Goal: Transaction & Acquisition: Purchase product/service

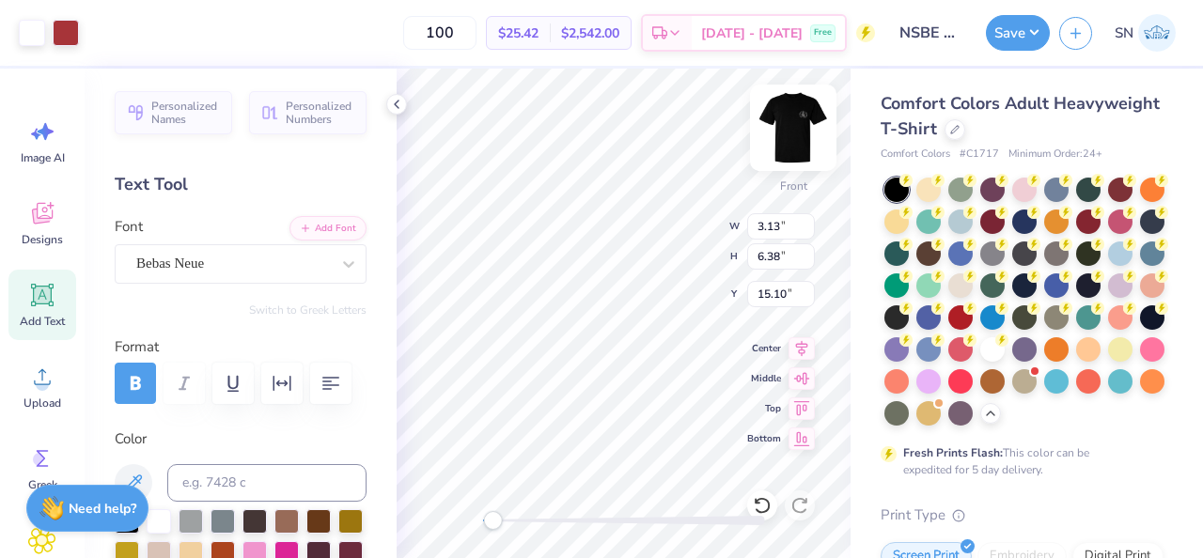
scroll to position [240, 0]
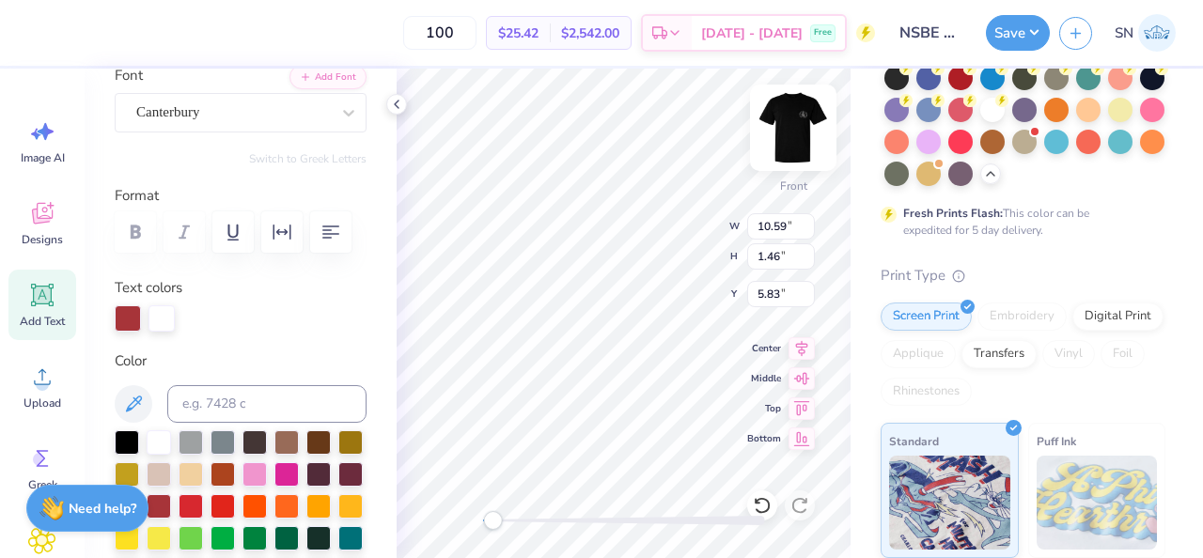
type input "10.59"
type input "1.46"
type input "5.83"
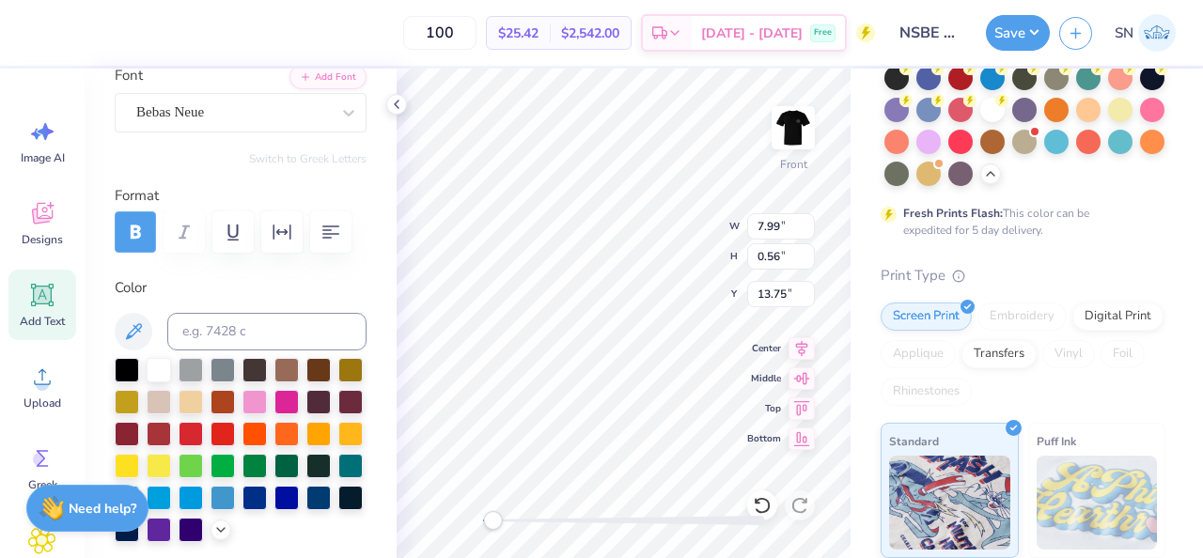
click at [140, 233] on icon "button" at bounding box center [136, 232] width 10 height 14
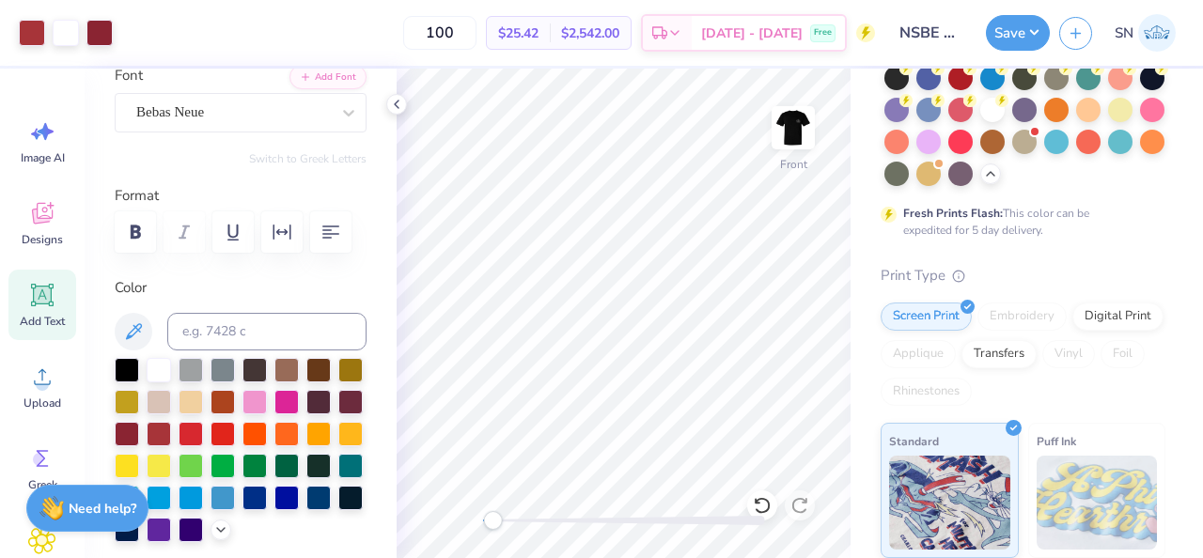
click at [744, 512] on div "Front" at bounding box center [624, 314] width 454 height 490
type input "8.30"
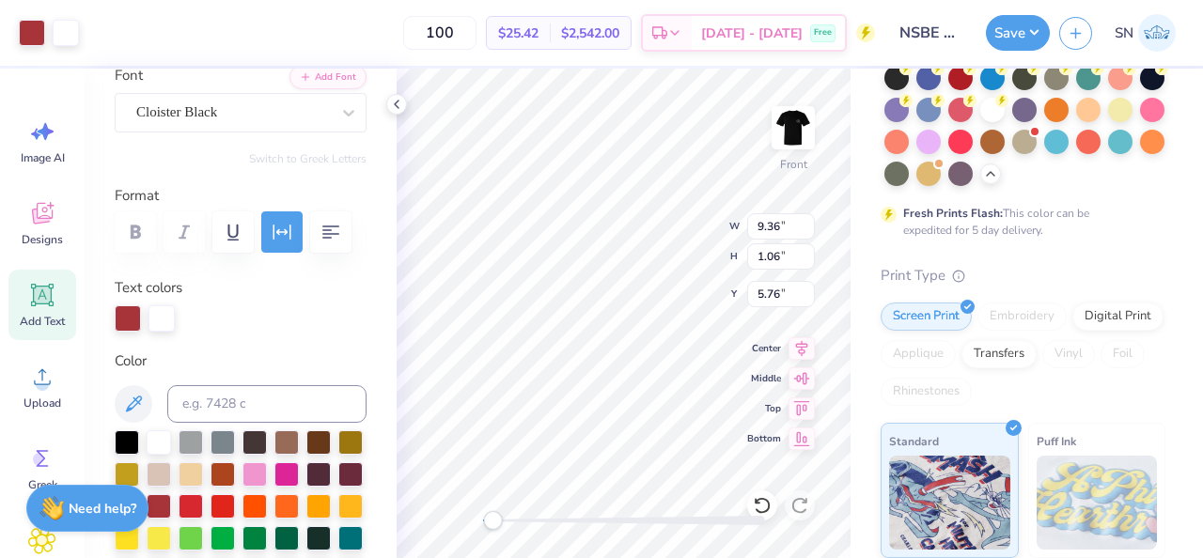
type input "9.36"
type input "1.06"
type input "5.76"
type input "7.84"
type input "0.56"
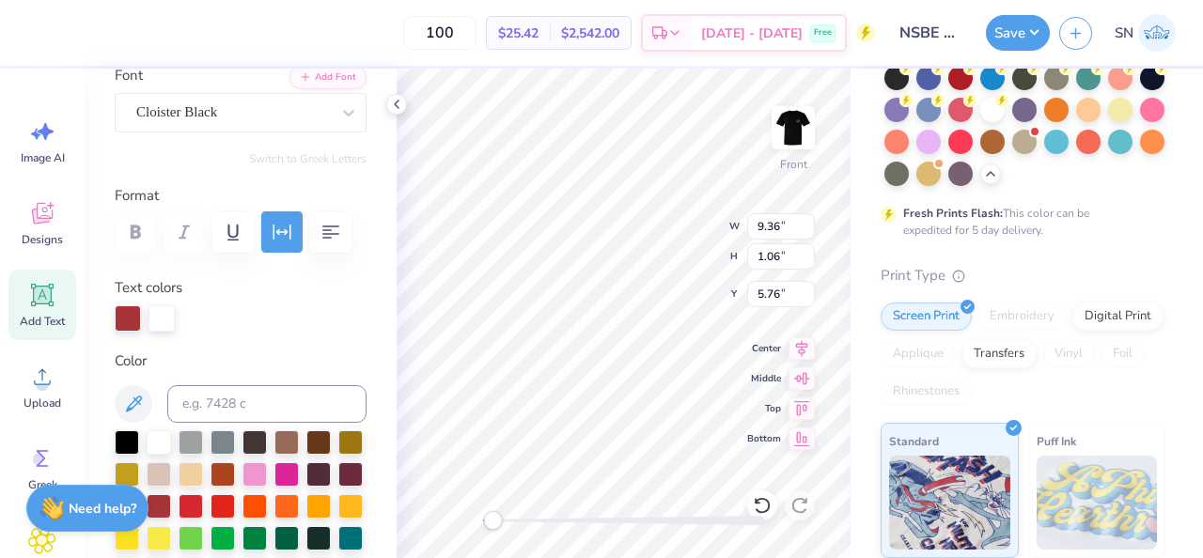
type input "4.97"
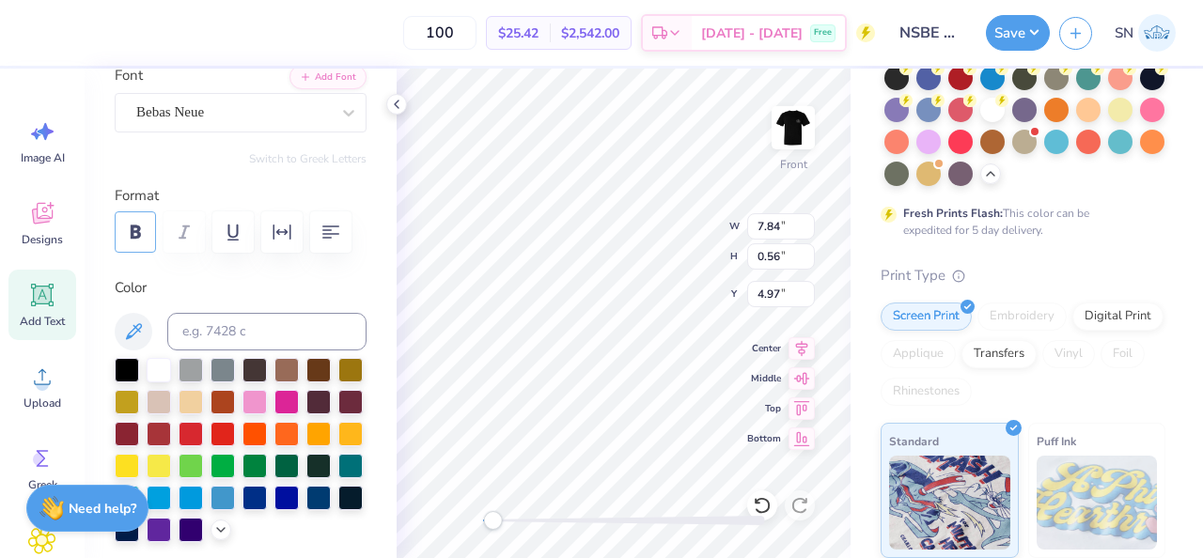
click at [138, 232] on icon "button" at bounding box center [136, 232] width 10 height 13
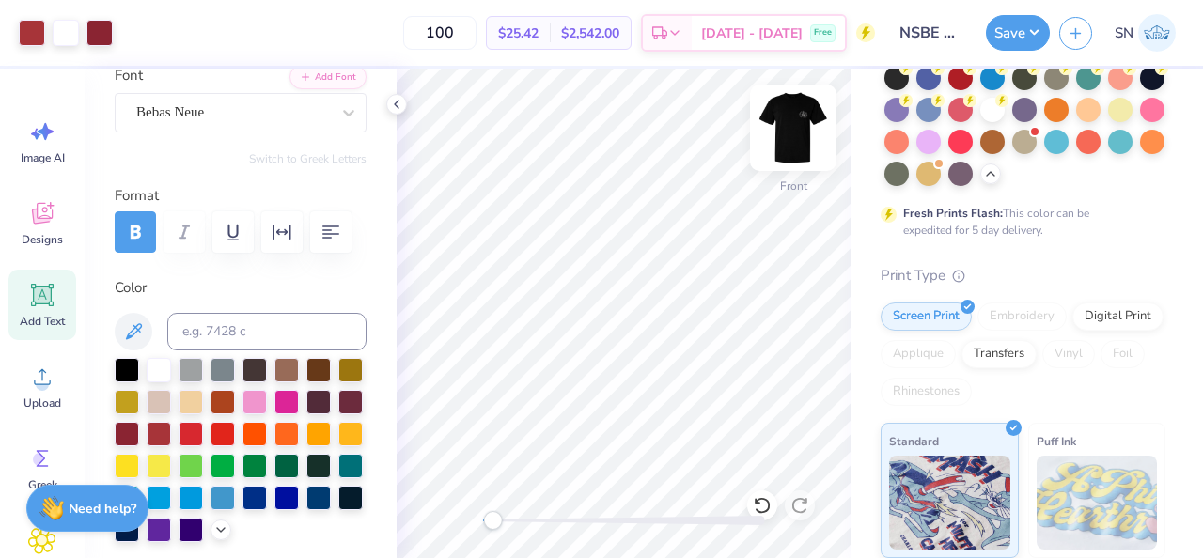
click at [789, 141] on img at bounding box center [793, 127] width 75 height 75
click at [800, 111] on img at bounding box center [794, 128] width 38 height 38
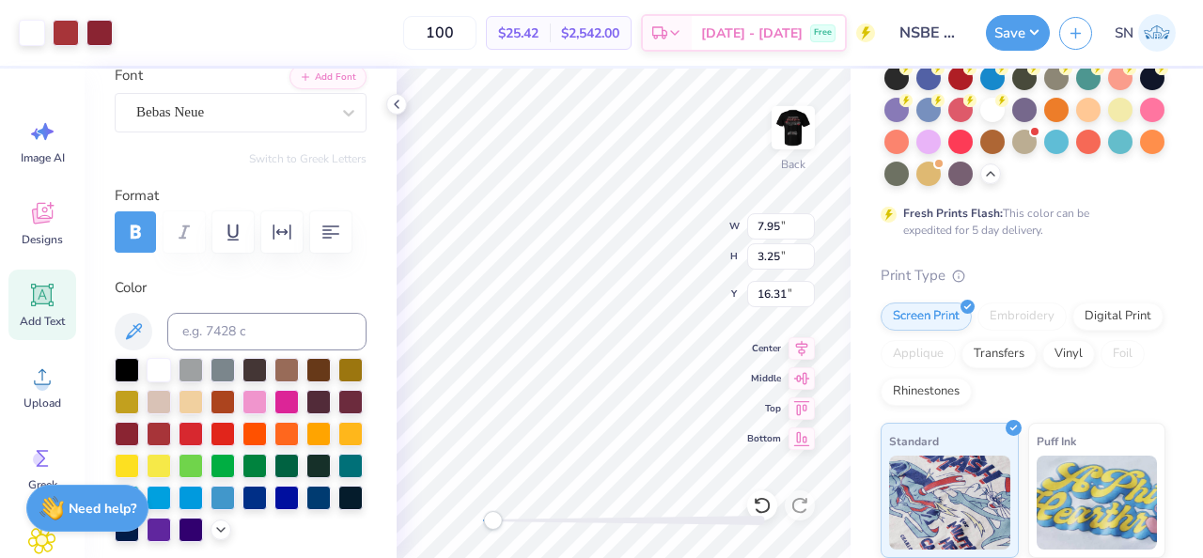
type input "7.95"
type input "3.25"
type input "16.31"
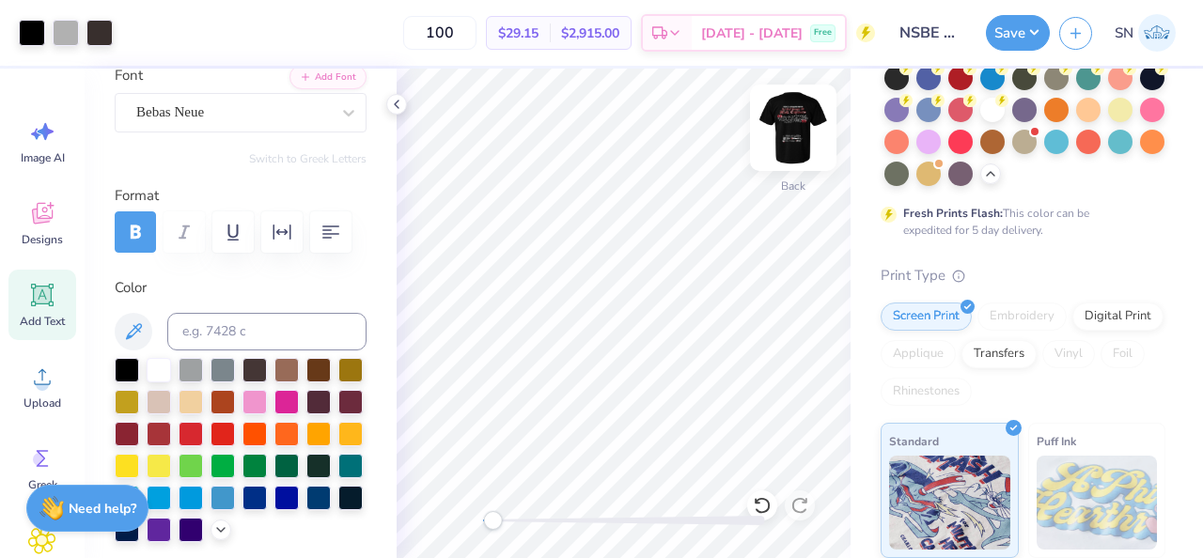
click at [785, 137] on img at bounding box center [793, 127] width 75 height 75
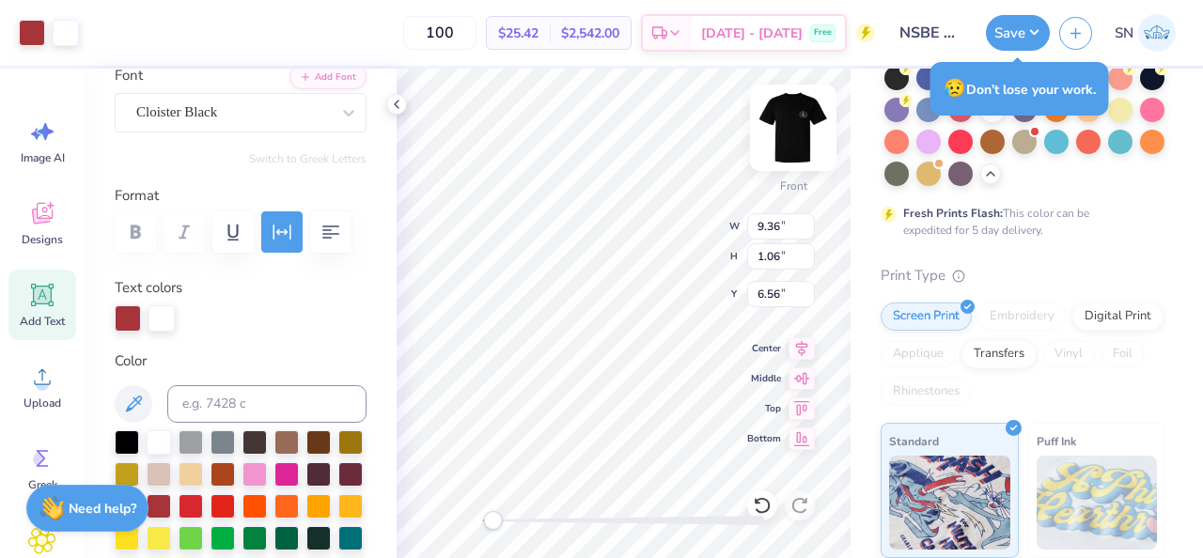
type input "9.36"
type input "1.06"
type input "6.56"
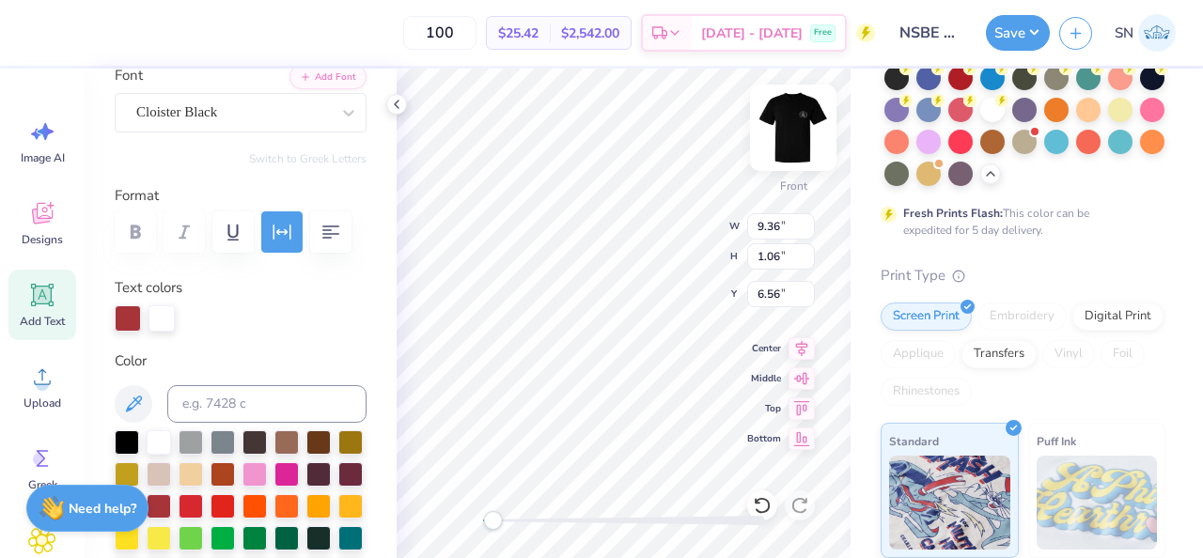
scroll to position [0, 0]
type textarea "Our Sponsors"
type input "6.64"
type input "1.06"
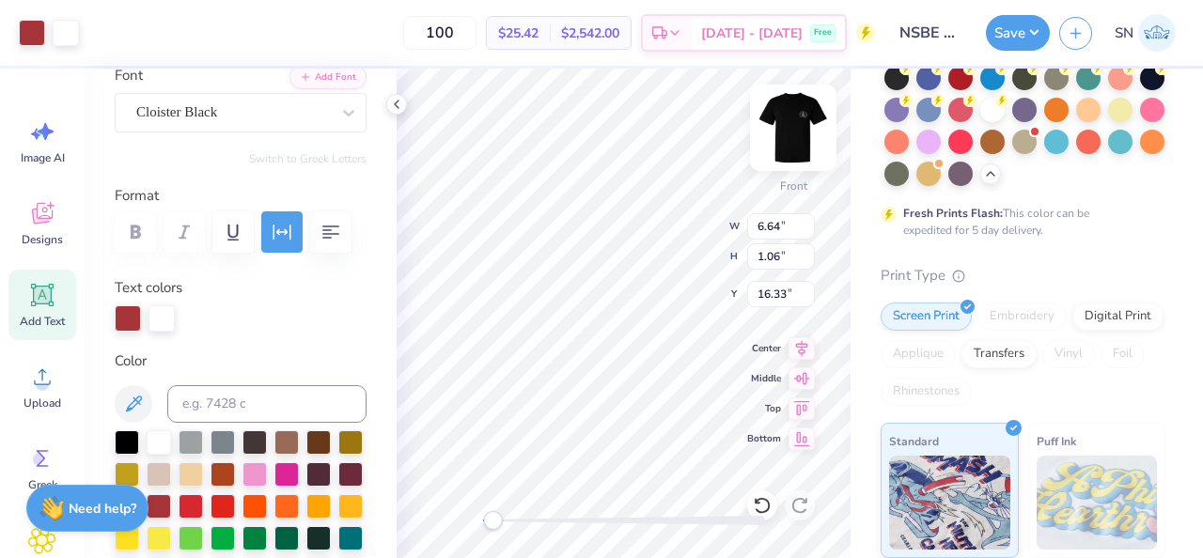
type input "16.33"
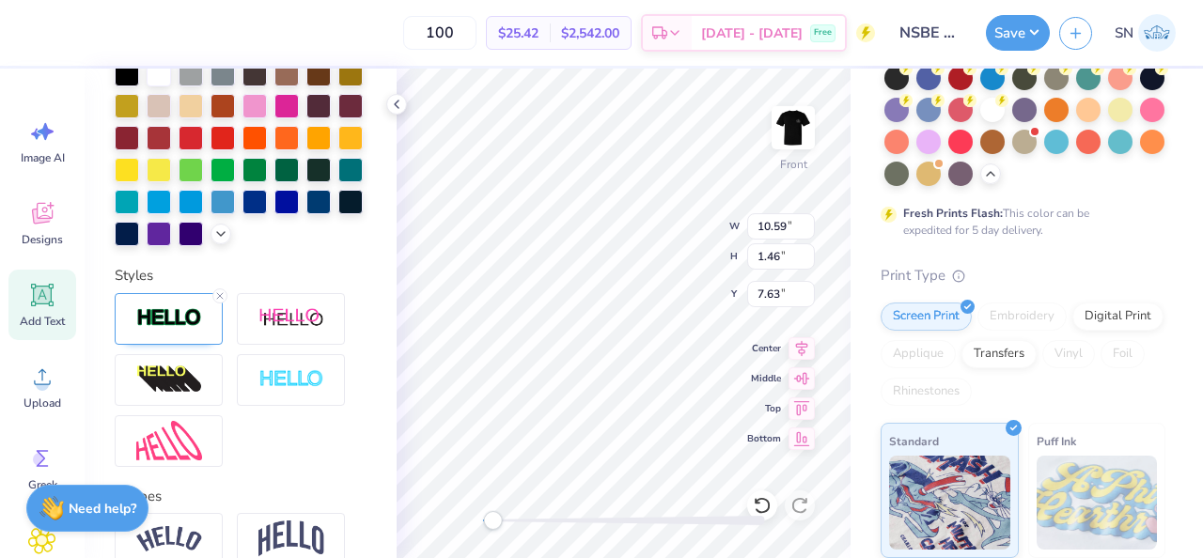
scroll to position [678, 0]
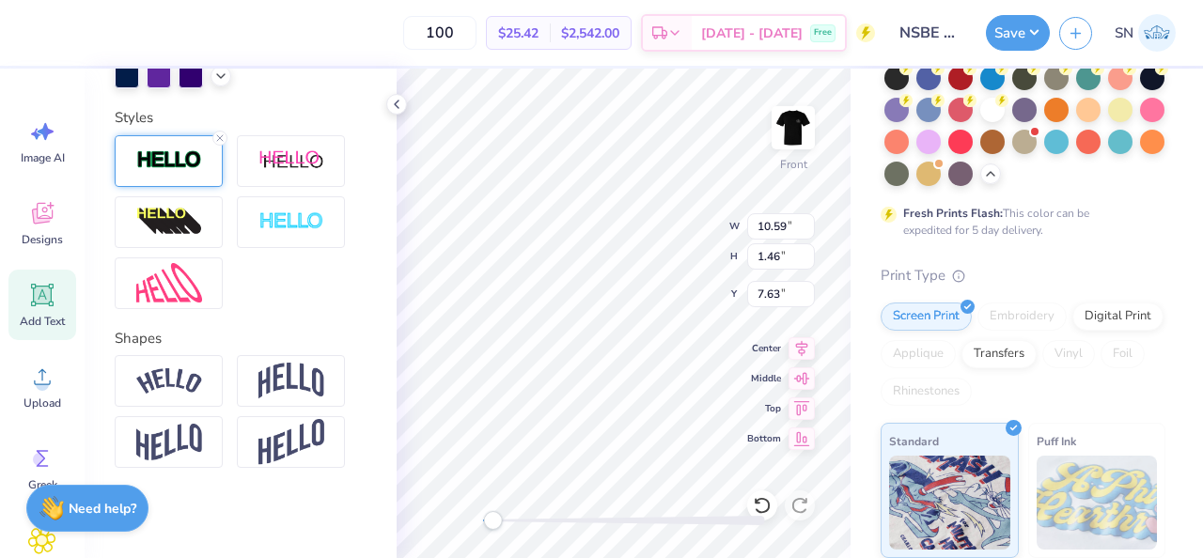
click at [163, 164] on img at bounding box center [169, 160] width 66 height 22
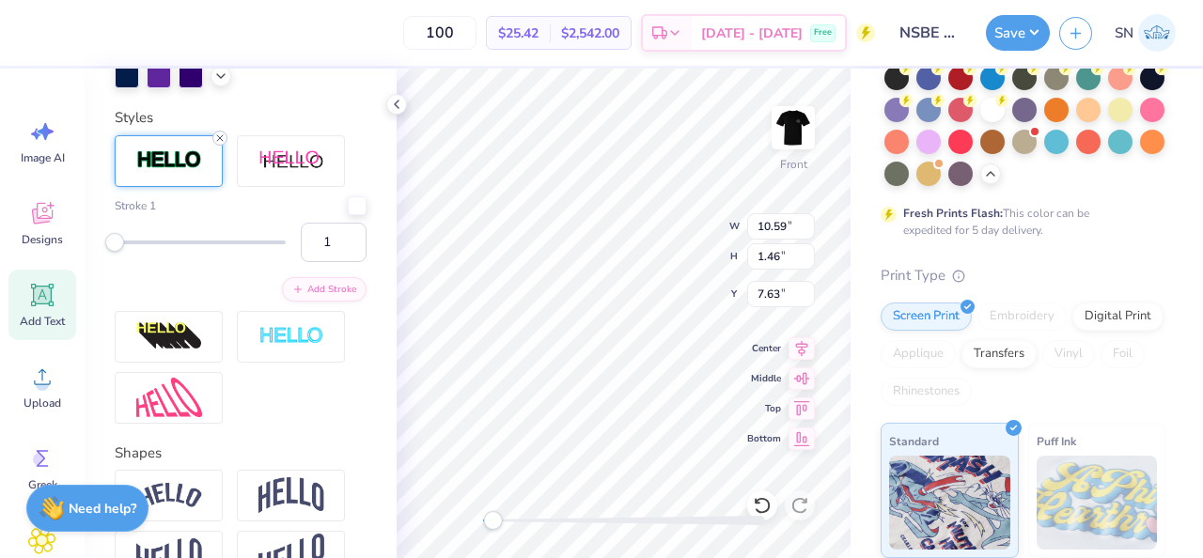
click at [219, 139] on icon at bounding box center [219, 138] width 11 height 11
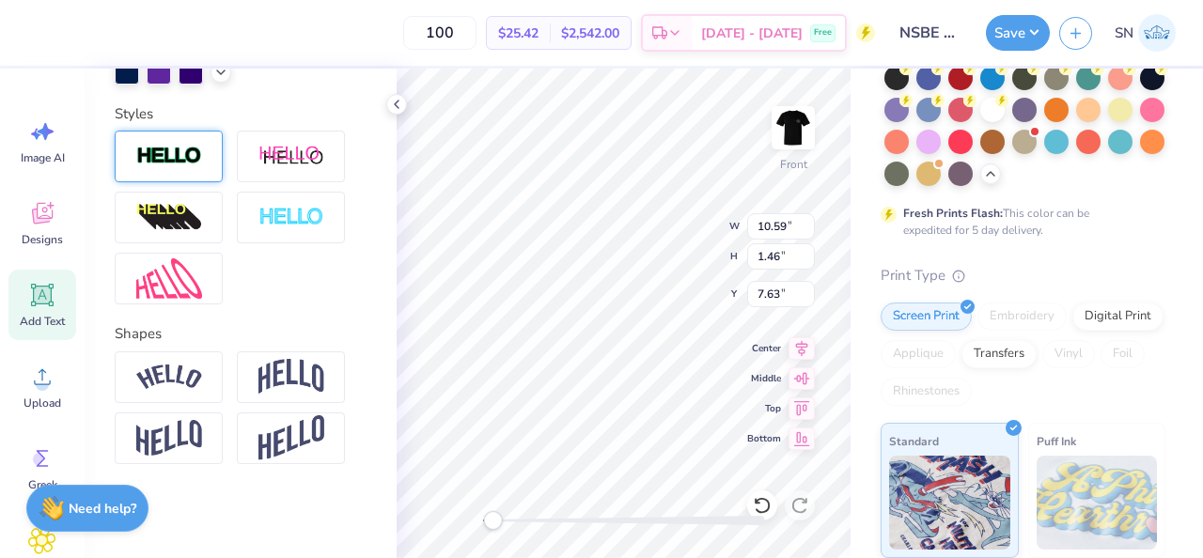
scroll to position [604, 0]
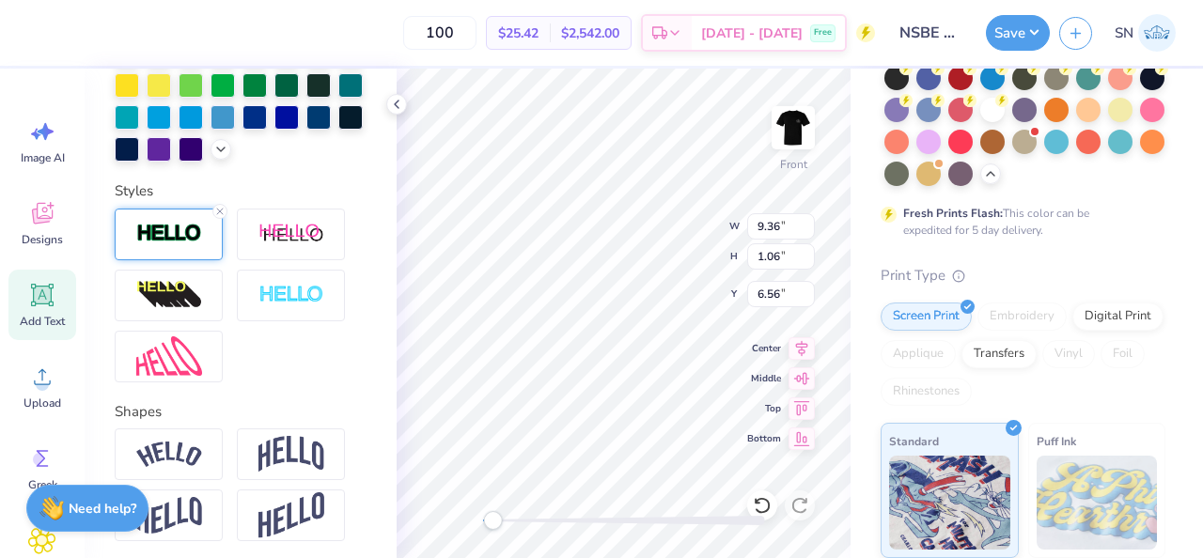
type input "9.36"
type input "1.06"
type input "6.56"
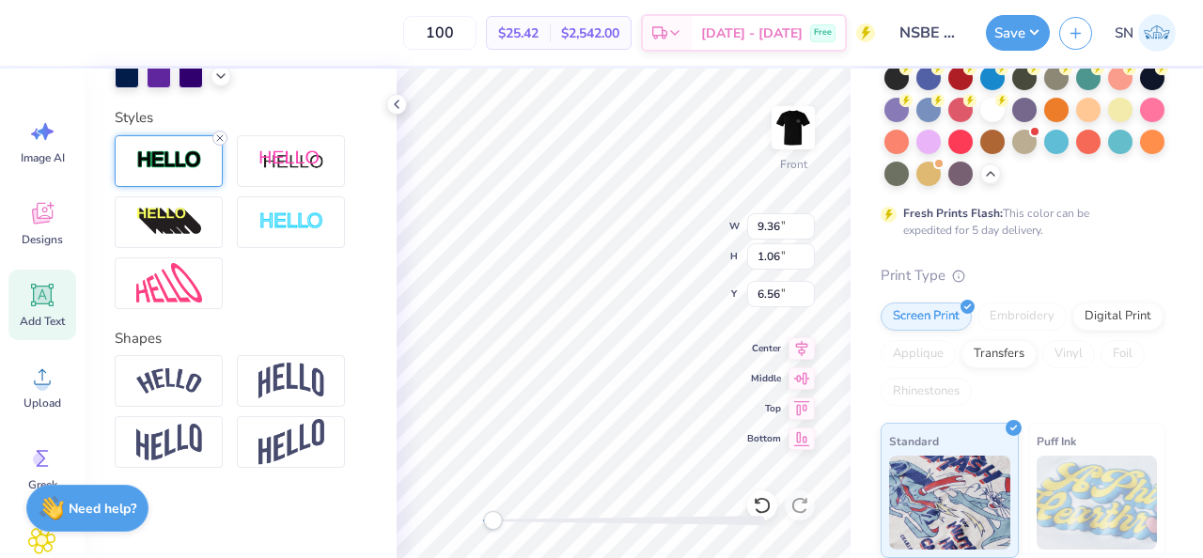
click at [222, 135] on icon at bounding box center [219, 138] width 11 height 11
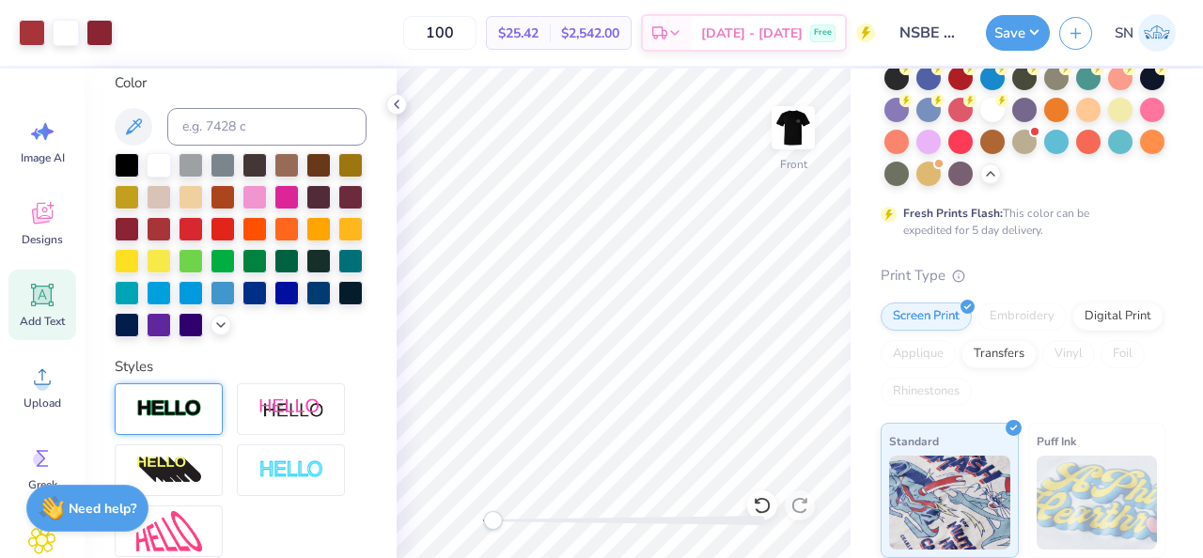
scroll to position [355, 0]
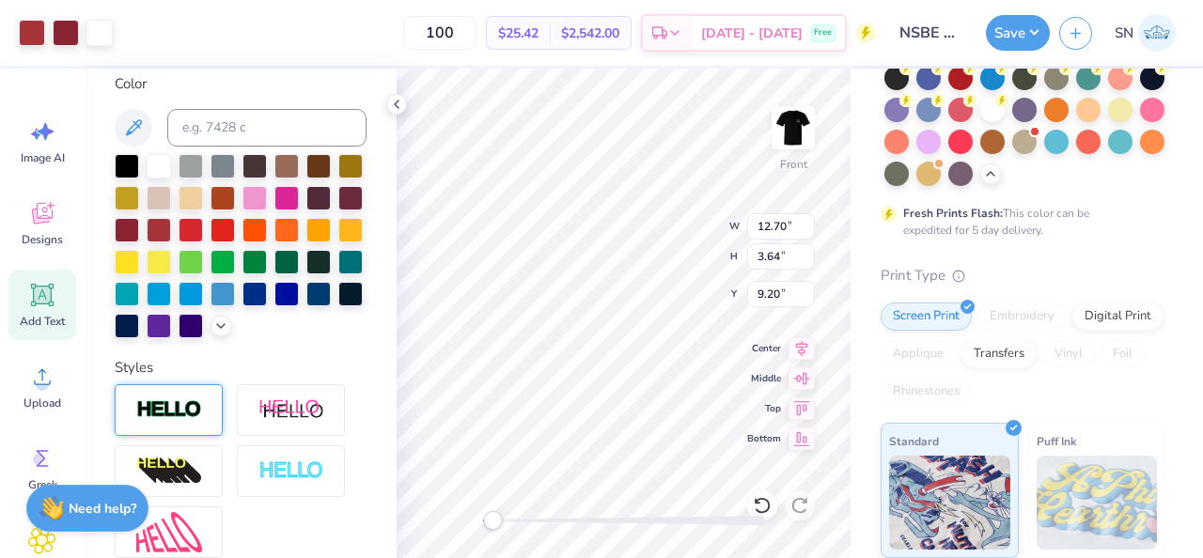
type input "9.31"
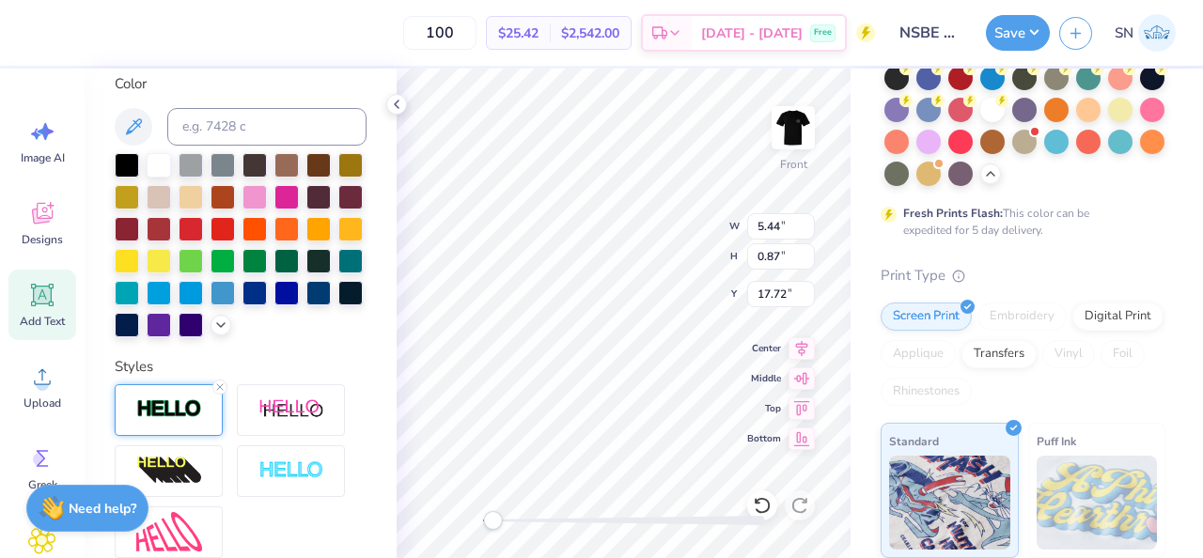
scroll to position [572, 0]
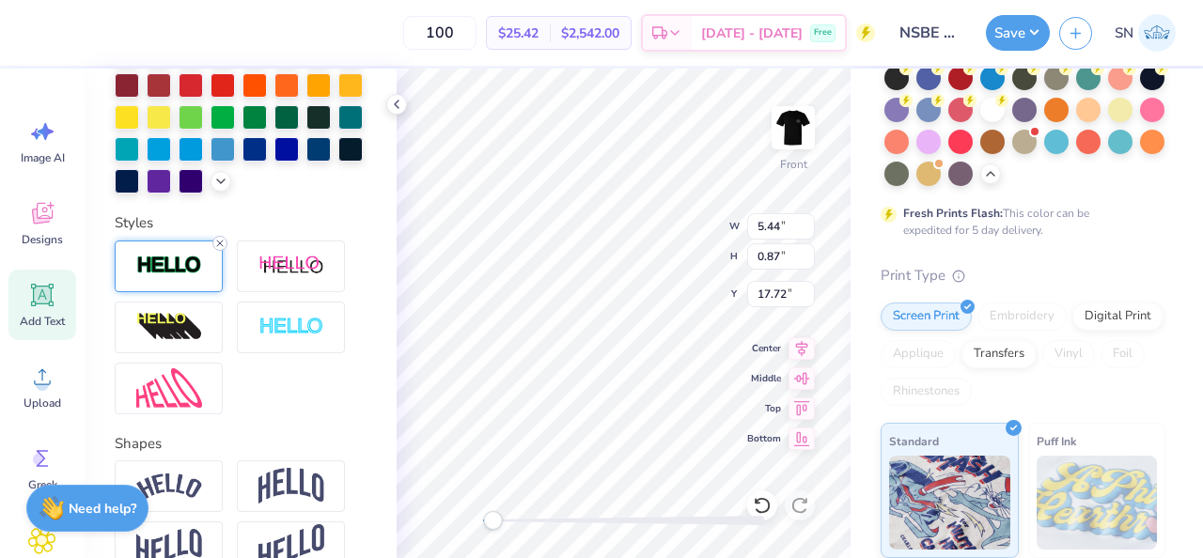
click at [218, 243] on icon at bounding box center [219, 243] width 11 height 11
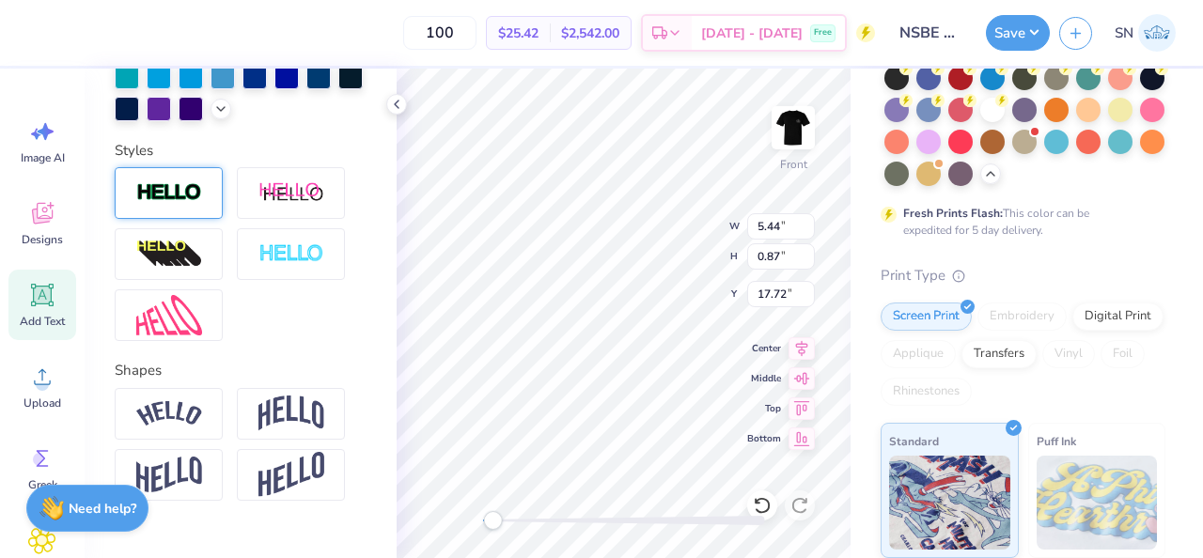
scroll to position [499, 0]
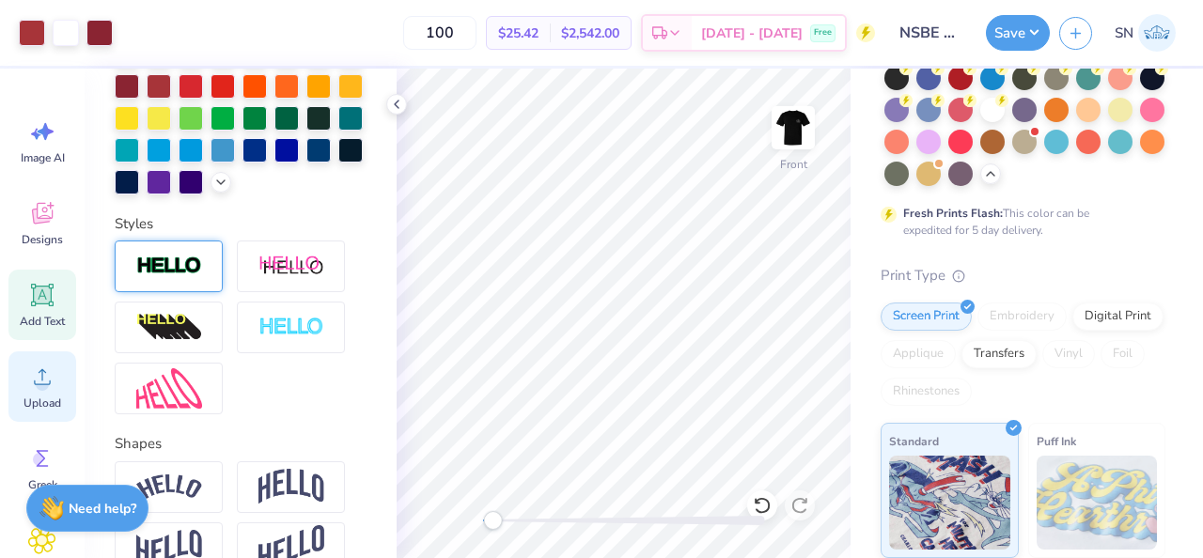
click at [45, 372] on icon at bounding box center [42, 377] width 17 height 16
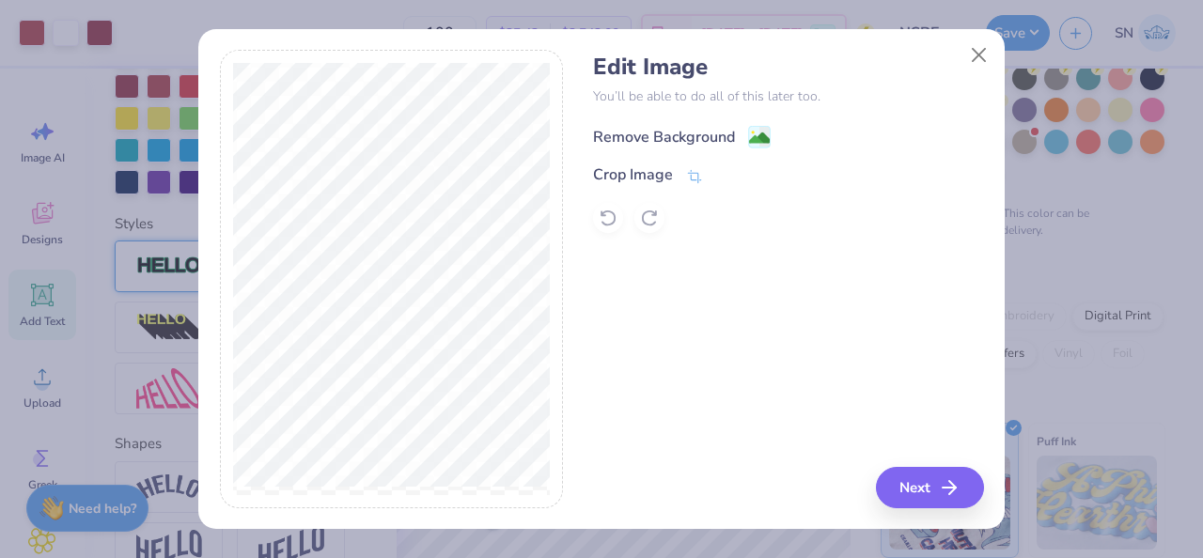
click at [744, 135] on div "Remove Background" at bounding box center [682, 136] width 178 height 23
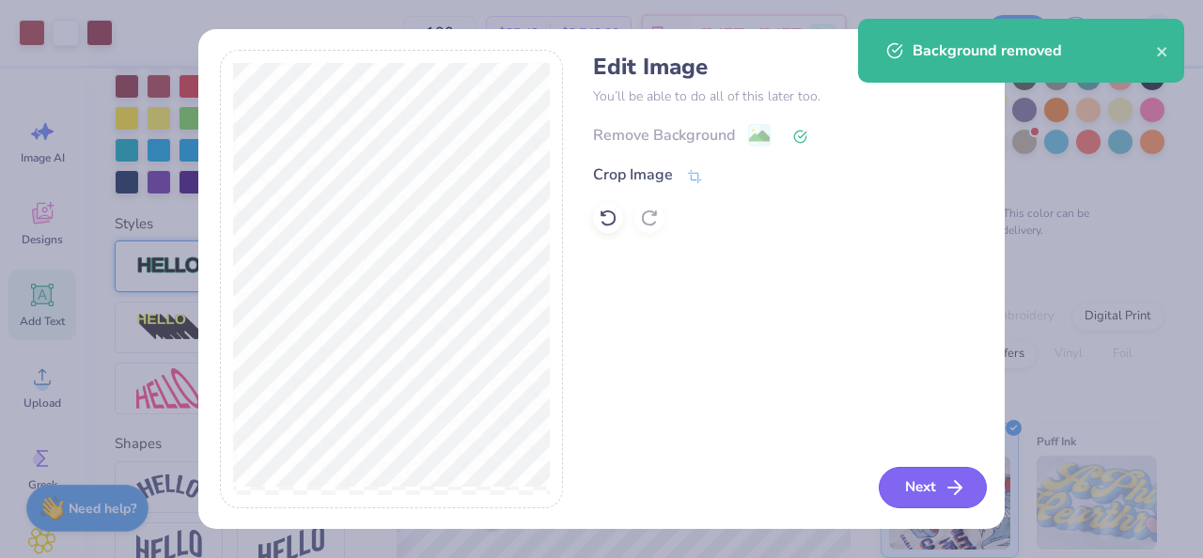
click at [925, 477] on button "Next" at bounding box center [933, 487] width 108 height 41
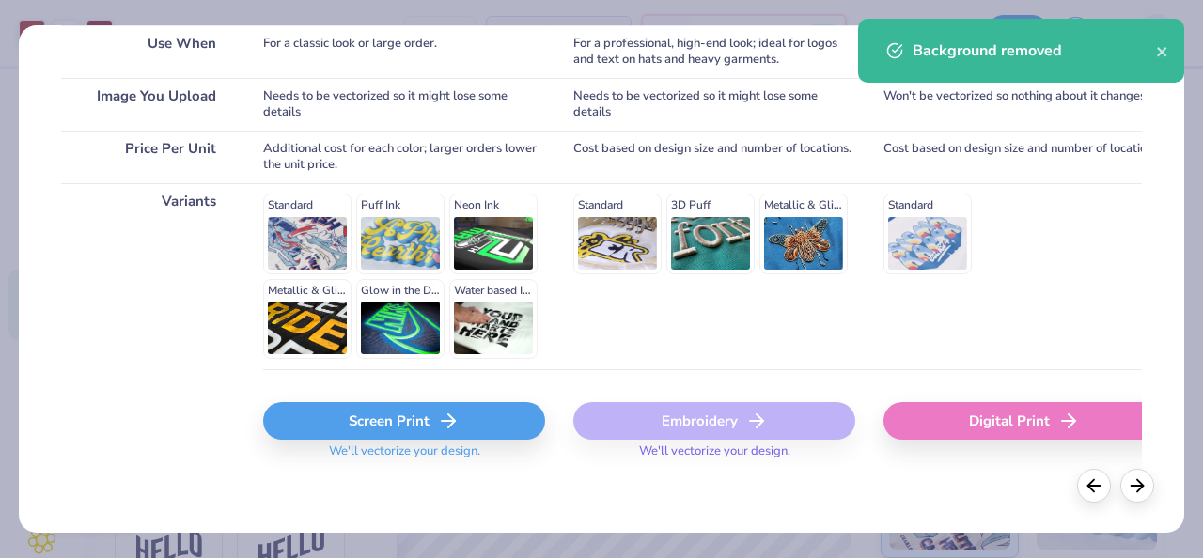
scroll to position [379, 0]
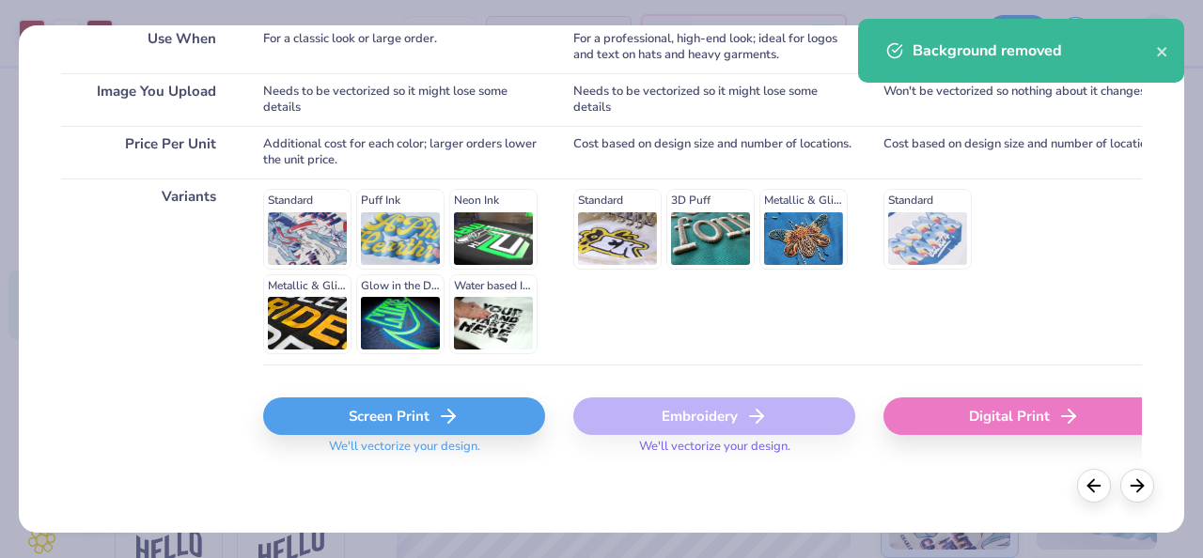
click at [483, 419] on div "Screen Print" at bounding box center [404, 417] width 282 height 38
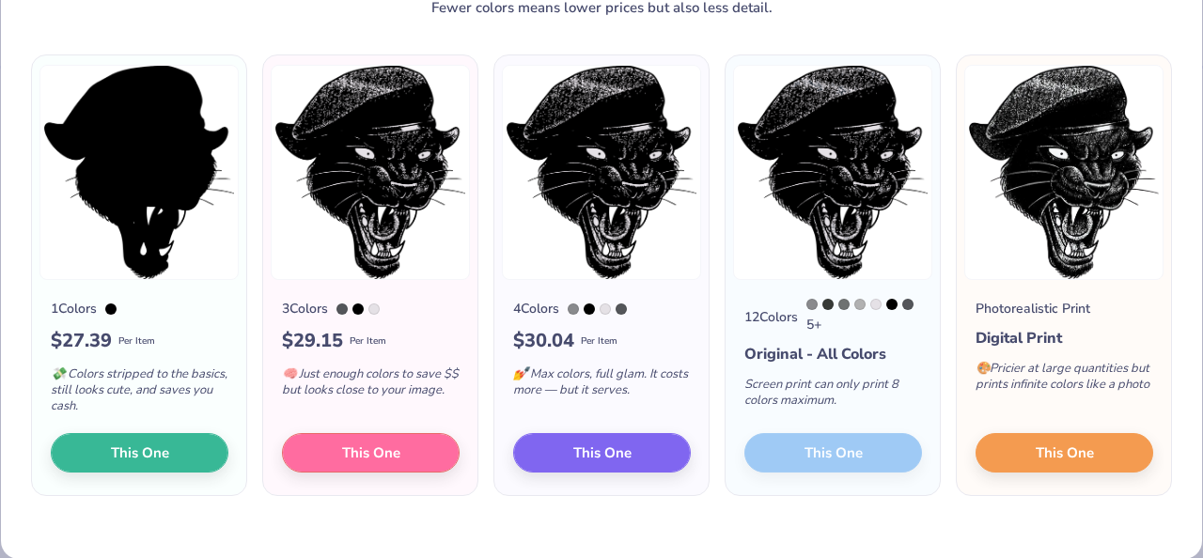
scroll to position [108, 0]
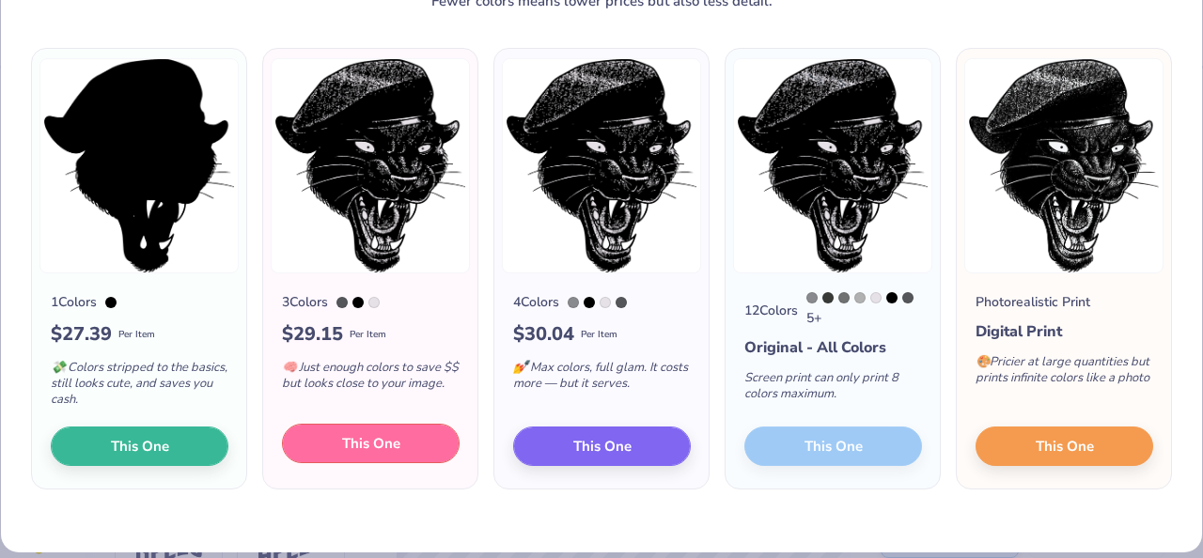
click at [380, 457] on button "This One" at bounding box center [371, 443] width 178 height 39
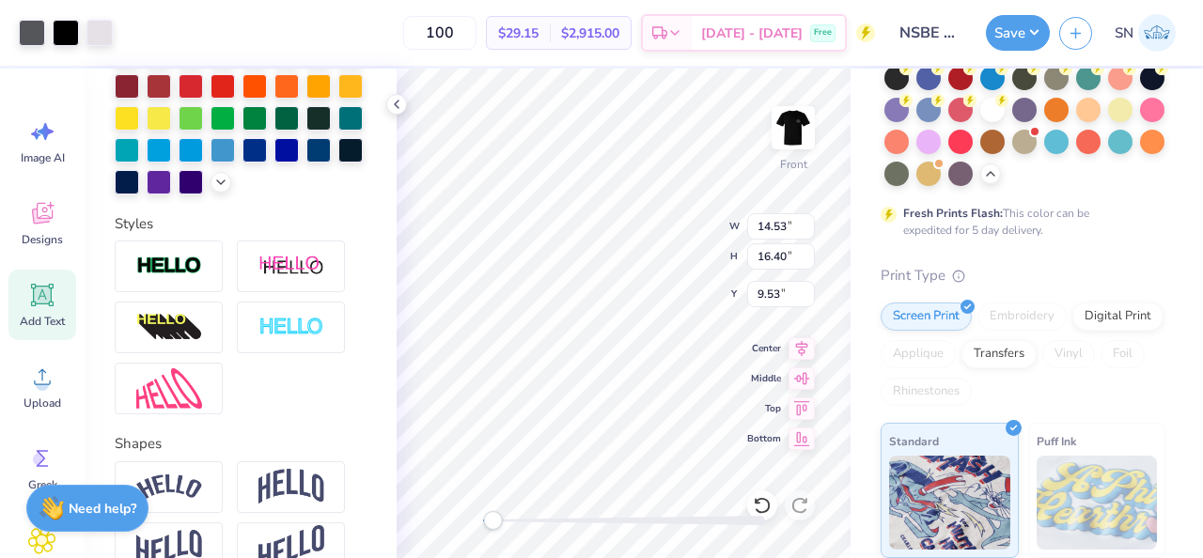
type input "5.55"
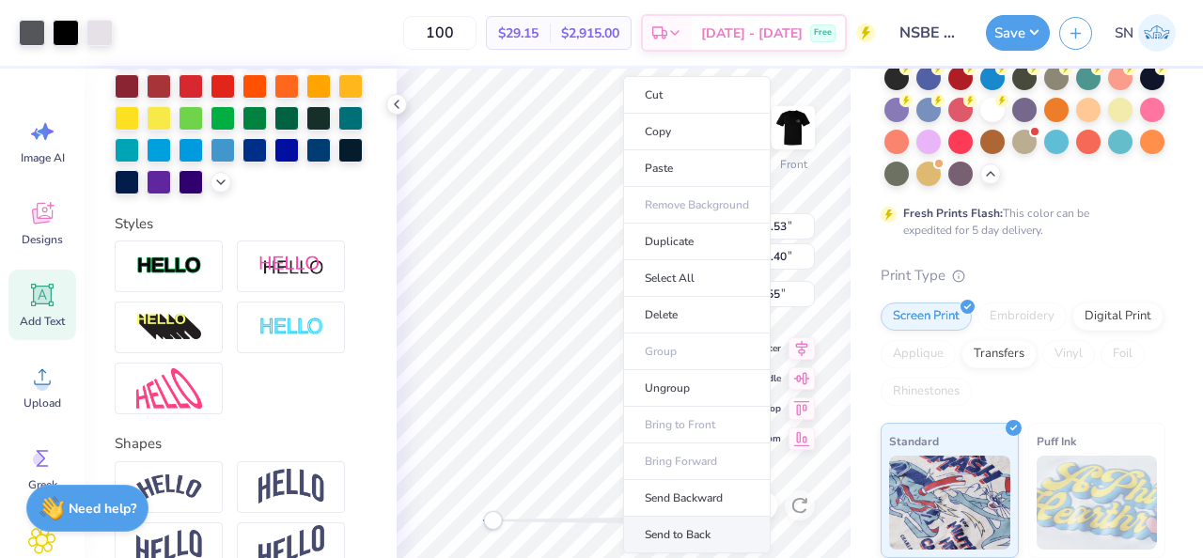
click at [676, 525] on li "Send to Back" at bounding box center [697, 535] width 148 height 37
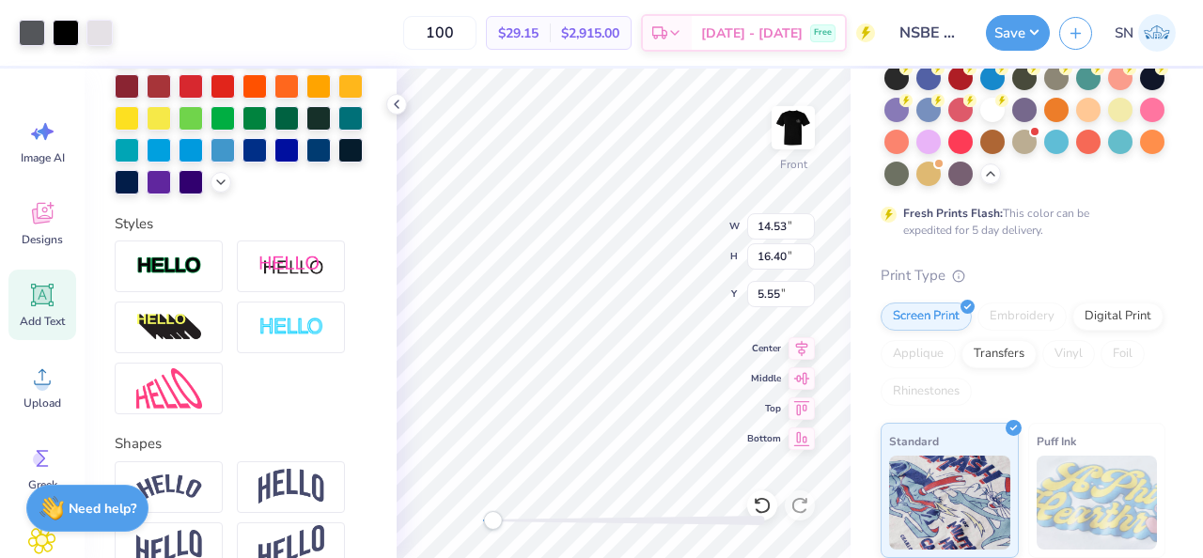
type input "12.97"
type input "14.64"
type input "7.00"
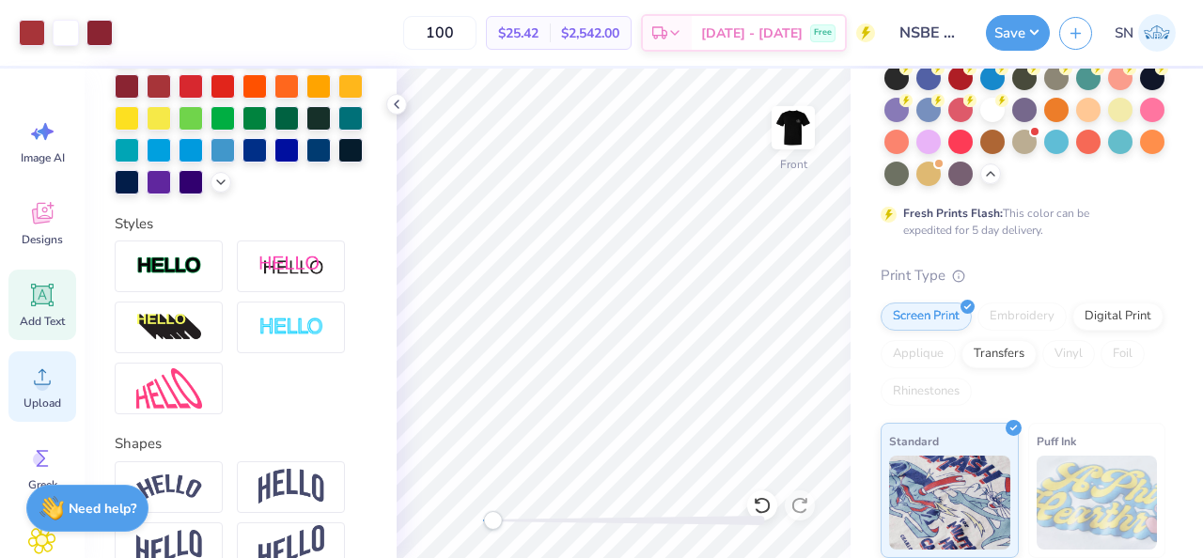
click at [38, 373] on icon at bounding box center [42, 377] width 28 height 28
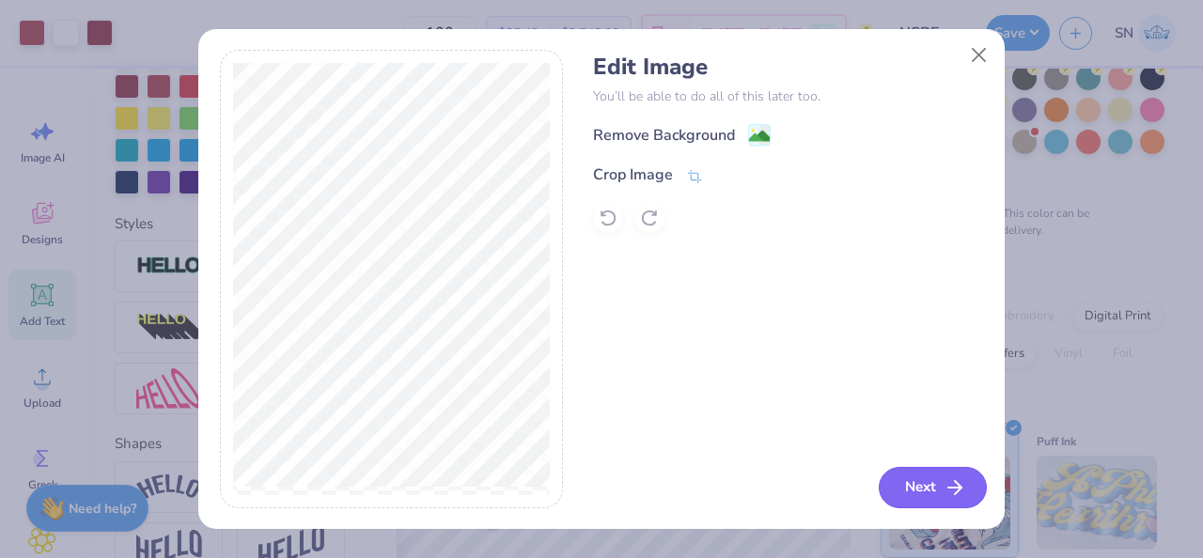
click at [904, 492] on button "Next" at bounding box center [933, 487] width 108 height 41
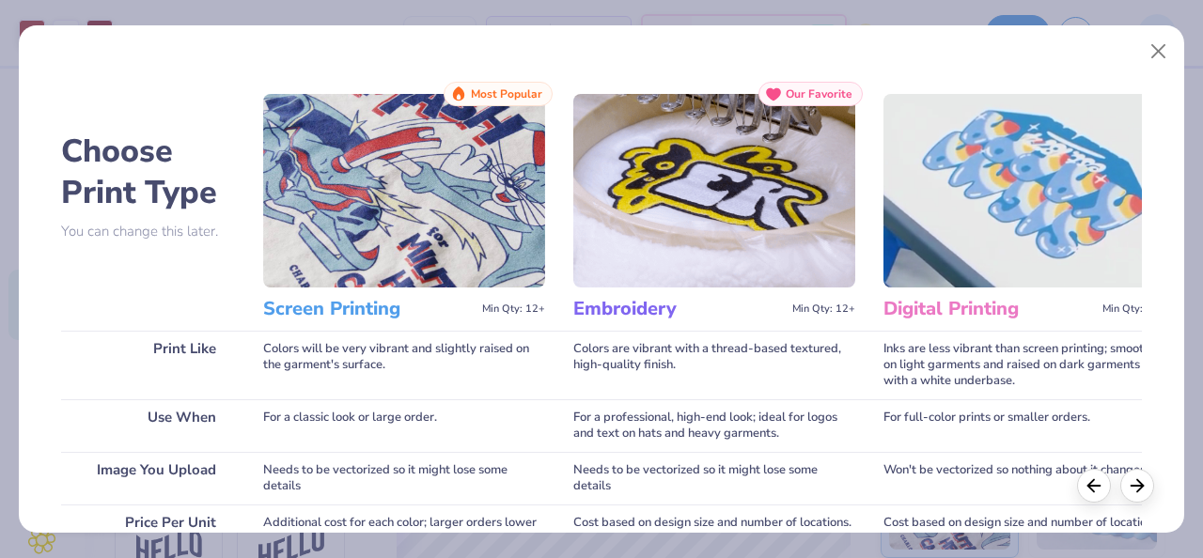
scroll to position [379, 0]
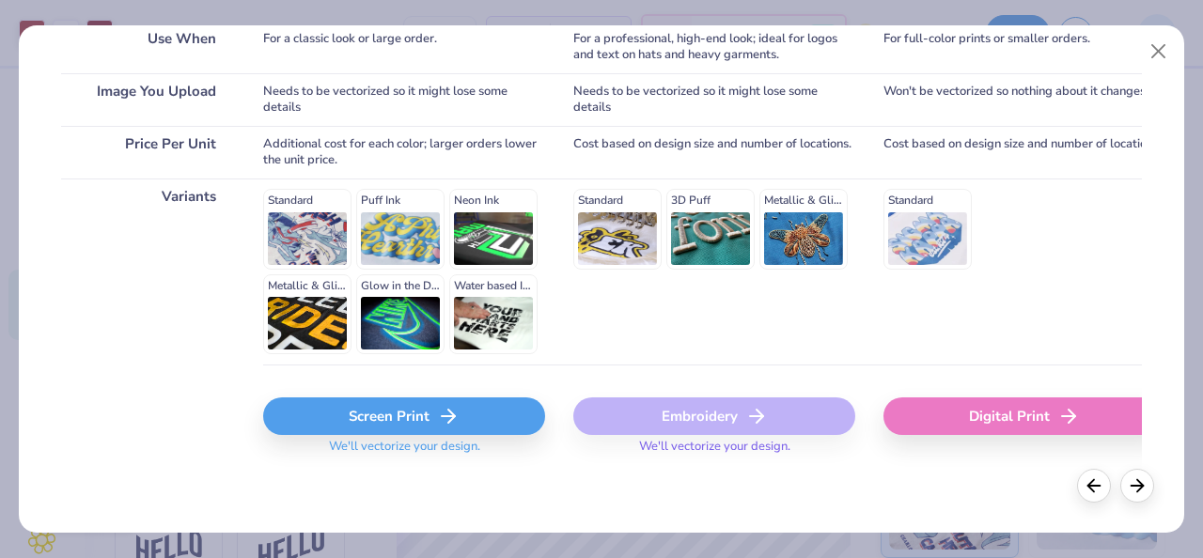
click at [486, 406] on div "Screen Print" at bounding box center [404, 417] width 282 height 38
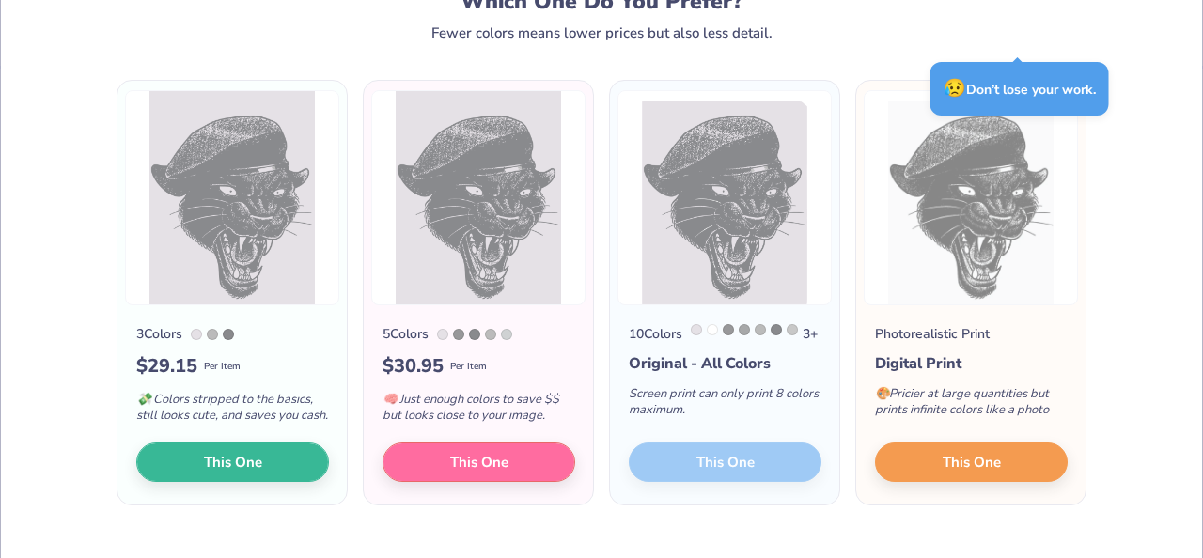
scroll to position [78, 0]
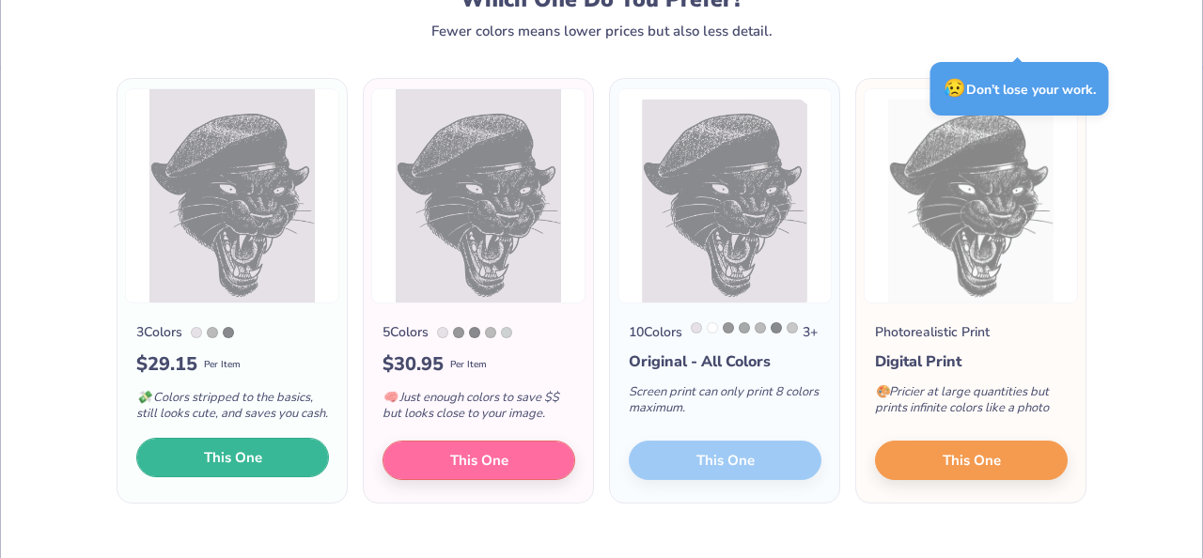
click at [259, 468] on span "This One" at bounding box center [233, 458] width 58 height 22
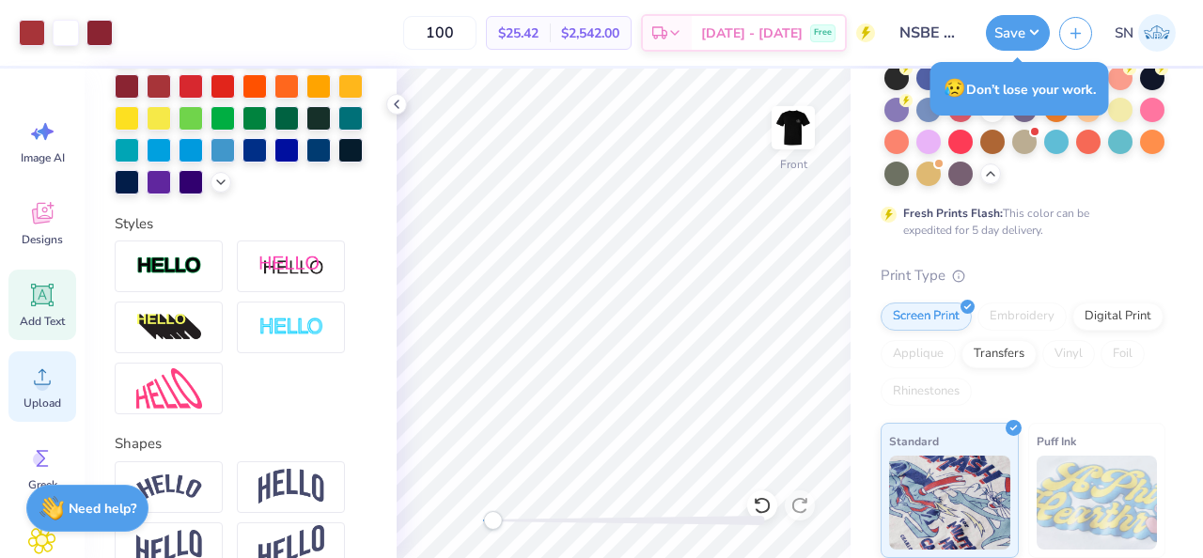
click at [42, 377] on icon at bounding box center [42, 377] width 17 height 16
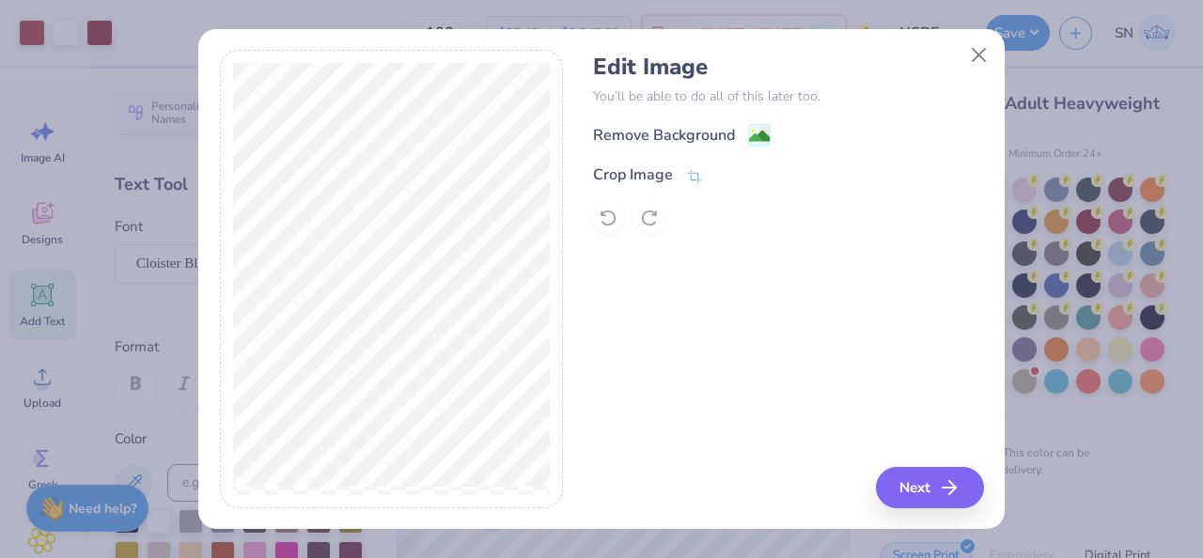
scroll to position [240, 0]
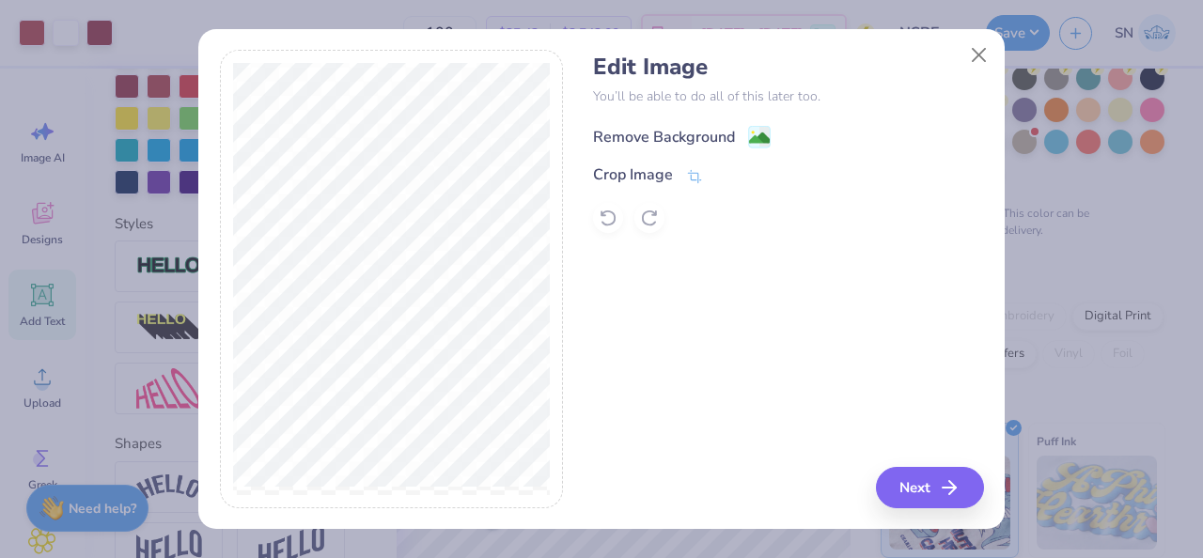
click at [741, 131] on div "Remove Background" at bounding box center [682, 136] width 178 height 23
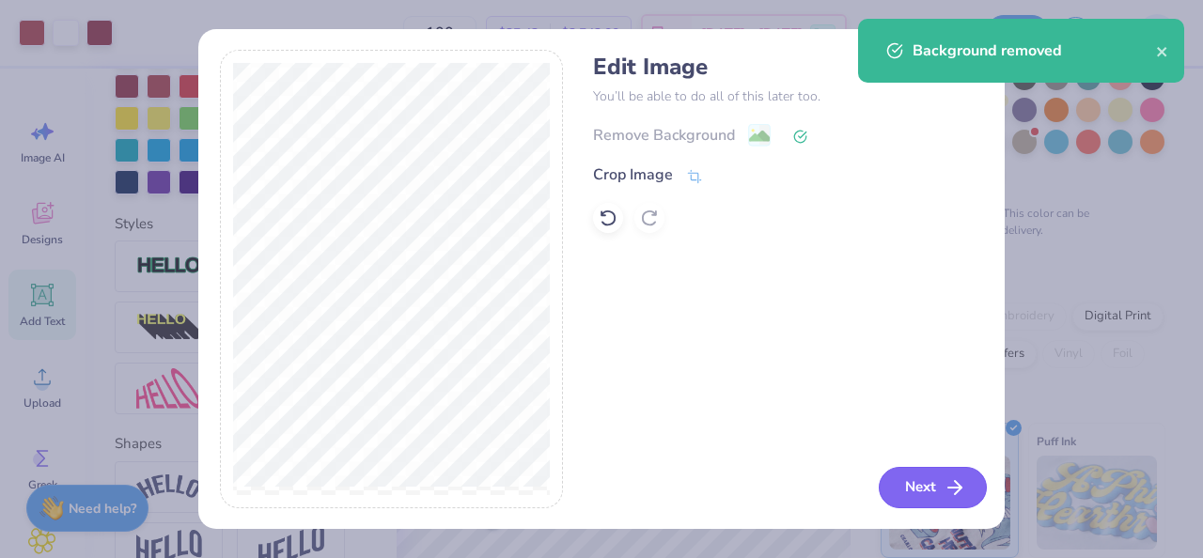
click at [921, 478] on button "Next" at bounding box center [933, 487] width 108 height 41
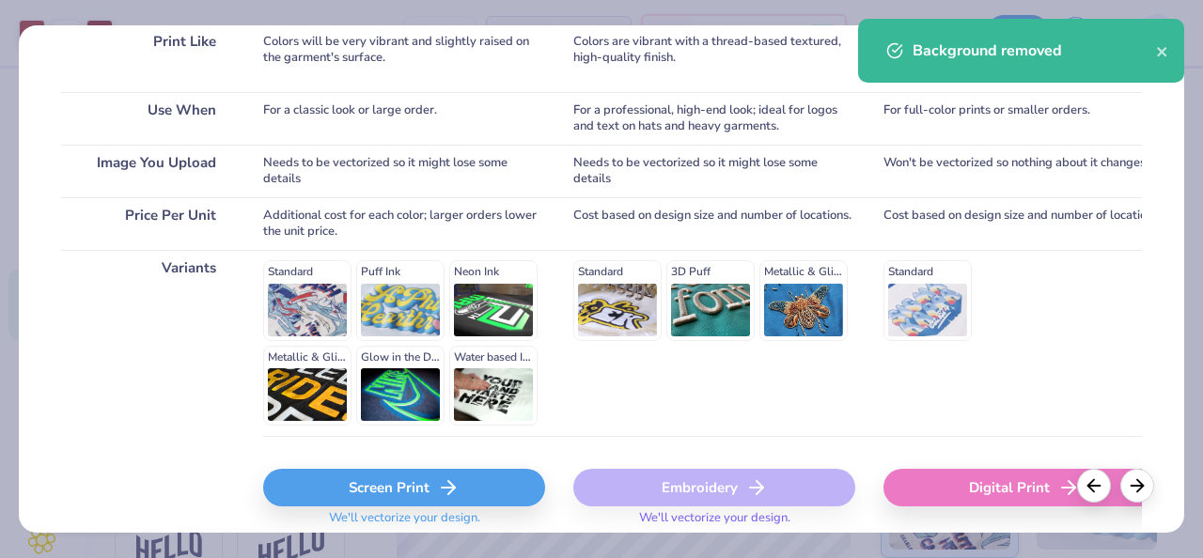
scroll to position [374, 0]
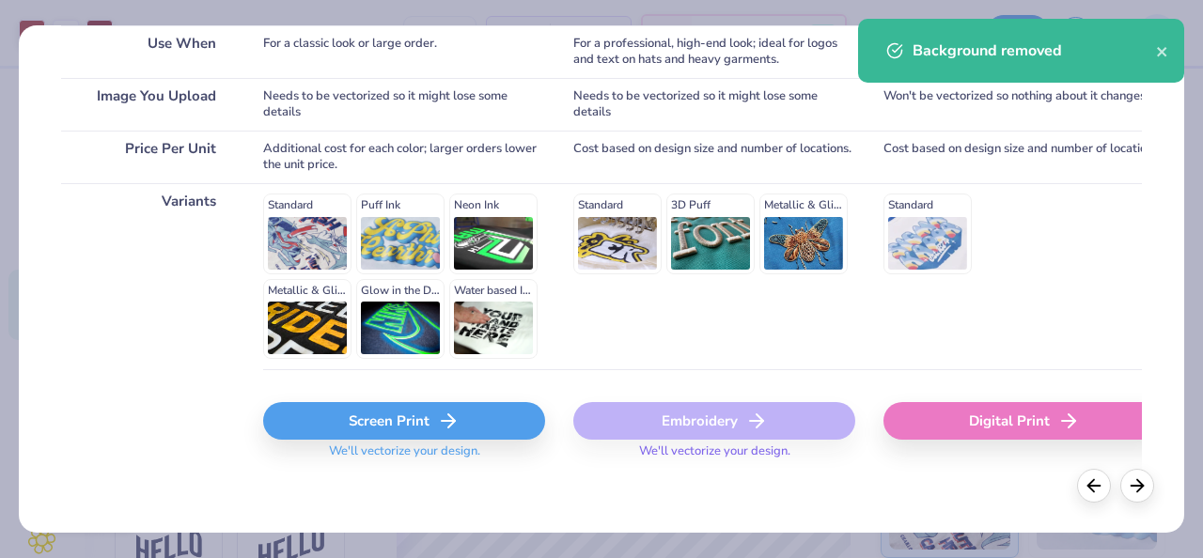
click at [427, 419] on div "Screen Print" at bounding box center [404, 421] width 282 height 38
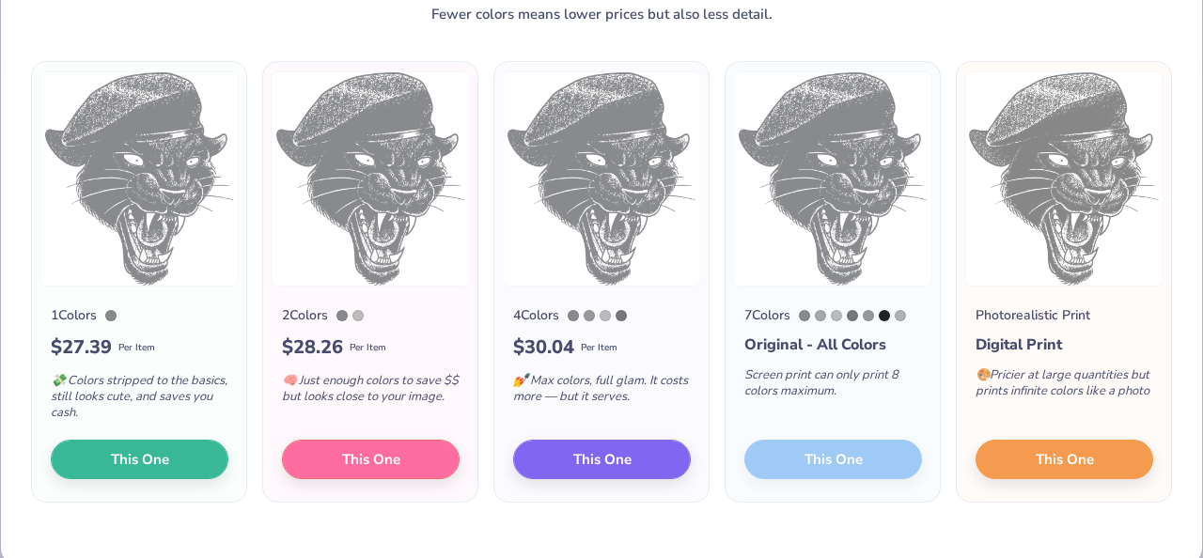
scroll to position [98, 0]
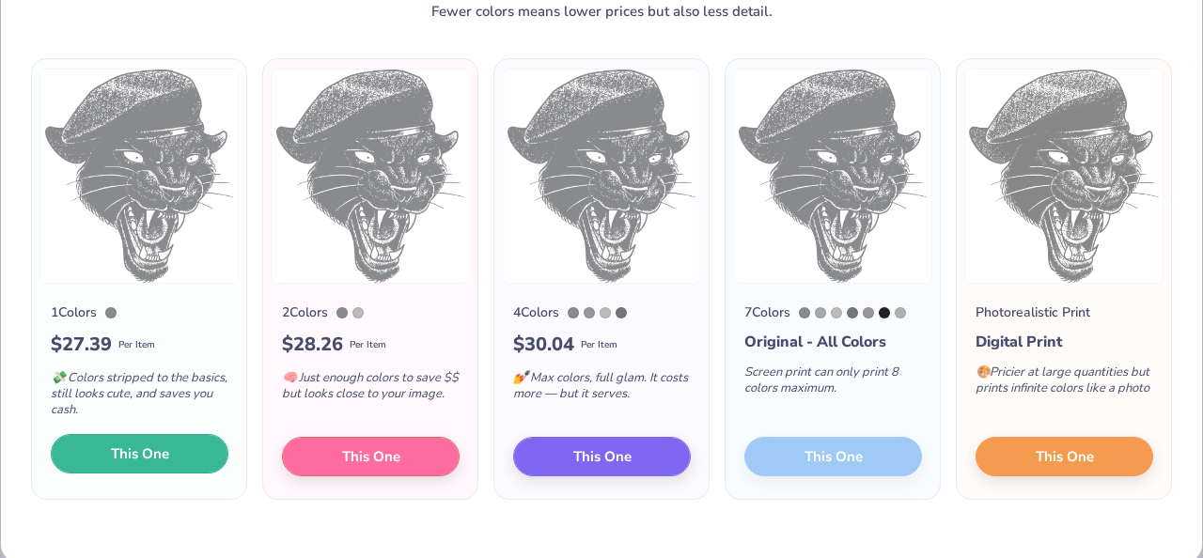
click at [182, 462] on button "This One" at bounding box center [140, 453] width 178 height 39
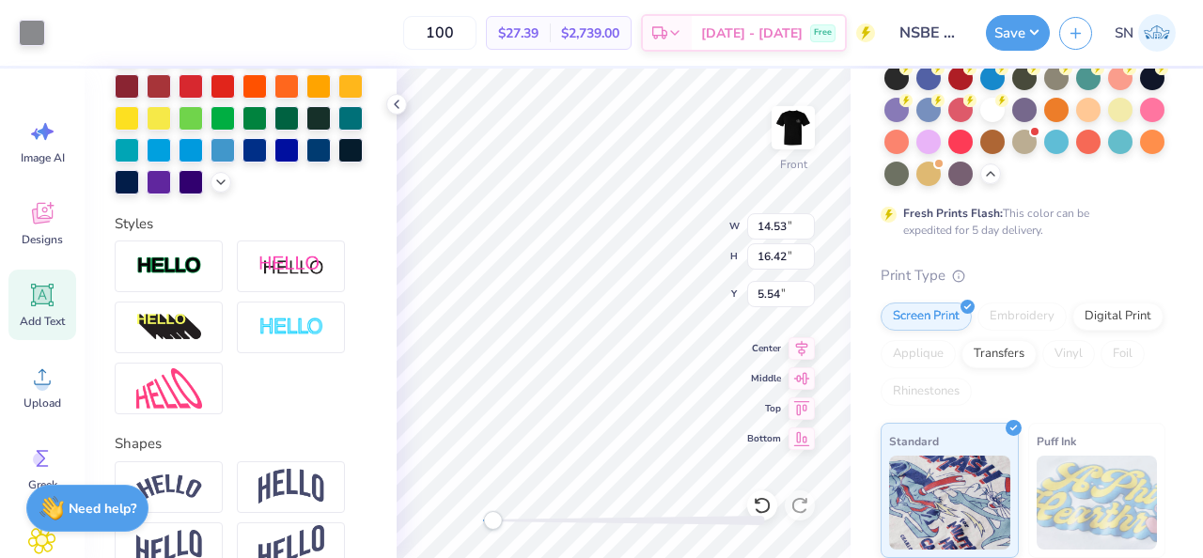
click at [162, 287] on div "Personalized Names Personalized Numbers Text Tool Add Font Font Cloister Black …" at bounding box center [241, 314] width 312 height 490
click at [29, 22] on div at bounding box center [32, 31] width 26 height 26
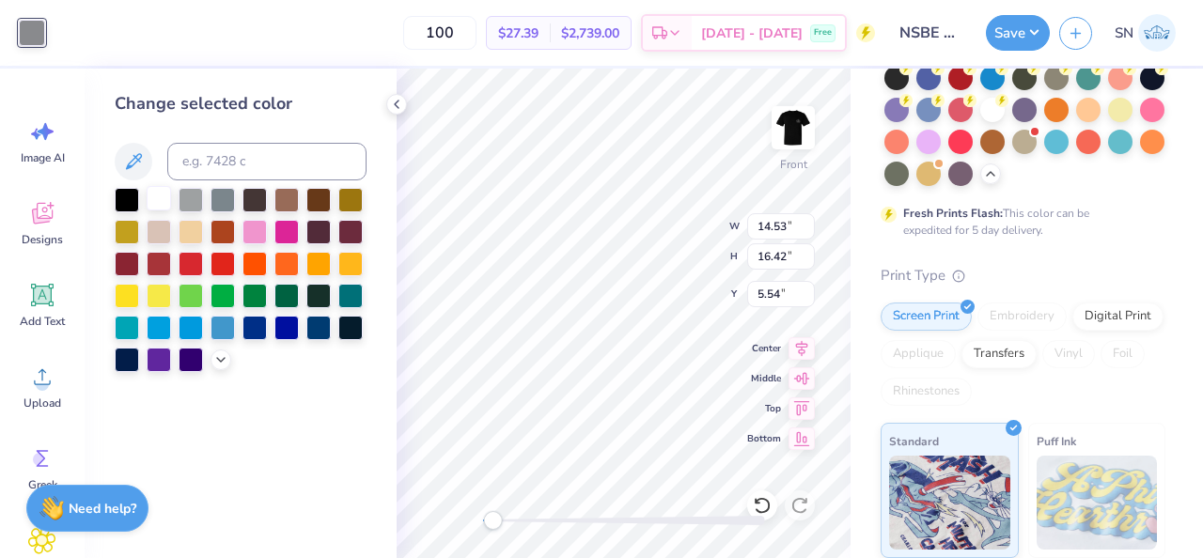
click at [167, 211] on div at bounding box center [159, 198] width 24 height 24
click at [206, 205] on div at bounding box center [241, 280] width 252 height 184
click at [196, 205] on div at bounding box center [191, 198] width 24 height 24
click at [200, 259] on div at bounding box center [191, 262] width 24 height 24
click at [192, 262] on div at bounding box center [191, 262] width 24 height 24
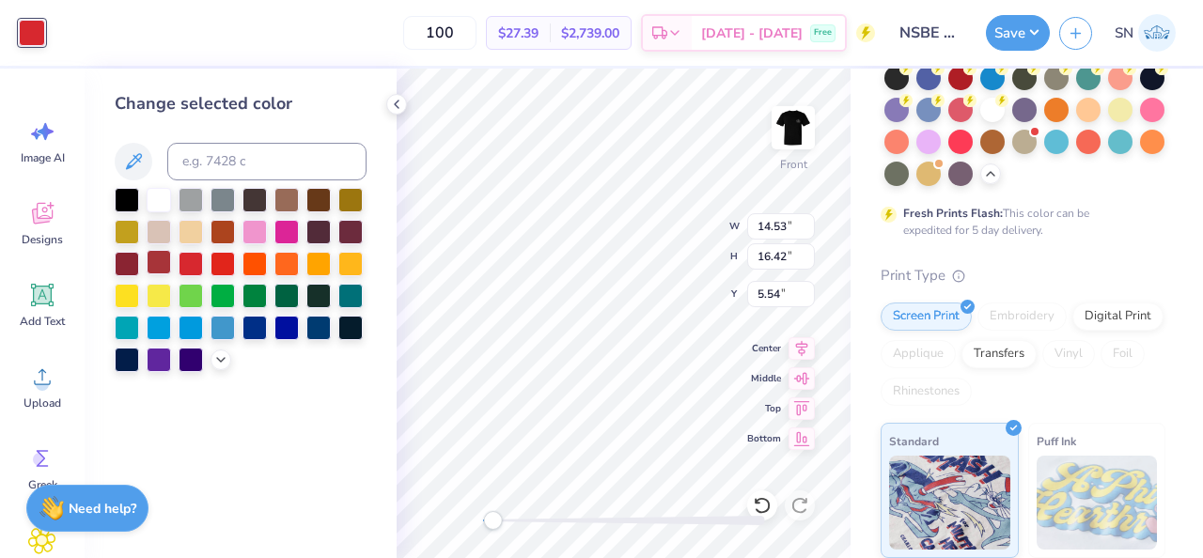
click at [161, 262] on div at bounding box center [159, 262] width 24 height 24
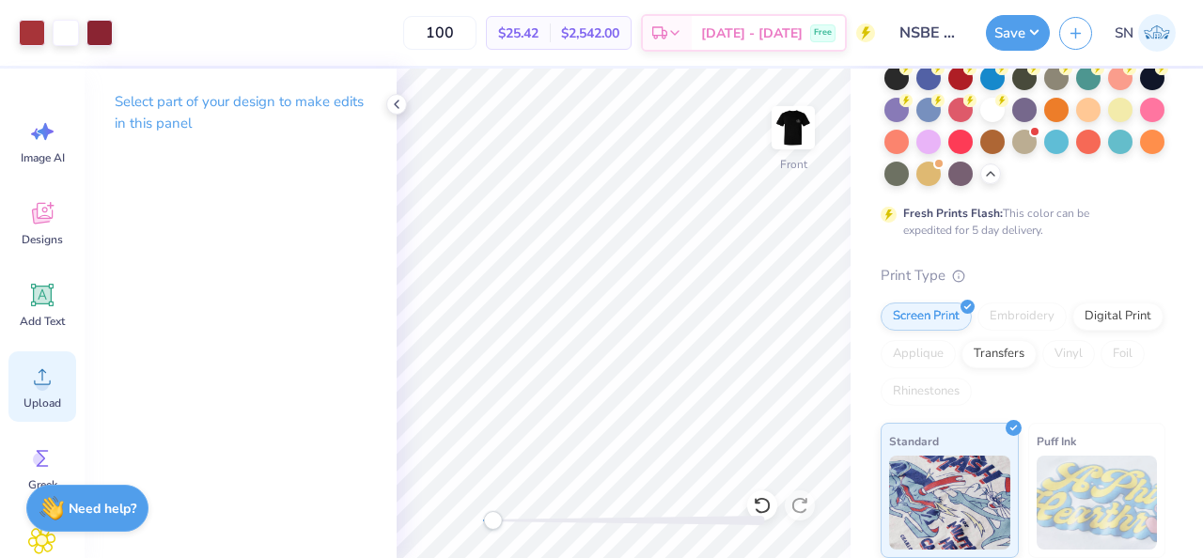
click at [40, 399] on span "Upload" at bounding box center [42, 403] width 38 height 15
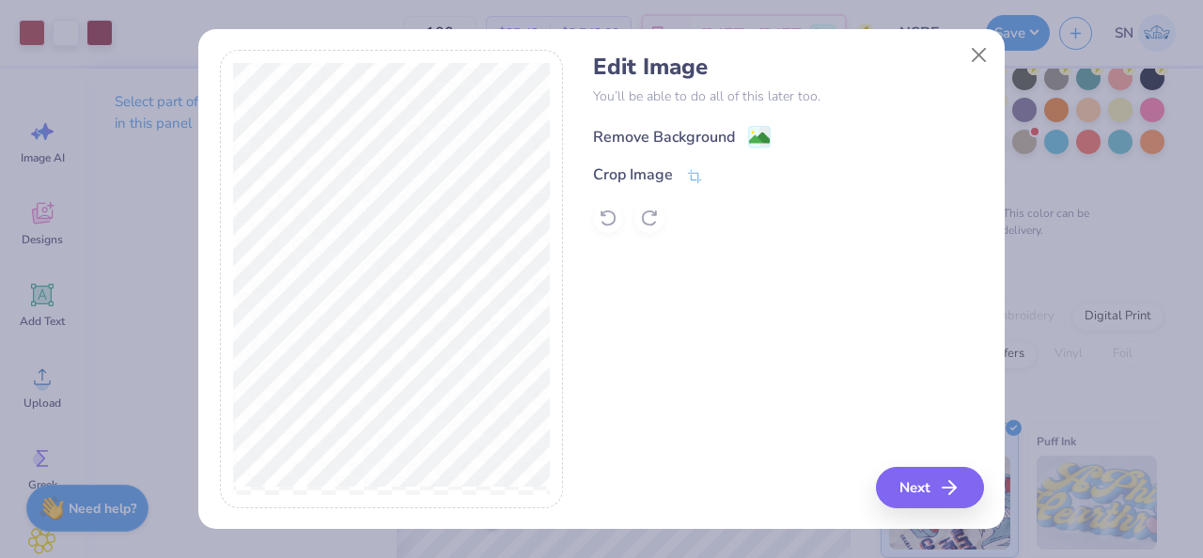
click at [706, 136] on div "Remove Background" at bounding box center [664, 137] width 142 height 23
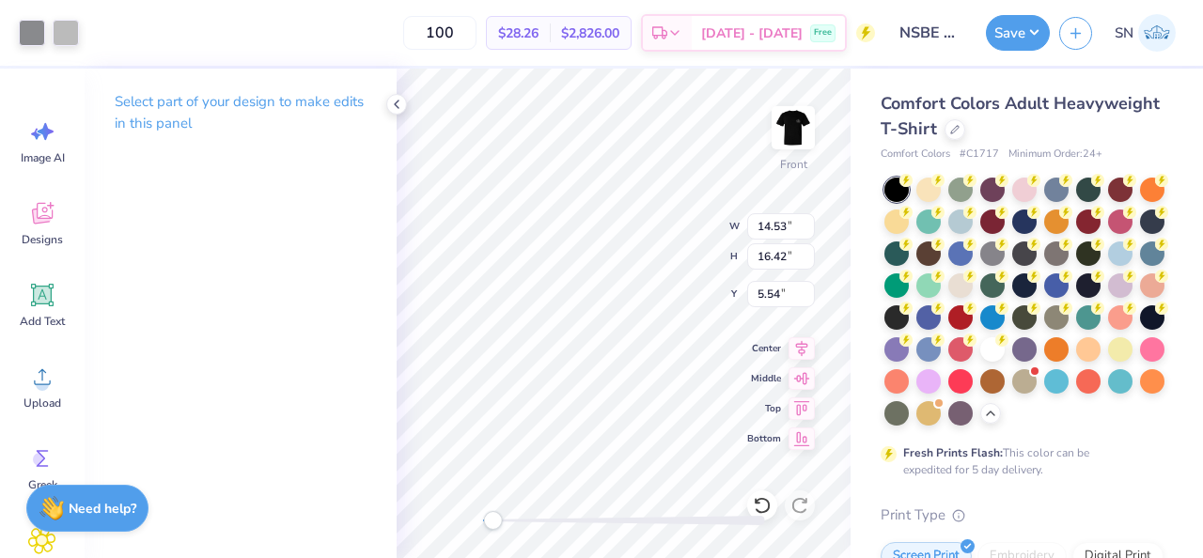
scroll to position [240, 0]
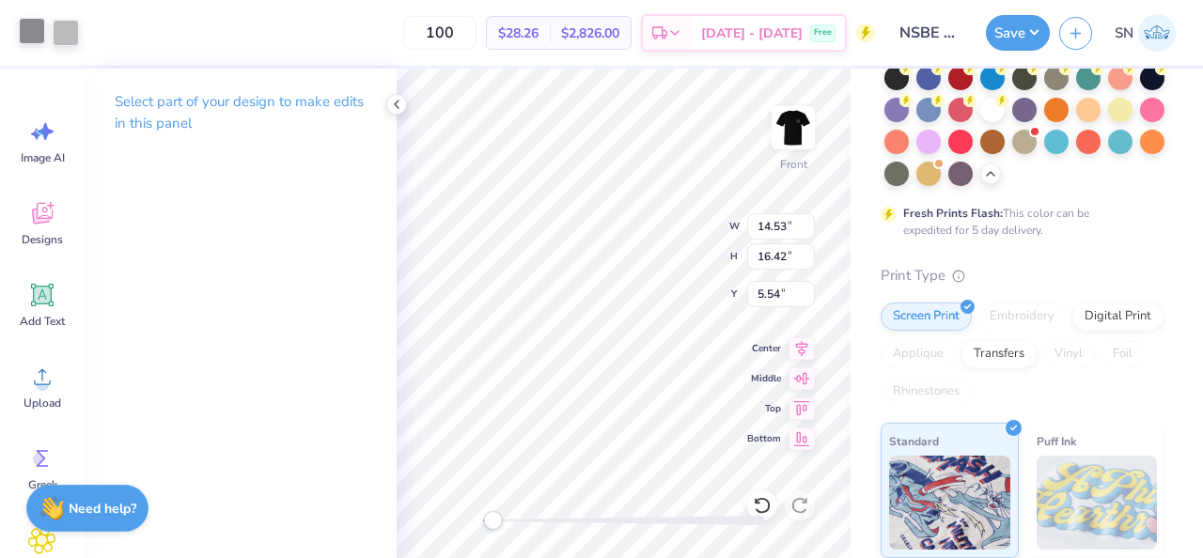
click at [39, 35] on div at bounding box center [32, 31] width 26 height 26
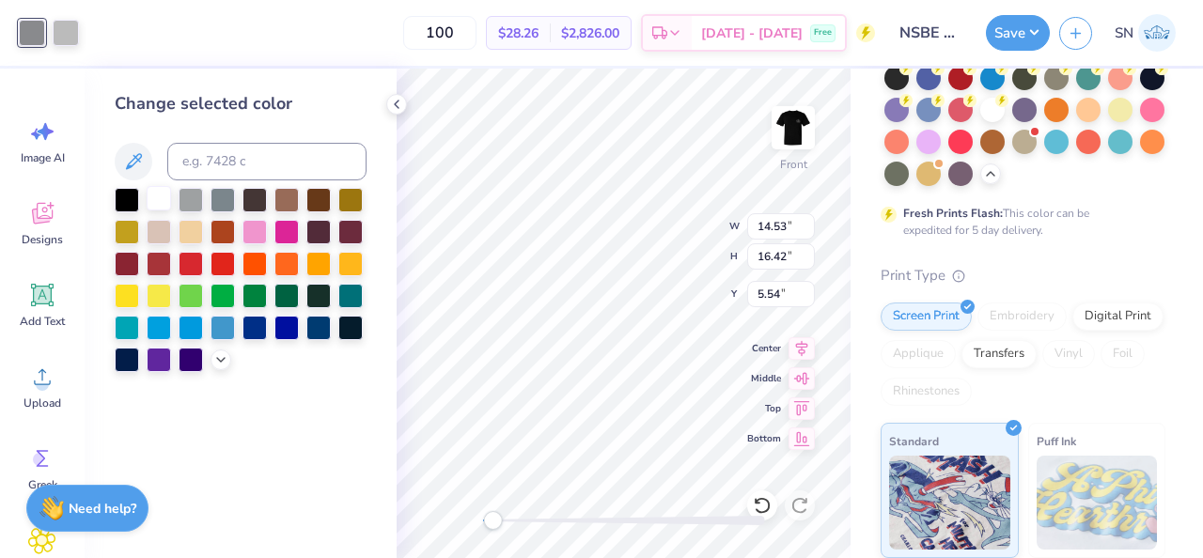
click at [165, 203] on div at bounding box center [159, 198] width 24 height 24
click at [137, 264] on div at bounding box center [127, 262] width 24 height 24
click at [65, 44] on div at bounding box center [66, 31] width 26 height 26
click at [159, 202] on div at bounding box center [159, 198] width 24 height 24
click at [173, 243] on div at bounding box center [241, 280] width 252 height 184
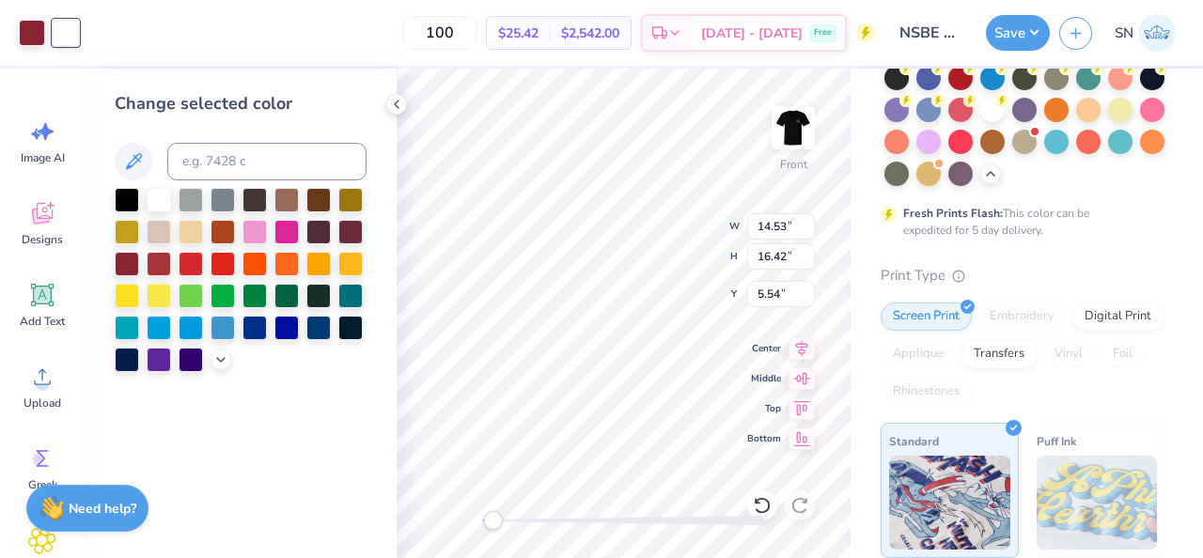
click at [191, 246] on div at bounding box center [241, 280] width 252 height 184
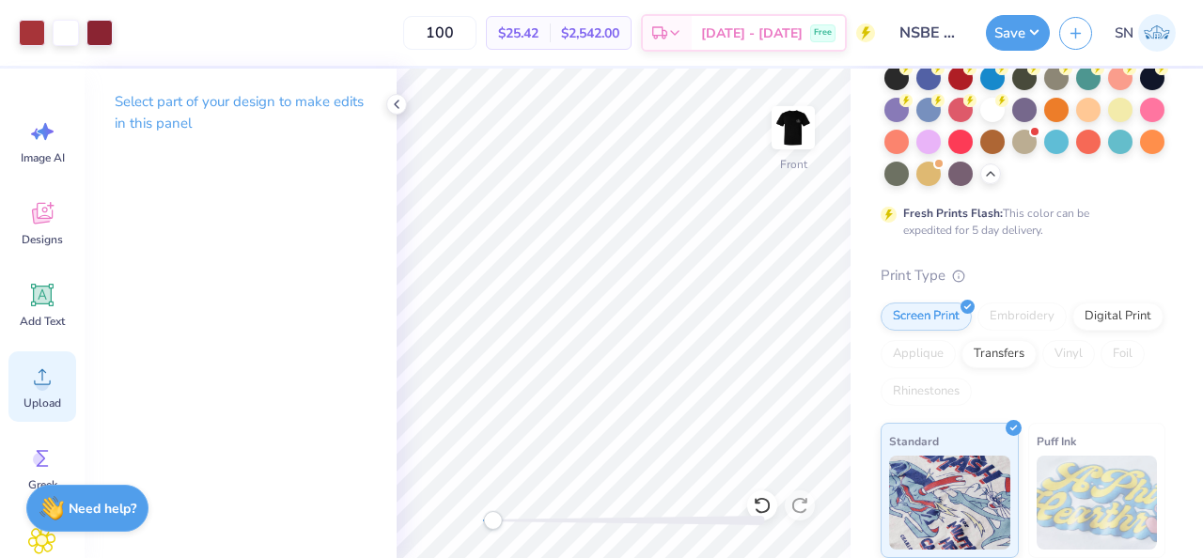
click at [23, 374] on div "Upload" at bounding box center [42, 387] width 68 height 70
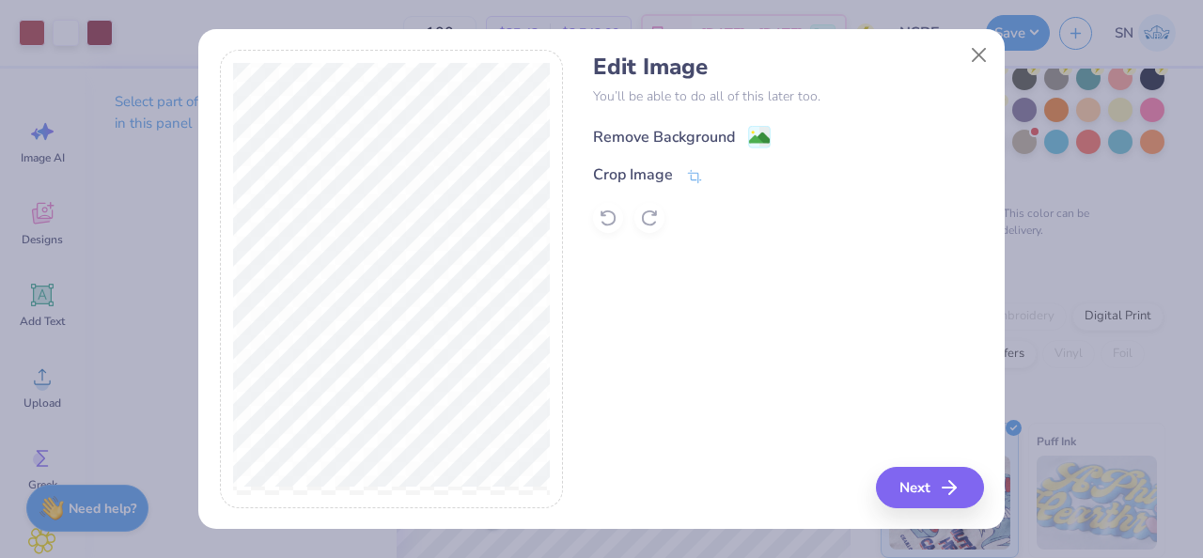
click at [679, 142] on div "Remove Background" at bounding box center [664, 137] width 142 height 23
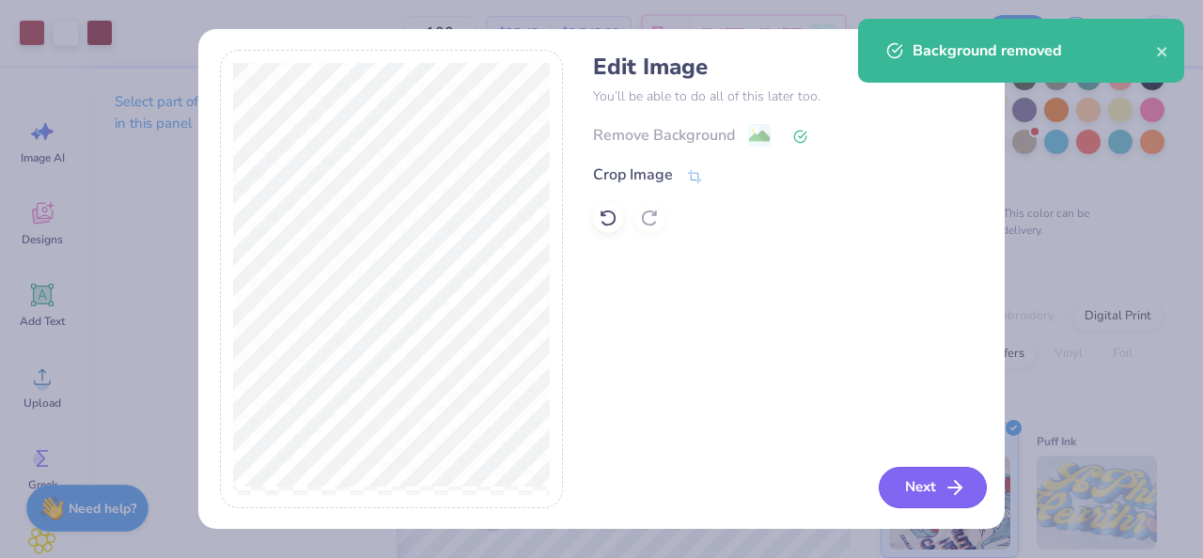
click at [950, 489] on icon "button" at bounding box center [955, 488] width 23 height 23
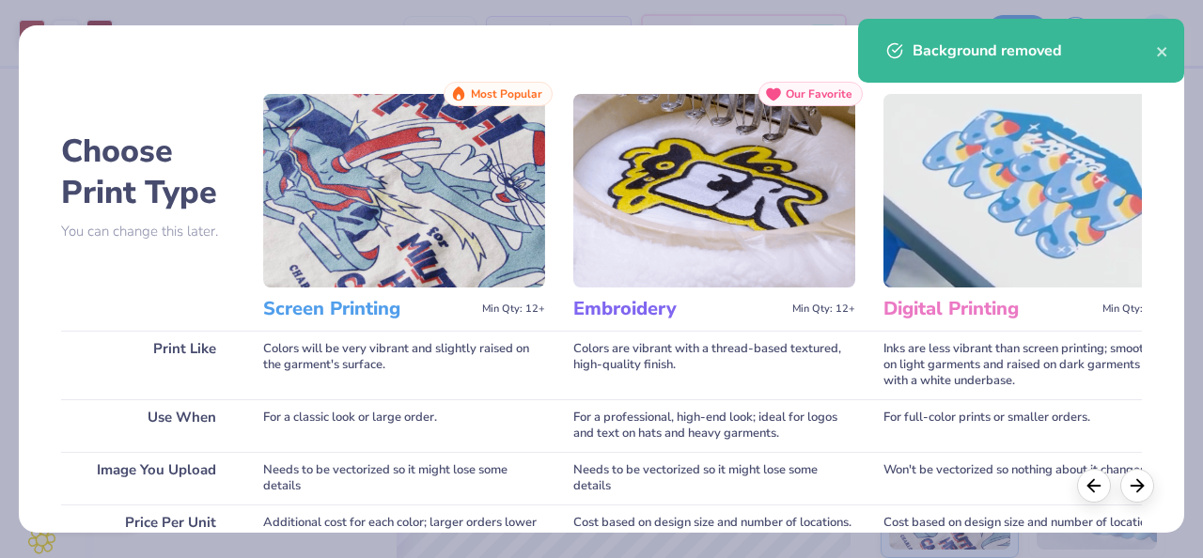
scroll to position [379, 0]
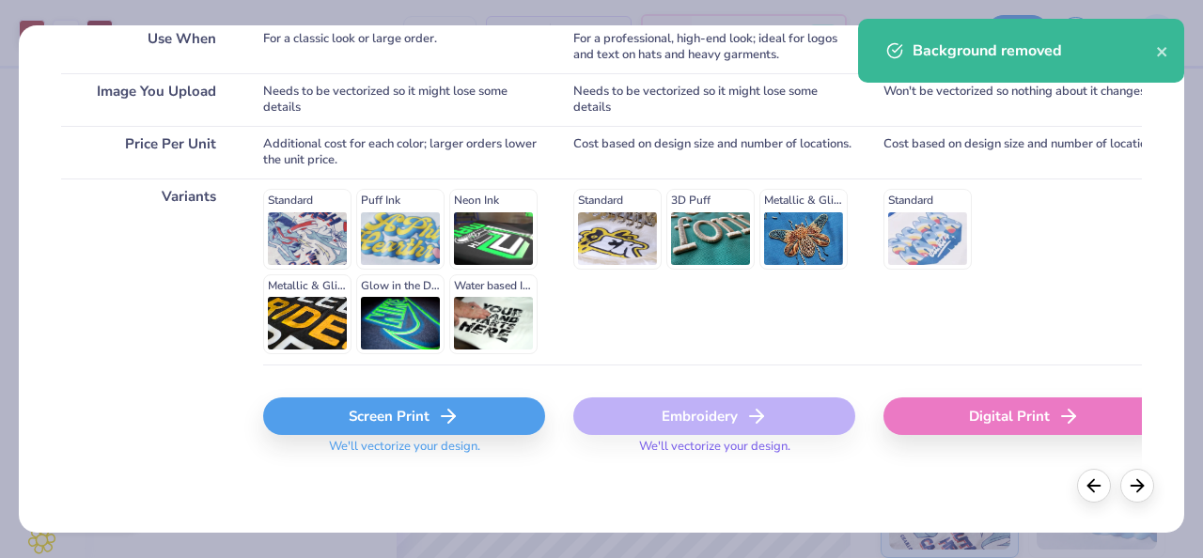
click at [410, 414] on div "Screen Print" at bounding box center [404, 417] width 282 height 38
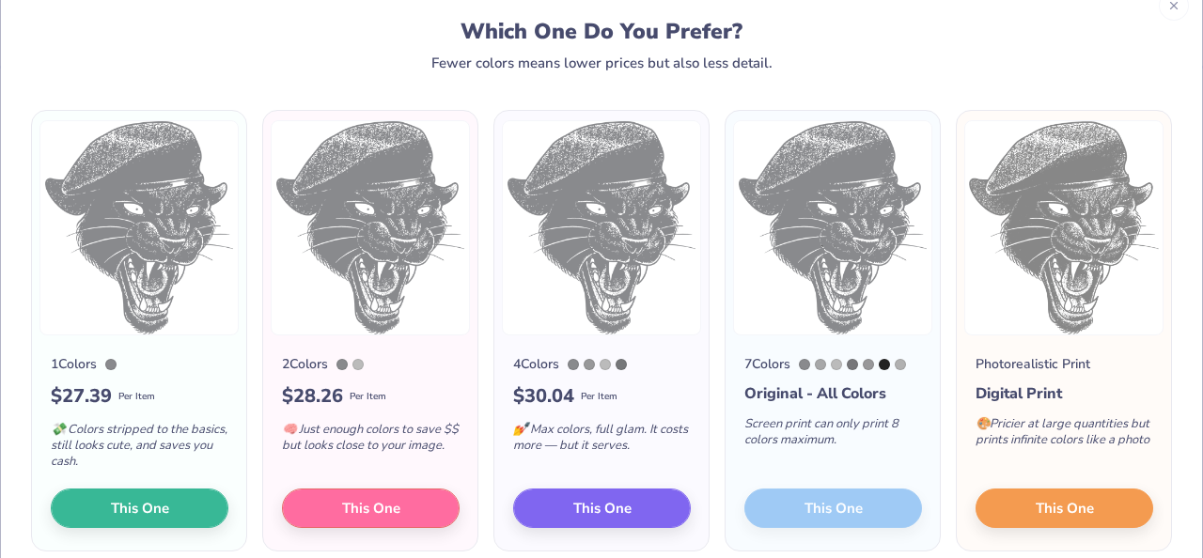
scroll to position [49, 0]
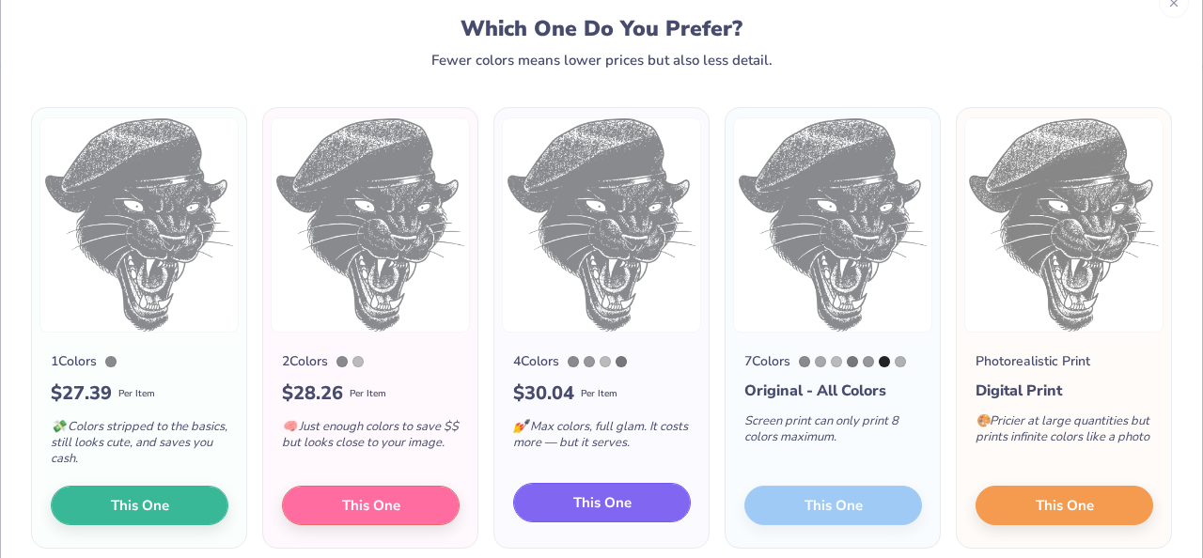
click at [587, 499] on span "This One" at bounding box center [602, 504] width 58 height 22
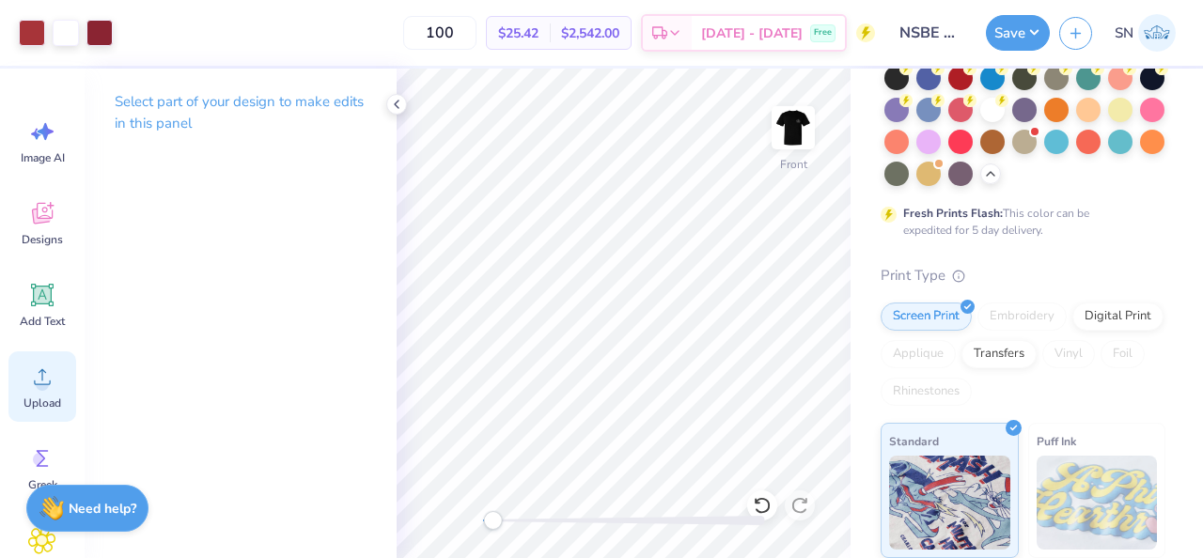
click at [48, 394] on div "Upload" at bounding box center [42, 387] width 68 height 70
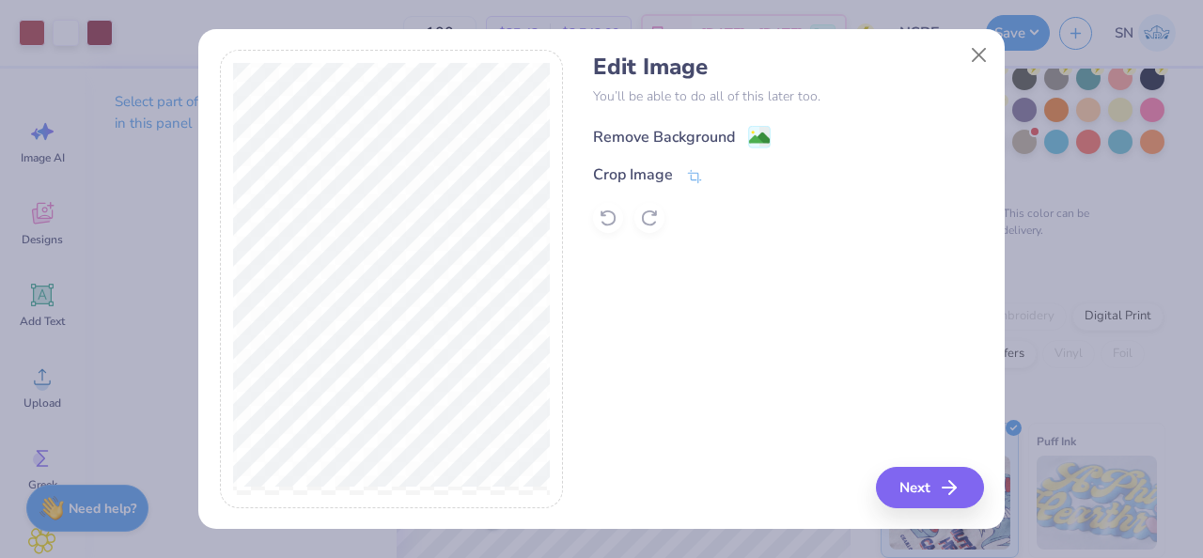
click at [750, 145] on image at bounding box center [759, 138] width 21 height 21
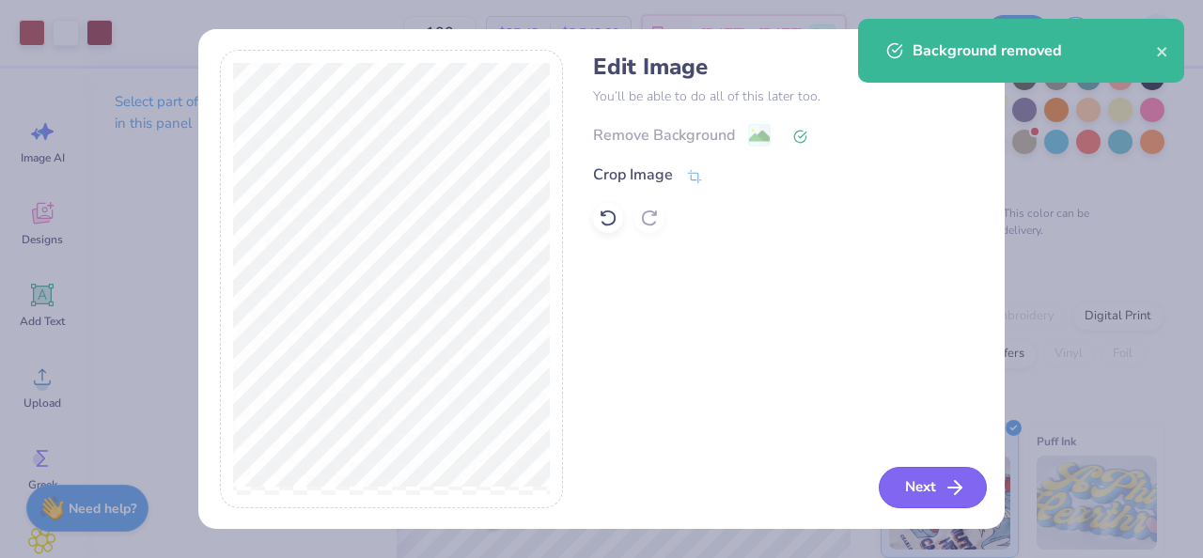
click at [909, 483] on button "Next" at bounding box center [933, 487] width 108 height 41
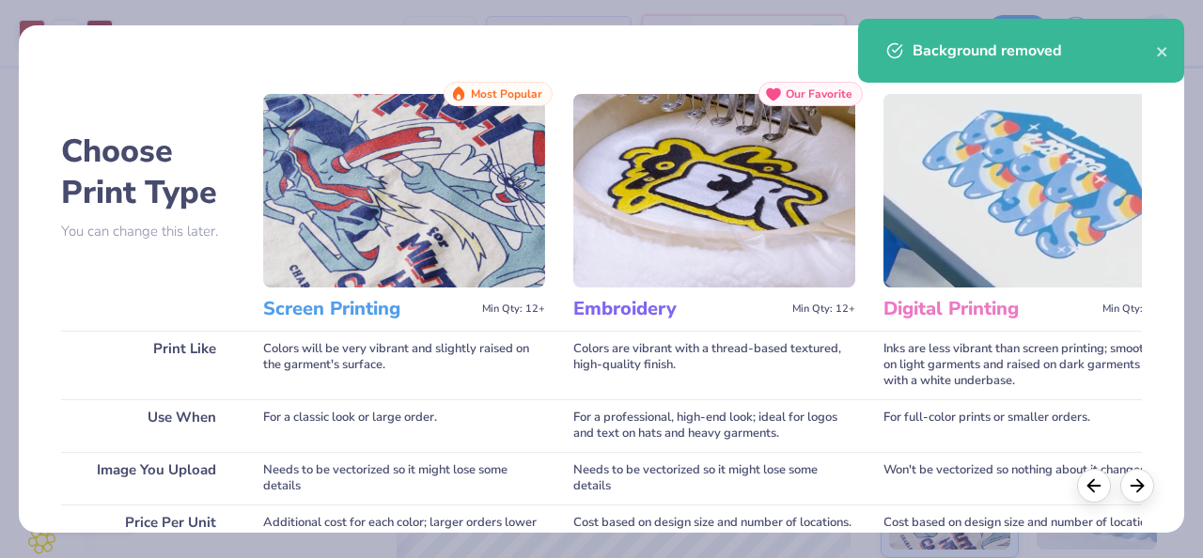
scroll to position [331, 0]
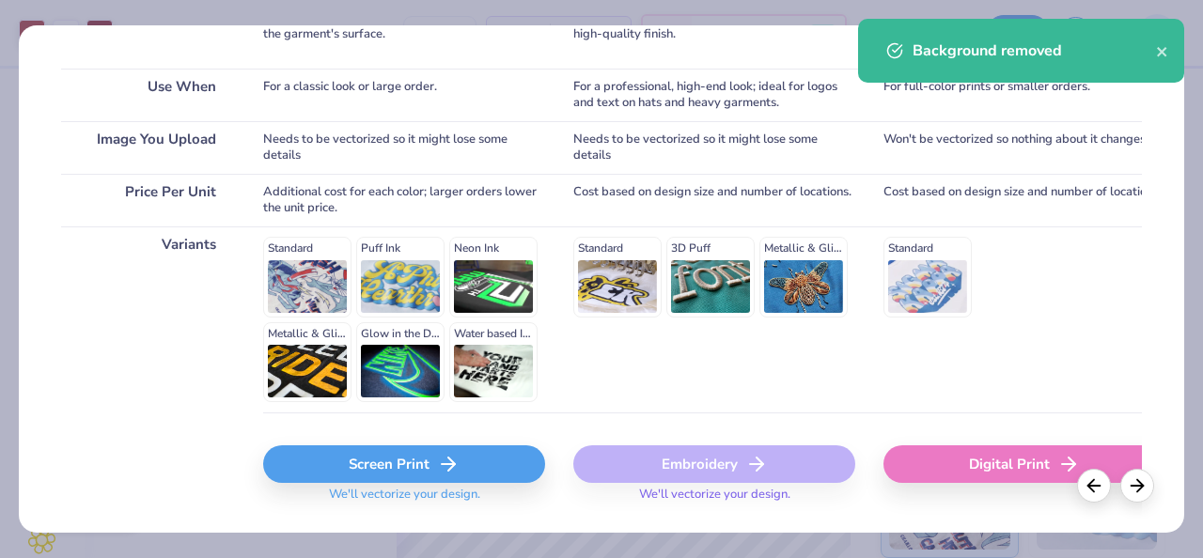
click at [341, 461] on div "Screen Print" at bounding box center [404, 465] width 282 height 38
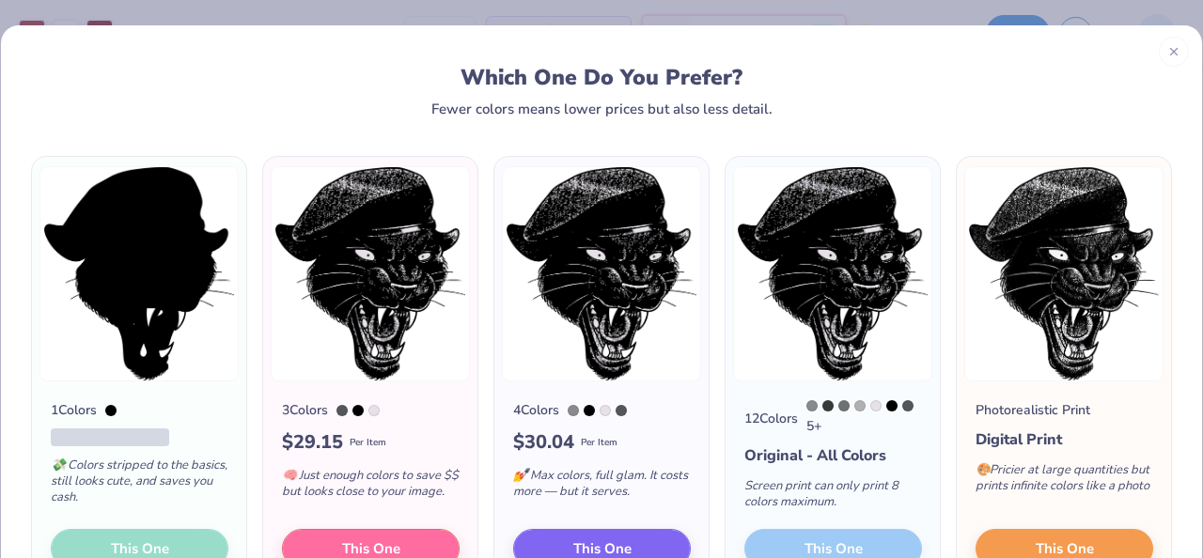
scroll to position [15, 0]
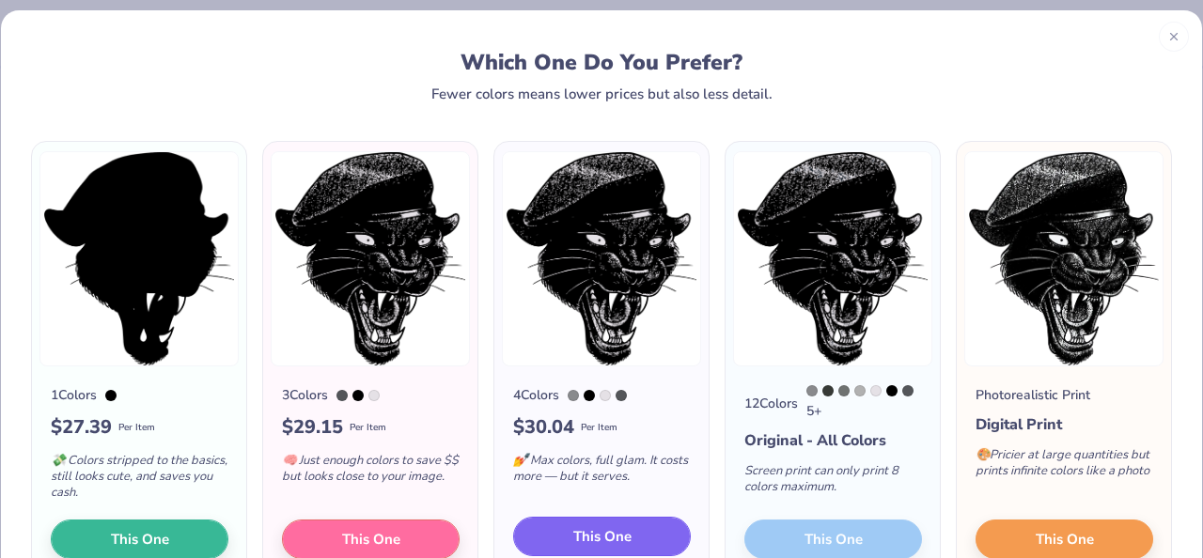
click at [574, 534] on span "This One" at bounding box center [602, 537] width 58 height 22
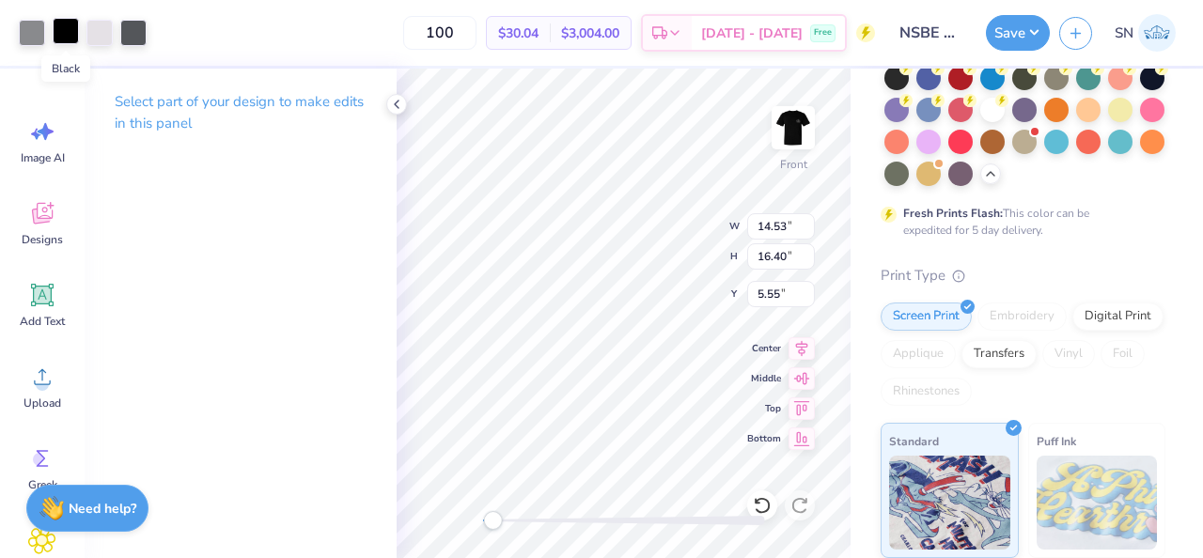
click at [66, 37] on div at bounding box center [66, 31] width 26 height 26
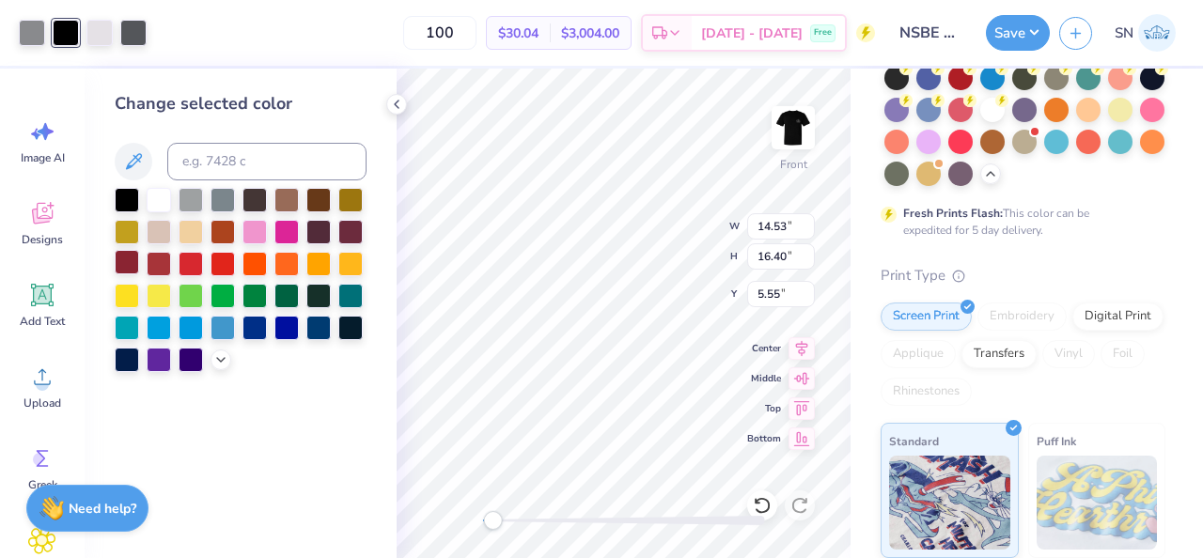
click at [133, 261] on div at bounding box center [127, 262] width 24 height 24
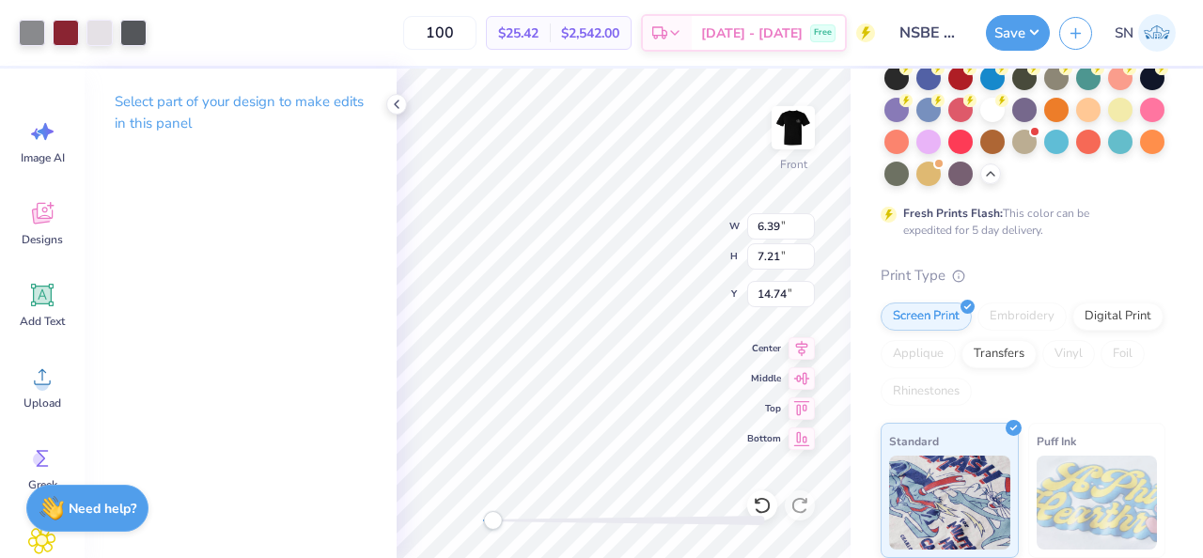
click at [68, 34] on div at bounding box center [66, 33] width 26 height 26
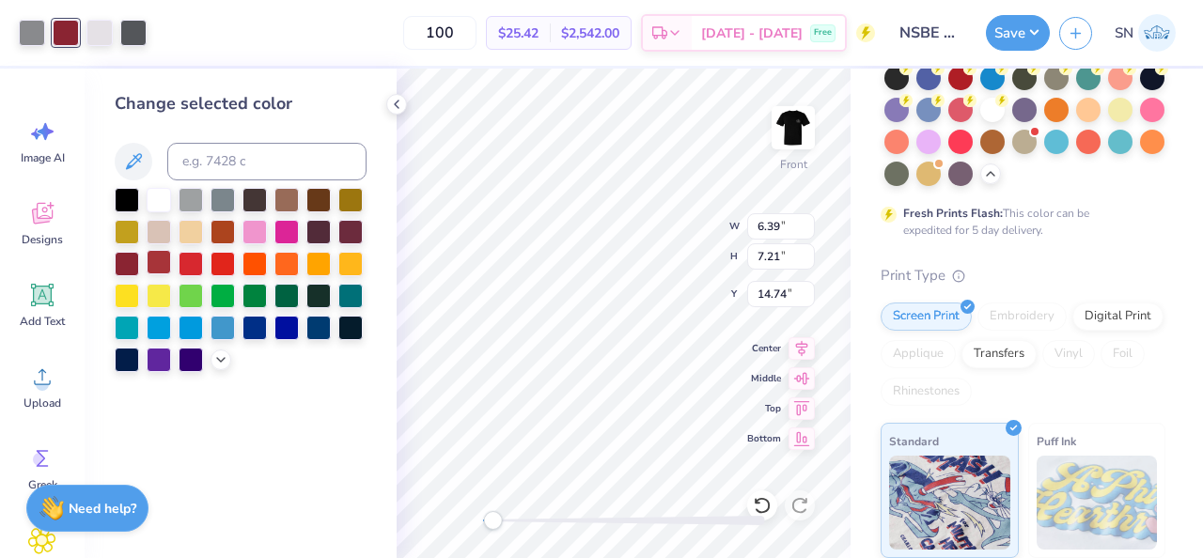
click at [157, 258] on div at bounding box center [159, 262] width 24 height 24
click at [132, 265] on div at bounding box center [127, 262] width 24 height 24
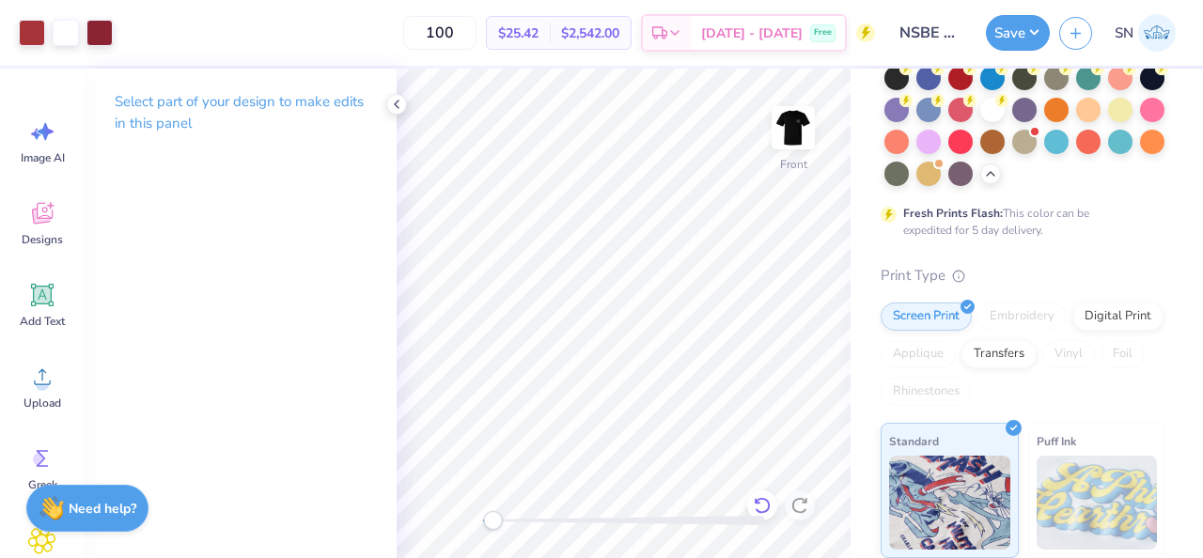
click at [760, 508] on icon at bounding box center [762, 505] width 19 height 19
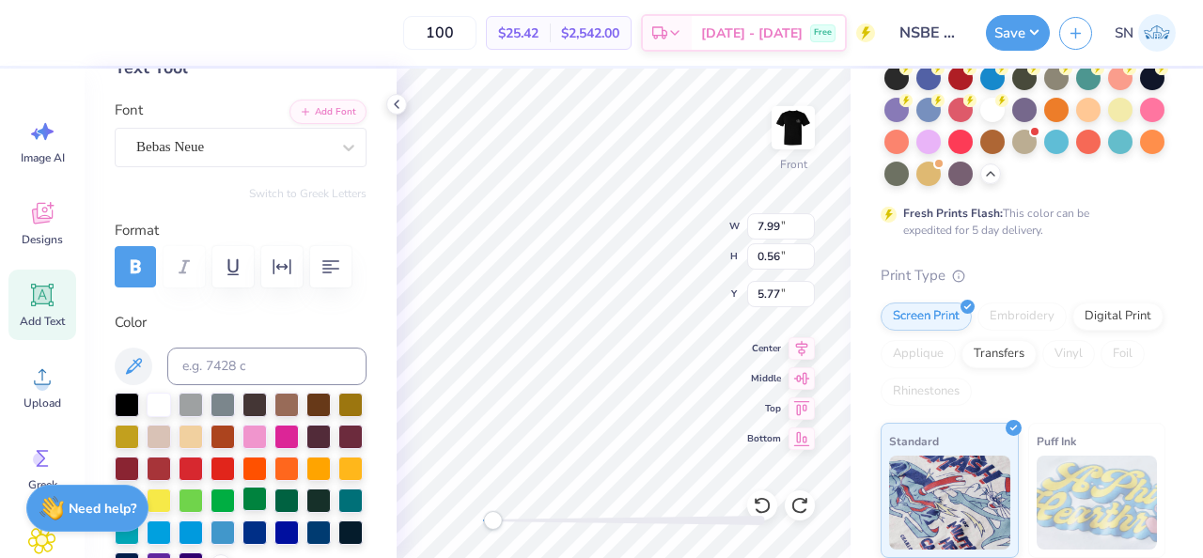
scroll to position [134, 0]
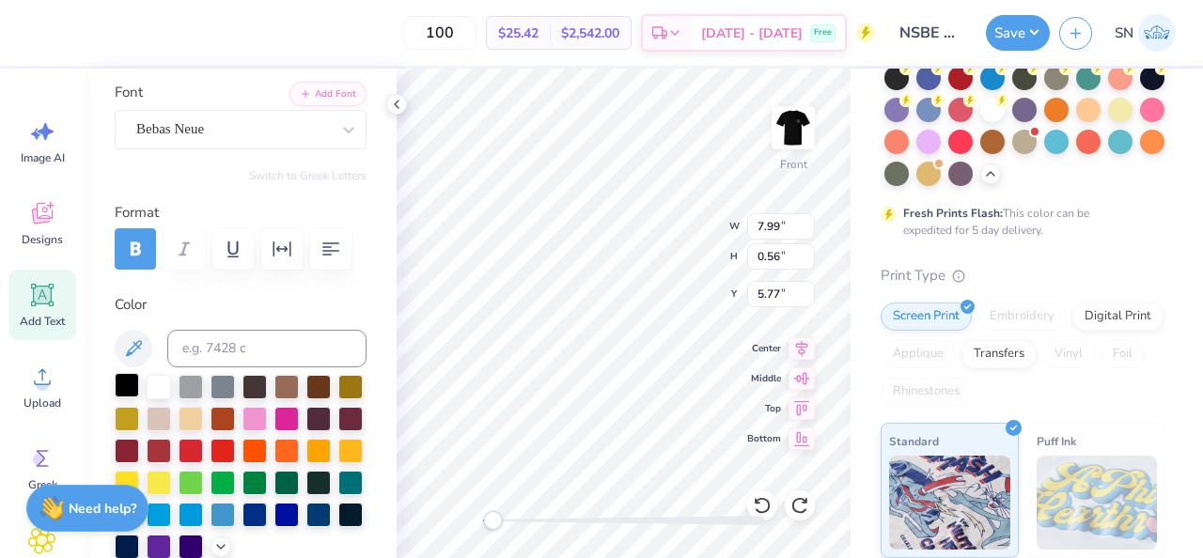
click at [132, 390] on div at bounding box center [127, 385] width 24 height 24
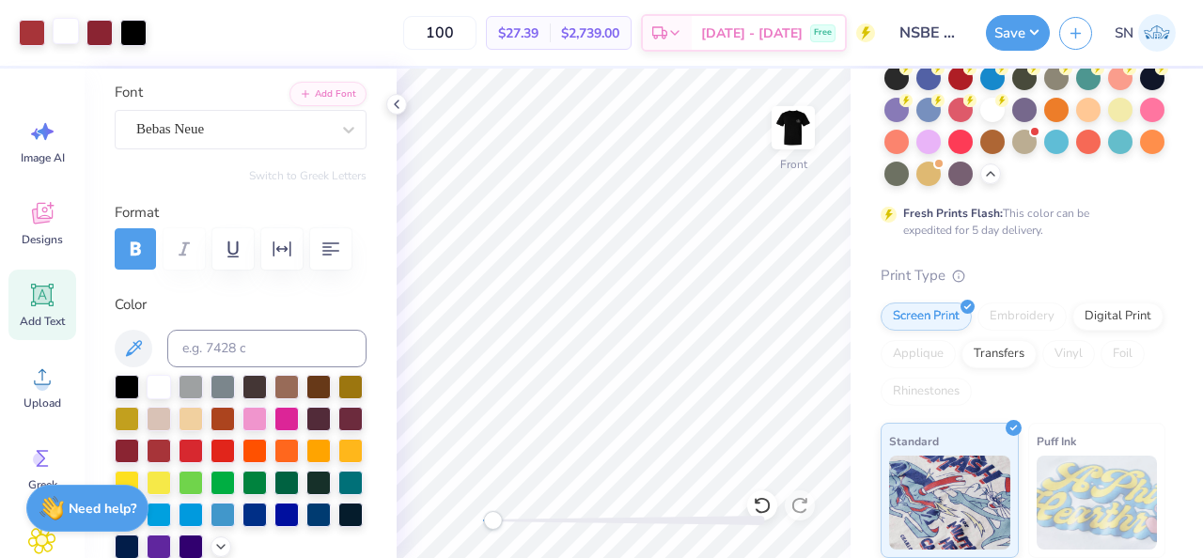
click at [73, 34] on div at bounding box center [66, 31] width 26 height 26
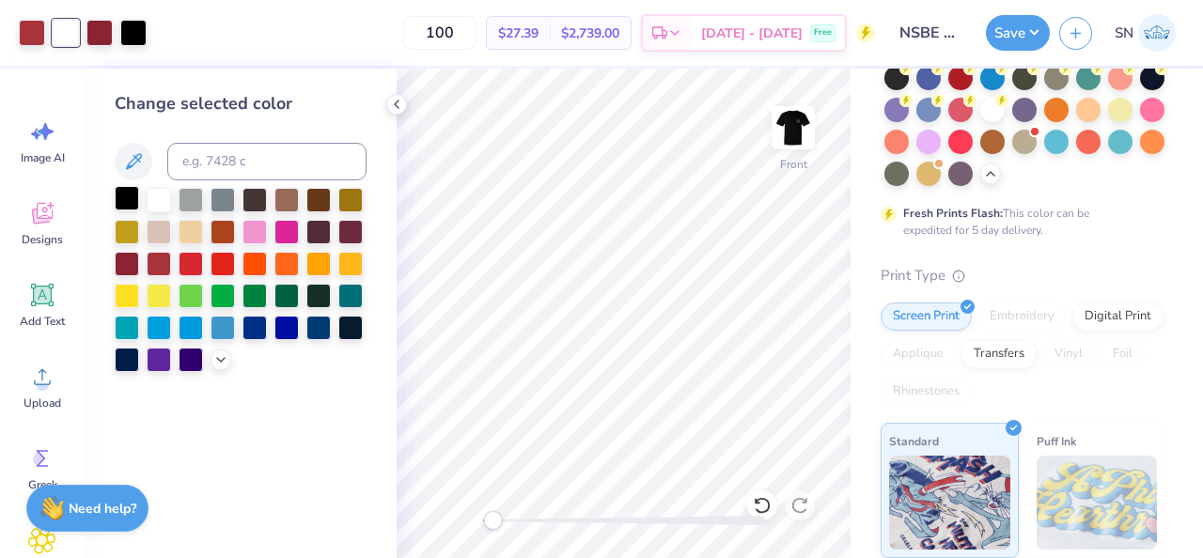
click at [134, 195] on div at bounding box center [127, 198] width 24 height 24
click at [987, 110] on div at bounding box center [992, 108] width 24 height 24
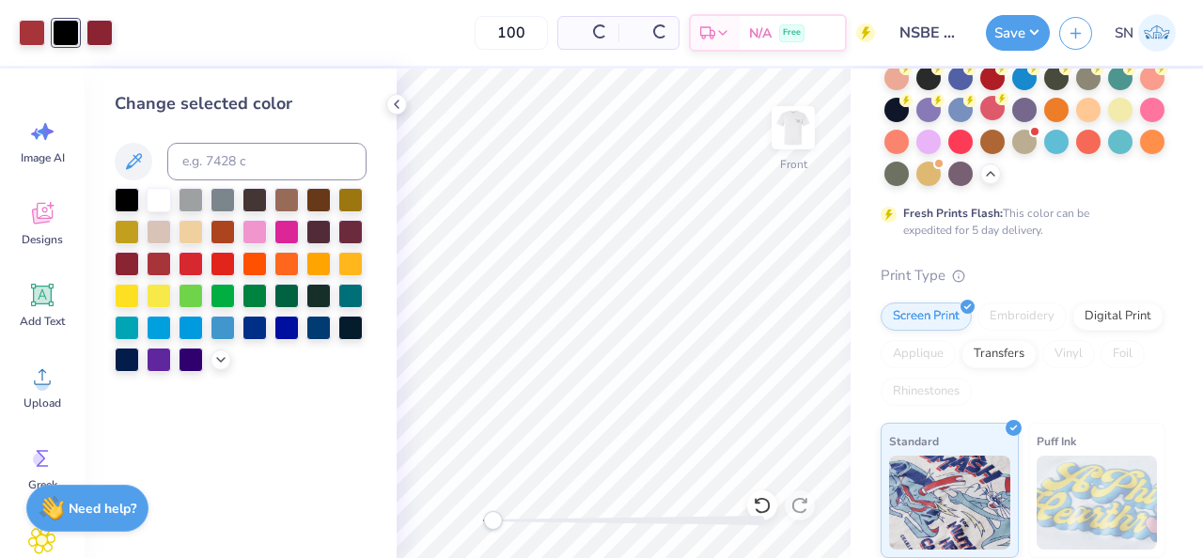
scroll to position [0, 0]
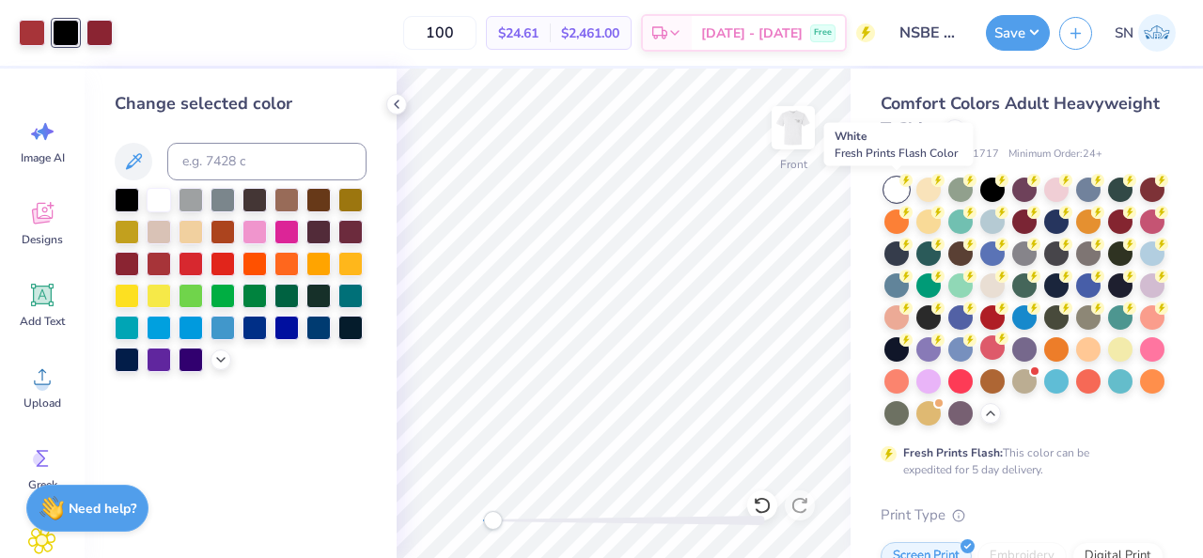
click at [888, 191] on div at bounding box center [897, 190] width 24 height 24
click at [809, 140] on img at bounding box center [793, 127] width 75 height 75
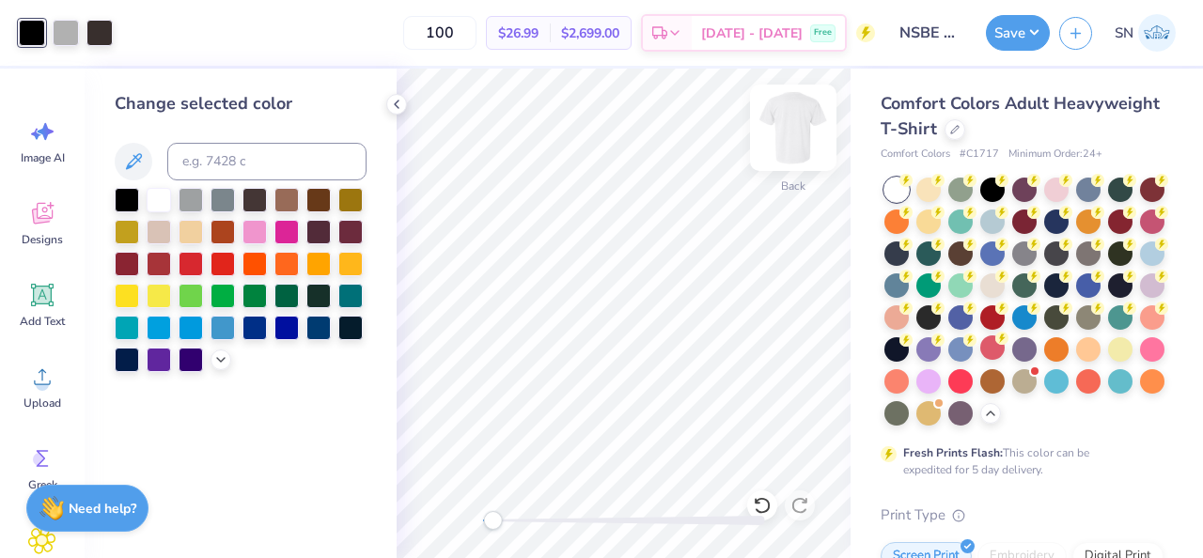
click at [792, 137] on img at bounding box center [793, 127] width 75 height 75
click at [796, 133] on img at bounding box center [793, 127] width 75 height 75
click at [398, 105] on icon at bounding box center [396, 104] width 15 height 15
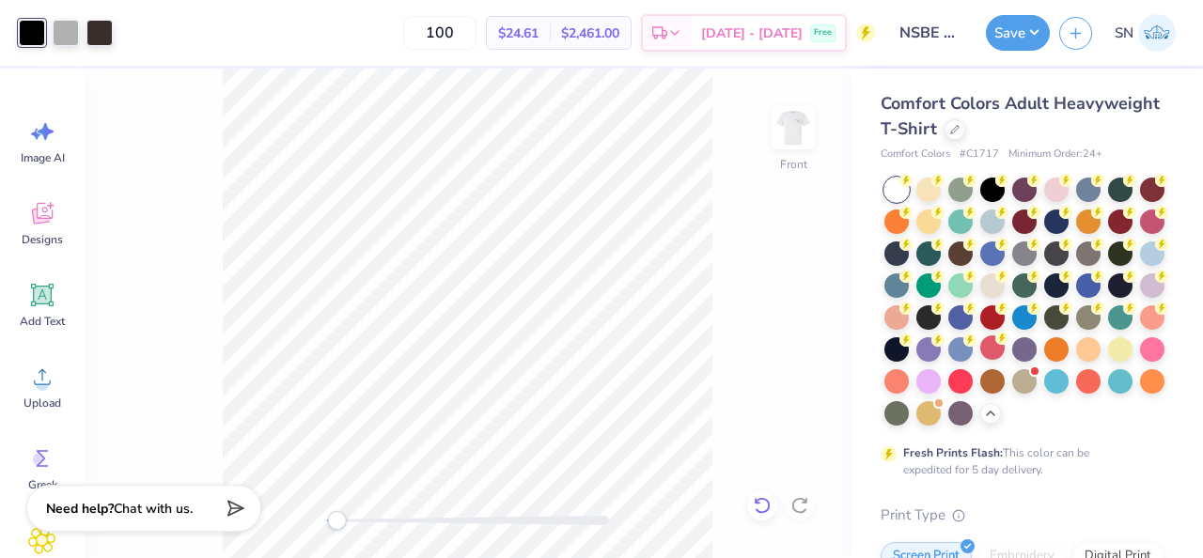
click at [761, 511] on icon at bounding box center [762, 505] width 16 height 17
click at [762, 501] on icon at bounding box center [762, 505] width 19 height 19
click at [765, 503] on icon at bounding box center [762, 505] width 19 height 19
click at [70, 37] on div at bounding box center [66, 31] width 26 height 26
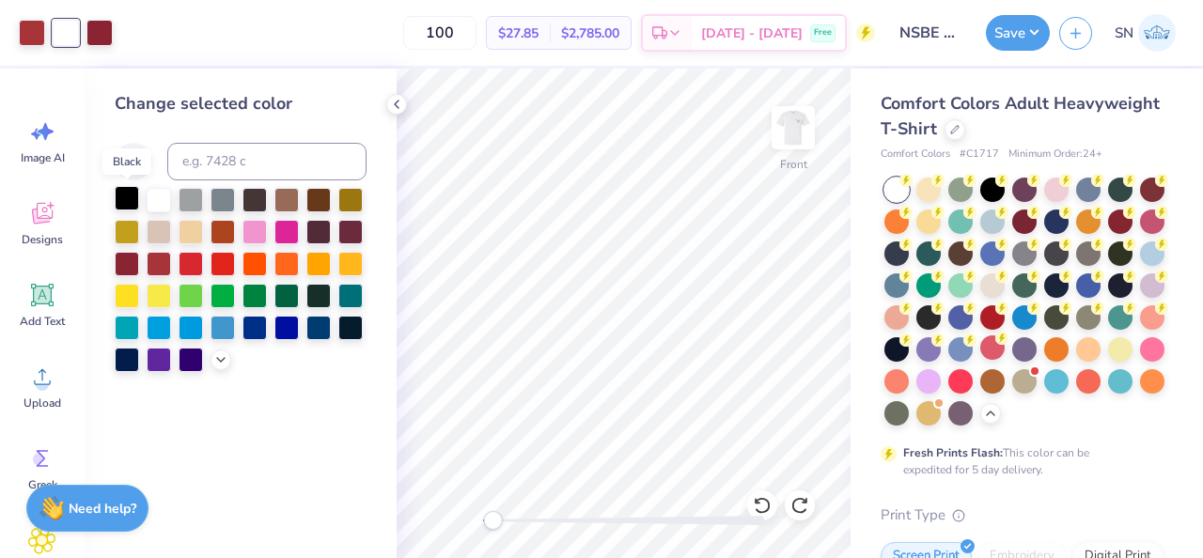
click at [121, 196] on div at bounding box center [127, 198] width 24 height 24
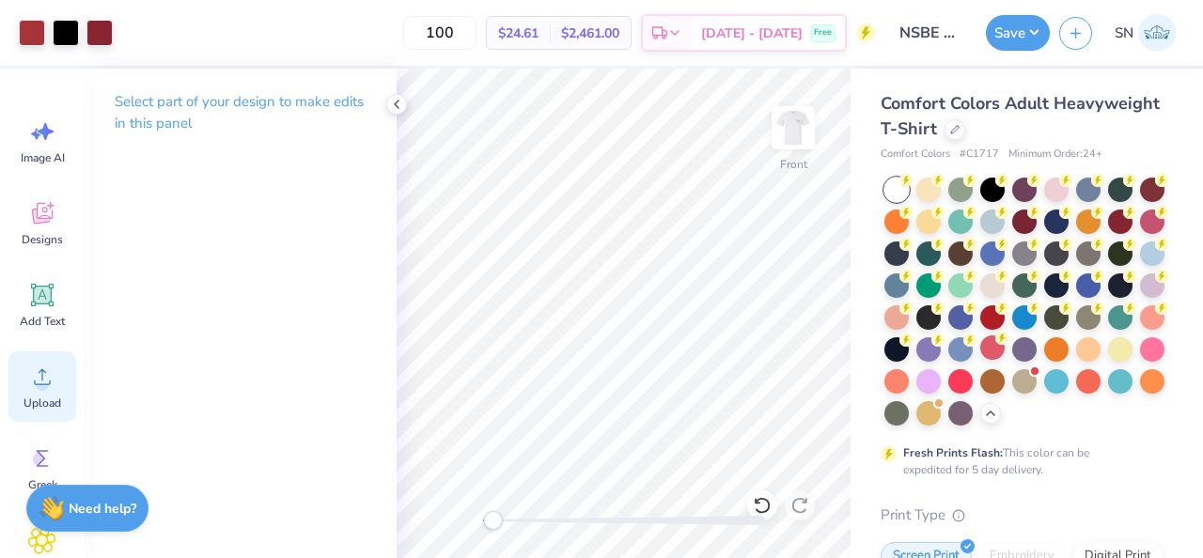
click at [48, 366] on icon at bounding box center [42, 377] width 28 height 28
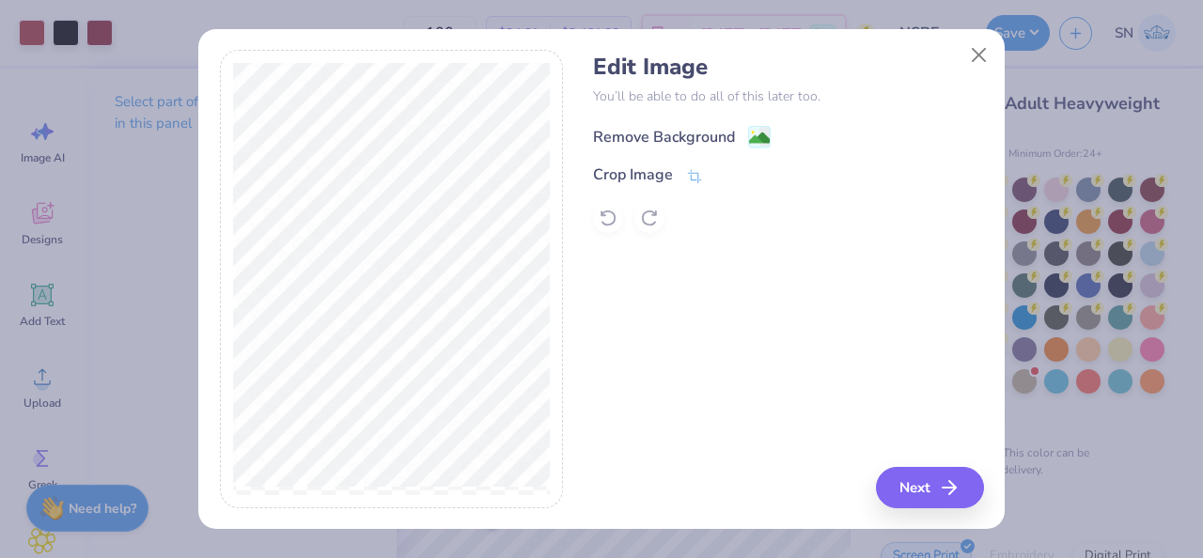
click at [684, 141] on div "Remove Background" at bounding box center [664, 137] width 142 height 23
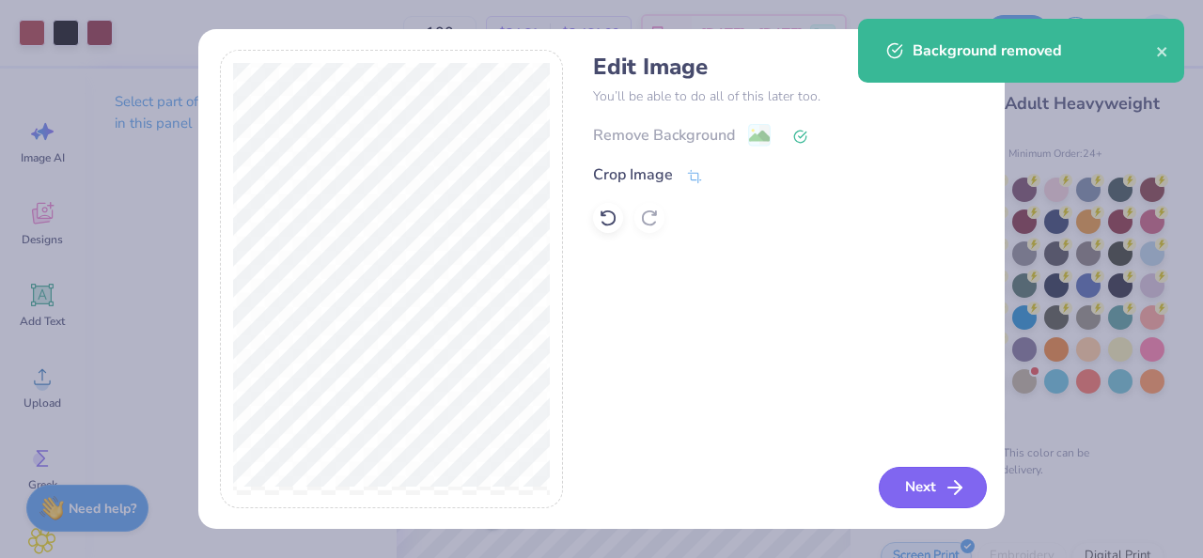
click at [899, 492] on button "Next" at bounding box center [933, 487] width 108 height 41
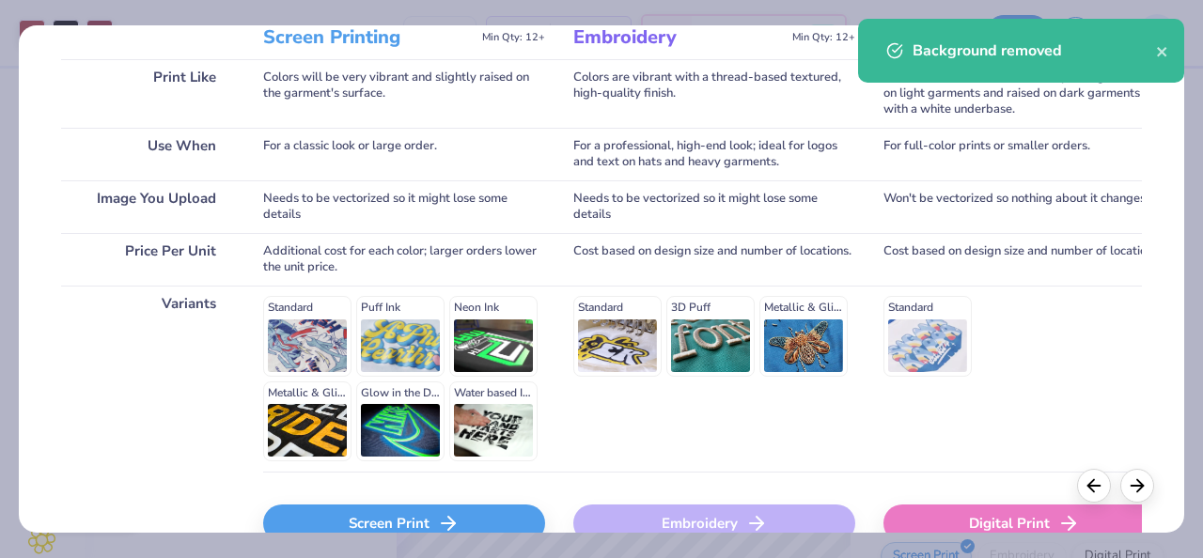
scroll to position [379, 0]
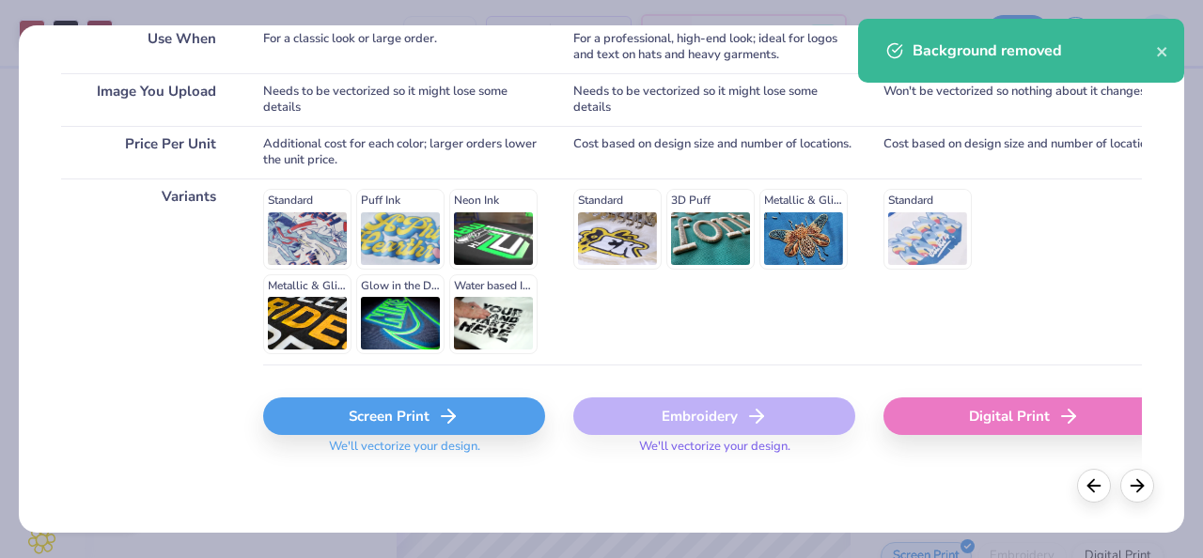
click at [357, 403] on div "Screen Print" at bounding box center [404, 417] width 282 height 38
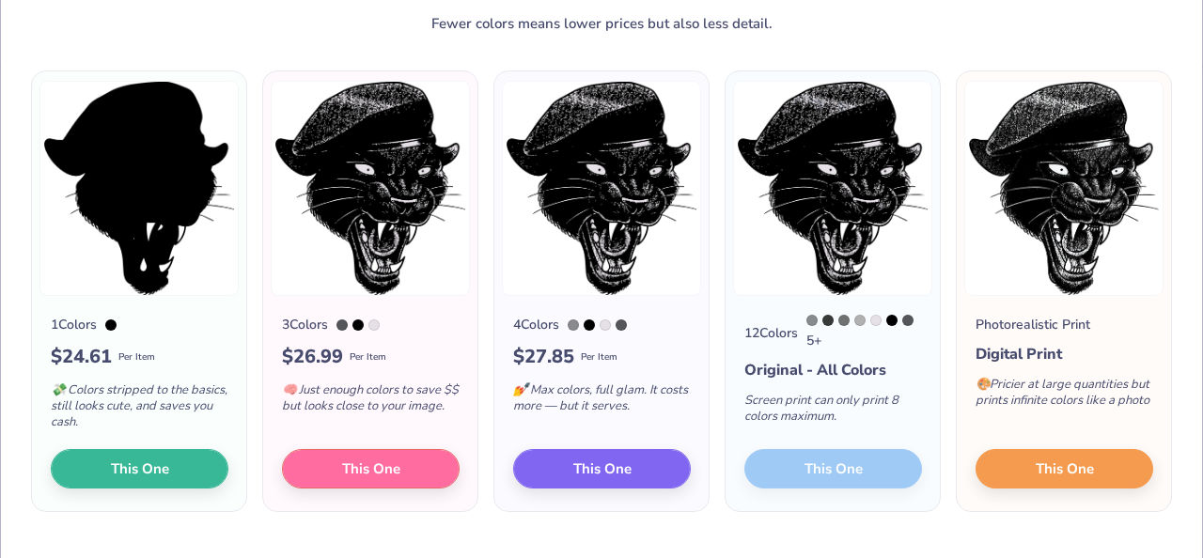
scroll to position [111, 0]
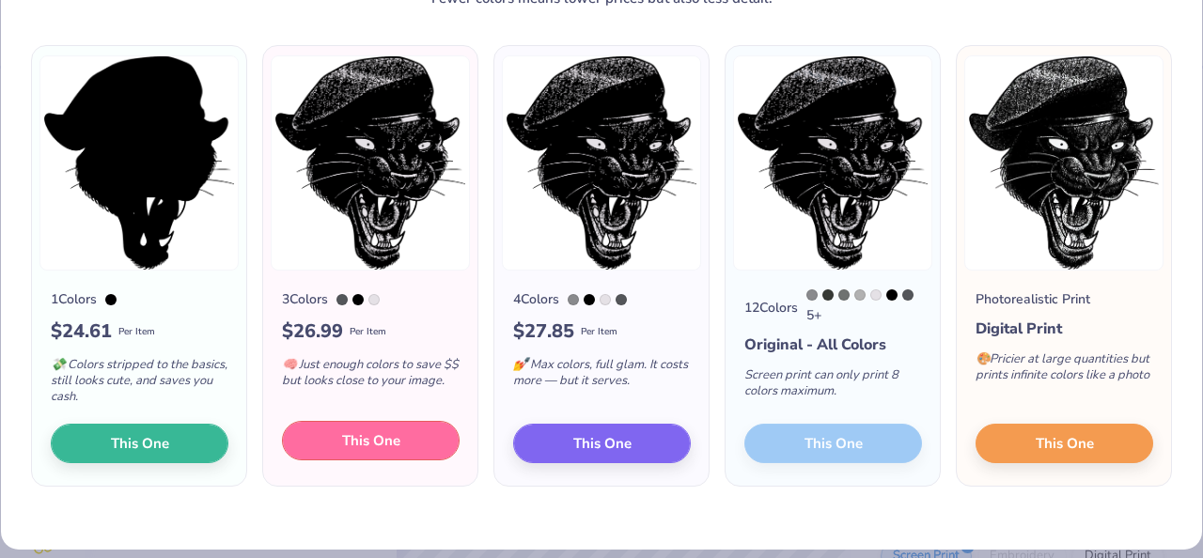
click at [371, 429] on button "This One" at bounding box center [371, 440] width 178 height 39
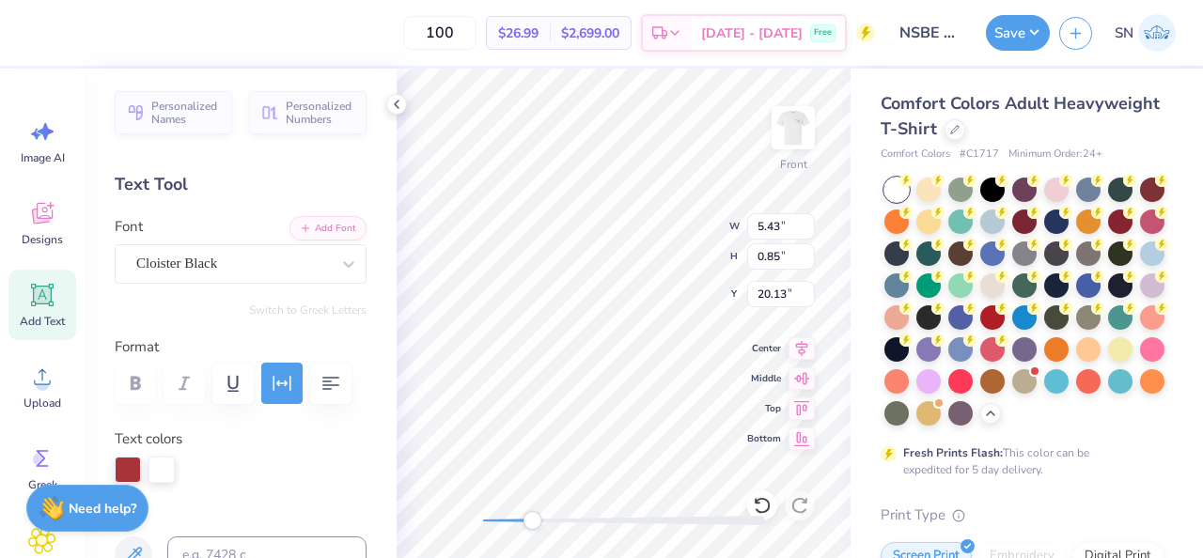
scroll to position [98, 0]
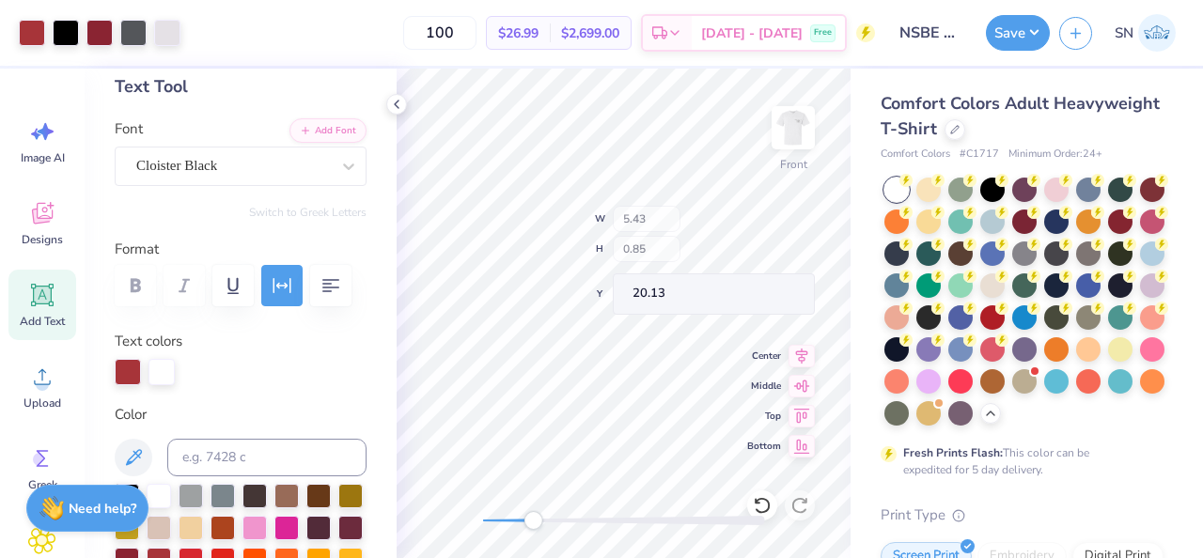
click at [540, 520] on div "Accessibility label" at bounding box center [533, 520] width 19 height 19
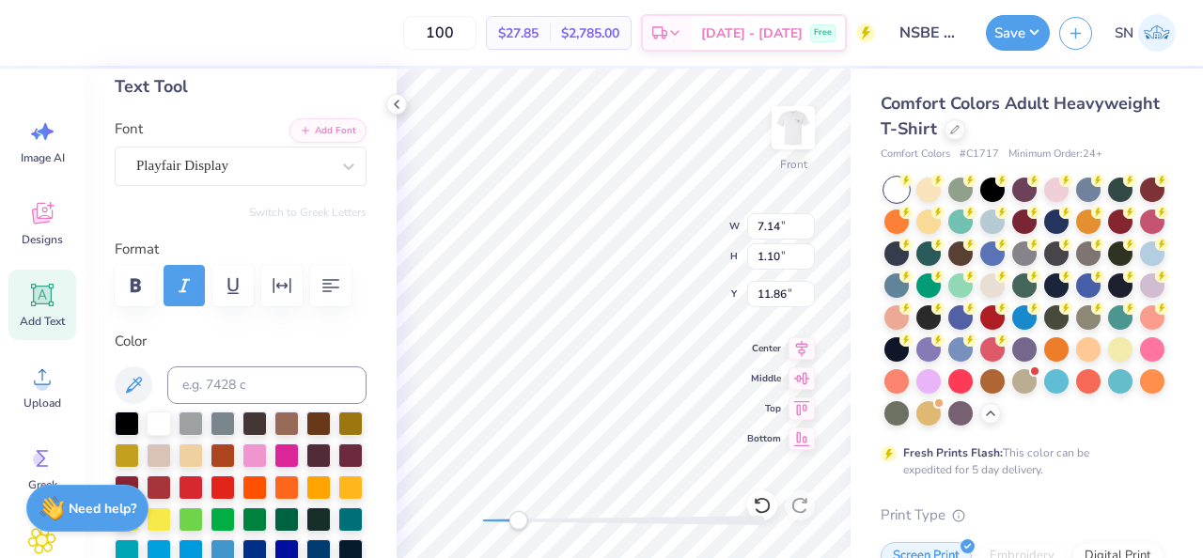
scroll to position [1, 3]
click at [155, 425] on div at bounding box center [159, 422] width 24 height 24
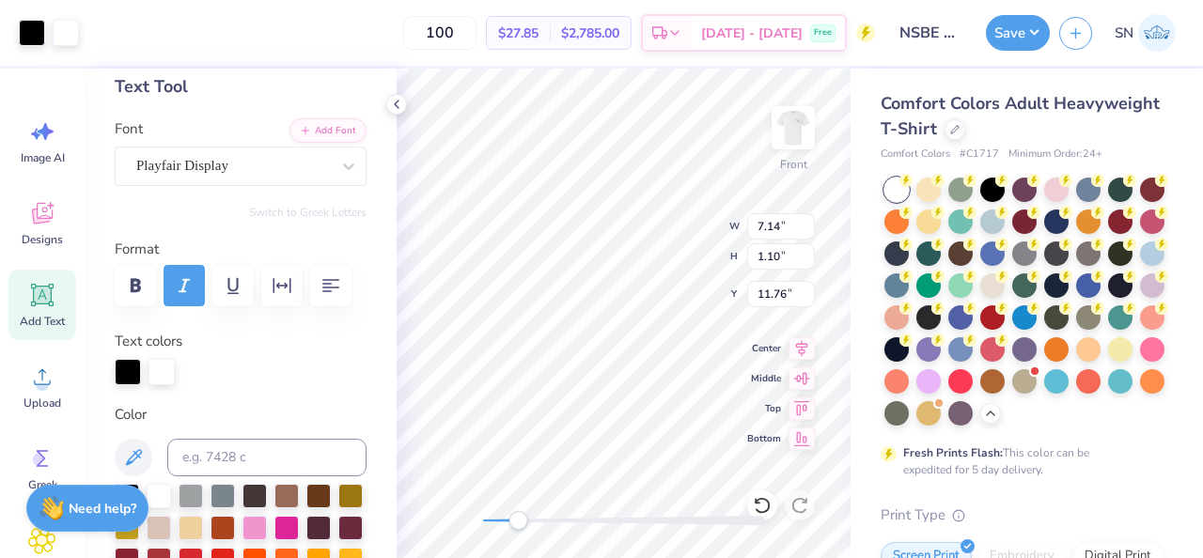
type input "11.76"
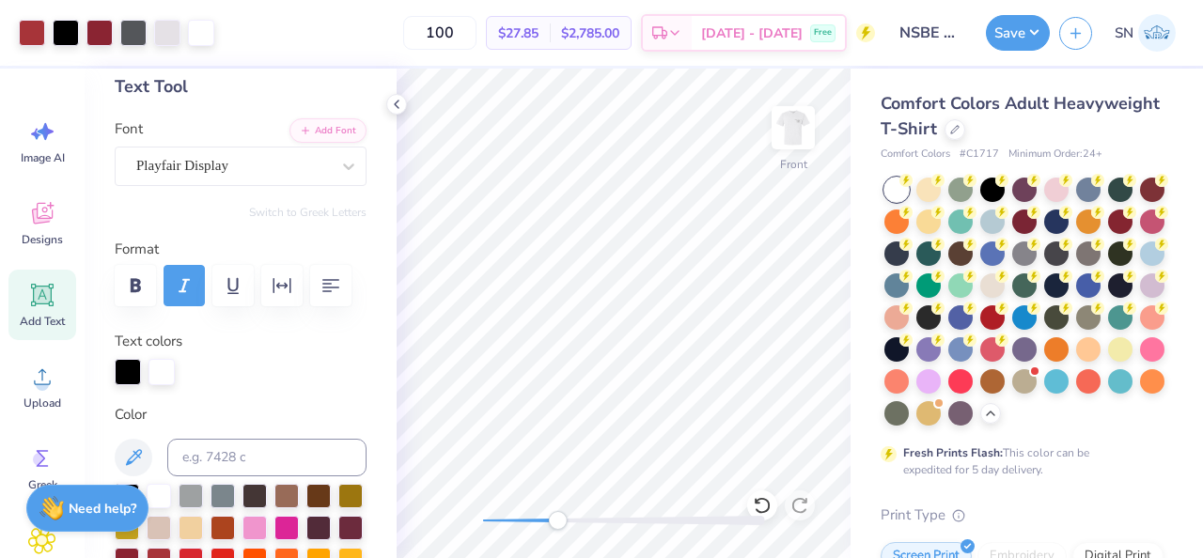
drag, startPoint x: 521, startPoint y: 521, endPoint x: 556, endPoint y: 523, distance: 34.8
click at [556, 524] on div "Accessibility label" at bounding box center [557, 520] width 19 height 19
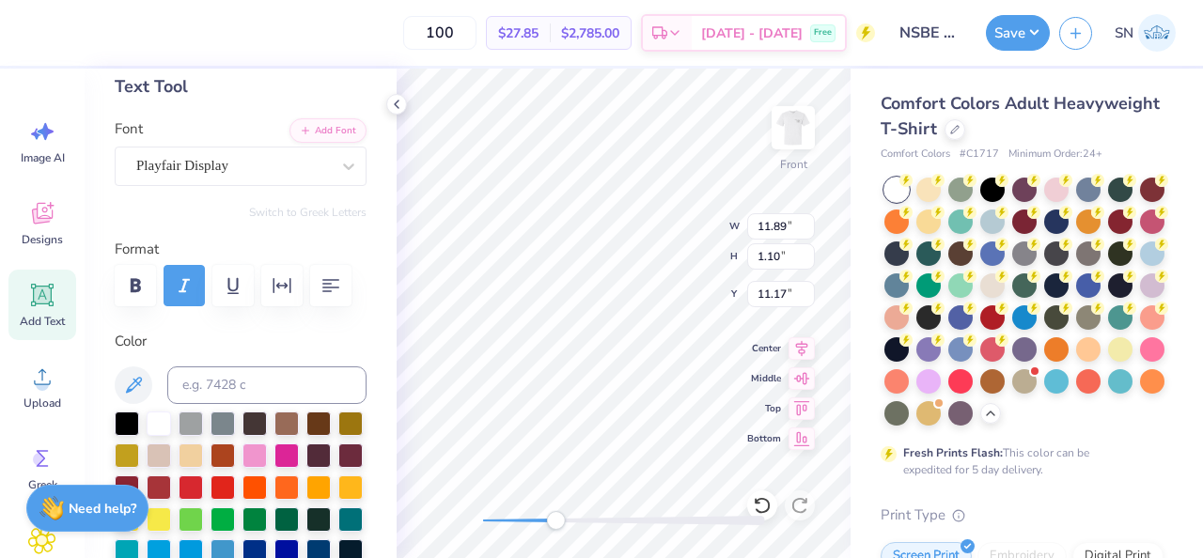
type input "11.89"
type input "1.10"
type input "11.17"
type input "12.70"
type input "1.11"
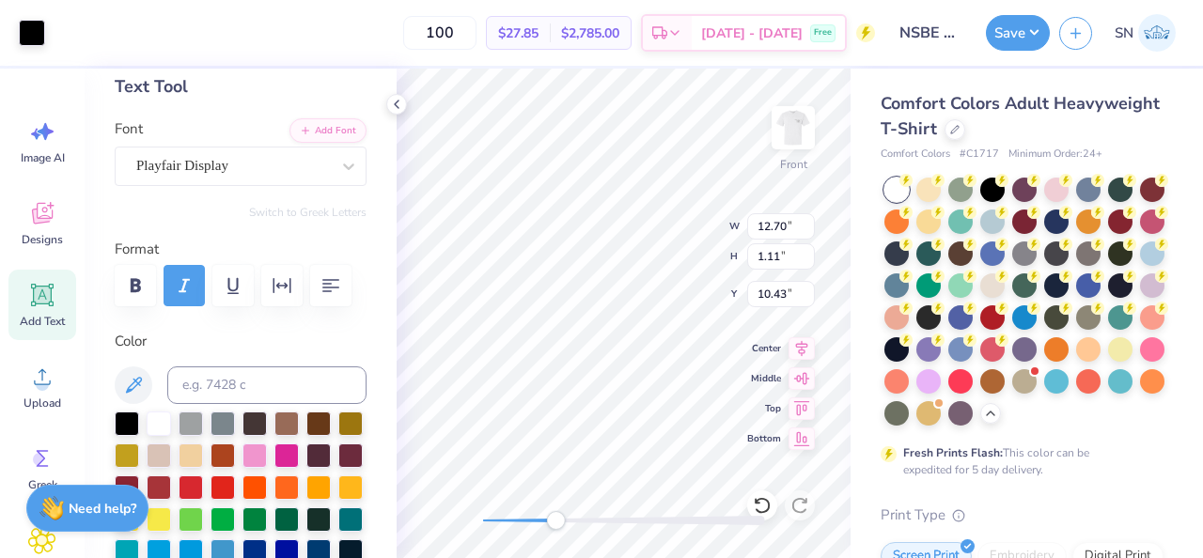
type input "10.23"
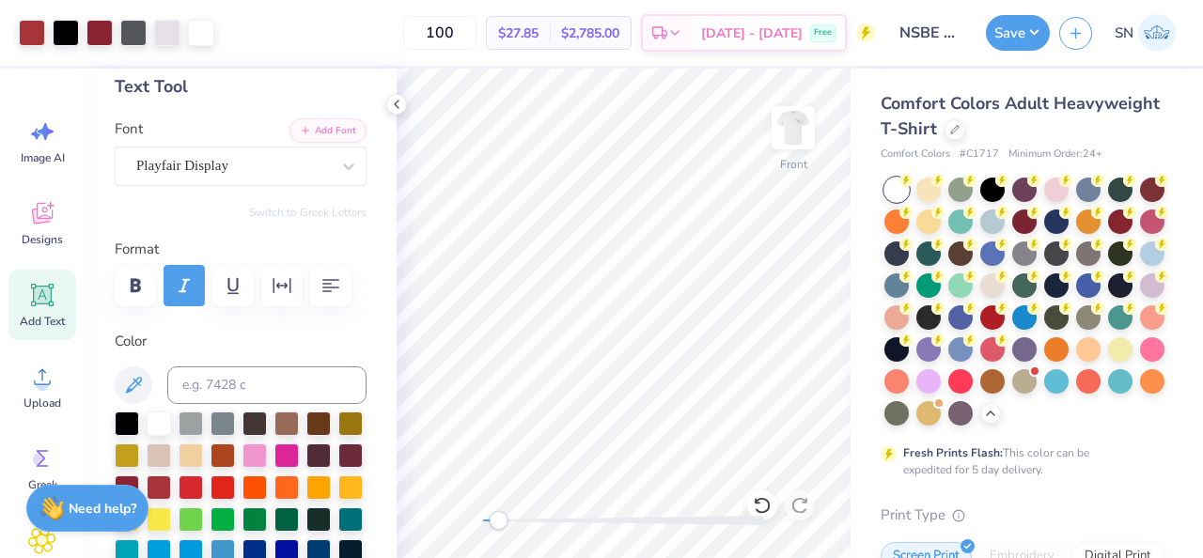
drag, startPoint x: 530, startPoint y: 521, endPoint x: 499, endPoint y: 527, distance: 31.7
click at [499, 527] on div "Accessibility label" at bounding box center [498, 520] width 19 height 19
click at [514, 524] on div "Accessibility label" at bounding box center [514, 520] width 19 height 19
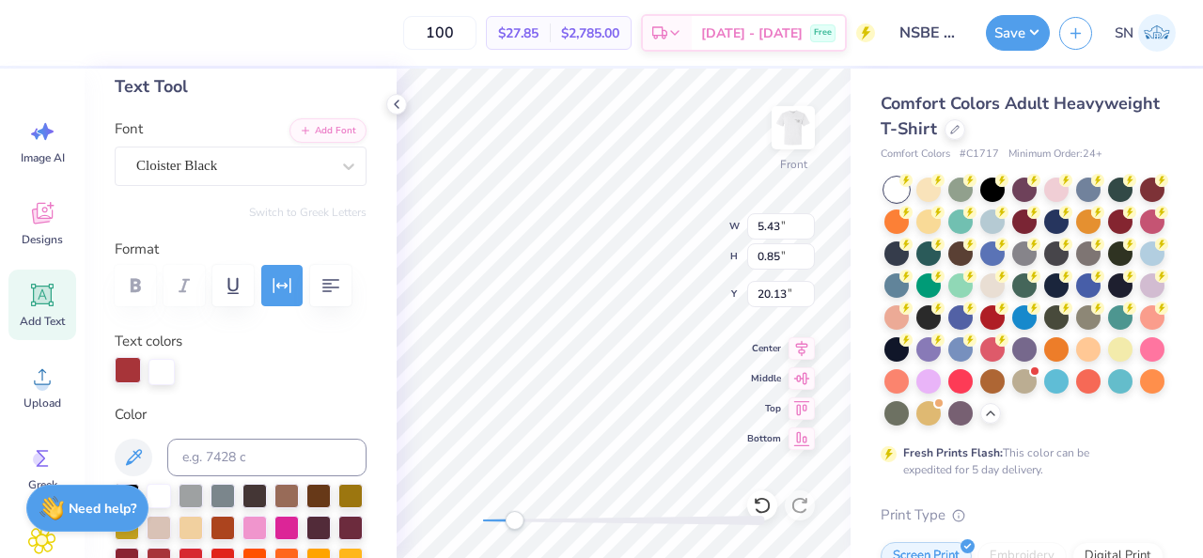
click at [134, 377] on div at bounding box center [128, 370] width 26 height 26
click at [172, 381] on div at bounding box center [162, 370] width 26 height 26
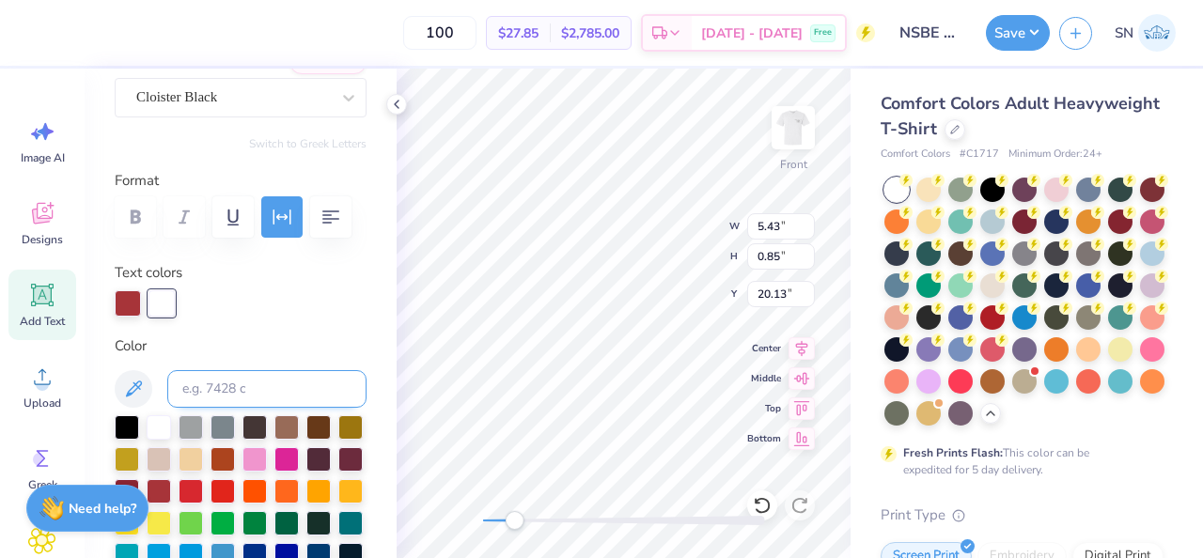
scroll to position [182, 0]
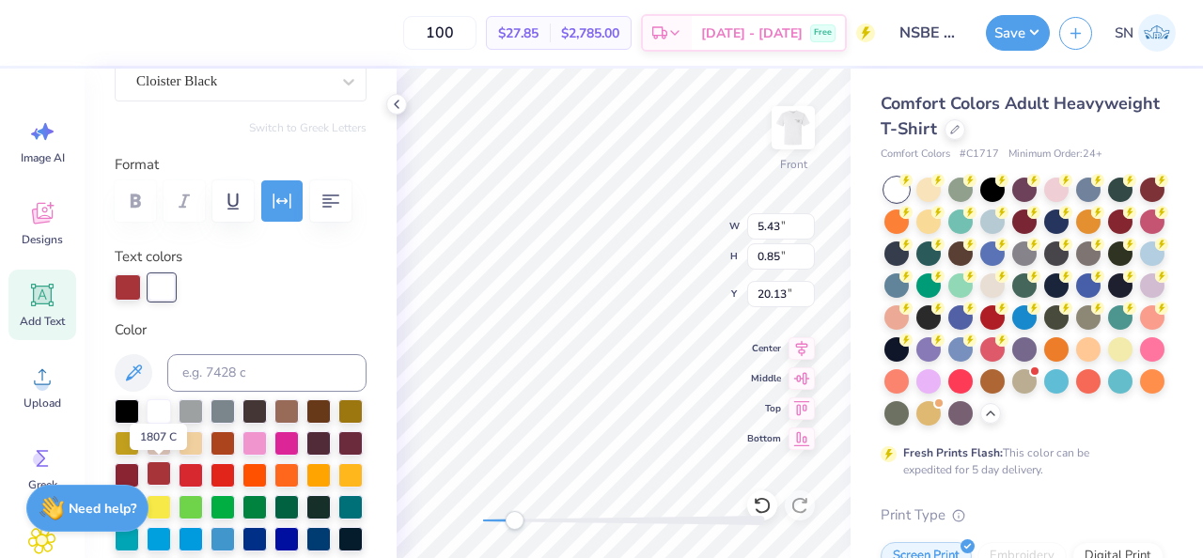
click at [154, 474] on div at bounding box center [159, 474] width 24 height 24
type input "7.37"
type input "8.32"
type input "12.07"
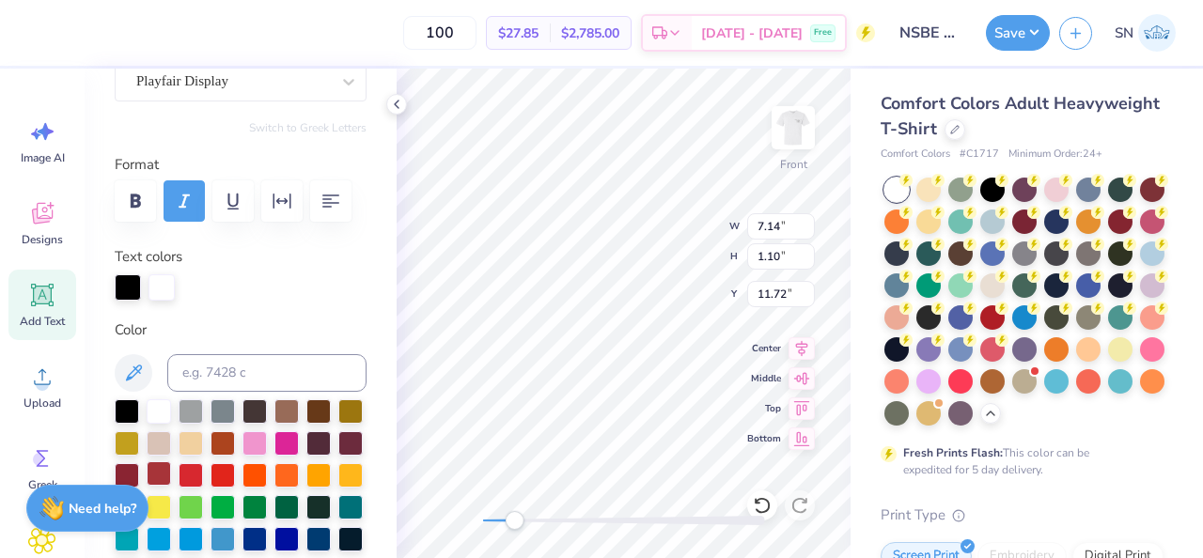
scroll to position [0, 3]
click at [134, 468] on div at bounding box center [127, 474] width 24 height 24
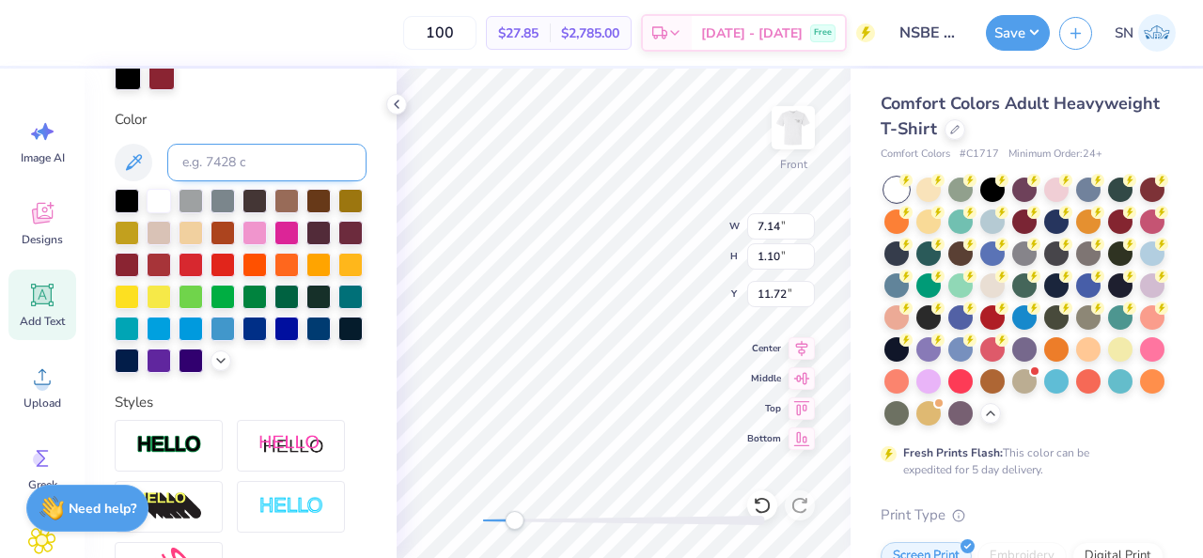
scroll to position [524, 0]
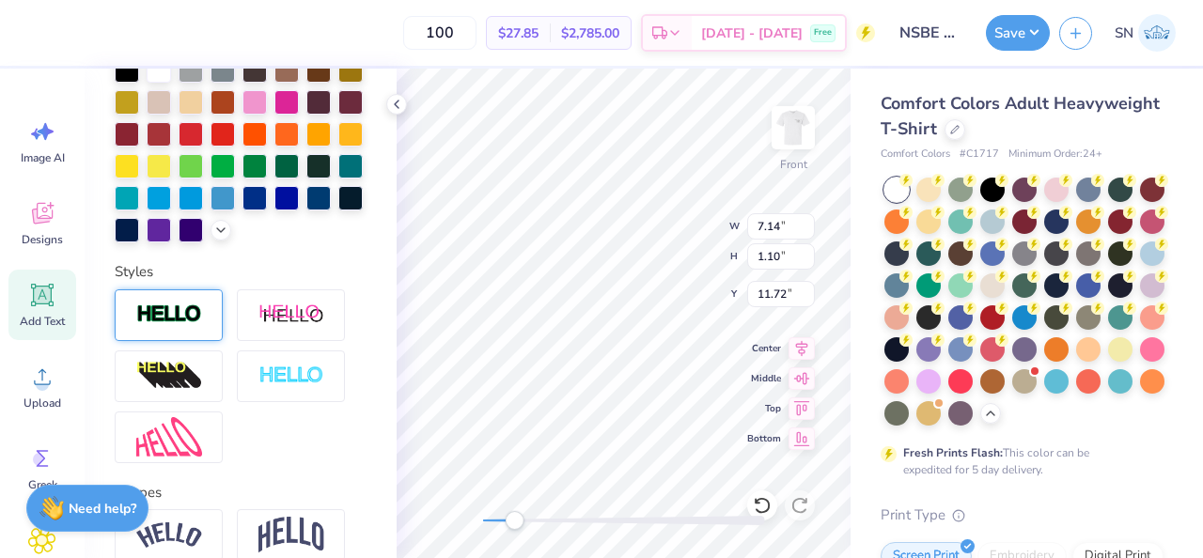
click at [196, 331] on div at bounding box center [169, 316] width 108 height 52
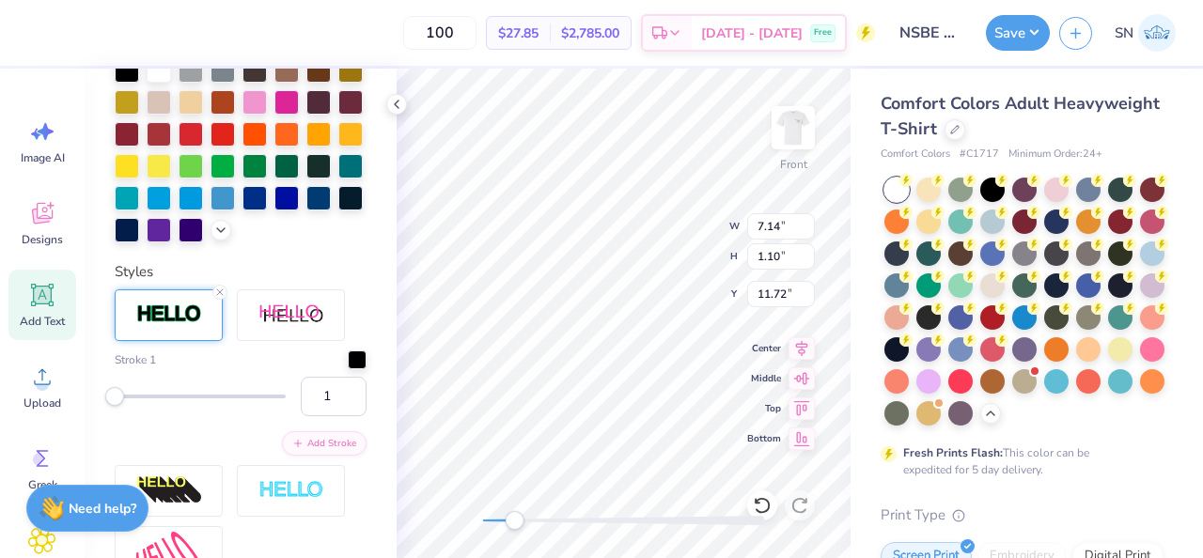
click at [369, 368] on div "Personalized Names Personalized Numbers Text Tool Add Font Font Playfair Displa…" at bounding box center [241, 314] width 312 height 490
click at [359, 362] on div at bounding box center [357, 358] width 19 height 19
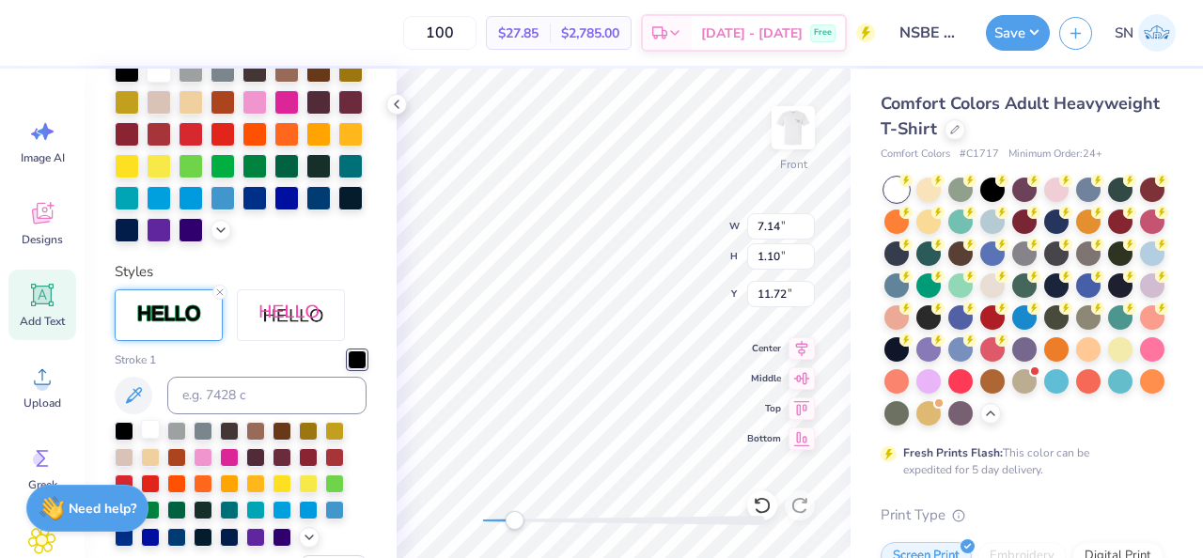
click at [144, 430] on div at bounding box center [150, 429] width 19 height 19
click at [765, 510] on icon at bounding box center [762, 505] width 19 height 19
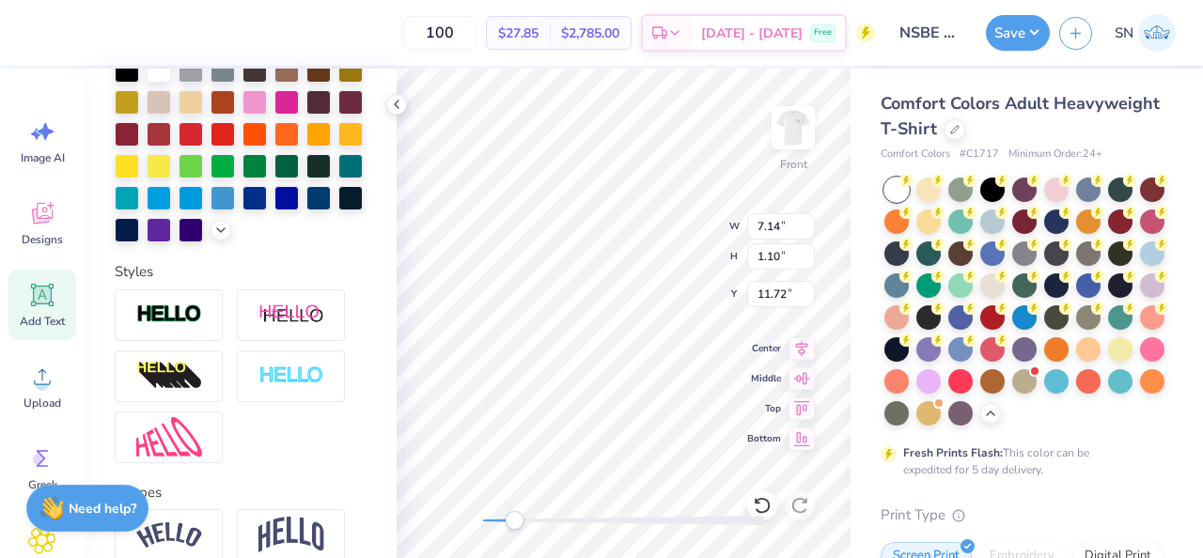
scroll to position [0, 1]
type textarea "impact"
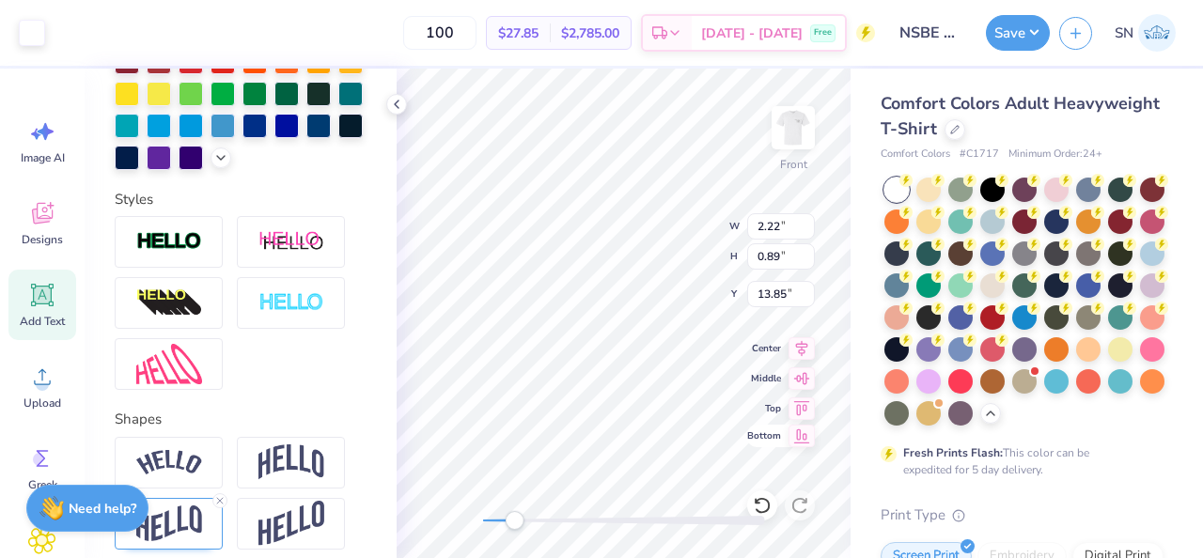
type input "2.22"
type input "0.89"
type input "13.85"
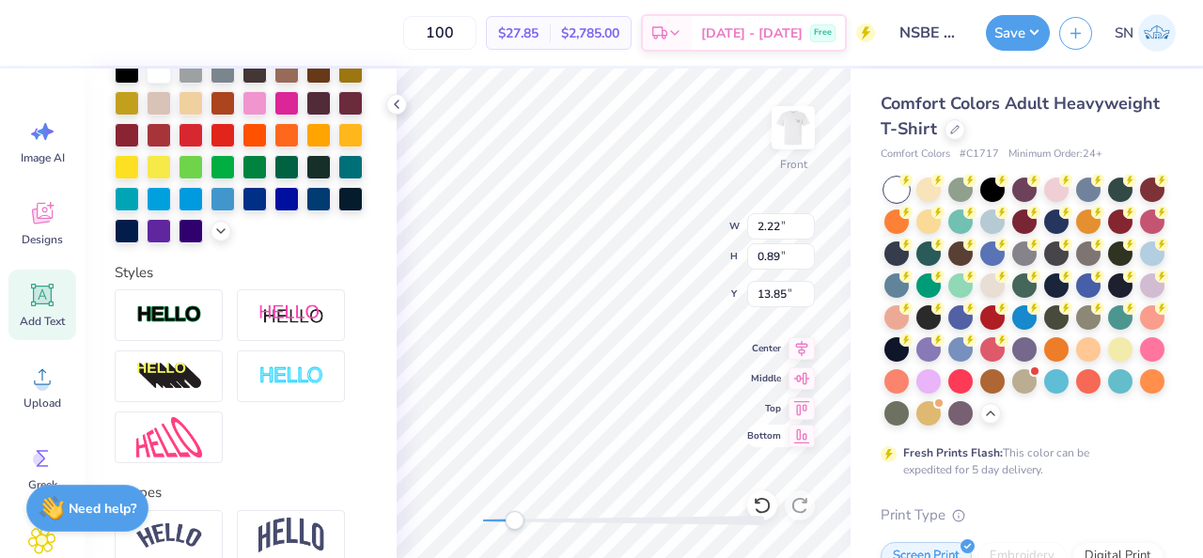
type input "7.14"
type input "1.10"
type input "13.75"
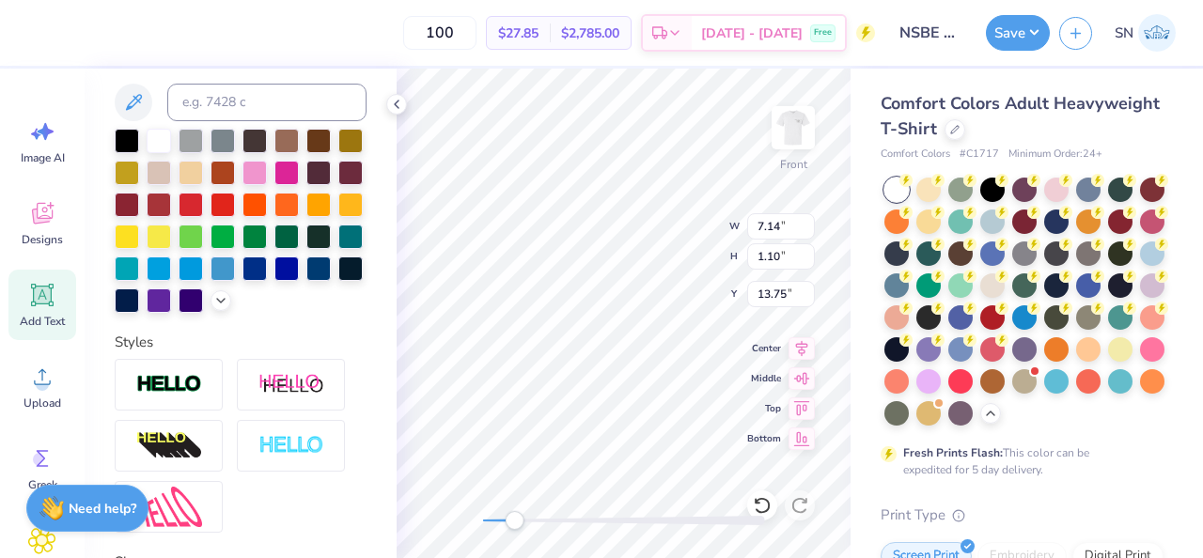
scroll to position [369, 0]
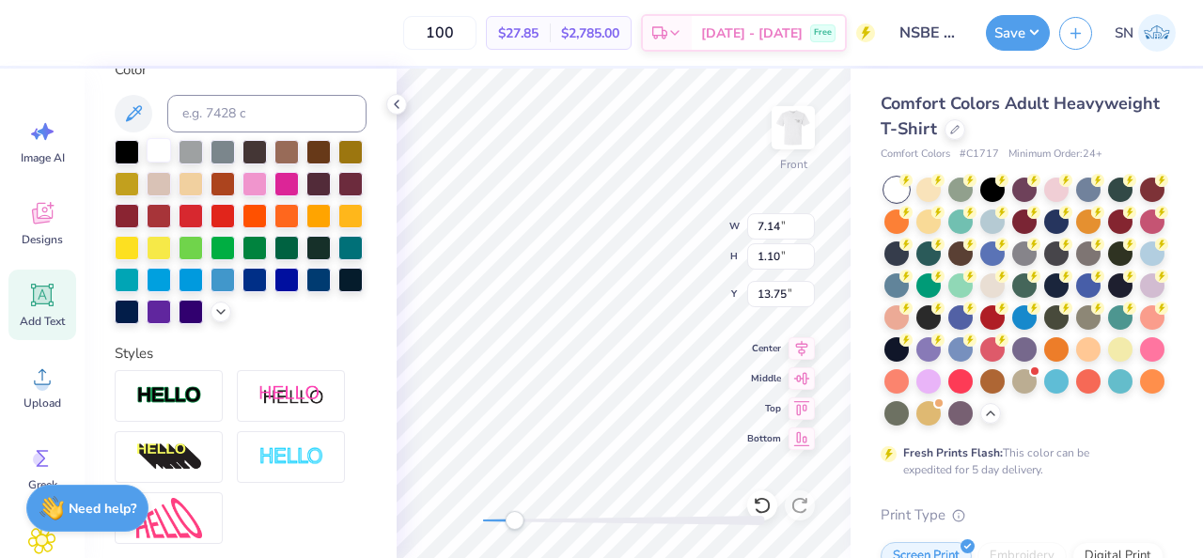
click at [156, 162] on div at bounding box center [159, 150] width 24 height 24
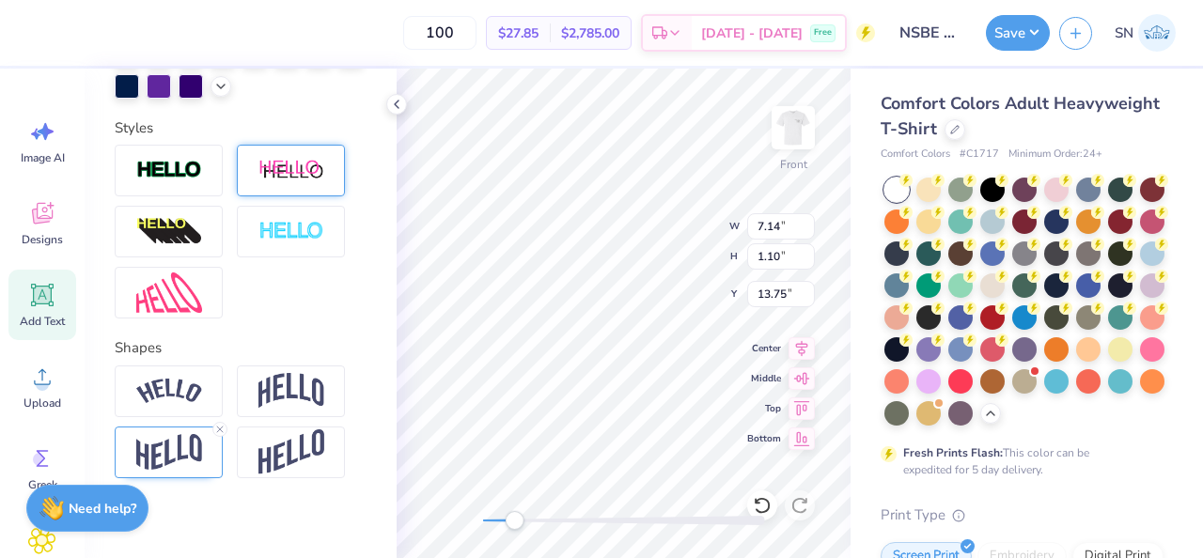
scroll to position [608, 0]
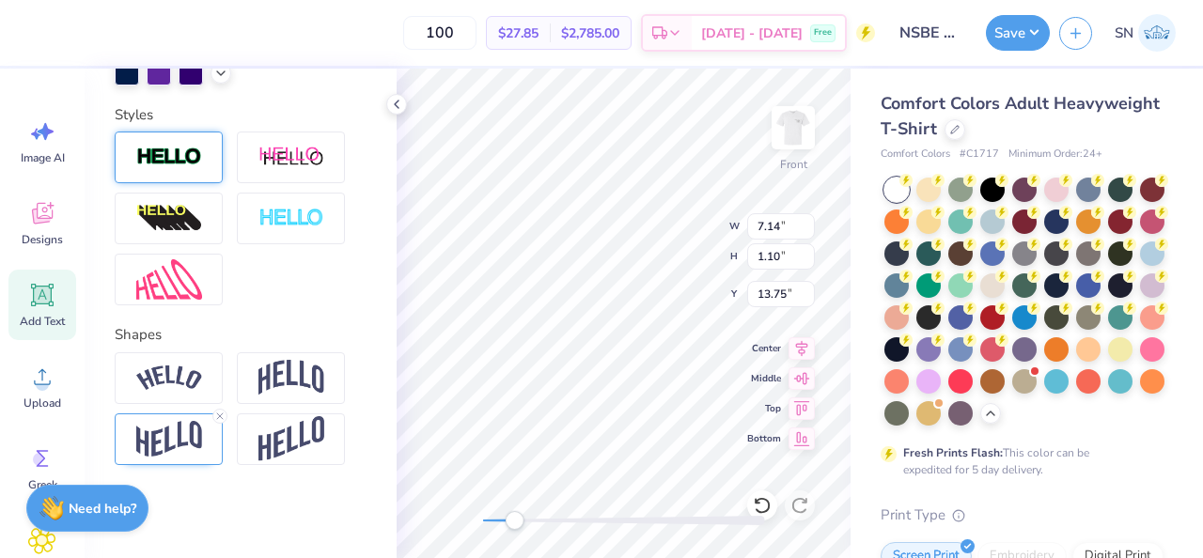
click at [191, 171] on div at bounding box center [169, 158] width 108 height 52
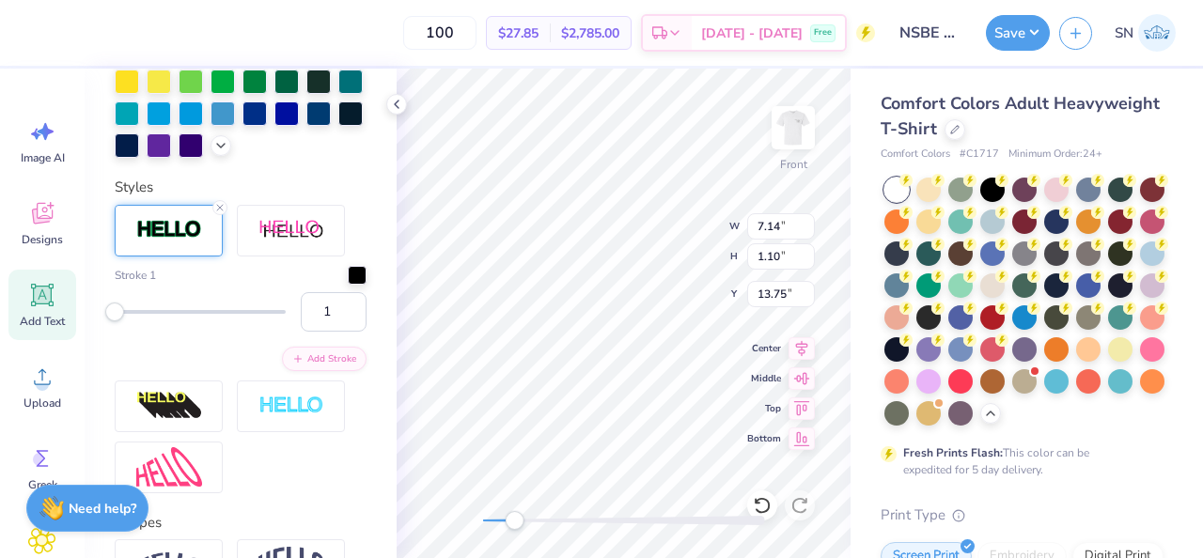
scroll to position [681, 0]
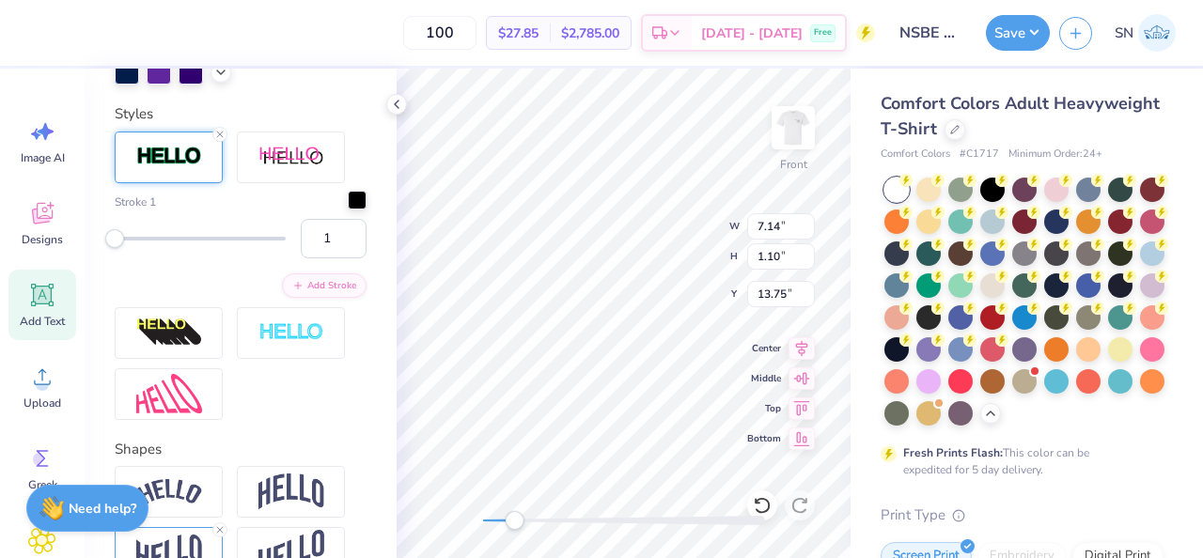
click at [359, 198] on div at bounding box center [357, 200] width 19 height 19
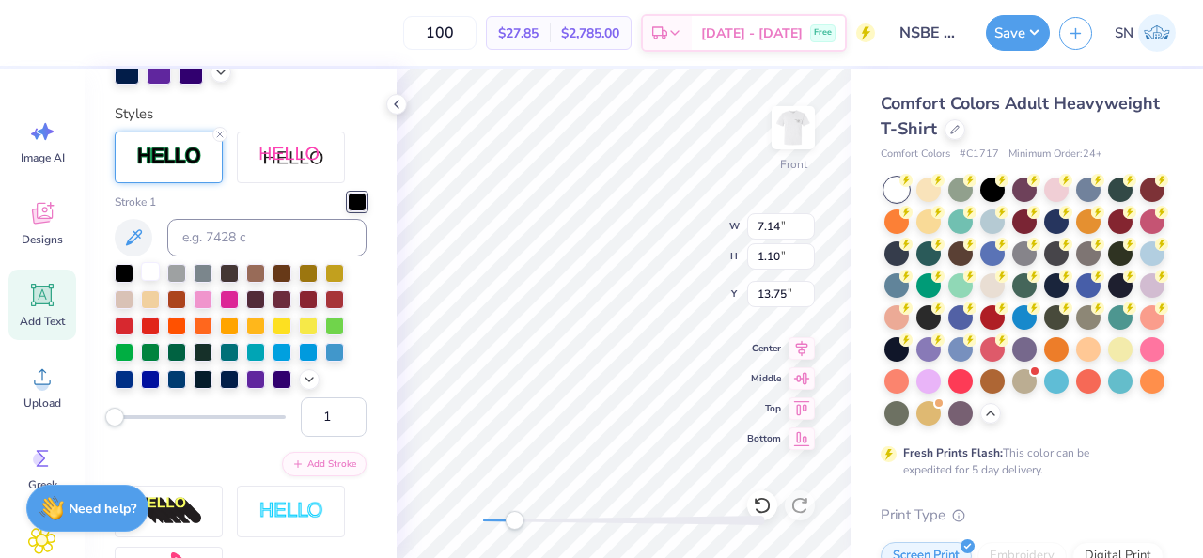
click at [155, 273] on div at bounding box center [150, 271] width 19 height 19
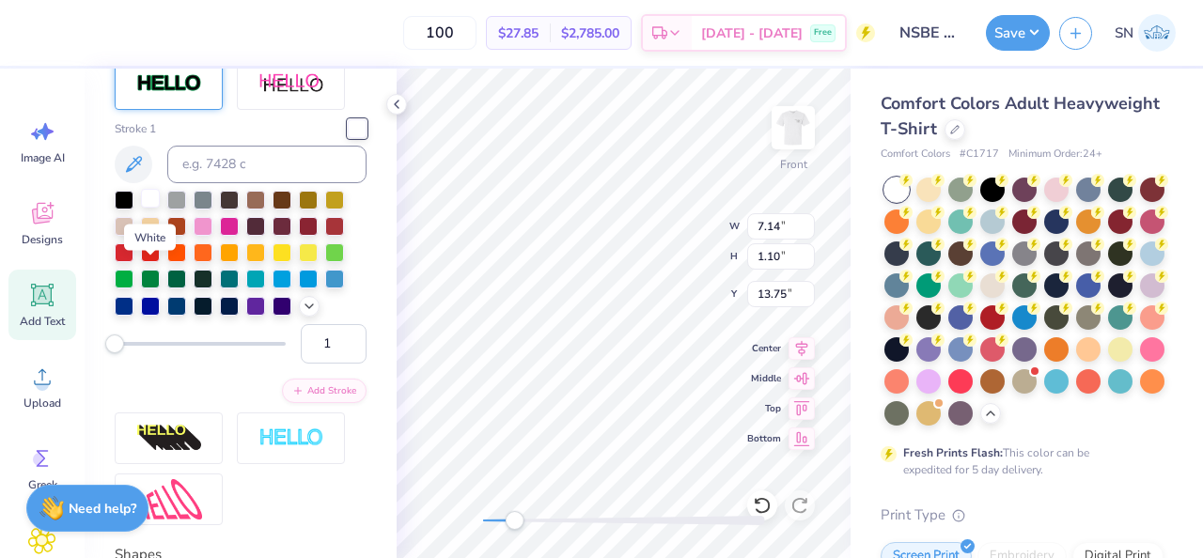
scroll to position [608, 0]
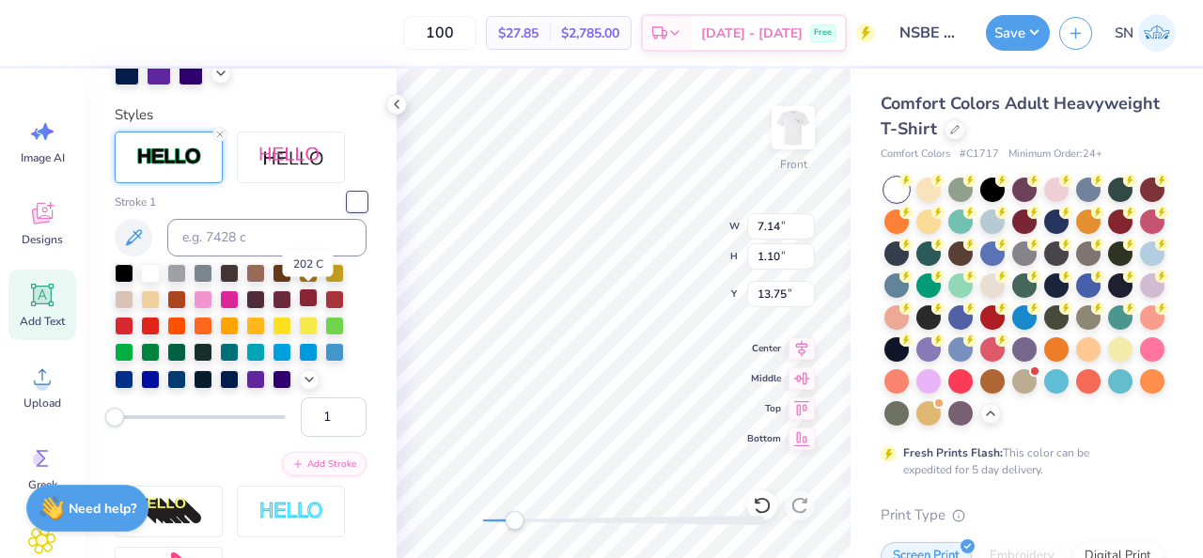
click at [310, 304] on div at bounding box center [308, 298] width 19 height 19
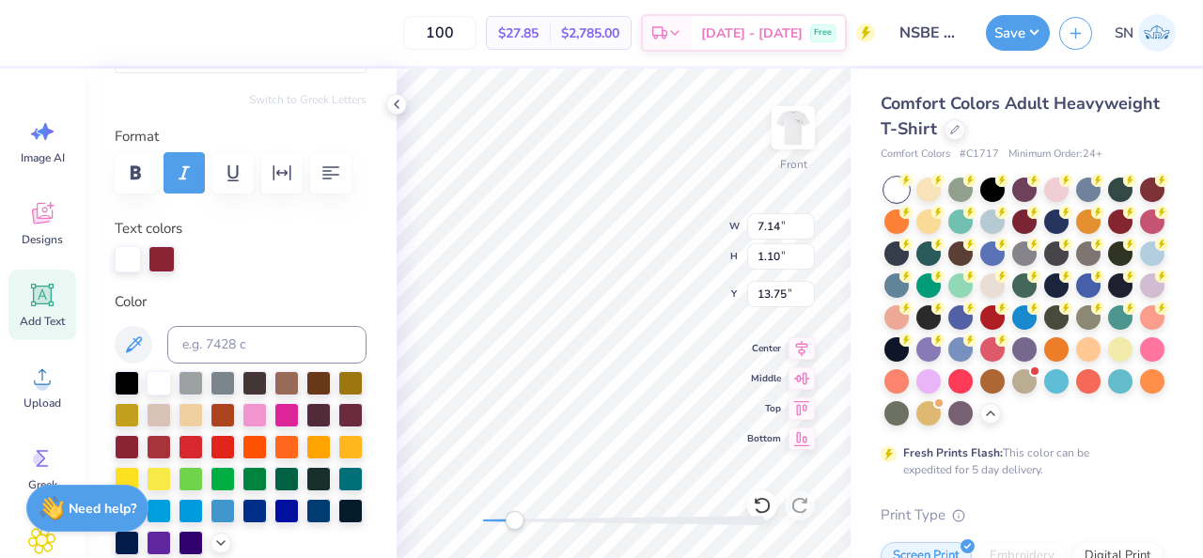
scroll to position [205, 0]
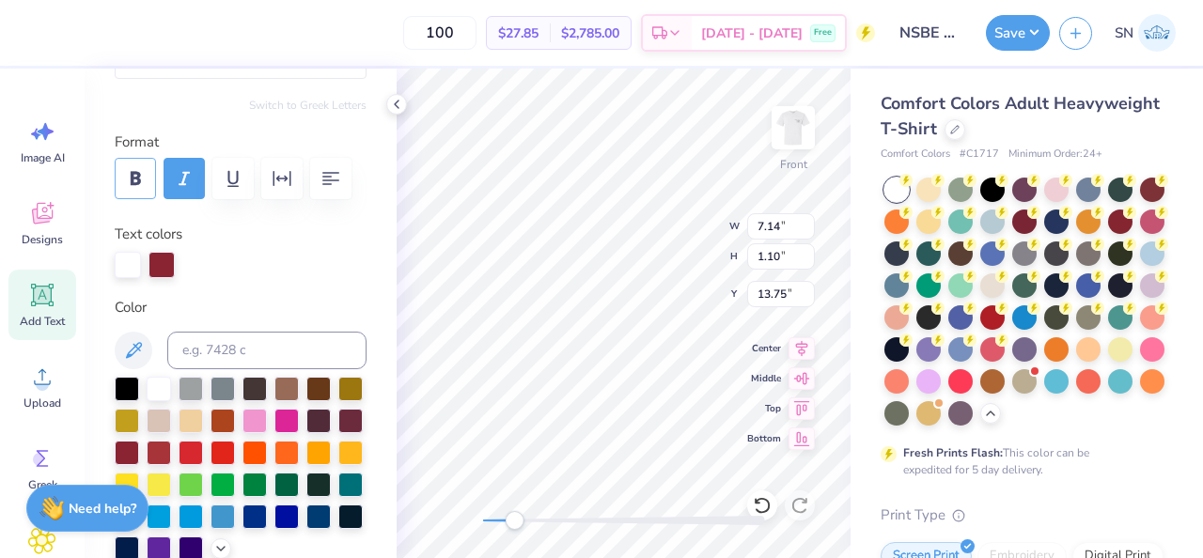
click at [130, 191] on button "button" at bounding box center [135, 178] width 41 height 41
type input "7.15"
type input "1.11"
type input "11.72"
type input "2.40"
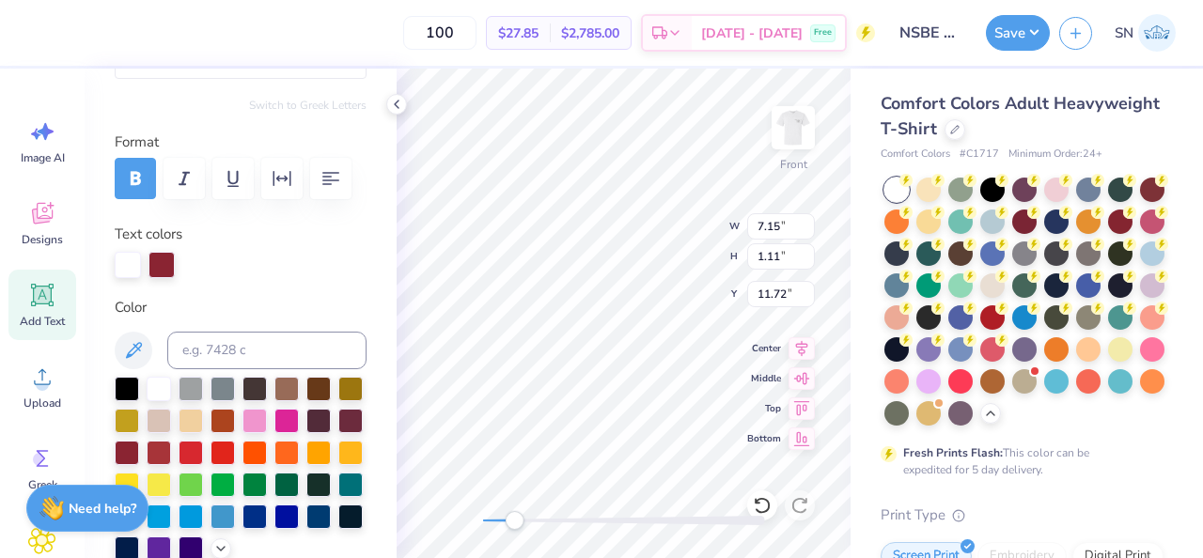
type input "0.88"
type input "13.75"
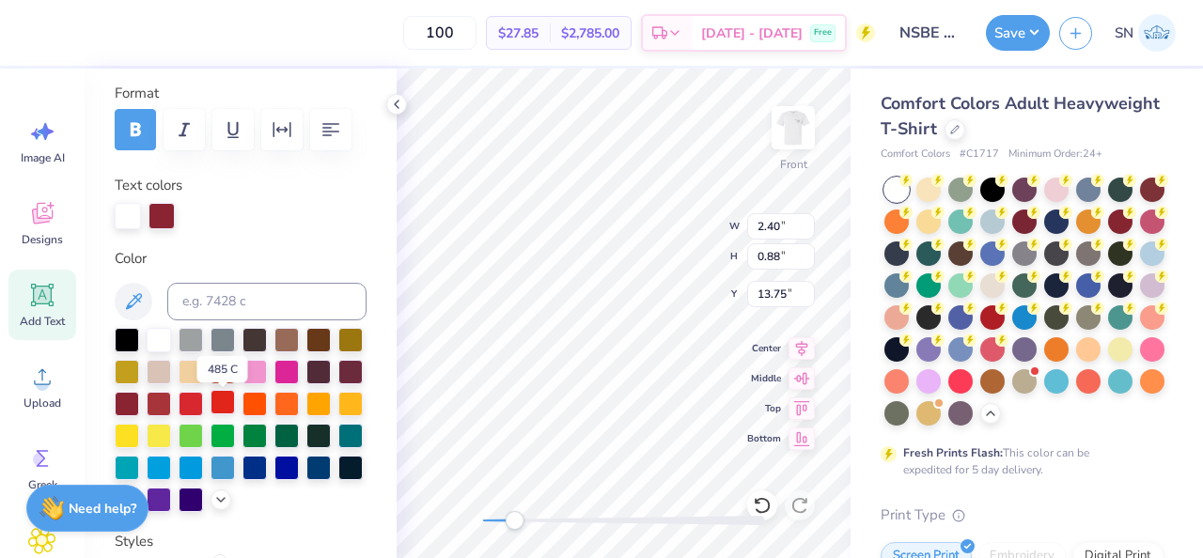
scroll to position [255, 0]
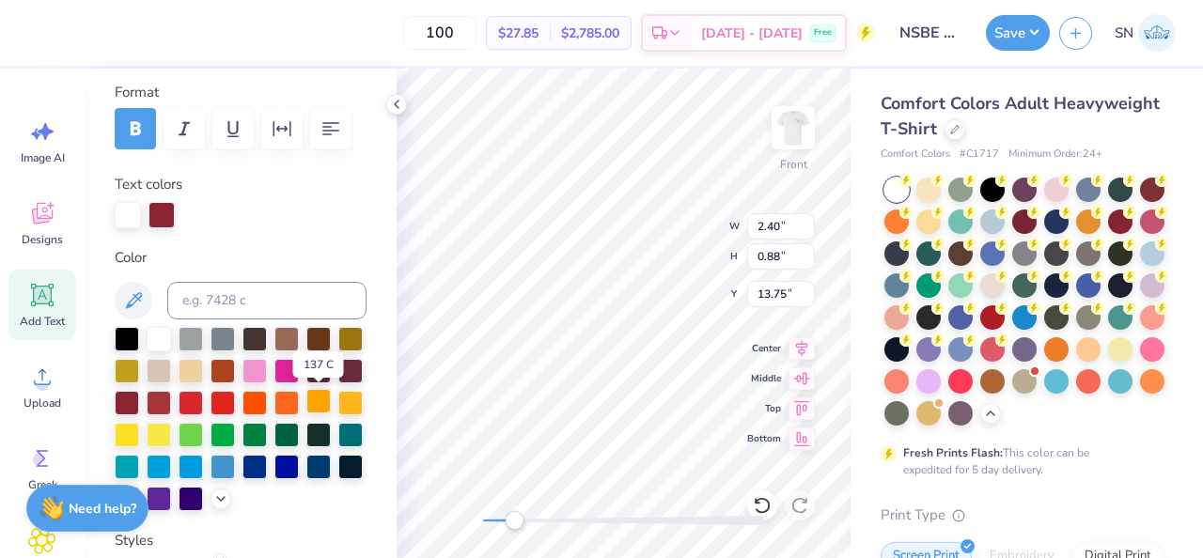
click at [319, 411] on div at bounding box center [318, 401] width 24 height 24
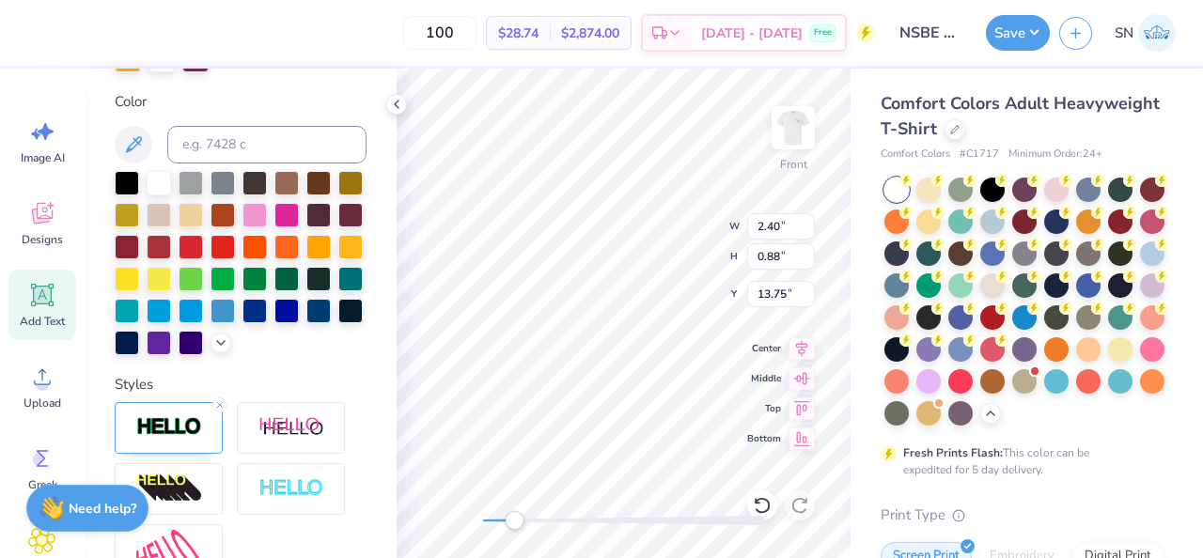
scroll to position [413, 0]
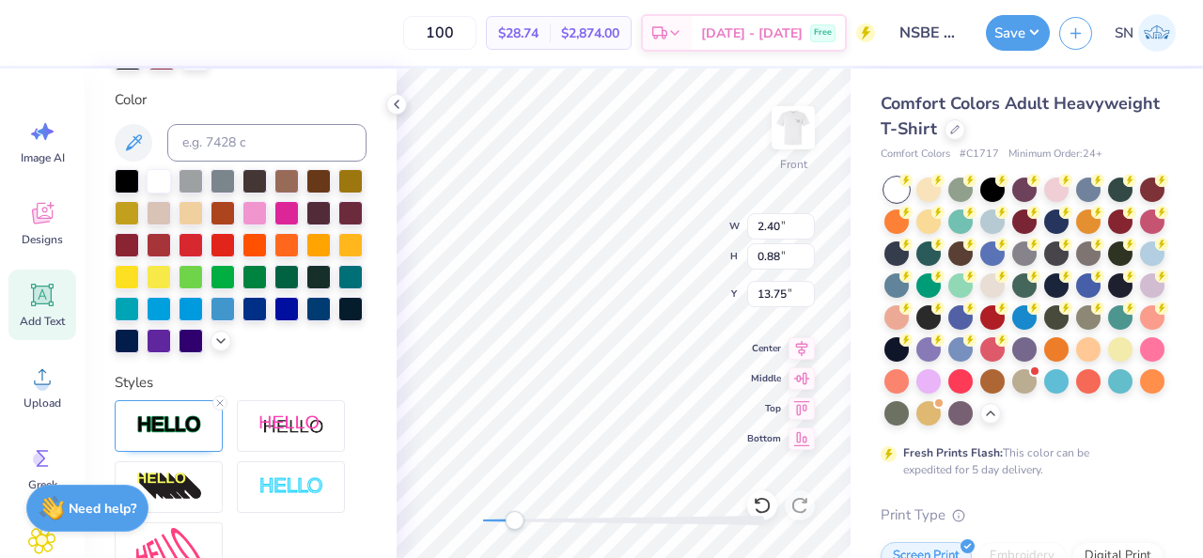
type input "7.15"
type input "1.11"
type input "11.72"
type textarea "the community"
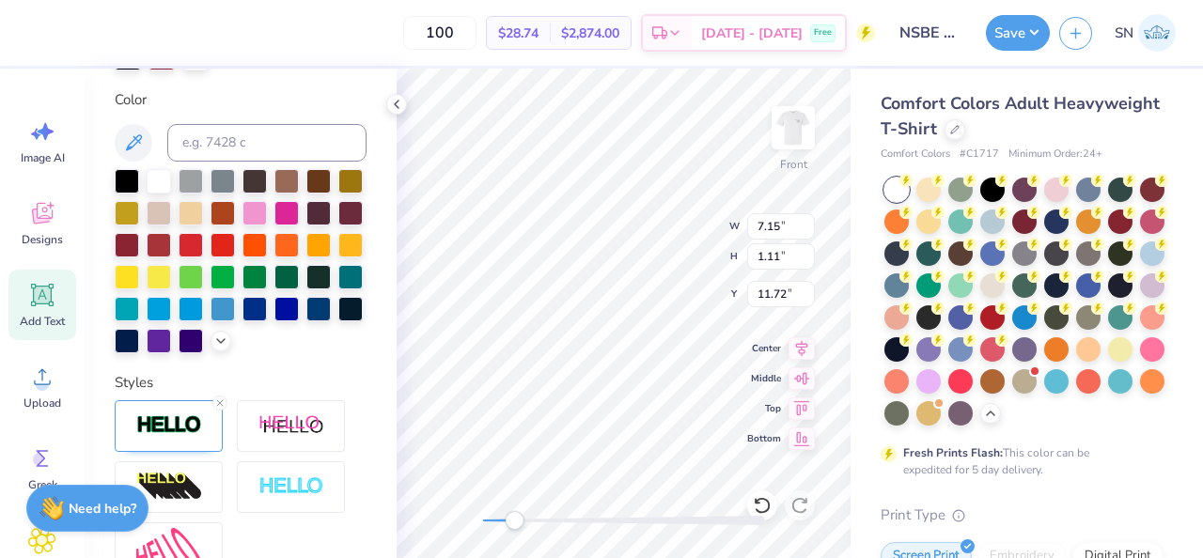
scroll to position [0, 2]
type input "7.37"
type input "8.32"
type input "12.07"
type input "4.73"
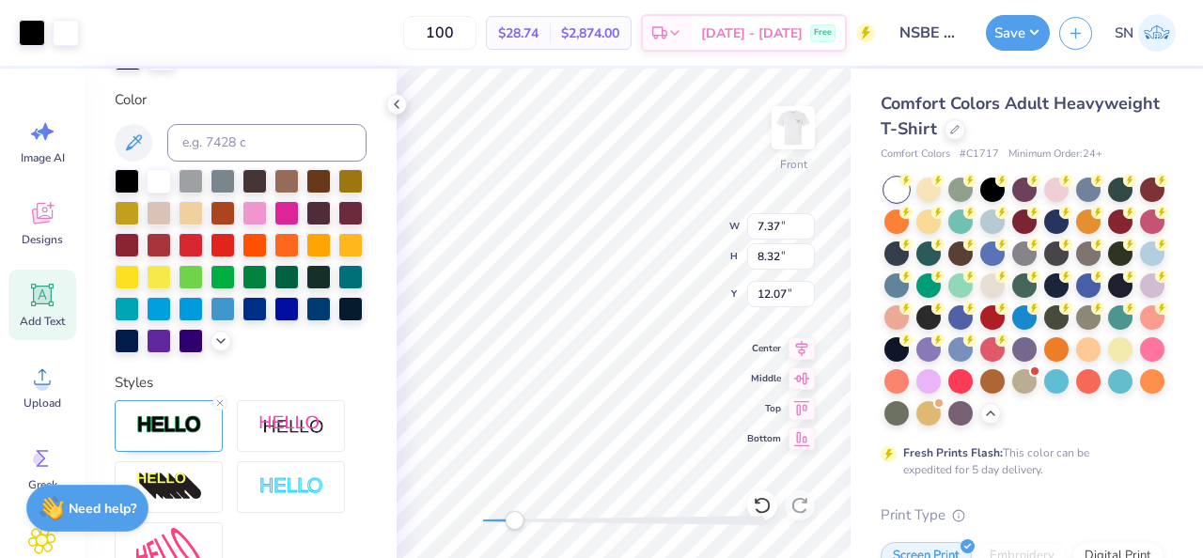
type input "0.99"
type input "11.79"
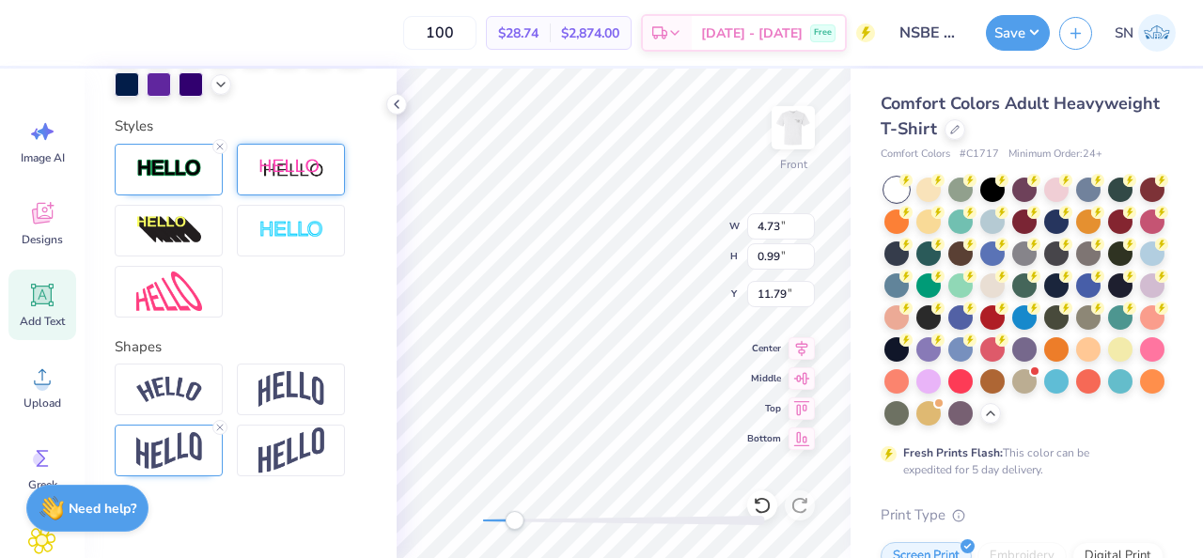
scroll to position [681, 0]
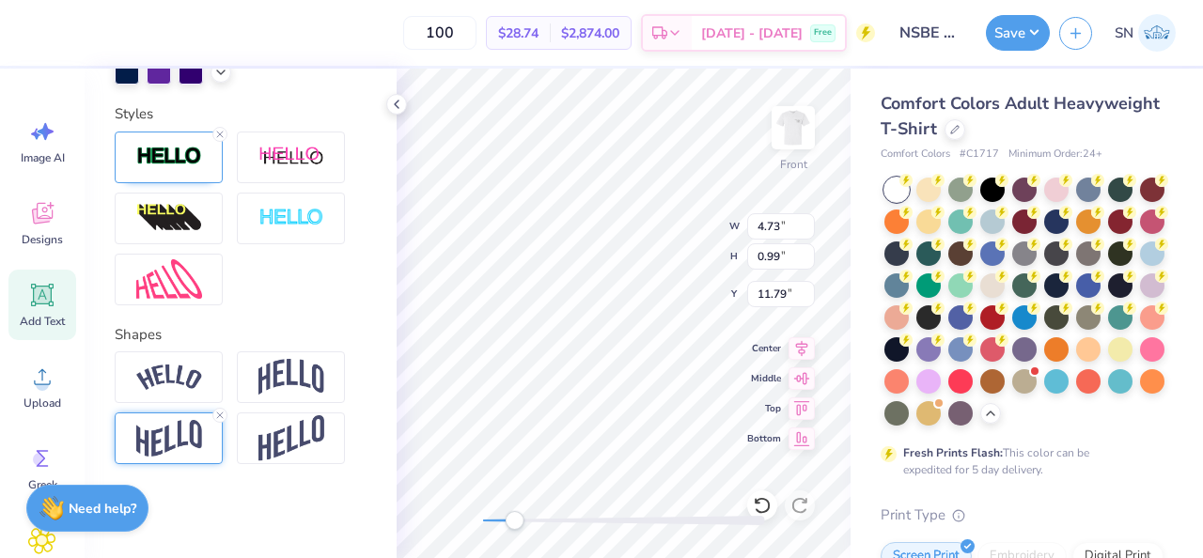
click at [193, 445] on img at bounding box center [169, 438] width 66 height 37
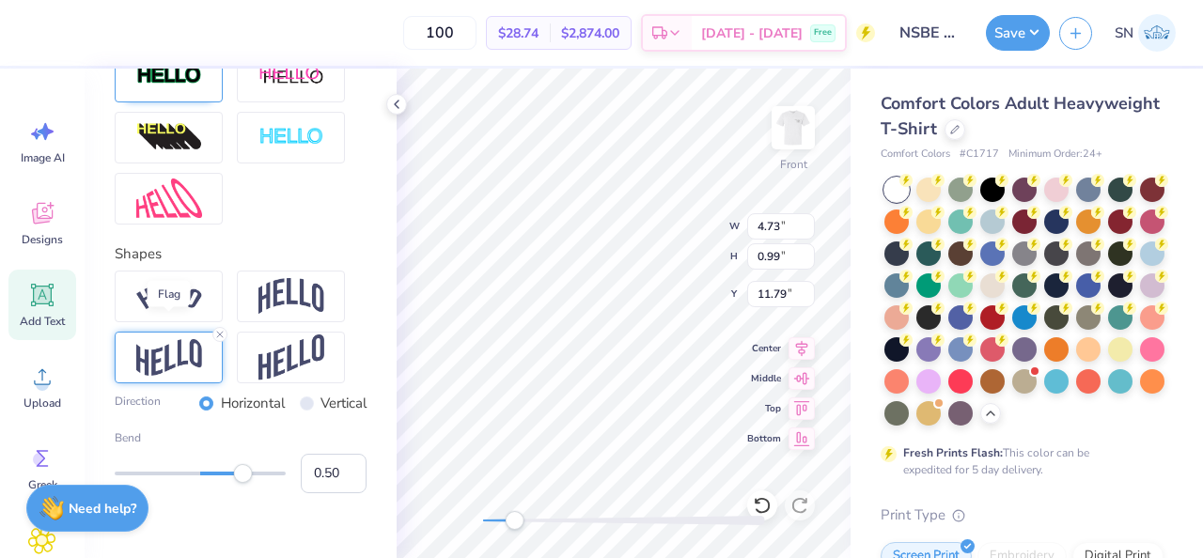
scroll to position [791, 0]
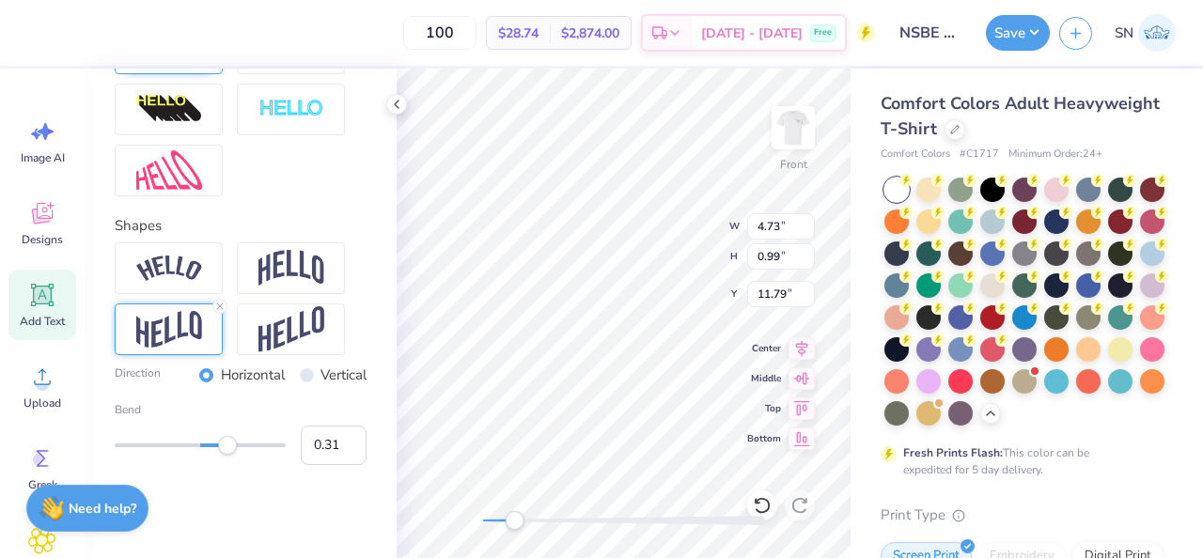
type input "0.30"
drag, startPoint x: 243, startPoint y: 447, endPoint x: 226, endPoint y: 450, distance: 17.2
click at [226, 450] on div "Accessibility label" at bounding box center [227, 445] width 19 height 19
type input "0.67"
drag, startPoint x: 226, startPoint y: 450, endPoint x: 258, endPoint y: 450, distance: 32.0
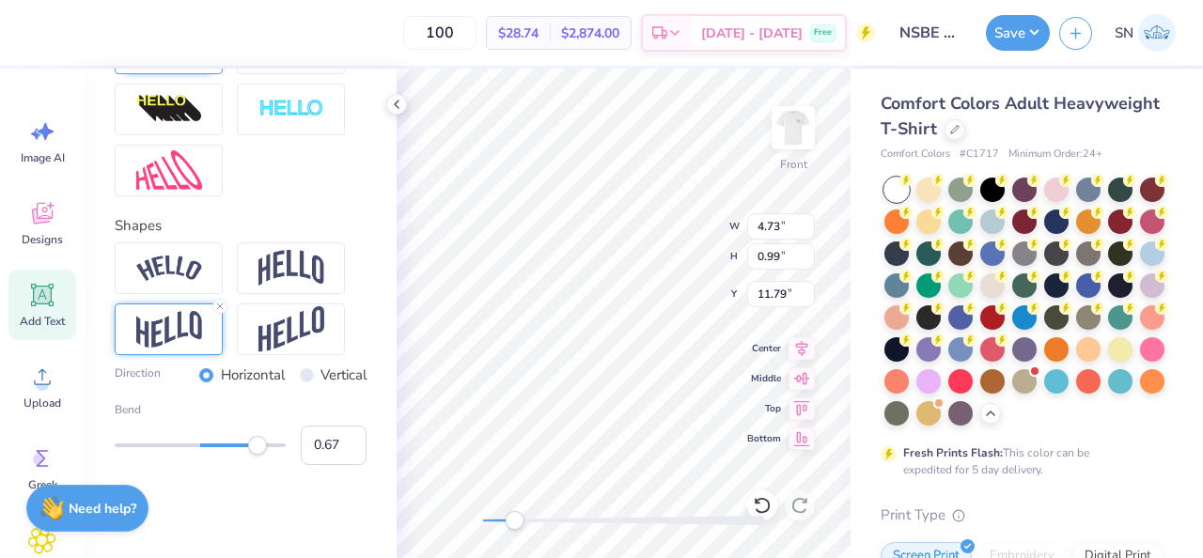
click at [258, 450] on div "Accessibility label" at bounding box center [257, 445] width 19 height 19
type input "-0.29"
drag, startPoint x: 258, startPoint y: 450, endPoint x: 176, endPoint y: 449, distance: 81.8
click at [176, 449] on div "Accessibility label" at bounding box center [175, 445] width 19 height 19
type input "-0.63"
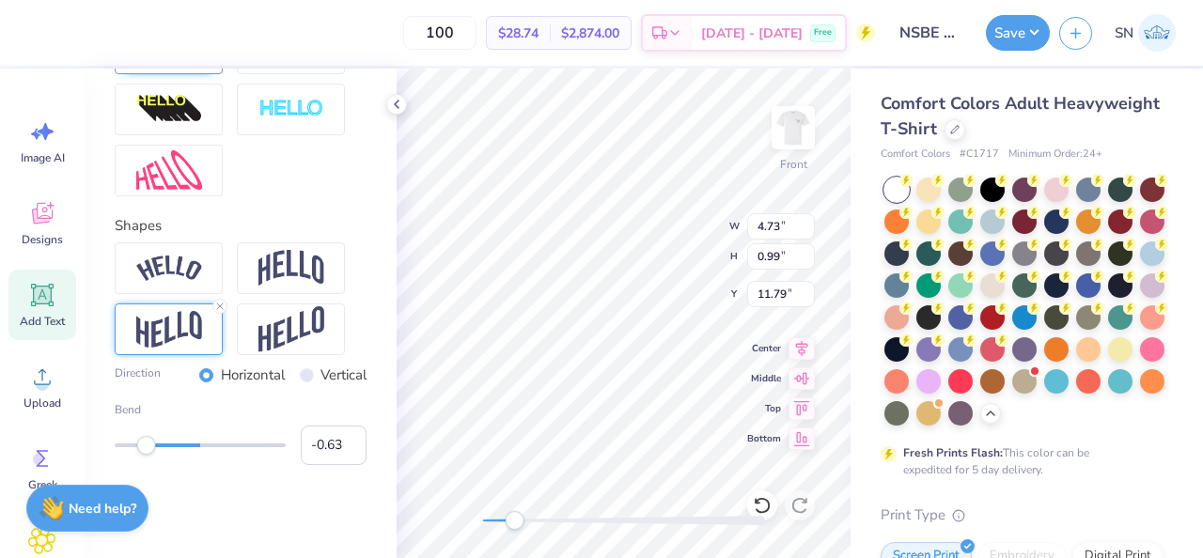
drag, startPoint x: 176, startPoint y: 449, endPoint x: 146, endPoint y: 448, distance: 30.1
click at [146, 449] on div "Accessibility label" at bounding box center [146, 445] width 19 height 19
type input "0.51"
drag, startPoint x: 146, startPoint y: 448, endPoint x: 298, endPoint y: 324, distance: 196.4
click at [244, 441] on div "Accessibility label" at bounding box center [240, 445] width 19 height 19
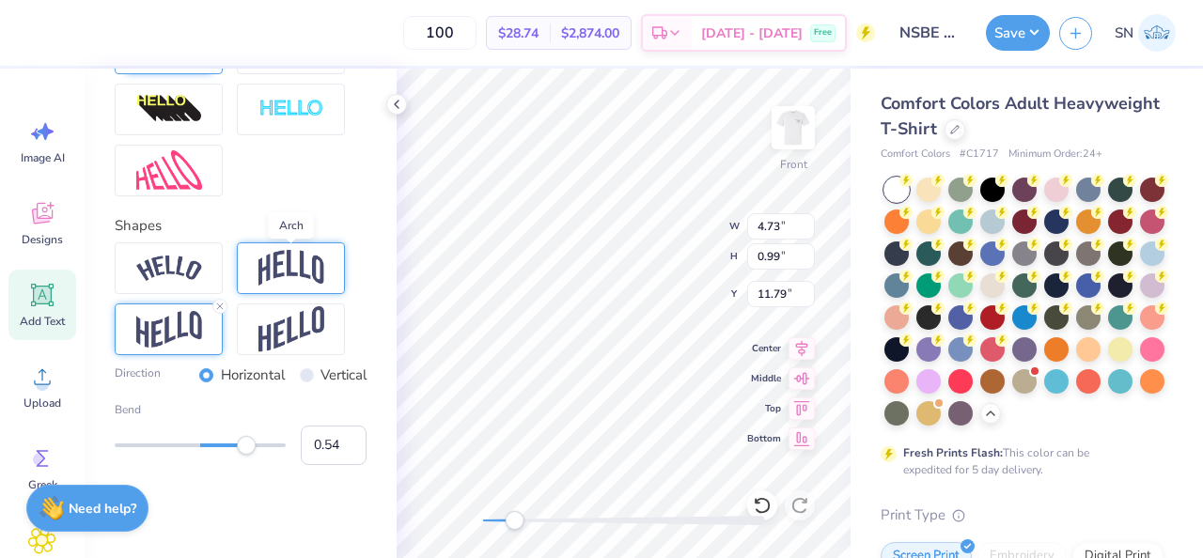
click at [287, 280] on img at bounding box center [291, 268] width 66 height 36
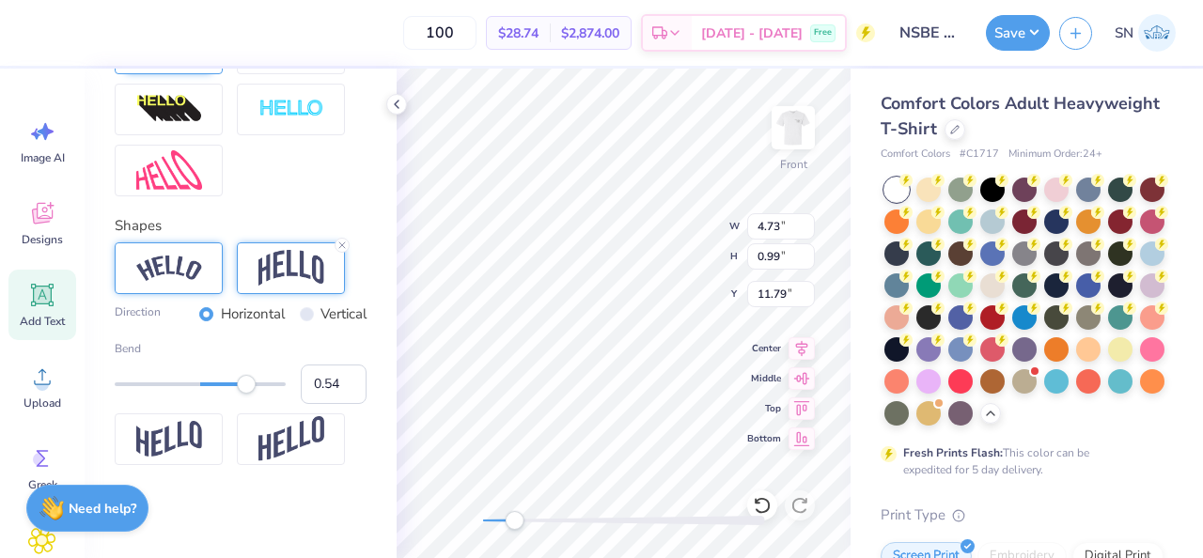
click at [190, 272] on img at bounding box center [169, 268] width 66 height 25
type input "0.29"
drag, startPoint x: 240, startPoint y: 385, endPoint x: 226, endPoint y: 386, distance: 14.1
click at [225, 386] on div "Accessibility label" at bounding box center [228, 384] width 19 height 19
click at [281, 237] on div "Shapes Direction Horizontal Vertical Bend 0.30" at bounding box center [241, 340] width 252 height 250
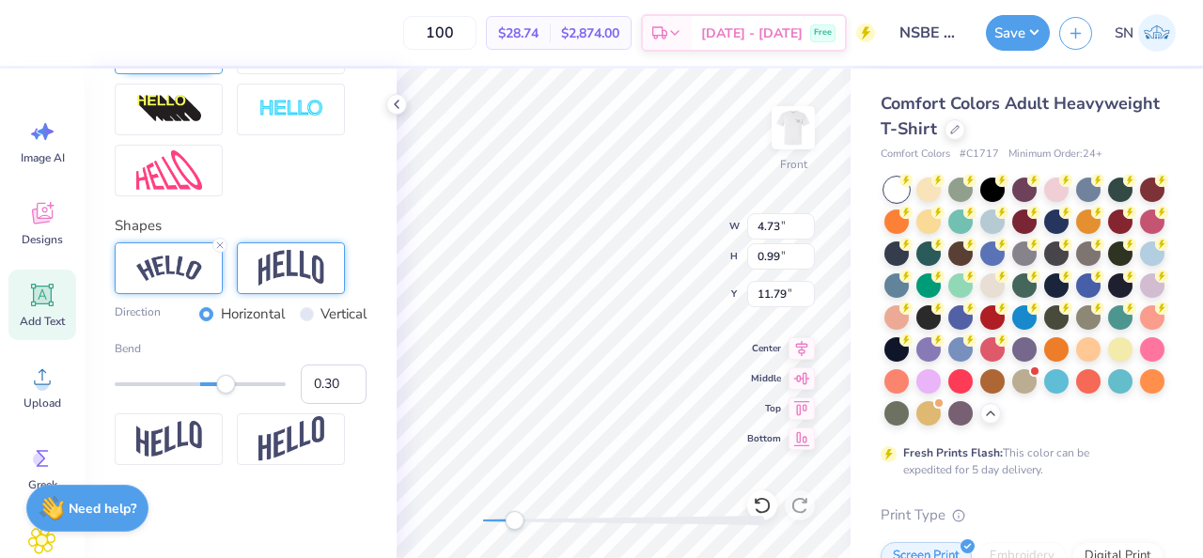
click at [281, 253] on img at bounding box center [291, 268] width 66 height 36
type input "-0.09"
drag, startPoint x: 229, startPoint y: 384, endPoint x: 192, endPoint y: 383, distance: 37.6
click at [192, 384] on div "Accessibility label" at bounding box center [191, 384] width 19 height 19
type input "0.12"
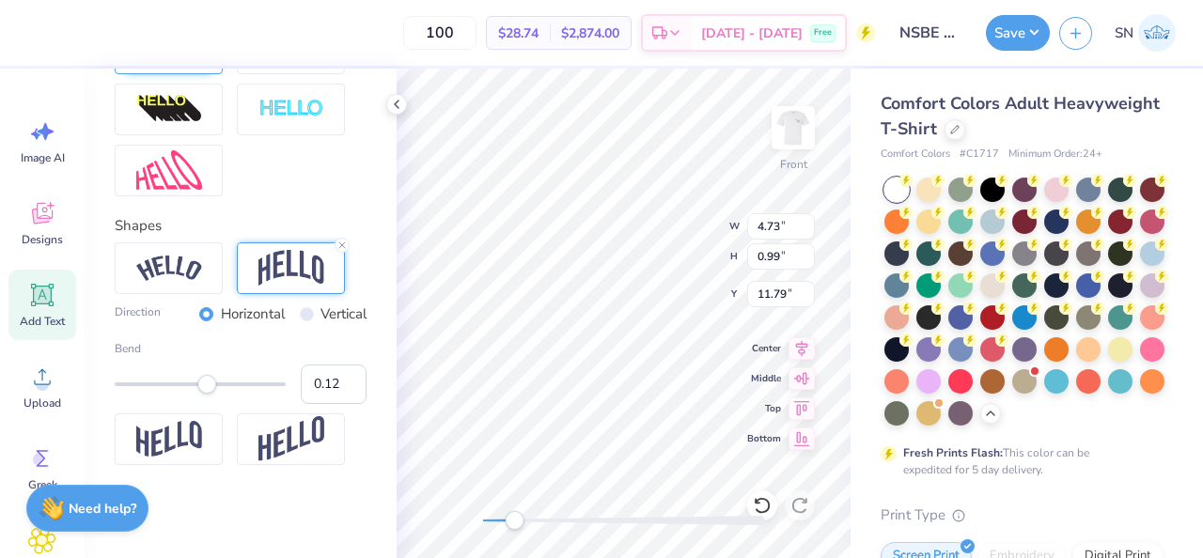
drag, startPoint x: 192, startPoint y: 383, endPoint x: 218, endPoint y: 380, distance: 26.5
click at [211, 383] on div "Accessibility label" at bounding box center [206, 384] width 19 height 19
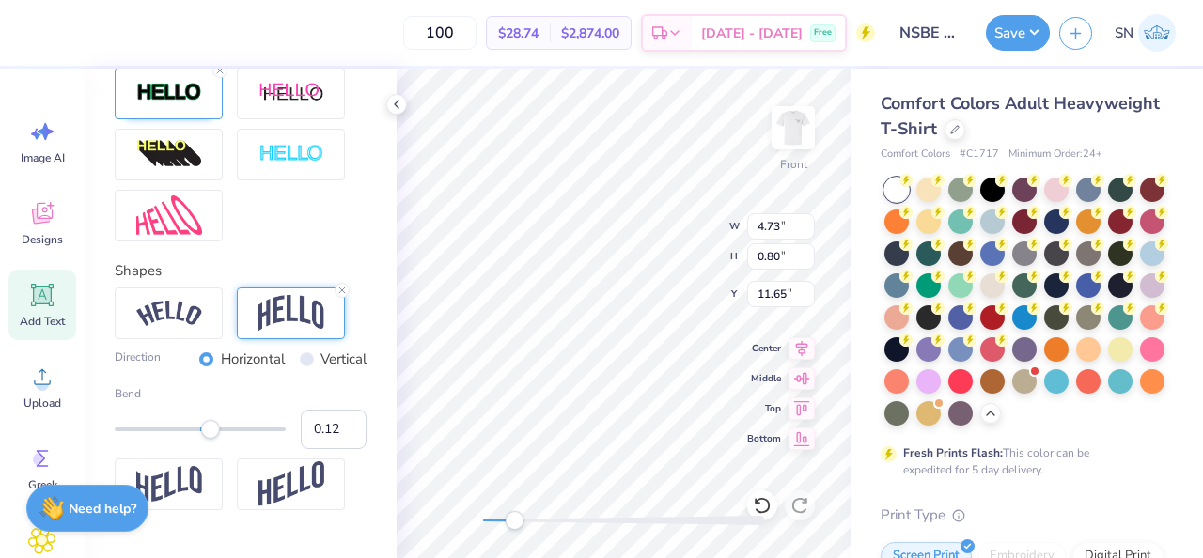
scroll to position [737, 0]
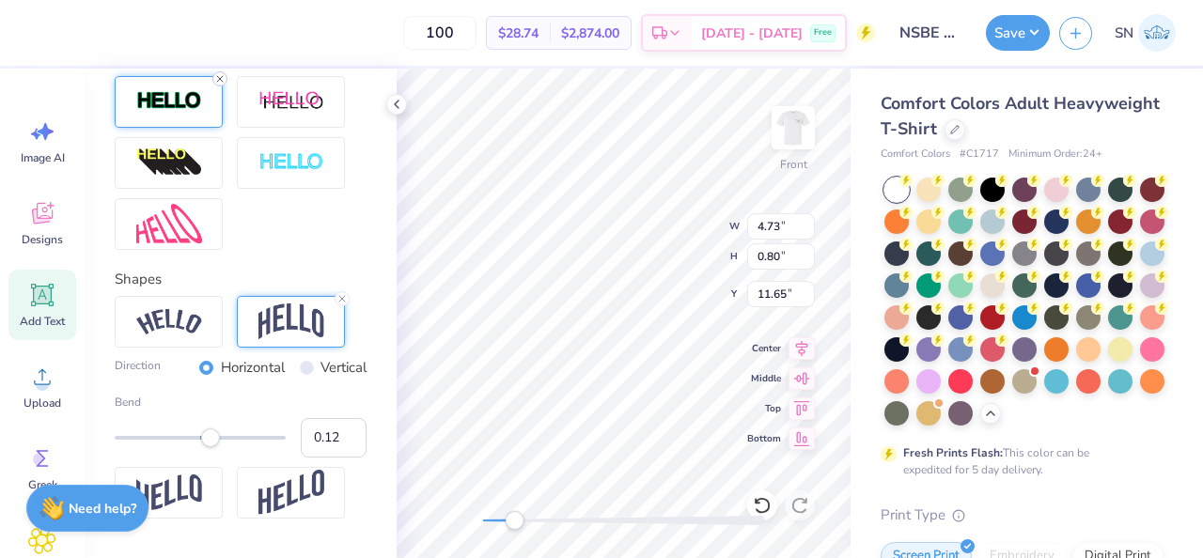
click at [220, 81] on icon at bounding box center [219, 78] width 11 height 11
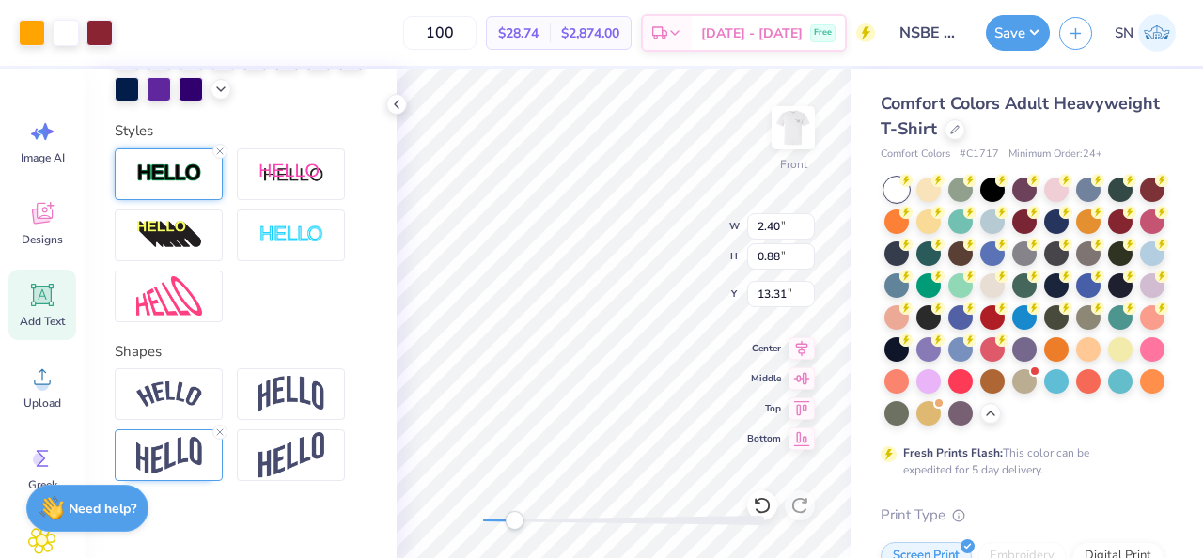
scroll to position [681, 0]
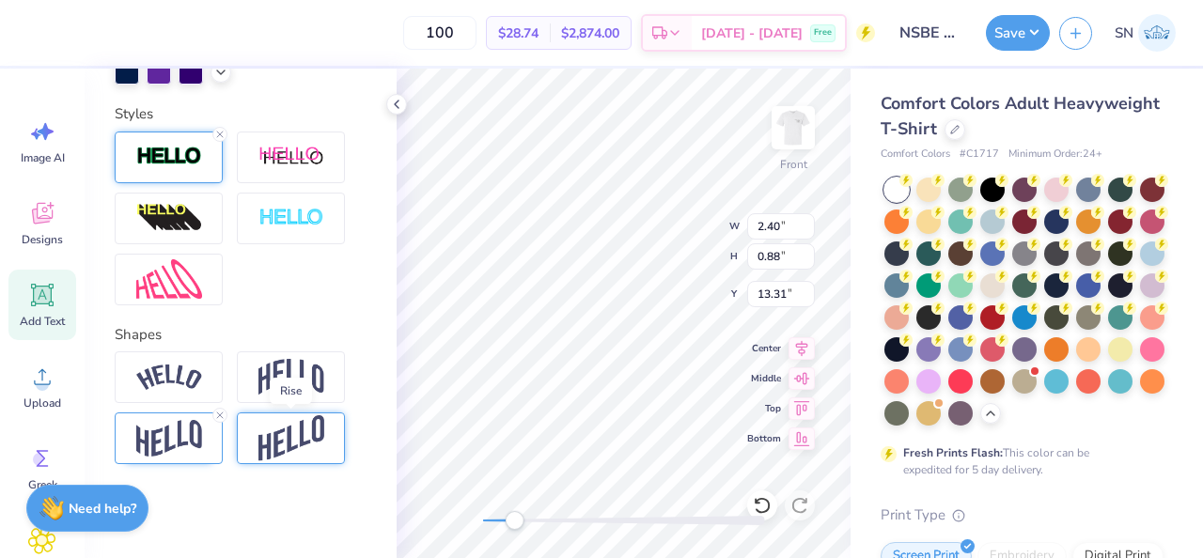
click at [312, 427] on img at bounding box center [291, 438] width 66 height 46
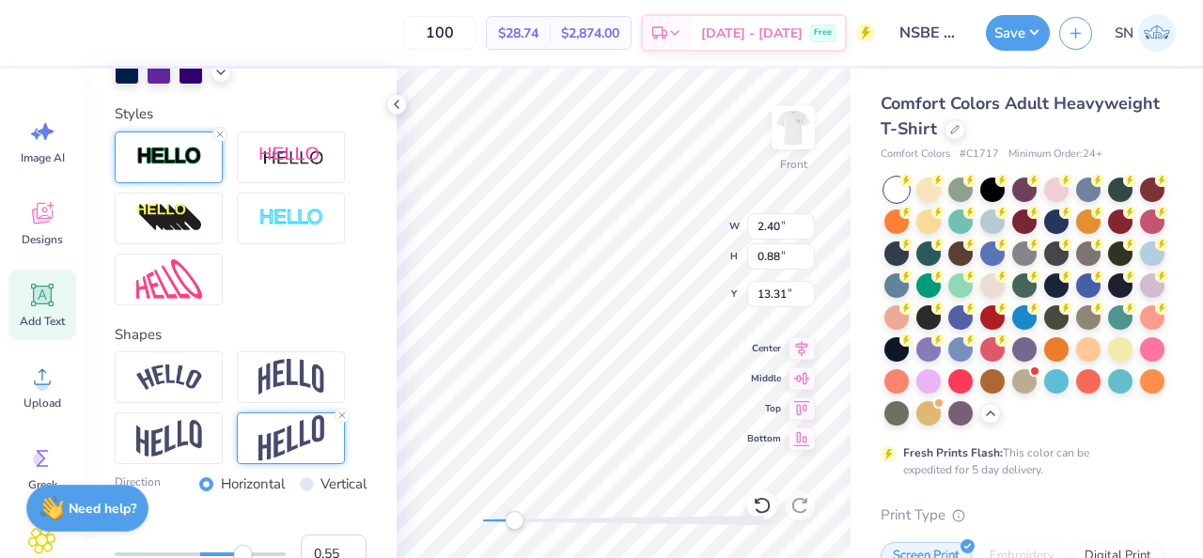
scroll to position [686, 0]
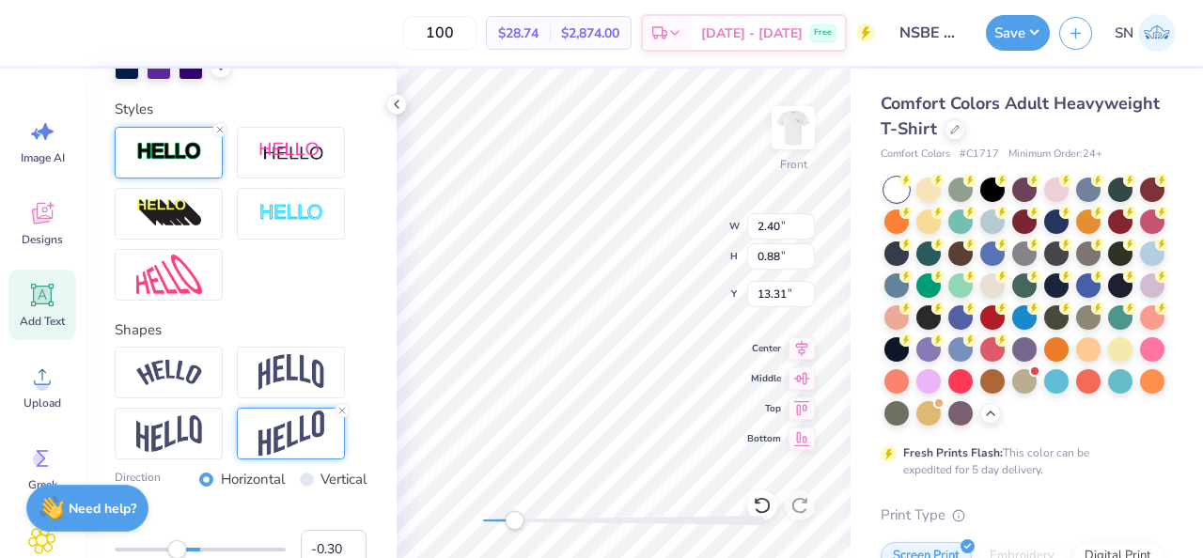
type input "-0.31"
drag, startPoint x: 247, startPoint y: 548, endPoint x: 175, endPoint y: 548, distance: 72.4
click at [174, 548] on div "Accessibility label" at bounding box center [176, 549] width 19 height 19
type input "-0.10"
drag, startPoint x: 175, startPoint y: 549, endPoint x: 192, endPoint y: 548, distance: 16.9
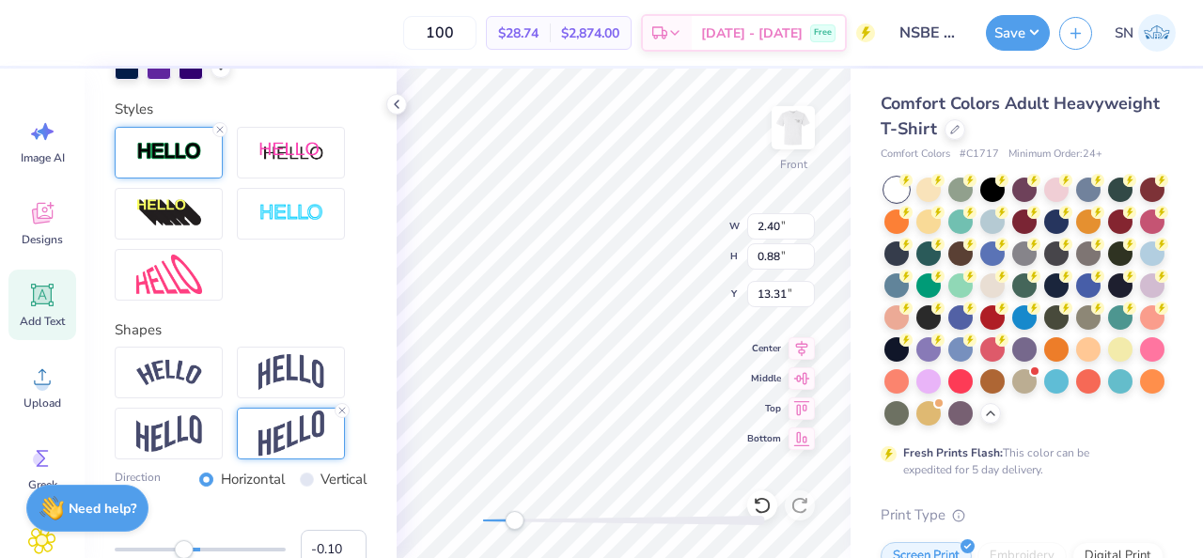
click at [192, 548] on div "Accessibility label" at bounding box center [184, 549] width 19 height 19
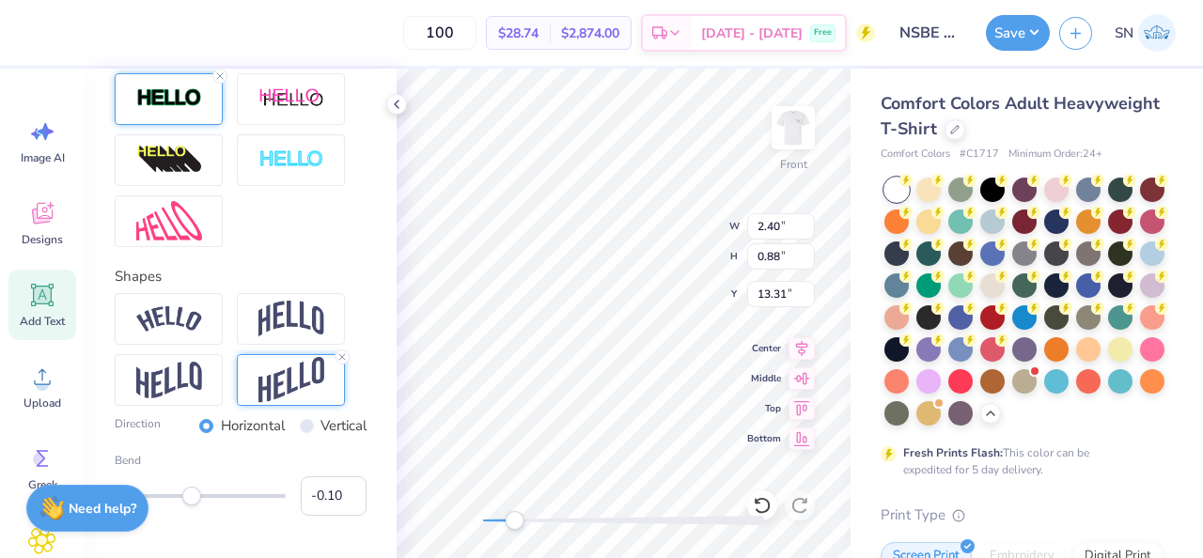
scroll to position [754, 0]
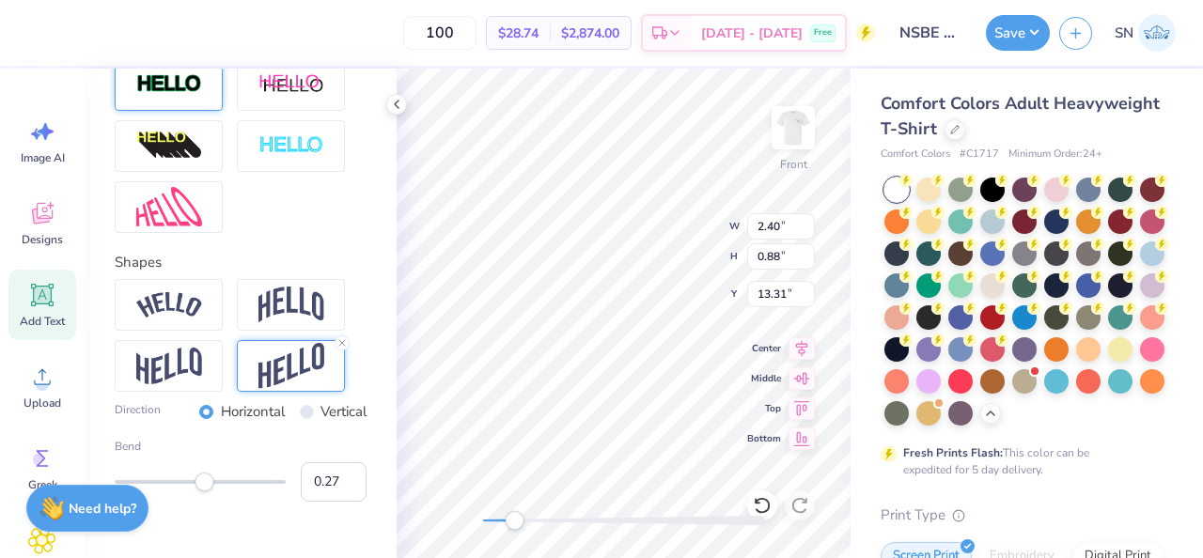
type input "0.29"
drag, startPoint x: 205, startPoint y: 483, endPoint x: 225, endPoint y: 483, distance: 19.7
click at [225, 483] on div at bounding box center [200, 482] width 171 height 19
type input "0.18"
click at [215, 483] on div "Accessibility label" at bounding box center [215, 482] width 19 height 19
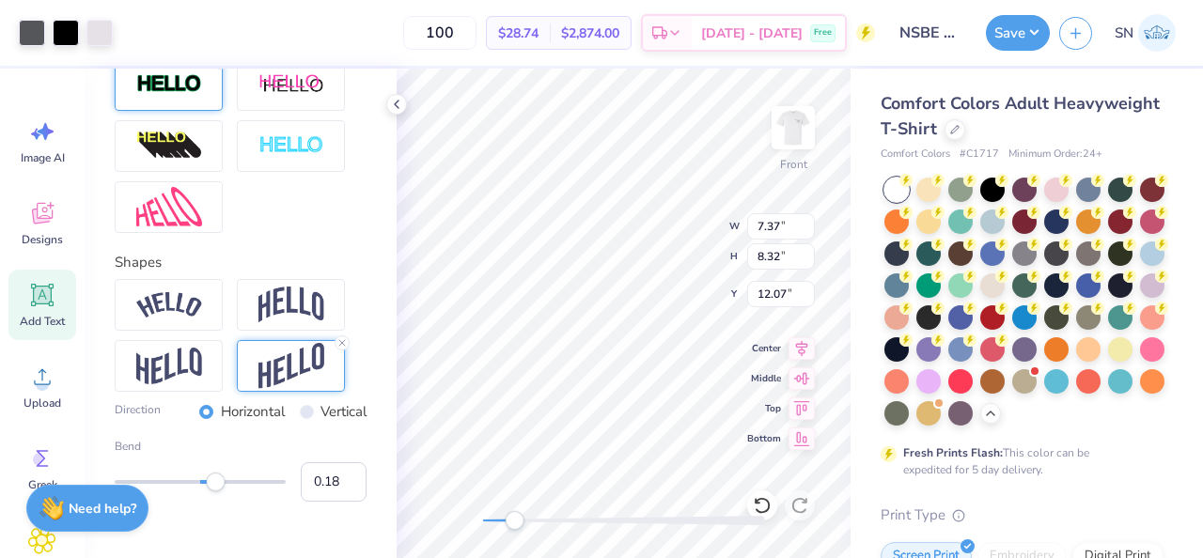
type input "7.37"
type input "8.32"
type input "12.07"
type input "2.39"
type input "0.87"
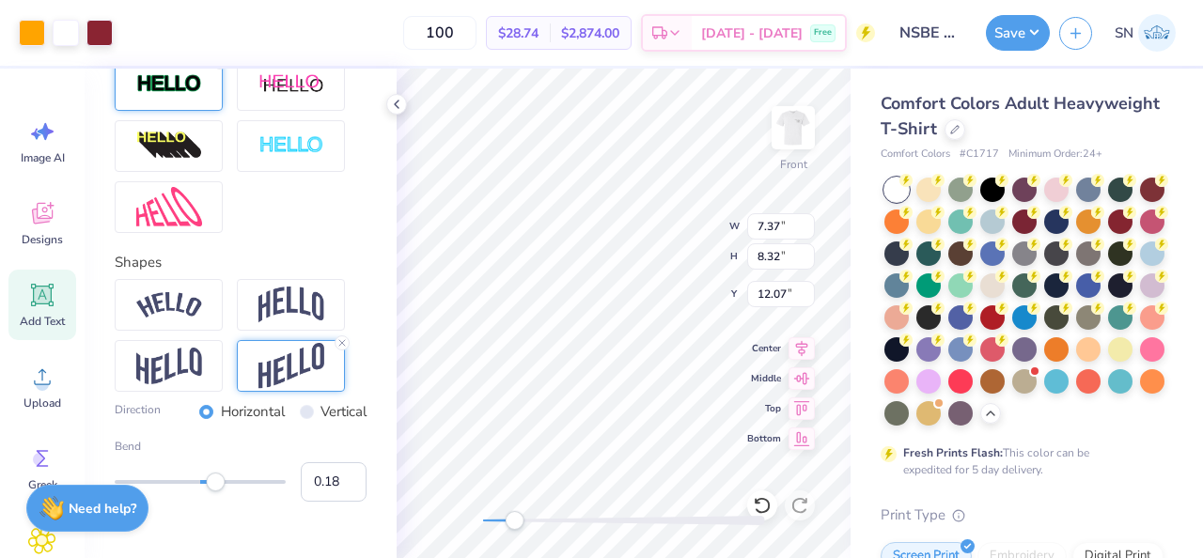
type input "11.99"
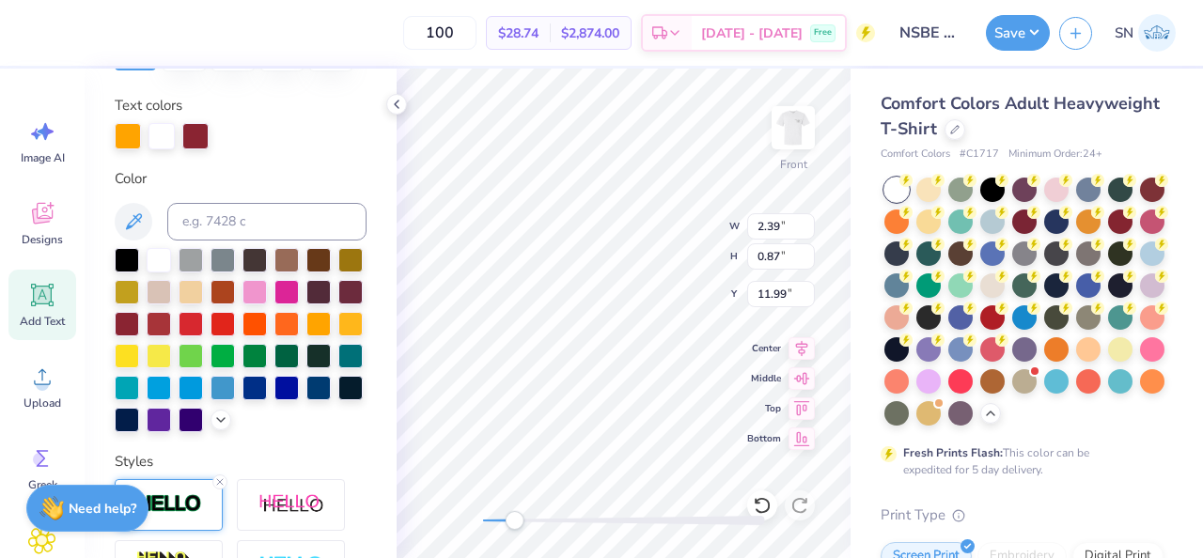
scroll to position [215, 0]
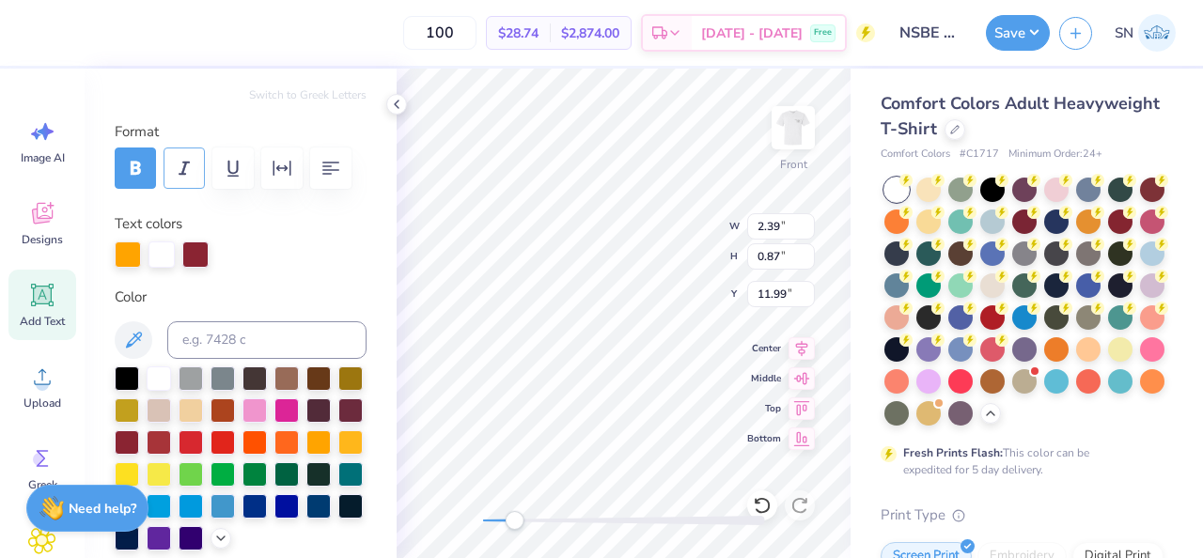
click at [193, 169] on icon "button" at bounding box center [184, 168] width 23 height 23
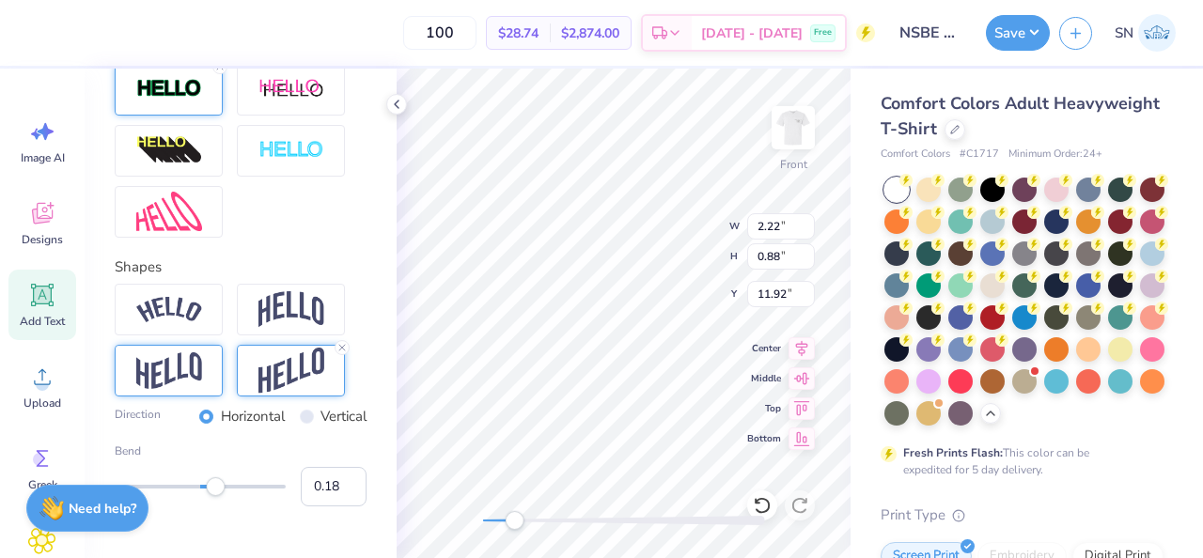
scroll to position [788, 0]
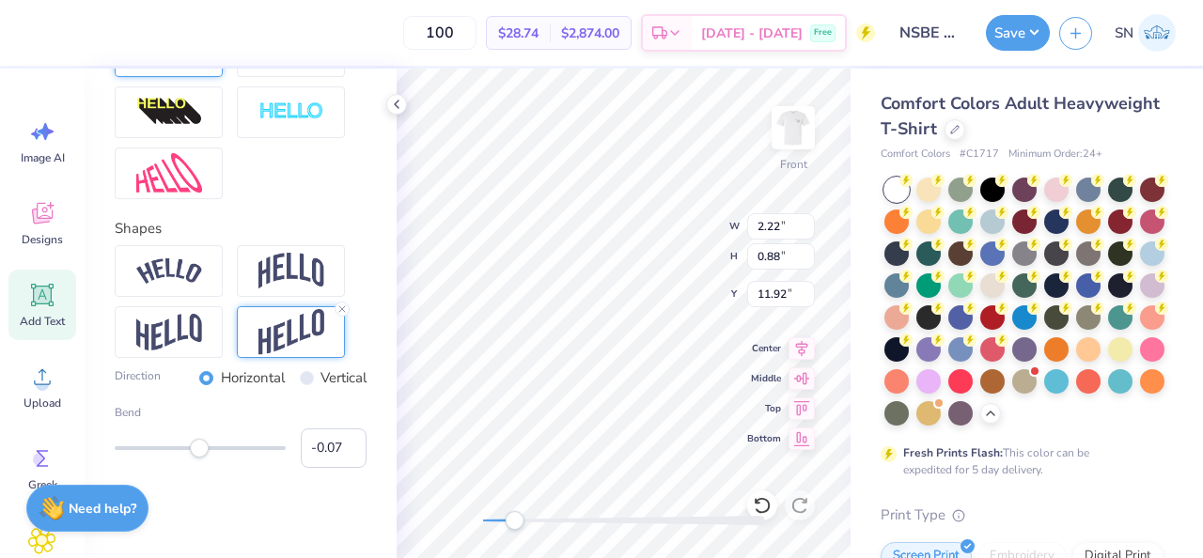
type input "-0.08"
drag, startPoint x: 216, startPoint y: 453, endPoint x: 194, endPoint y: 454, distance: 22.6
click at [194, 454] on div "Accessibility label" at bounding box center [199, 448] width 19 height 19
click at [281, 280] on img at bounding box center [291, 271] width 66 height 36
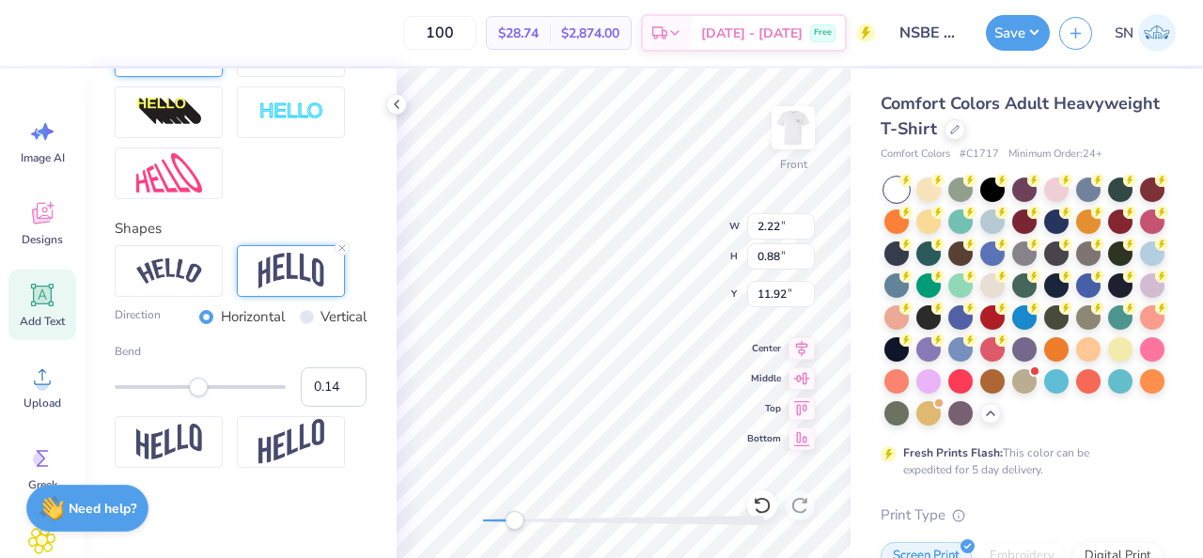
type input "0.15"
drag, startPoint x: 198, startPoint y: 384, endPoint x: 213, endPoint y: 384, distance: 15.0
click at [213, 384] on div "Accessibility label" at bounding box center [213, 387] width 19 height 19
type input "-0.10"
drag, startPoint x: 213, startPoint y: 384, endPoint x: 192, endPoint y: 384, distance: 21.6
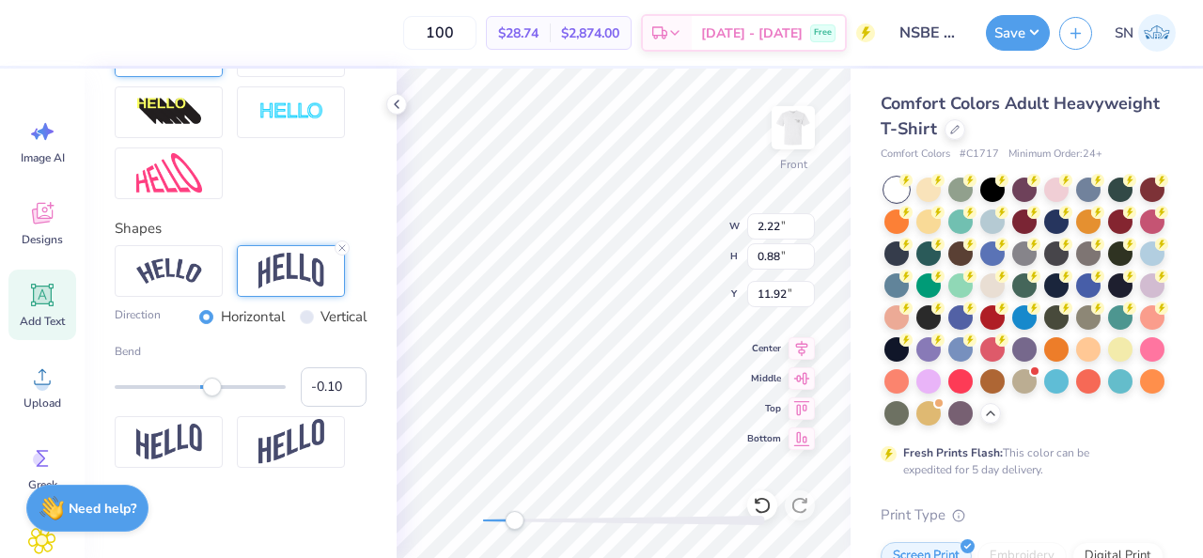
click at [203, 384] on div "Accessibility label" at bounding box center [212, 387] width 19 height 19
type input "4.72"
type input "0.79"
type input "11.68"
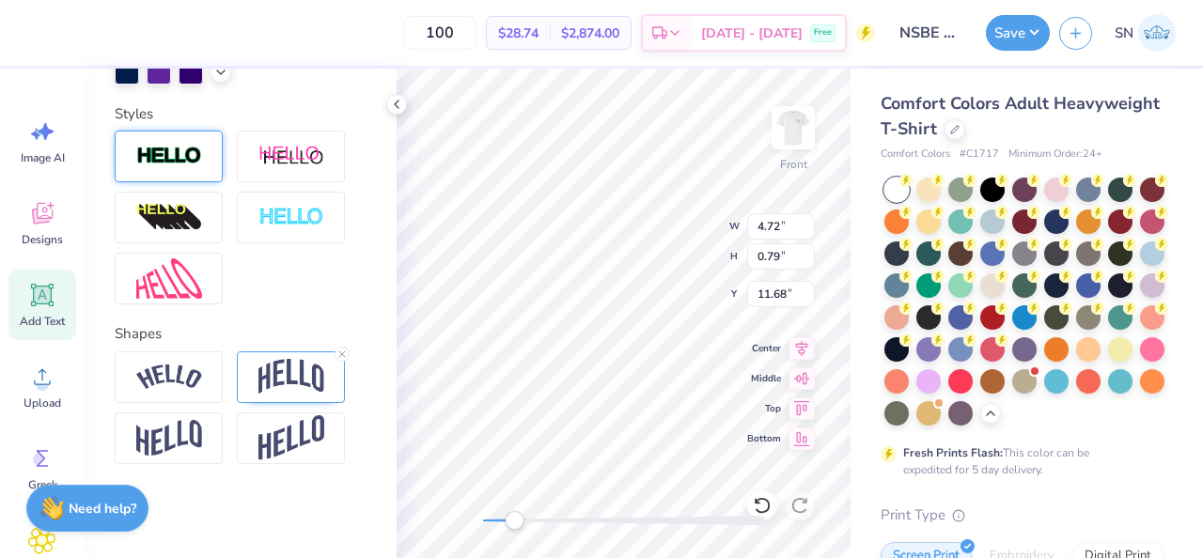
scroll to position [608, 0]
type input "7.37"
type input "8.32"
type input "12.95"
click at [556, 513] on div at bounding box center [624, 520] width 282 height 19
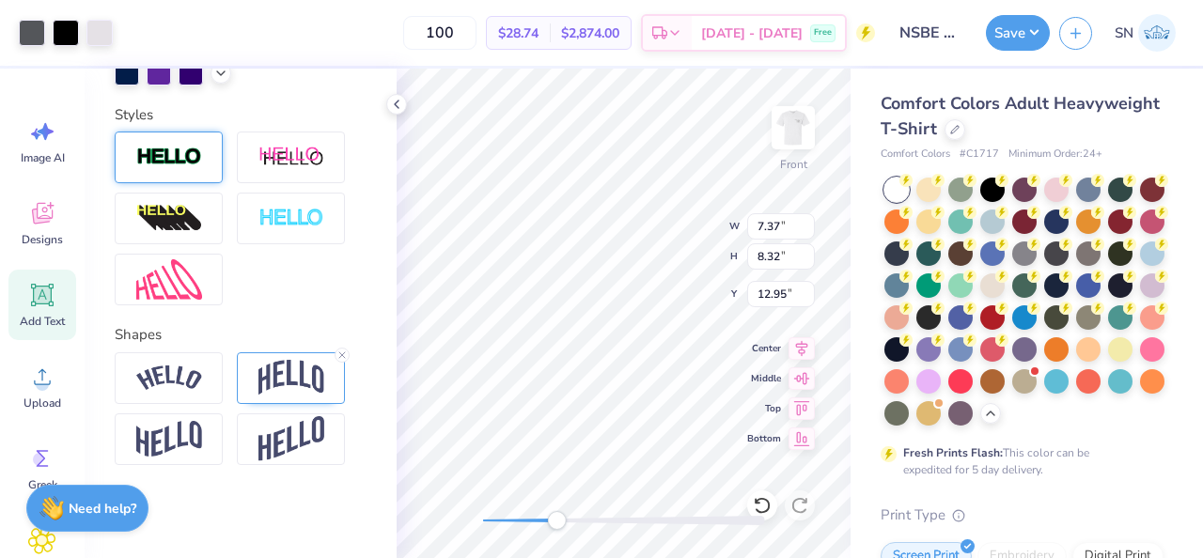
type input "6.68"
type input "7.54"
type input "12.85"
click at [558, 525] on div at bounding box center [624, 520] width 282 height 19
click at [609, 516] on div at bounding box center [624, 520] width 282 height 9
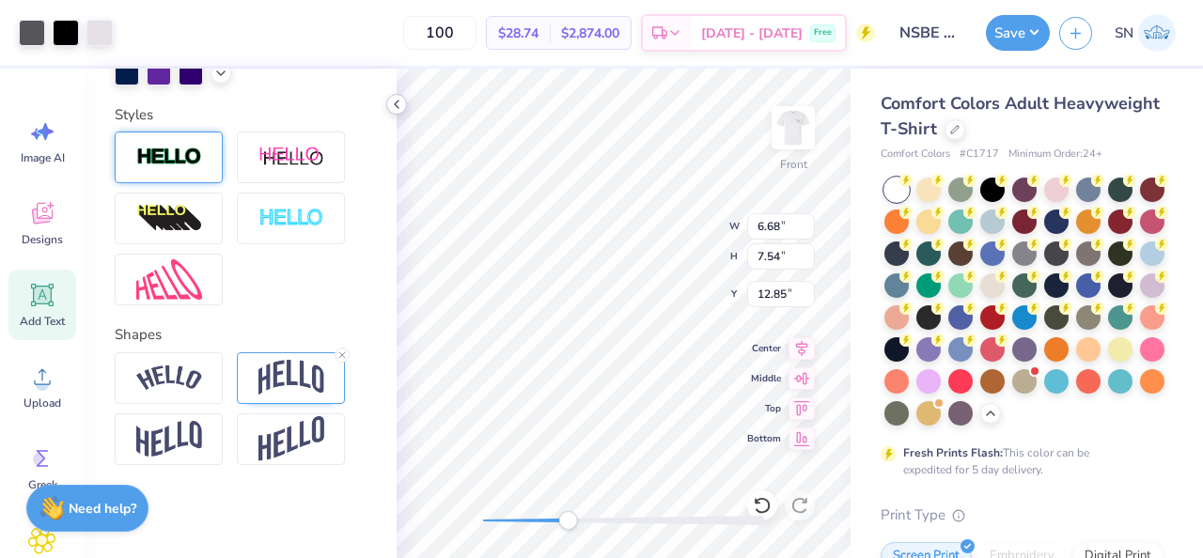
click at [397, 106] on polyline at bounding box center [397, 105] width 4 height 8
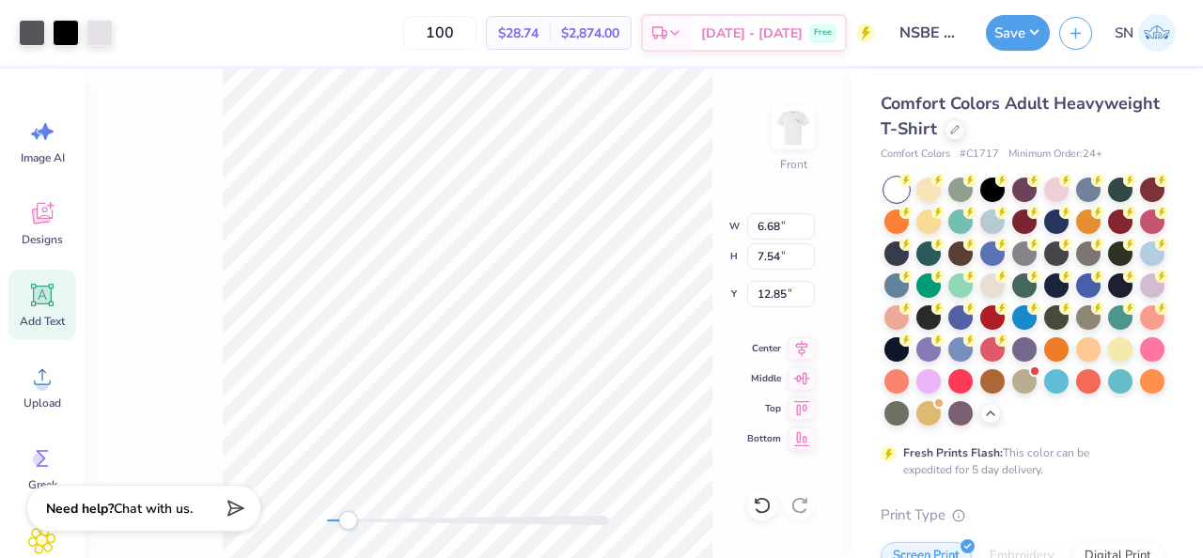
click at [348, 536] on div "Front W 6.68 6.68 " H 7.54 7.54 " Y 12.85 12.85 " Center Middle Top Bottom" at bounding box center [468, 314] width 766 height 490
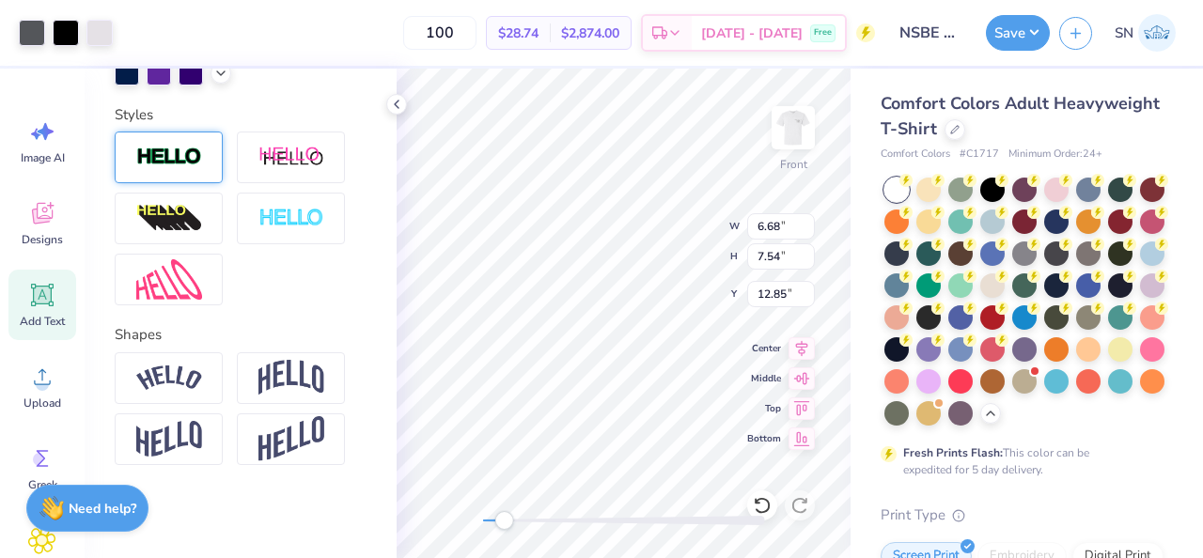
type input "6.68"
type input "7.54"
type input "12.85"
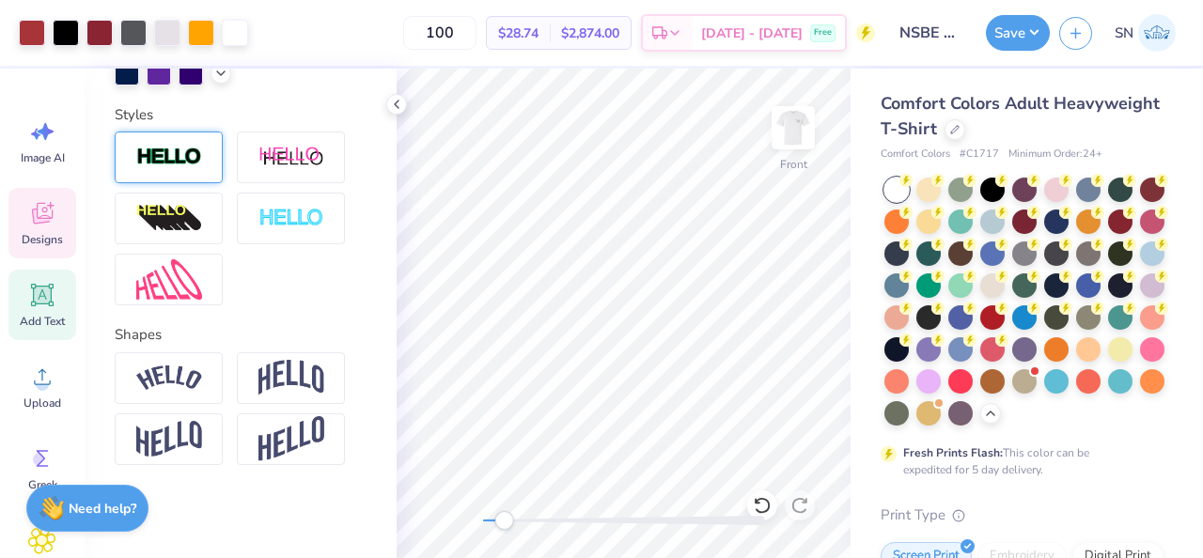
click at [32, 219] on icon at bounding box center [42, 213] width 28 height 28
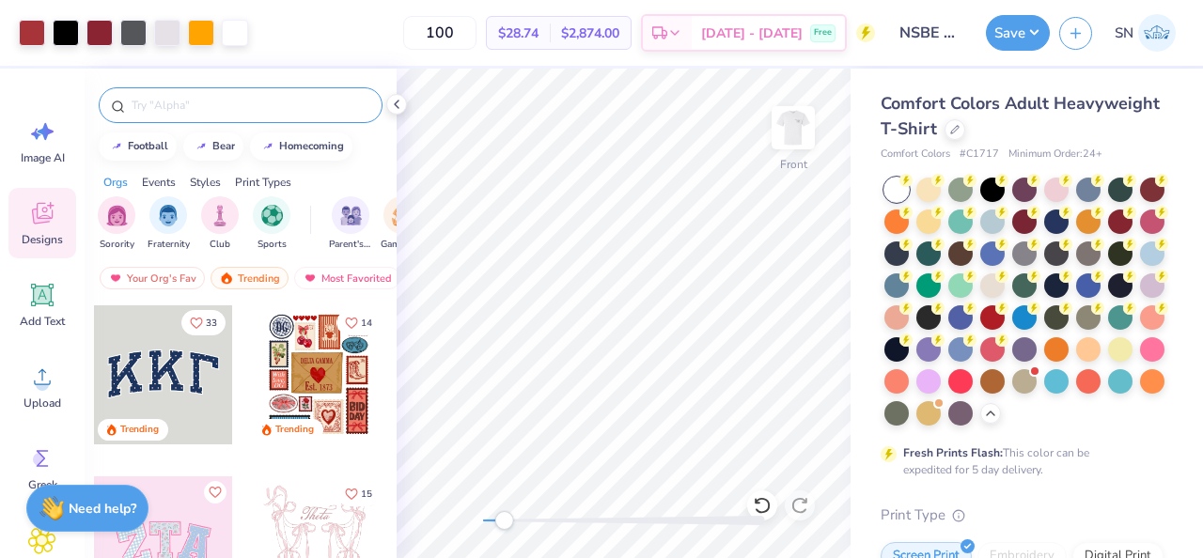
click at [212, 92] on div at bounding box center [241, 105] width 284 height 36
click at [212, 104] on input "text" at bounding box center [250, 105] width 241 height 19
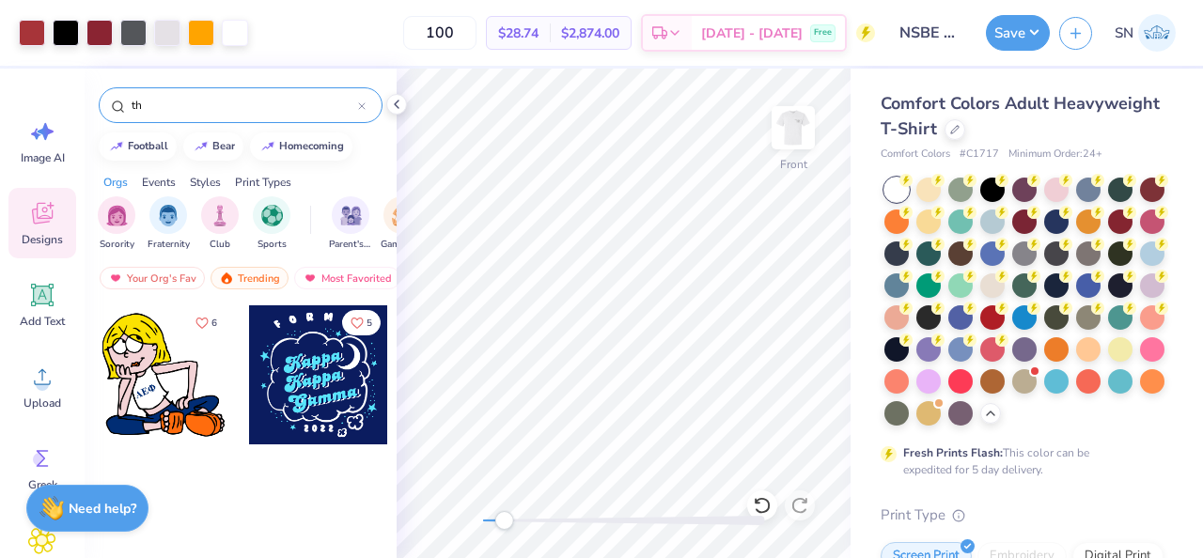
type input "t"
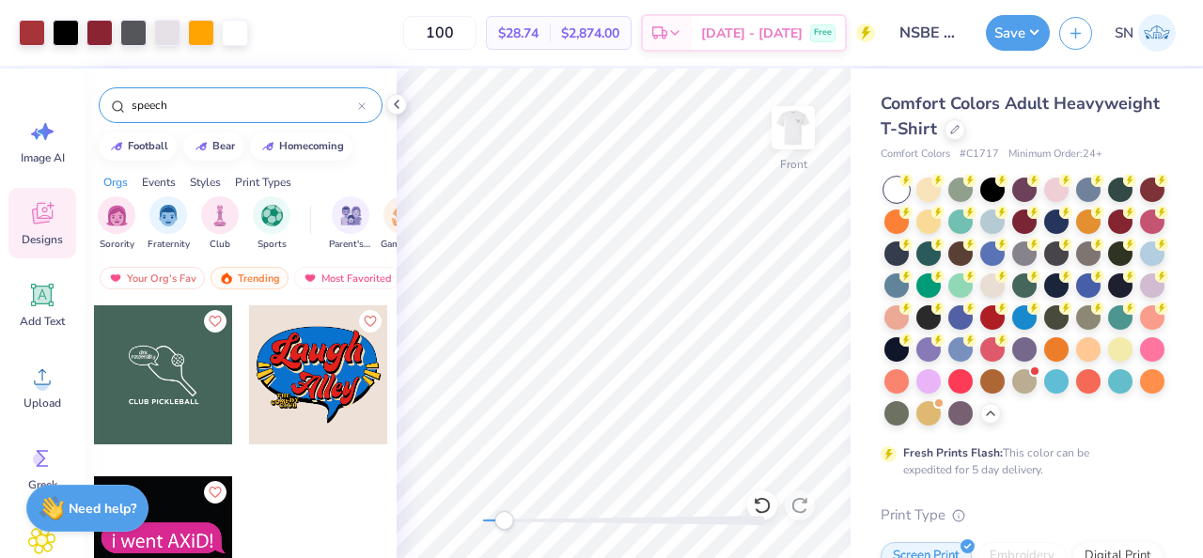
scroll to position [18, 0]
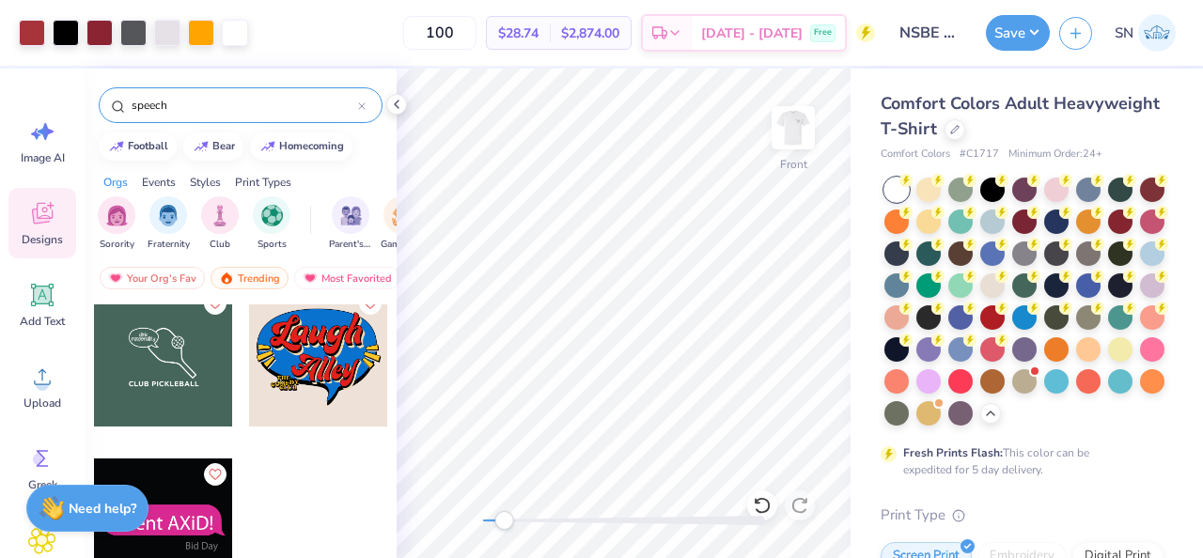
type input "speech"
click at [346, 387] on div at bounding box center [318, 357] width 139 height 139
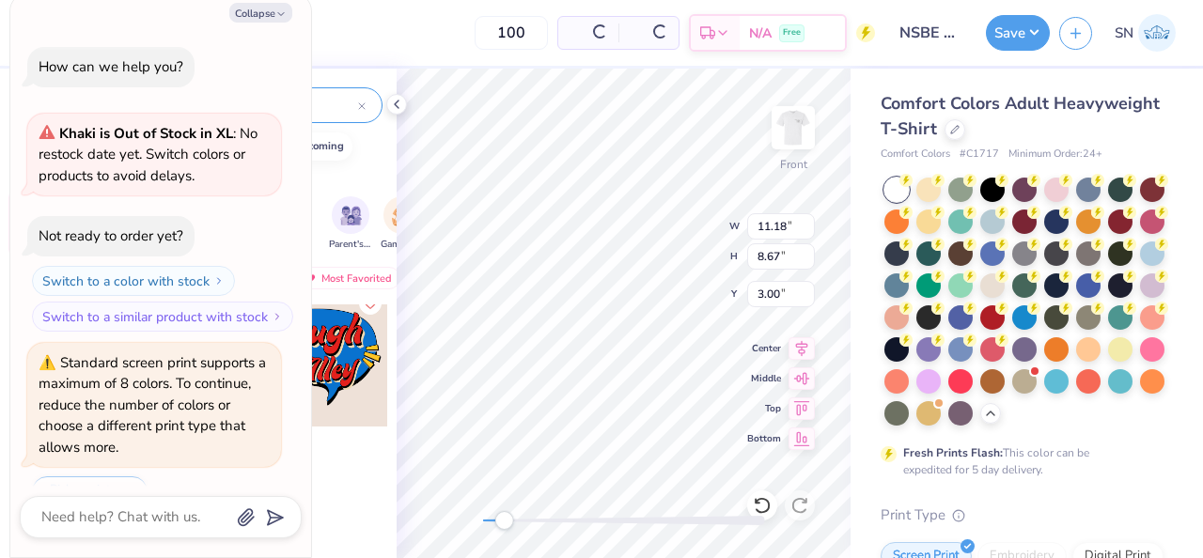
scroll to position [605, 0]
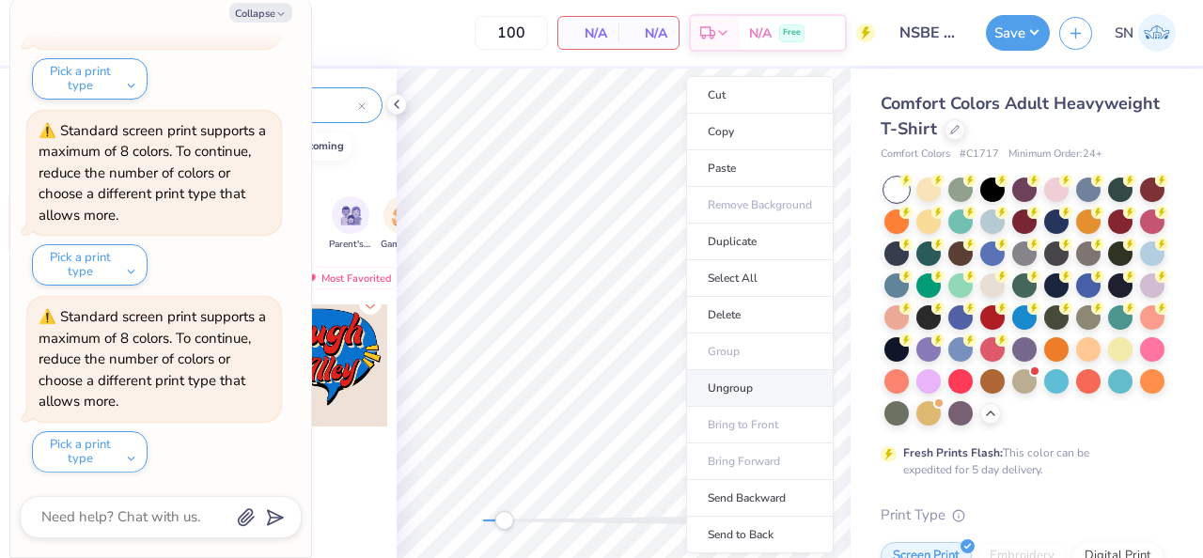
click at [743, 378] on li "Ungroup" at bounding box center [760, 388] width 148 height 37
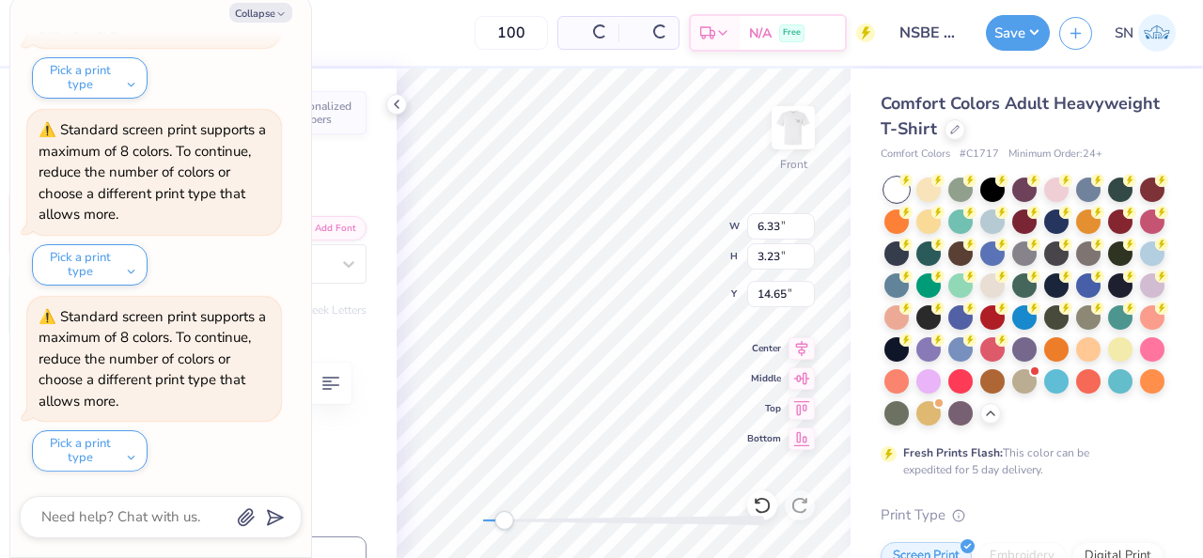
scroll to position [0, 0]
type textarea "x"
type input "8.51"
type input "4.12"
type input "10.93"
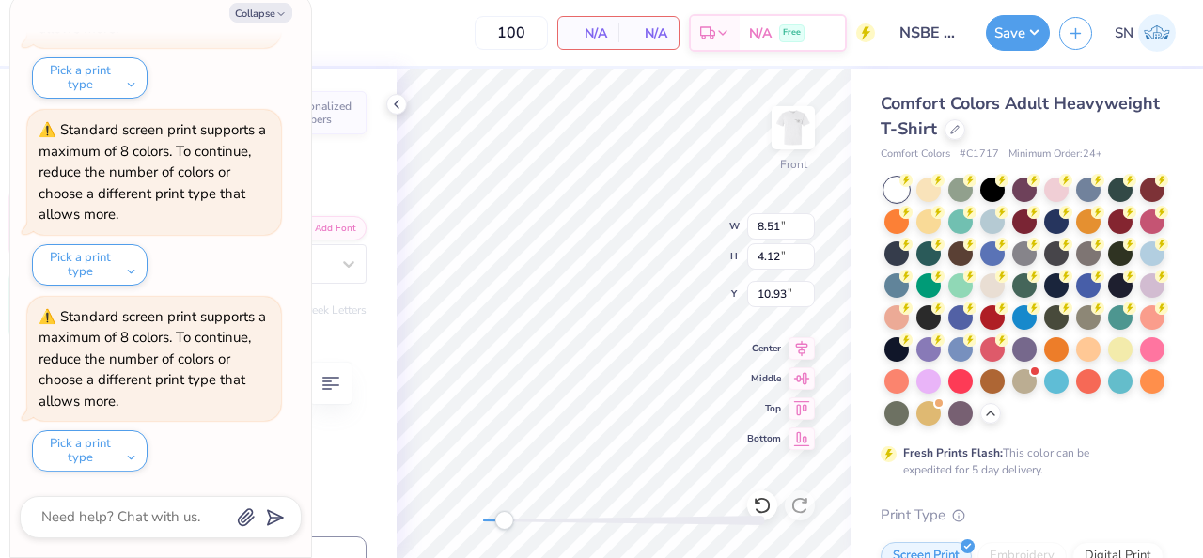
type textarea "x"
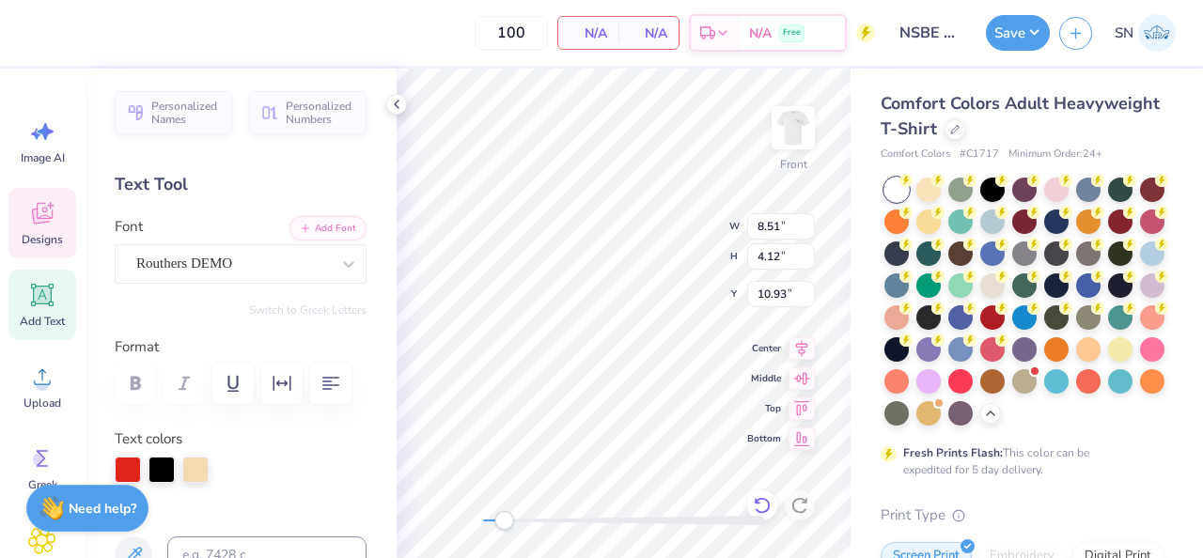
click at [765, 507] on icon at bounding box center [762, 505] width 19 height 19
click at [759, 509] on icon at bounding box center [762, 505] width 19 height 19
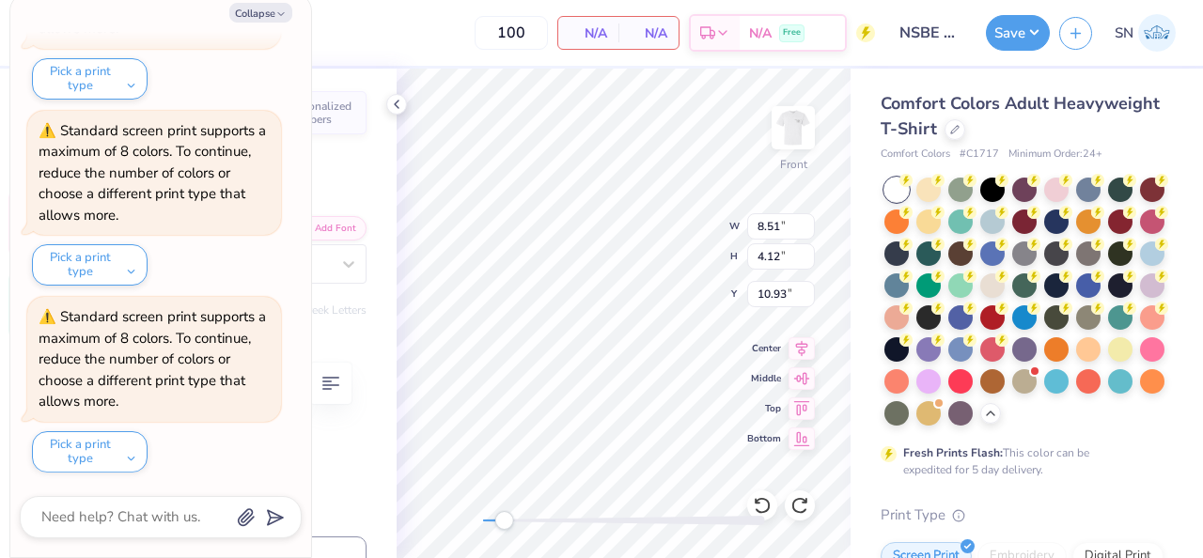
type textarea "x"
type textarea "F"
type textarea "x"
type textarea "Five"
click at [282, 15] on icon "button" at bounding box center [280, 13] width 11 height 11
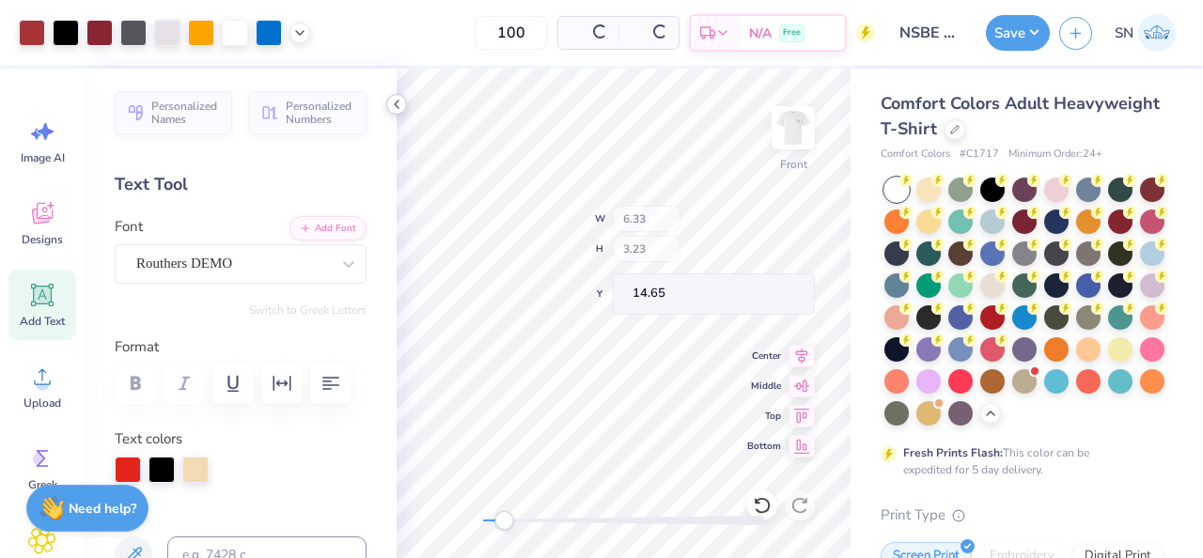
click at [397, 104] on icon at bounding box center [396, 104] width 15 height 15
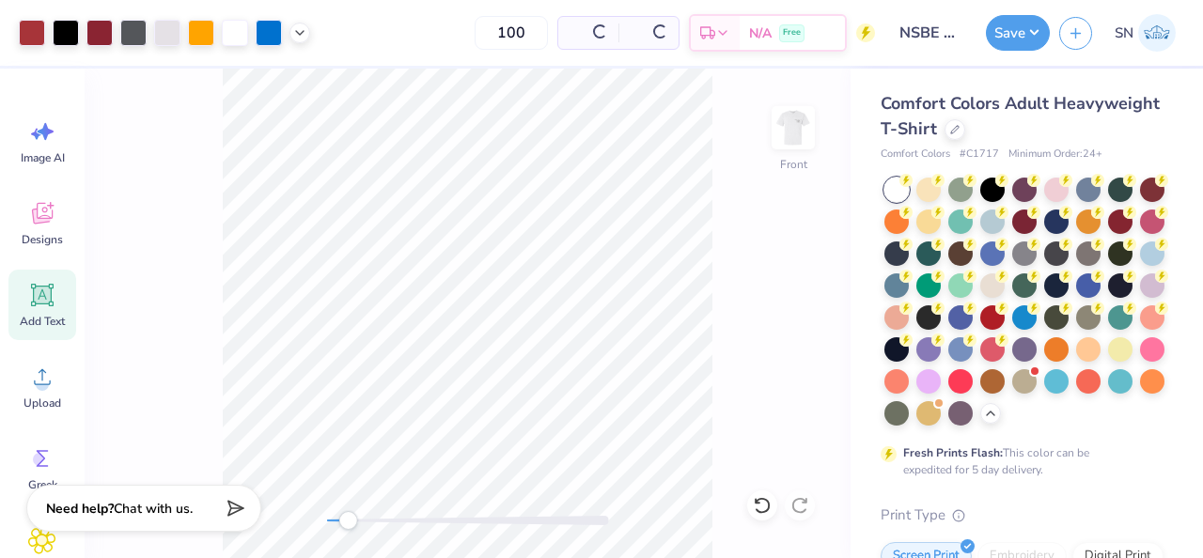
type textarea "x"
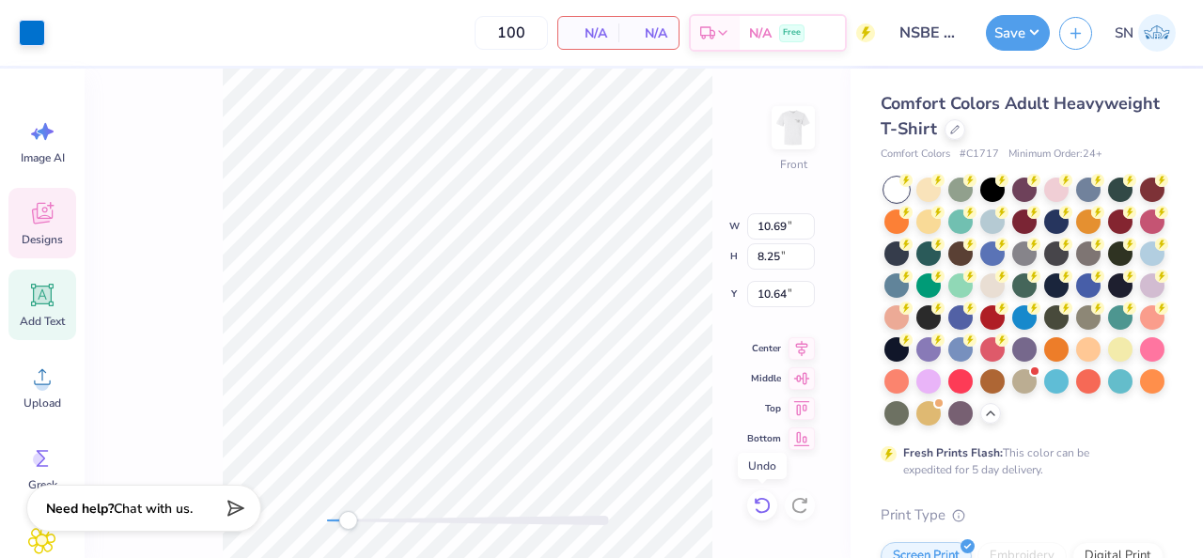
click at [756, 501] on icon at bounding box center [758, 501] width 4 height 4
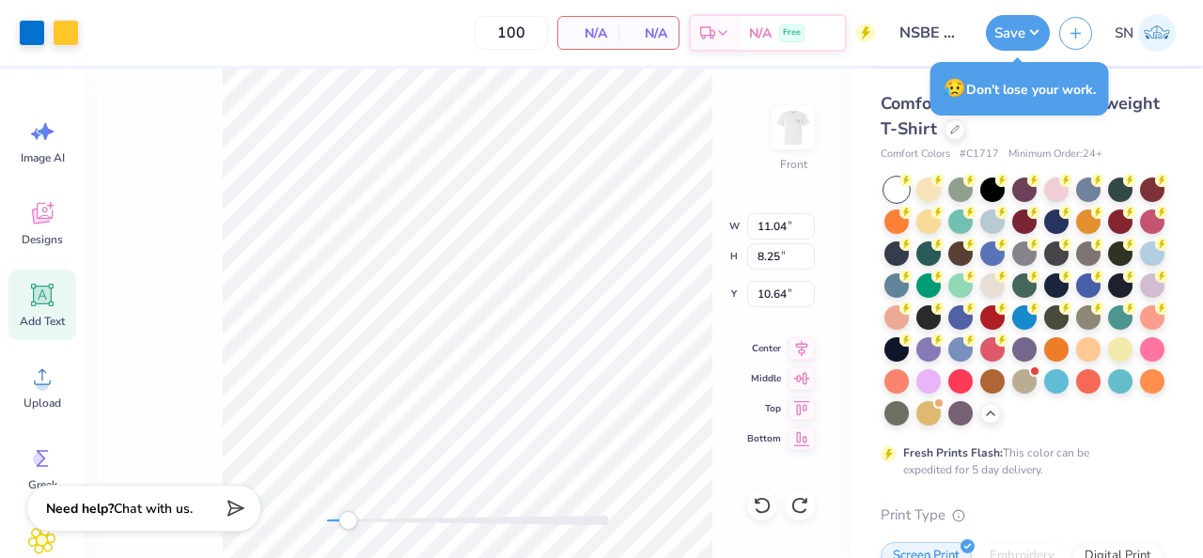
type input "8.25"
type input "10.64"
type input "10.59"
type input "8.69"
type input "10.27"
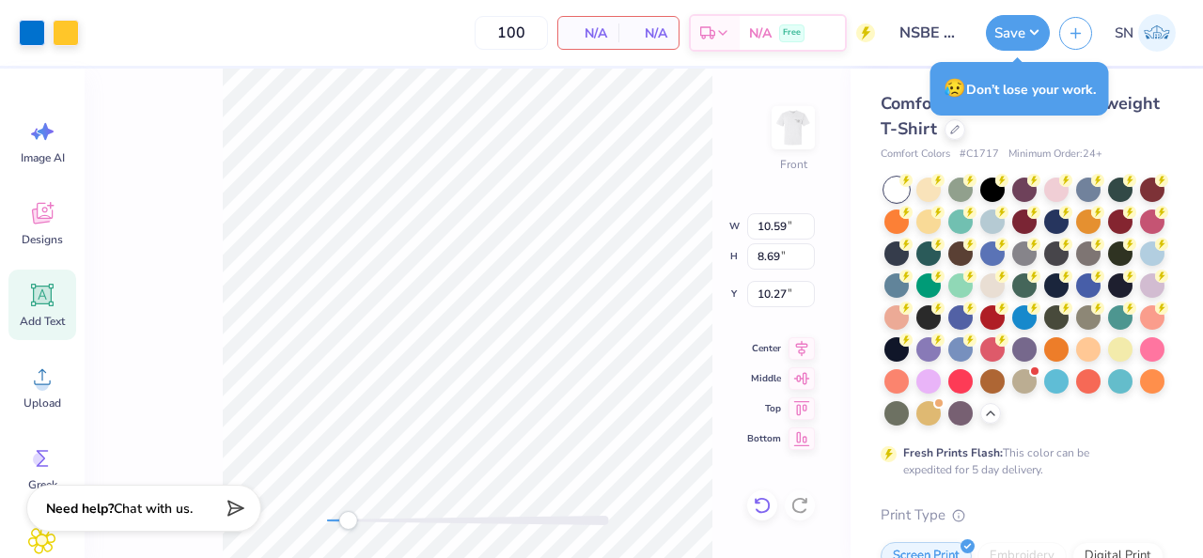
click at [755, 510] on icon at bounding box center [762, 505] width 19 height 19
click at [756, 511] on icon at bounding box center [762, 505] width 19 height 19
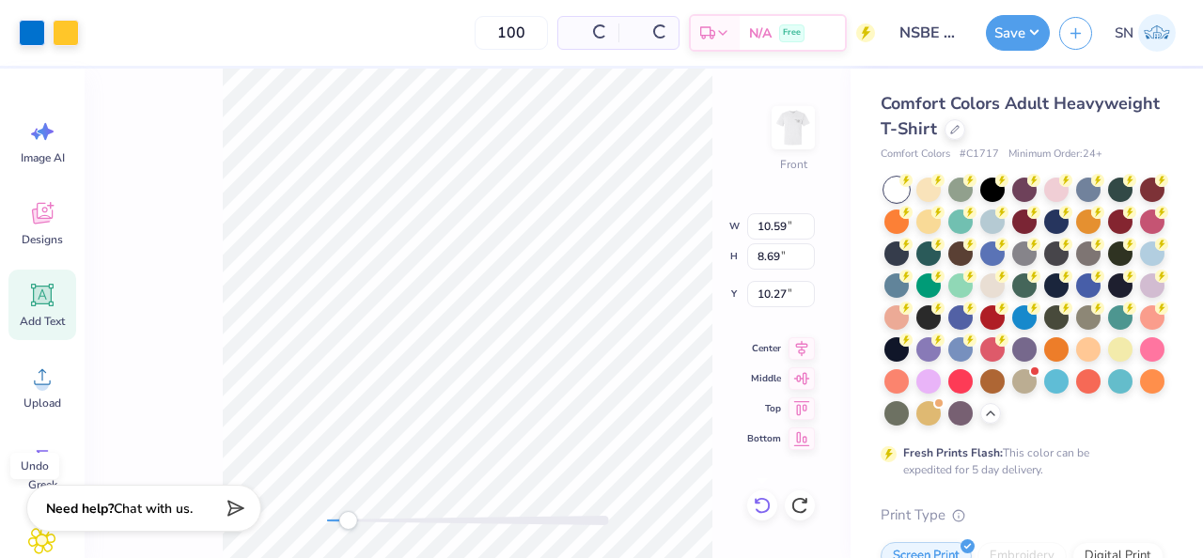
type input "11.04"
type input "8.25"
type input "10.64"
click at [756, 509] on icon at bounding box center [762, 505] width 16 height 17
click at [765, 501] on icon at bounding box center [762, 505] width 19 height 19
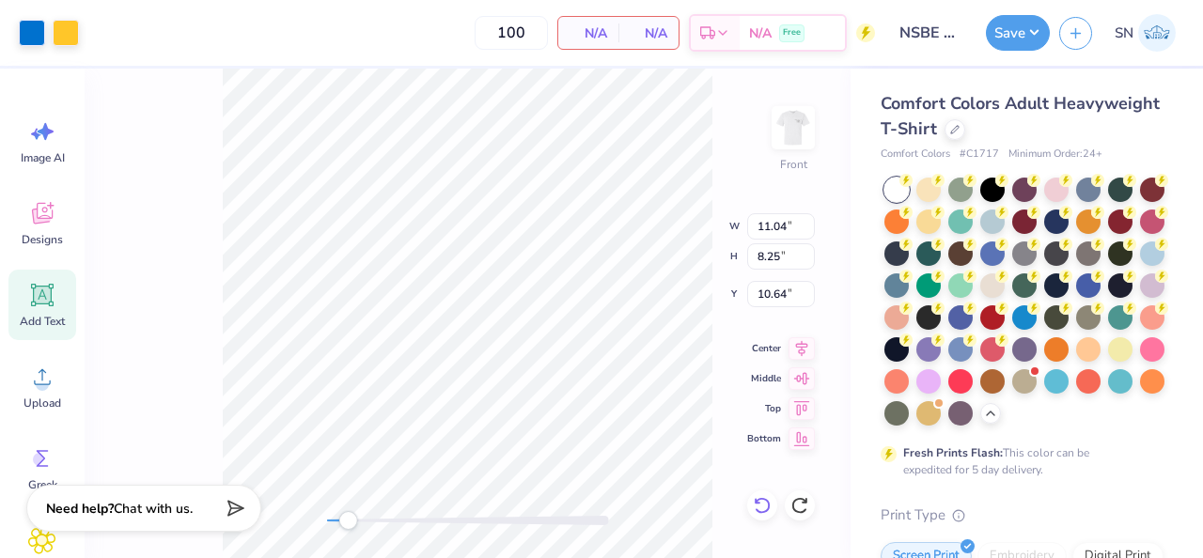
click at [769, 509] on icon at bounding box center [762, 505] width 19 height 19
click at [745, 512] on div "Front W 11.04 11.04 " H 8.25 8.25 " Y 10.64 10.64 " Center Middle Top Bottom" at bounding box center [468, 314] width 766 height 490
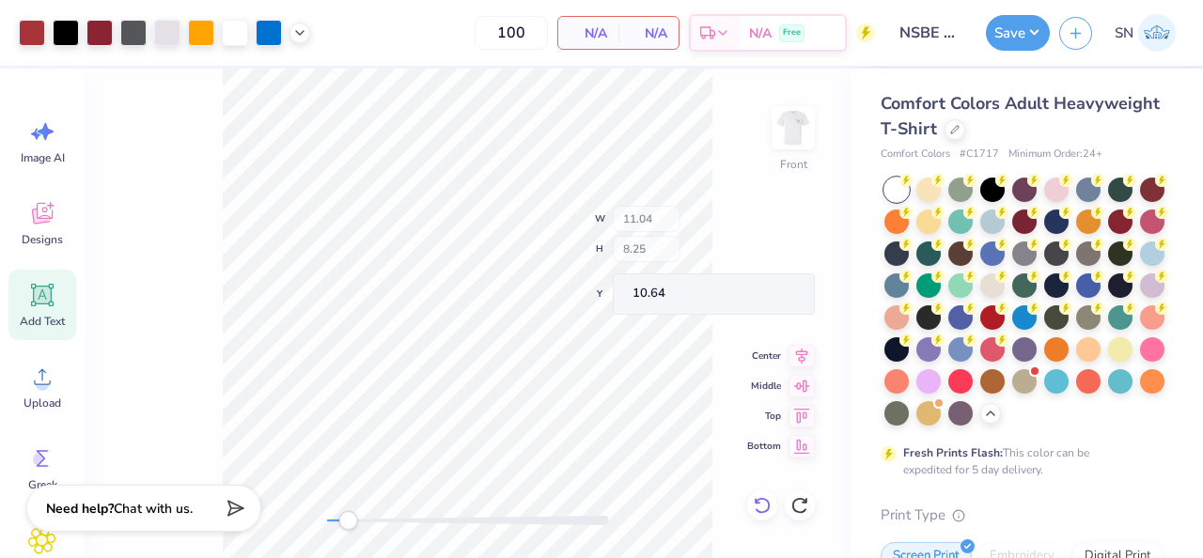
click at [756, 511] on icon at bounding box center [762, 505] width 19 height 19
click at [758, 508] on icon at bounding box center [762, 505] width 19 height 19
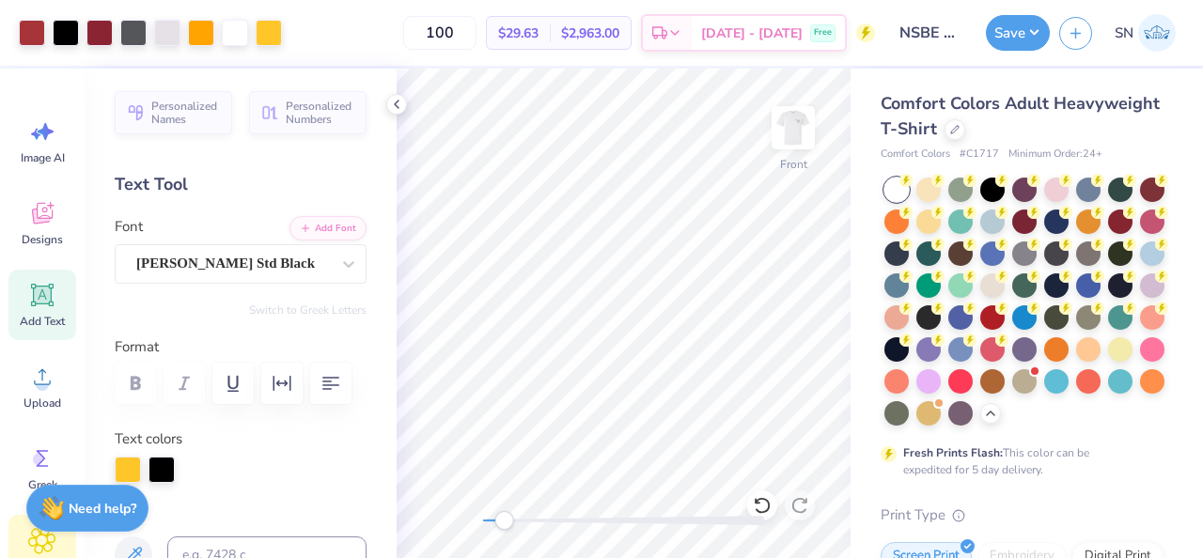
click at [16, 535] on div "Clipart & logos" at bounding box center [42, 558] width 68 height 86
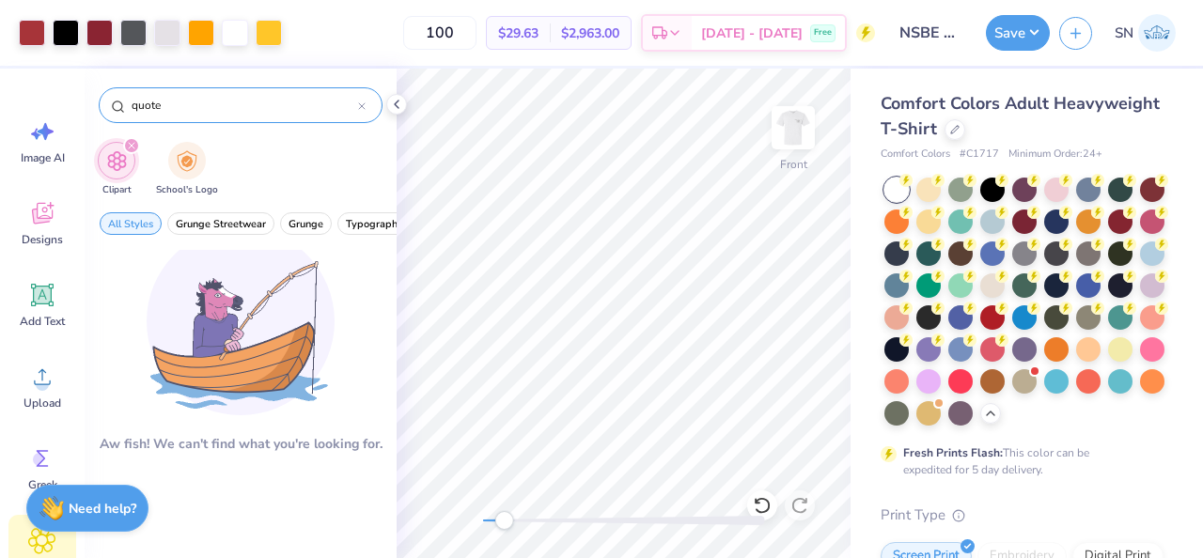
click at [227, 109] on input "quote" at bounding box center [244, 105] width 228 height 19
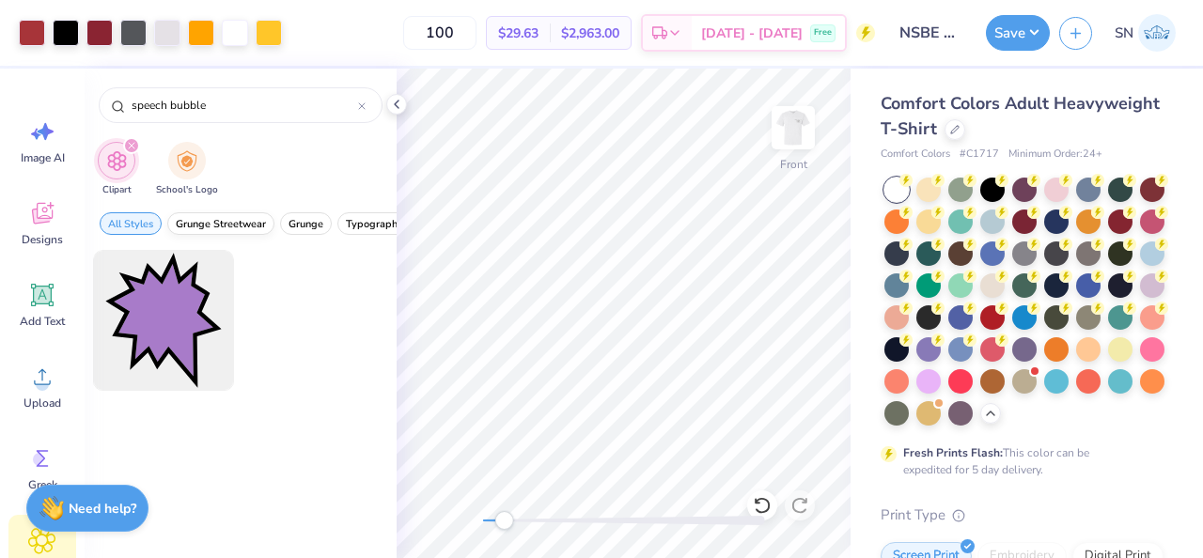
type input "speech bubble"
click at [224, 231] on button "Grunge Streetwear" at bounding box center [220, 223] width 107 height 23
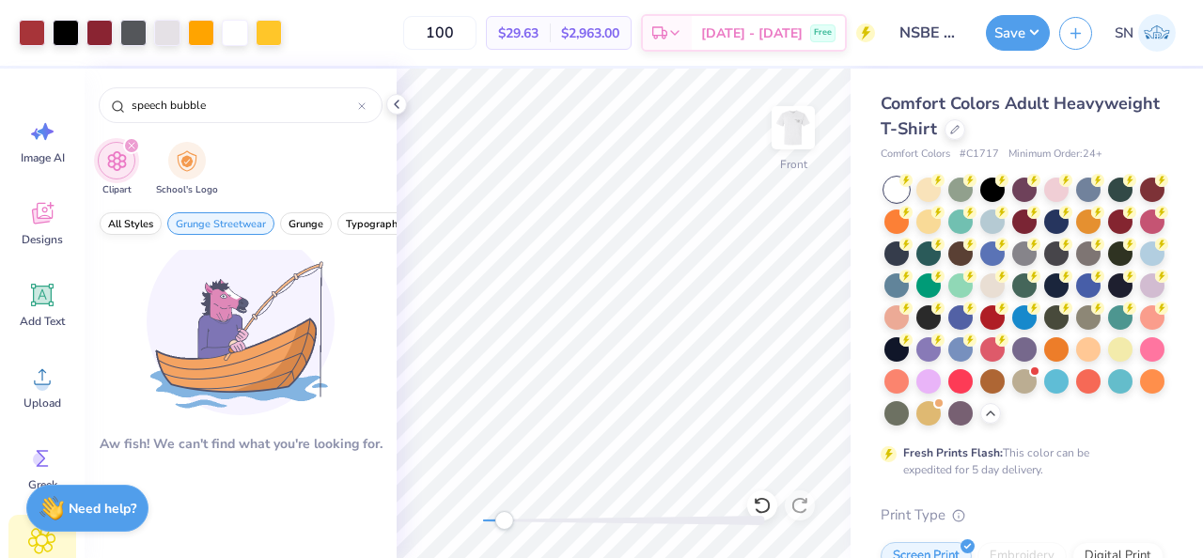
click at [133, 226] on span "All Styles" at bounding box center [130, 224] width 45 height 14
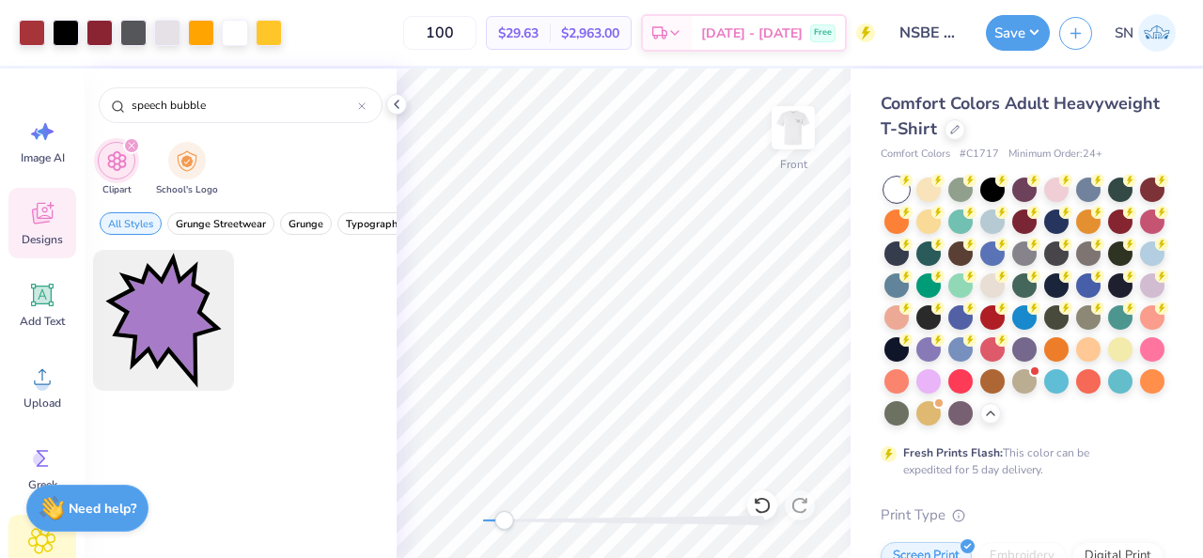
click at [43, 230] on div "Designs" at bounding box center [42, 223] width 68 height 70
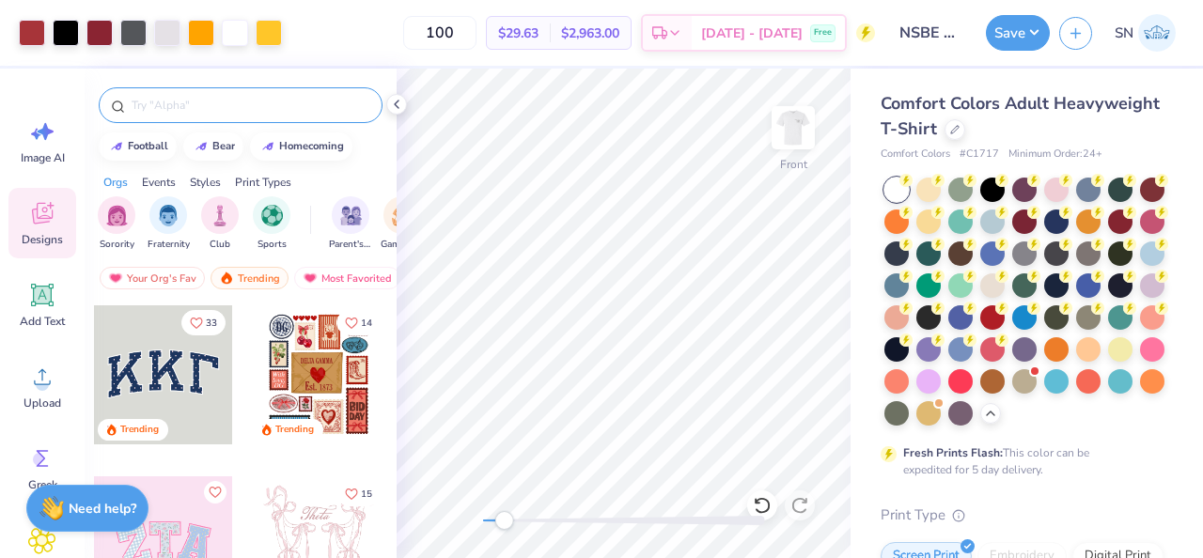
click at [225, 105] on input "text" at bounding box center [250, 105] width 241 height 19
type input "speech"
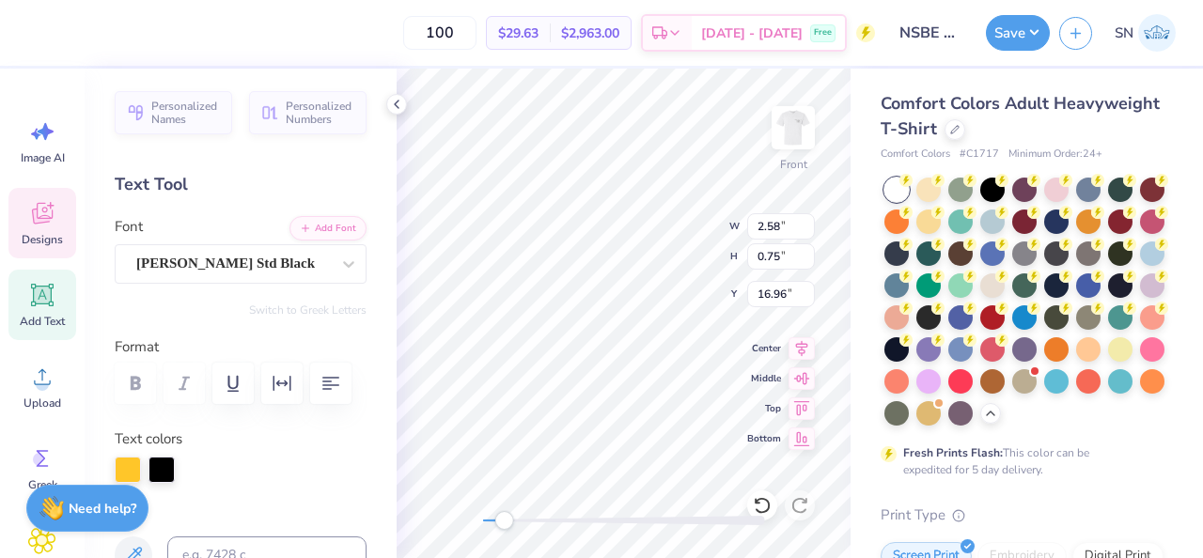
type textarea "Five"
type input "1.23"
type input "0.54"
type input "15.42"
type input "2.58"
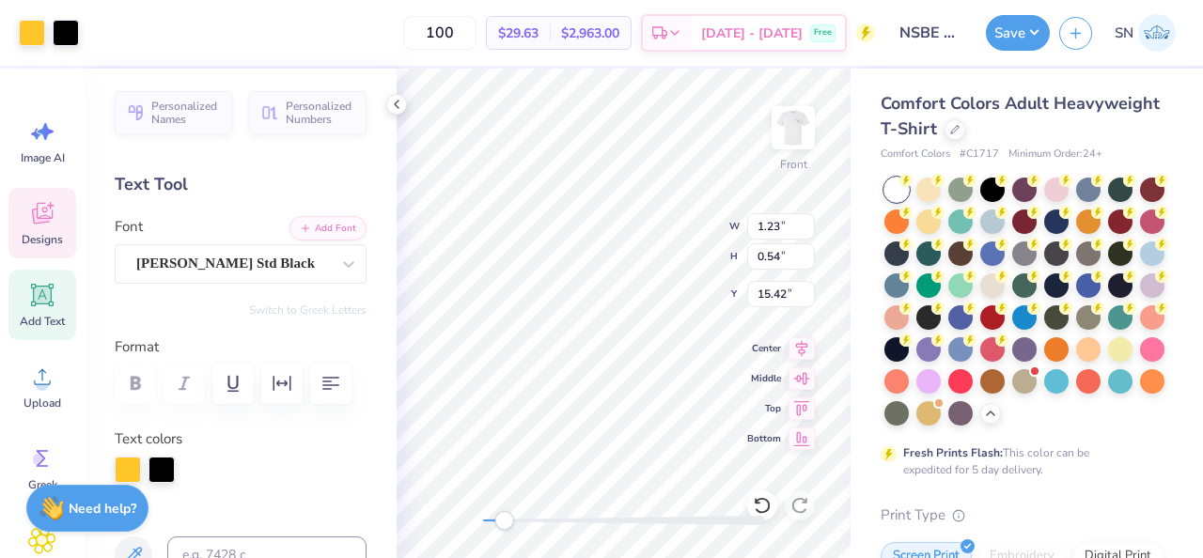
type input "0.75"
type input "15.56"
type textarea "C"
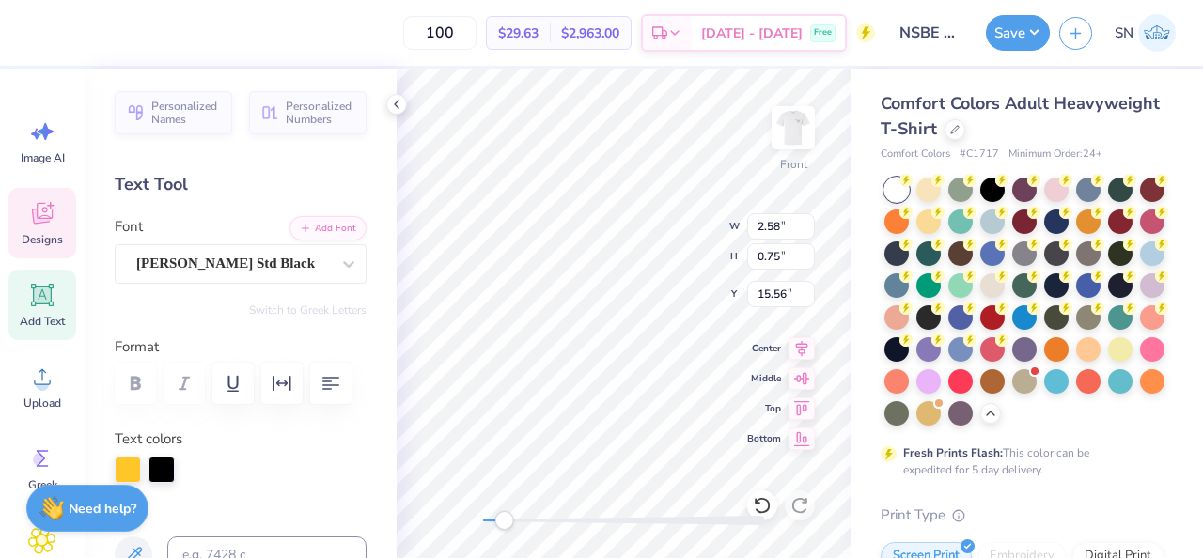
type textarea "G"
type textarea "Five Deep!"
click at [647, 252] on div "Front W 2.58 2.58 " H 0.75 0.75 " Y 15.56 15.56 " Center Middle Top Bottom" at bounding box center [624, 314] width 454 height 490
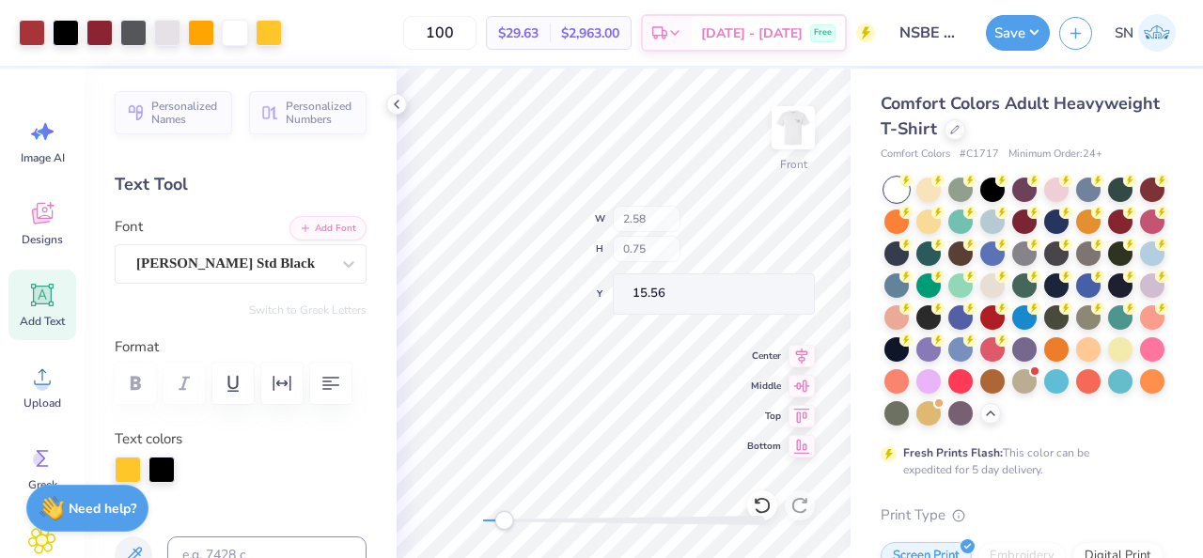
type input "2.97"
type input "0.87"
type input "15.57"
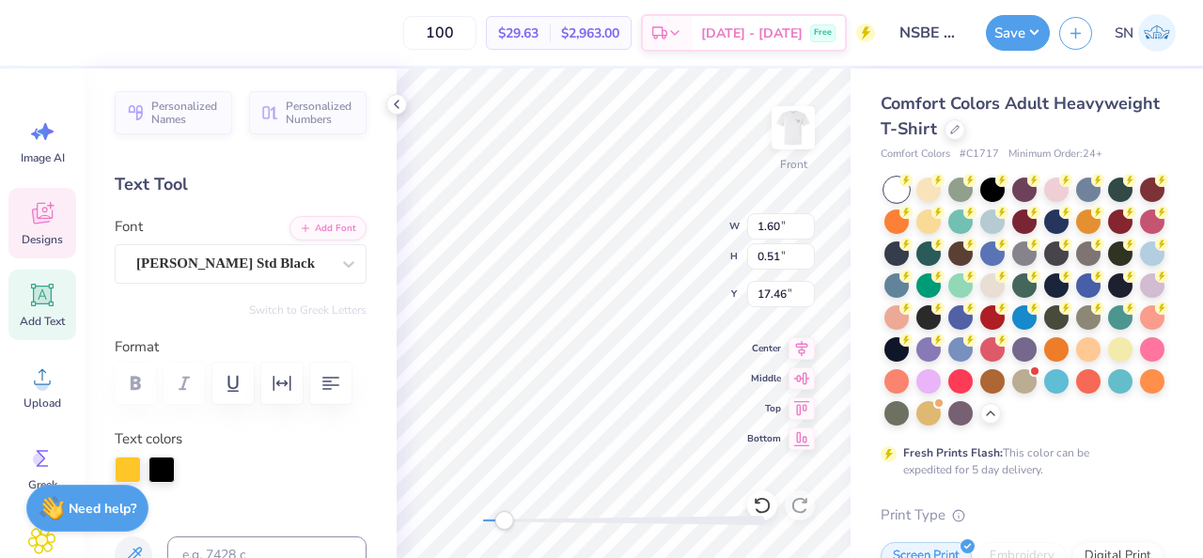
scroll to position [0, 3]
type textarea "H"
type textarea "HOW DEEP?"
type input "3.49"
type input "0.55"
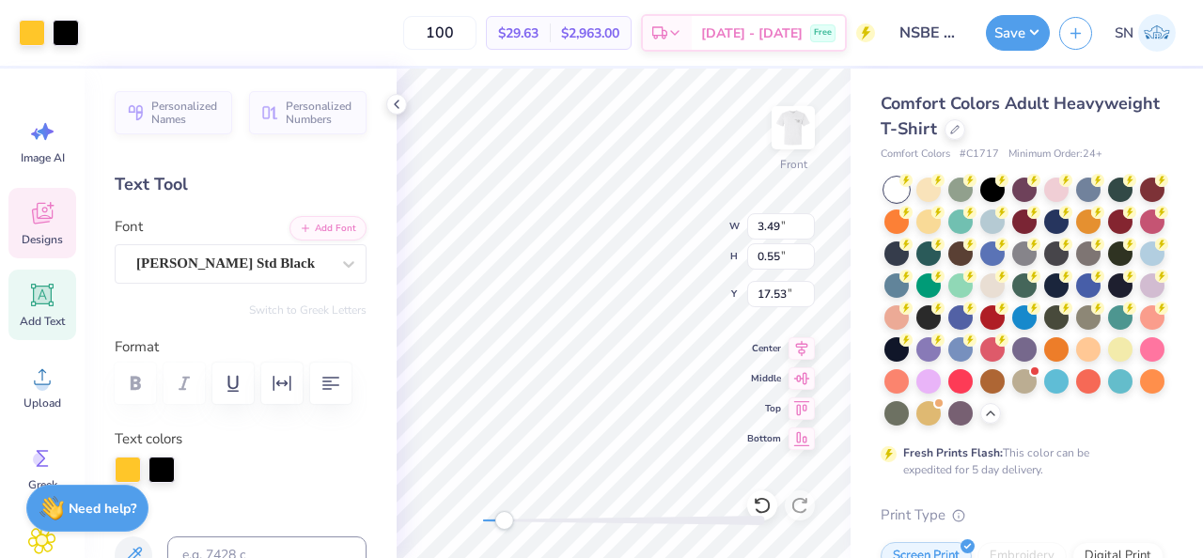
type input "14.51"
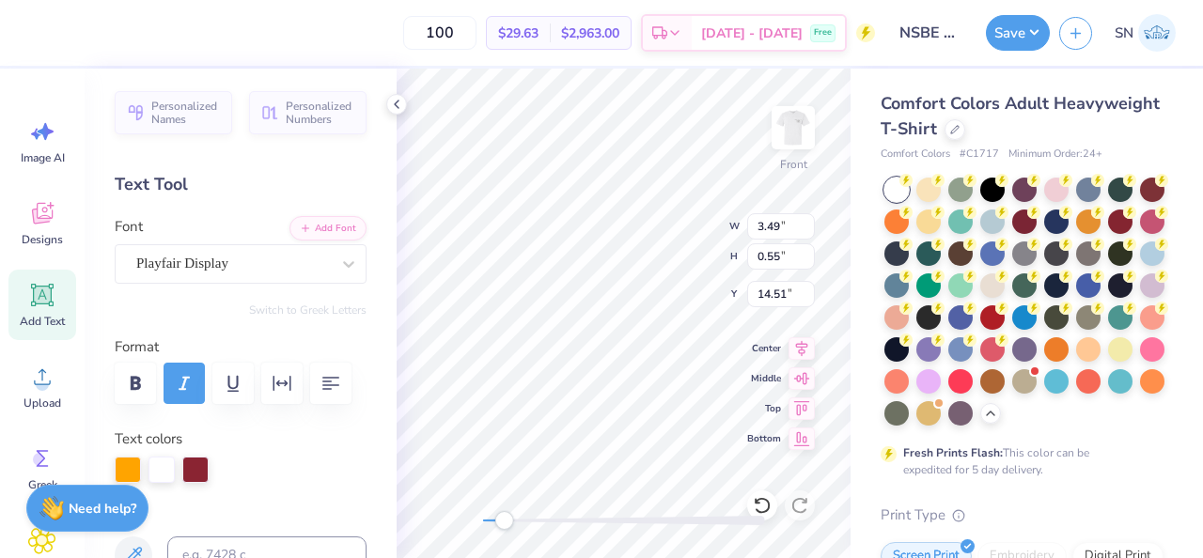
type input "2.23"
type input "0.77"
type input "12.07"
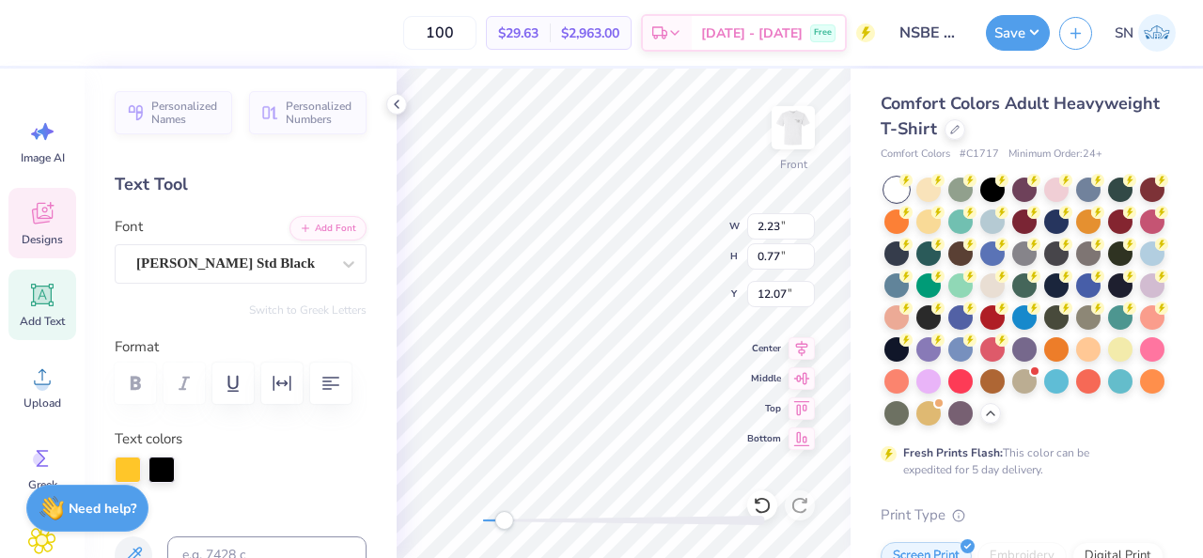
type input "3.49"
type input "0.55"
type input "14.51"
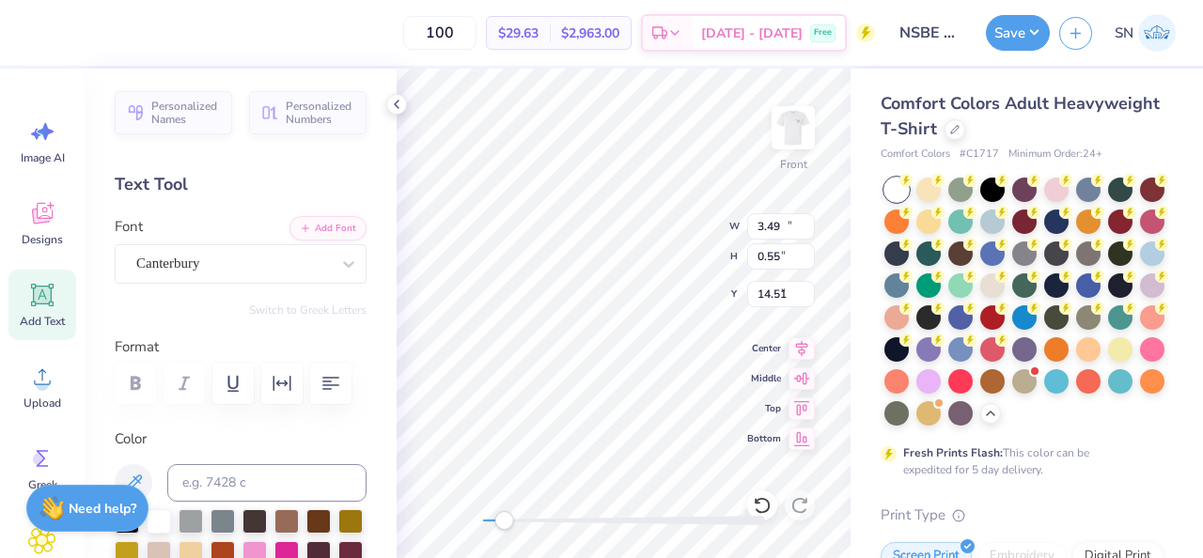
type input "10.57"
type input "1.44"
type input "7.64"
click at [307, 272] on div "Canterbury" at bounding box center [232, 263] width 197 height 29
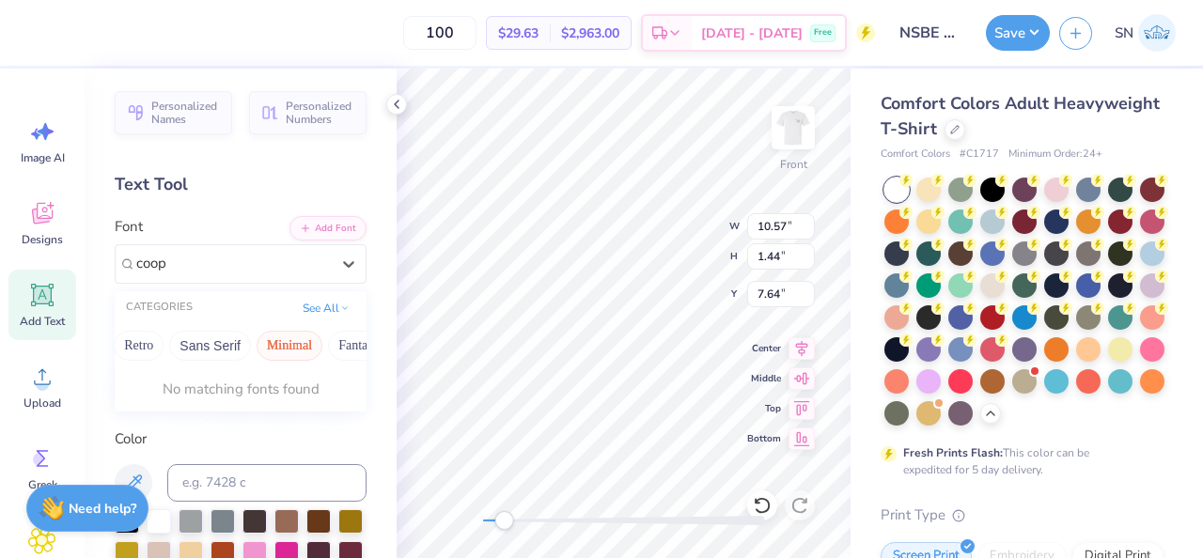
scroll to position [0, 270]
click at [238, 345] on button "Calligraphy" at bounding box center [196, 346] width 83 height 30
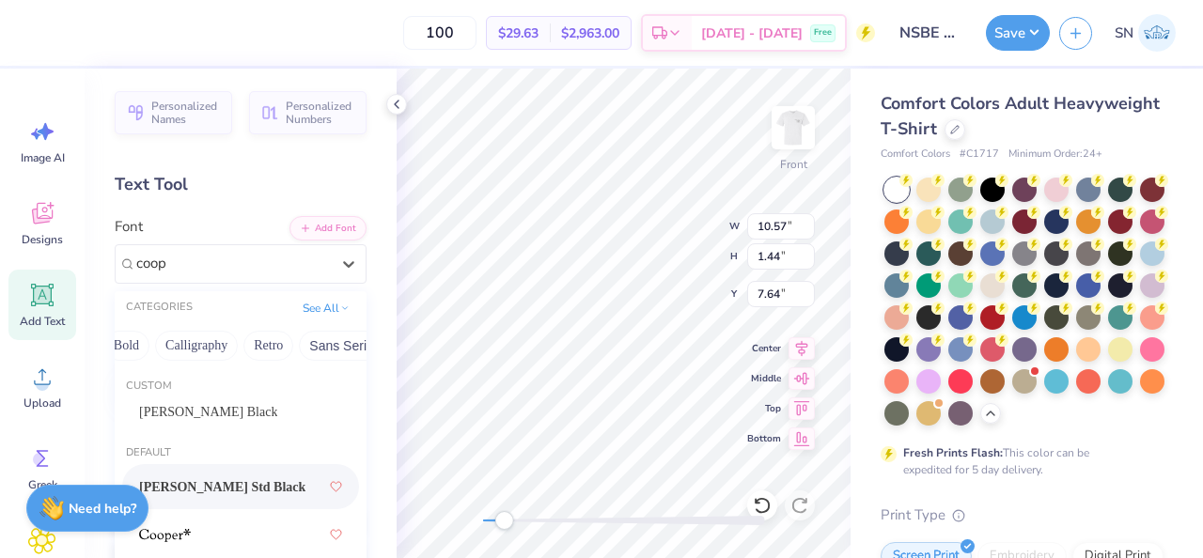
click at [249, 476] on div "[PERSON_NAME] Std Black" at bounding box center [240, 487] width 203 height 34
type input "coop"
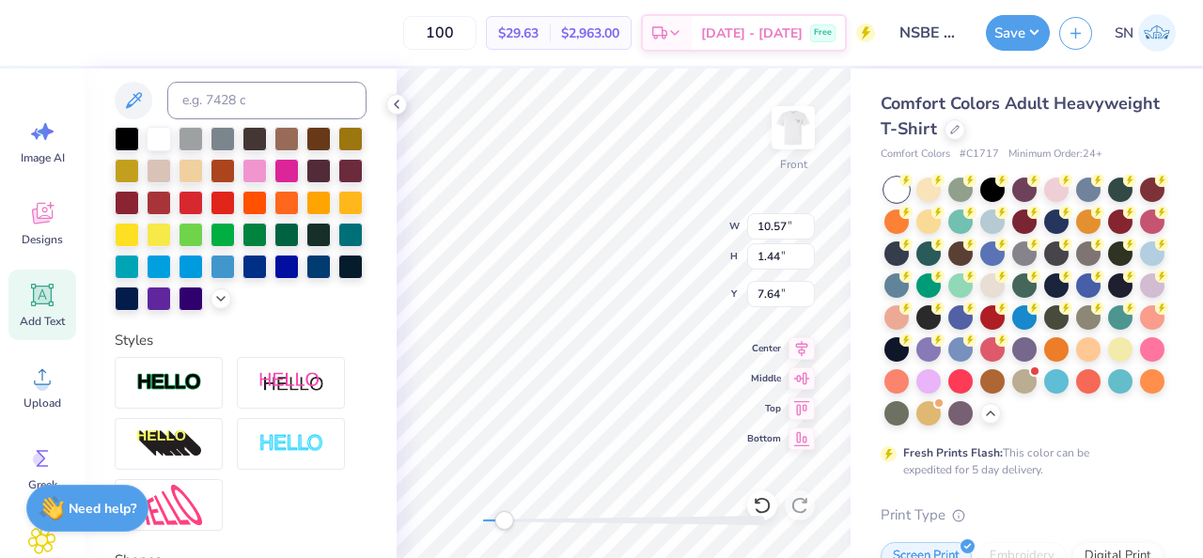
scroll to position [385, 0]
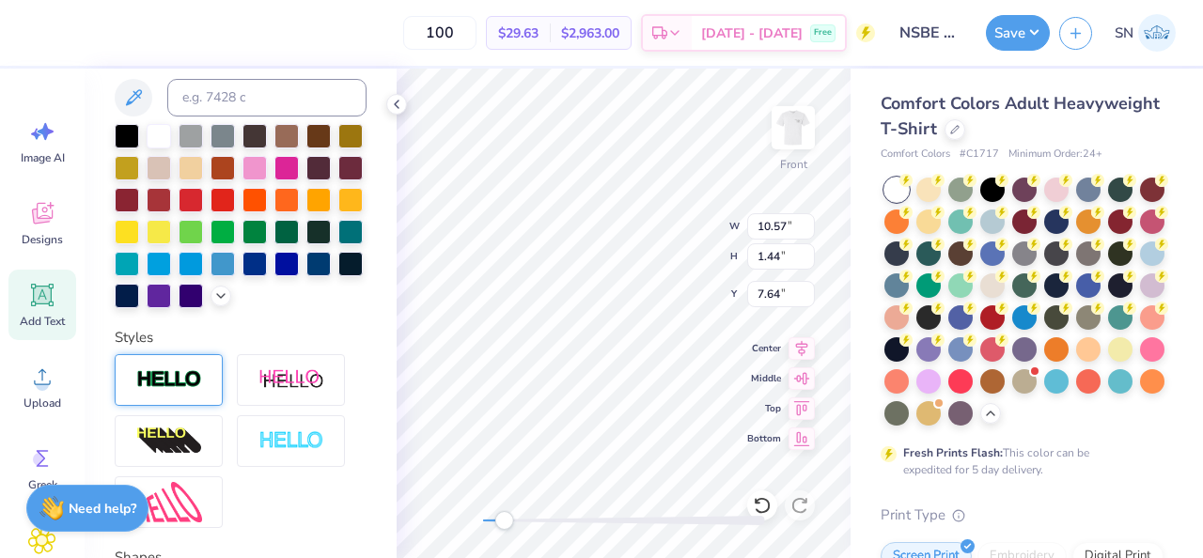
click at [205, 388] on div at bounding box center [169, 380] width 108 height 52
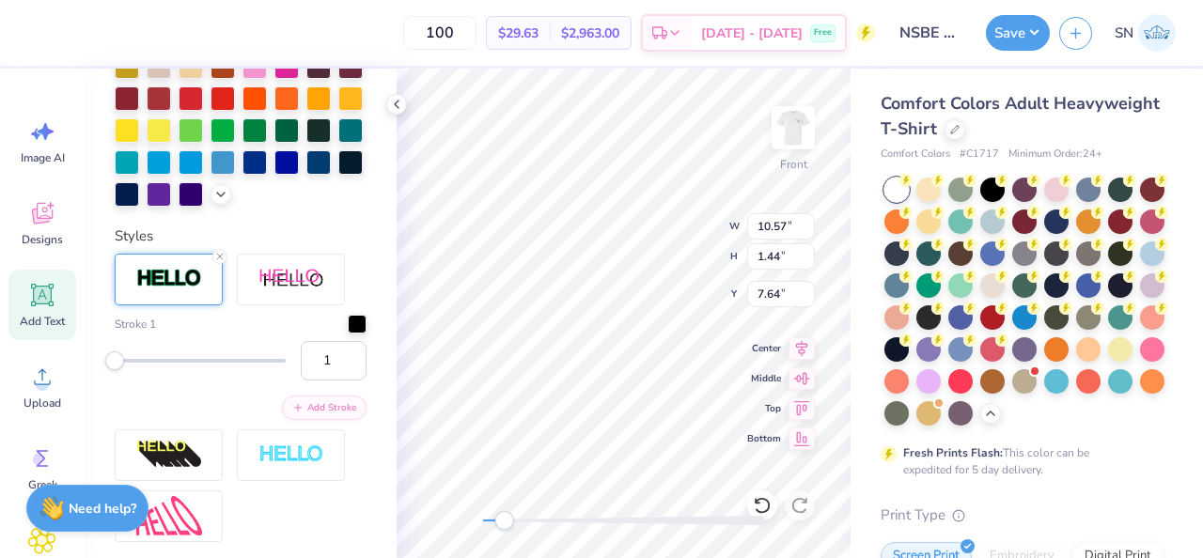
scroll to position [568, 0]
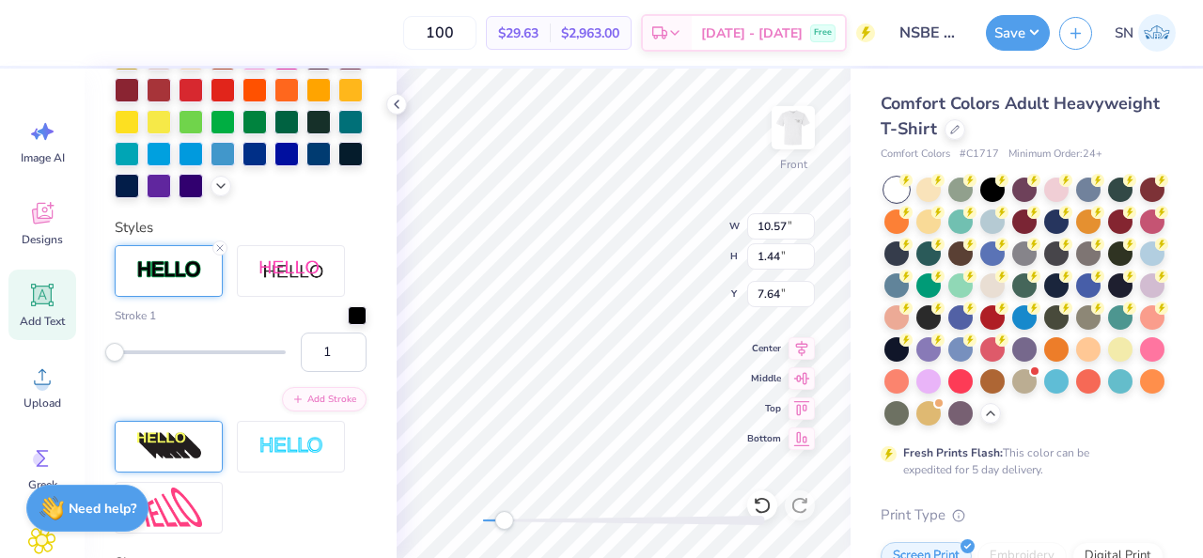
click at [188, 445] on img at bounding box center [169, 446] width 66 height 30
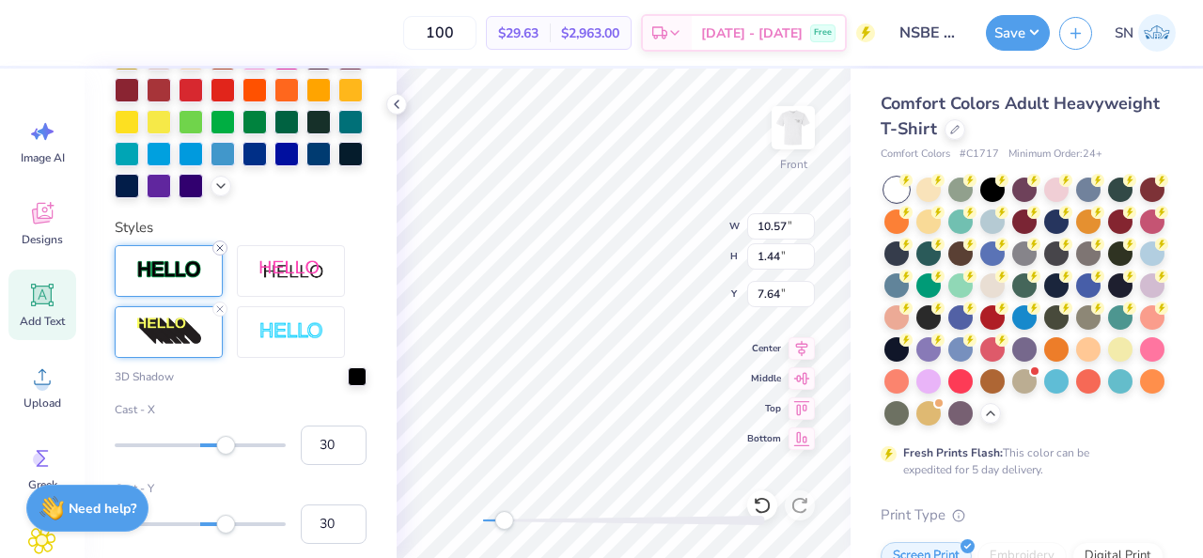
click at [223, 249] on icon at bounding box center [219, 248] width 11 height 11
click at [219, 310] on icon at bounding box center [219, 309] width 11 height 11
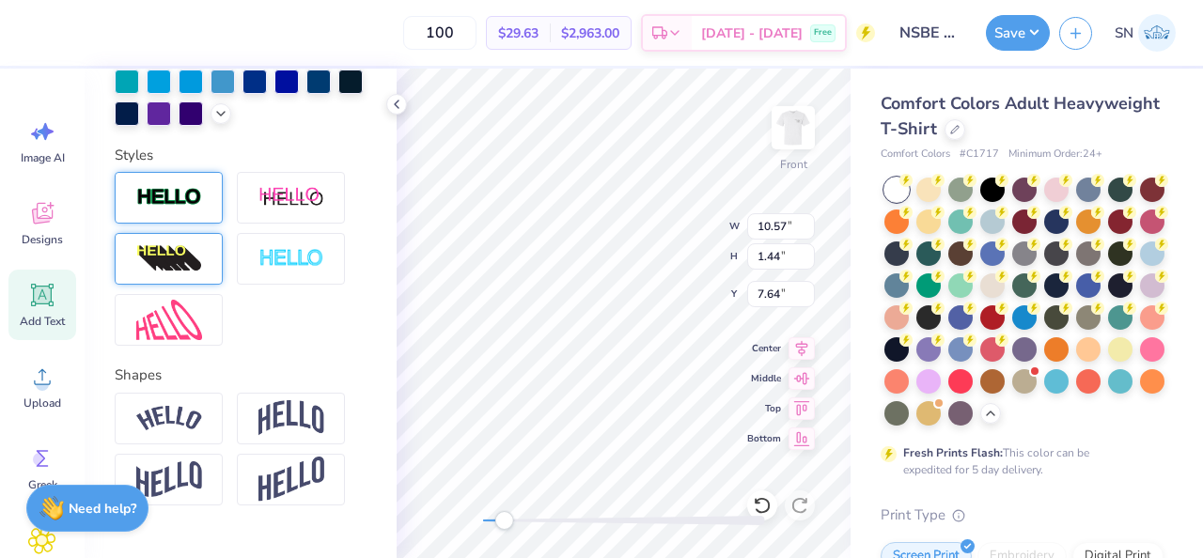
scroll to position [495, 0]
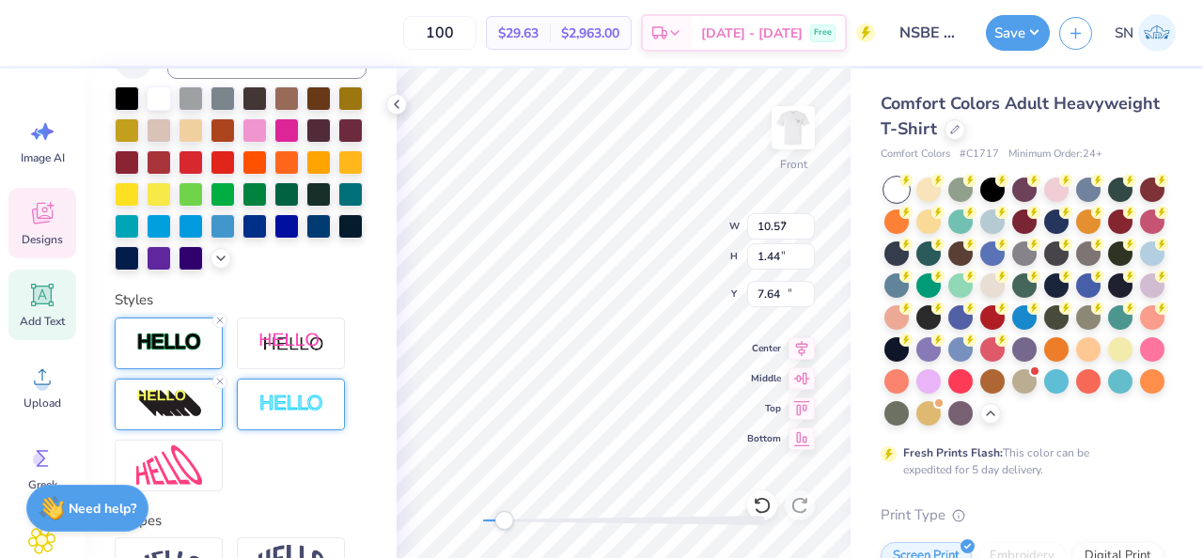
type input "3.49"
type input "0.55"
type input "14.51"
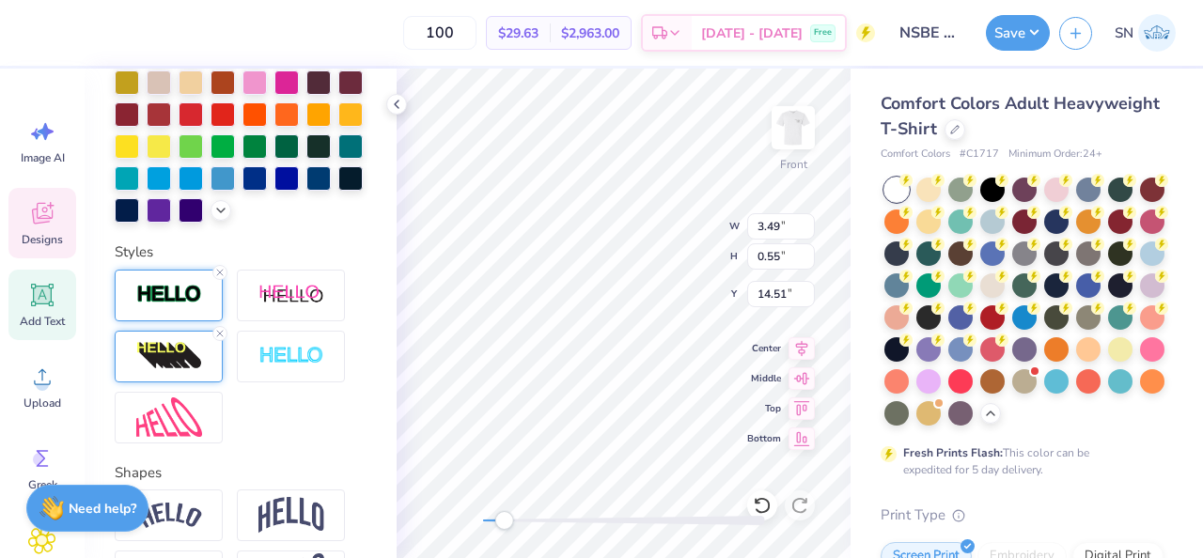
scroll to position [482, 0]
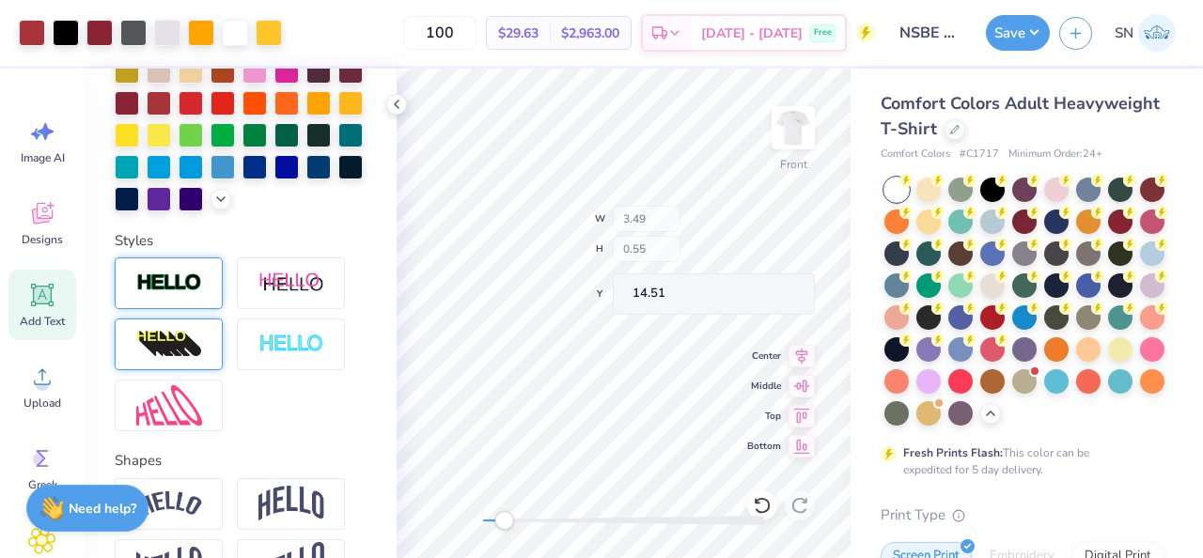
type input "11.17"
type input "1.20"
type input "7.81"
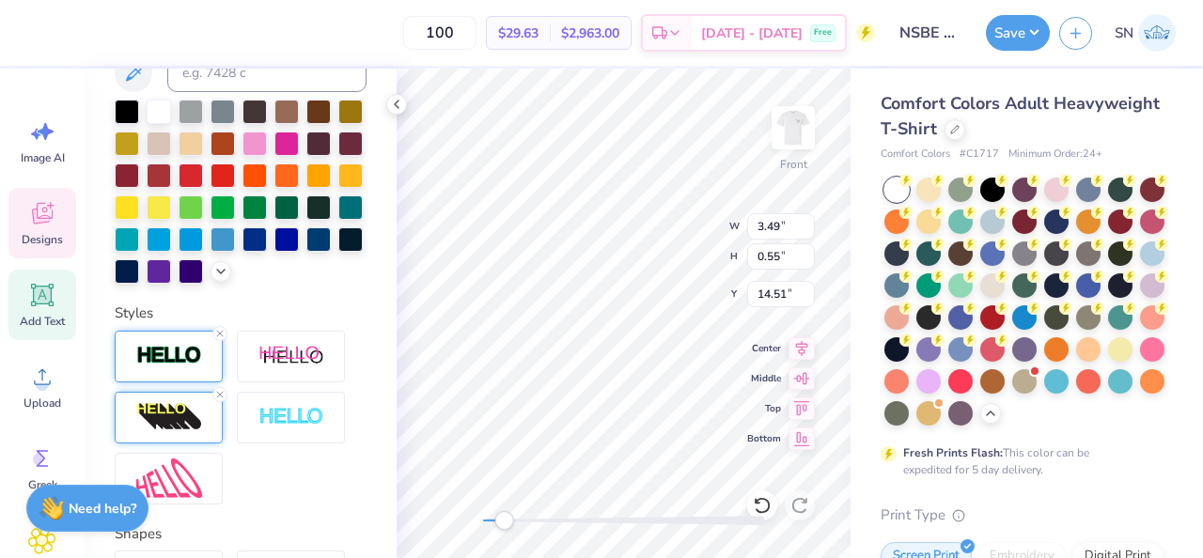
scroll to position [0, 0]
type textarea "Black Engineers"
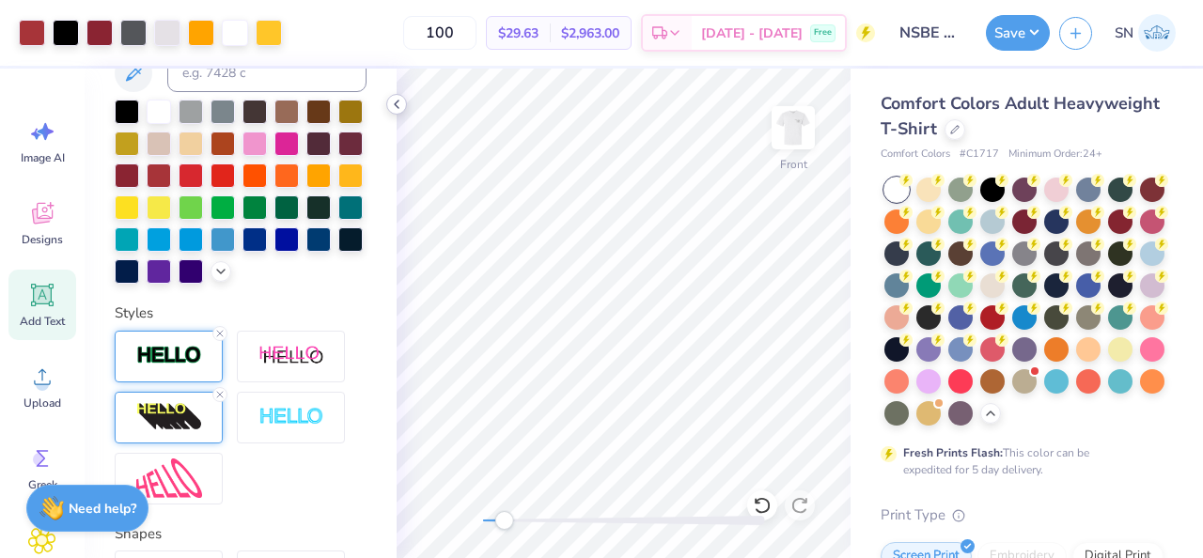
click at [394, 104] on icon at bounding box center [396, 104] width 15 height 15
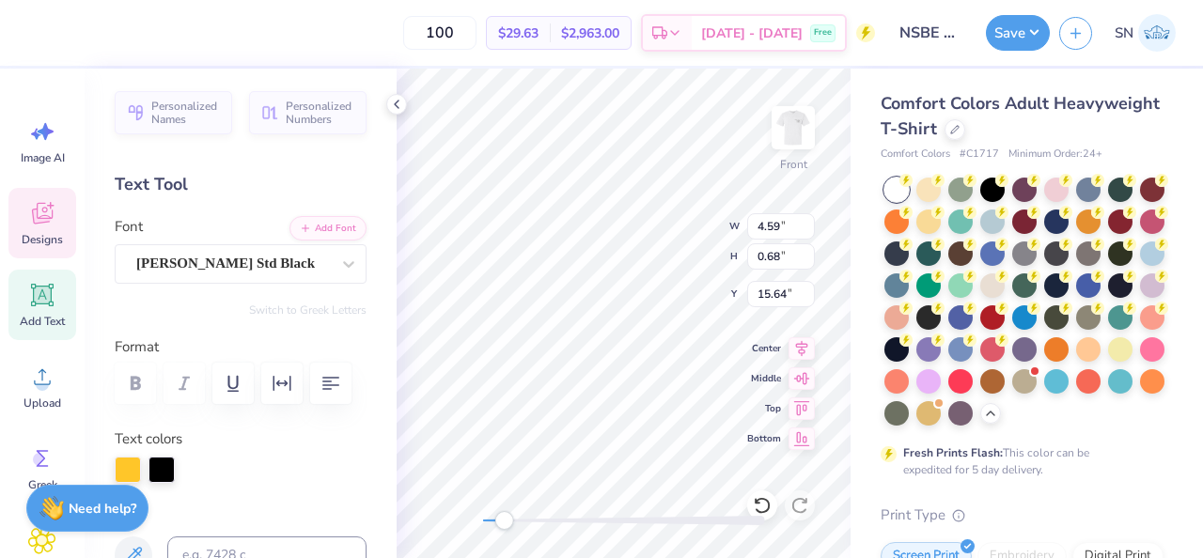
scroll to position [482, 0]
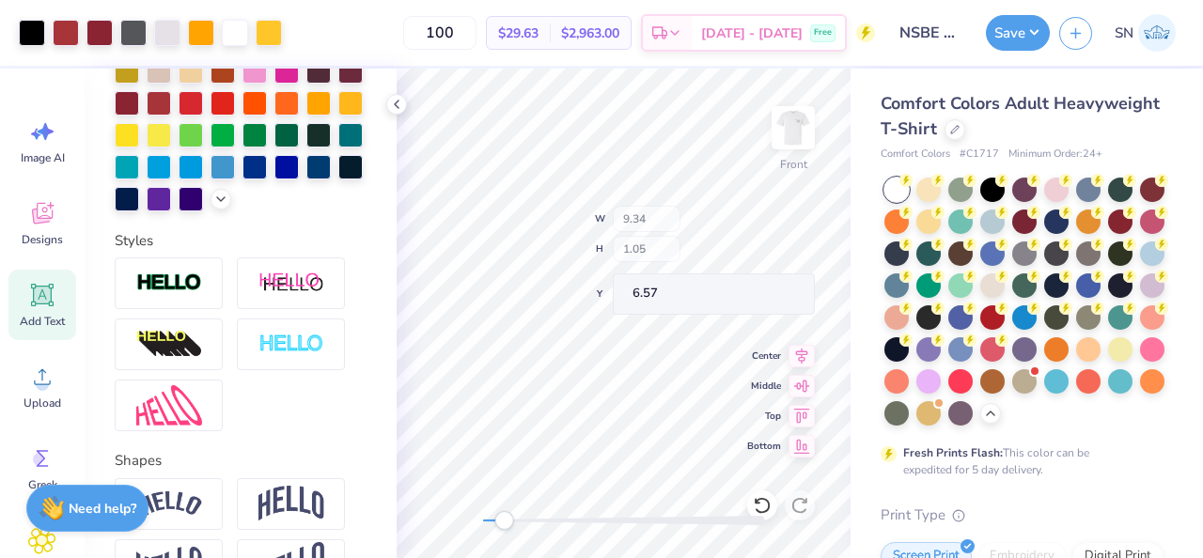
type input "9.34"
type input "1.05"
type input "6.57"
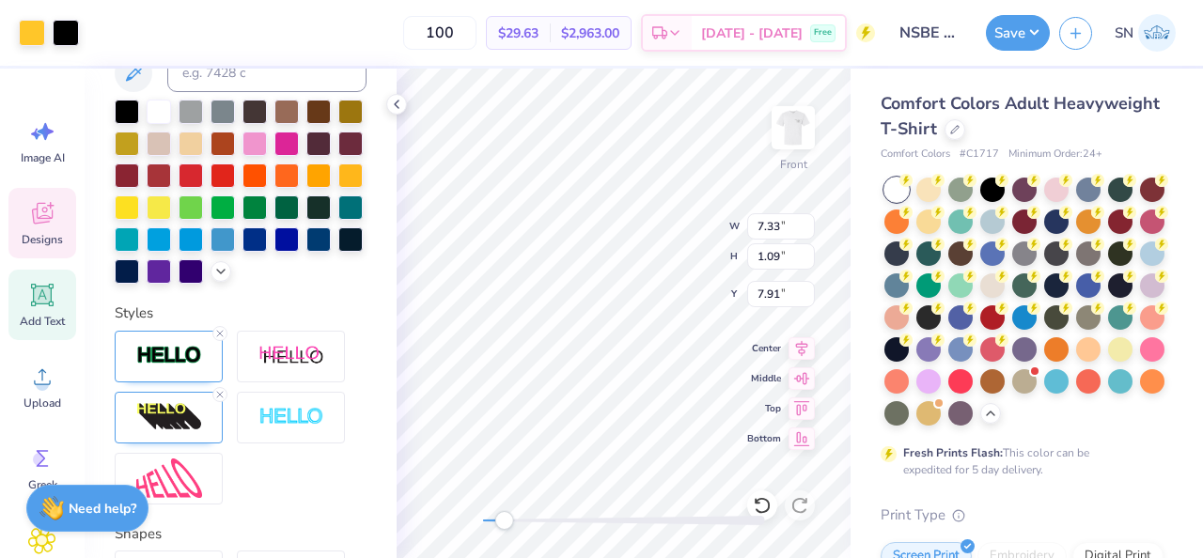
scroll to position [555, 0]
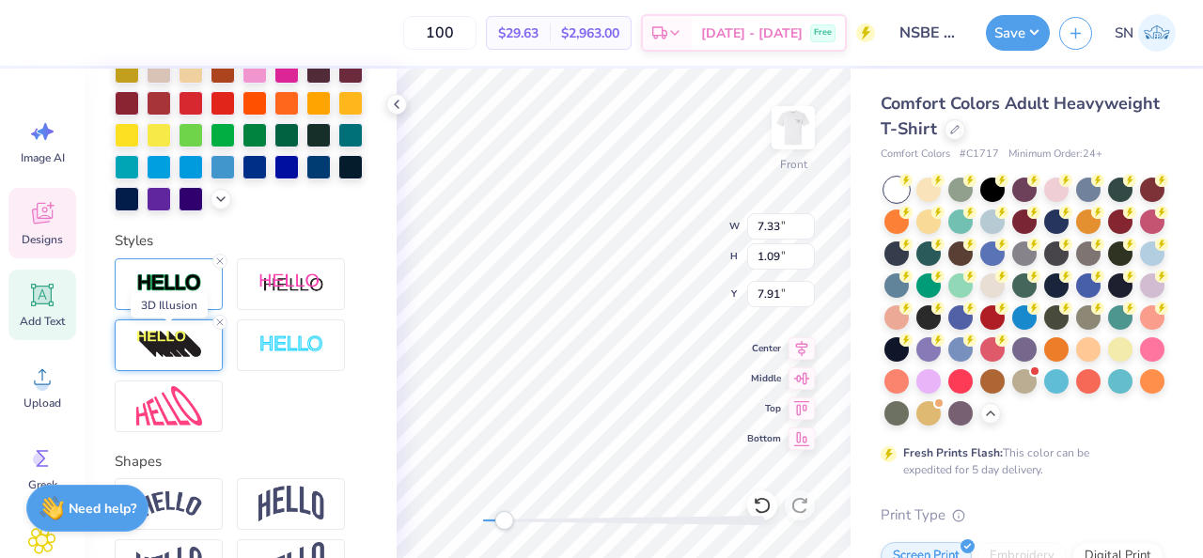
click at [164, 345] on img at bounding box center [169, 345] width 66 height 30
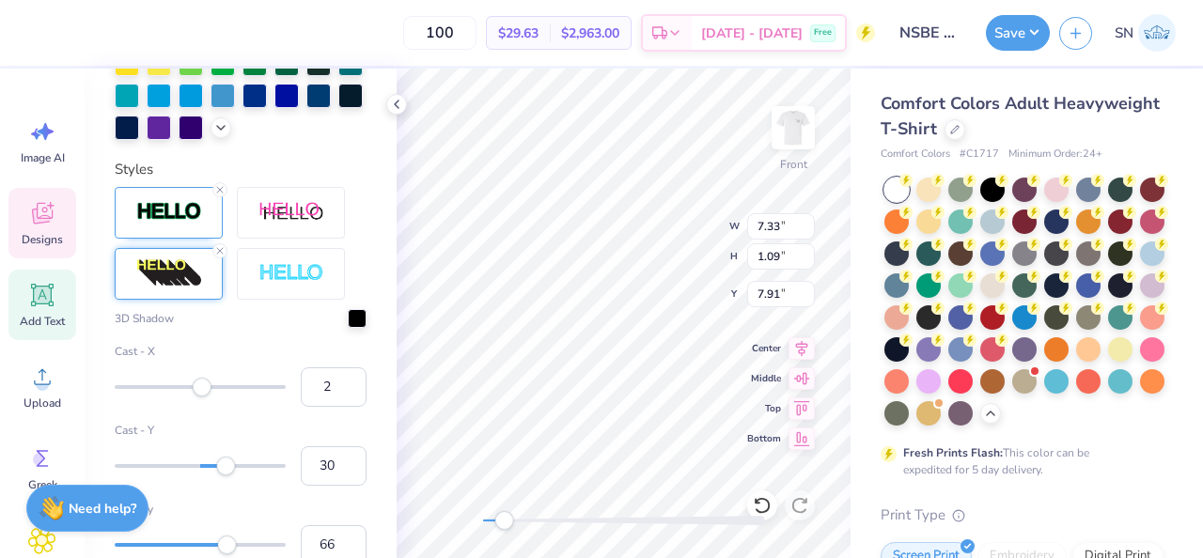
scroll to position [634, 0]
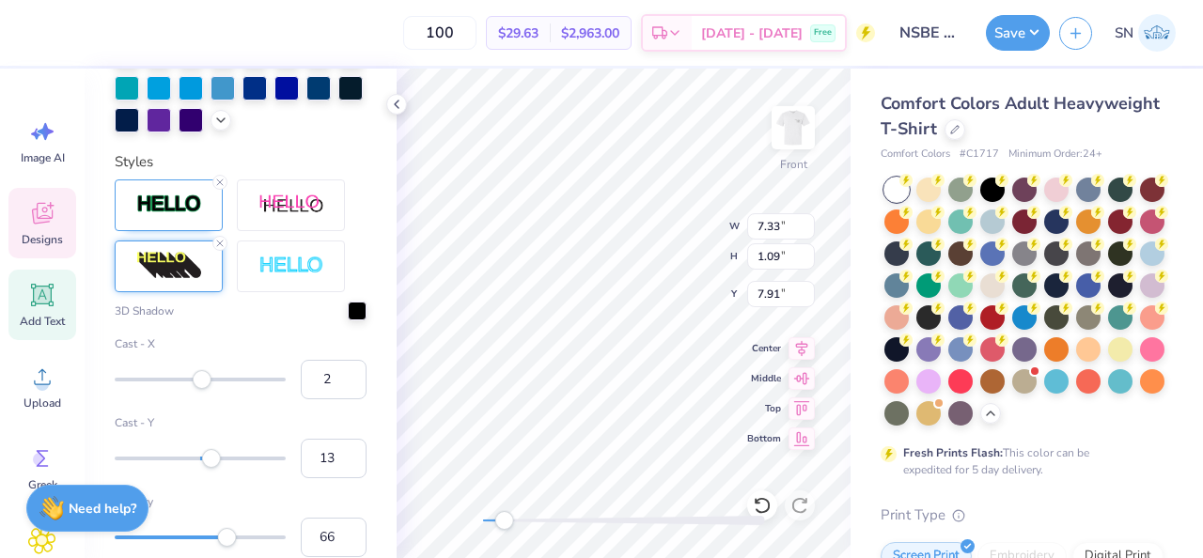
type input "12"
drag, startPoint x: 220, startPoint y: 458, endPoint x: 211, endPoint y: 461, distance: 9.8
click at [211, 461] on div "Accessibility label" at bounding box center [210, 458] width 19 height 19
click at [129, 94] on div "Personalized Names Personalized Numbers Text Tool Add Font Font Cooper Std Blac…" at bounding box center [241, 314] width 312 height 490
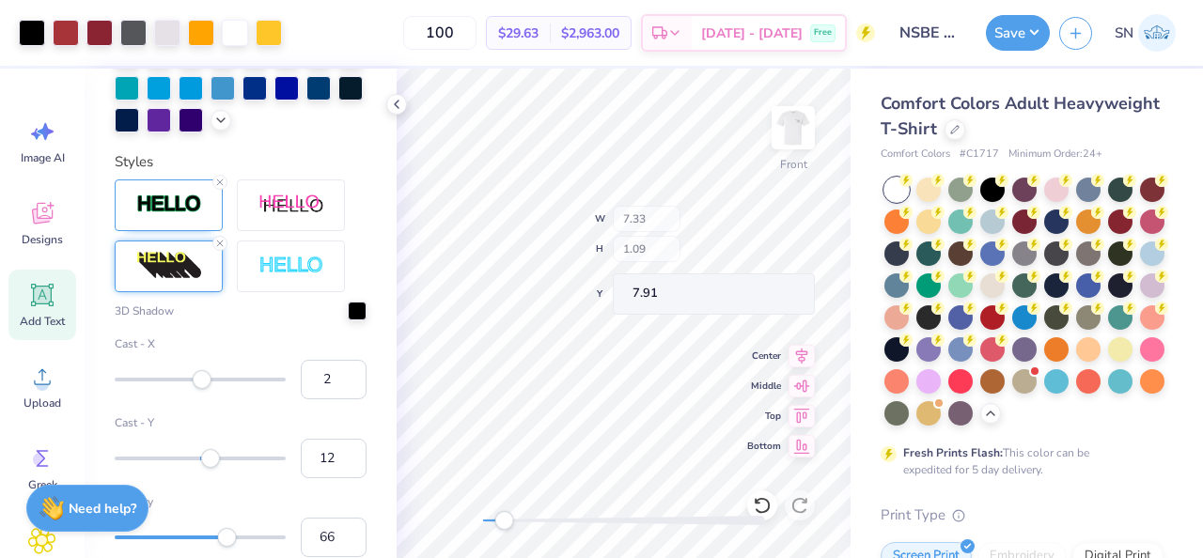
click at [102, 37] on div "Art colors" at bounding box center [141, 33] width 282 height 66
click at [157, 35] on div at bounding box center [159, 22] width 24 height 24
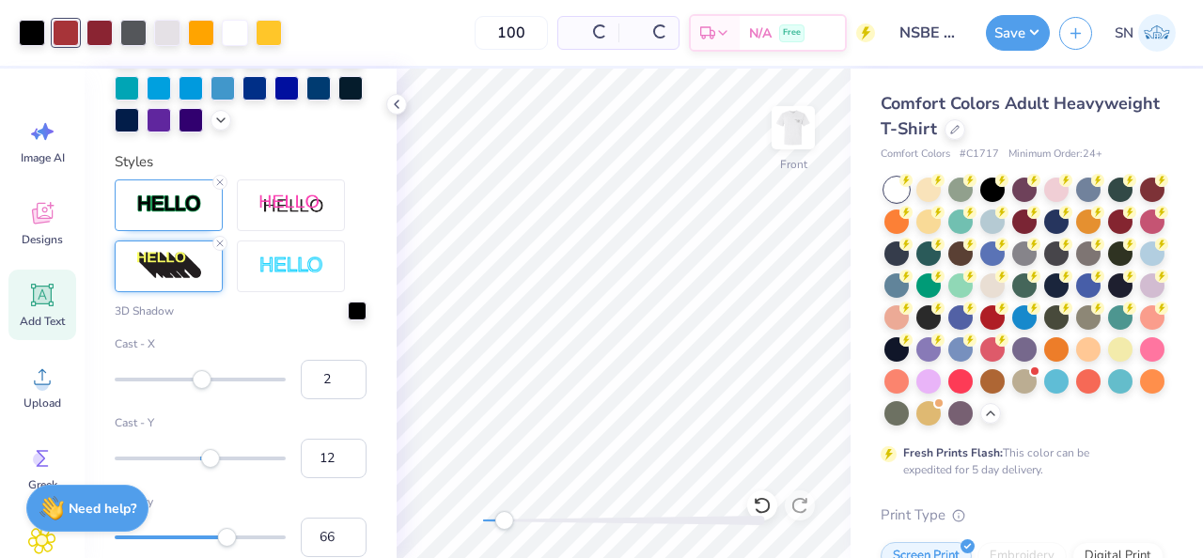
scroll to position [375, 0]
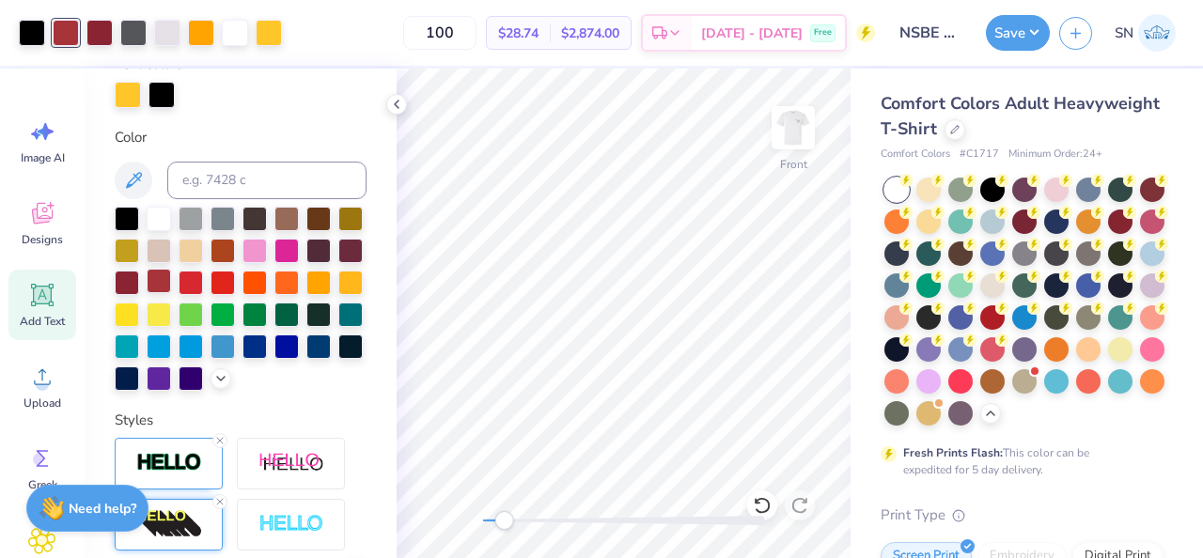
click at [165, 281] on div at bounding box center [159, 281] width 24 height 24
click at [154, 278] on div at bounding box center [159, 281] width 24 height 24
click at [122, 102] on div at bounding box center [128, 93] width 26 height 26
click at [163, 271] on div at bounding box center [159, 281] width 24 height 24
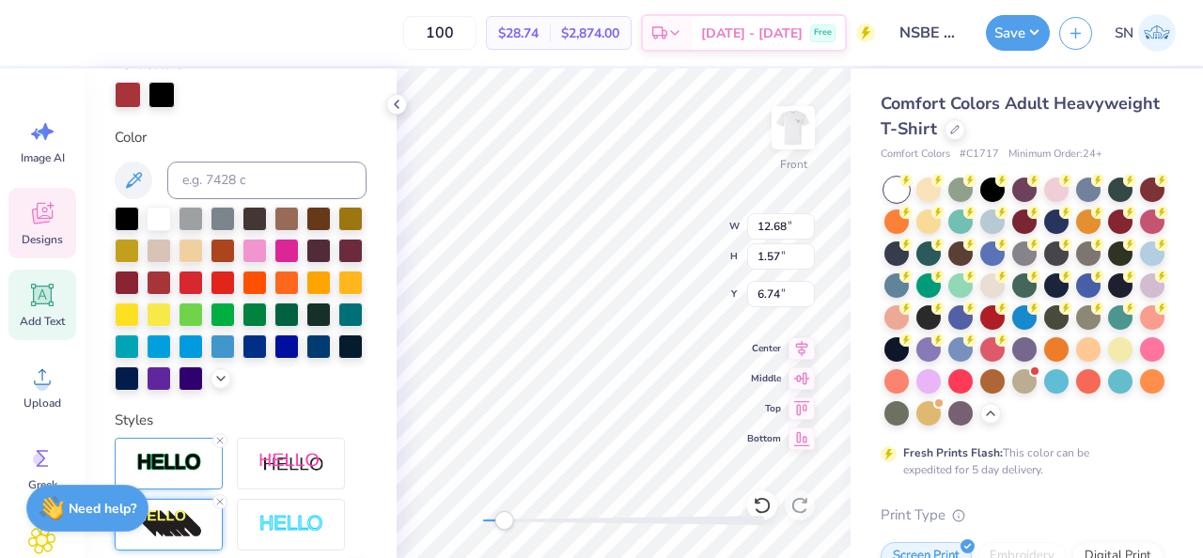
type input "12.68"
type input "1.57"
type input "6.74"
type textarea "B"
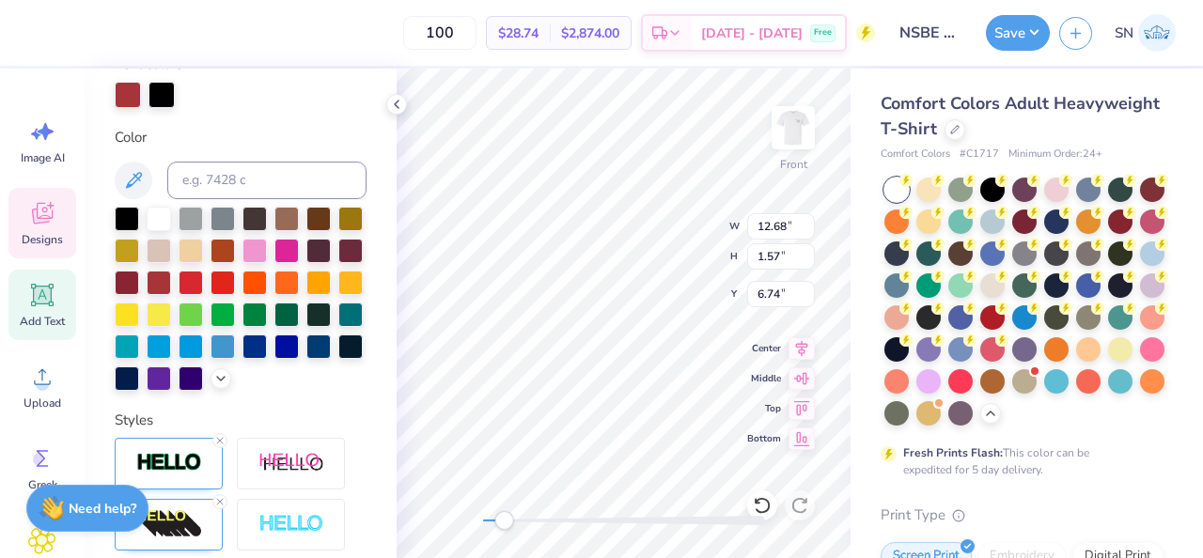
type textarea "National Society Of"
click at [40, 376] on icon at bounding box center [42, 377] width 28 height 28
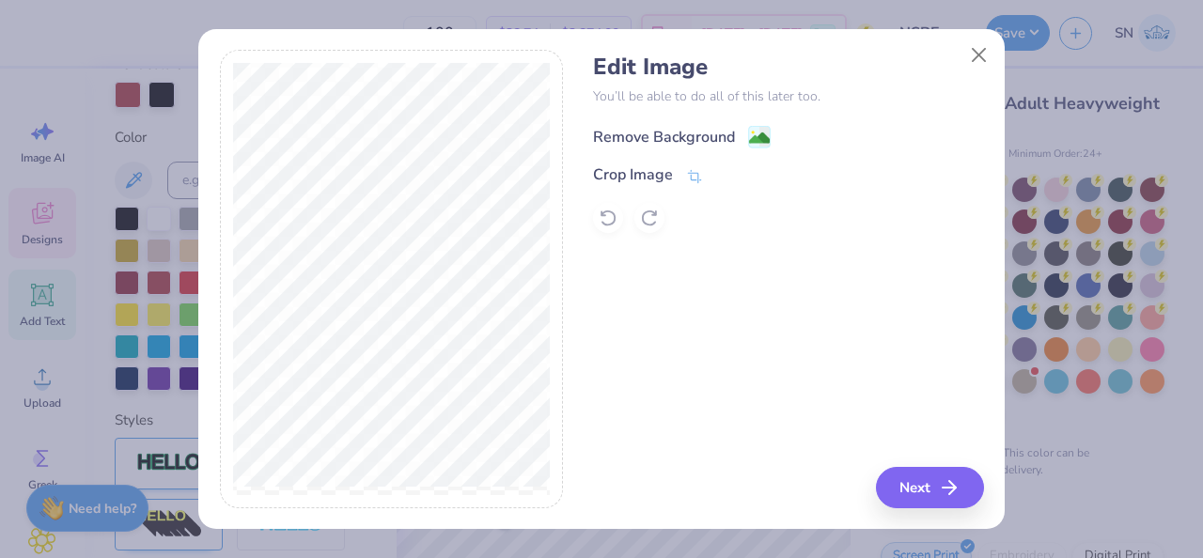
click at [731, 138] on div "Remove Background" at bounding box center [664, 137] width 142 height 23
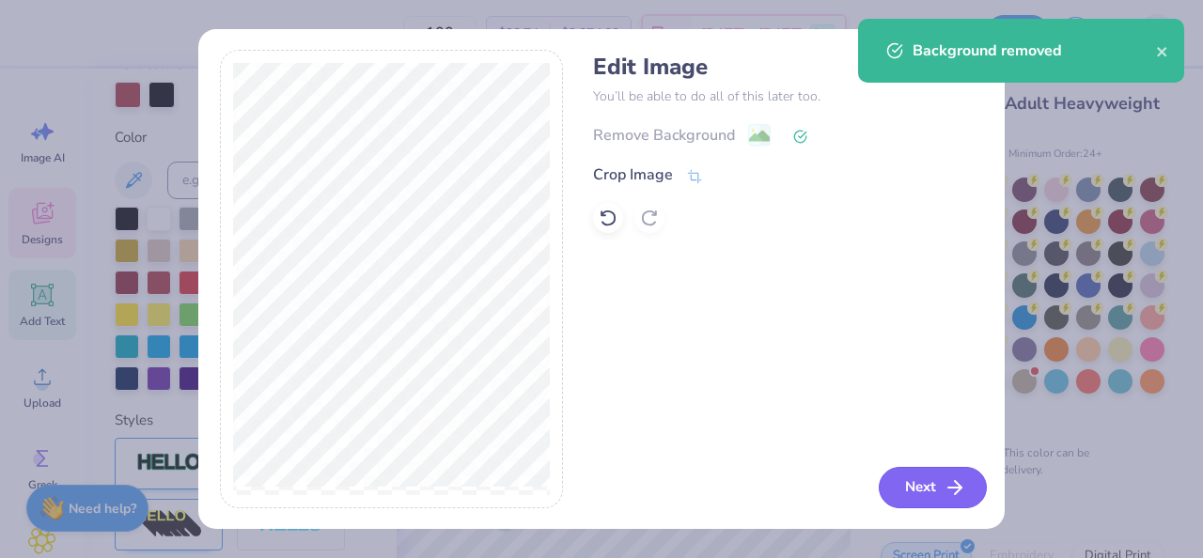
click at [925, 493] on button "Next" at bounding box center [933, 487] width 108 height 41
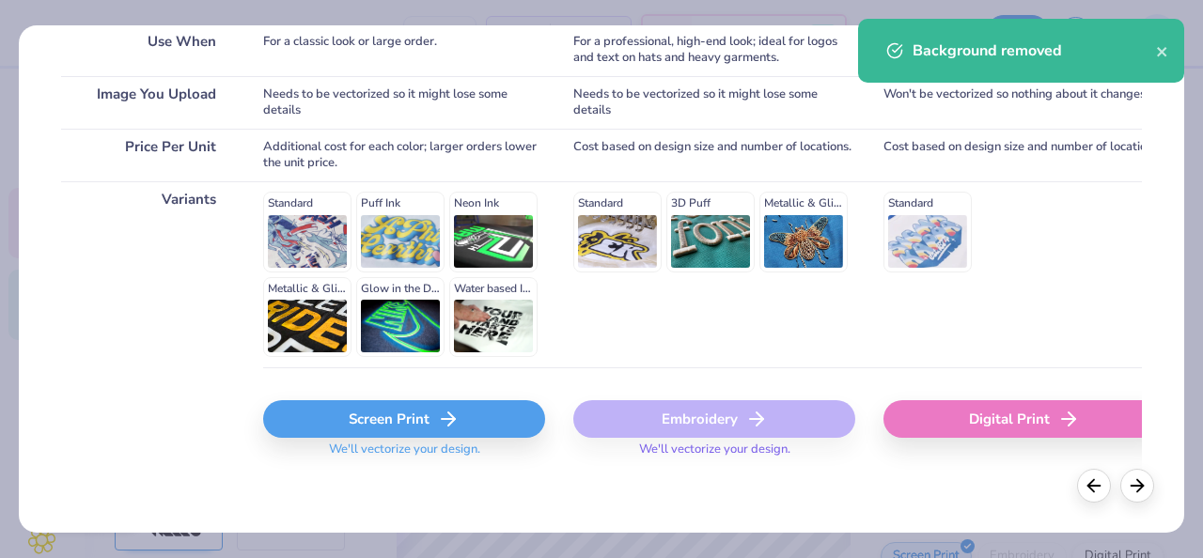
scroll to position [379, 0]
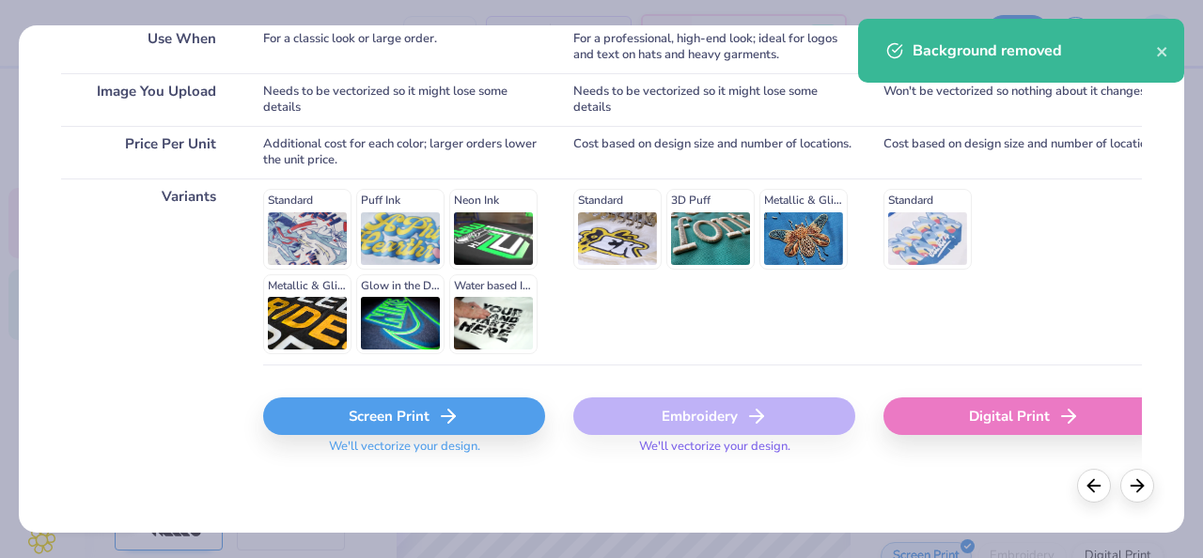
click at [392, 411] on div "Screen Print" at bounding box center [404, 417] width 282 height 38
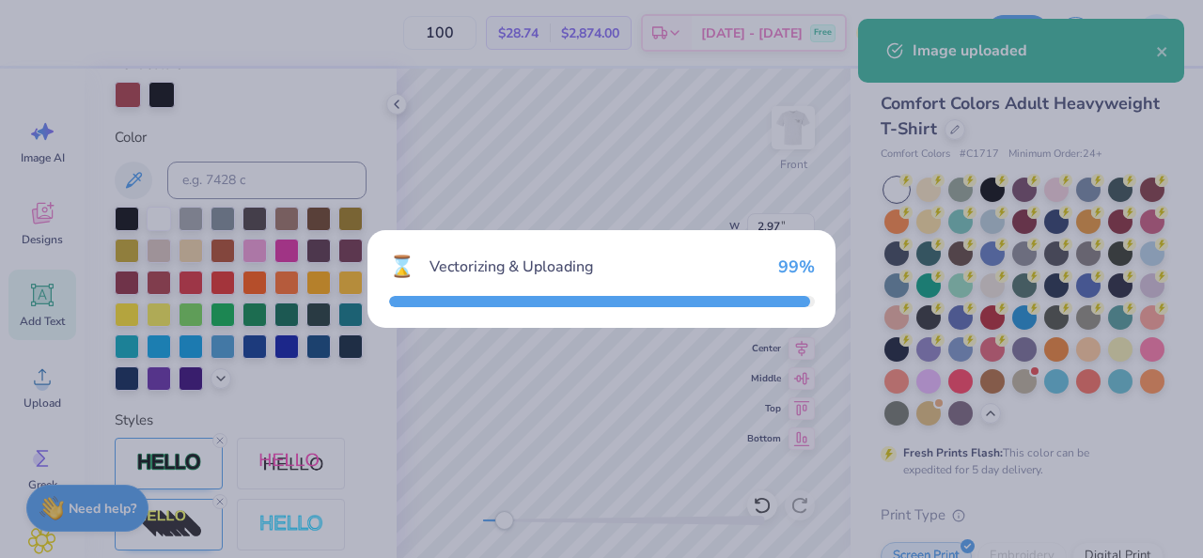
type input "14.53"
type input "11.06"
type input "8.22"
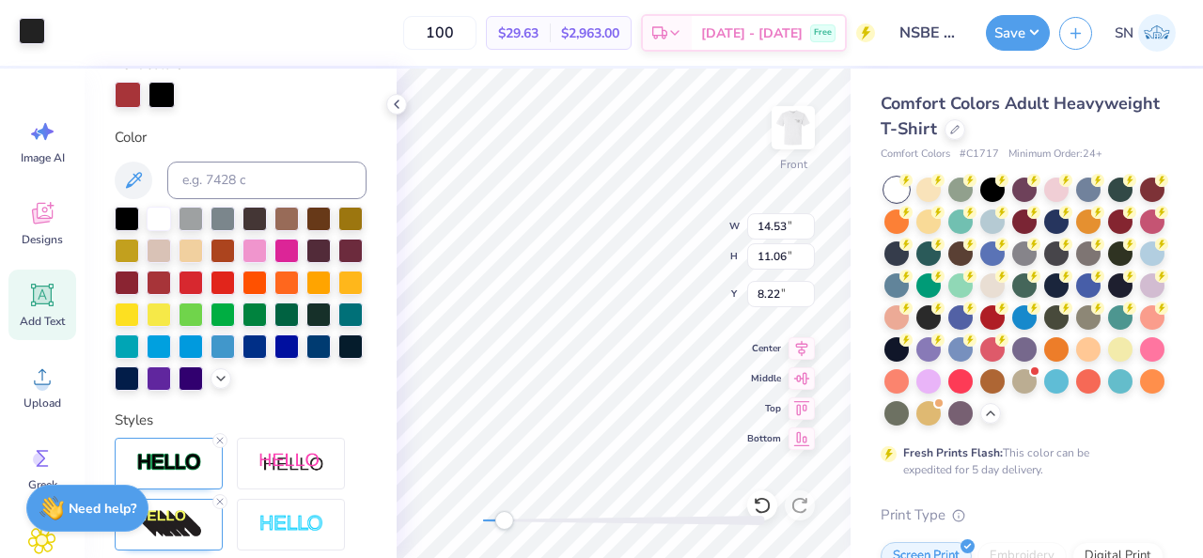
click at [36, 39] on div at bounding box center [32, 31] width 26 height 26
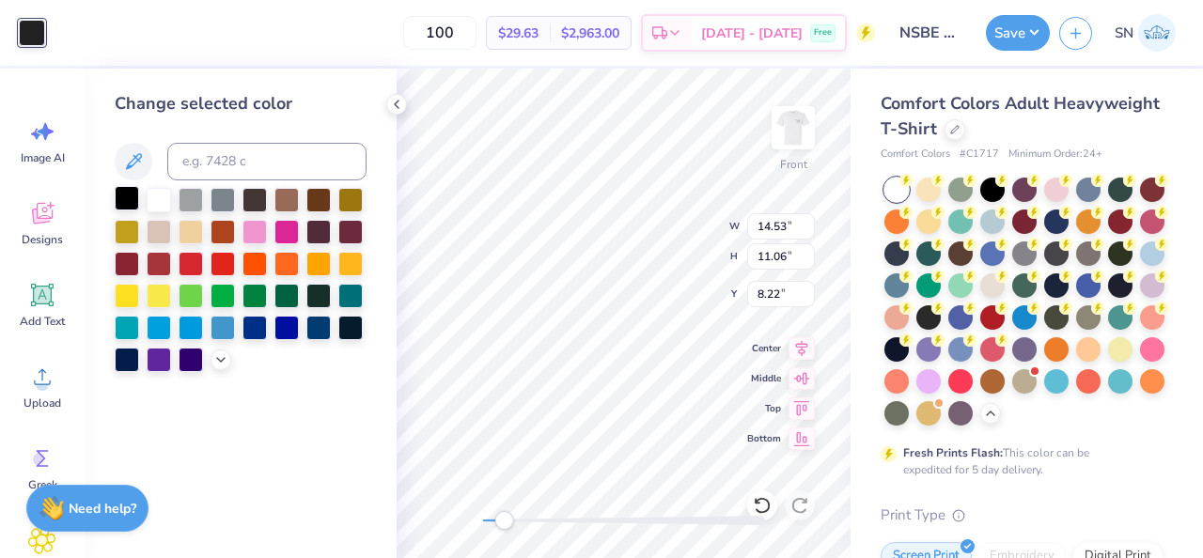
click at [130, 198] on div at bounding box center [127, 198] width 24 height 24
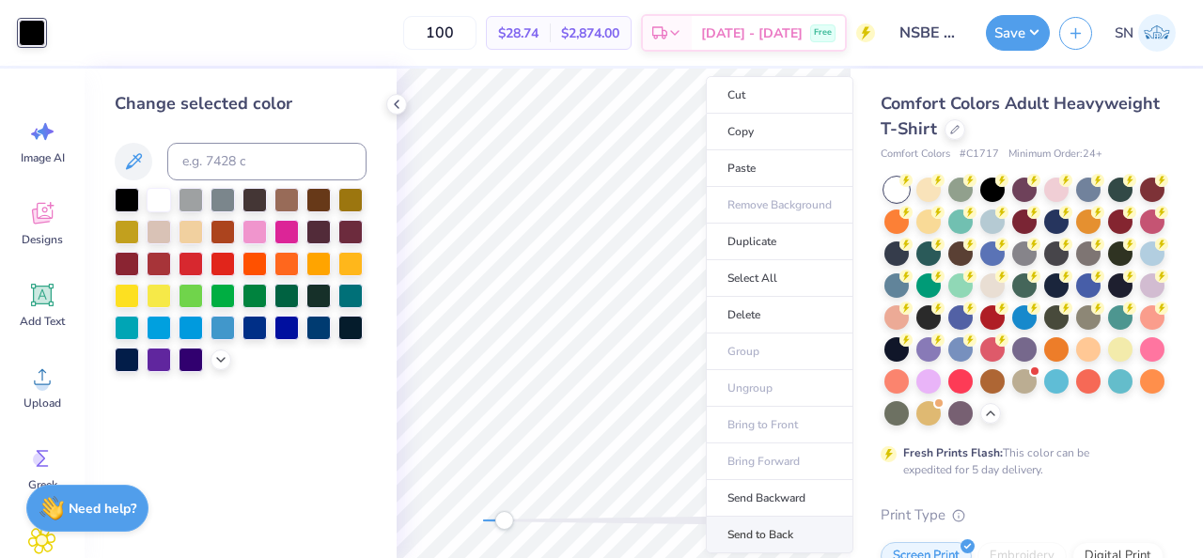
click at [786, 525] on li "Send to Back" at bounding box center [780, 535] width 148 height 37
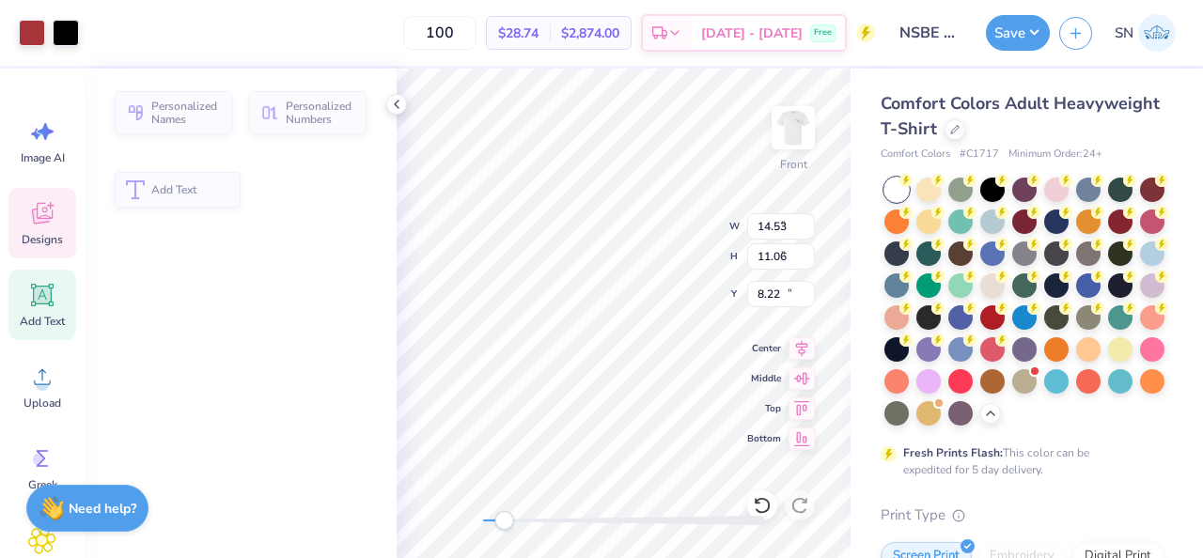
type input "3.49"
type input "0.55"
type input "14.51"
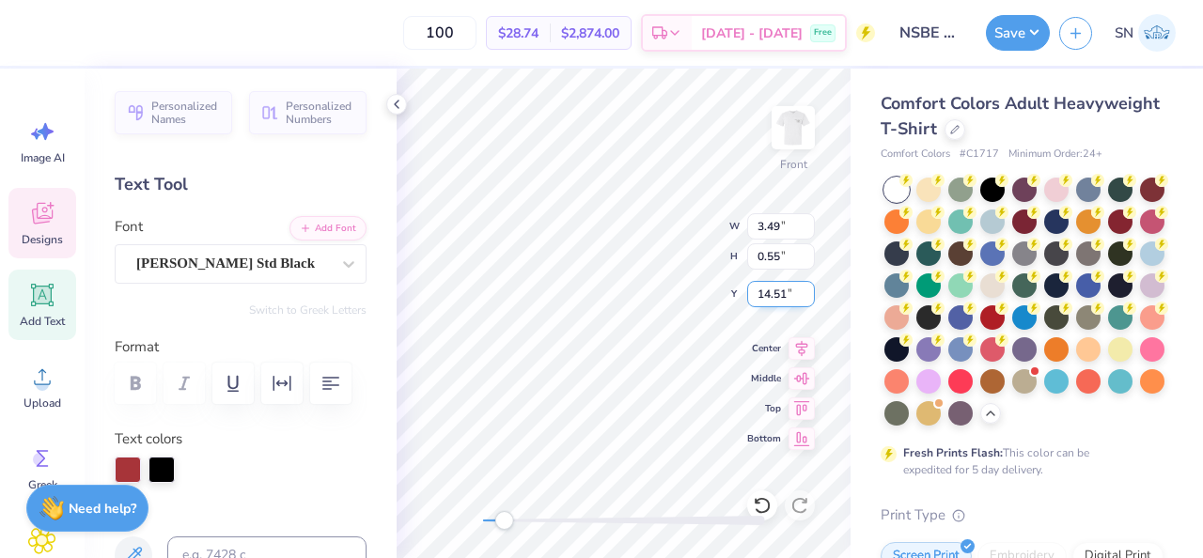
click at [765, 290] on div "Front W 3.49 3.49 " H 0.55 0.55 " Y 14.51 14.51 " Center Middle Top Bottom" at bounding box center [624, 314] width 454 height 490
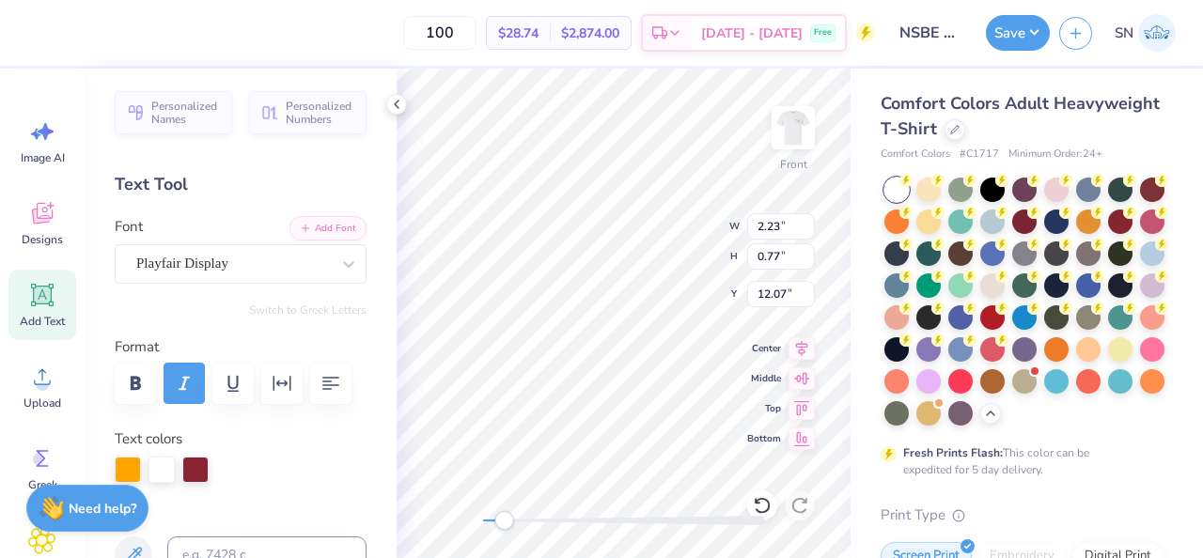
type input "2.23"
type input "0.77"
type input "12.07"
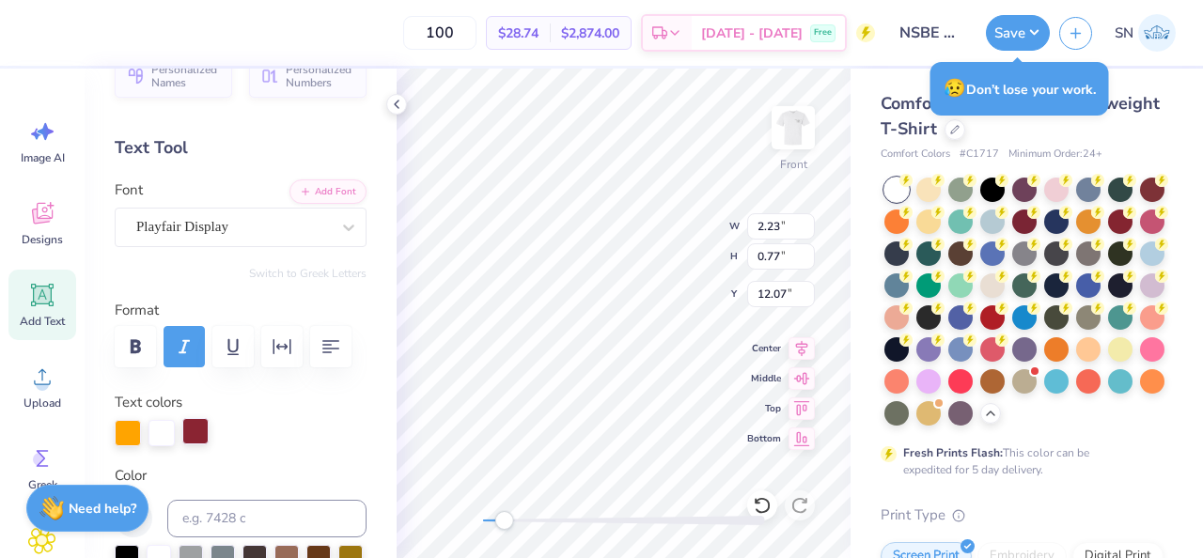
scroll to position [44, 0]
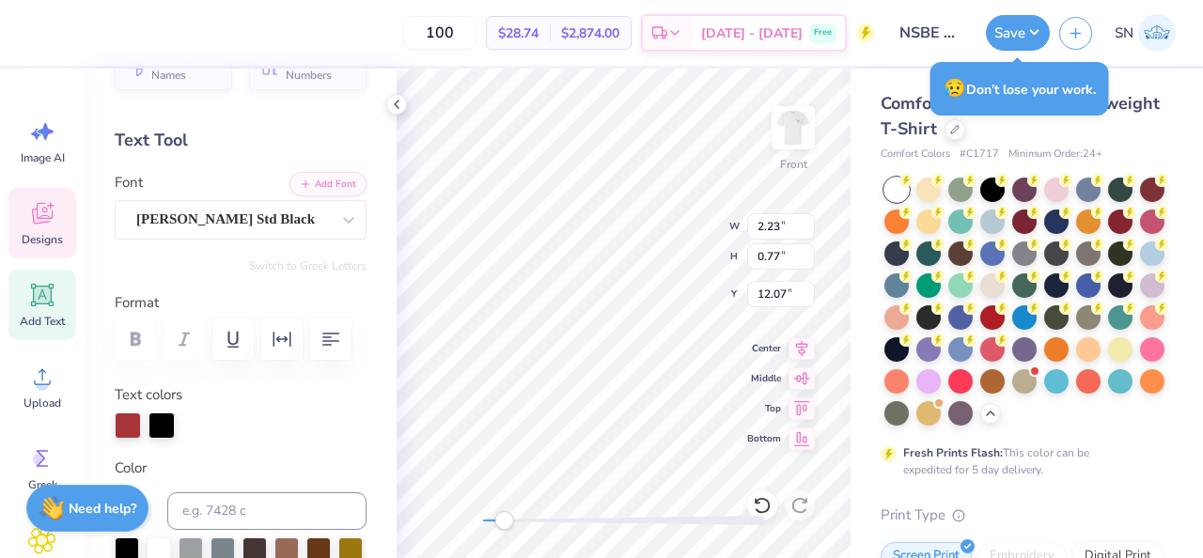
type input "5.01"
type input "0.79"
type input "15.43"
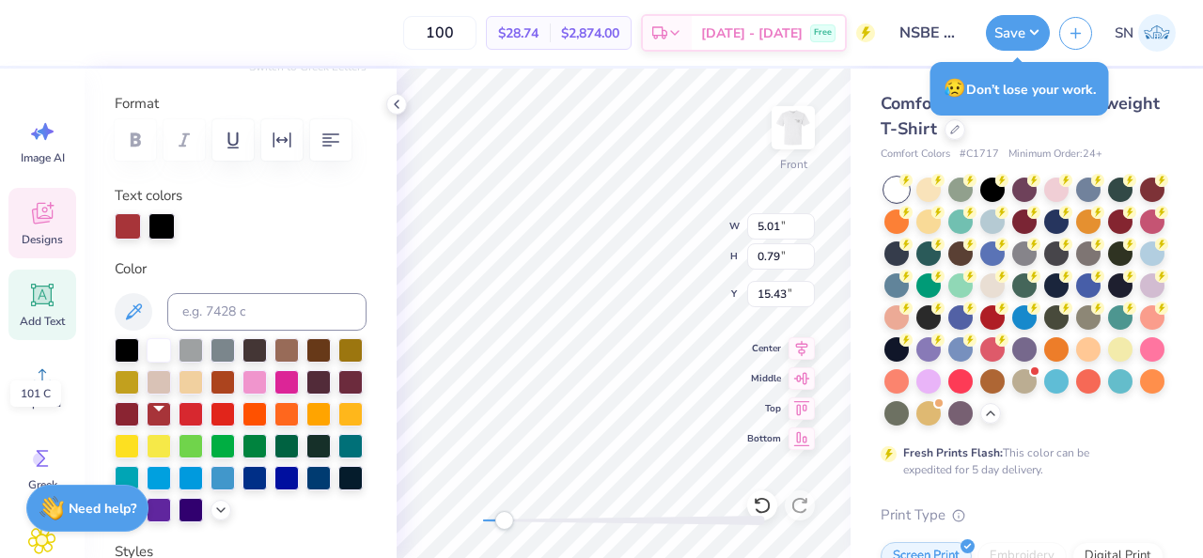
scroll to position [264, 0]
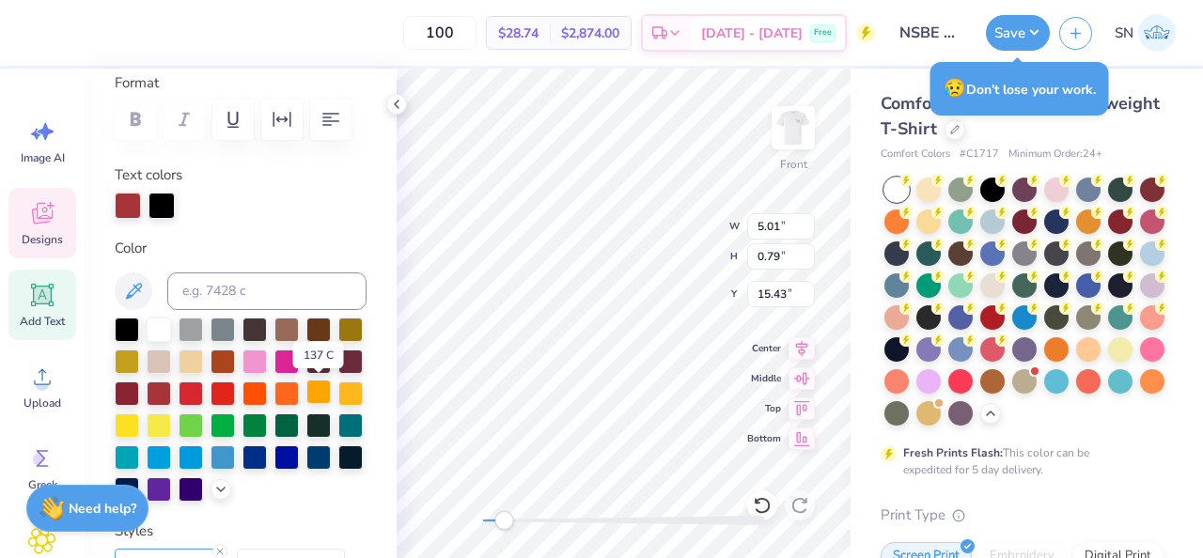
click at [327, 390] on div at bounding box center [318, 392] width 24 height 24
type input "4.36"
type input "0.99"
type input "16.61"
click at [323, 396] on div at bounding box center [318, 392] width 24 height 24
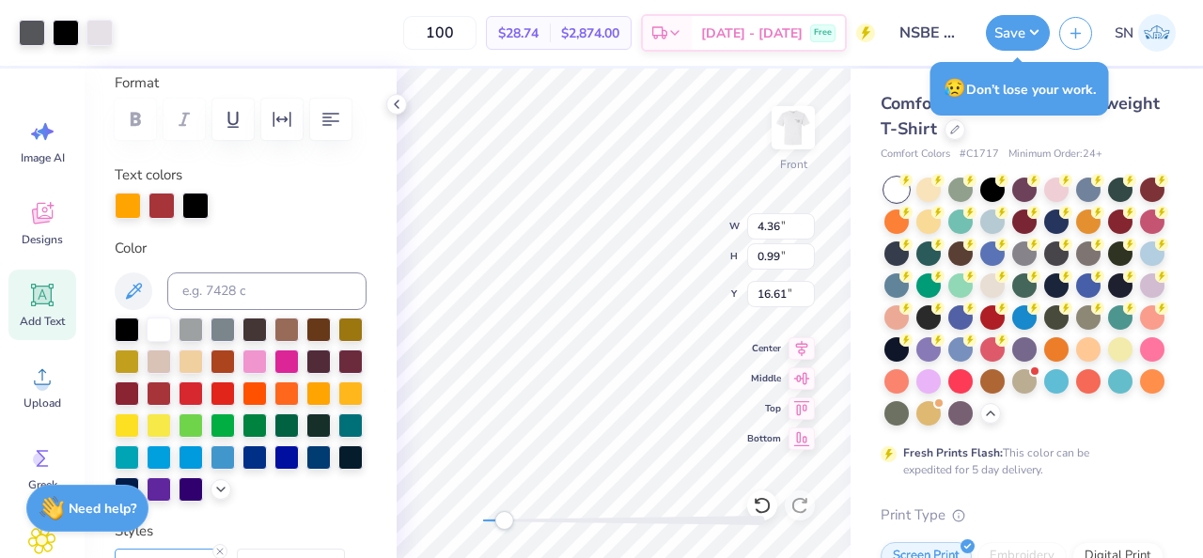
type input "6.68"
type input "7.54"
type input "12.84"
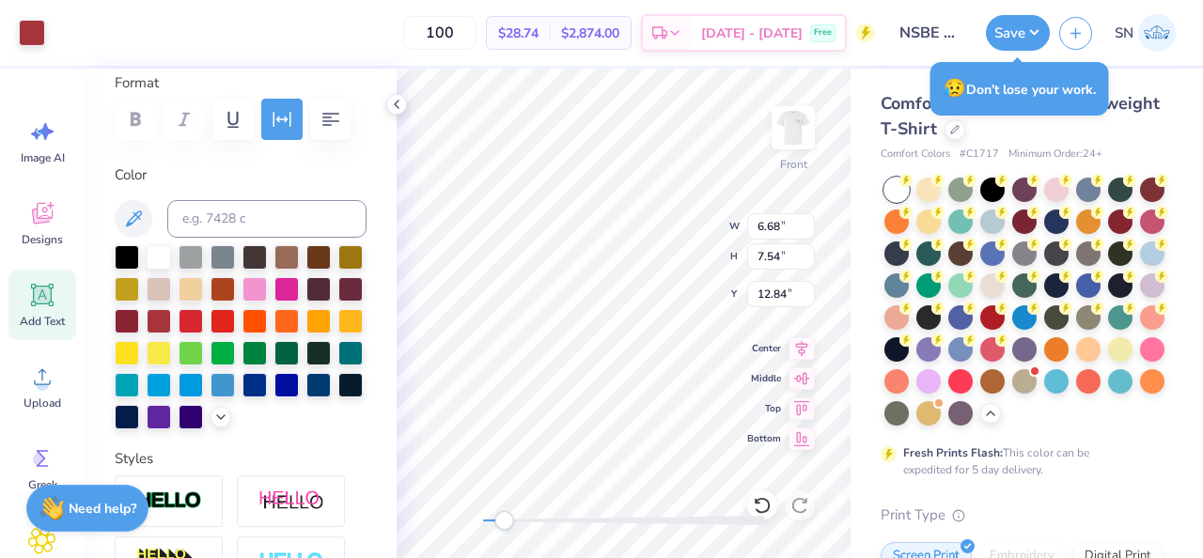
type input "5.43"
type input "0.85"
type input "20.33"
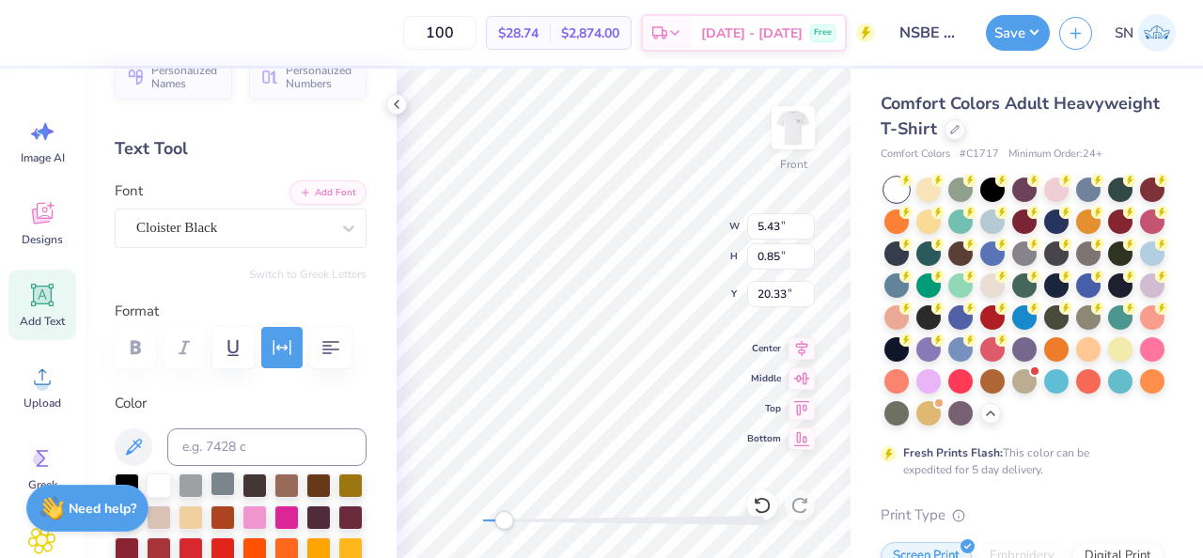
scroll to position [0, 0]
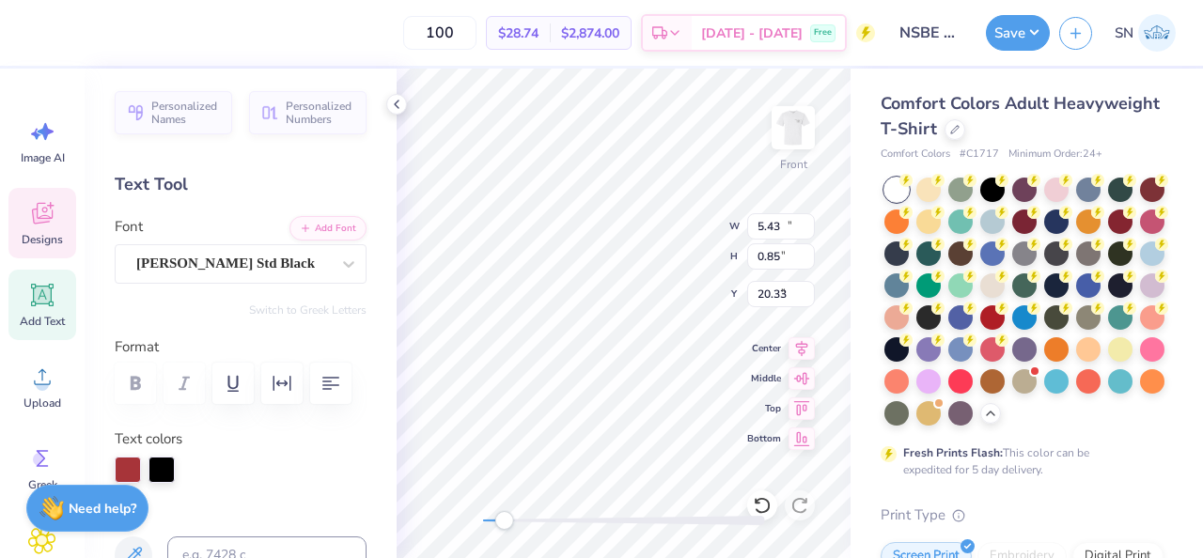
type input "12.68"
type input "1.57"
type input "6.74"
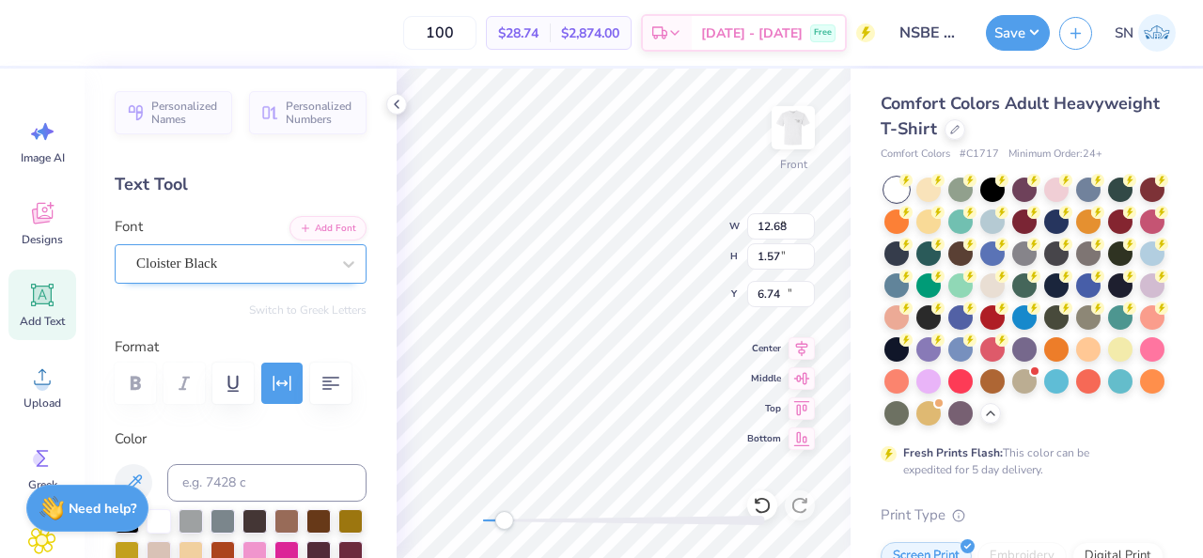
type input "5.43"
type input "0.85"
type input "20.33"
click at [306, 278] on div "Cloister Black" at bounding box center [241, 263] width 252 height 39
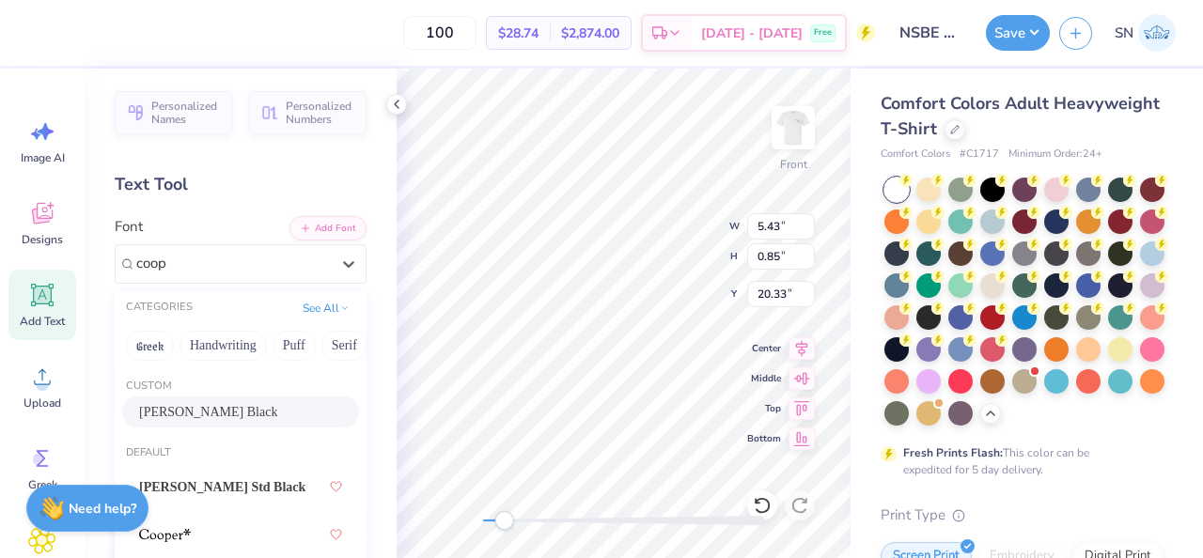
click at [265, 417] on div "Cooper Black" at bounding box center [240, 412] width 203 height 20
type input "coop"
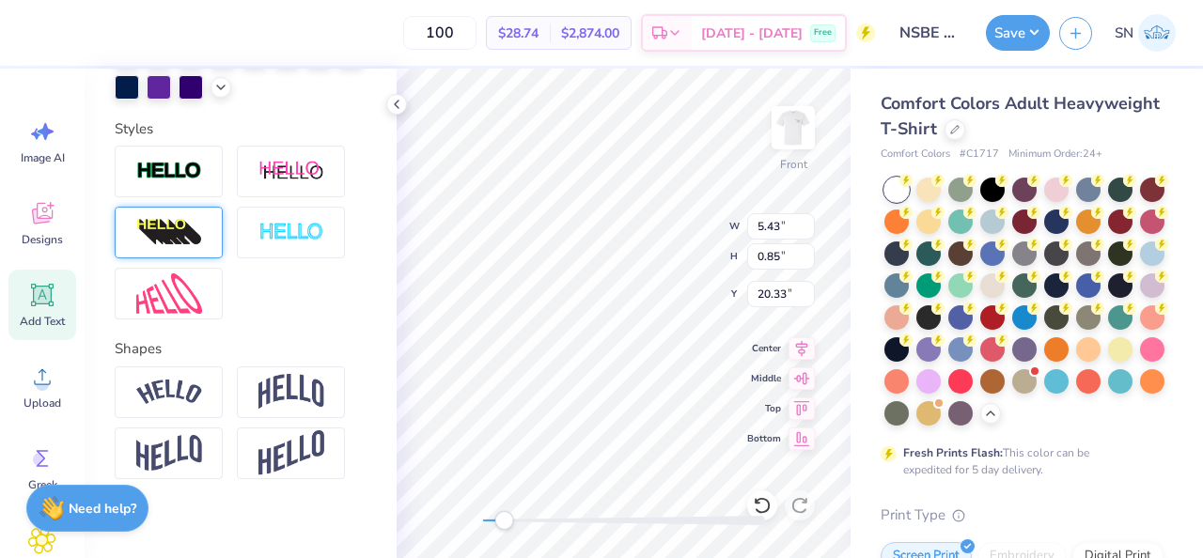
scroll to position [608, 0]
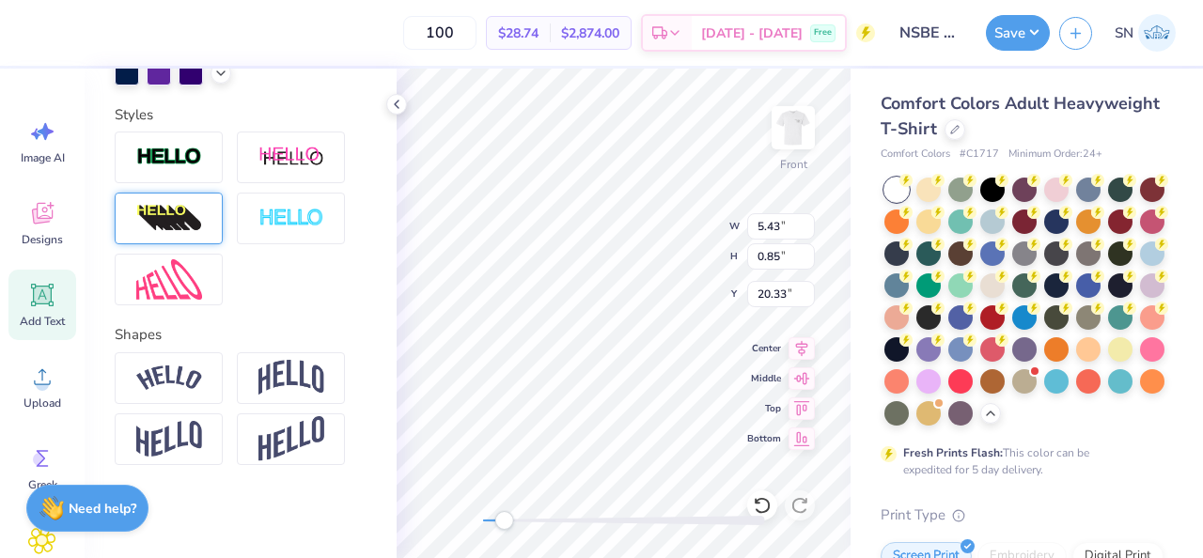
click at [185, 211] on img at bounding box center [169, 219] width 66 height 30
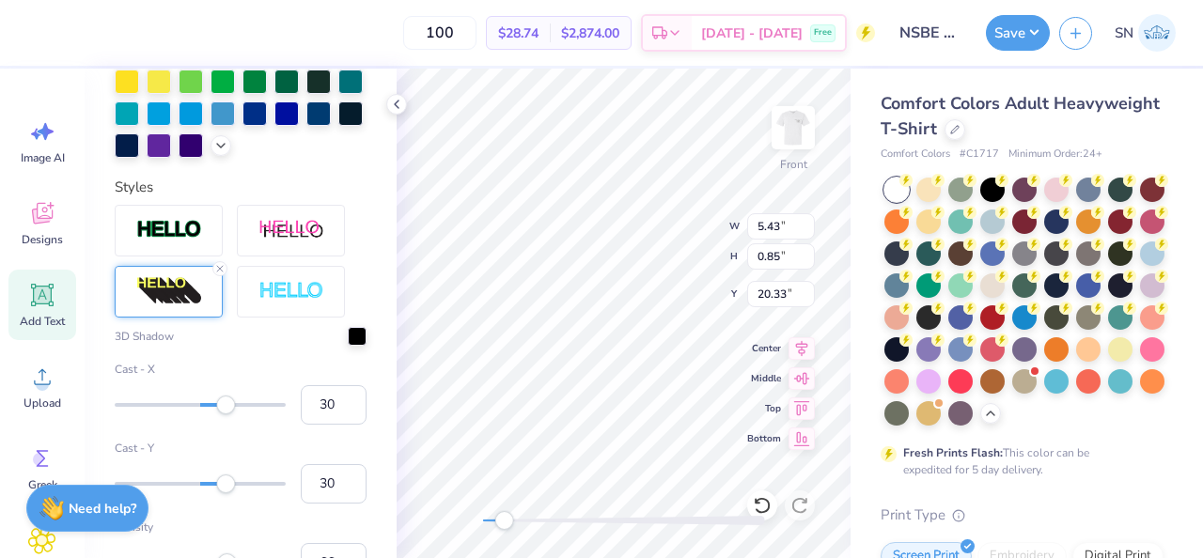
scroll to position [681, 0]
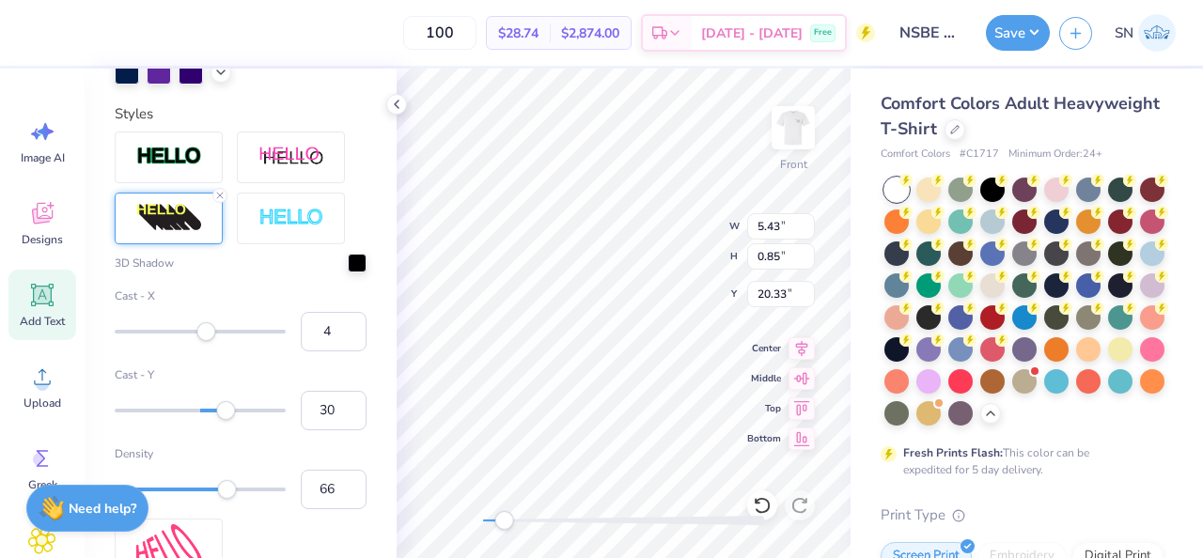
type input "3"
drag, startPoint x: 228, startPoint y: 334, endPoint x: 203, endPoint y: 336, distance: 25.4
click at [203, 336] on div "Accessibility label" at bounding box center [203, 331] width 19 height 19
click at [352, 337] on input "2" at bounding box center [334, 331] width 66 height 39
click at [347, 336] on input "1" at bounding box center [334, 331] width 66 height 39
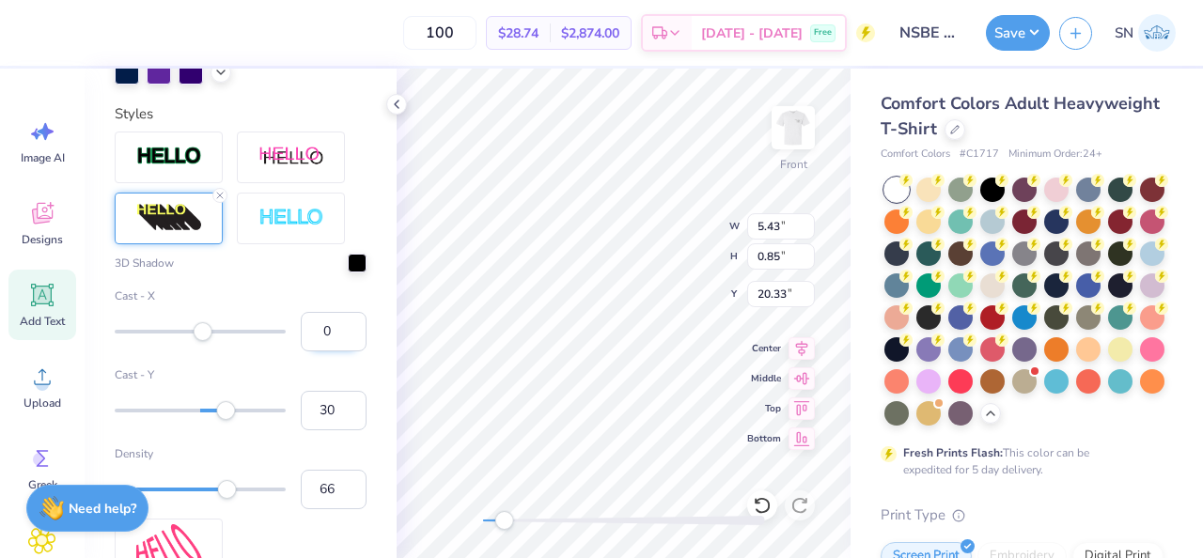
type input "0"
click at [347, 337] on input "0" at bounding box center [334, 331] width 66 height 39
click at [328, 362] on div "3D Shadow Cast - X 0 Cast - Y 30 Density 66" at bounding box center [241, 382] width 252 height 256
type input "26"
click at [223, 410] on div "Accessibility label" at bounding box center [222, 410] width 19 height 19
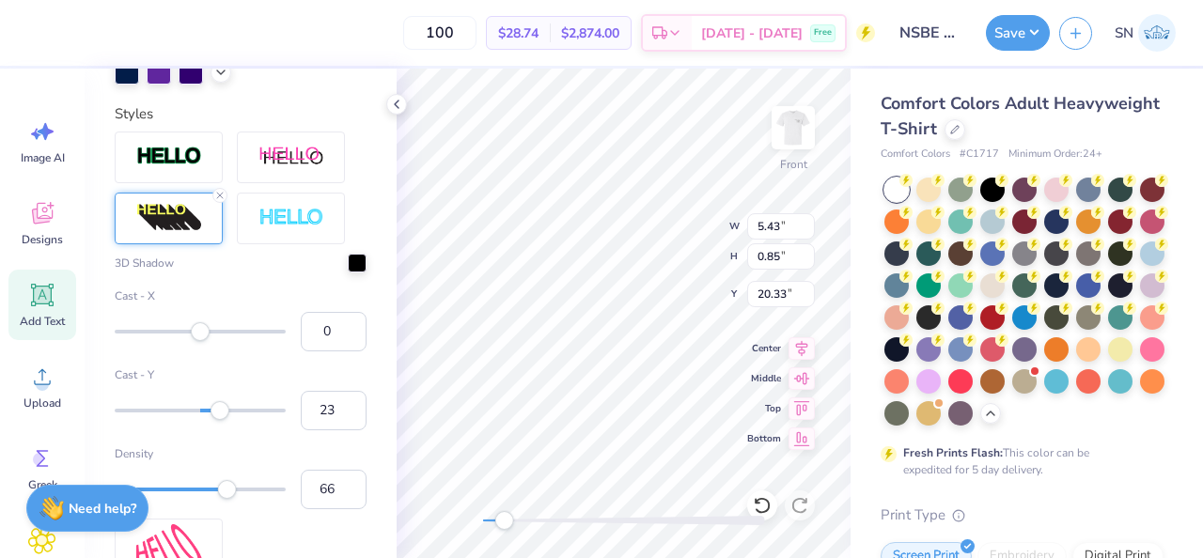
type input "22"
click at [219, 415] on div "Accessibility label" at bounding box center [219, 410] width 19 height 19
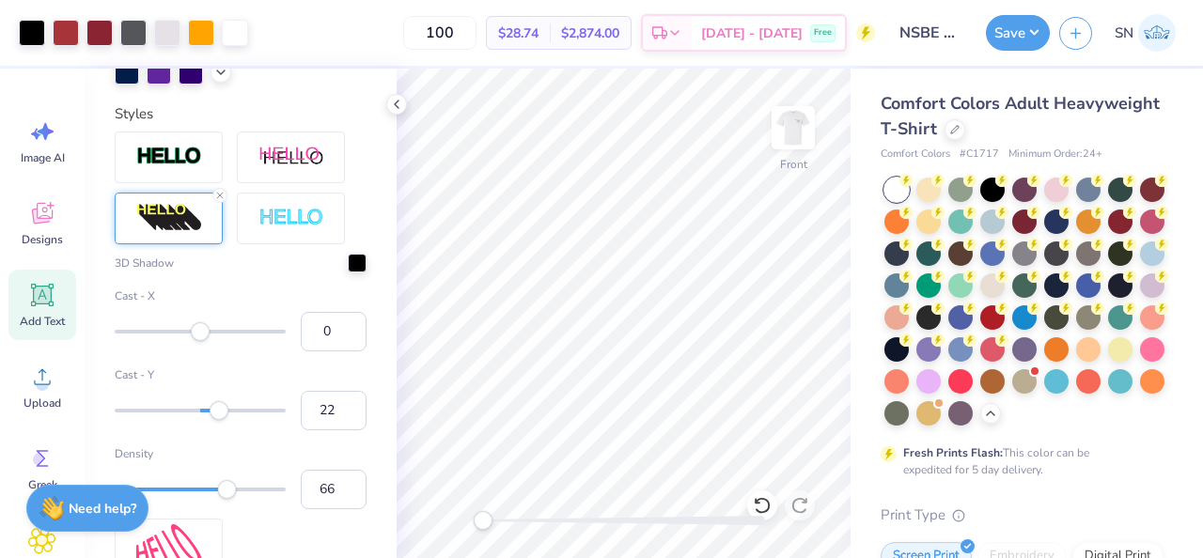
click at [461, 535] on div "Front" at bounding box center [624, 314] width 454 height 490
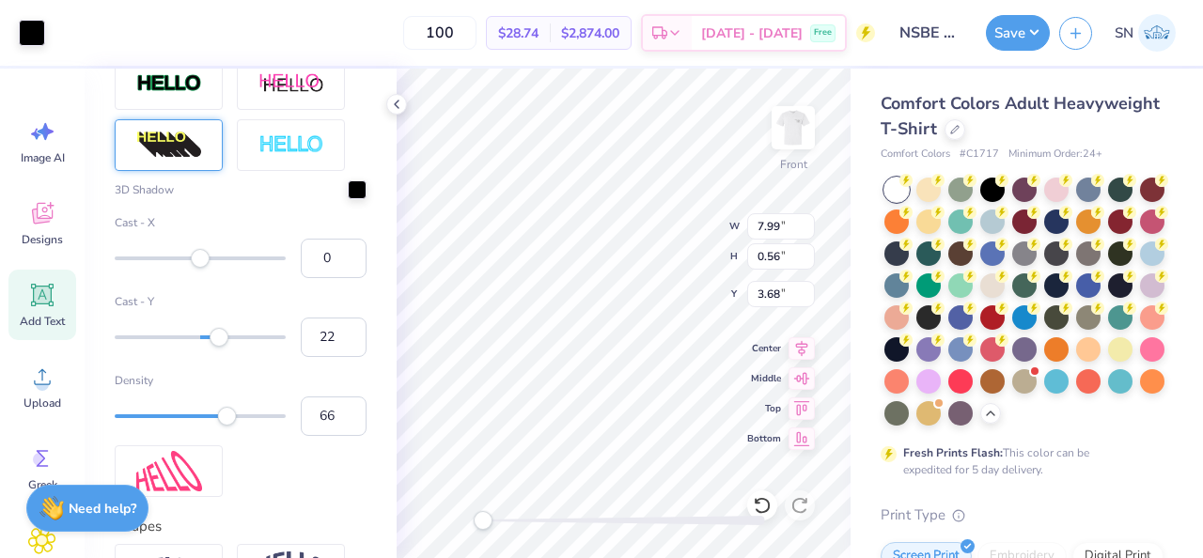
scroll to position [608, 0]
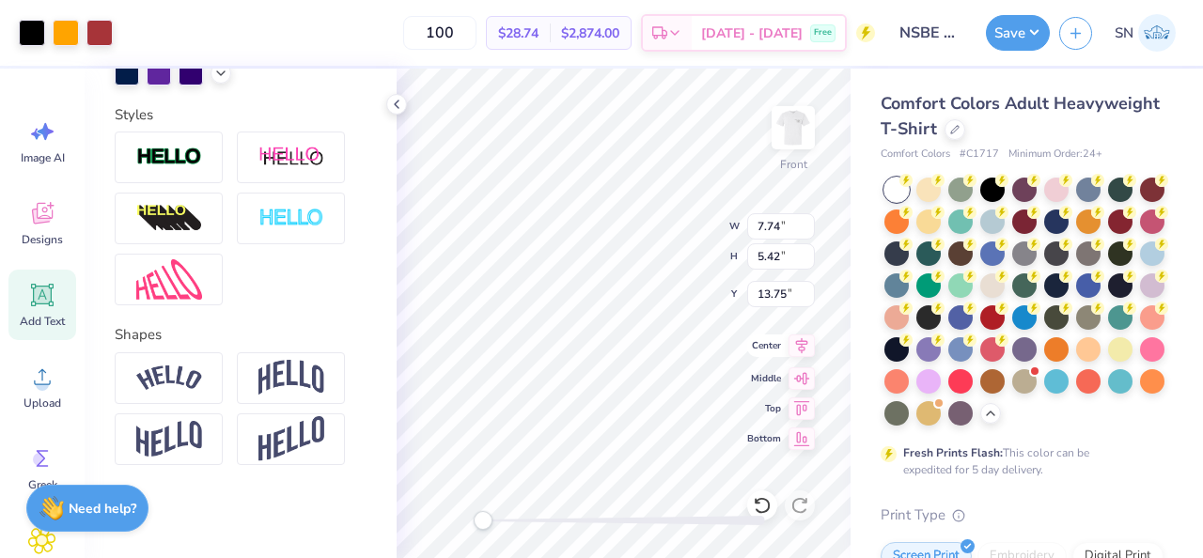
type input "7.74"
type input "5.42"
type input "12.84"
type input "6.24"
type input "4.38"
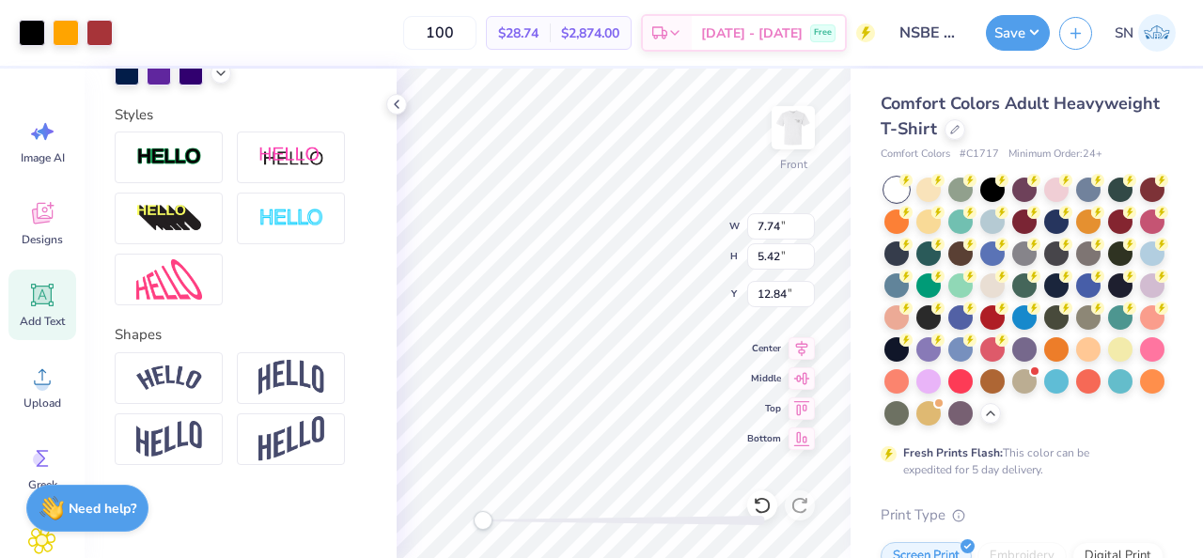
type input "13.79"
type input "6.68"
type input "7.54"
type input "12.42"
type input "6.24"
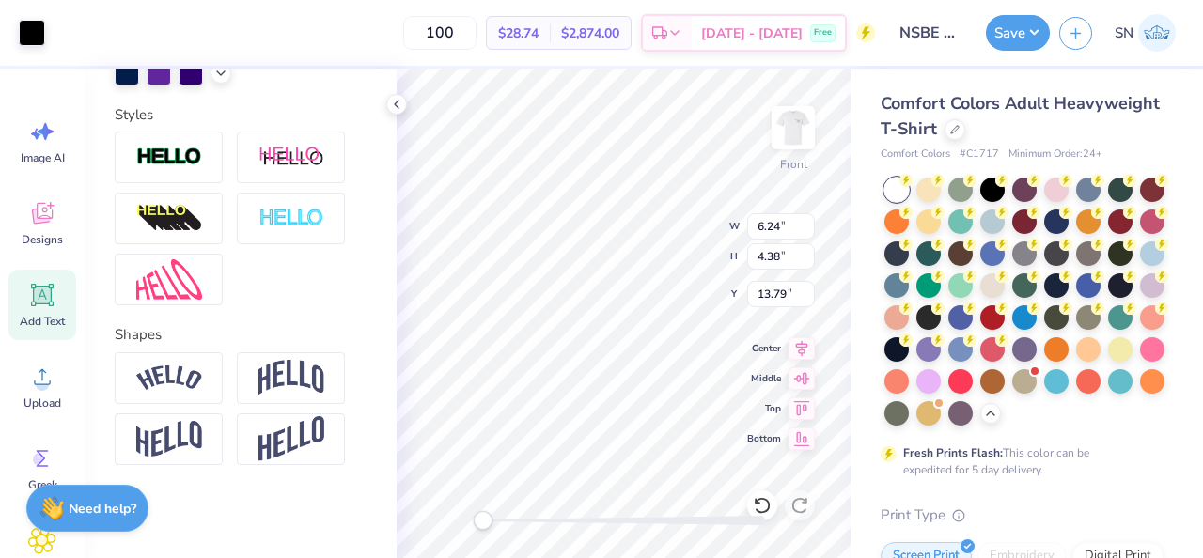
type input "4.38"
type input "13.79"
click at [41, 378] on icon at bounding box center [42, 377] width 17 height 16
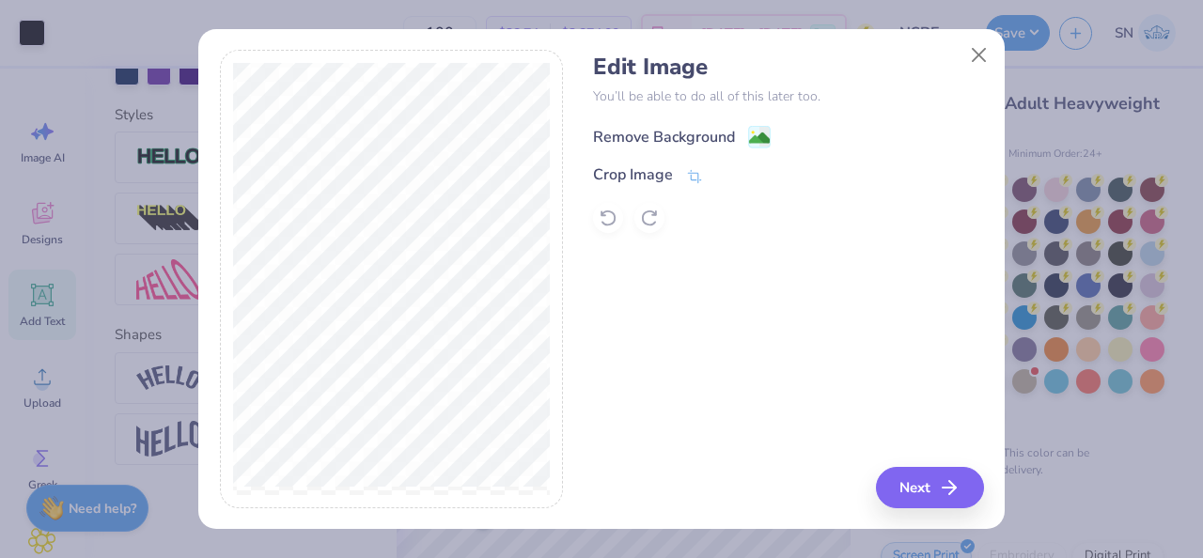
click at [736, 139] on div "Remove Background" at bounding box center [682, 136] width 178 height 23
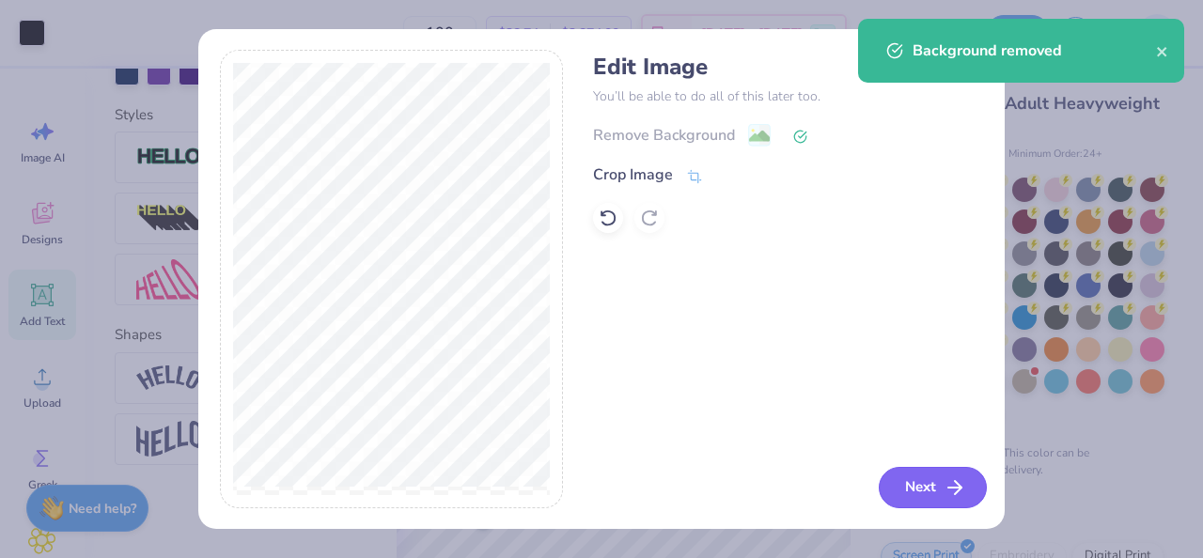
click at [927, 478] on button "Next" at bounding box center [933, 487] width 108 height 41
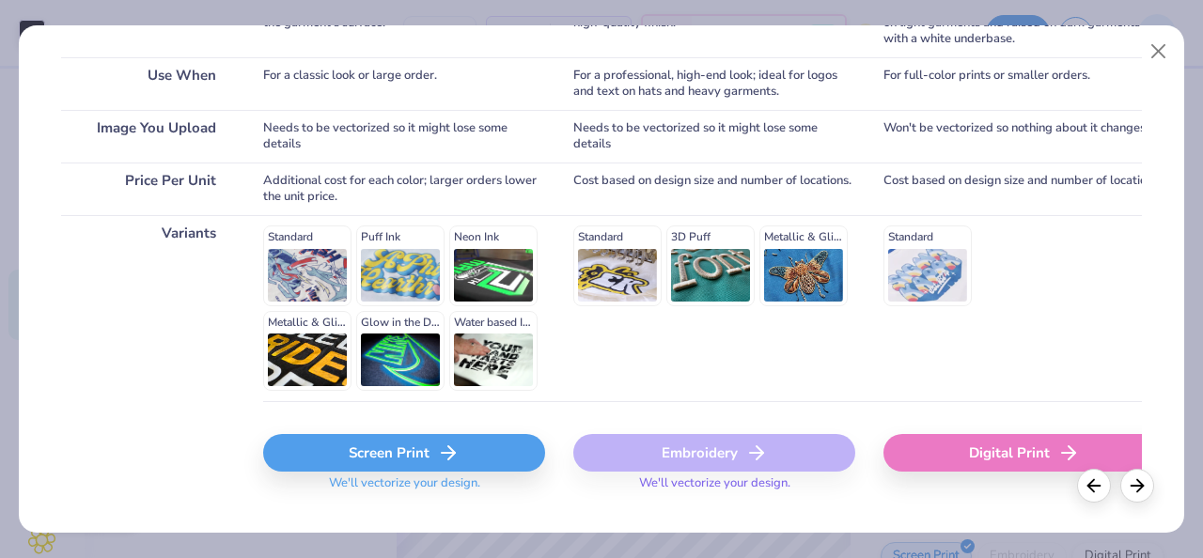
scroll to position [379, 0]
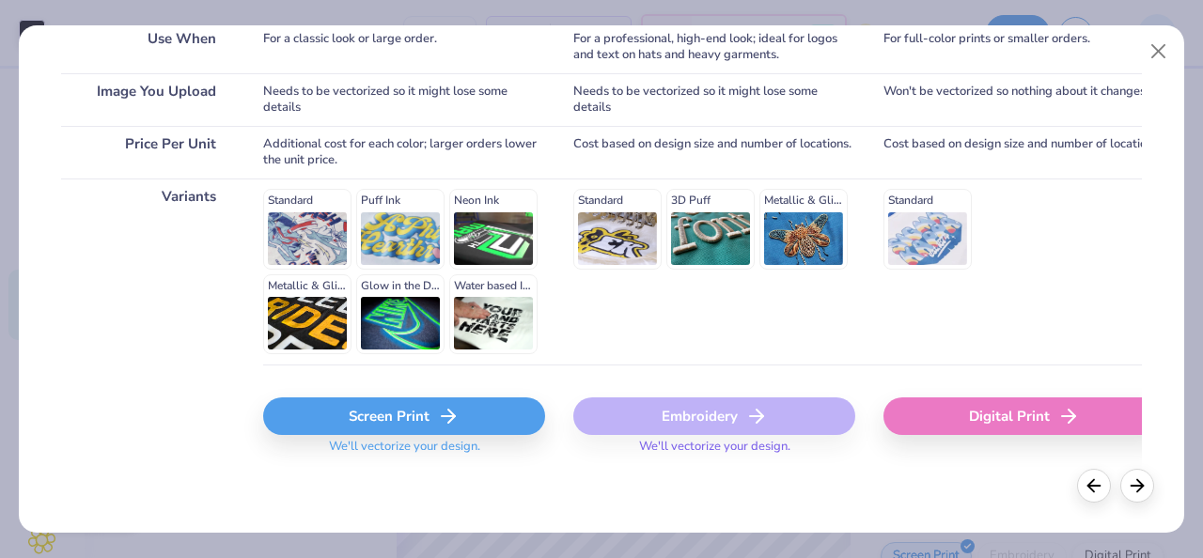
click at [399, 414] on div "Screen Print" at bounding box center [404, 417] width 282 height 38
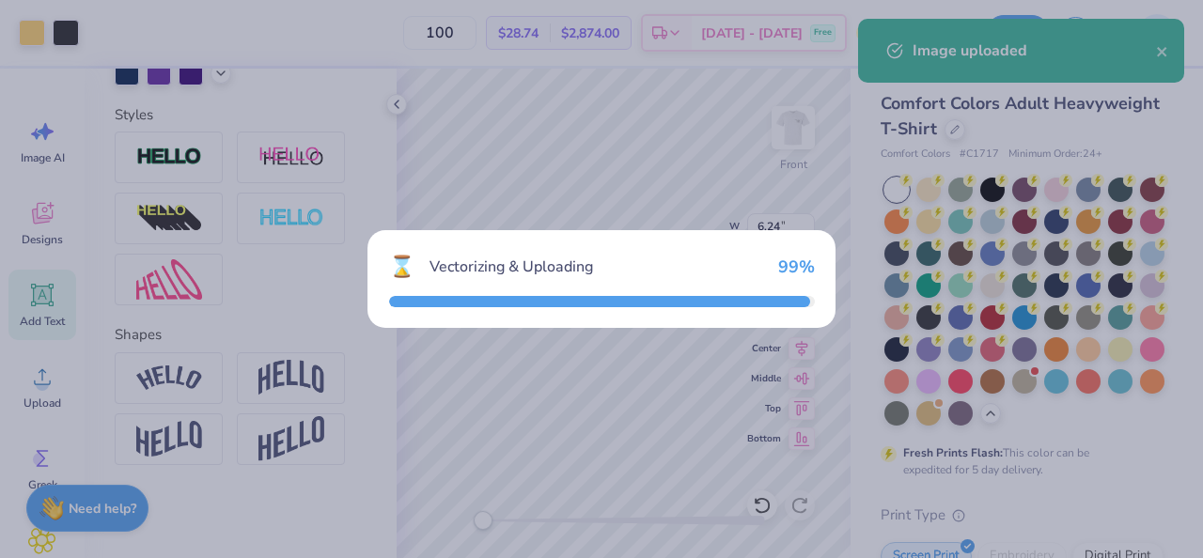
type input "14.53"
type input "9.34"
type input "9.08"
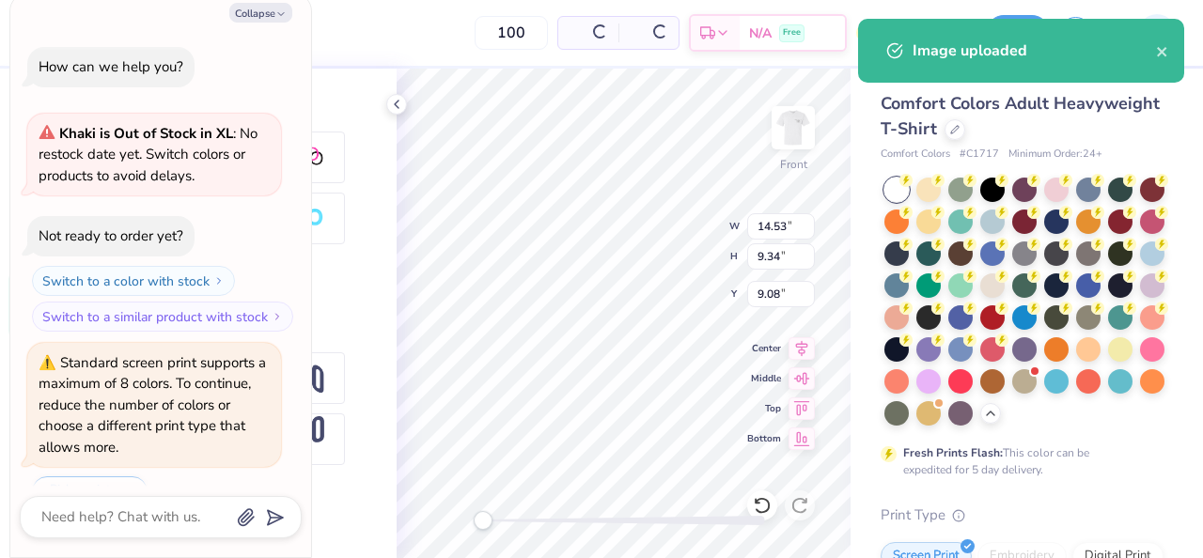
scroll to position [1166, 0]
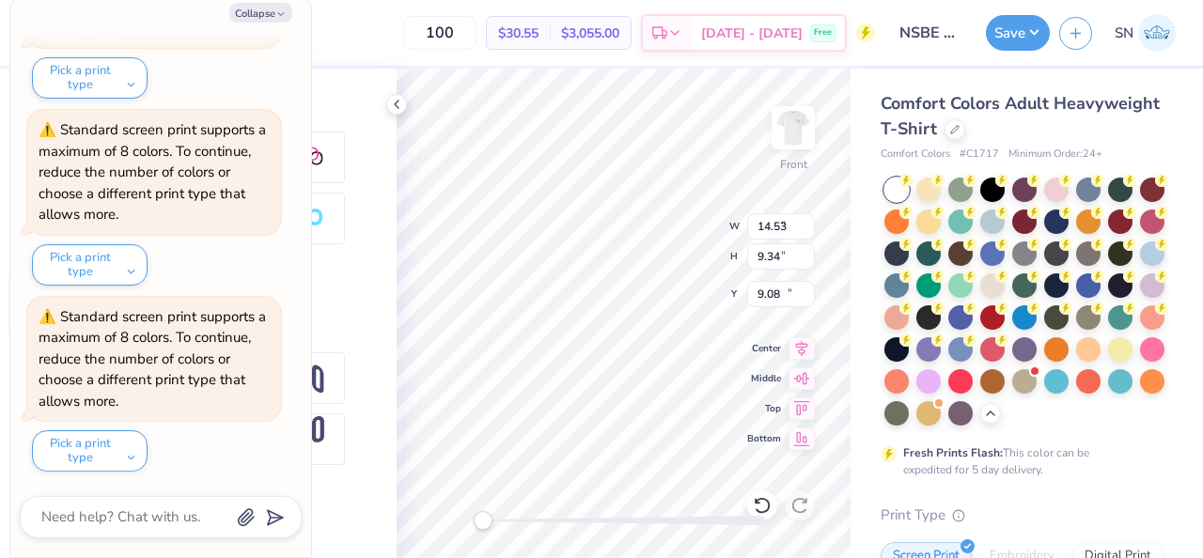
type textarea "x"
type input "6.24"
type input "4.38"
type input "13.79"
click at [274, 13] on button "Collapse" at bounding box center [260, 13] width 63 height 20
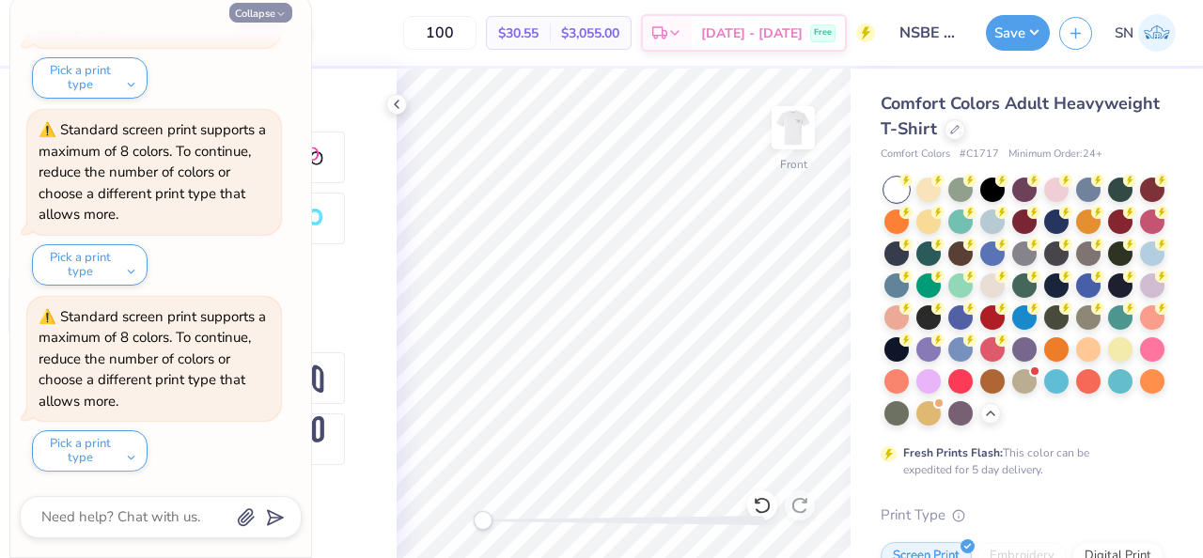
type textarea "x"
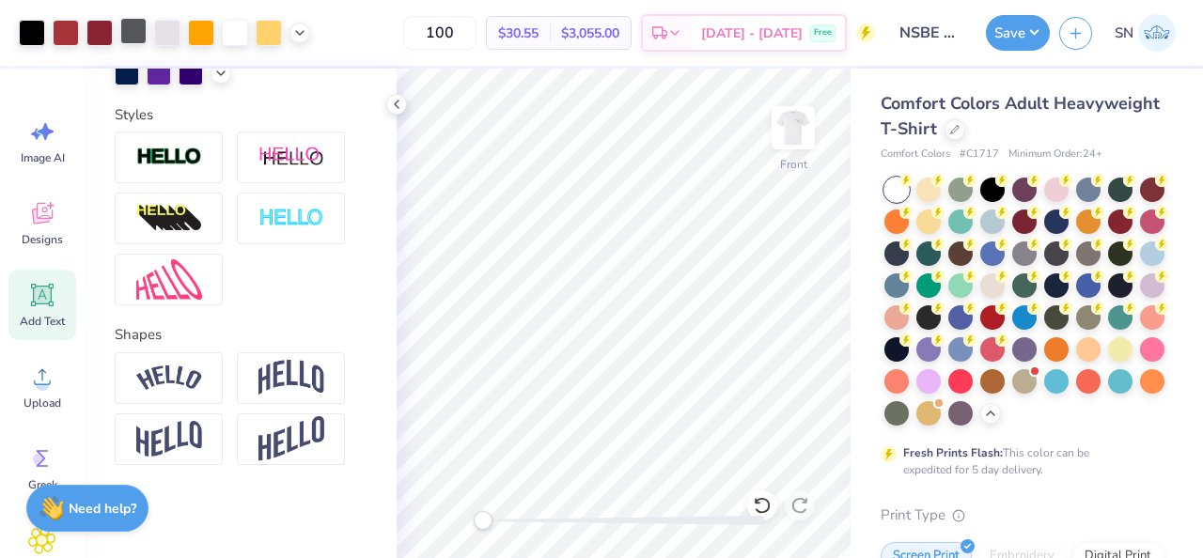
click at [143, 35] on div at bounding box center [133, 31] width 26 height 26
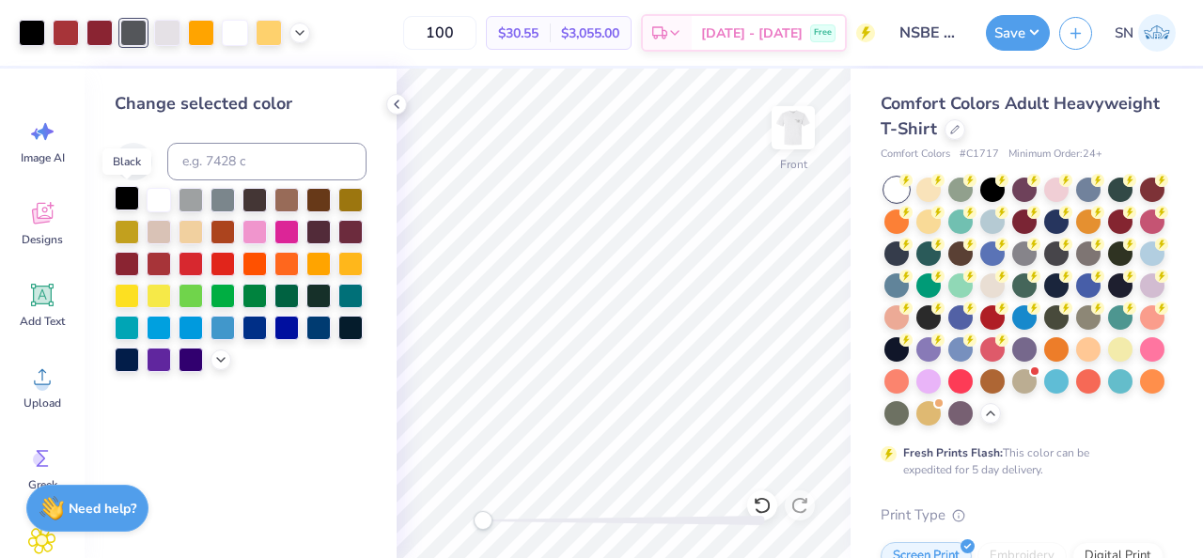
click at [127, 201] on div at bounding box center [127, 198] width 24 height 24
click at [162, 202] on div at bounding box center [159, 198] width 24 height 24
click at [123, 201] on div at bounding box center [127, 198] width 24 height 24
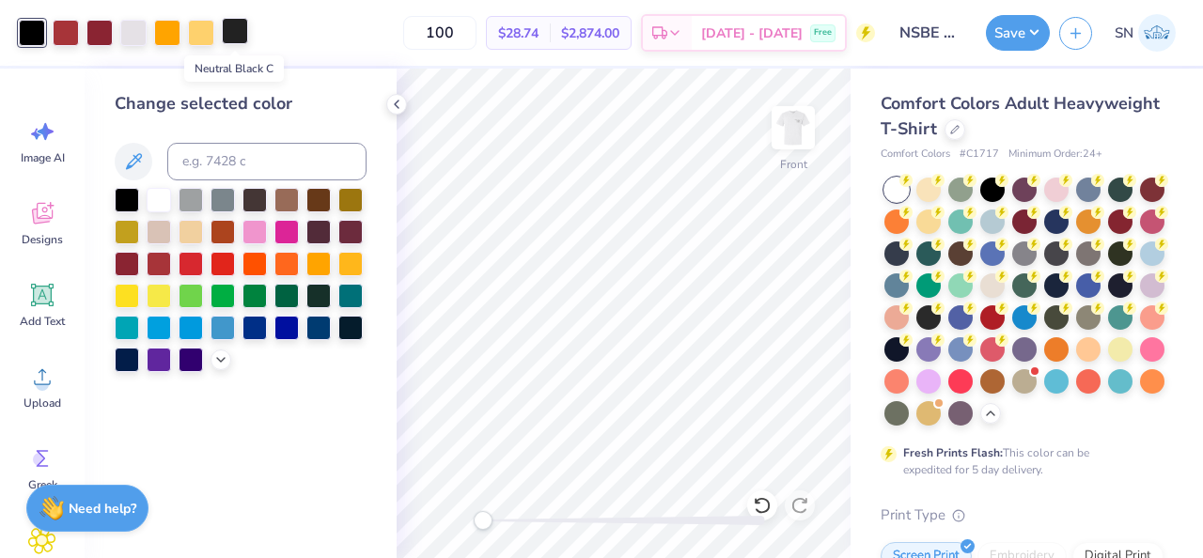
click at [235, 35] on div at bounding box center [235, 31] width 26 height 26
click at [131, 203] on div at bounding box center [127, 198] width 24 height 24
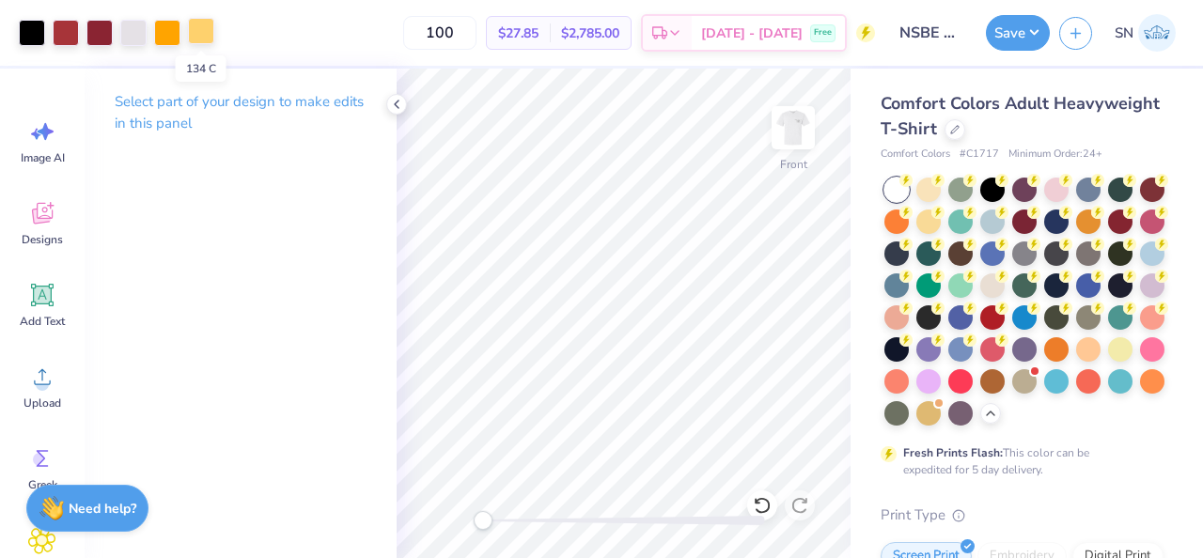
click at [205, 37] on div at bounding box center [201, 31] width 26 height 26
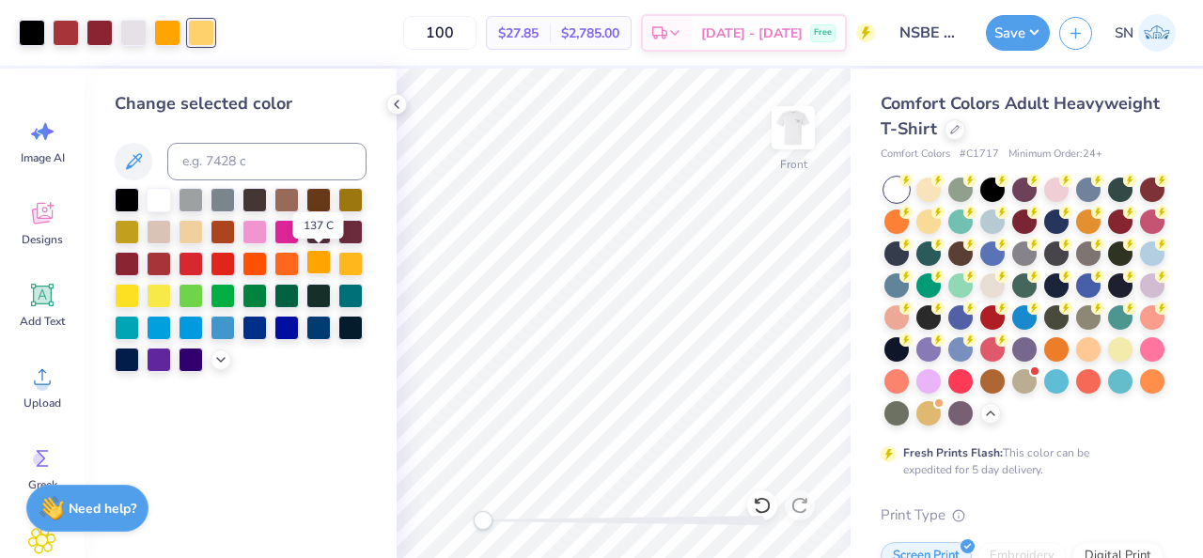
click at [325, 263] on div at bounding box center [318, 262] width 24 height 24
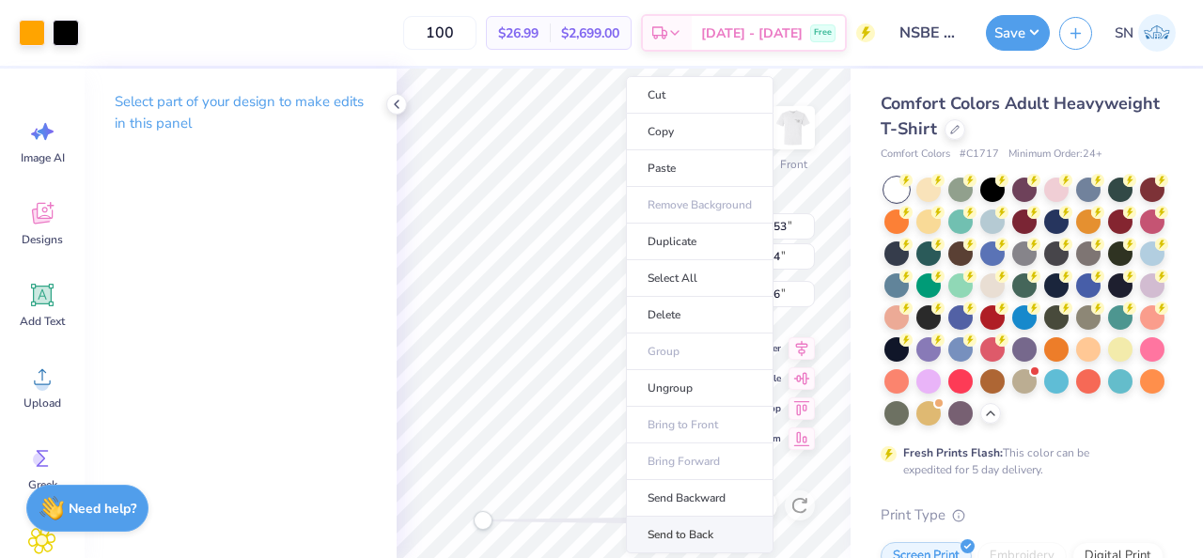
click at [701, 532] on li "Send to Back" at bounding box center [700, 535] width 148 height 37
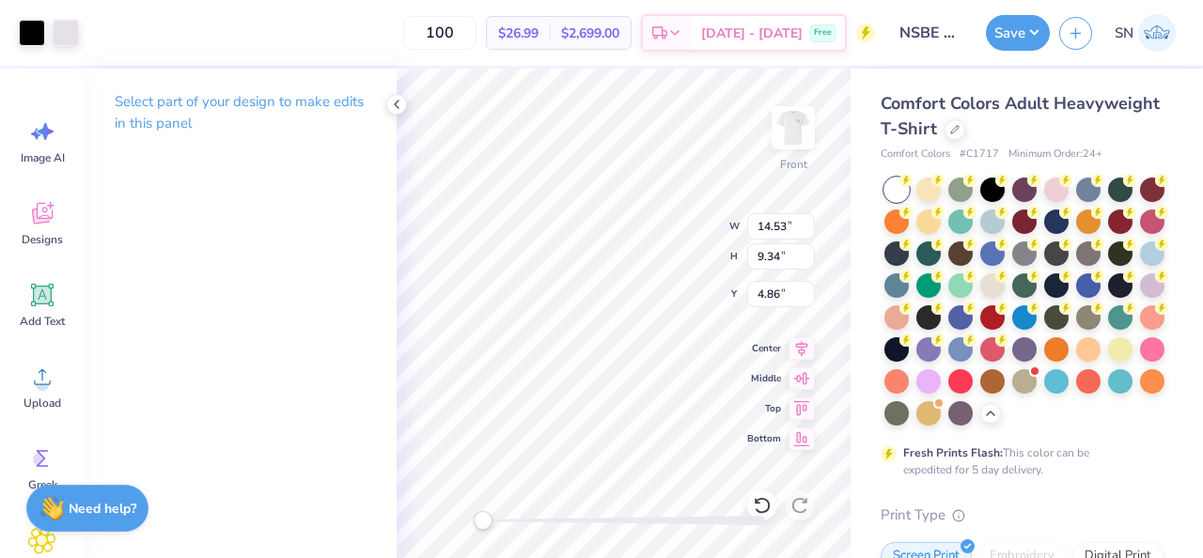
type input "6.68"
type input "7.54"
click at [760, 502] on icon at bounding box center [762, 505] width 19 height 19
type input "12.74"
type input "24.52"
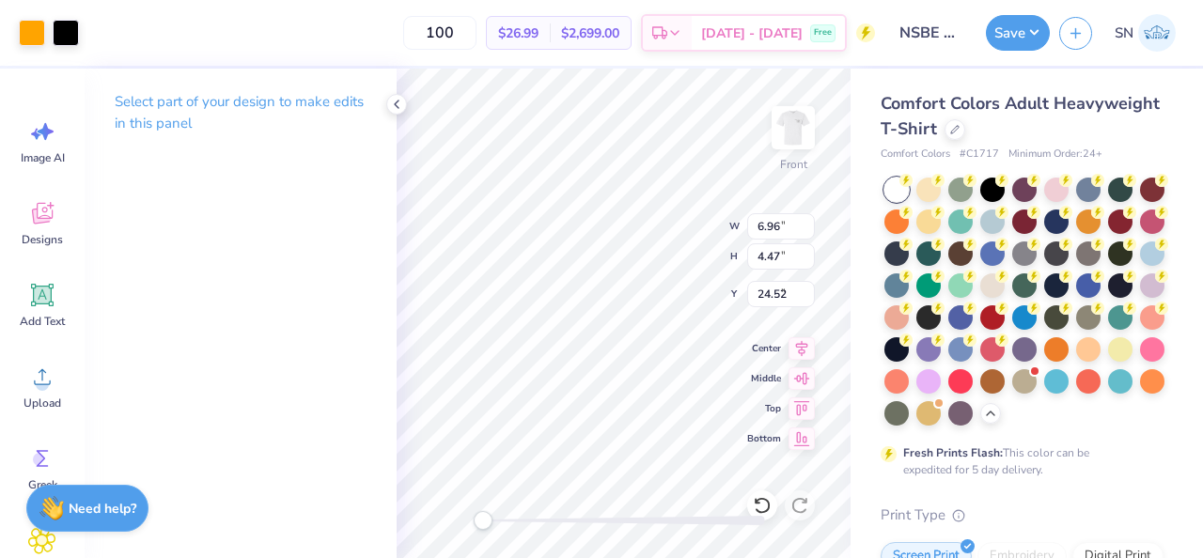
type input "6.96"
type input "4.47"
type input "9.72"
type input "6.68"
type input "7.54"
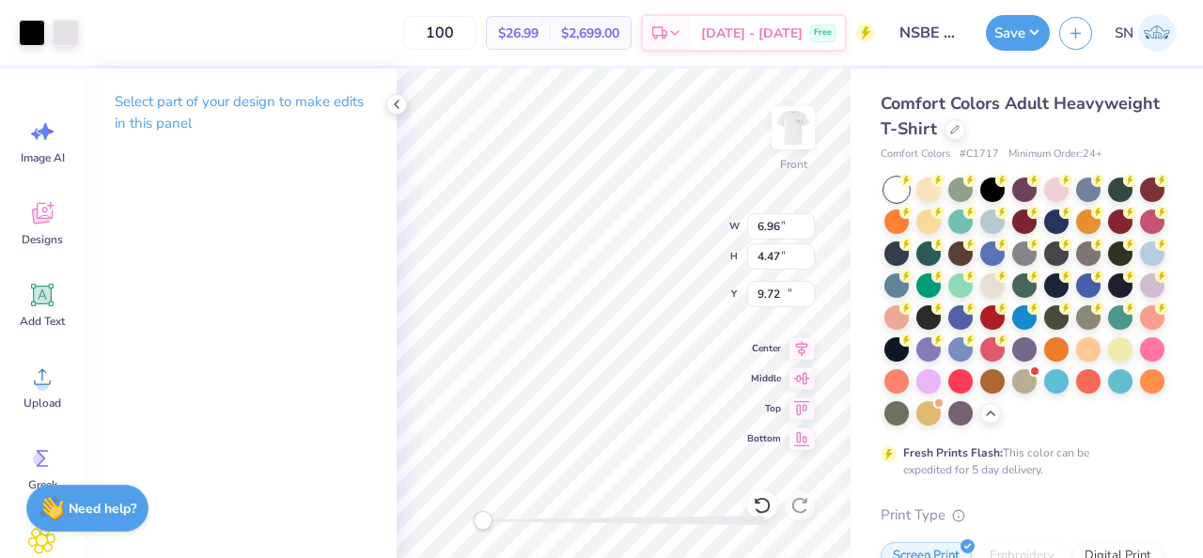
type input "12.74"
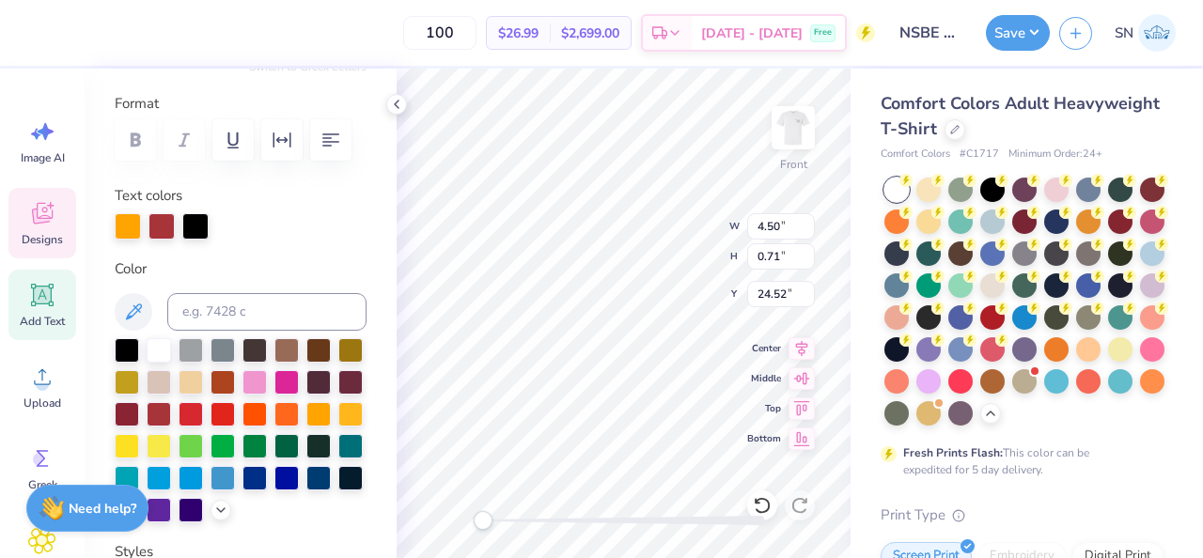
scroll to position [248, 0]
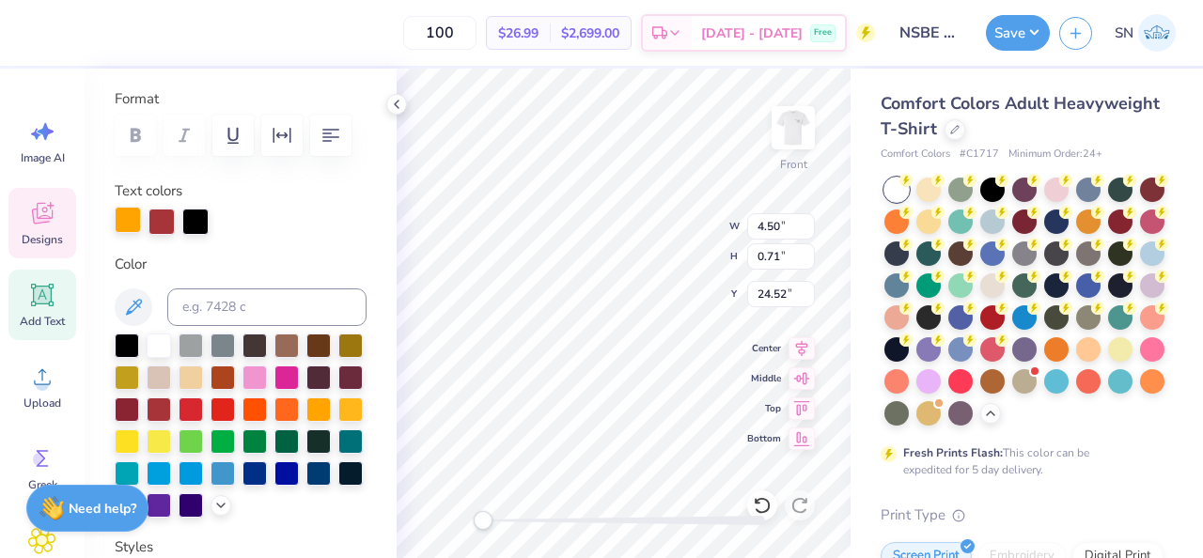
click at [131, 230] on div at bounding box center [128, 220] width 26 height 26
click at [154, 407] on div at bounding box center [159, 408] width 24 height 24
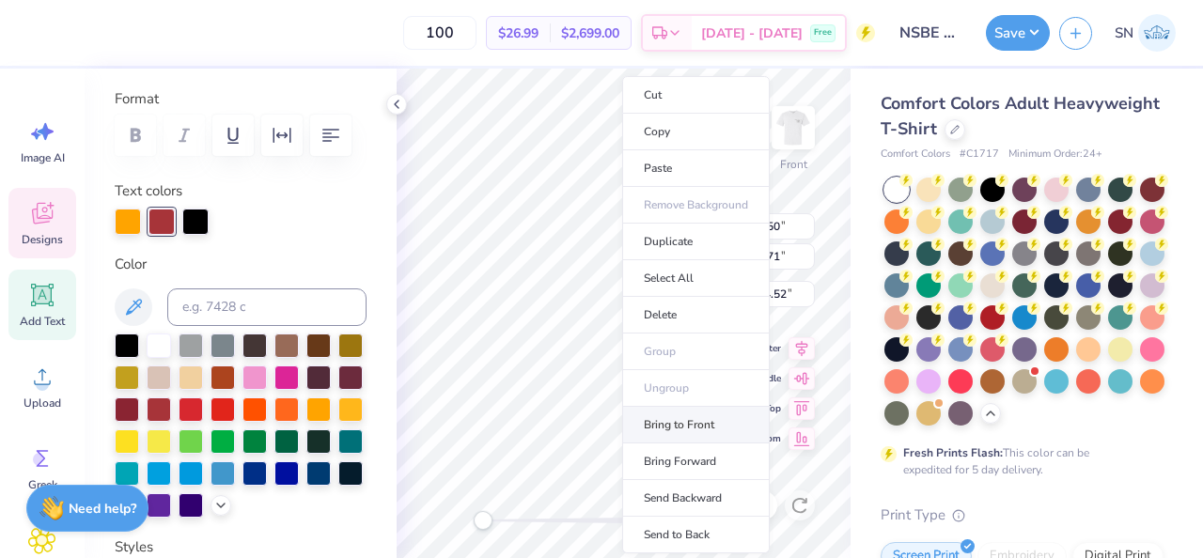
click at [697, 429] on li "Bring to Front" at bounding box center [696, 425] width 148 height 37
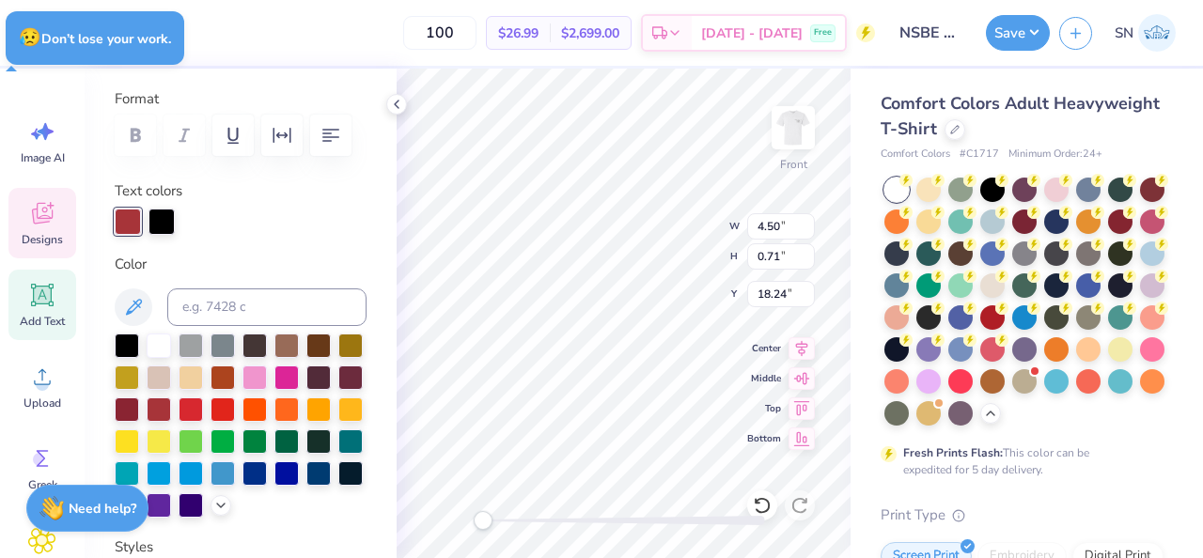
type input "18.24"
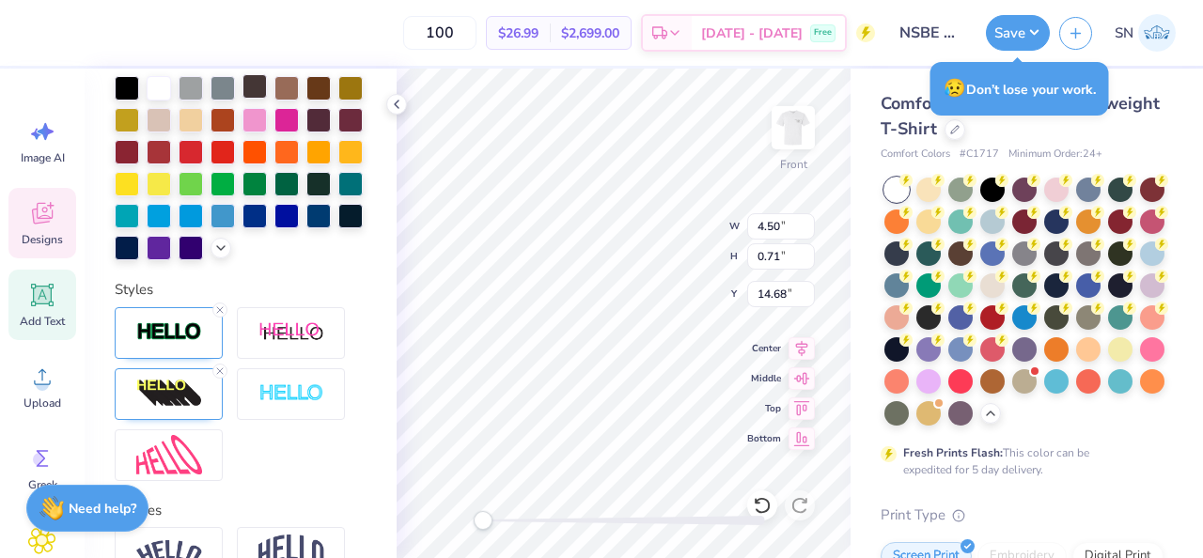
scroll to position [291, 0]
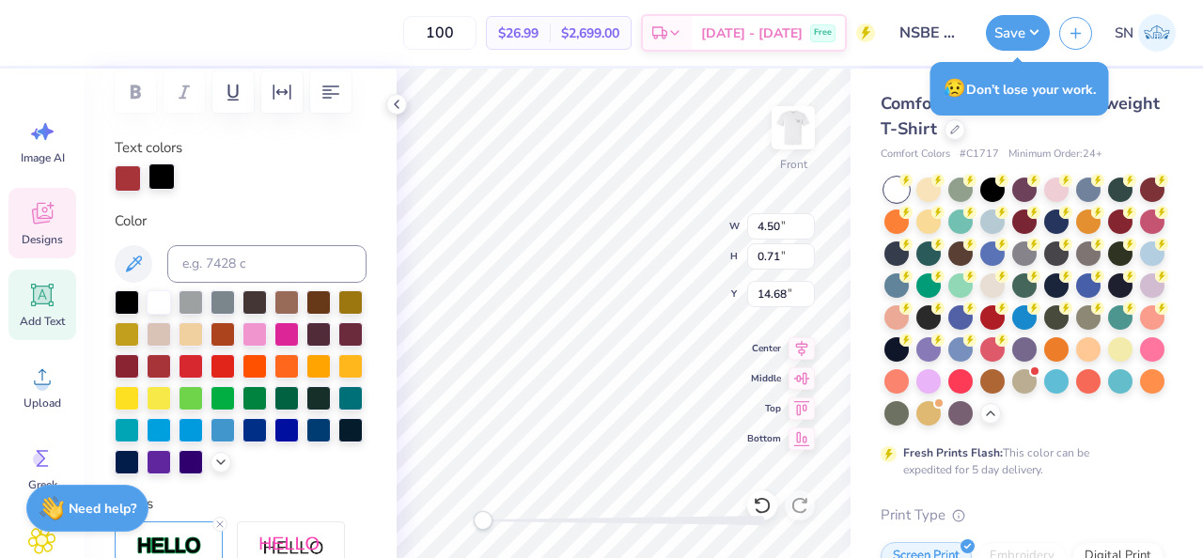
click at [155, 185] on div at bounding box center [162, 177] width 26 height 26
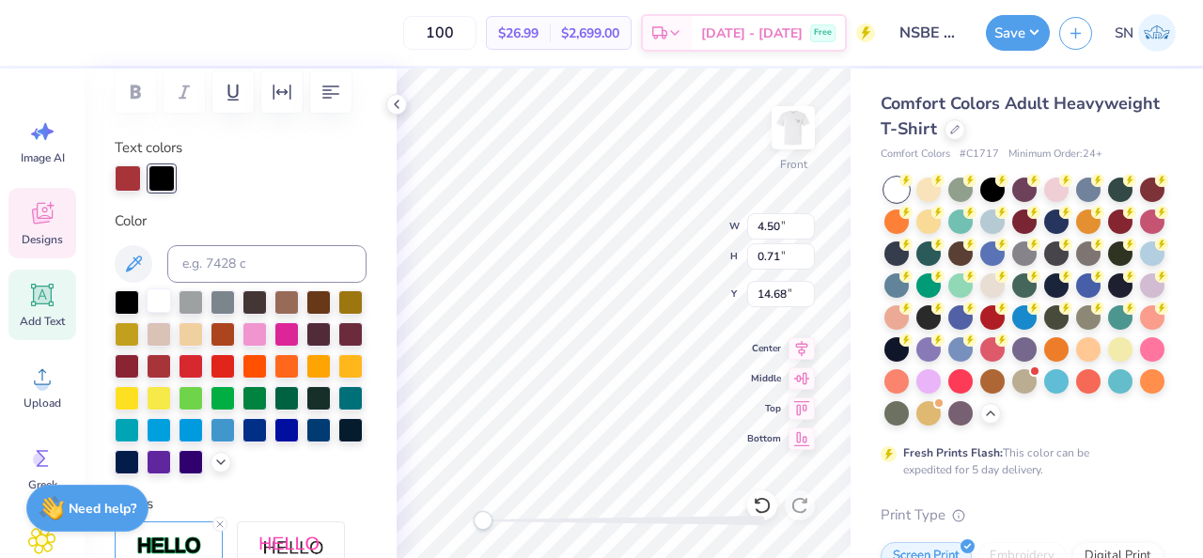
click at [157, 302] on div at bounding box center [159, 301] width 24 height 24
click at [133, 305] on div at bounding box center [127, 301] width 24 height 24
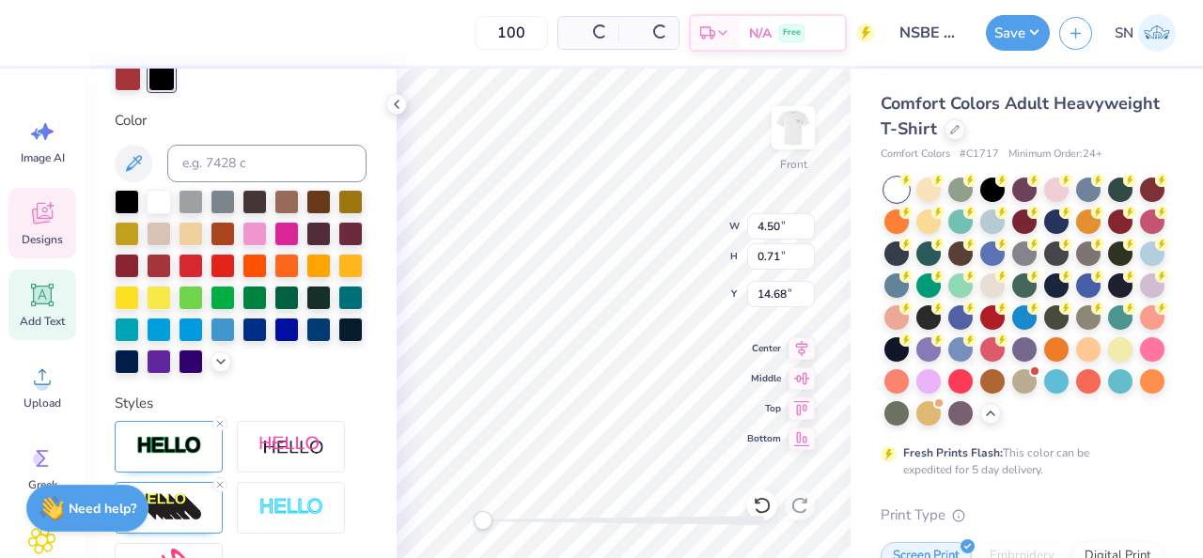
scroll to position [681, 0]
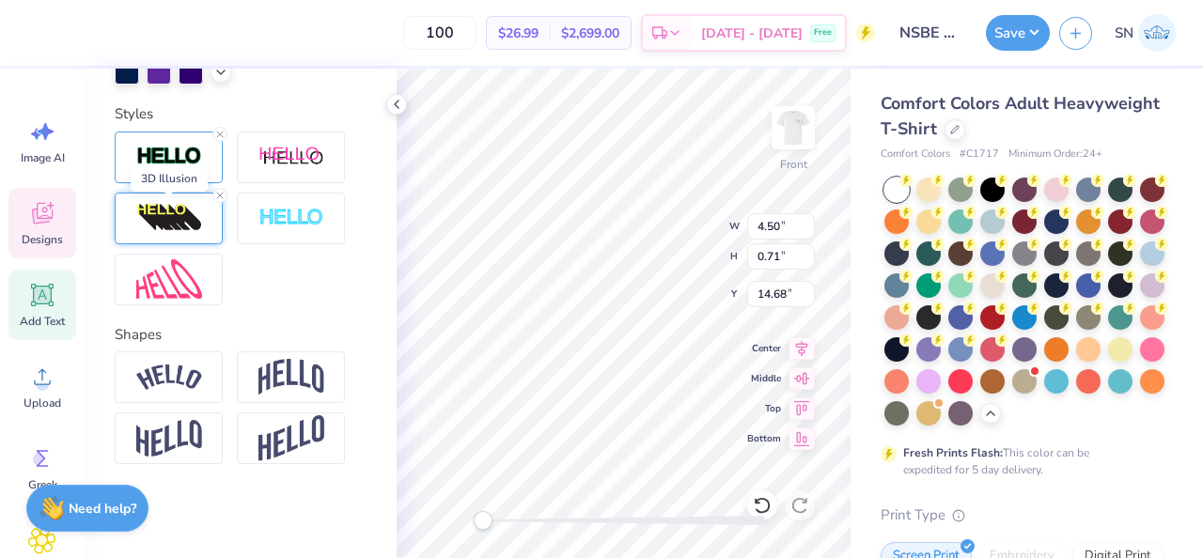
click at [170, 227] on img at bounding box center [169, 218] width 66 height 30
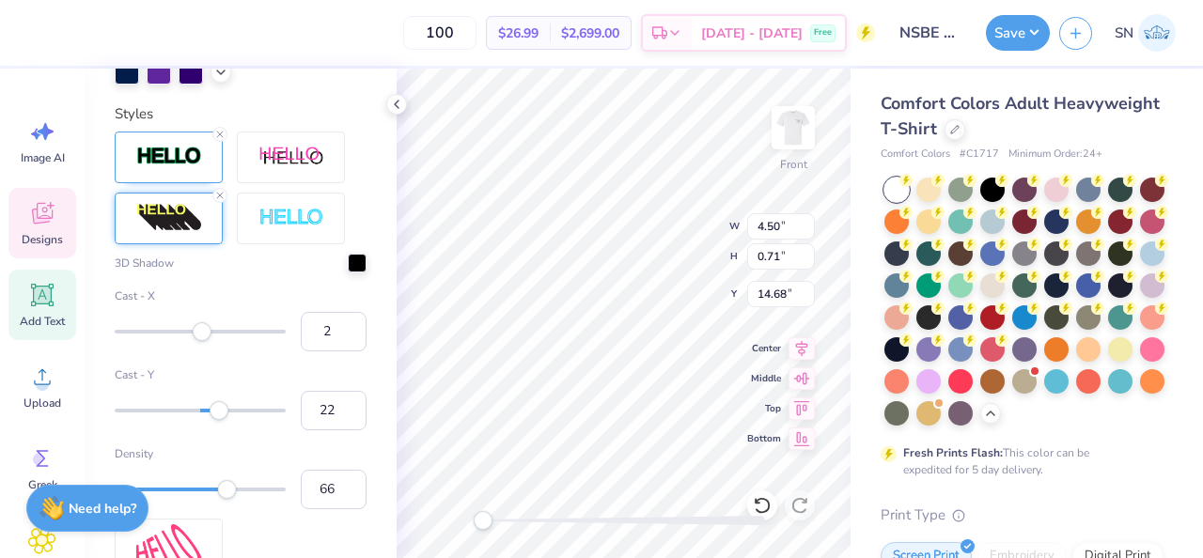
type input "21"
drag, startPoint x: 229, startPoint y: 409, endPoint x: 218, endPoint y: 413, distance: 11.9
click at [218, 413] on div "Accessibility label" at bounding box center [218, 410] width 19 height 19
type input "47"
drag, startPoint x: 223, startPoint y: 491, endPoint x: 195, endPoint y: 491, distance: 28.2
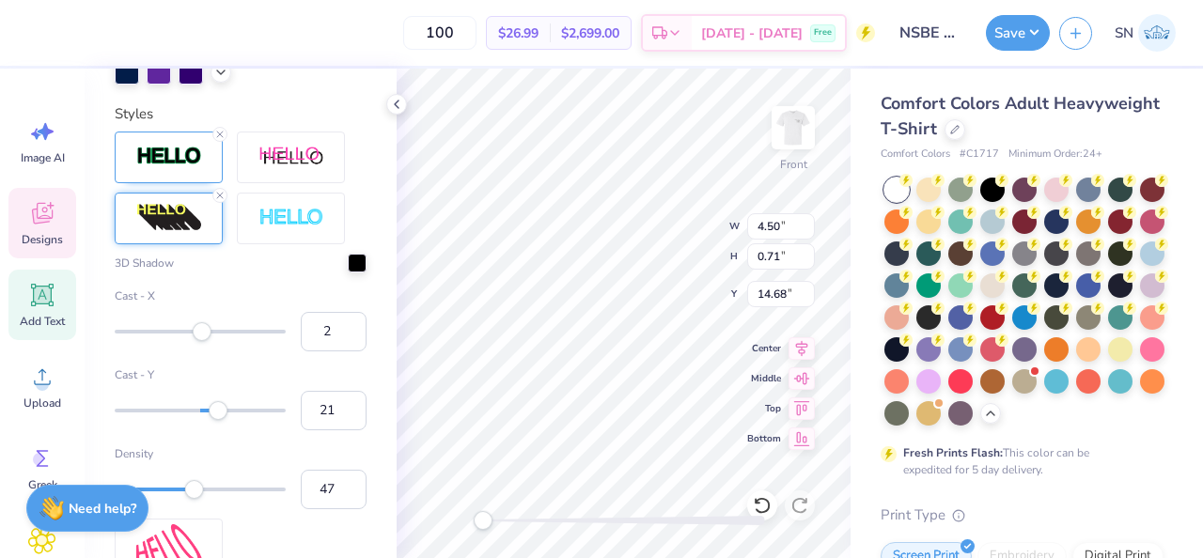
click at [195, 491] on div "Accessibility label" at bounding box center [194, 489] width 19 height 19
type input "31"
drag, startPoint x: 195, startPoint y: 492, endPoint x: 167, endPoint y: 492, distance: 27.3
click at [167, 492] on div "Accessibility label" at bounding box center [166, 489] width 19 height 19
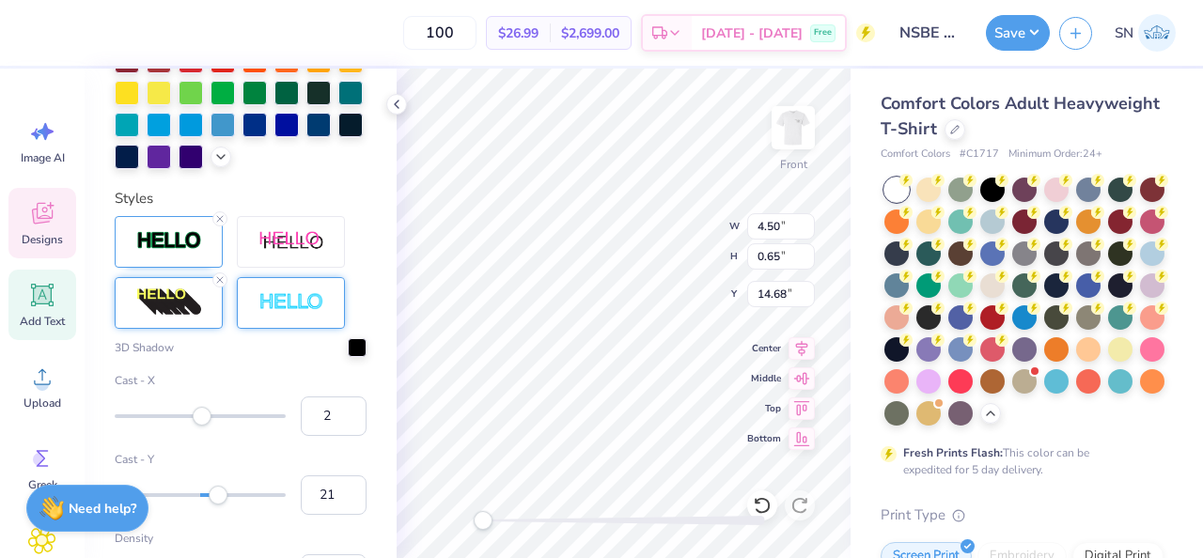
scroll to position [595, 0]
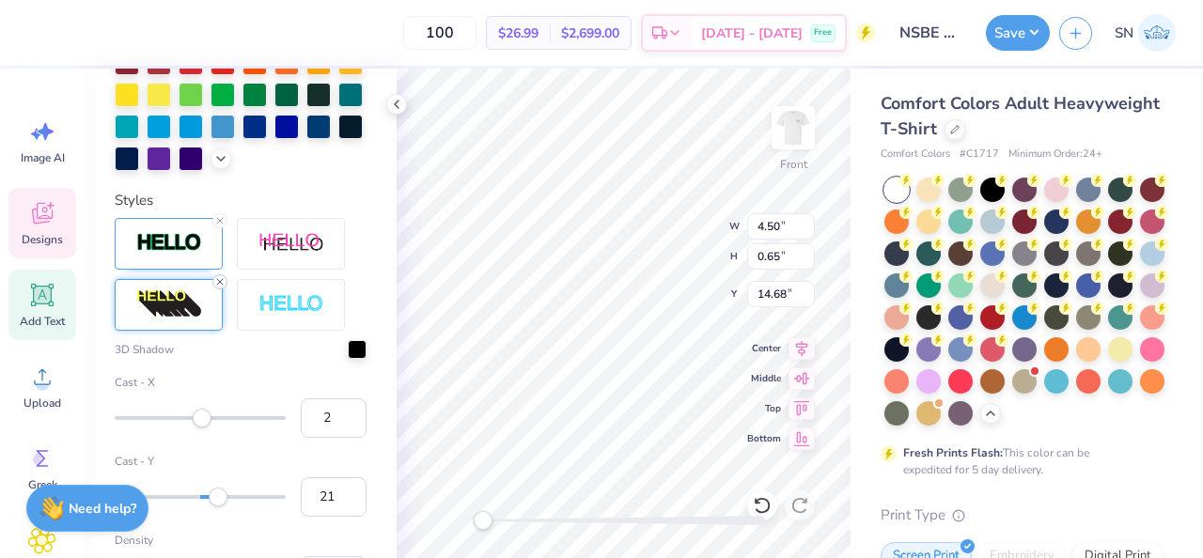
click at [222, 282] on icon at bounding box center [219, 281] width 11 height 11
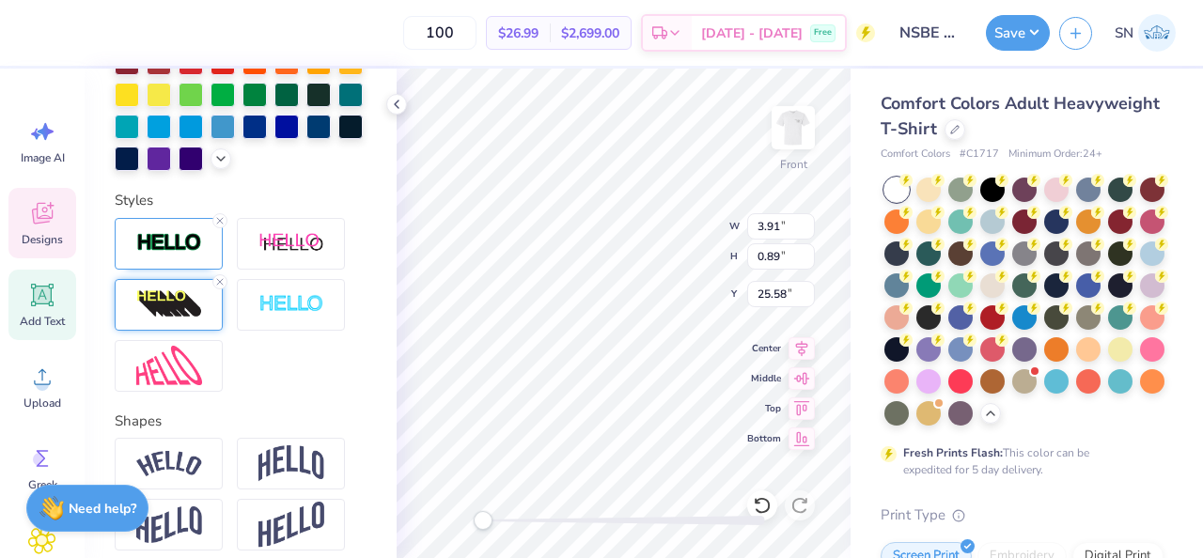
type input "3.91"
type input "0.89"
type input "25.58"
type textarea "5 DEEP!"
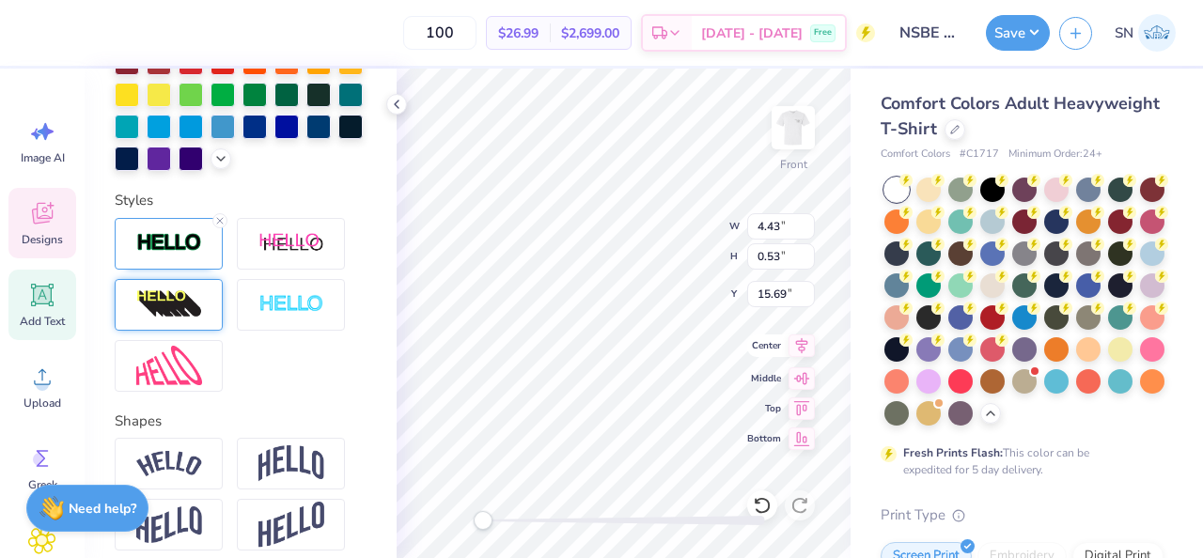
type input "15.69"
type textarea "F"
type textarea "FIVE DEEP!"
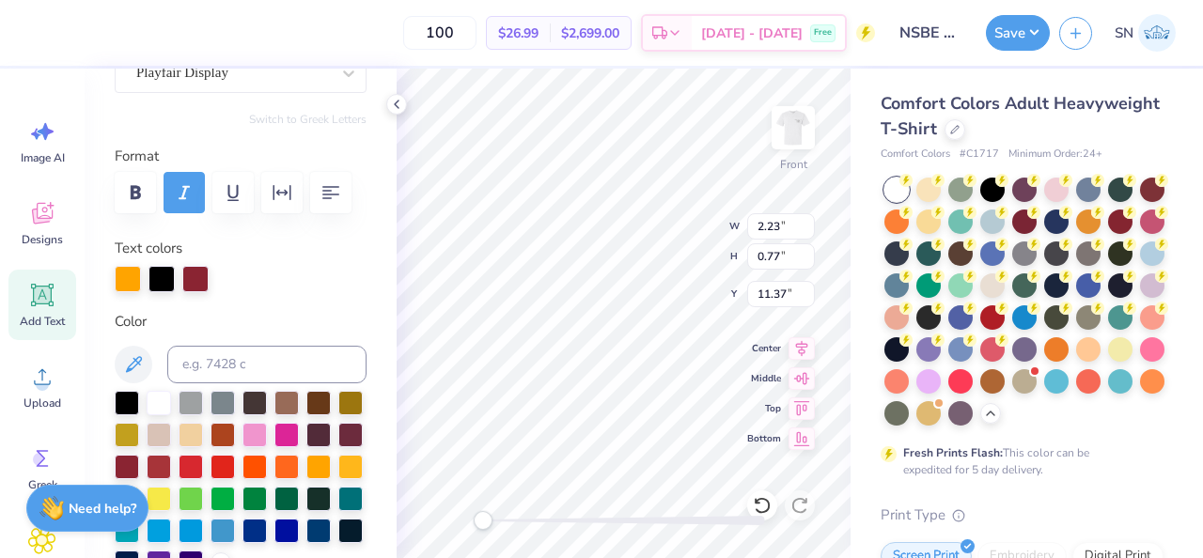
scroll to position [177, 0]
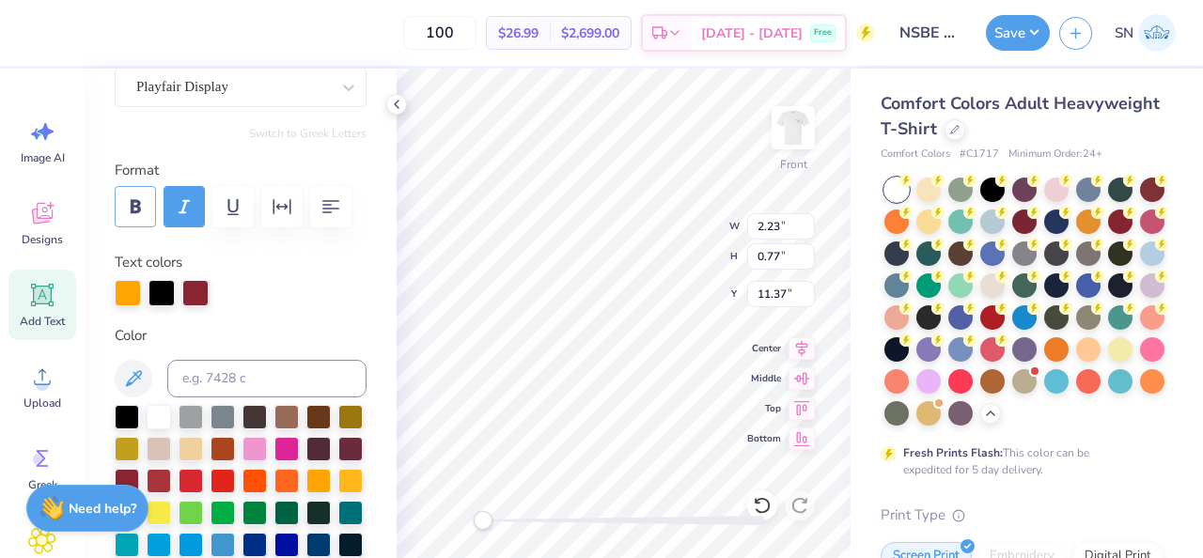
click at [142, 205] on icon "button" at bounding box center [135, 207] width 23 height 23
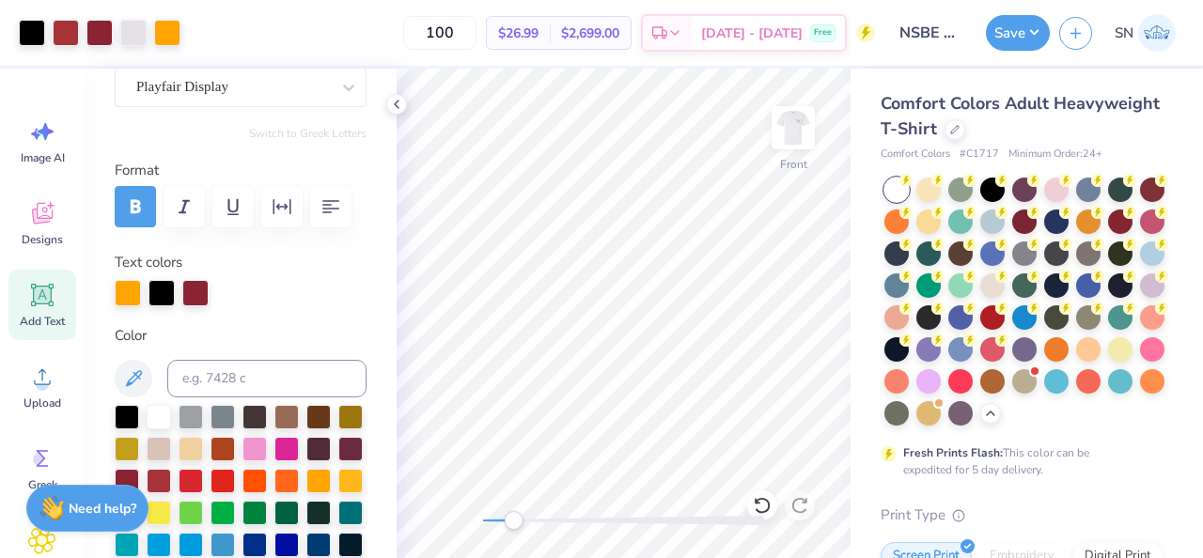
drag, startPoint x: 492, startPoint y: 517, endPoint x: 513, endPoint y: 518, distance: 21.6
click at [513, 518] on div at bounding box center [624, 520] width 282 height 9
click at [509, 522] on div "Accessibility label" at bounding box center [513, 520] width 19 height 19
click at [508, 530] on div "Front" at bounding box center [624, 314] width 454 height 490
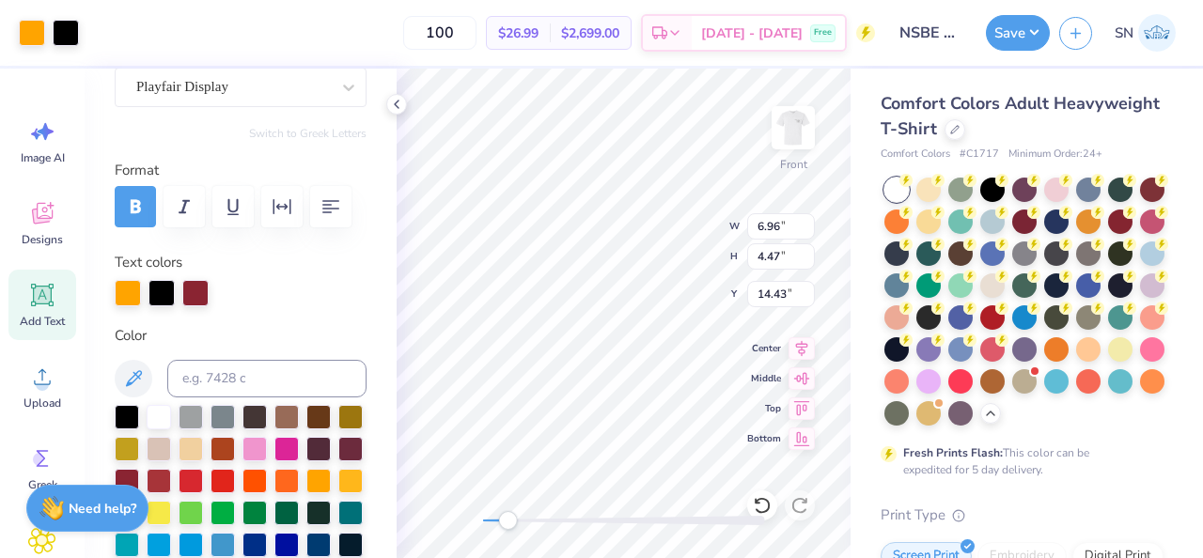
type input "6.96"
type input "4.47"
type input "14.43"
click at [504, 525] on div "Accessibility label" at bounding box center [503, 520] width 19 height 19
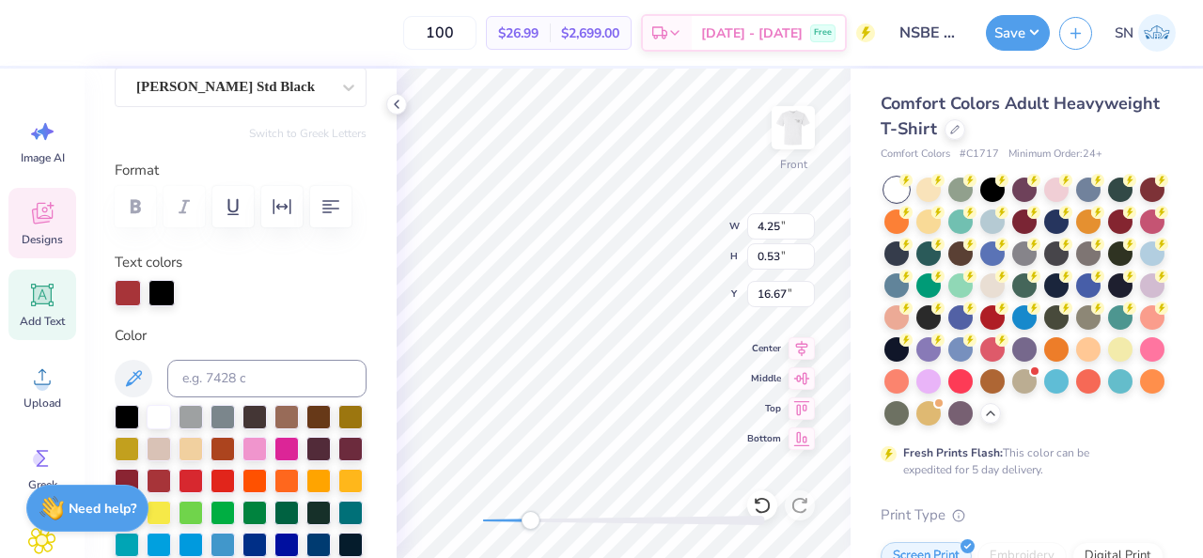
type input "4.25"
type input "16.67"
click at [425, 536] on div "Front W 4.25 4.25 " H 0.53 0.53 " Y 16.67 16.67 " Center Middle Top Bottom" at bounding box center [624, 314] width 454 height 490
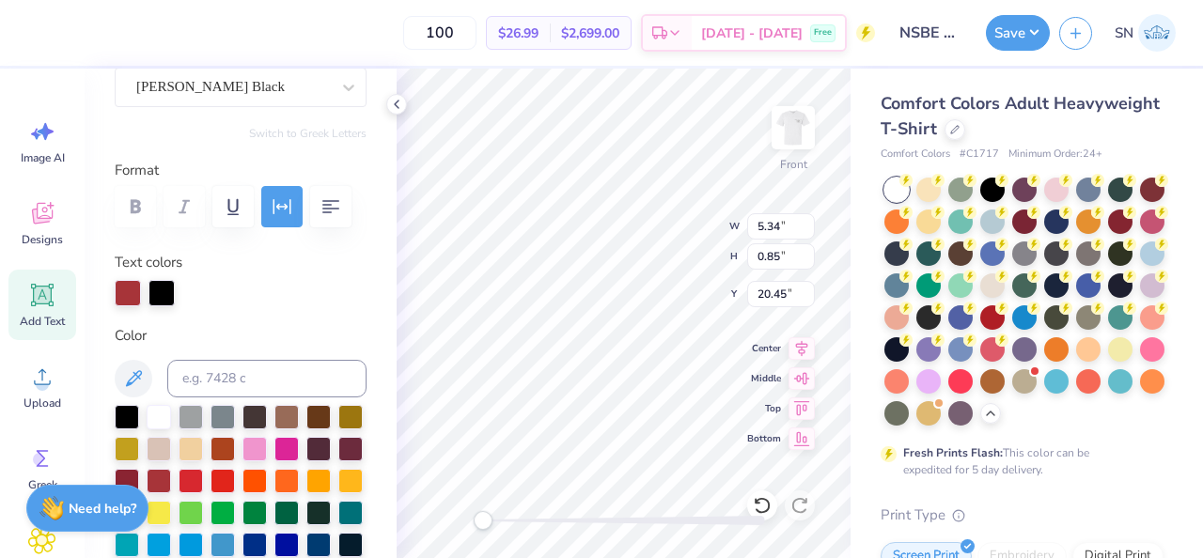
scroll to position [72, 0]
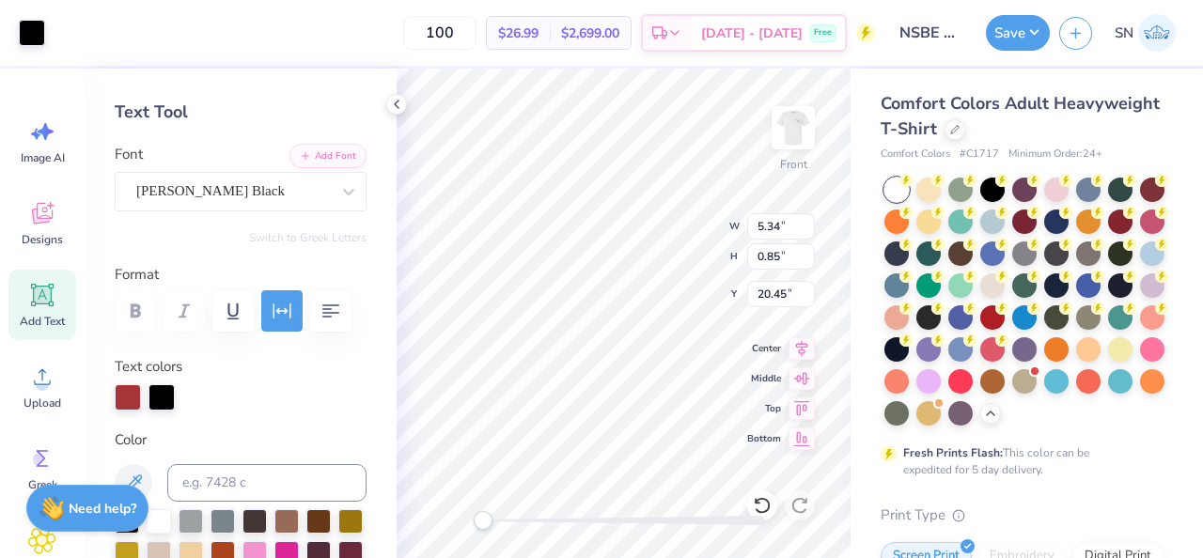
type input "7.99"
type input "0.56"
type input "4.35"
type input "5.34"
type input "0.85"
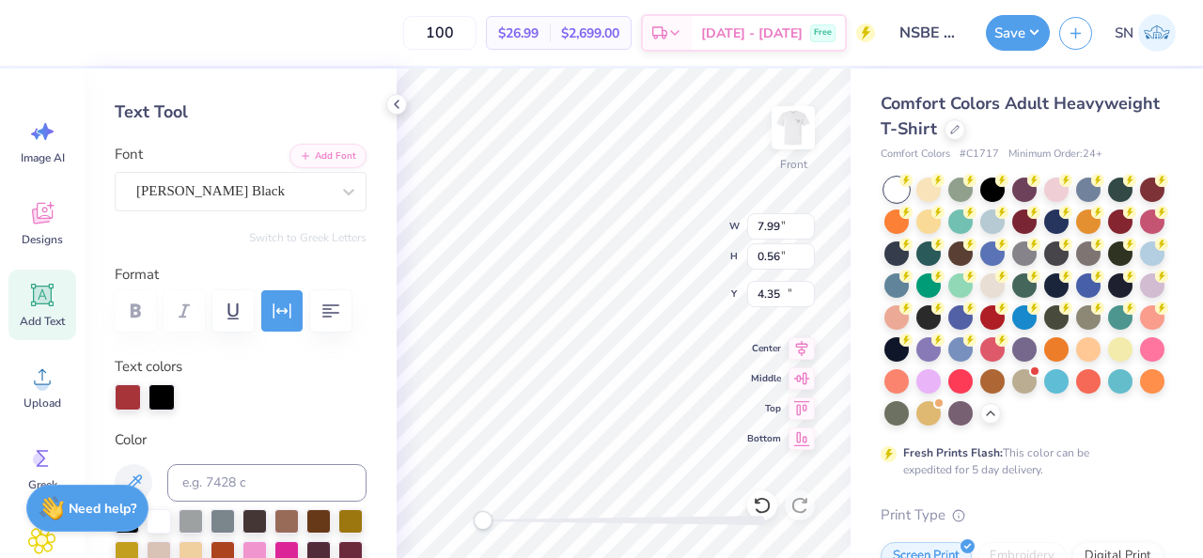
type input "20.45"
click at [309, 200] on div "Cooper Black" at bounding box center [232, 191] width 197 height 29
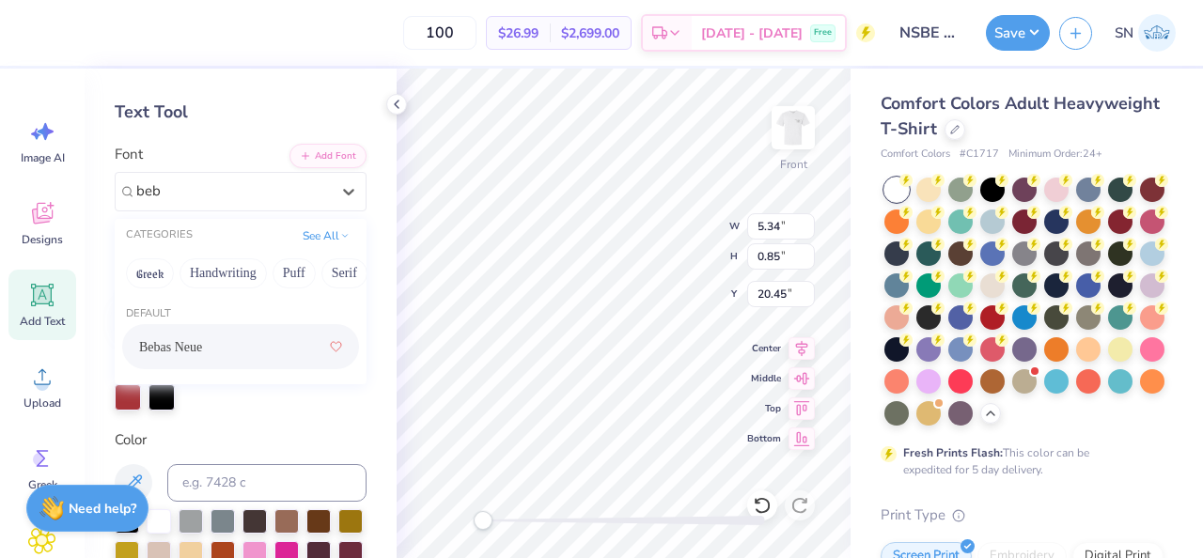
click at [290, 345] on div "Bebas Neue" at bounding box center [240, 347] width 203 height 34
type input "beb"
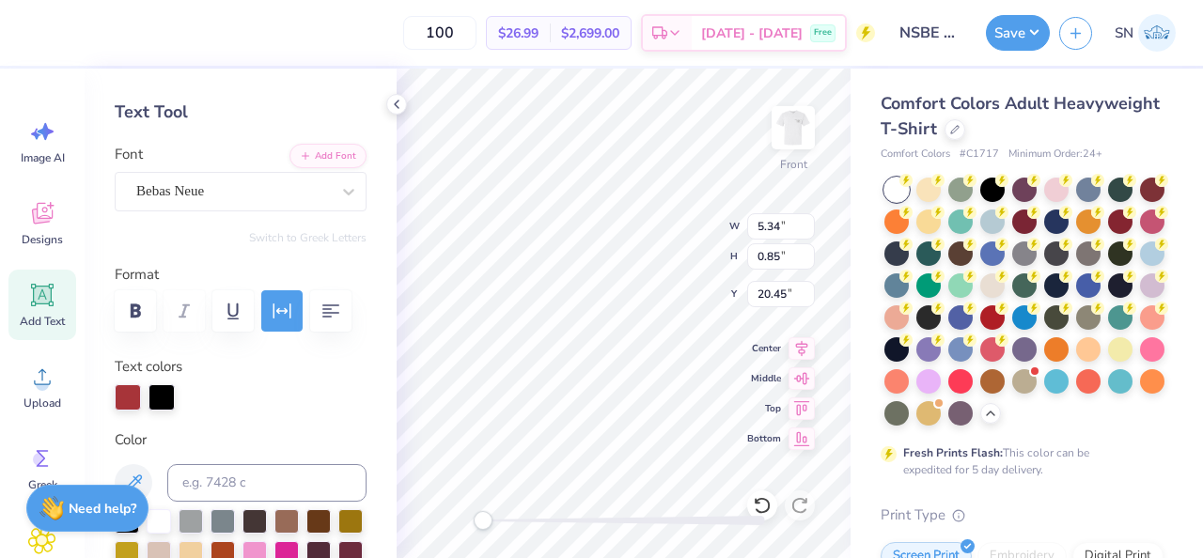
type input "3.27"
type input "0.71"
type input "20.51"
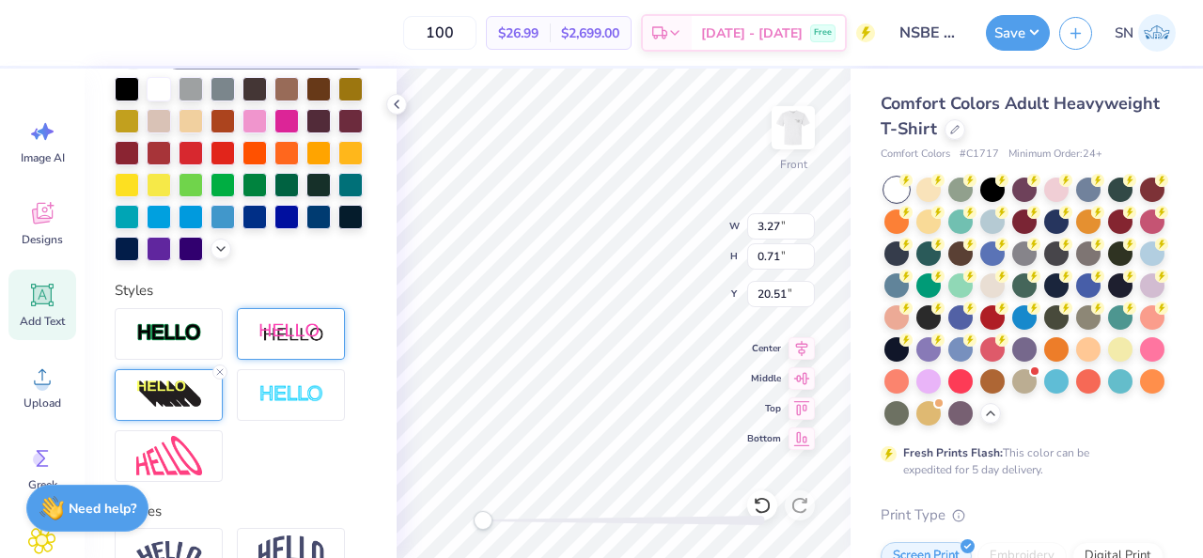
scroll to position [518, 0]
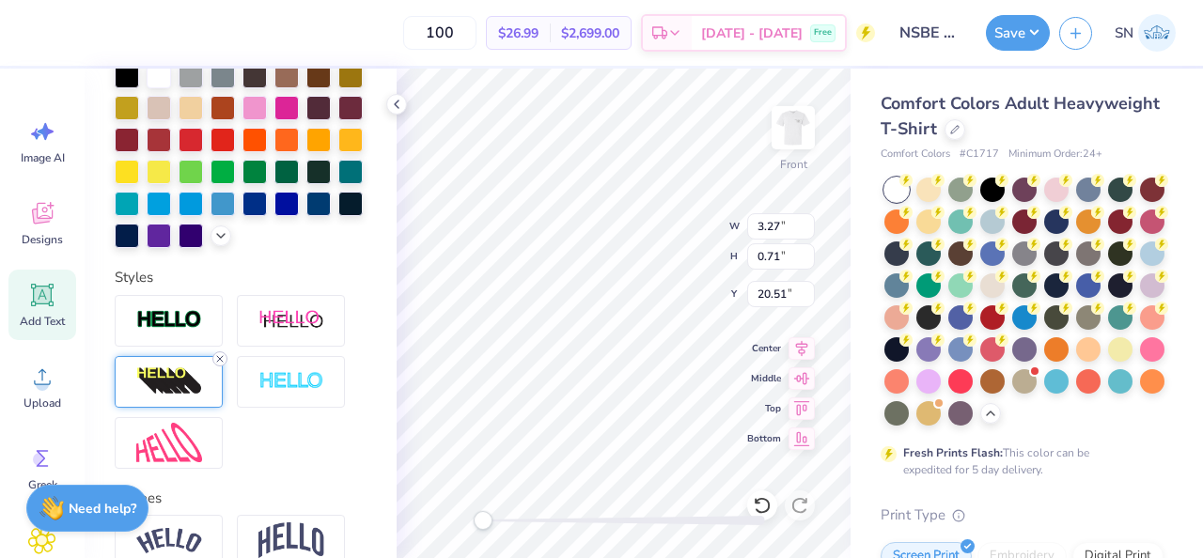
click at [221, 361] on icon at bounding box center [219, 358] width 11 height 11
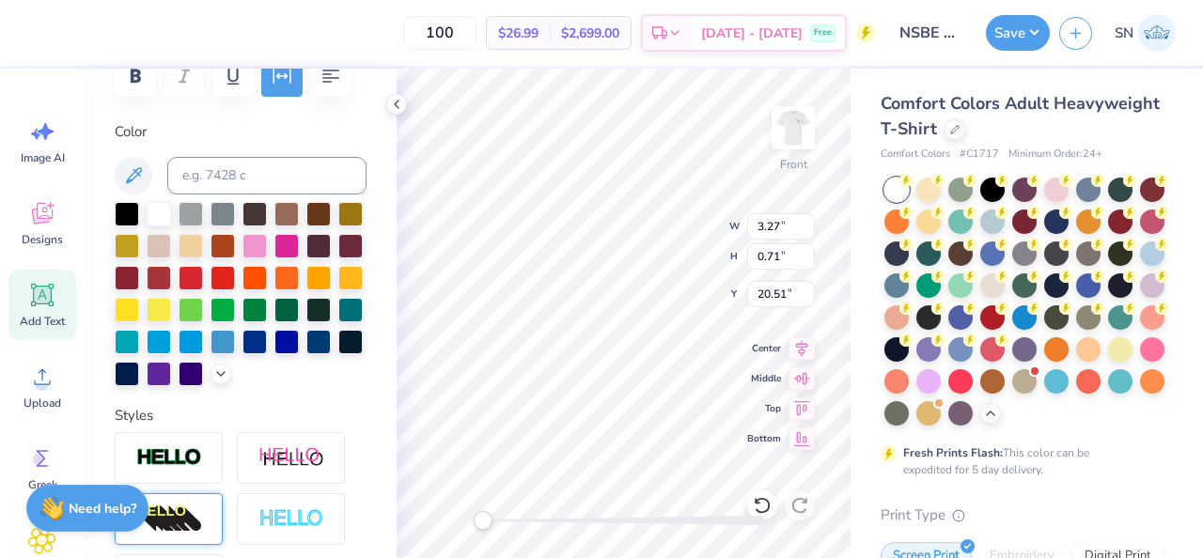
scroll to position [294, 0]
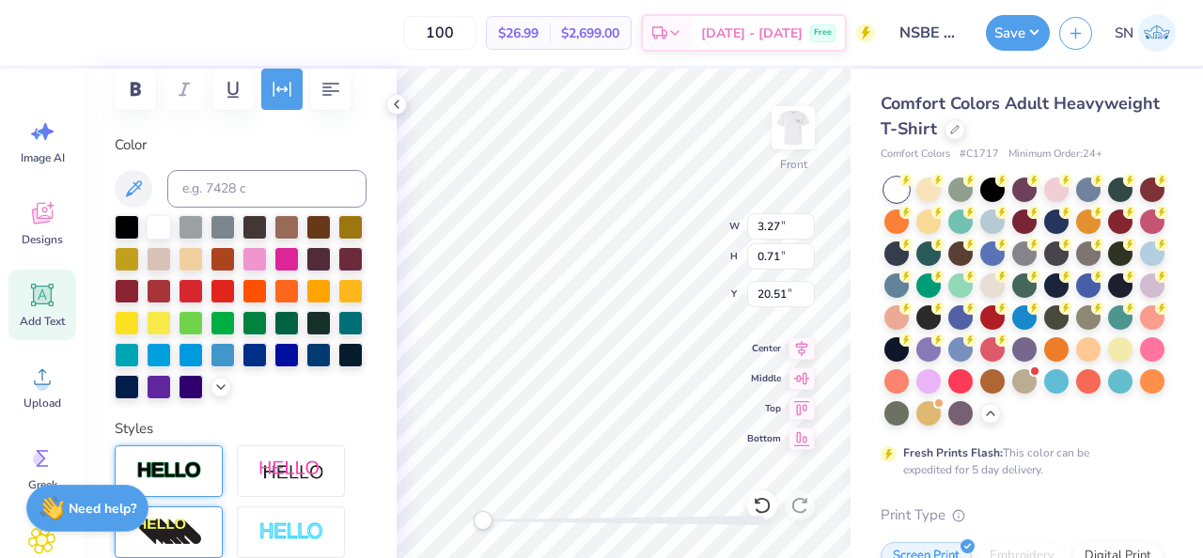
click at [202, 476] on div at bounding box center [169, 472] width 108 height 52
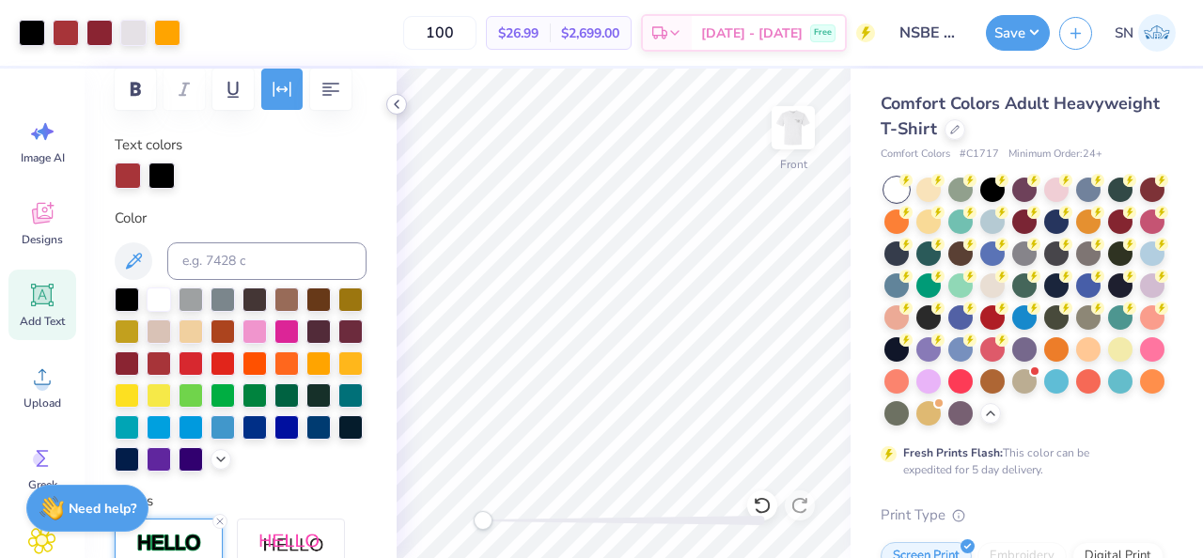
click at [398, 109] on icon at bounding box center [396, 104] width 15 height 15
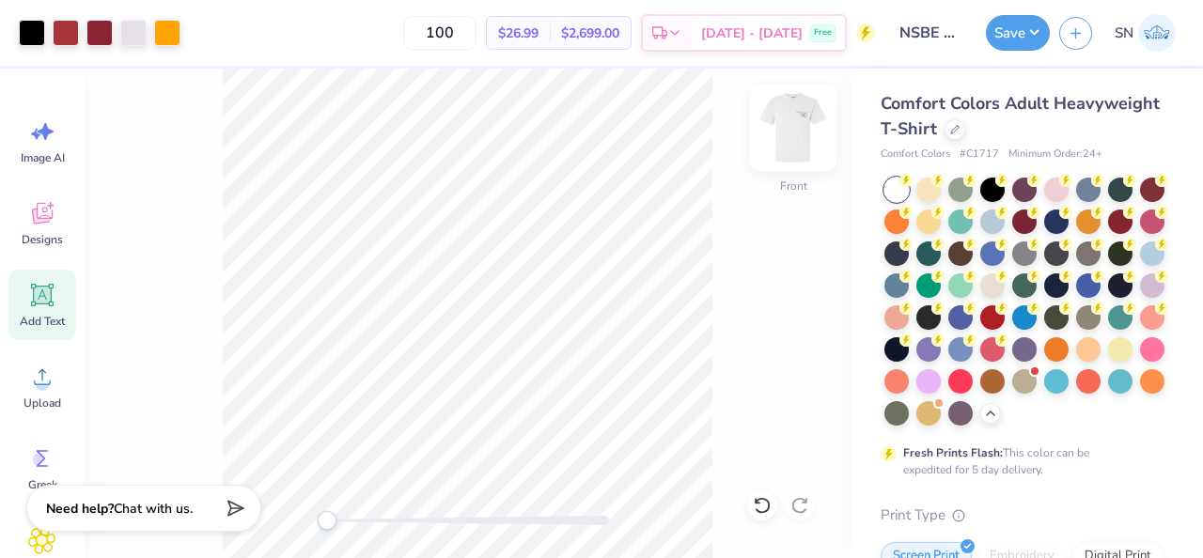
click at [794, 126] on img at bounding box center [793, 127] width 75 height 75
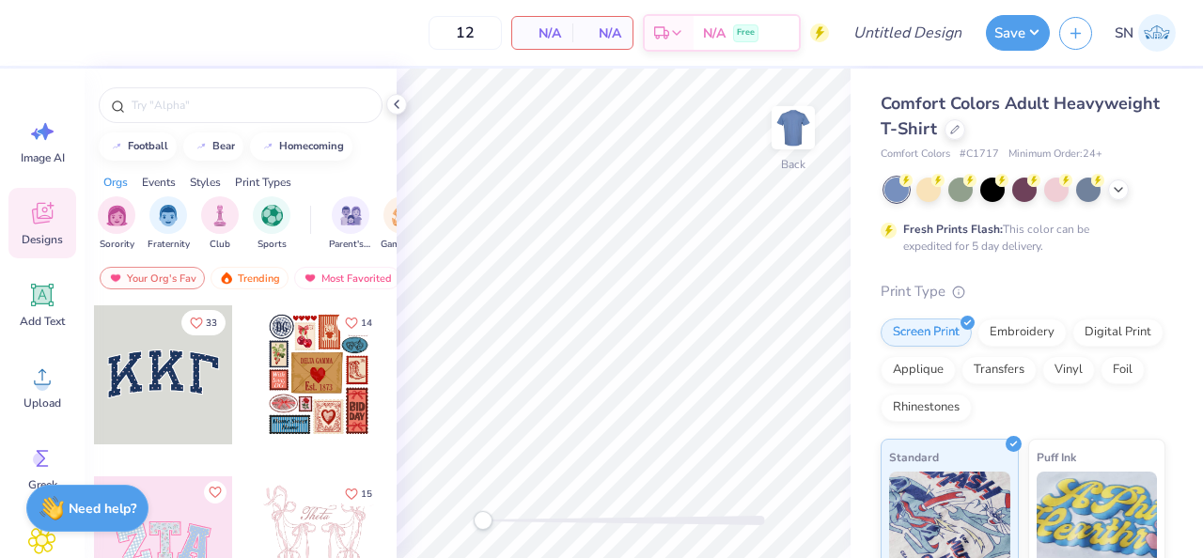
click at [1105, 190] on div at bounding box center [1025, 190] width 281 height 24
click at [1111, 190] on icon at bounding box center [1118, 187] width 15 height 15
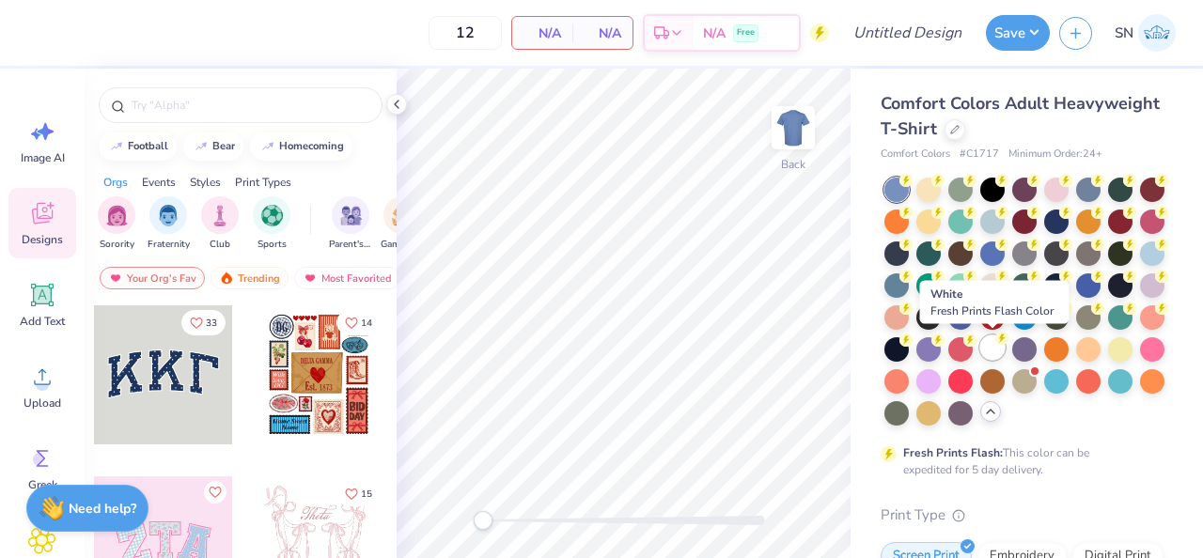
click at [983, 354] on div at bounding box center [992, 348] width 24 height 24
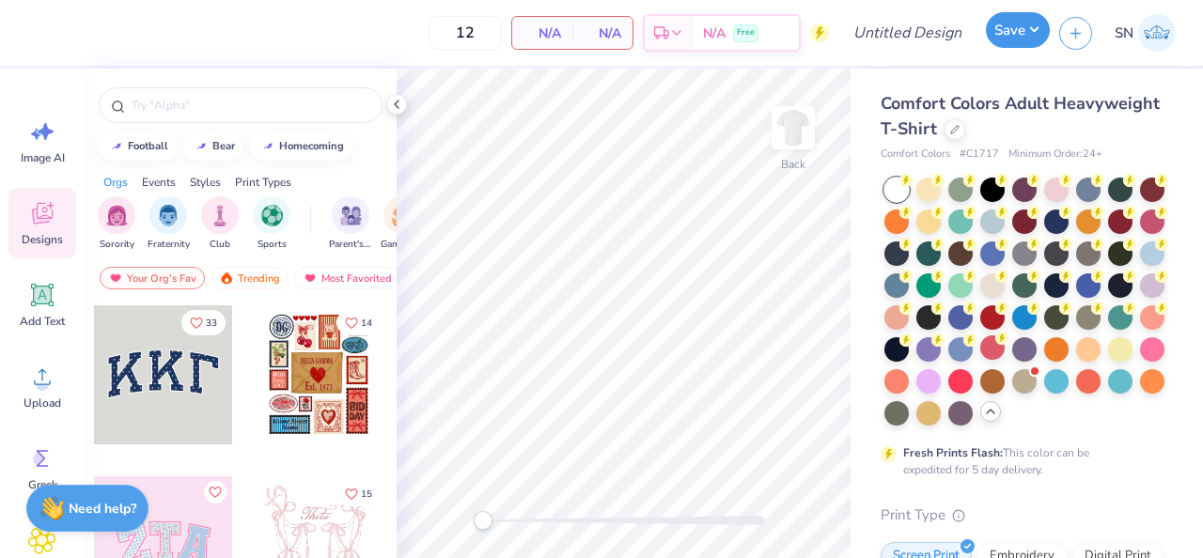
click at [1016, 39] on button "Save" at bounding box center [1018, 30] width 64 height 36
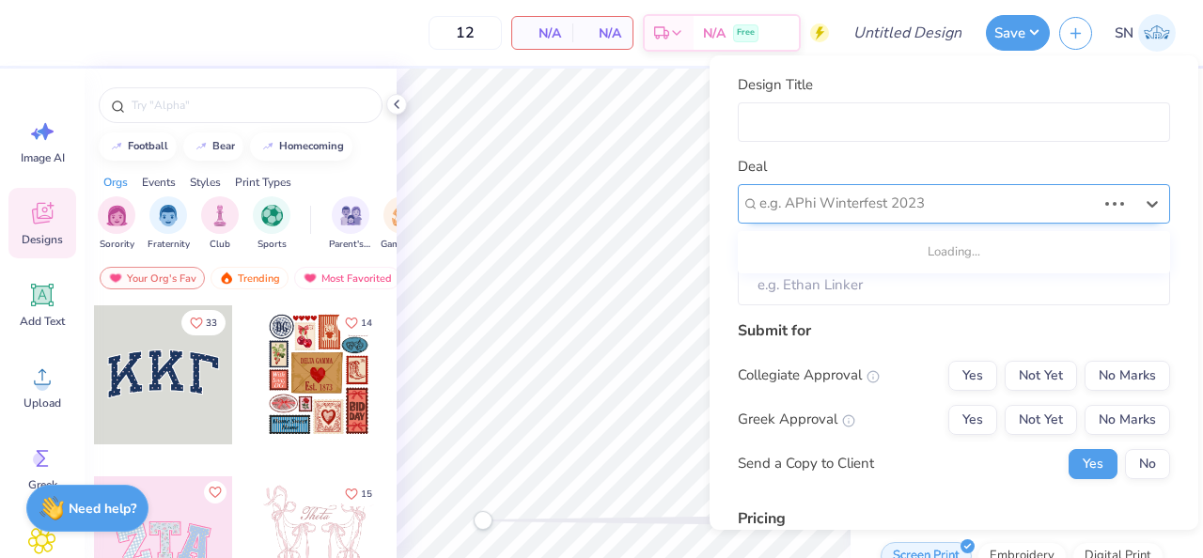
click at [888, 197] on div at bounding box center [928, 203] width 337 height 25
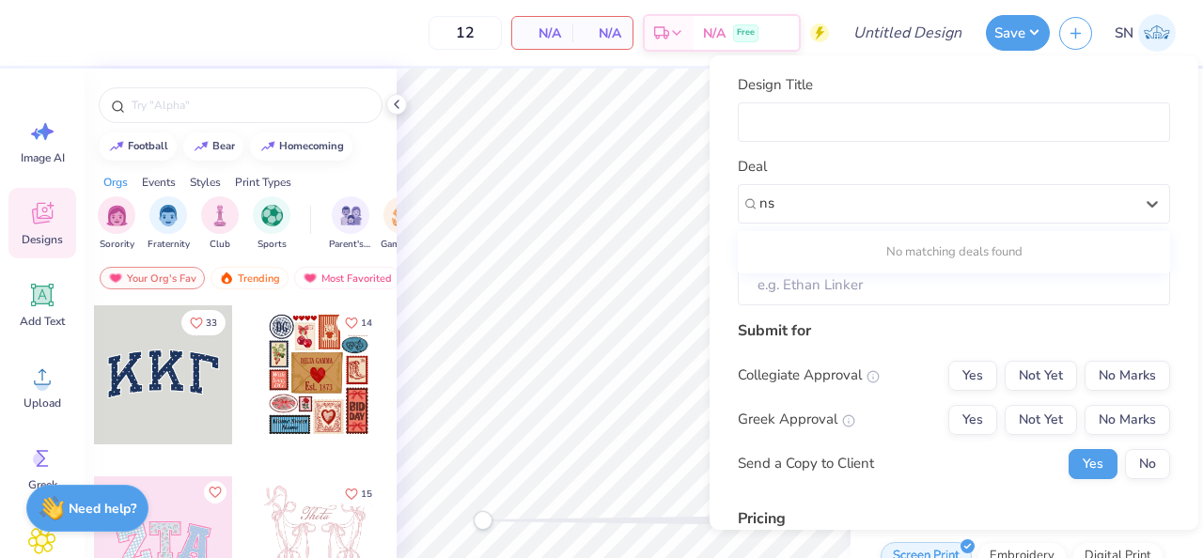
type input "ns"
click at [819, 289] on input "Client" at bounding box center [954, 285] width 432 height 40
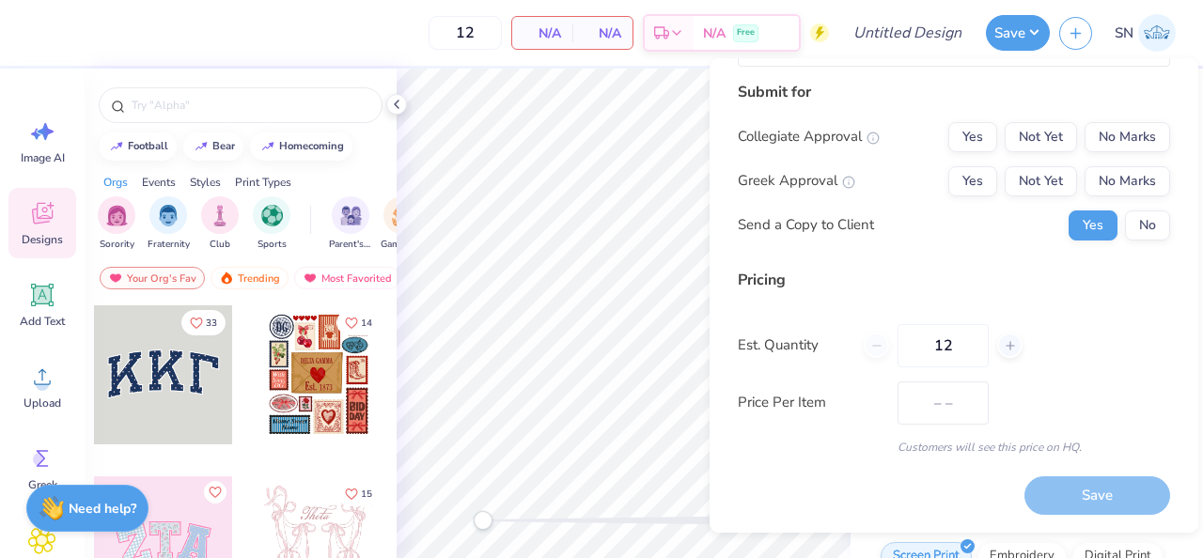
scroll to position [242, 0]
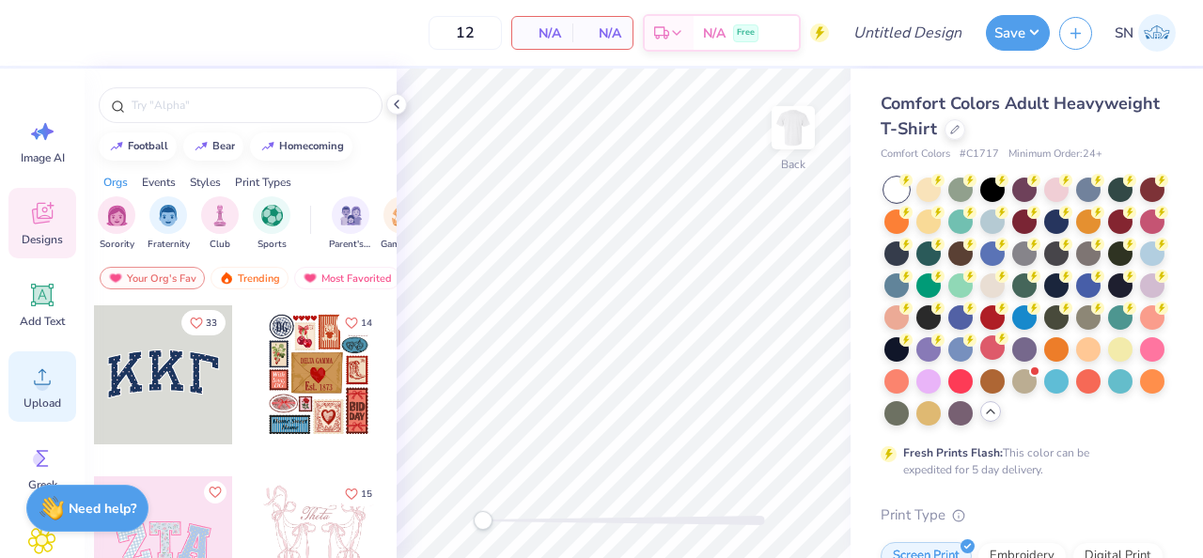
click at [37, 385] on circle at bounding box center [42, 384] width 13 height 13
click at [797, 137] on img at bounding box center [793, 127] width 75 height 75
click at [52, 379] on icon at bounding box center [42, 377] width 28 height 28
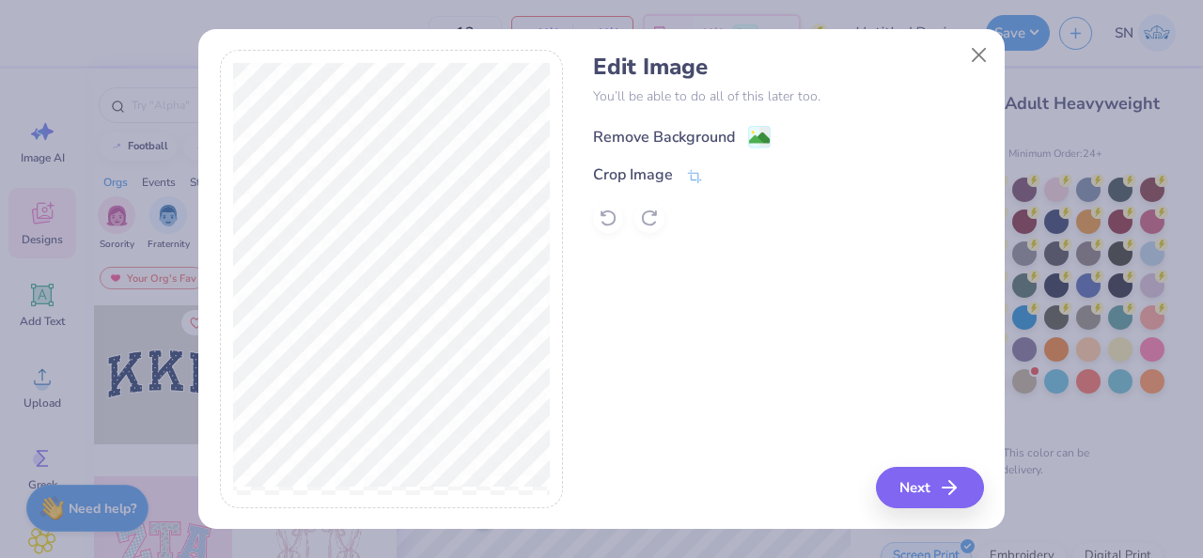
click at [718, 135] on div "Remove Background" at bounding box center [664, 137] width 142 height 23
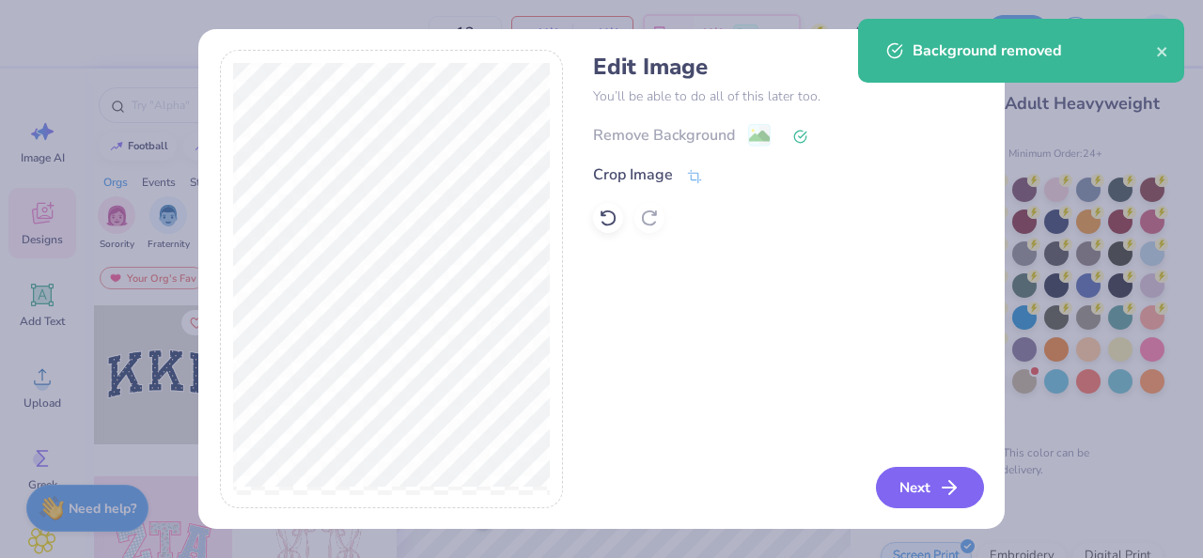
click at [901, 487] on button "Next" at bounding box center [930, 487] width 108 height 41
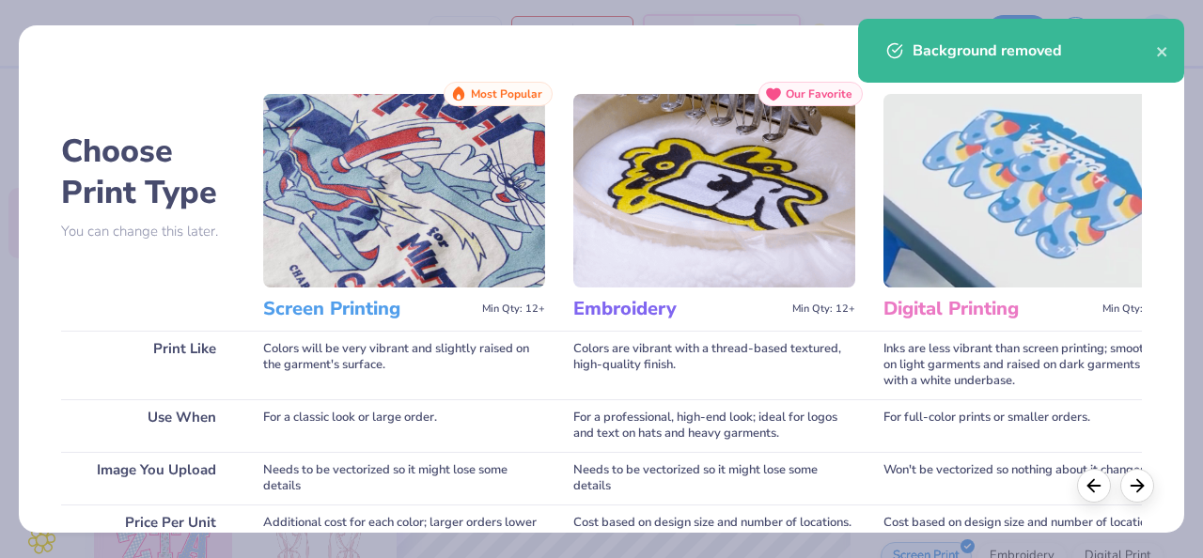
scroll to position [379, 0]
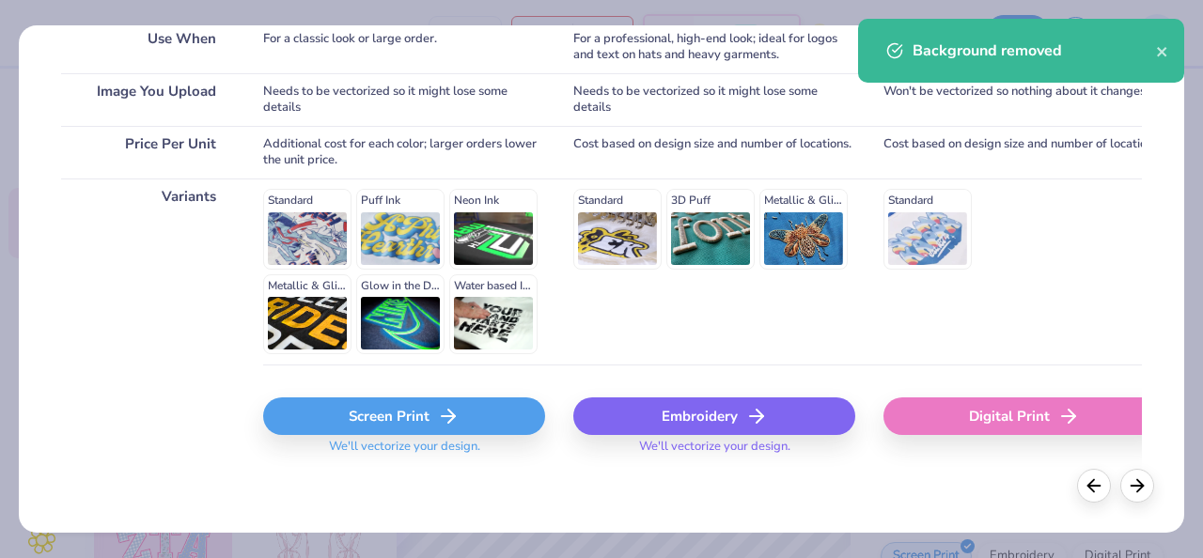
click at [403, 429] on div "Screen Print" at bounding box center [404, 417] width 282 height 38
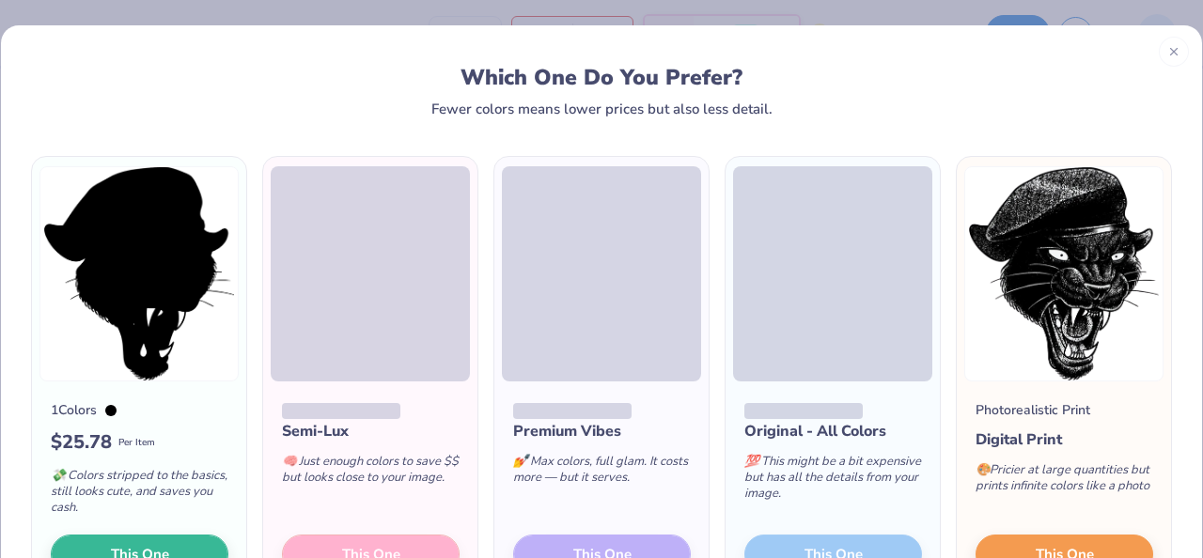
scroll to position [82, 0]
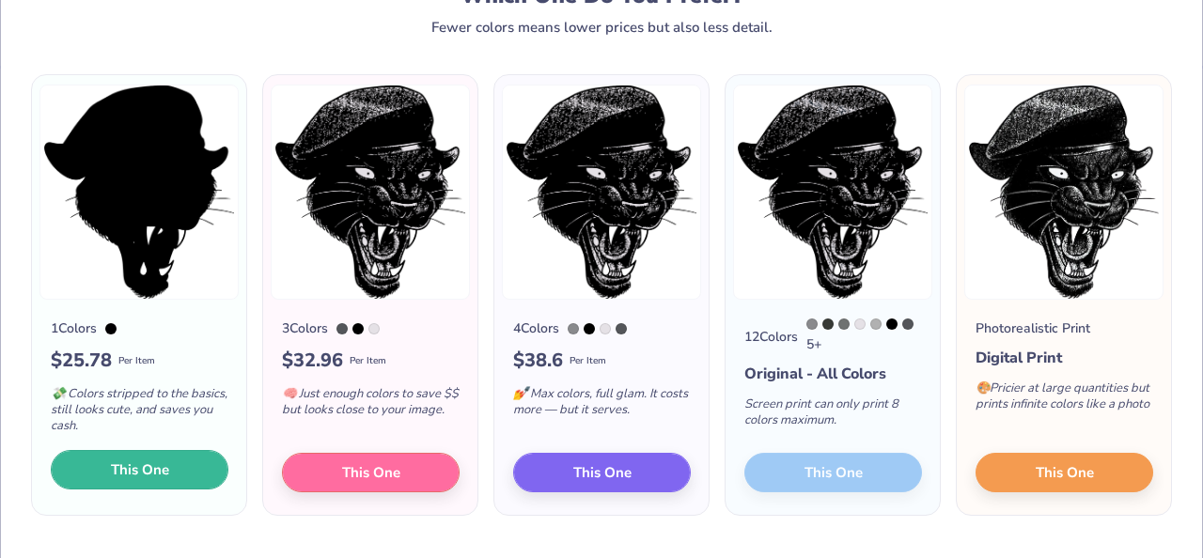
click at [149, 466] on span "This One" at bounding box center [140, 471] width 58 height 22
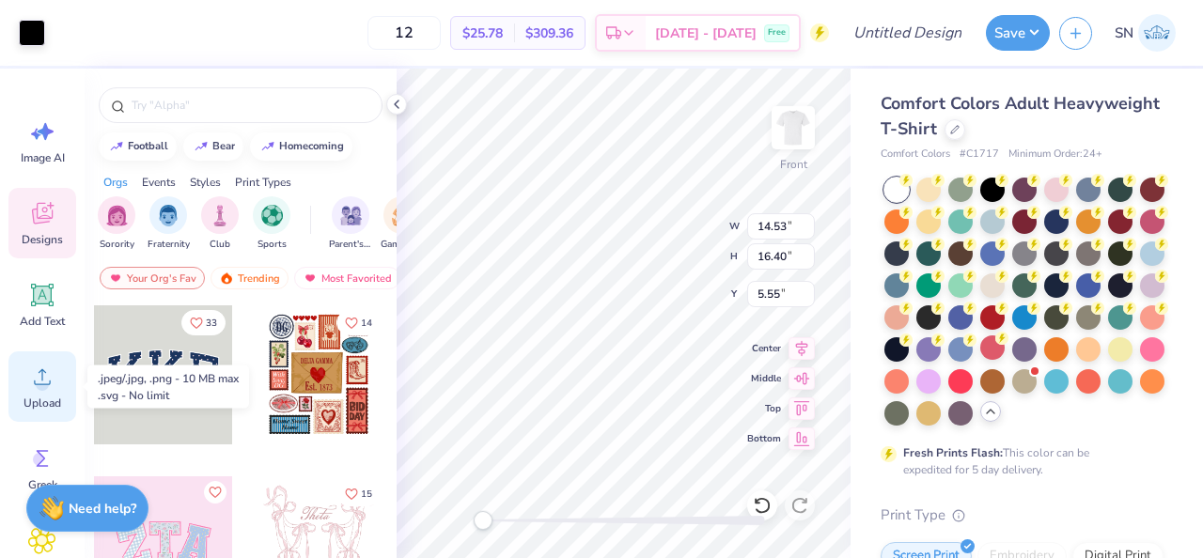
click at [52, 383] on icon at bounding box center [42, 377] width 28 height 28
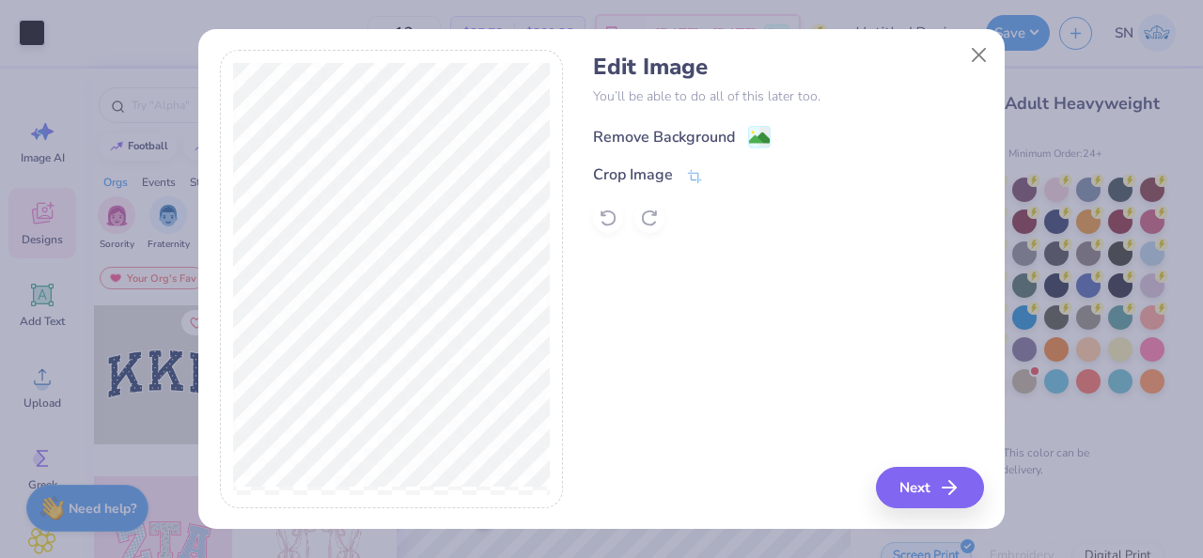
click at [698, 145] on div "Remove Background" at bounding box center [664, 137] width 142 height 23
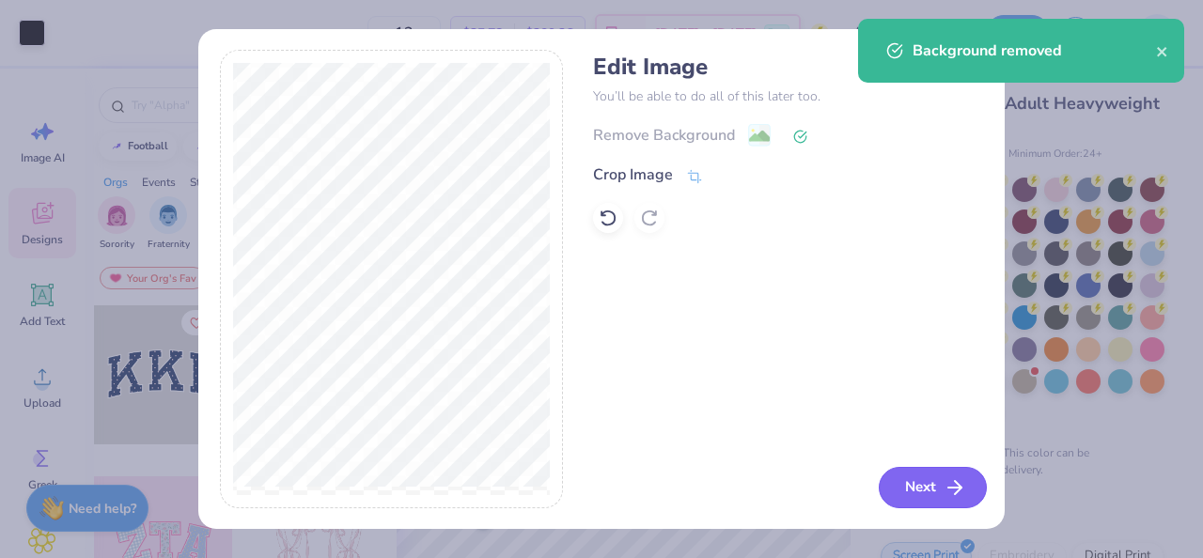
click at [938, 501] on button "Next" at bounding box center [933, 487] width 108 height 41
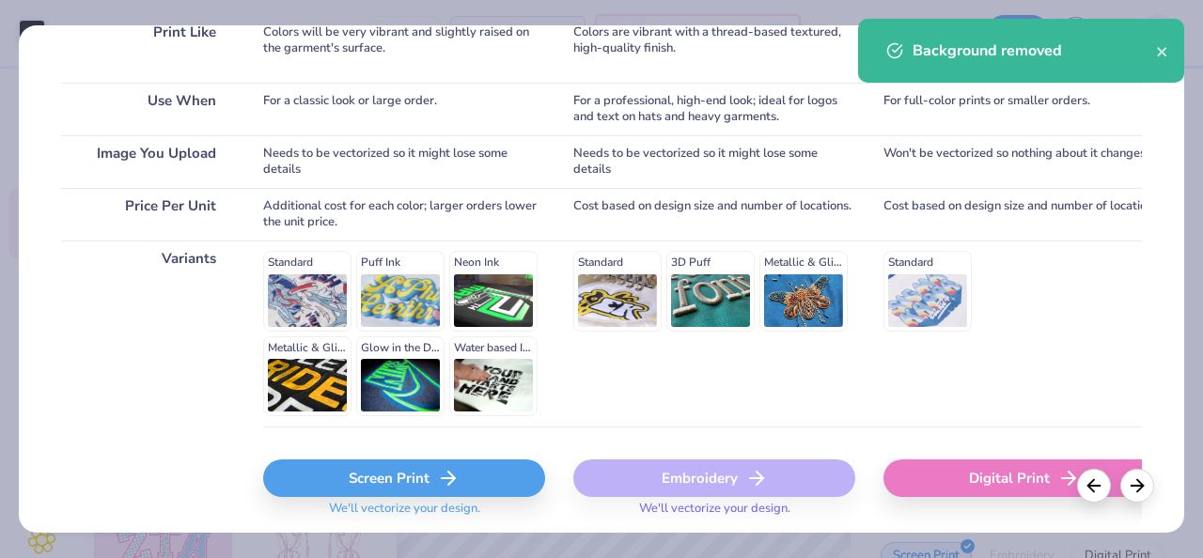
scroll to position [379, 0]
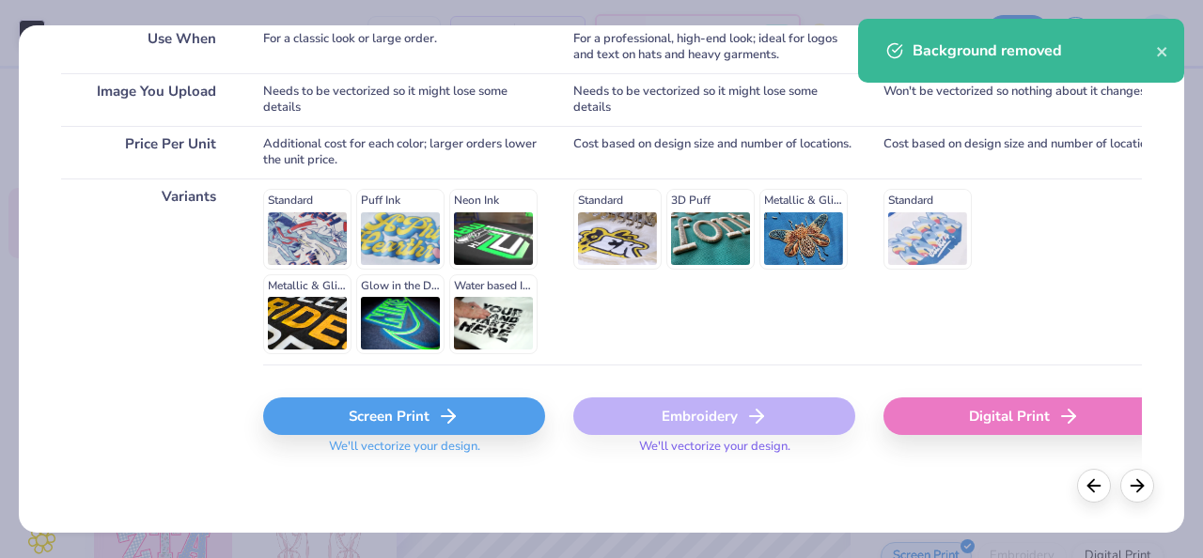
click at [394, 412] on div "Screen Print" at bounding box center [404, 417] width 282 height 38
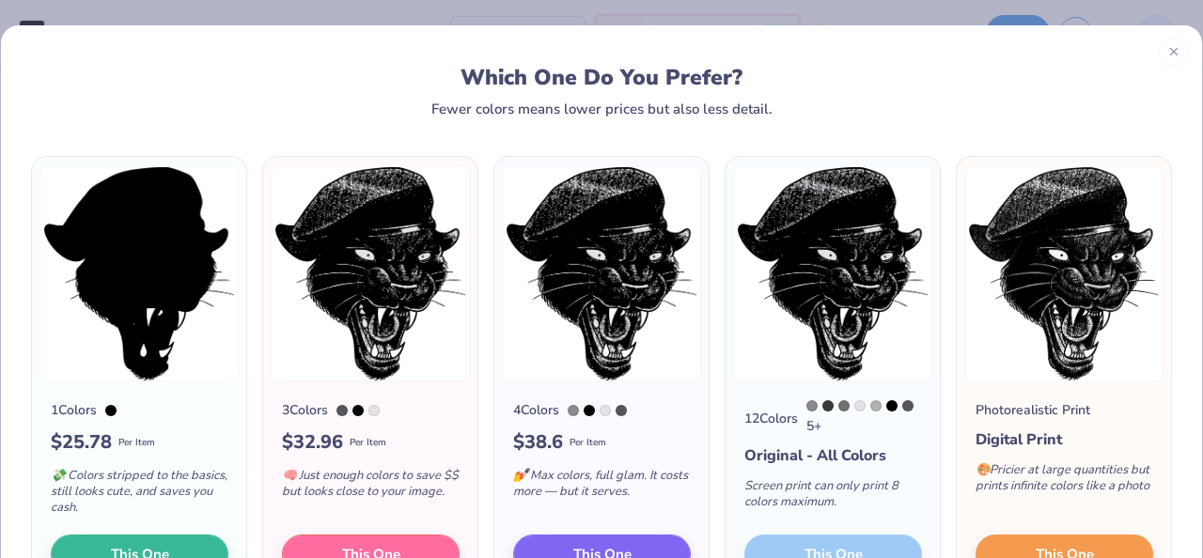
scroll to position [50, 0]
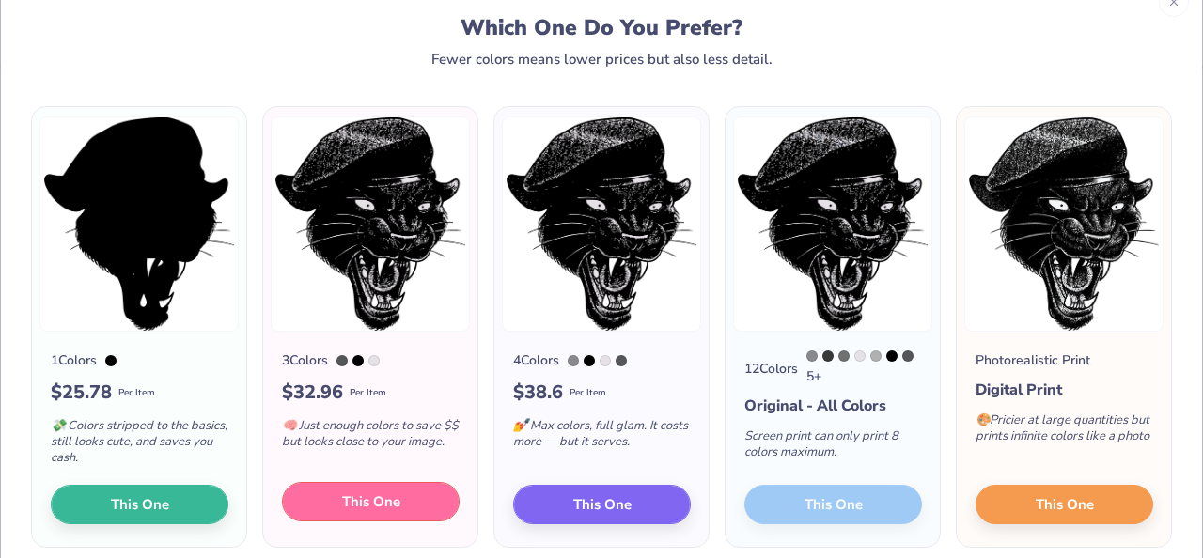
click at [377, 492] on span "This One" at bounding box center [371, 503] width 58 height 22
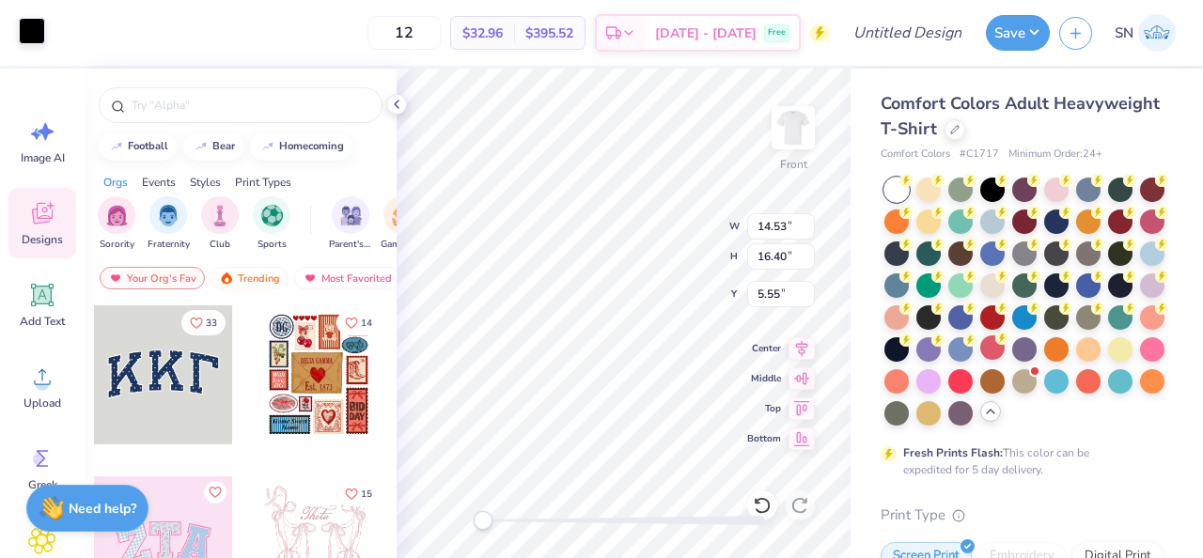
click at [44, 38] on div at bounding box center [32, 31] width 26 height 26
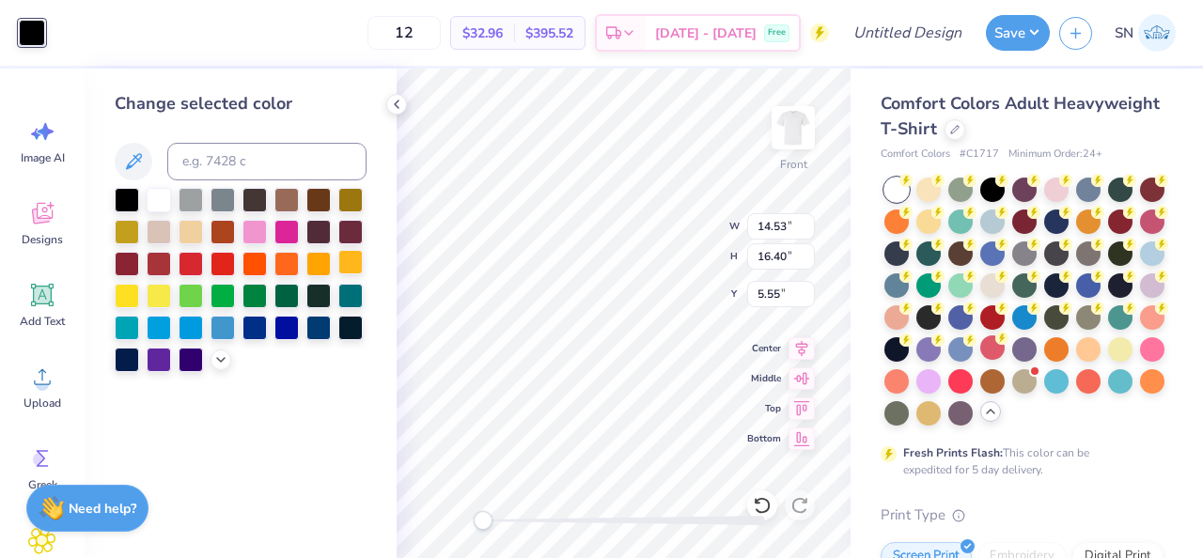
click at [346, 264] on div at bounding box center [350, 262] width 24 height 24
click at [340, 252] on div at bounding box center [350, 262] width 24 height 24
type input "9.26"
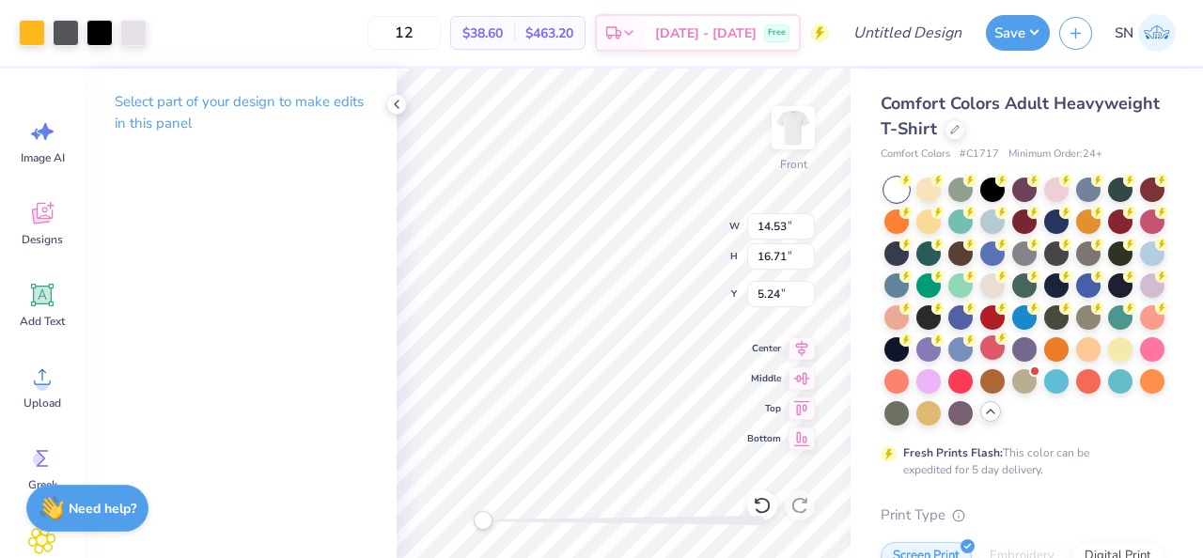
type input "2.44"
type input "2.88"
type input "17.08"
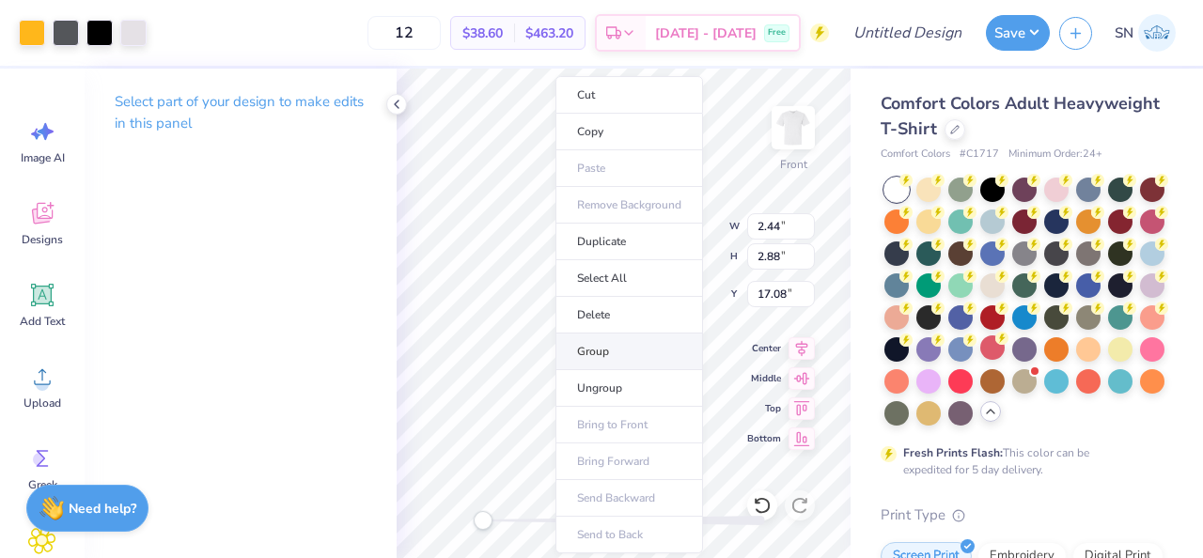
click at [604, 352] on li "Group" at bounding box center [630, 352] width 148 height 37
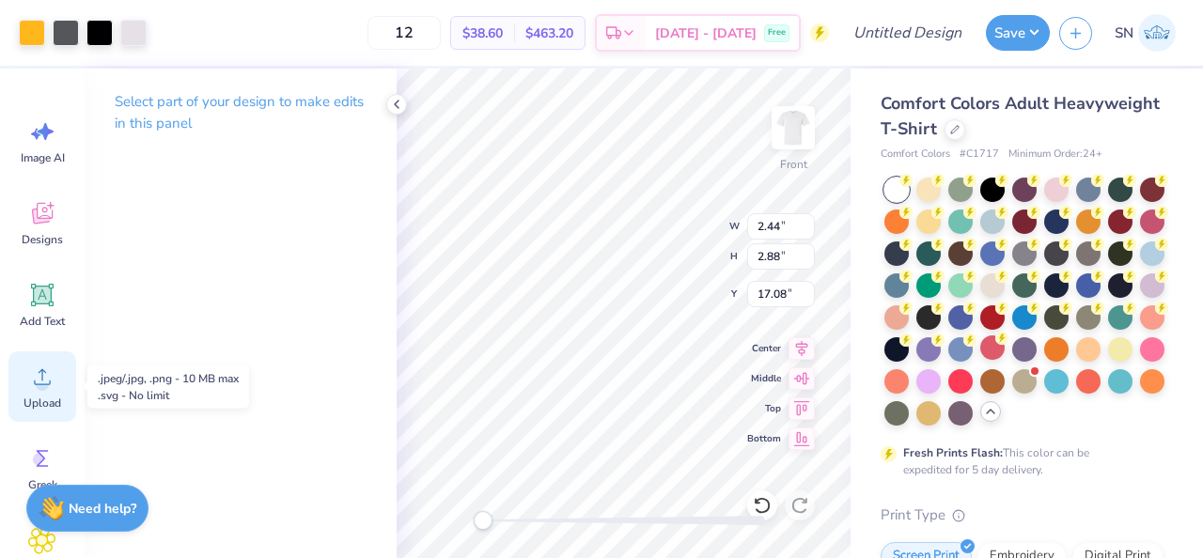
click at [46, 396] on span "Upload" at bounding box center [42, 403] width 38 height 15
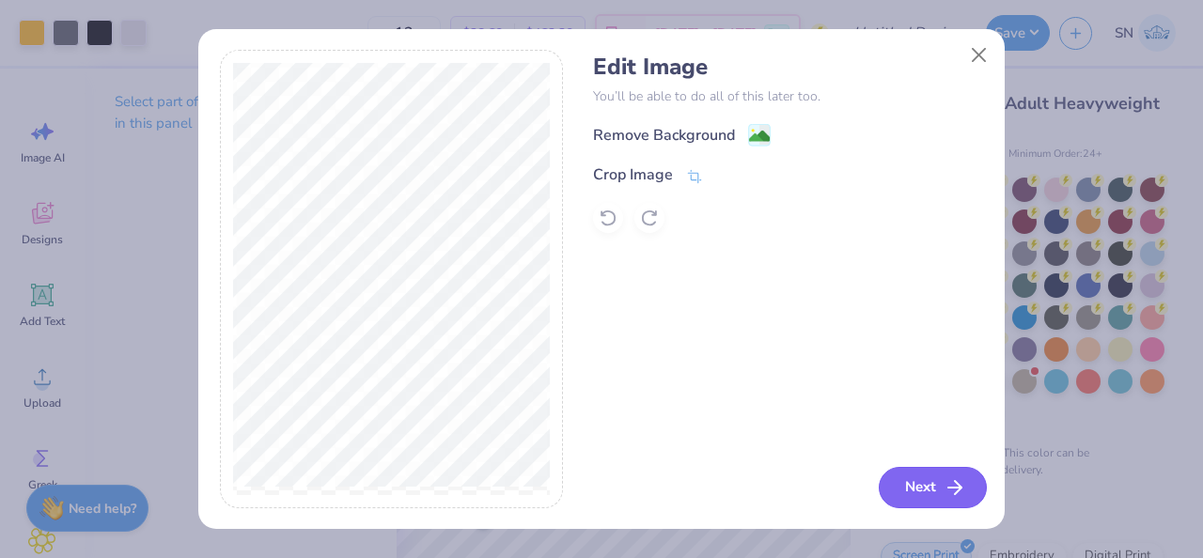
click at [905, 479] on button "Next" at bounding box center [933, 487] width 108 height 41
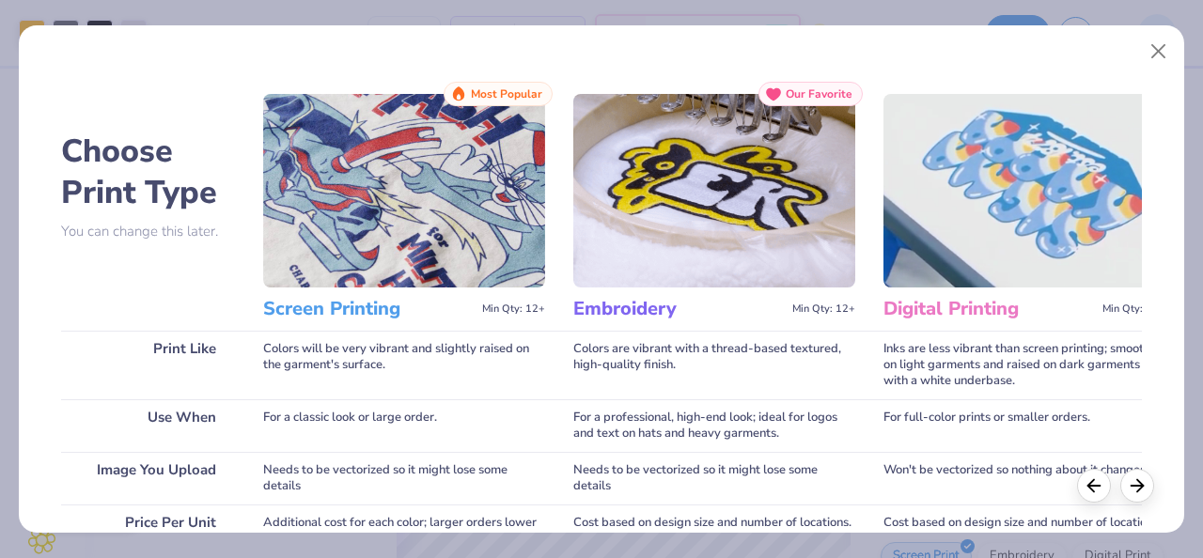
scroll to position [379, 0]
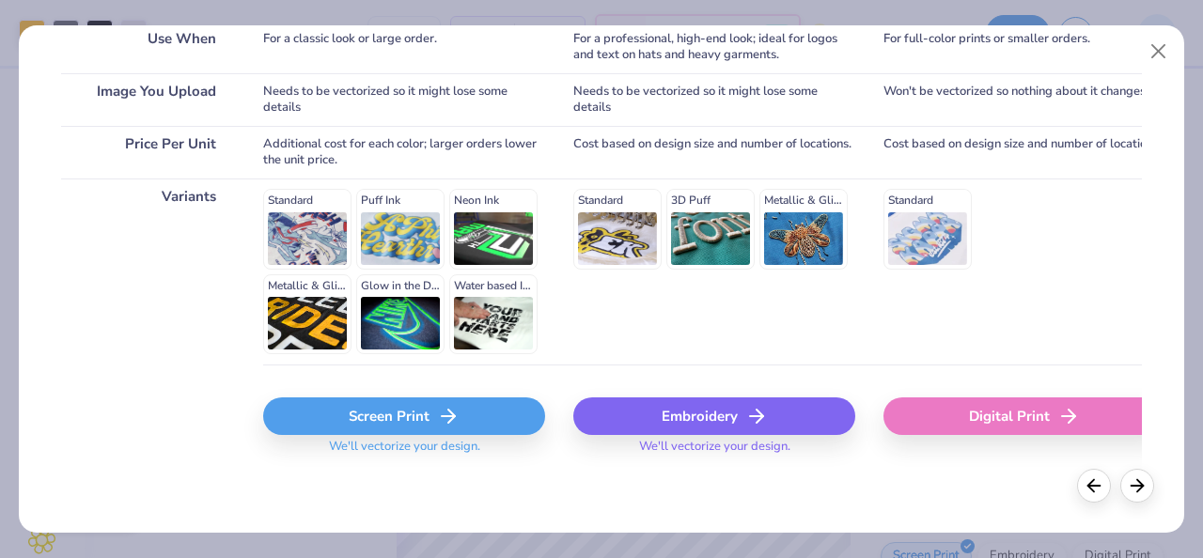
click at [412, 423] on div "Screen Print" at bounding box center [404, 417] width 282 height 38
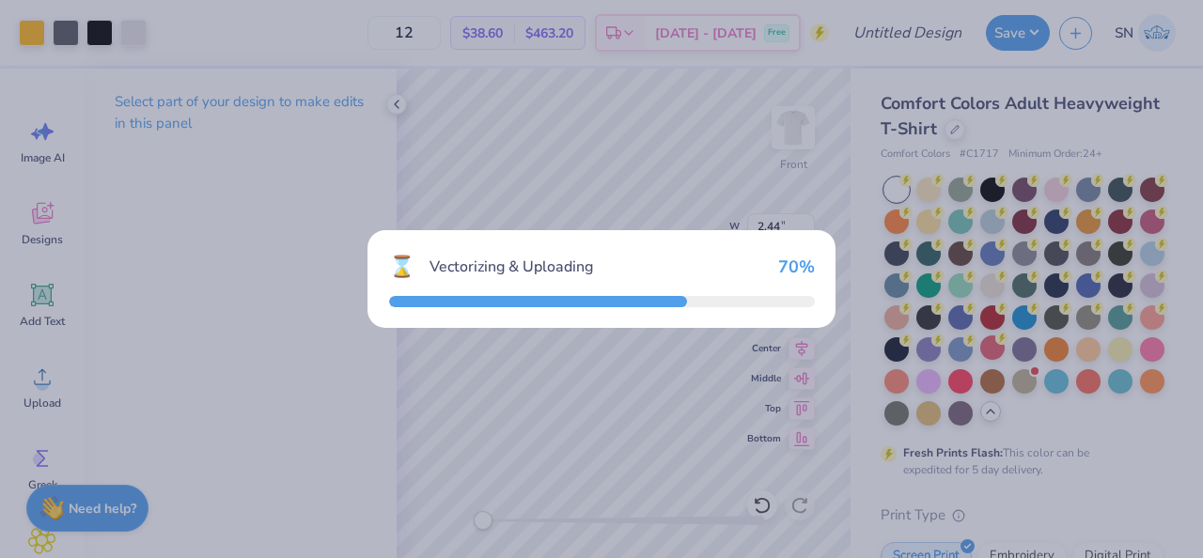
type input "14.53"
type input "11.85"
type input "7.82"
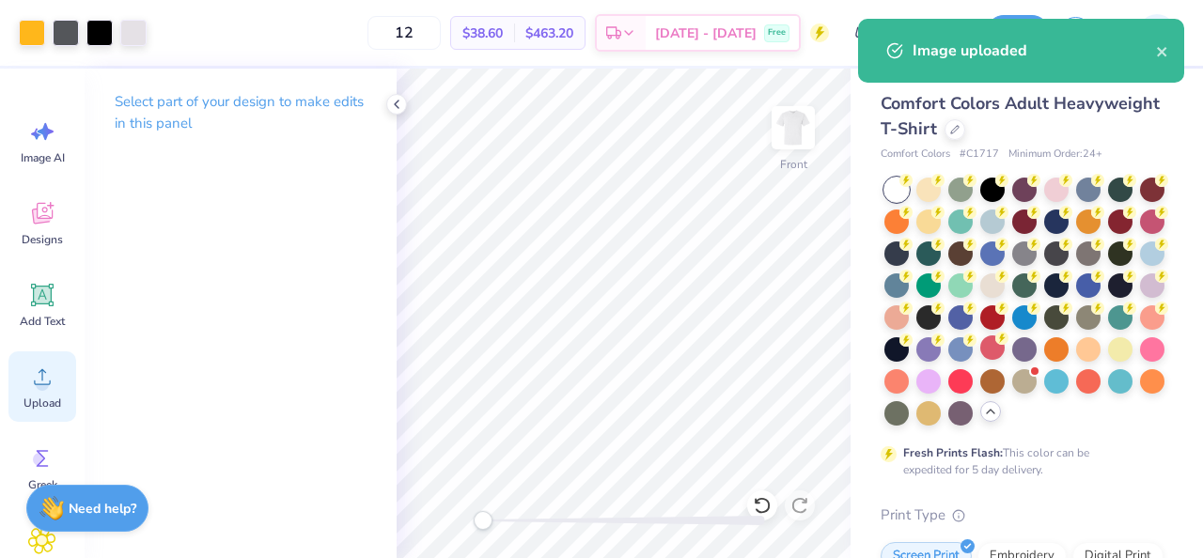
click at [54, 388] on icon at bounding box center [42, 377] width 28 height 28
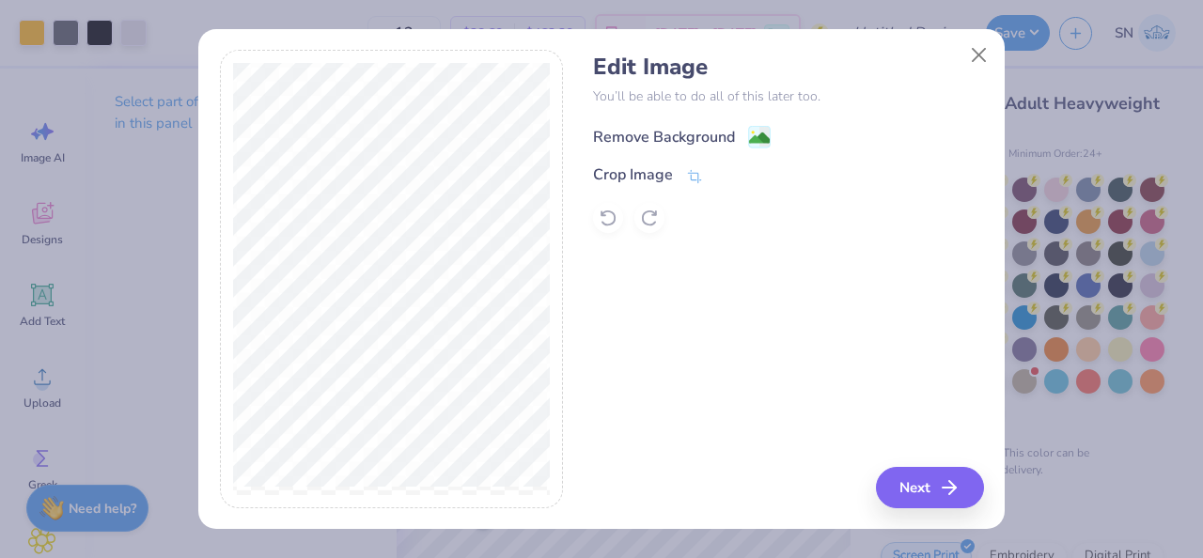
click at [720, 136] on div "Remove Background" at bounding box center [664, 137] width 142 height 23
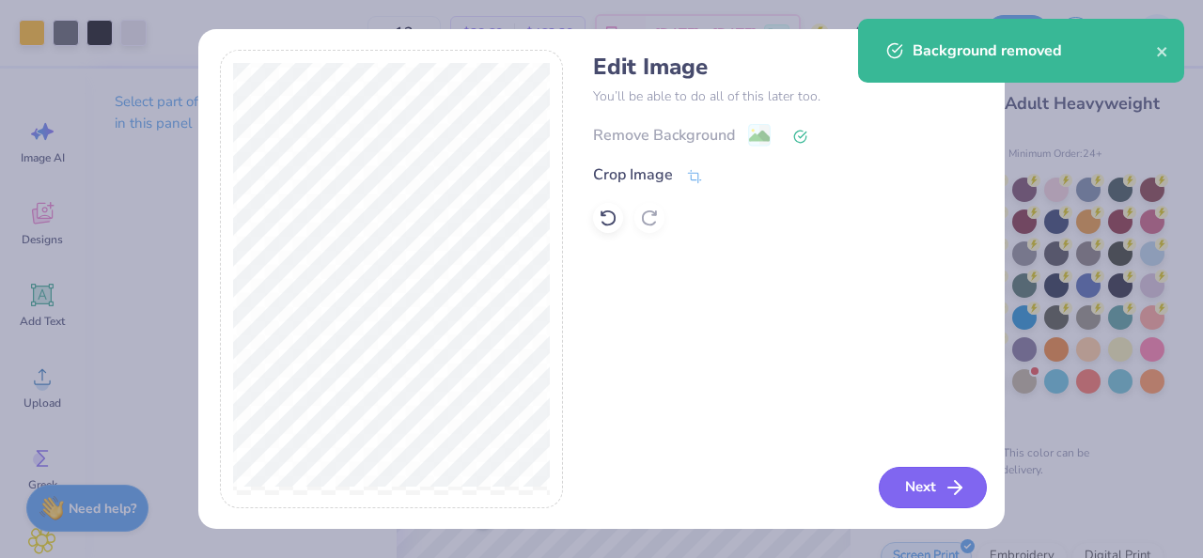
click at [917, 472] on button "Next" at bounding box center [933, 487] width 108 height 41
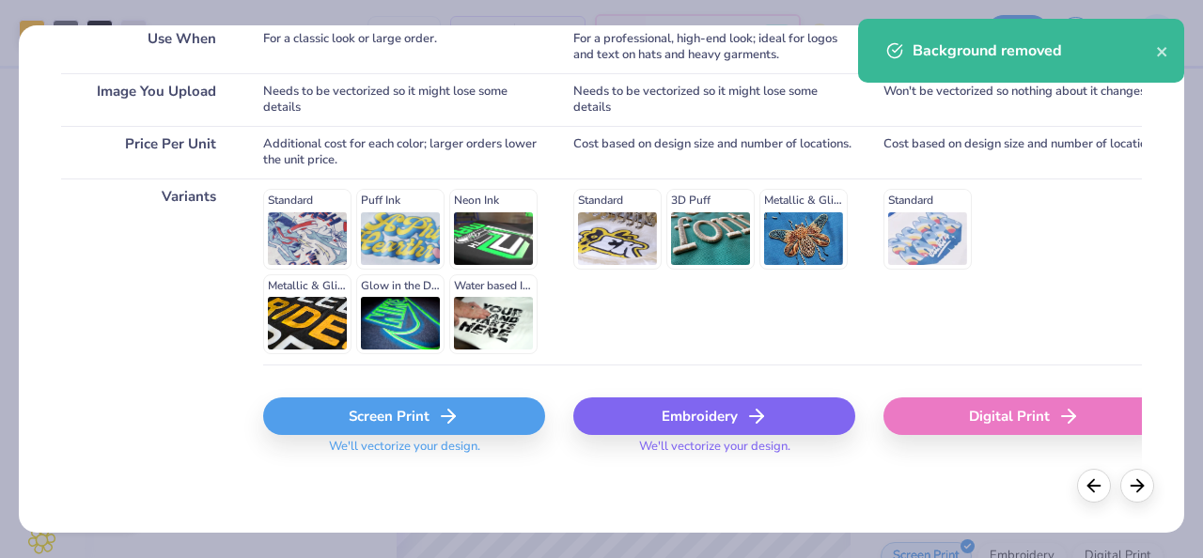
click at [413, 423] on div "Screen Print" at bounding box center [404, 417] width 282 height 38
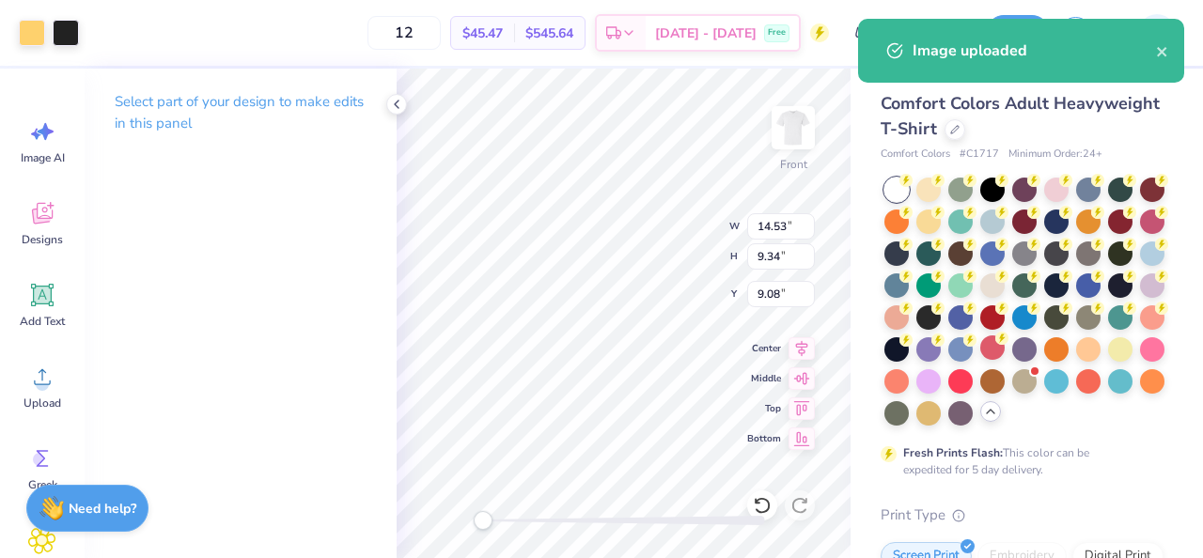
drag, startPoint x: 812, startPoint y: 113, endPoint x: 974, endPoint y: 80, distance: 165.0
click at [812, 113] on img at bounding box center [794, 128] width 38 height 38
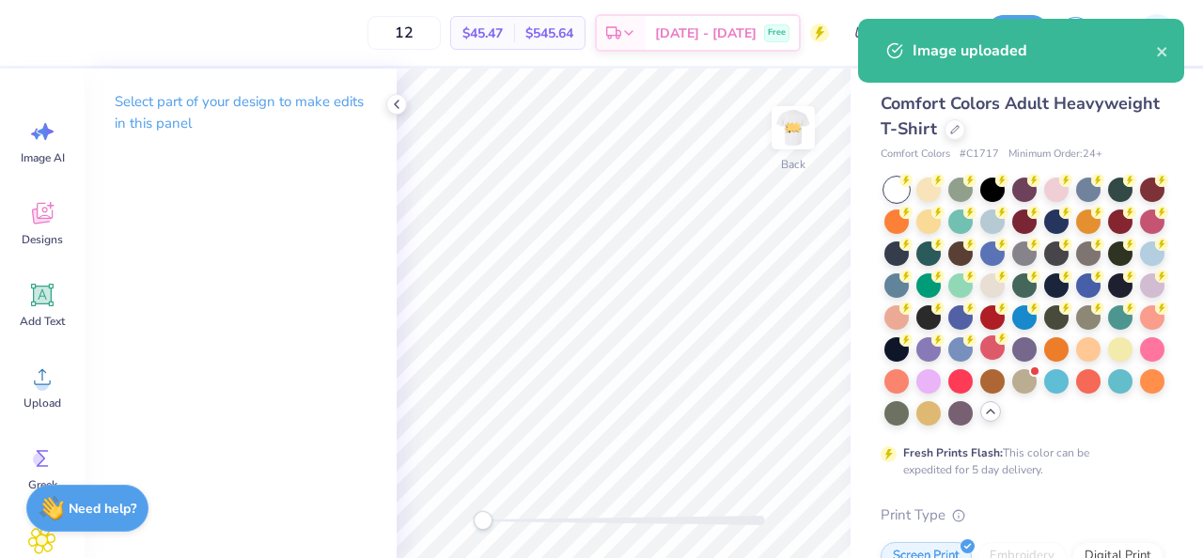
click at [1178, 52] on div "Image uploaded" at bounding box center [1021, 51] width 326 height 64
click at [1168, 52] on icon "close" at bounding box center [1162, 51] width 13 height 15
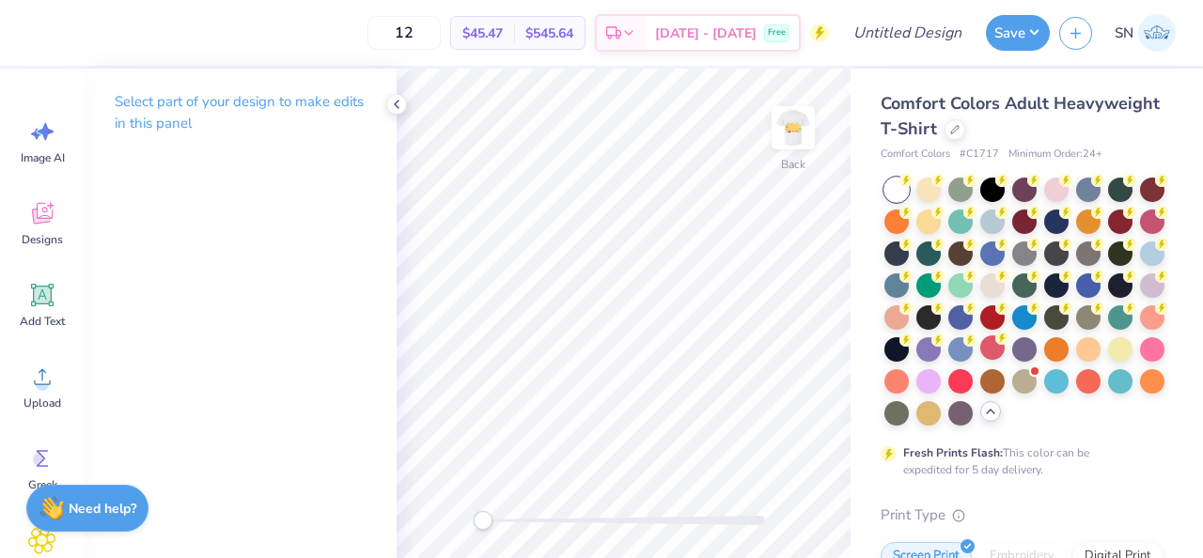
click at [1033, 41] on div "Image uploaded" at bounding box center [1021, 58] width 334 height 86
click at [1028, 32] on button "Save" at bounding box center [1018, 30] width 64 height 36
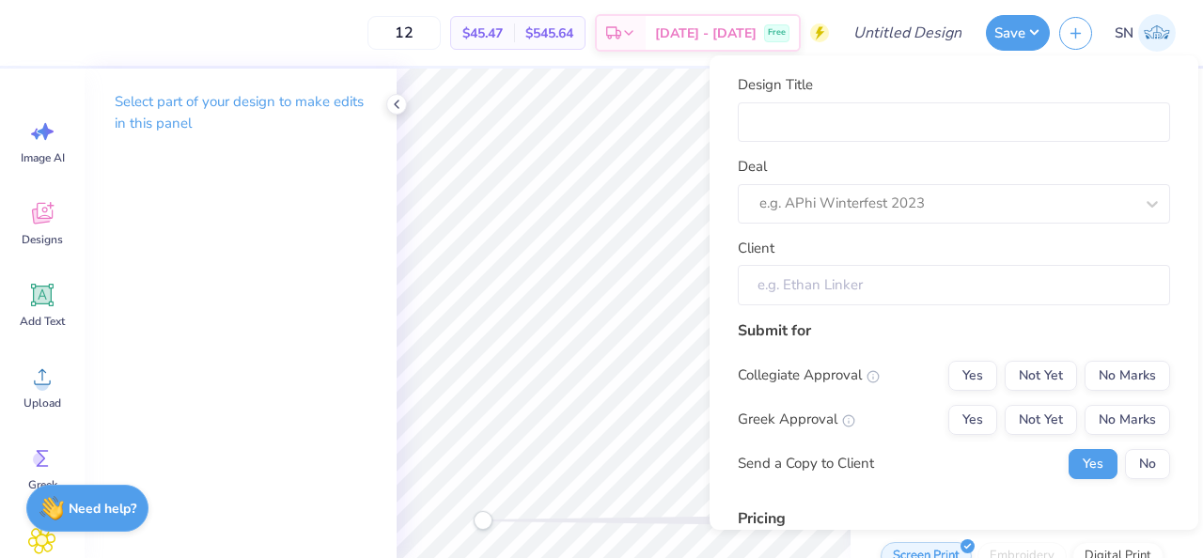
click at [836, 281] on input "Client" at bounding box center [954, 285] width 432 height 40
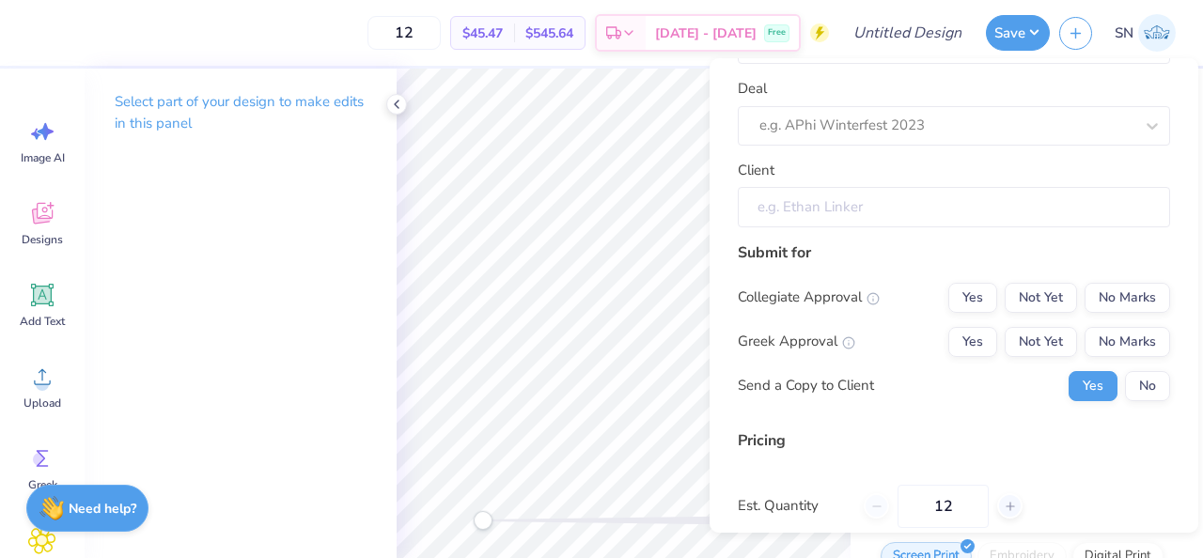
scroll to position [90, 0]
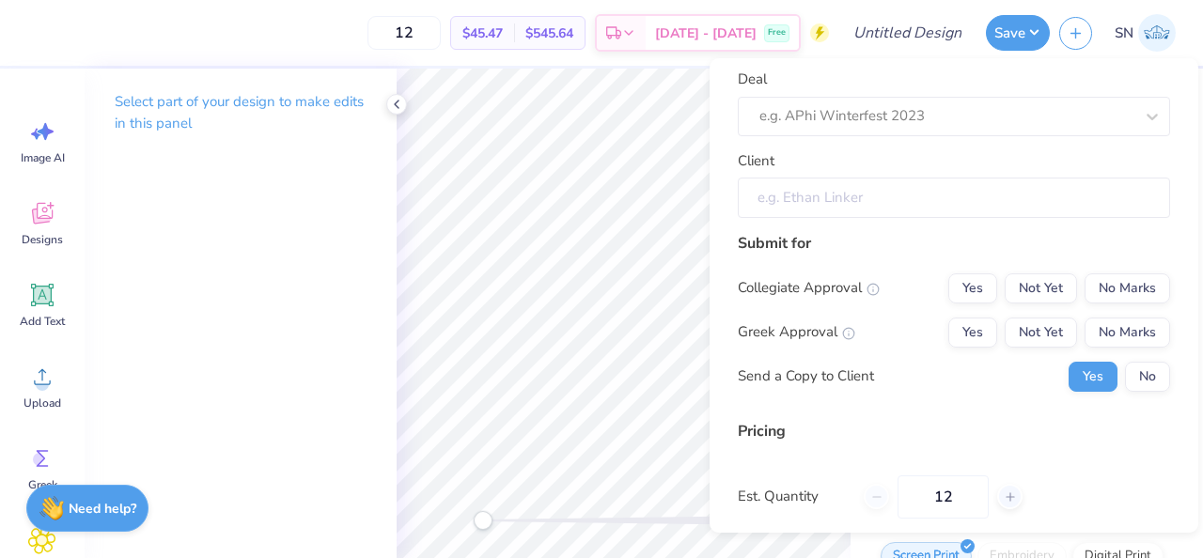
click at [831, 208] on input "Client" at bounding box center [954, 198] width 432 height 40
click at [881, 97] on div "e.g. APhi Winterfest 2023" at bounding box center [954, 116] width 432 height 39
type input "n"
click at [399, 107] on icon at bounding box center [396, 104] width 15 height 15
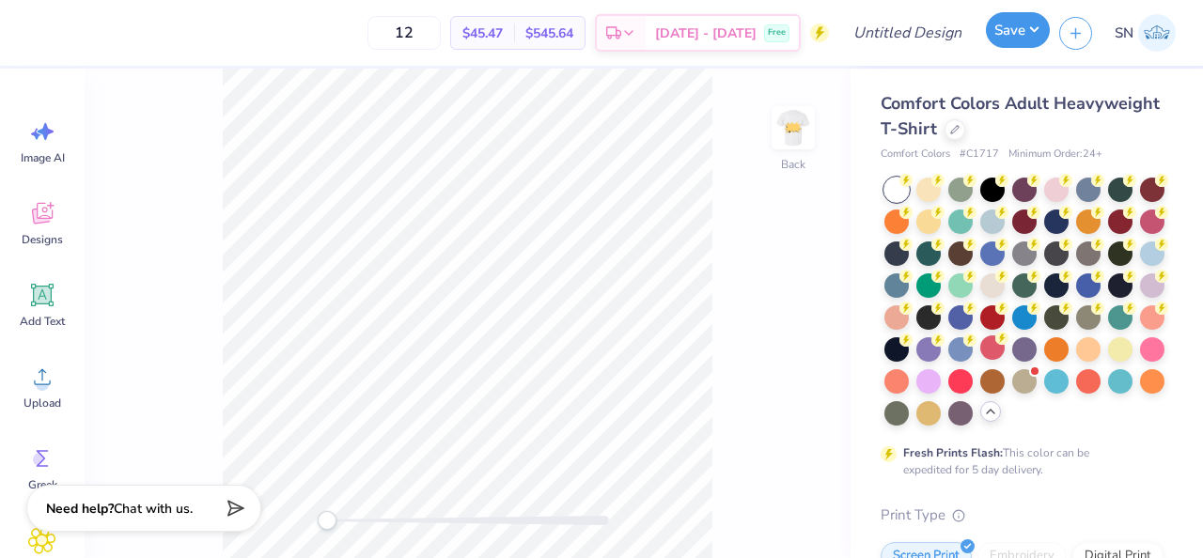
click at [1024, 37] on button "Save" at bounding box center [1018, 30] width 64 height 36
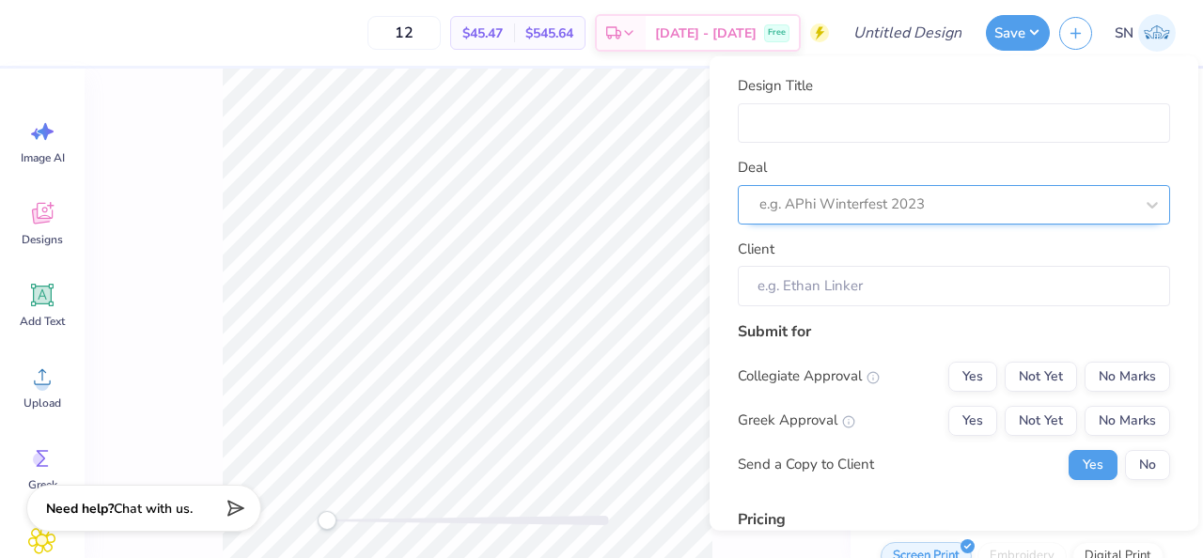
click at [864, 222] on div "e.g. APhi Winterfest 2023" at bounding box center [954, 203] width 432 height 39
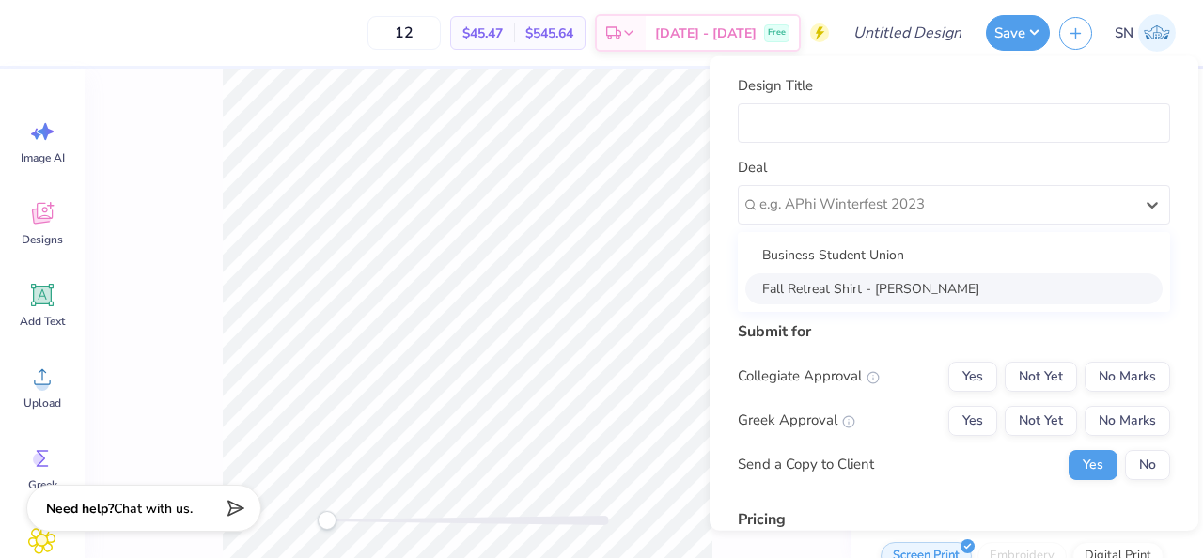
click at [804, 377] on div "Collegiate Approval" at bounding box center [809, 377] width 142 height 22
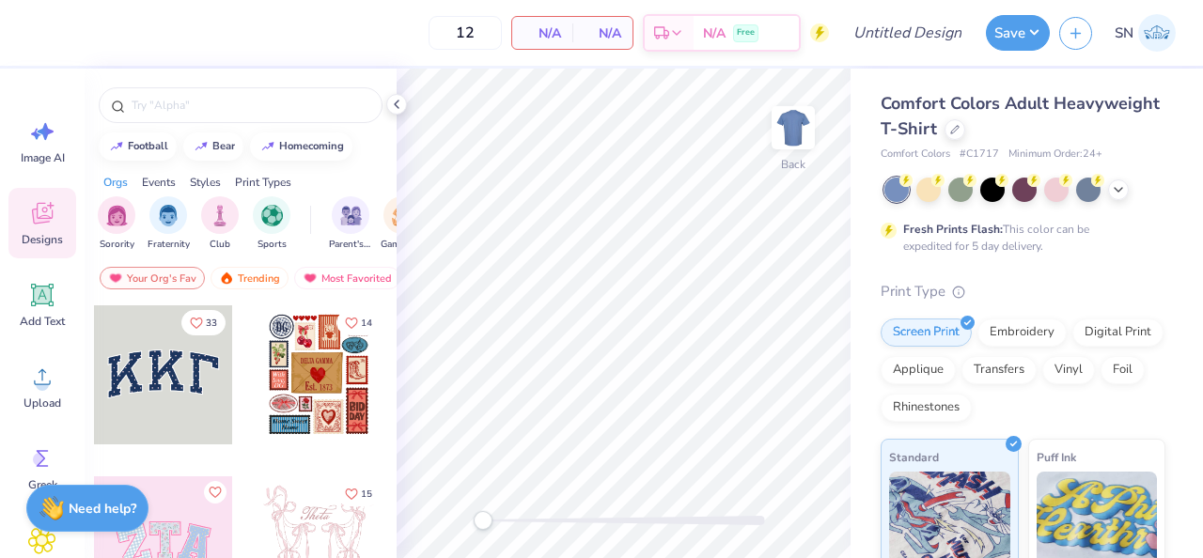
click at [1025, 58] on div "Save SN" at bounding box center [1094, 33] width 217 height 66
click at [1025, 44] on button "Save" at bounding box center [1018, 30] width 64 height 36
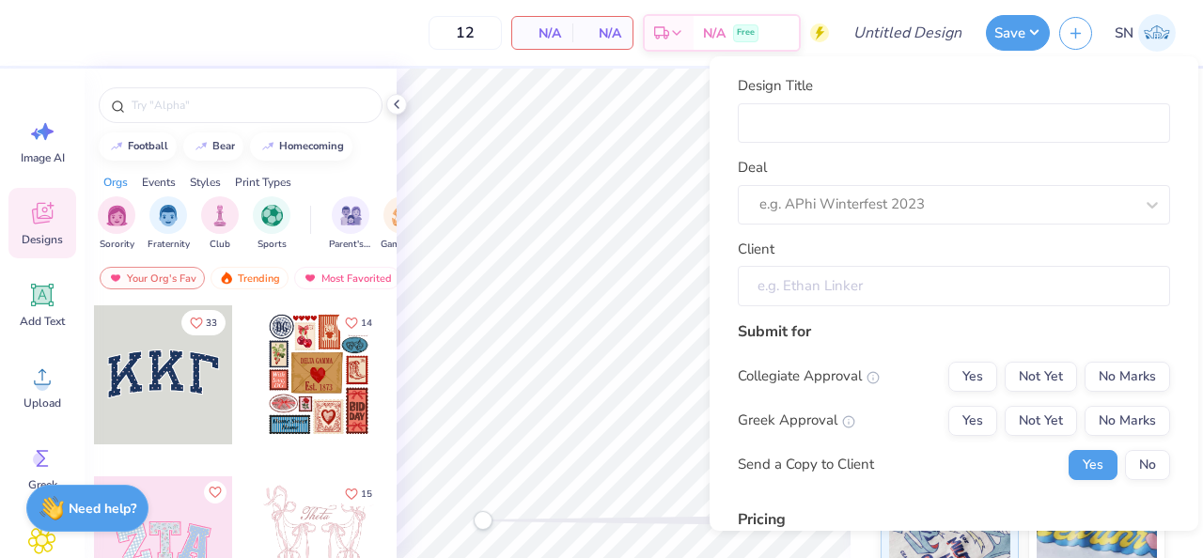
click at [827, 275] on input "Client" at bounding box center [954, 286] width 432 height 40
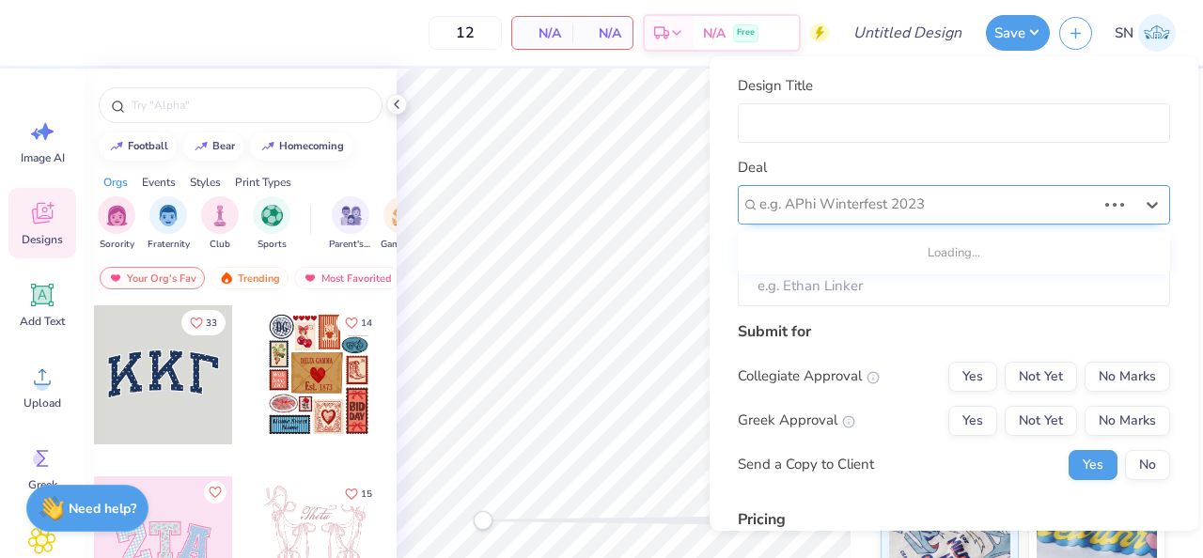
click at [834, 197] on div at bounding box center [928, 204] width 337 height 25
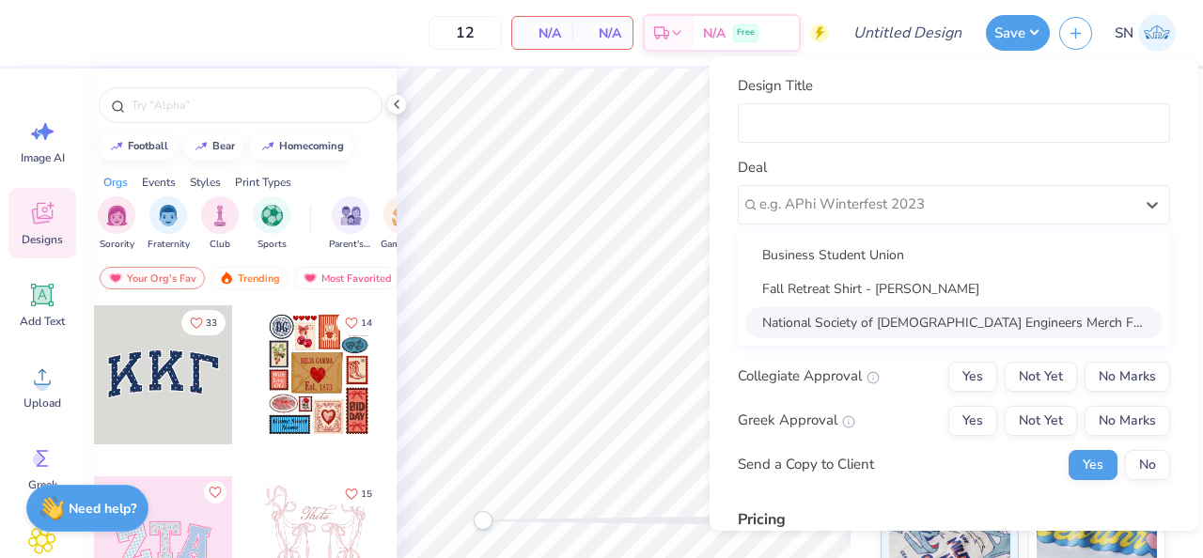
click at [863, 315] on div "National Society of [DEMOGRAPHIC_DATA] Engineers Merch Fall 25" at bounding box center [953, 322] width 417 height 31
type input "Akan [PERSON_NAME]"
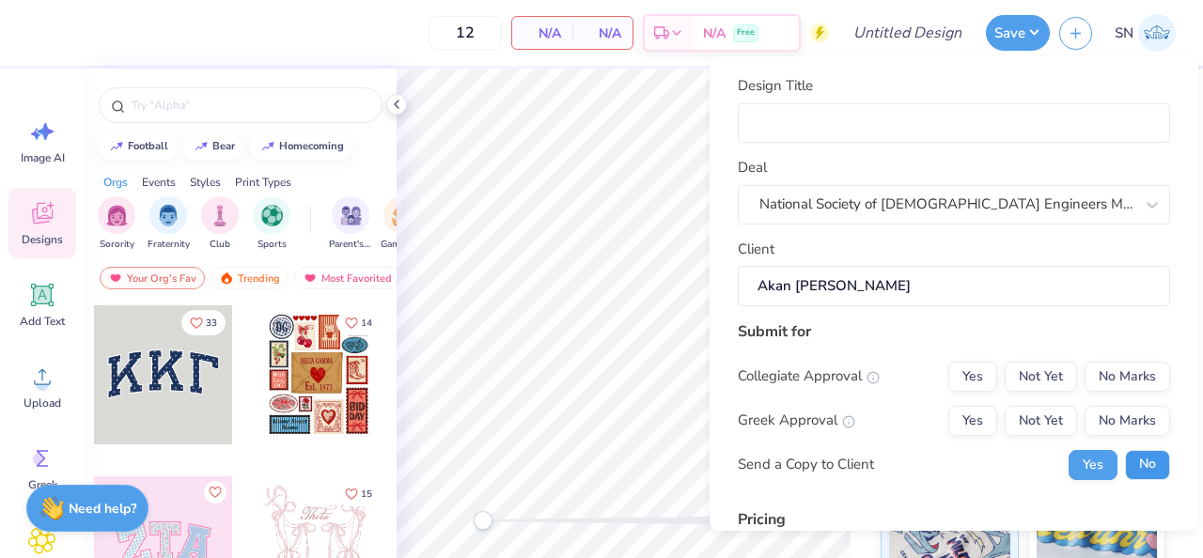
click at [1146, 465] on button "No" at bounding box center [1147, 465] width 45 height 30
click at [1123, 429] on button "No Marks" at bounding box center [1128, 421] width 86 height 30
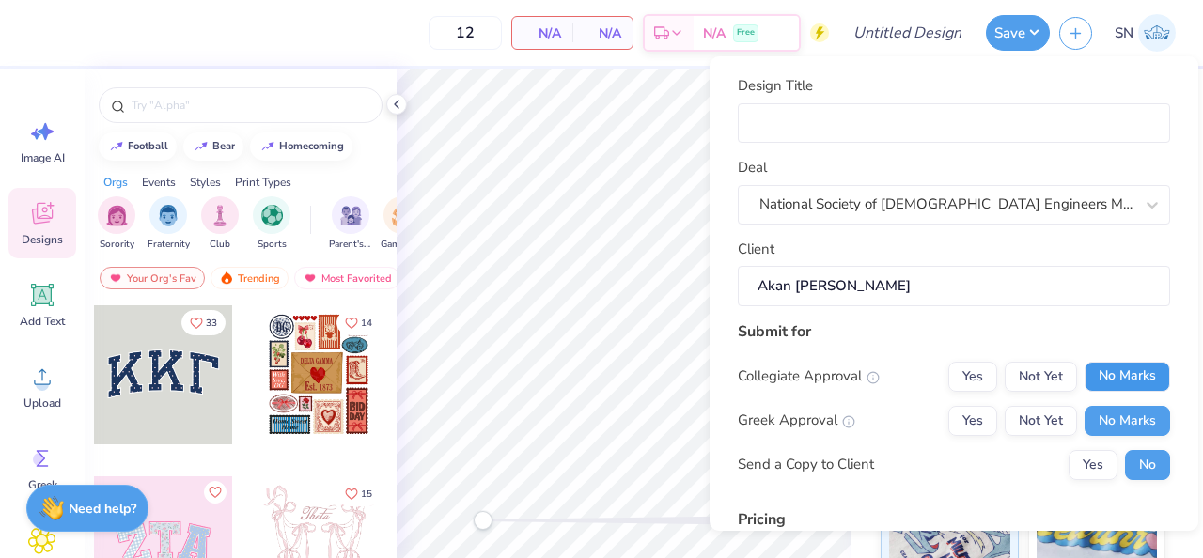
click at [1123, 385] on button "No Marks" at bounding box center [1128, 377] width 86 height 30
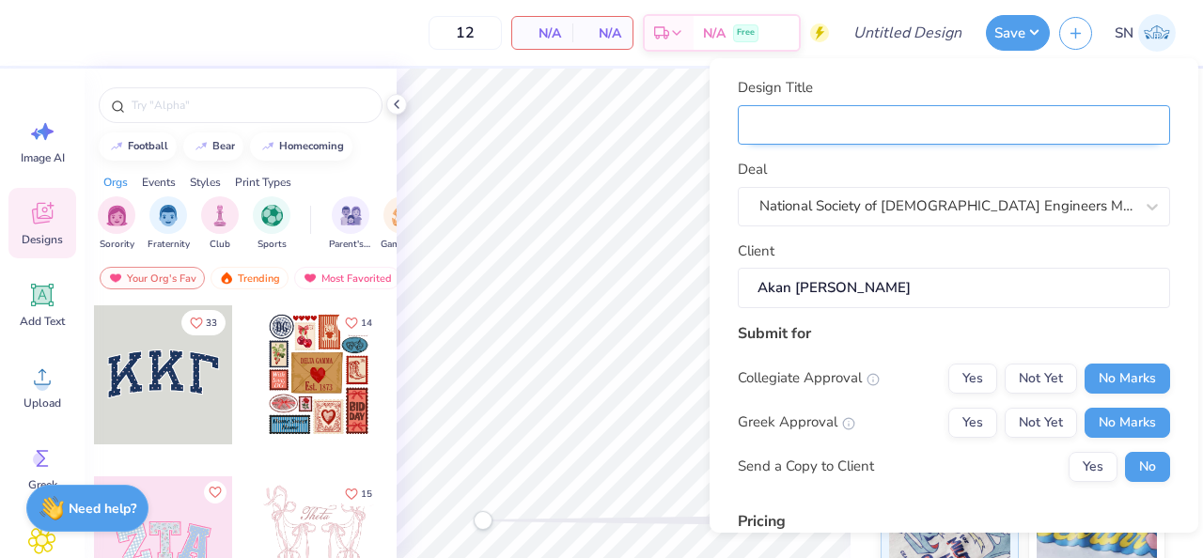
click at [856, 131] on input "Design Title" at bounding box center [954, 125] width 432 height 40
type input "NSBE Memebership Shirt"
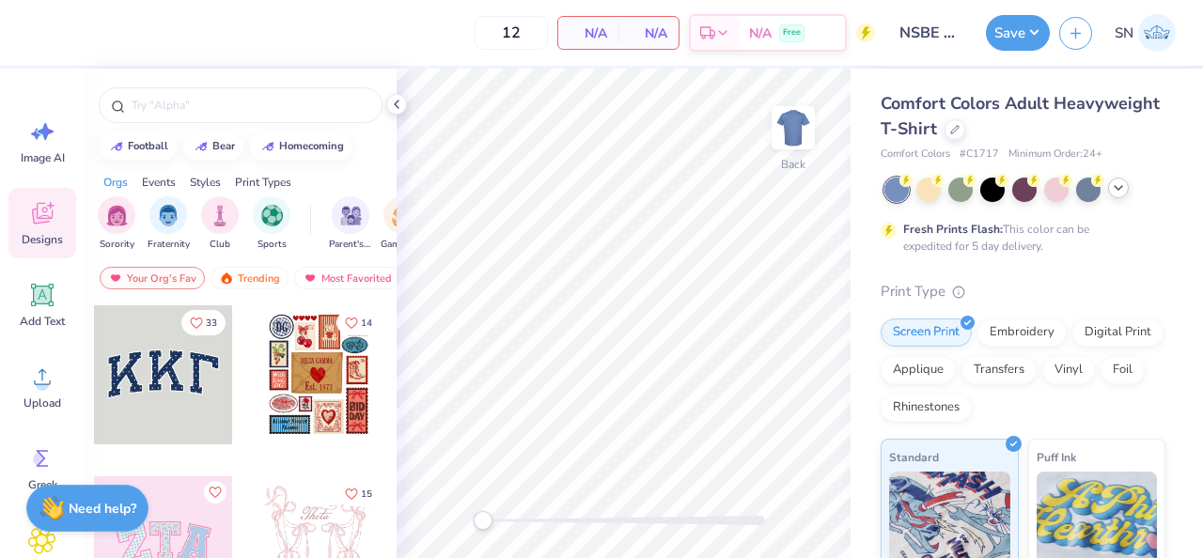
click at [1110, 196] on div at bounding box center [1025, 190] width 281 height 24
click at [1115, 193] on icon at bounding box center [1118, 187] width 15 height 15
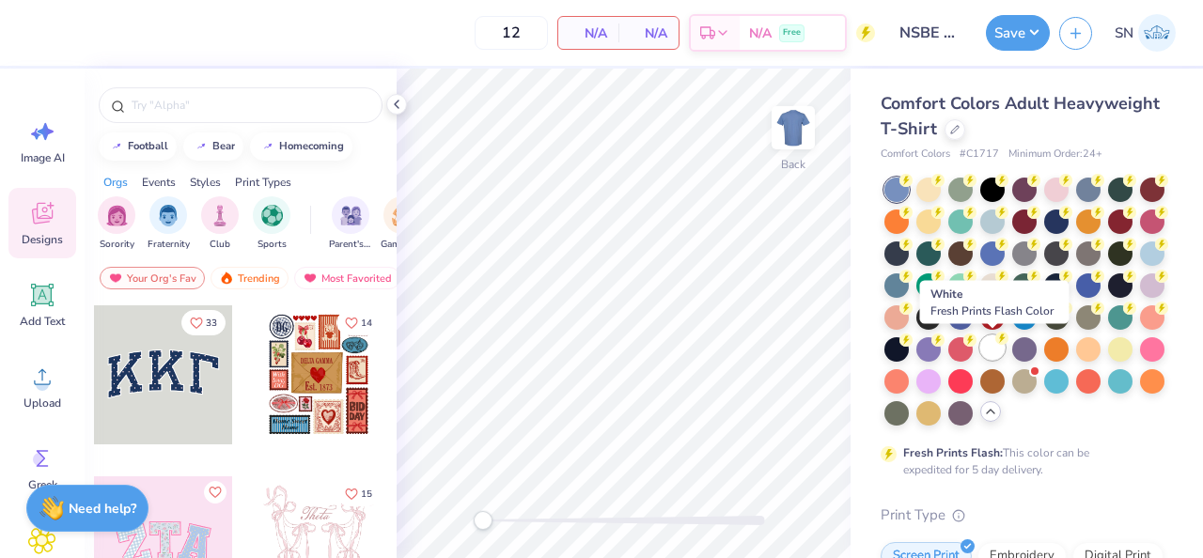
click at [990, 348] on div at bounding box center [992, 348] width 24 height 24
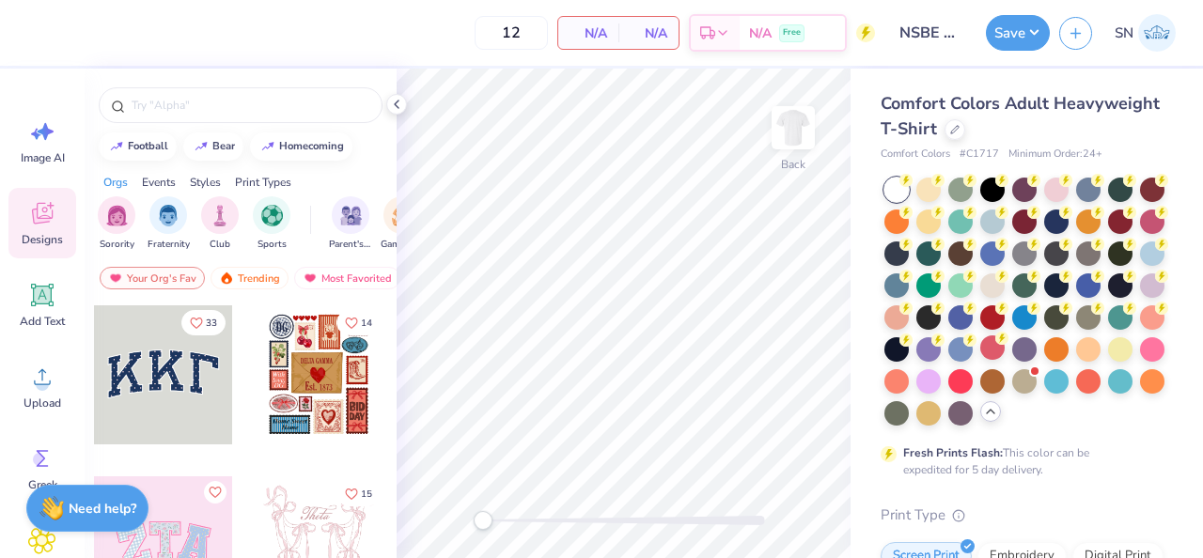
scroll to position [20, 0]
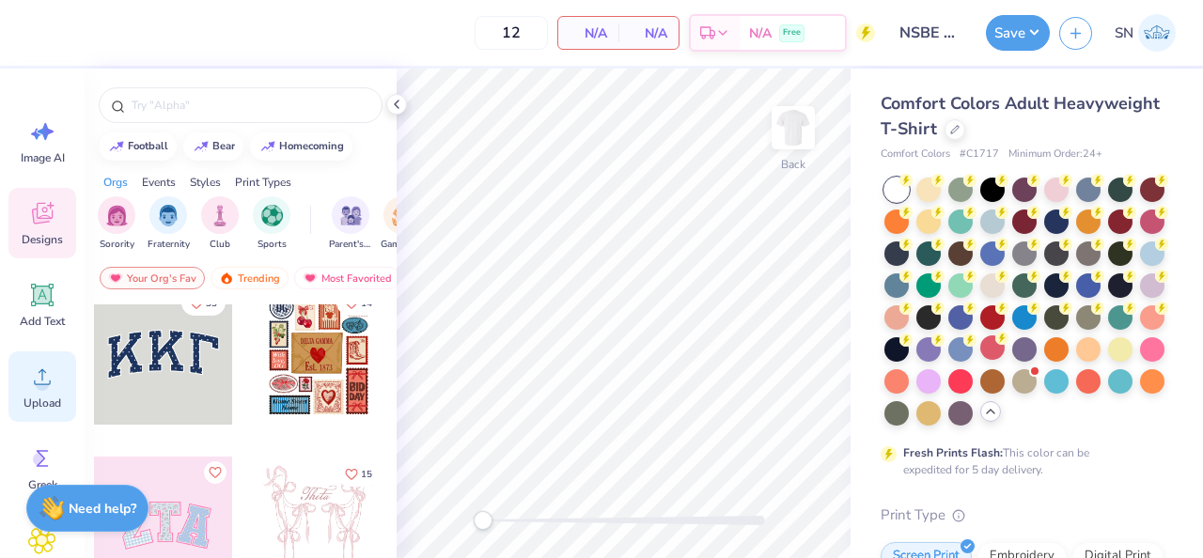
click at [40, 352] on div "Upload" at bounding box center [42, 387] width 68 height 70
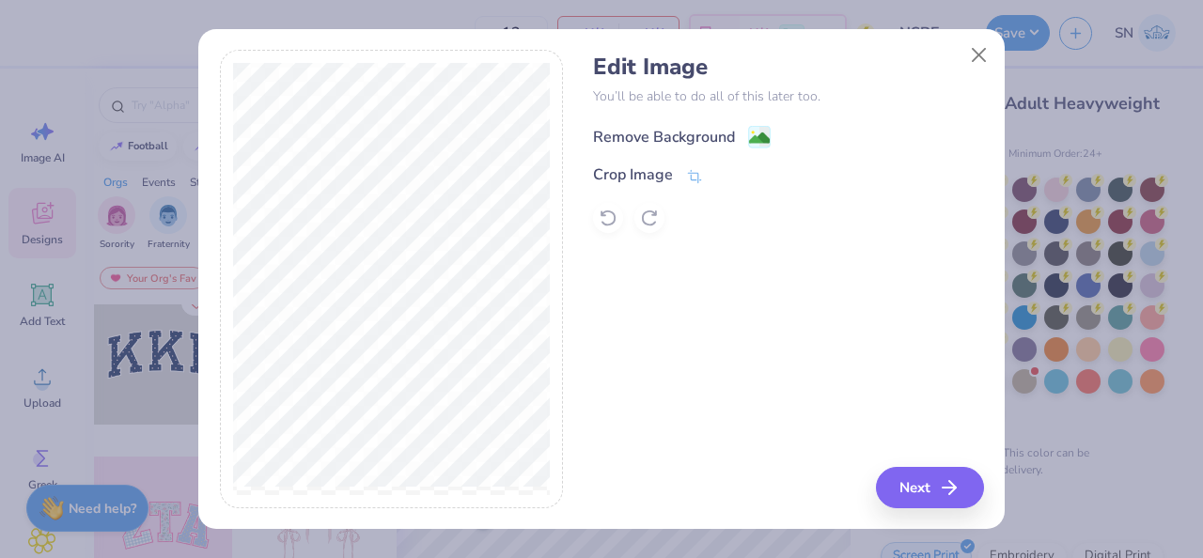
click at [738, 138] on div "Remove Background" at bounding box center [682, 136] width 178 height 23
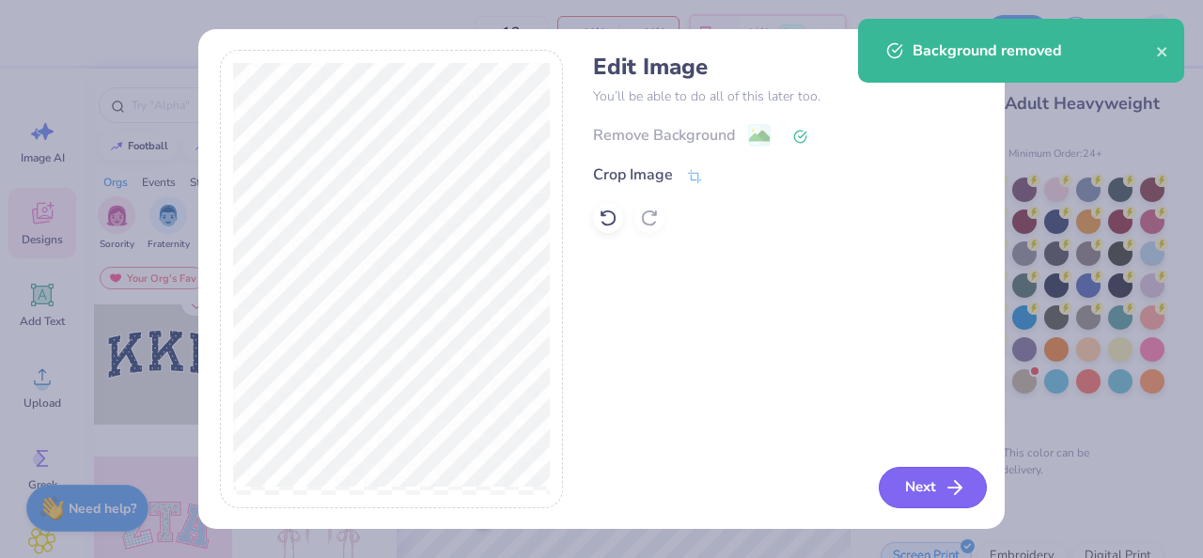
click at [922, 489] on button "Next" at bounding box center [933, 487] width 108 height 41
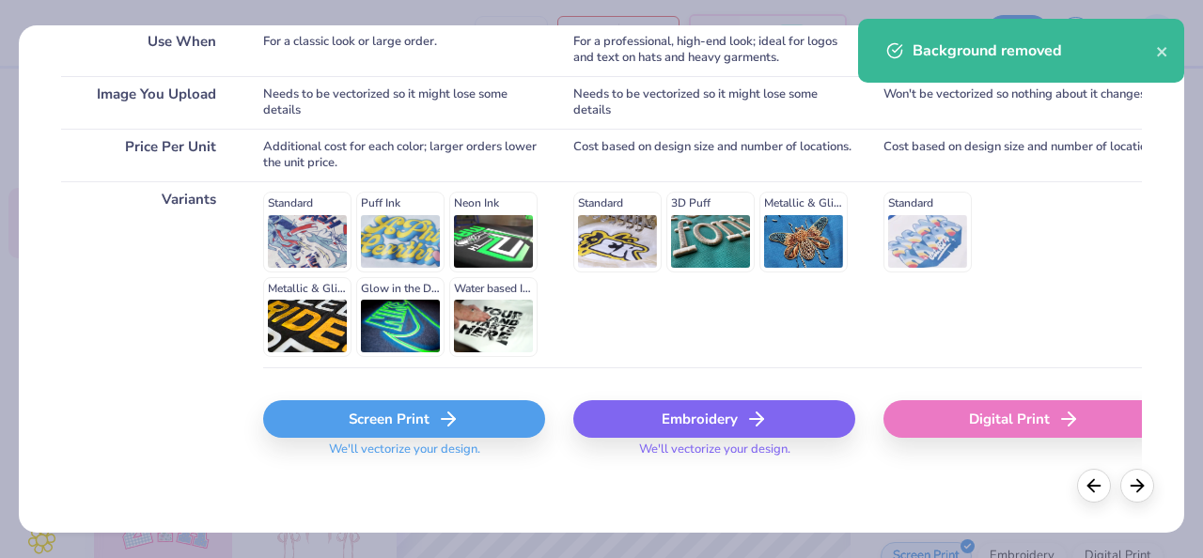
scroll to position [379, 0]
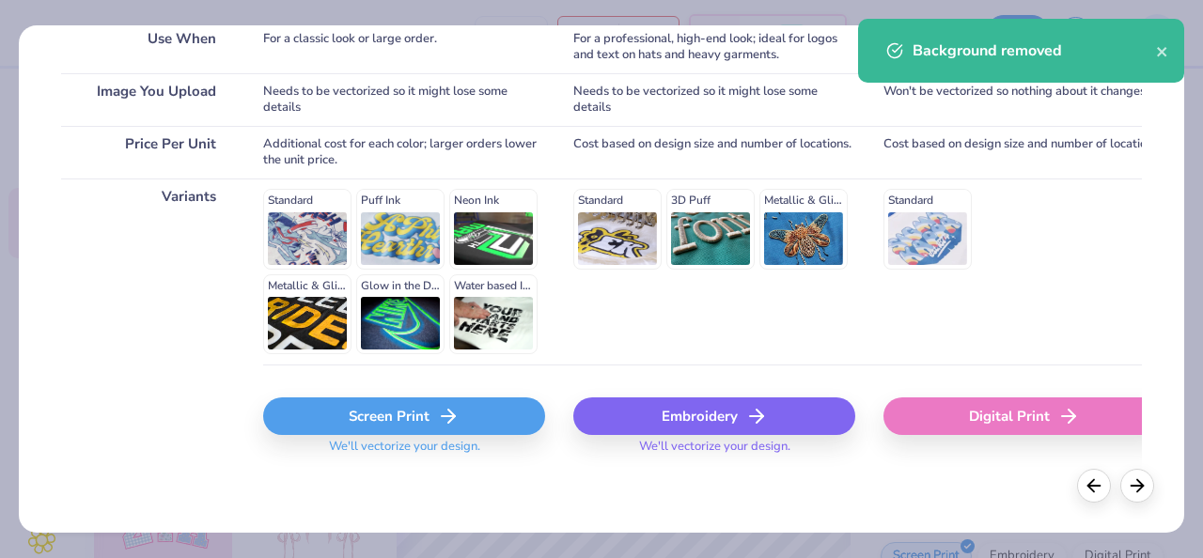
click at [365, 430] on div "Screen Print" at bounding box center [404, 417] width 282 height 38
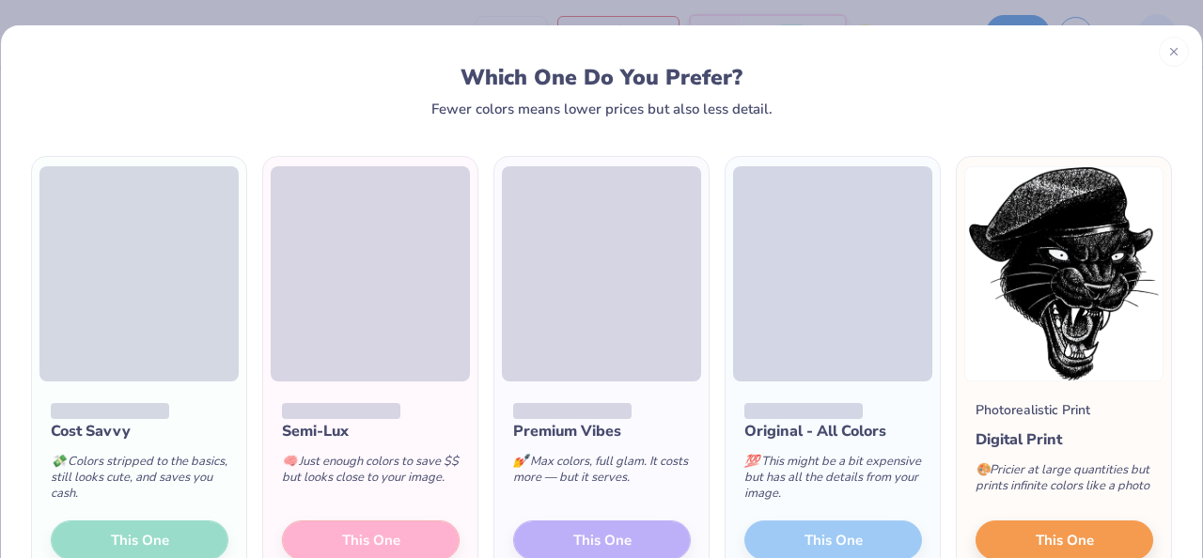
scroll to position [37, 0]
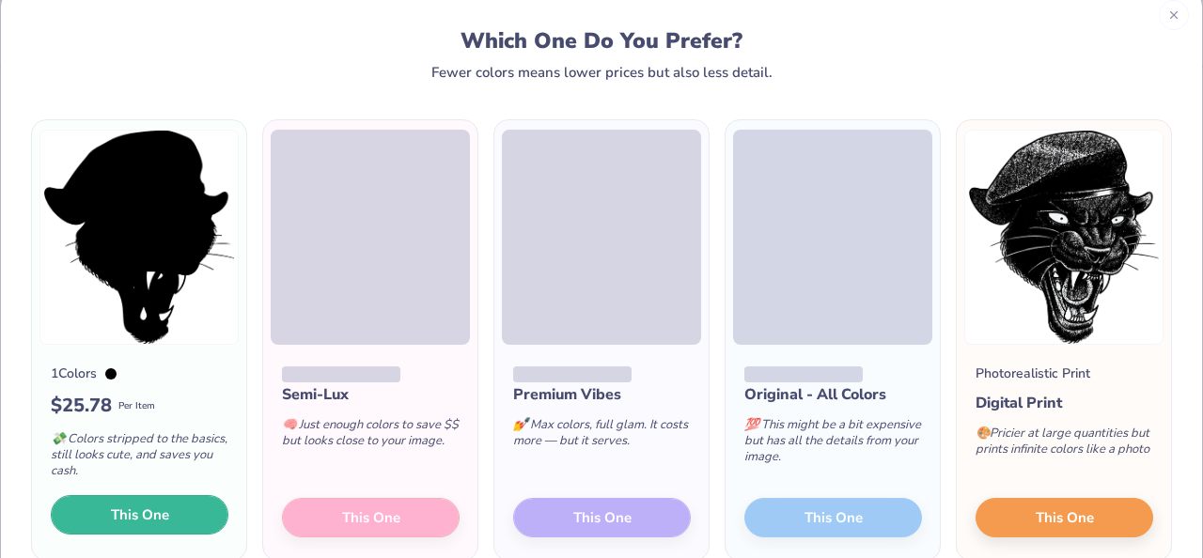
click at [179, 510] on button "This One" at bounding box center [140, 514] width 178 height 39
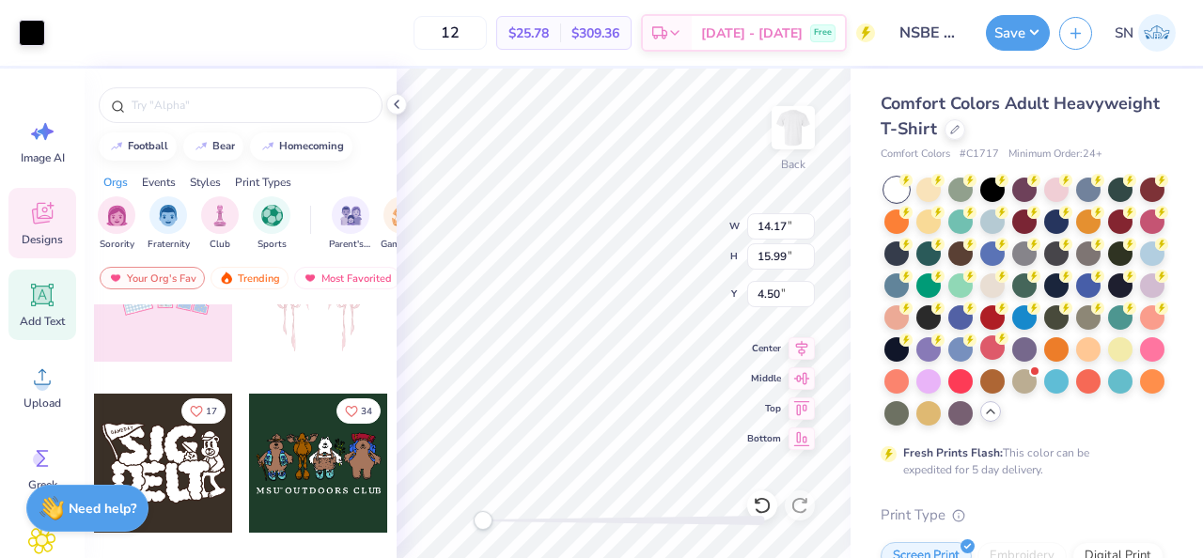
scroll to position [336, 0]
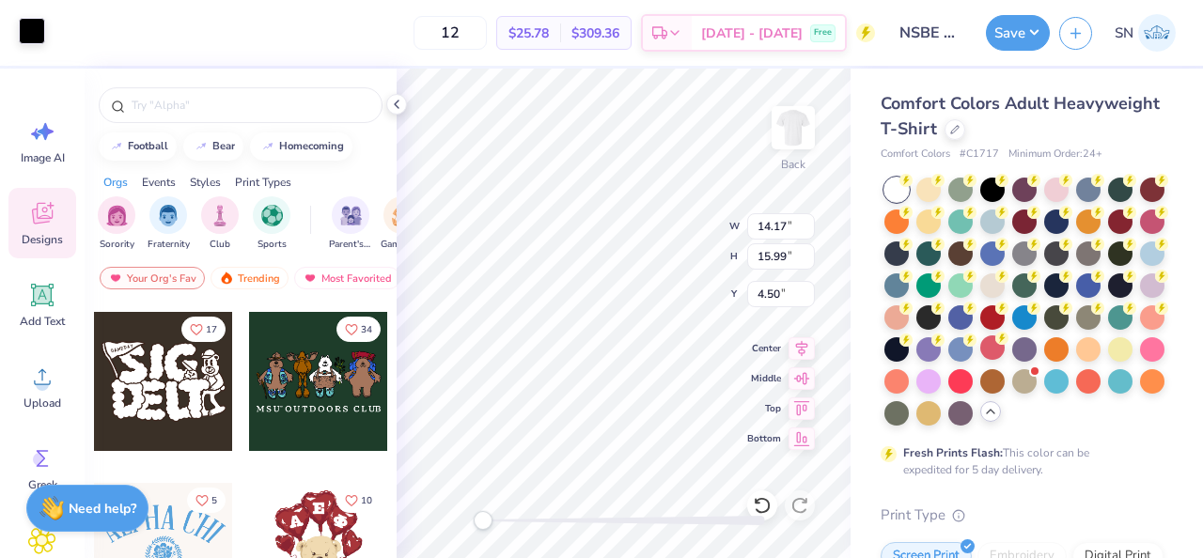
click at [29, 33] on div at bounding box center [32, 31] width 26 height 26
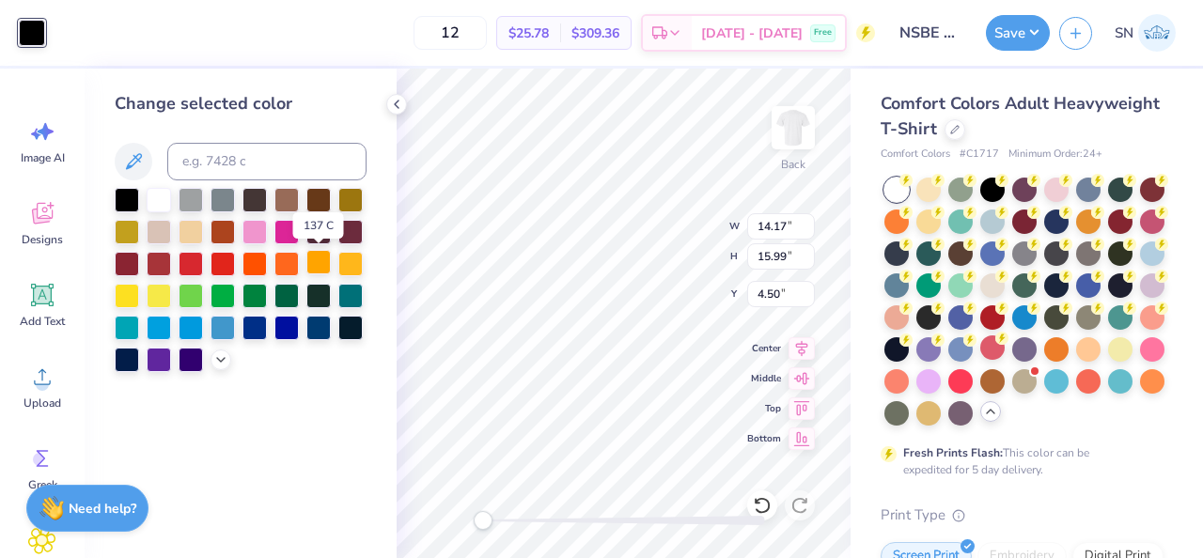
click at [320, 263] on div at bounding box center [318, 262] width 24 height 24
click at [326, 267] on div at bounding box center [318, 262] width 24 height 24
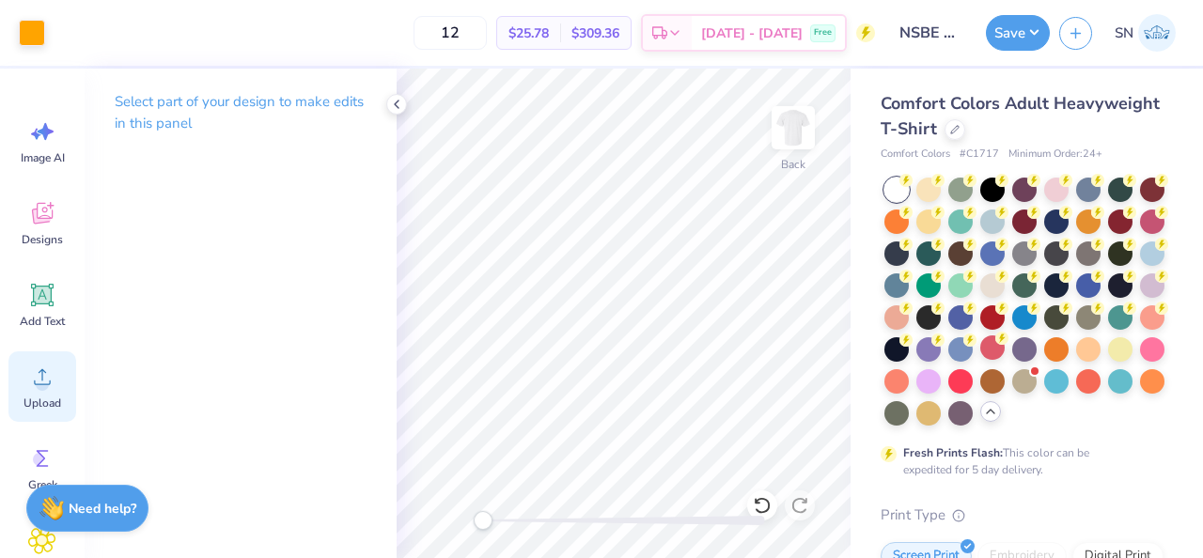
click at [38, 364] on icon at bounding box center [42, 377] width 28 height 28
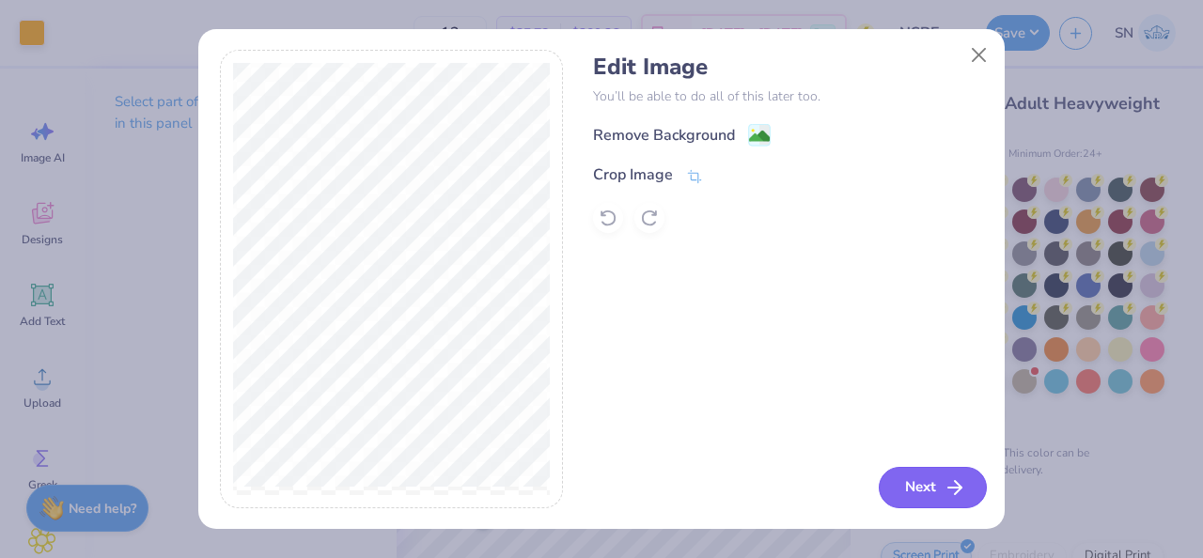
click at [931, 497] on button "Next" at bounding box center [933, 487] width 108 height 41
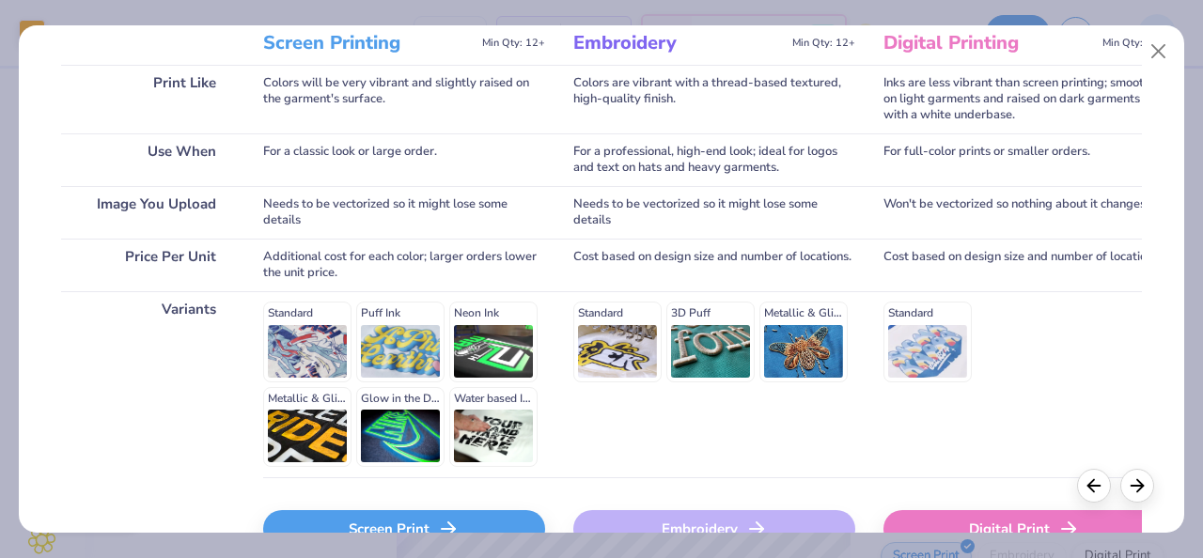
scroll to position [370, 0]
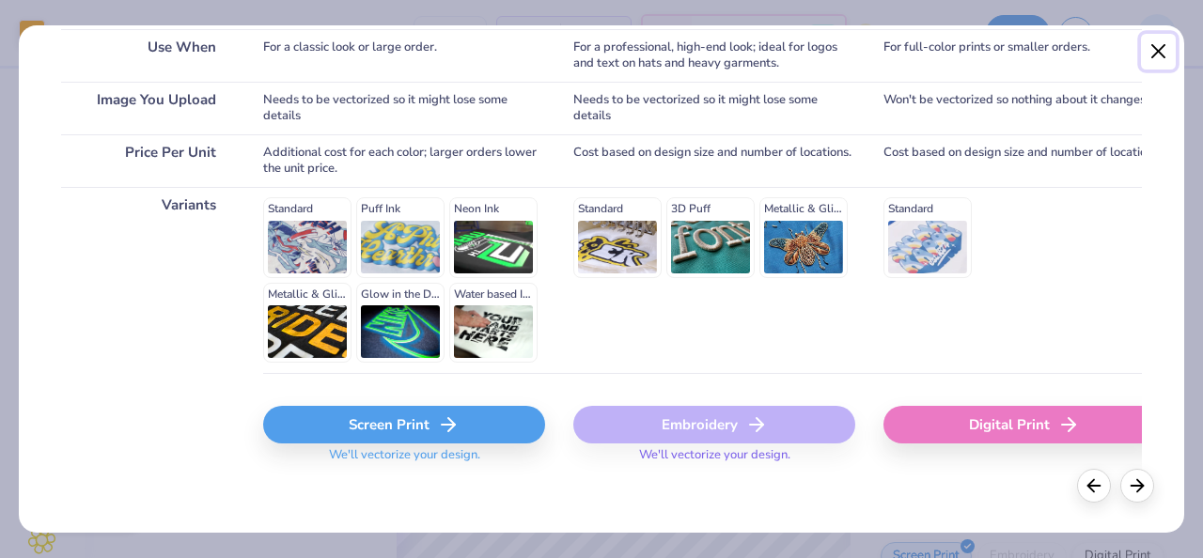
click at [1162, 55] on button "Close" at bounding box center [1159, 52] width 36 height 36
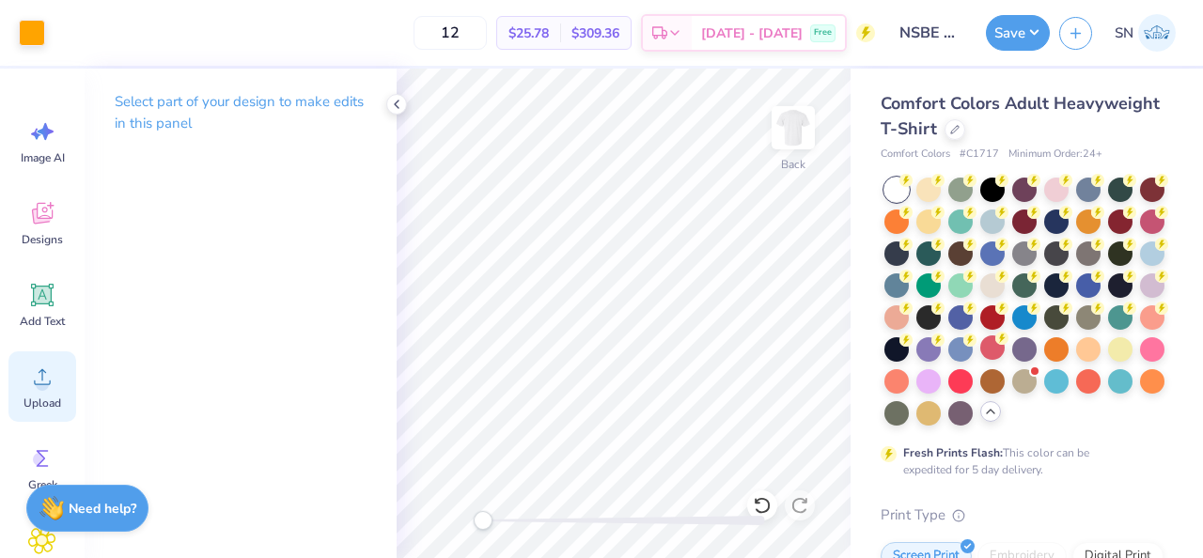
click at [32, 387] on icon at bounding box center [42, 377] width 28 height 28
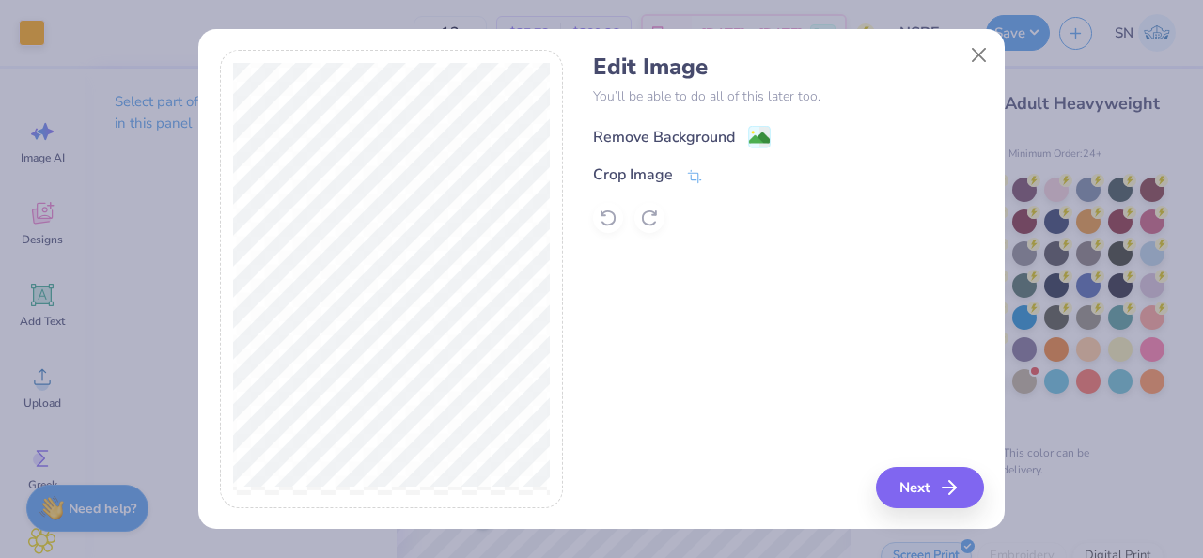
click at [681, 133] on div "Remove Background" at bounding box center [664, 137] width 142 height 23
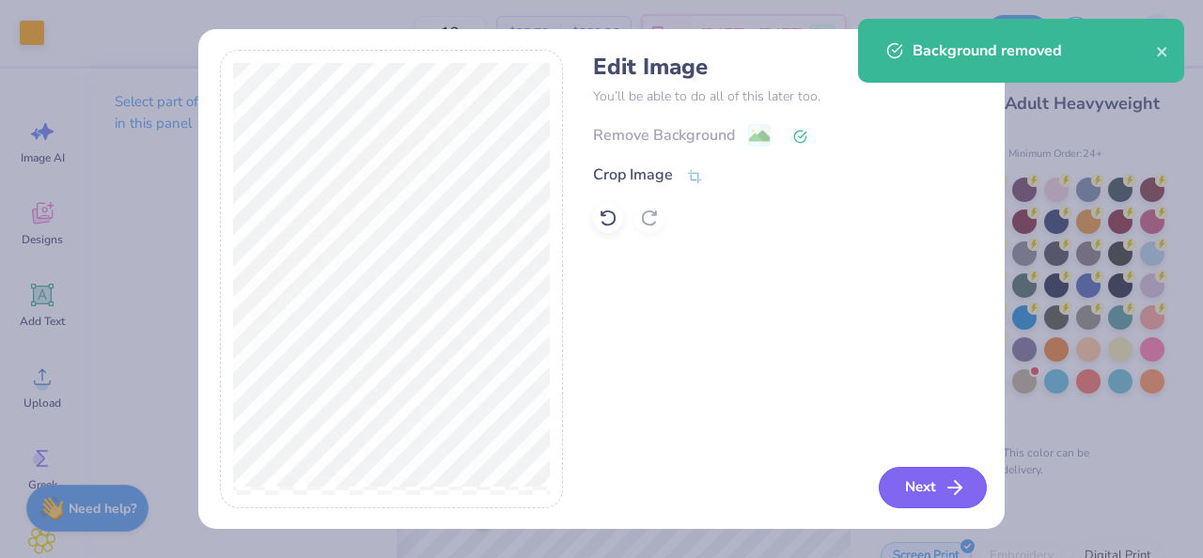
click at [936, 493] on button "Next" at bounding box center [933, 487] width 108 height 41
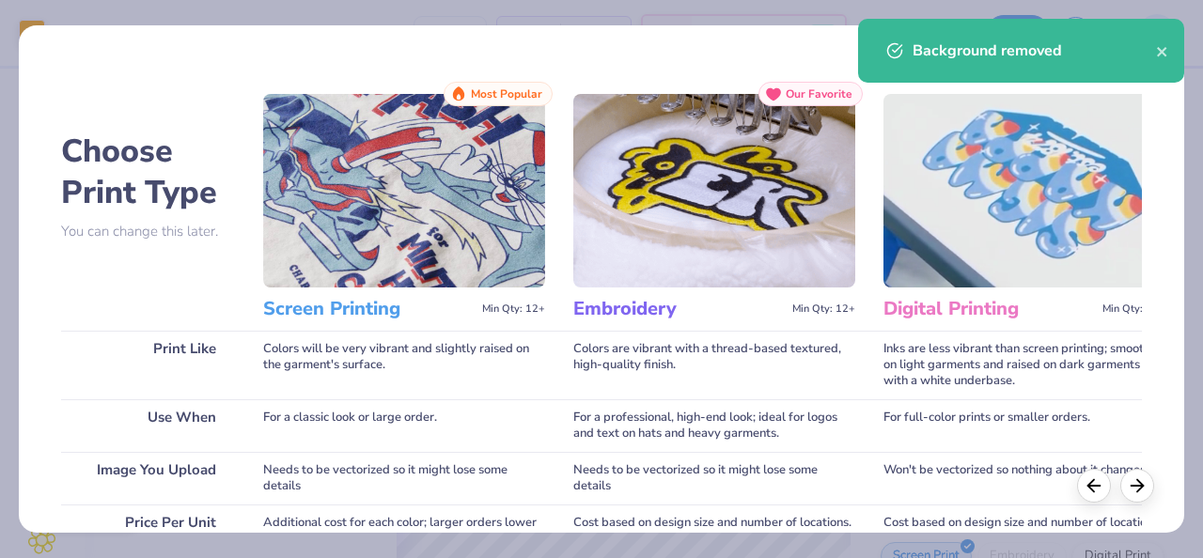
scroll to position [379, 0]
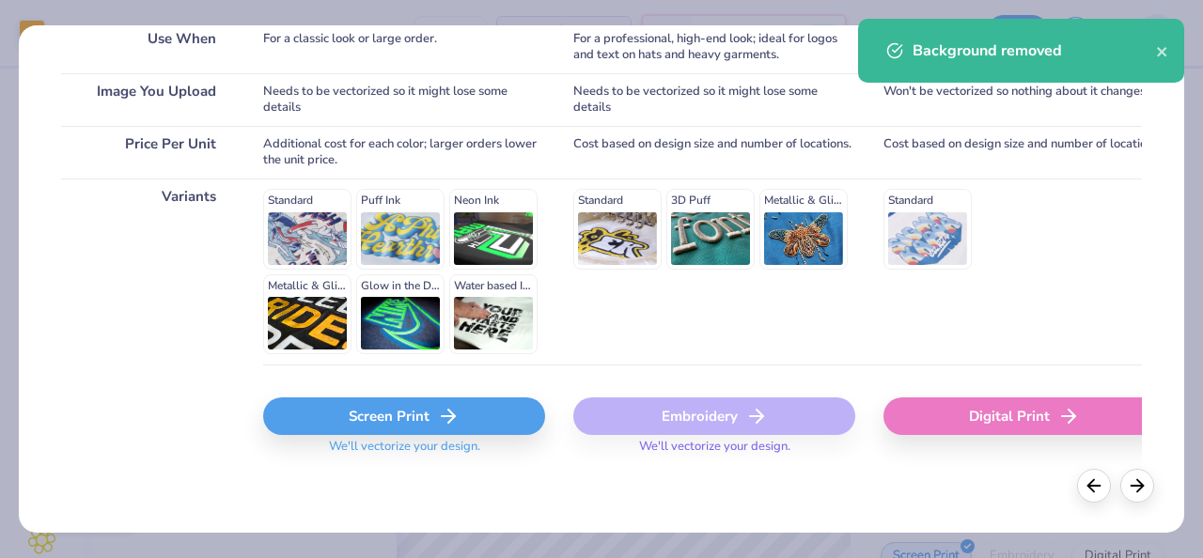
click at [477, 413] on div "Screen Print" at bounding box center [404, 417] width 282 height 38
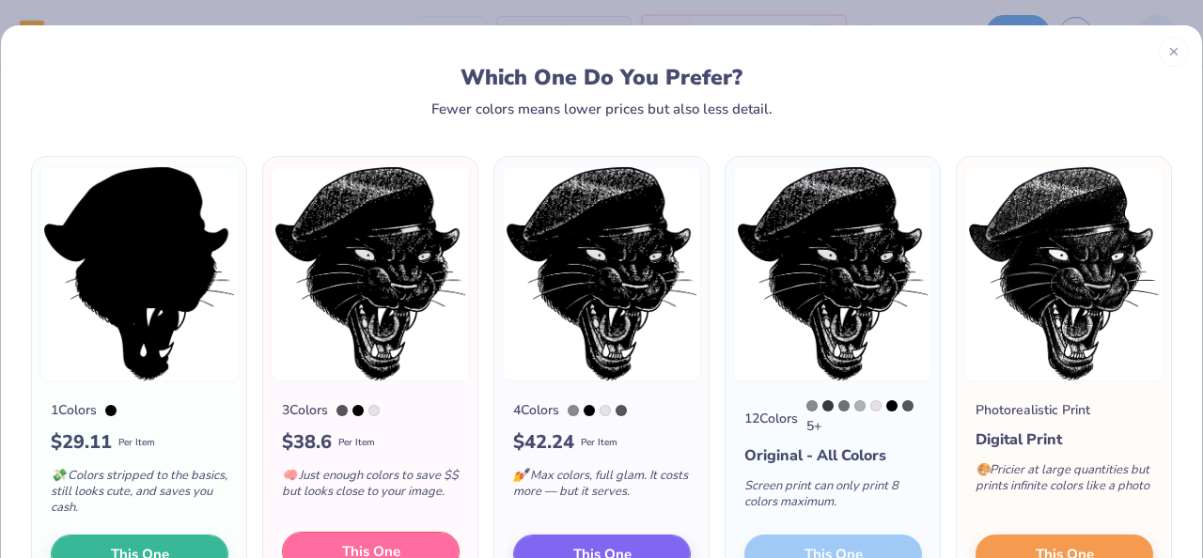
click at [402, 545] on button "This One" at bounding box center [371, 551] width 178 height 39
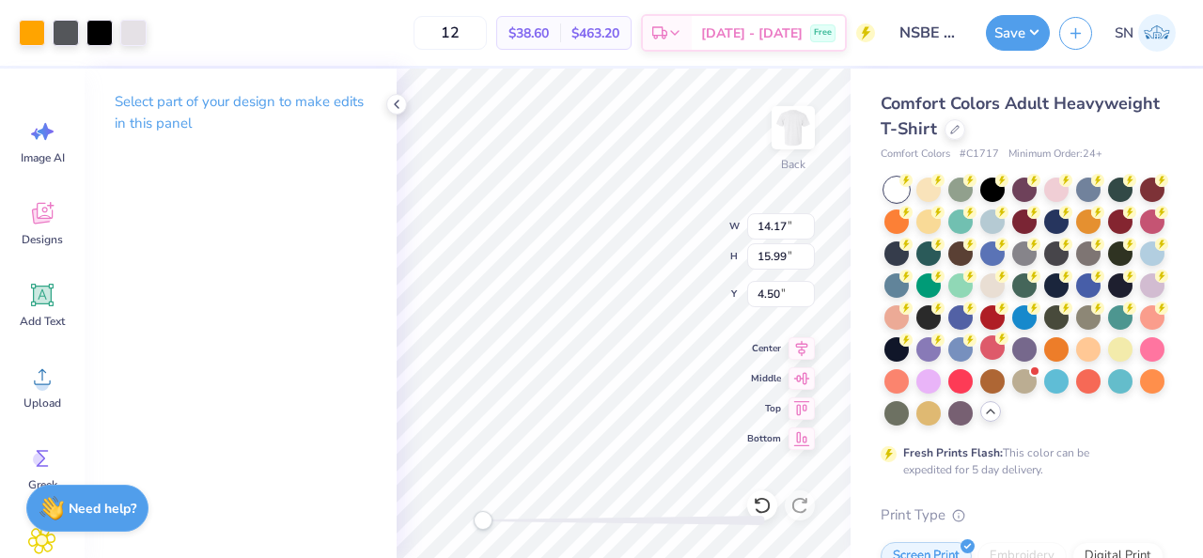
type input "5.68"
type input "6.41"
type input "10.95"
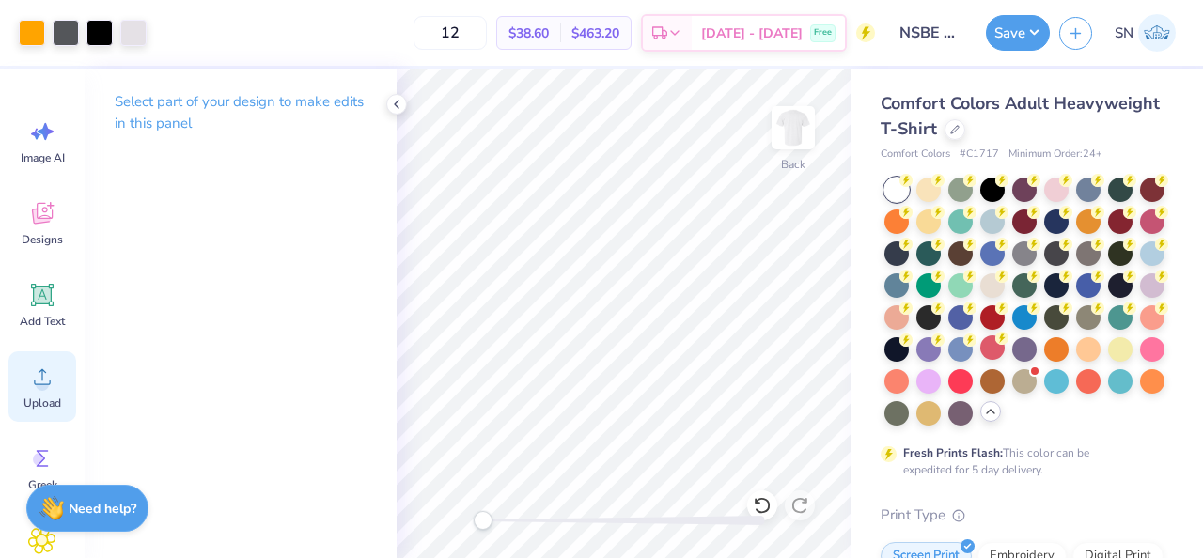
click at [41, 369] on icon at bounding box center [42, 377] width 17 height 16
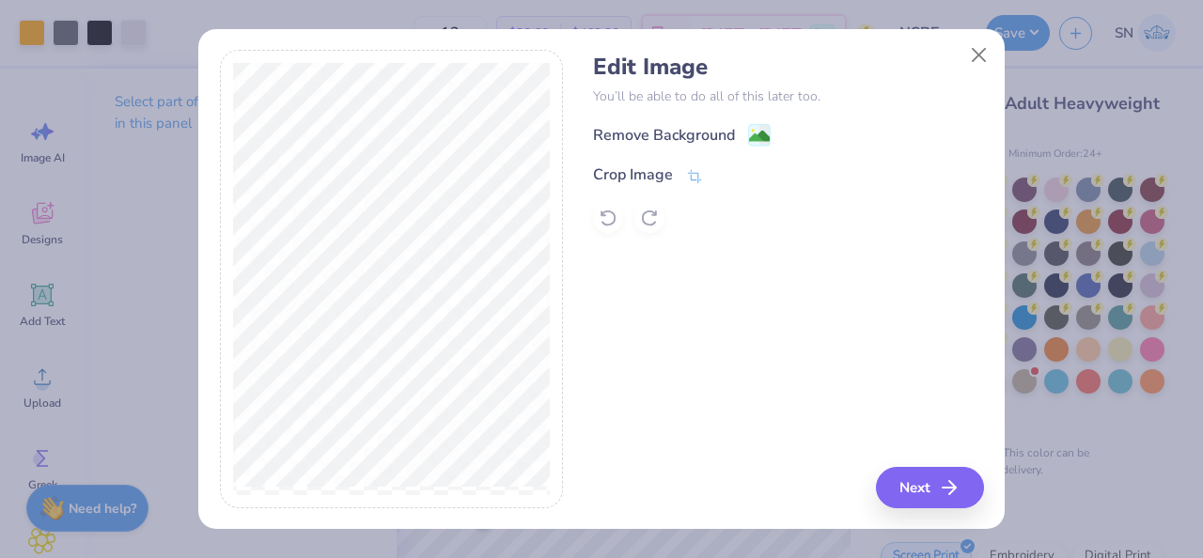
click at [723, 113] on div "Edit Image You’ll be able to do all of this later too. Remove Background Crop I…" at bounding box center [788, 144] width 390 height 180
click at [723, 127] on div "Remove Background" at bounding box center [664, 137] width 142 height 23
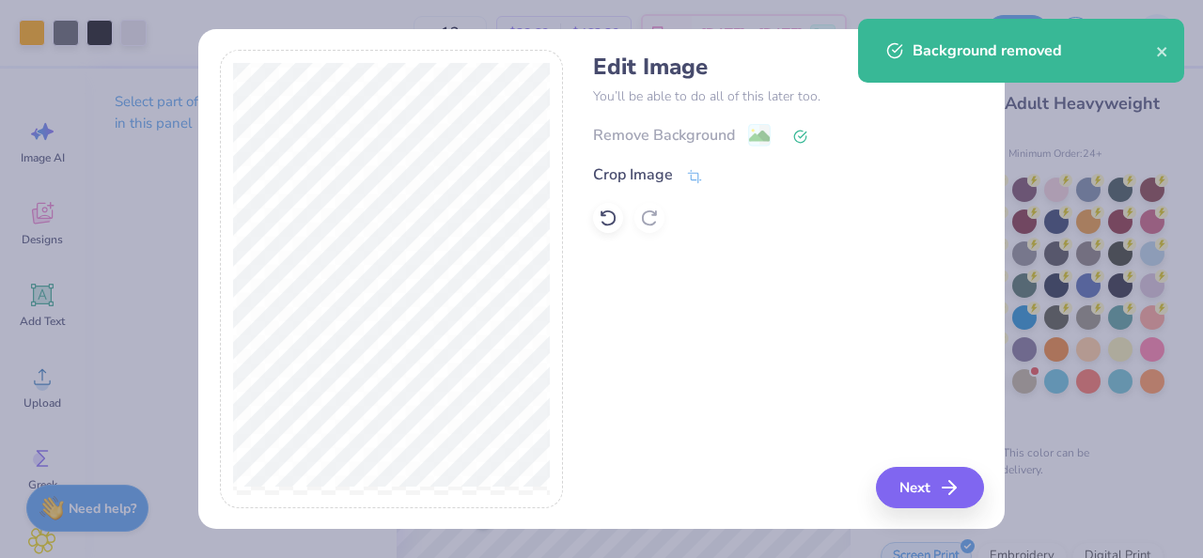
click at [930, 543] on div "Edit Image You’ll be able to do all of this later too. Remove Background Crop I…" at bounding box center [601, 279] width 1203 height 558
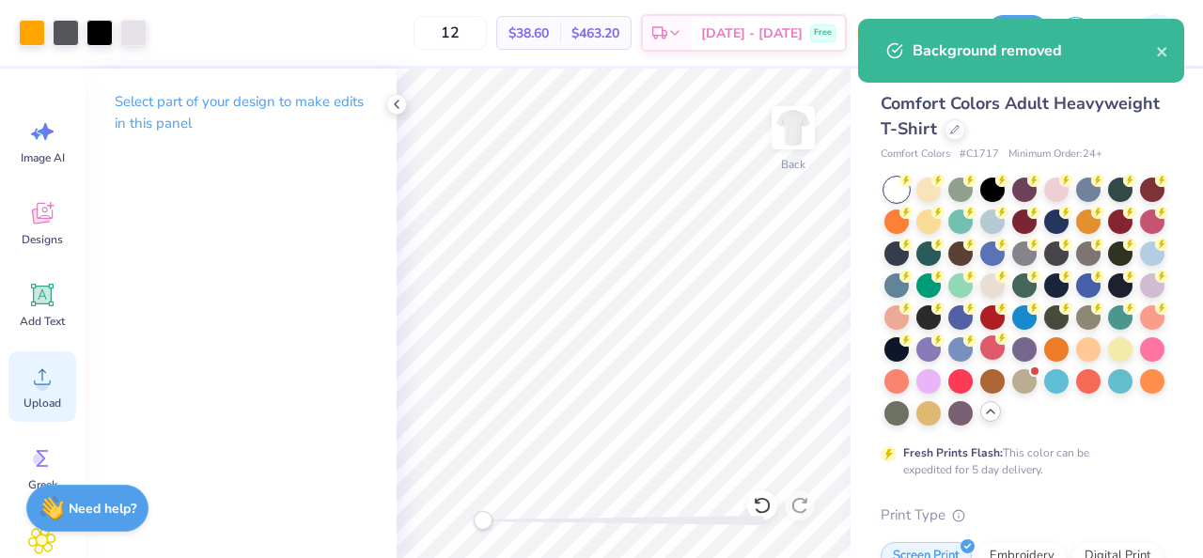
click at [39, 385] on circle at bounding box center [42, 384] width 13 height 13
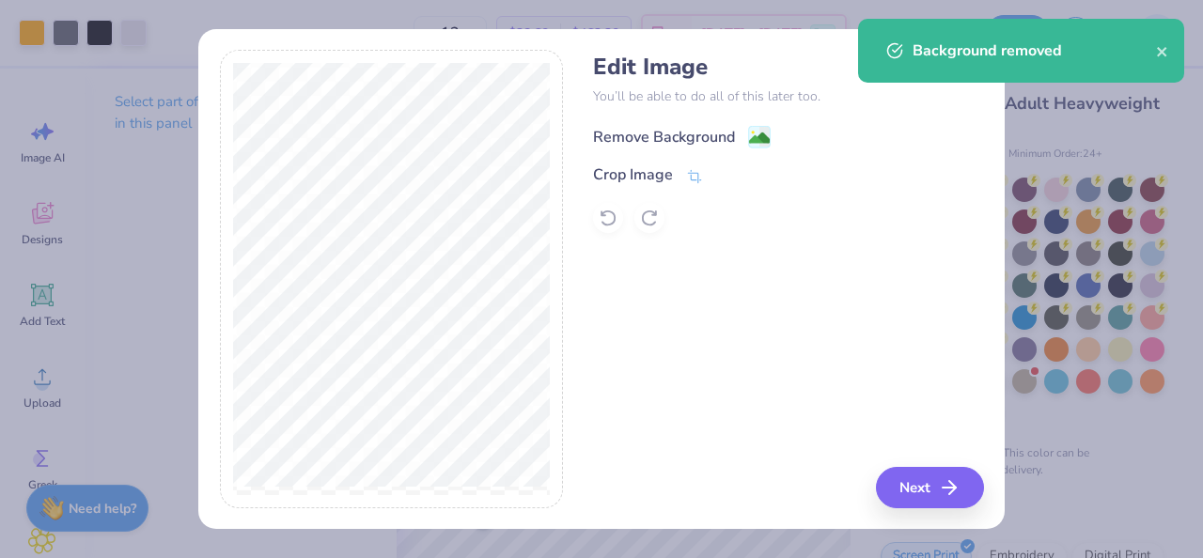
click at [707, 143] on div "Remove Background" at bounding box center [664, 137] width 142 height 23
click at [925, 478] on button "Next" at bounding box center [933, 487] width 108 height 41
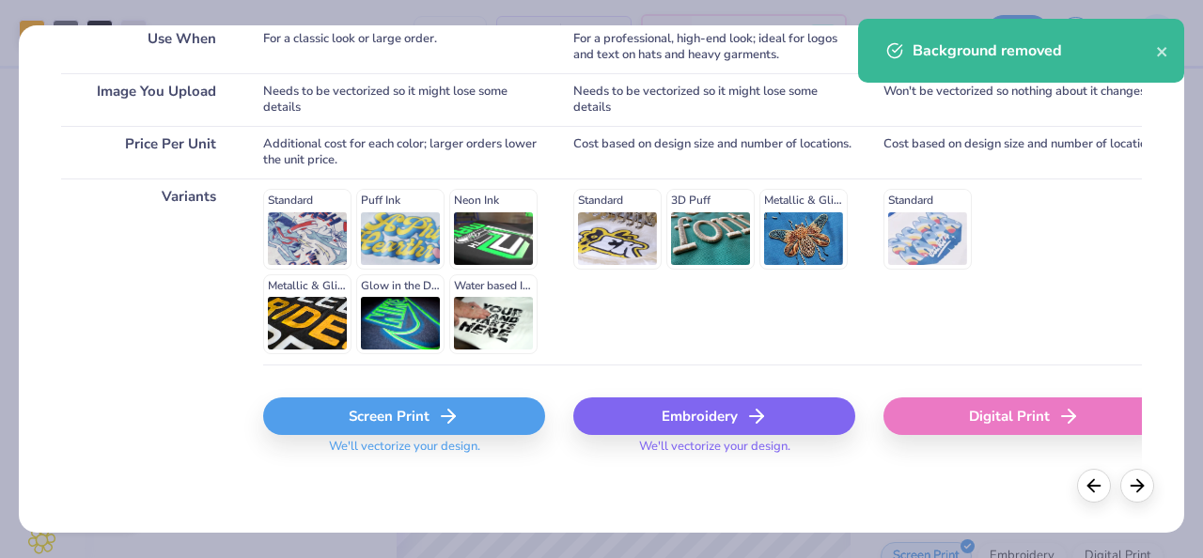
click at [442, 416] on line at bounding box center [448, 416] width 13 height 0
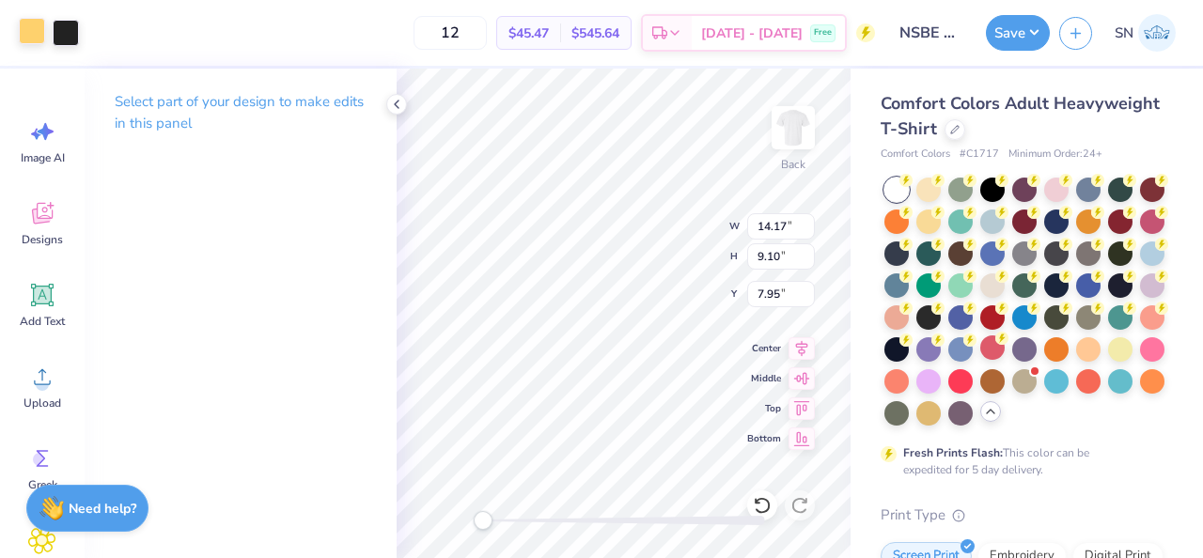
click at [26, 34] on div at bounding box center [32, 31] width 26 height 26
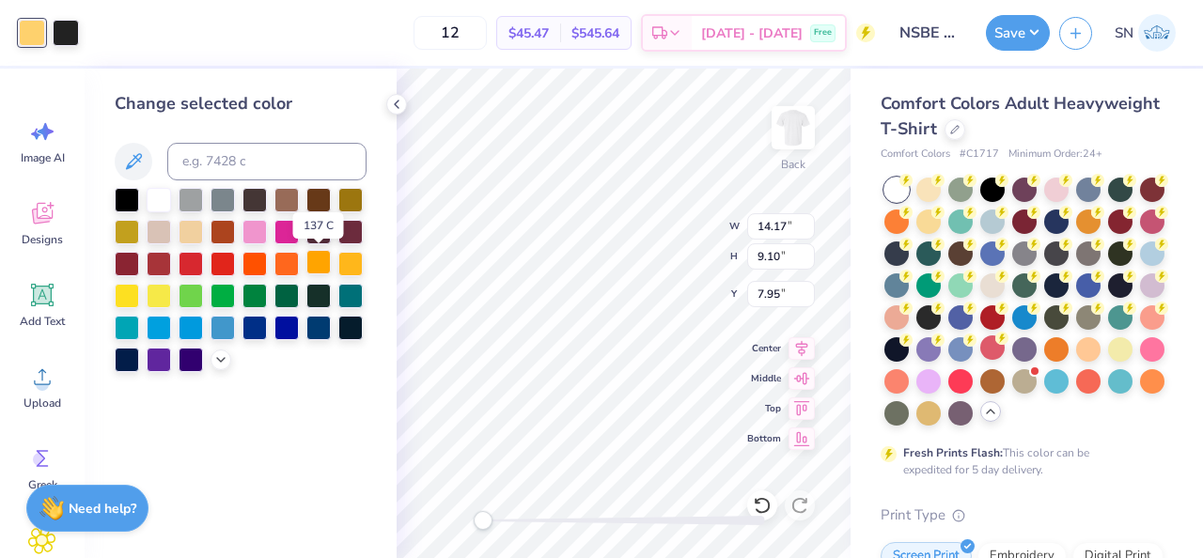
click at [317, 273] on div at bounding box center [318, 262] width 24 height 24
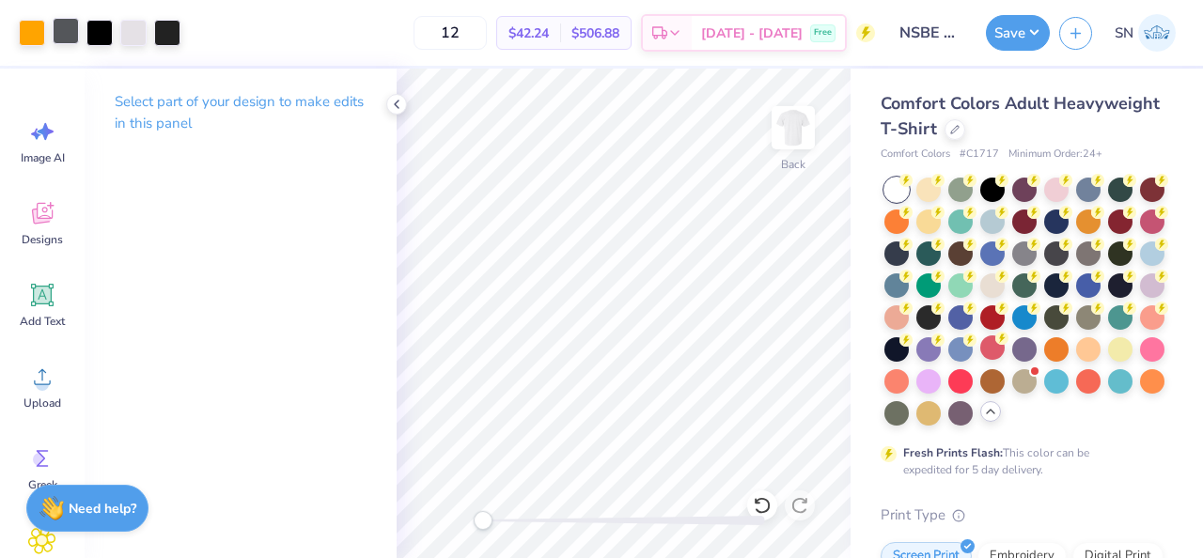
click at [71, 35] on div at bounding box center [66, 31] width 26 height 26
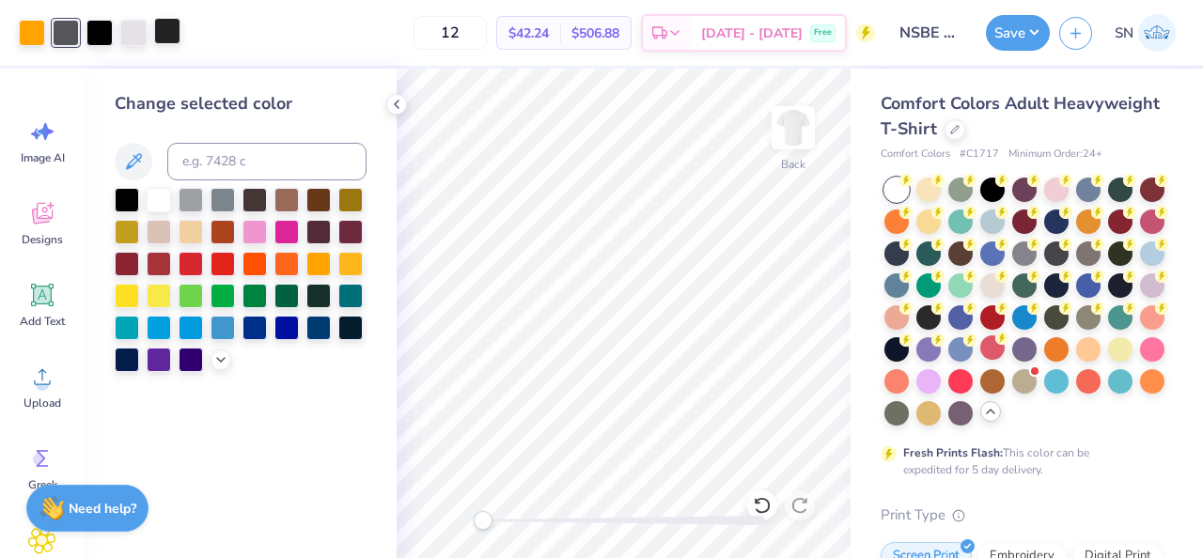
click at [167, 30] on div at bounding box center [167, 31] width 26 height 26
click at [124, 203] on div at bounding box center [127, 198] width 24 height 24
click at [41, 310] on div "Add Text" at bounding box center [42, 305] width 68 height 70
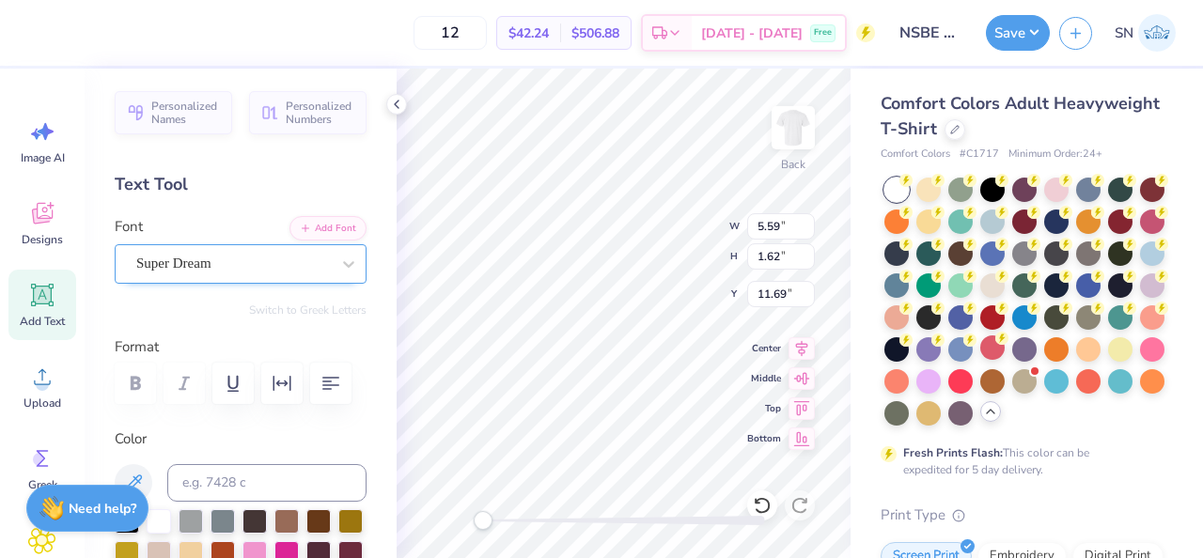
click at [295, 259] on div "Super Dream" at bounding box center [232, 263] width 197 height 29
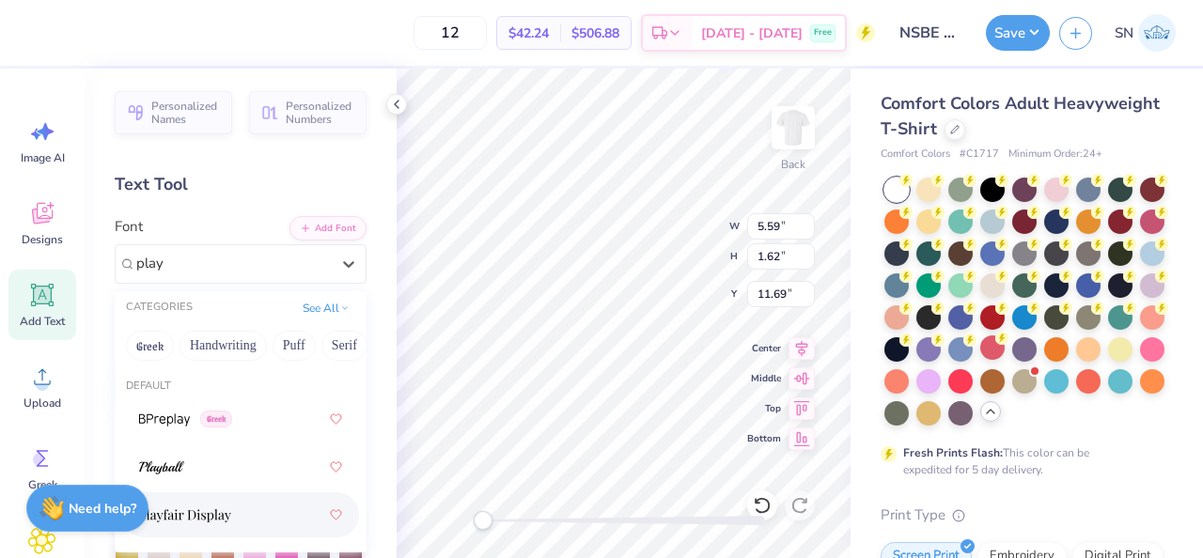
click at [265, 509] on div at bounding box center [240, 515] width 203 height 34
type input "play"
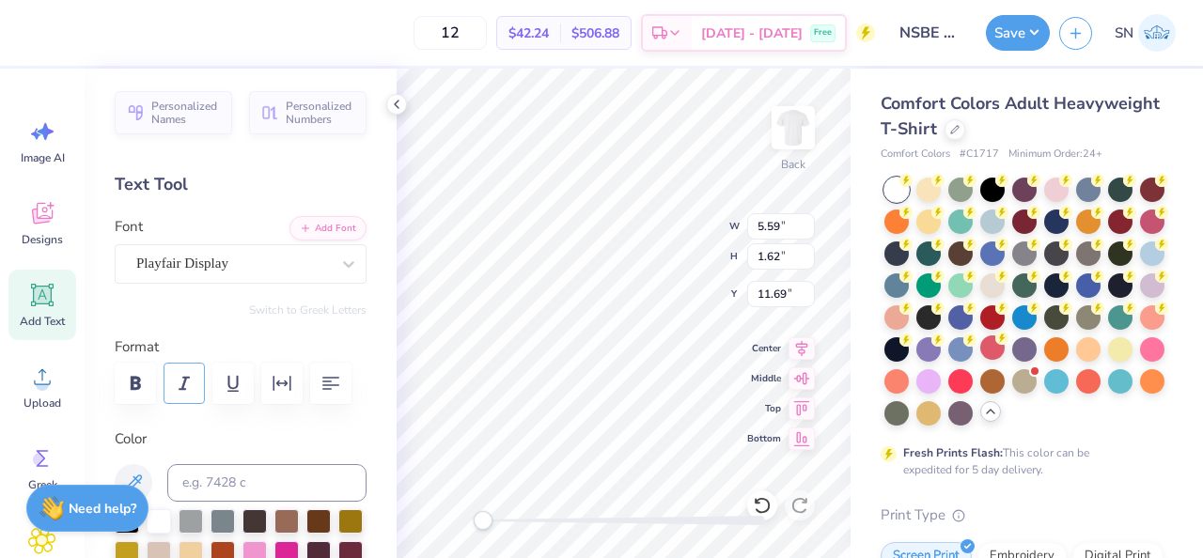
click at [199, 390] on button "button" at bounding box center [184, 383] width 41 height 41
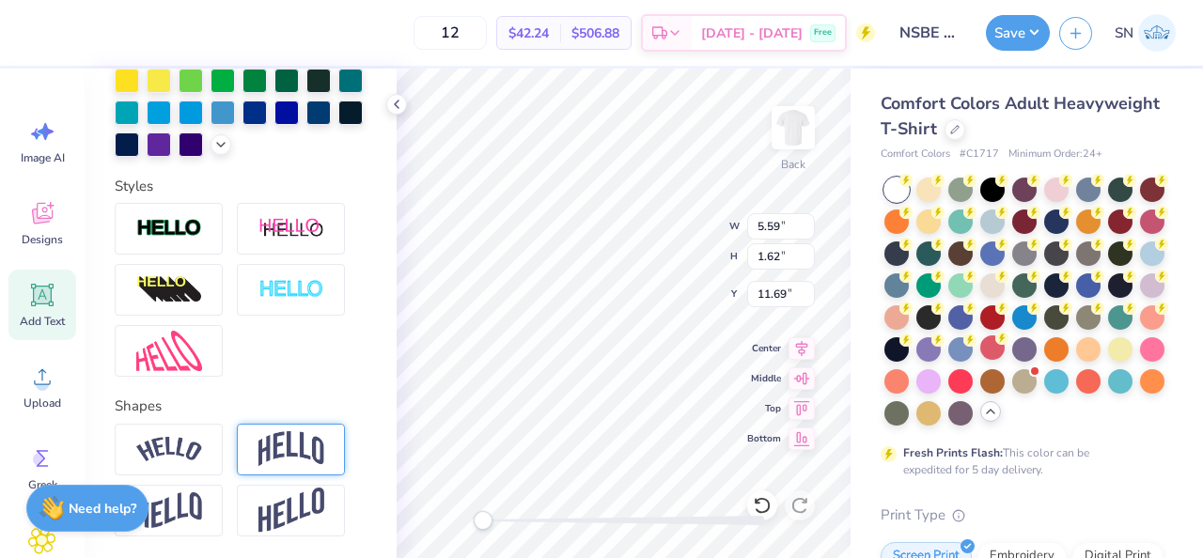
scroll to position [608, 0]
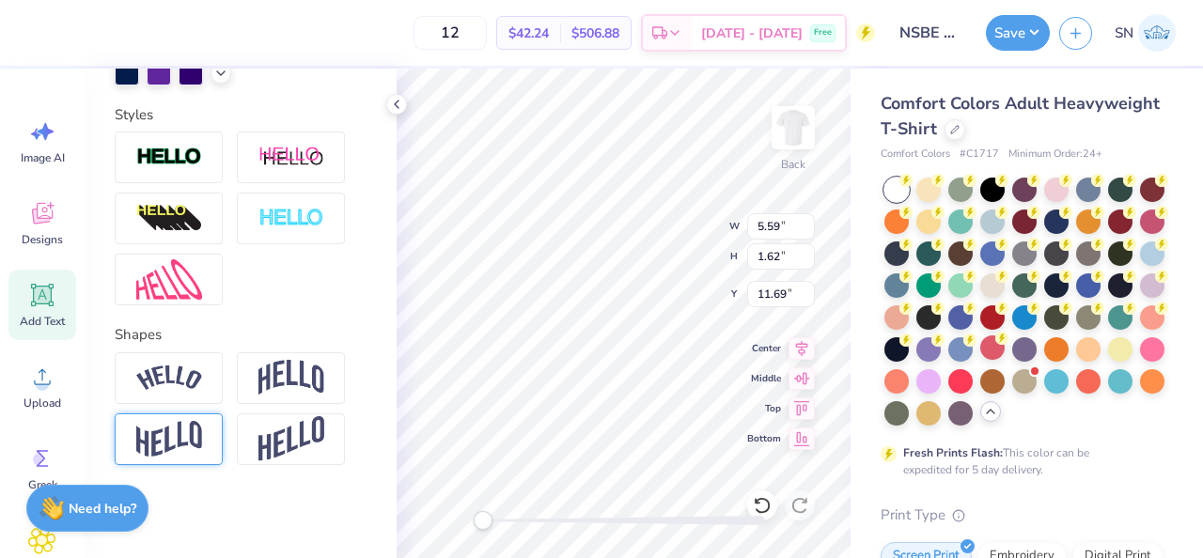
click at [187, 453] on img at bounding box center [169, 439] width 66 height 37
paste textarea "o increase the number of culturally"
type textarea "To increase the number of culturally"
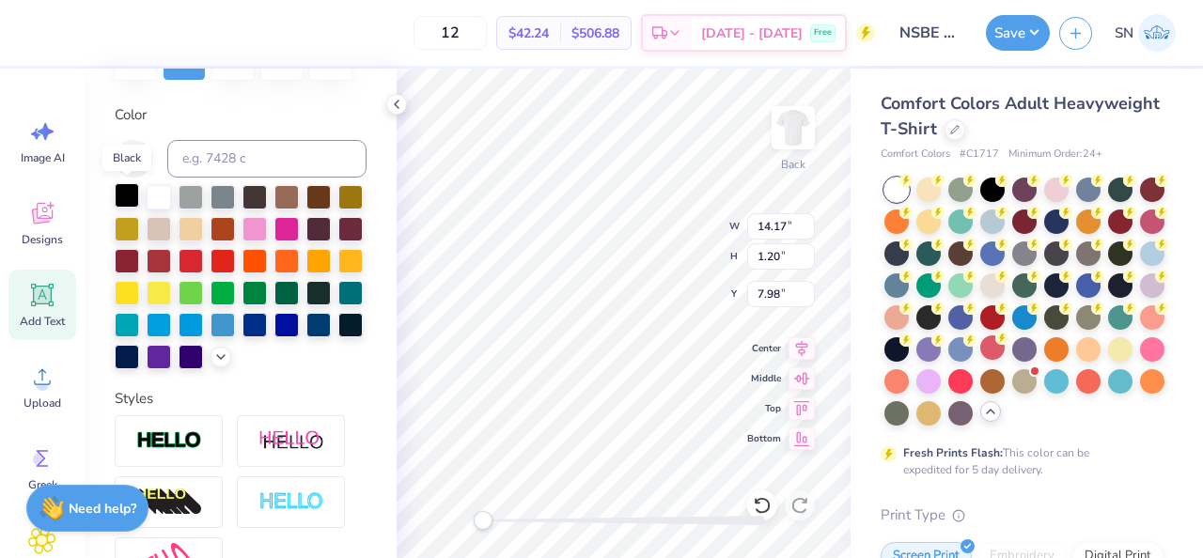
click at [127, 197] on div at bounding box center [127, 195] width 24 height 24
type input "5.30"
paste textarea "responsible Black engineers who excel"
type textarea "responsible Black engineers who excel"
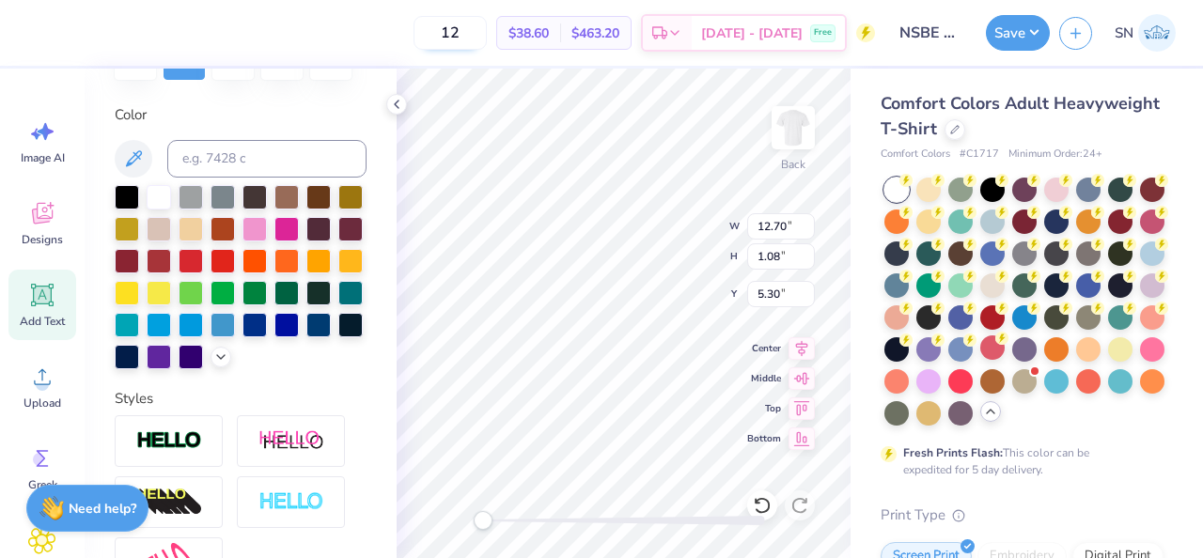
scroll to position [0, 14]
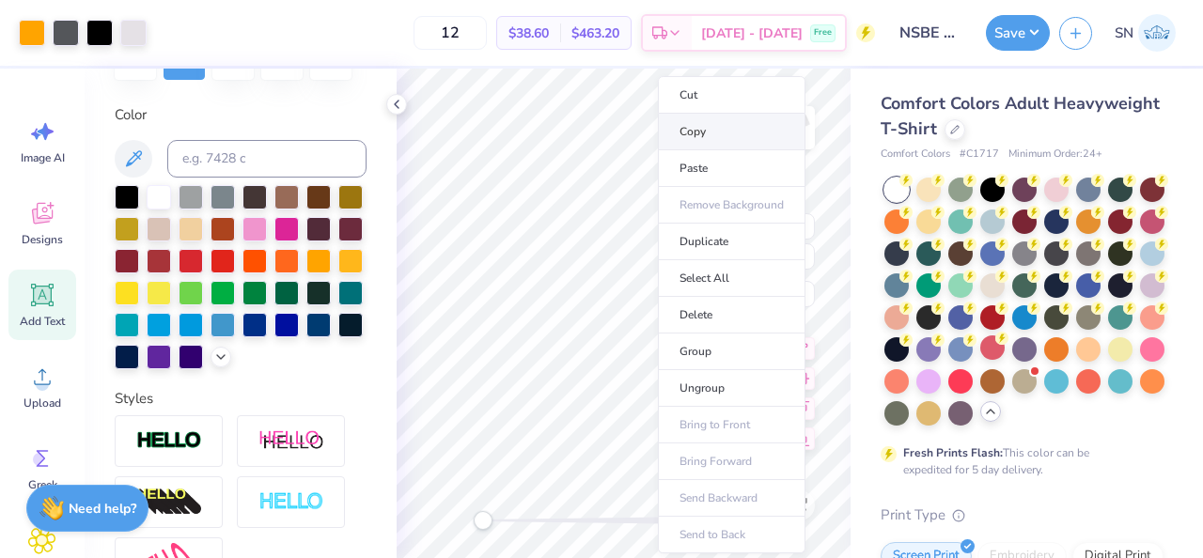
click at [707, 139] on li "Copy" at bounding box center [732, 132] width 148 height 37
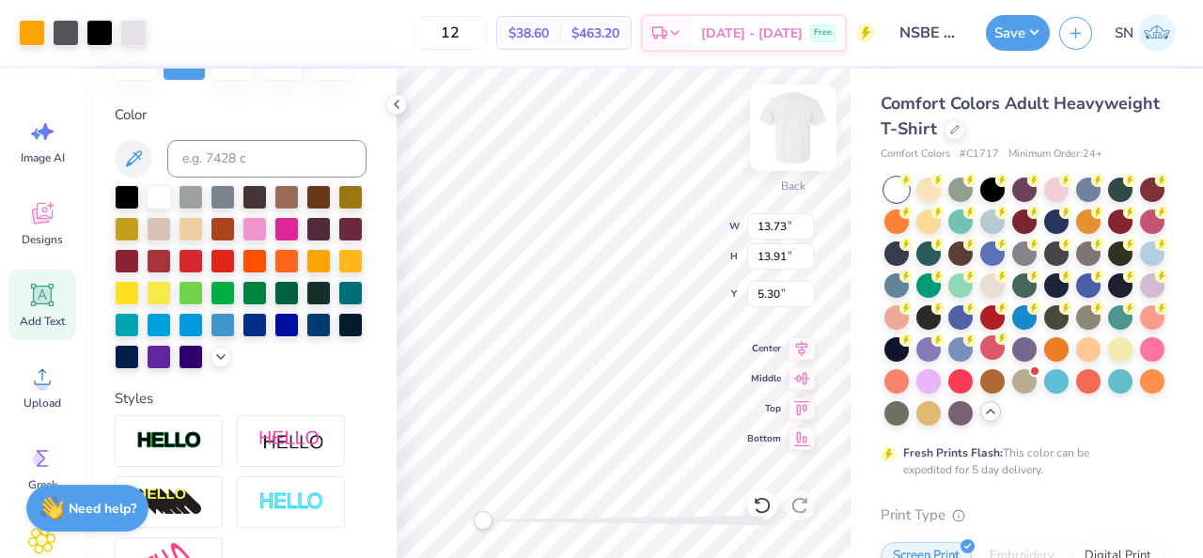
click at [792, 135] on img at bounding box center [793, 127] width 75 height 75
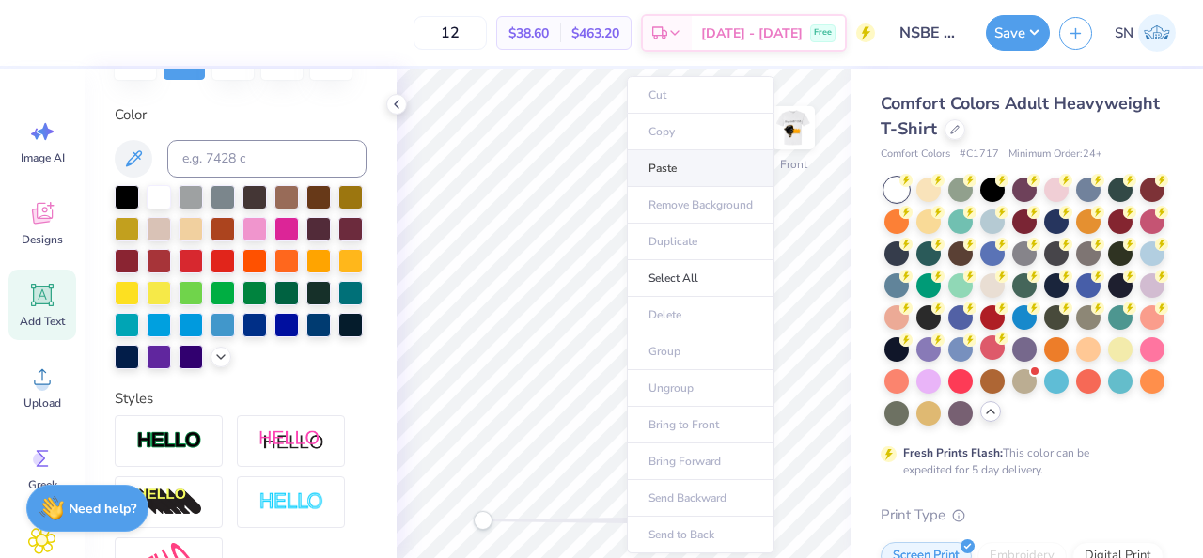
click at [666, 180] on li "Paste" at bounding box center [701, 168] width 148 height 37
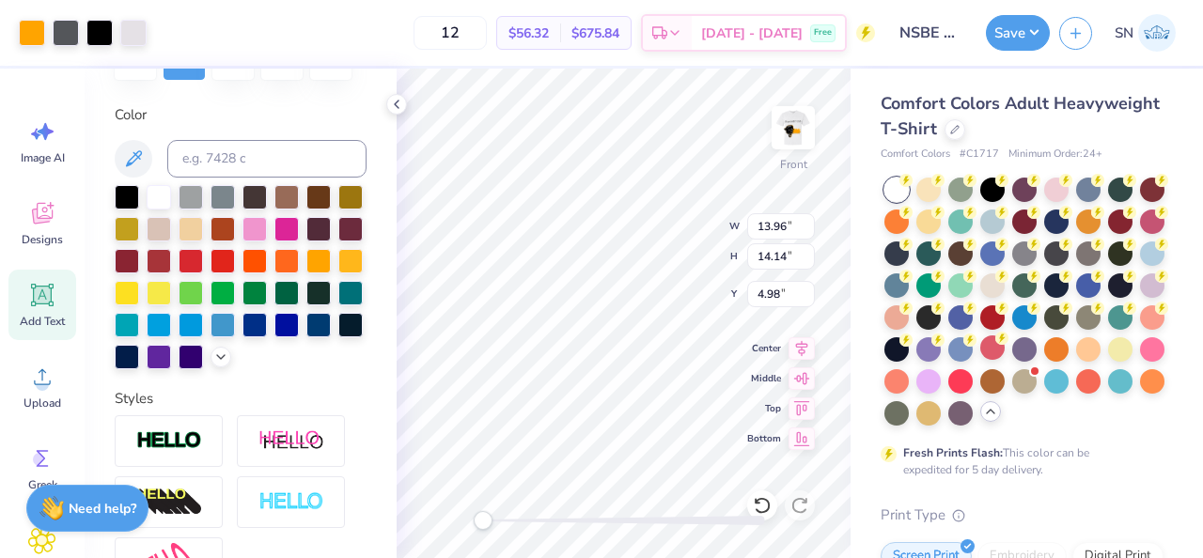
click at [756, 501] on icon at bounding box center [758, 501] width 4 height 4
type input "13.96"
type input "14.14"
type input "4.98"
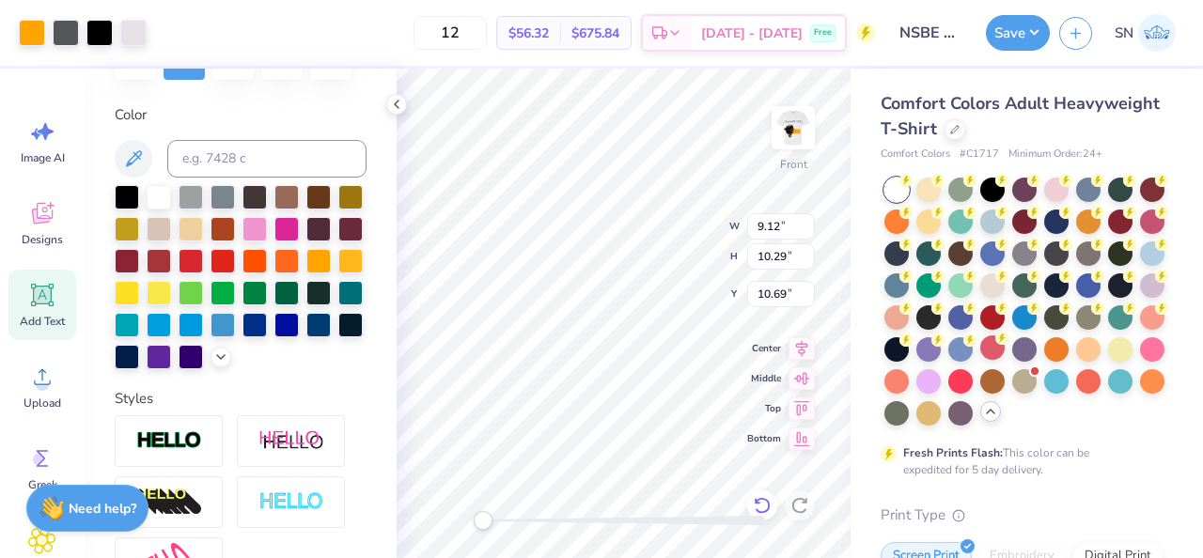
type input "10.69"
type input "4.91"
type input "5.54"
type input "14.43"
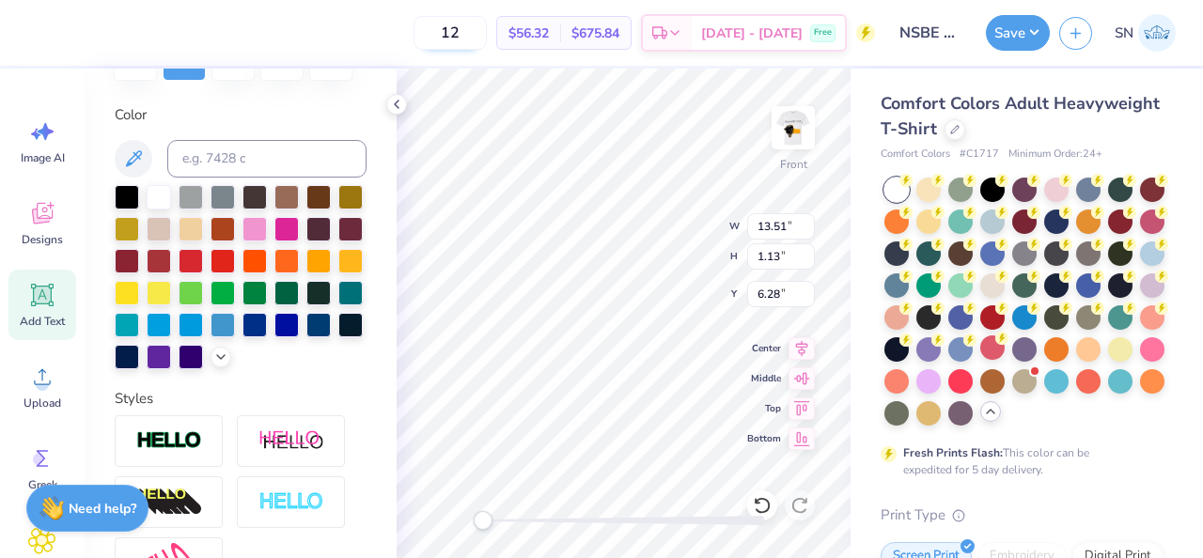
type textarea "academically, succeed professionally, and positively"
type textarea "responsible academically, succeed professionally,Black engineers who excel"
click at [764, 502] on icon at bounding box center [762, 505] width 19 height 19
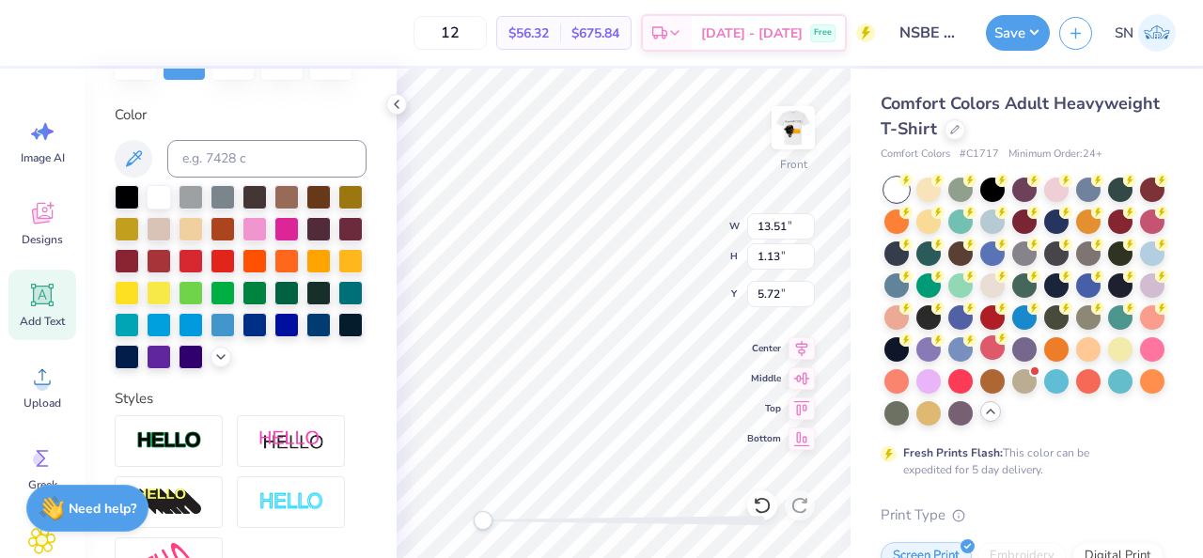
scroll to position [0, 0]
paste textarea "academically, succeed professionally,"
type textarea "academically, succeed professionally,"
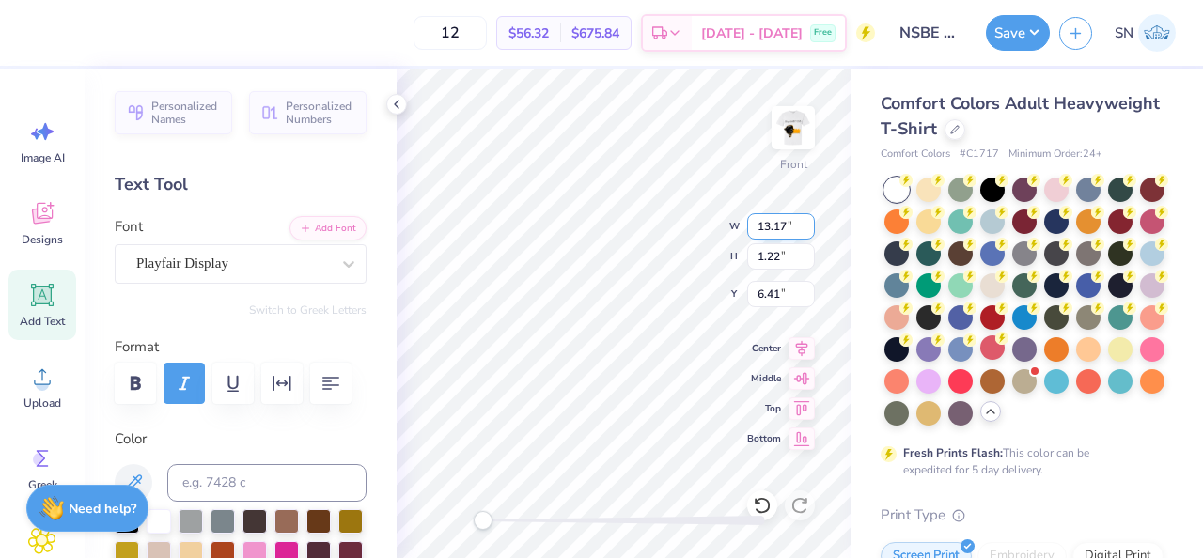
click at [758, 233] on div "Front W 13.17 13.17 " H 1.22 1.22 " Y 6.41 6.41 " Center Middle Top Bottom" at bounding box center [624, 314] width 454 height 490
type textarea "and positively impact the community"
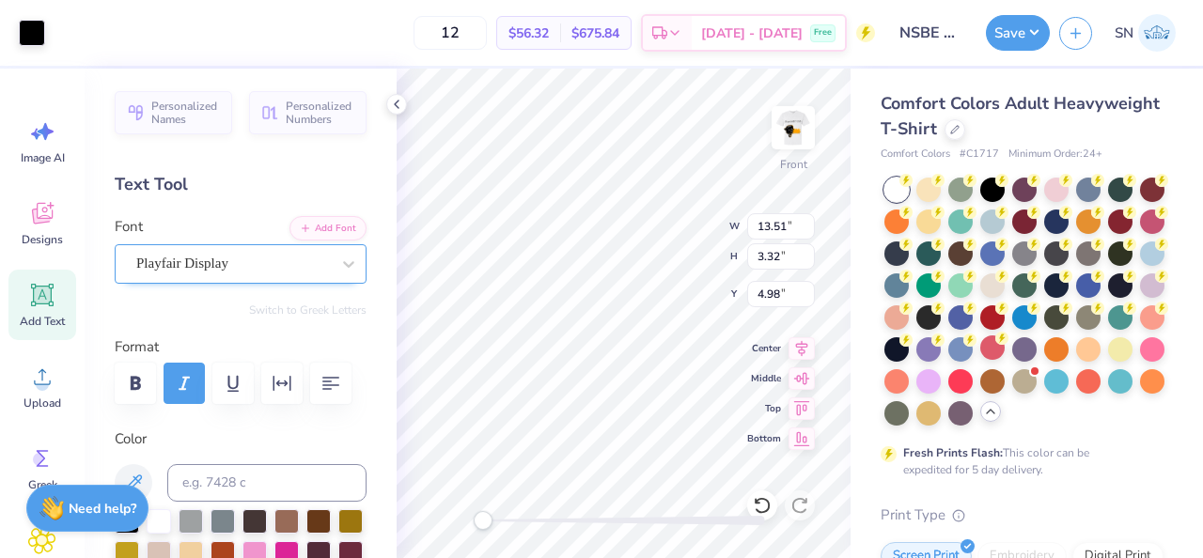
click at [342, 281] on div at bounding box center [349, 264] width 34 height 38
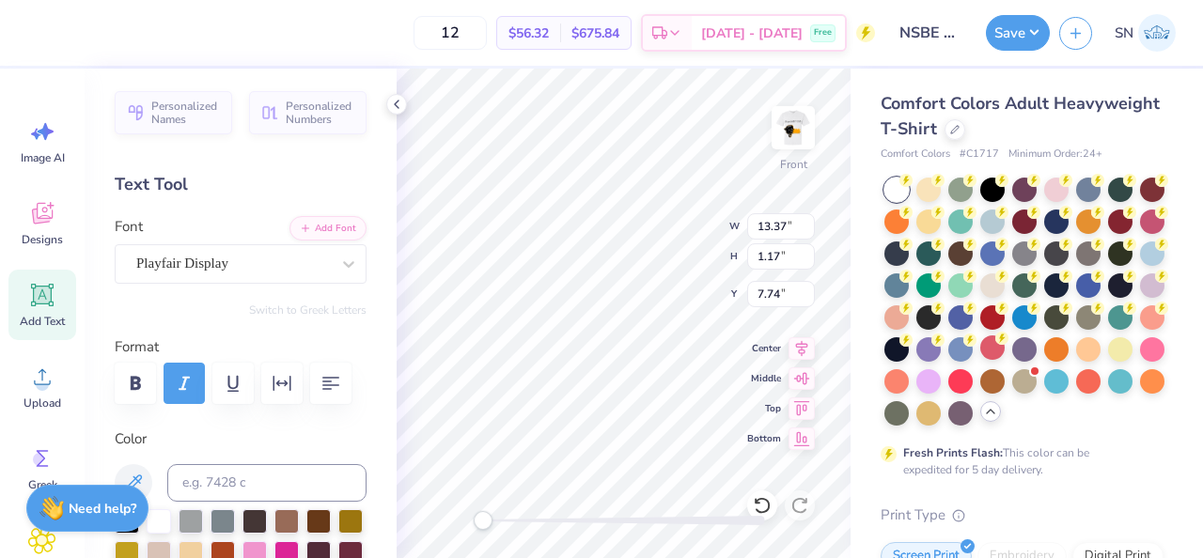
scroll to position [0, 8]
click at [144, 386] on icon "button" at bounding box center [135, 383] width 23 height 23
click at [131, 393] on icon "button" at bounding box center [135, 383] width 23 height 23
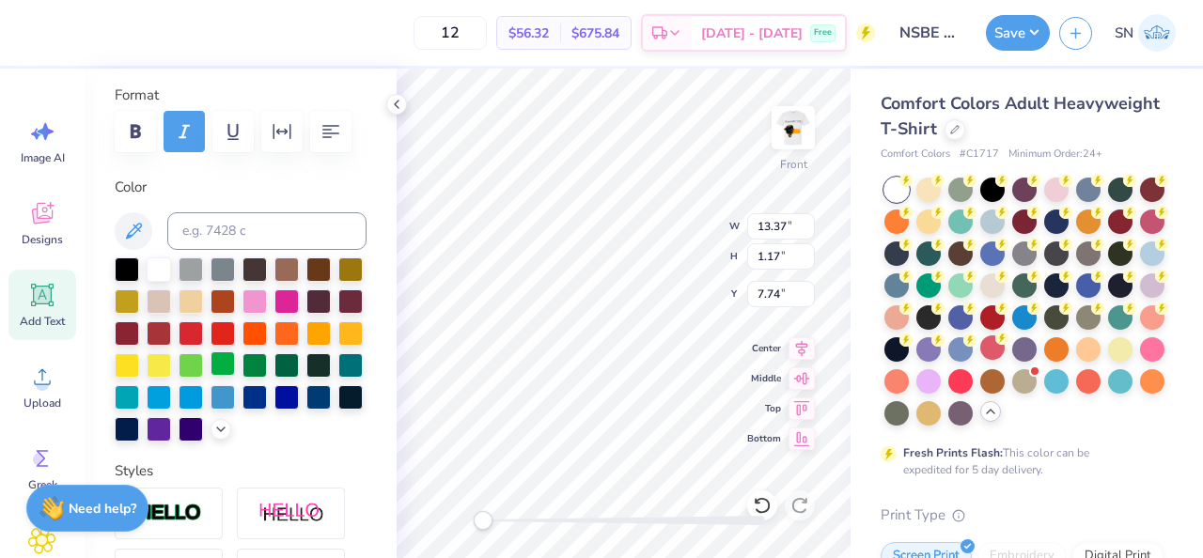
scroll to position [255, 0]
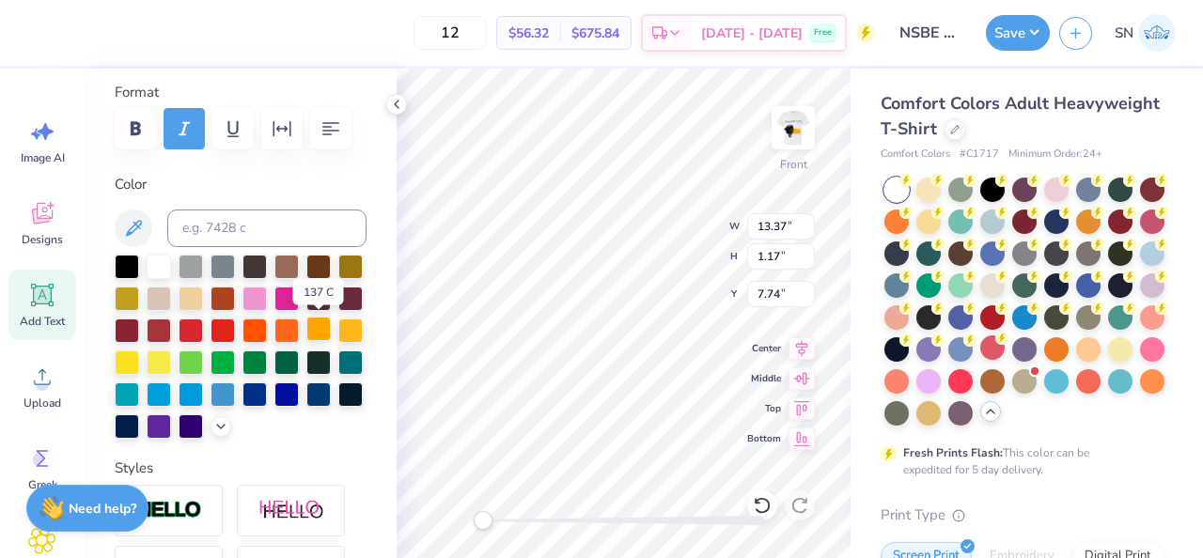
click at [322, 332] on div at bounding box center [318, 329] width 24 height 24
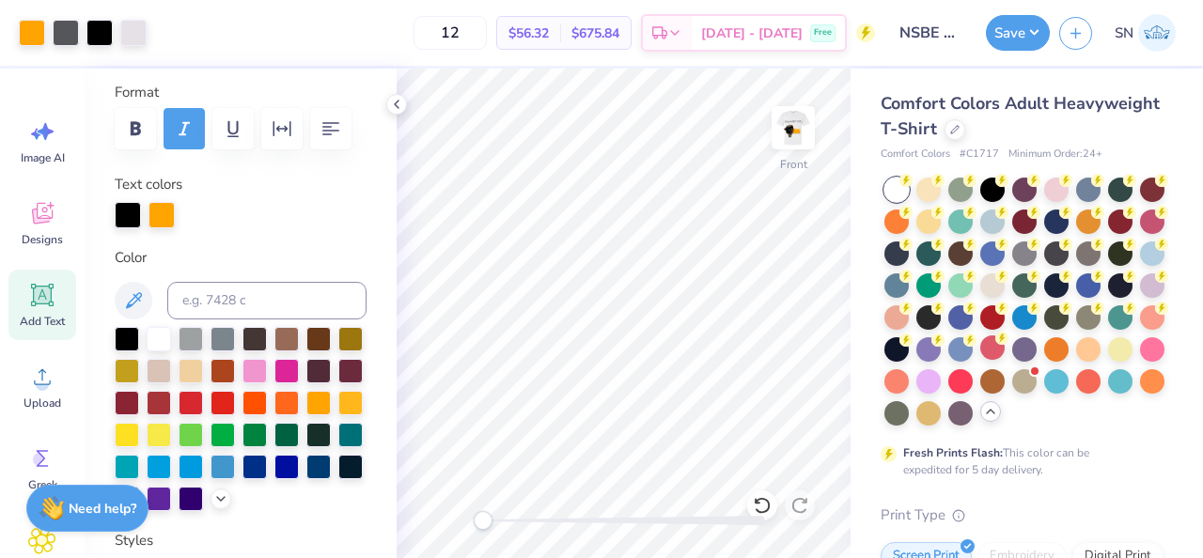
click at [981, 36] on div "Art colors 12 $56.32 Per Item $675.84 Total Est. Delivery Sep 21 - 24 Free Desi…" at bounding box center [601, 33] width 1203 height 66
click at [1020, 28] on button "Save" at bounding box center [1018, 30] width 64 height 36
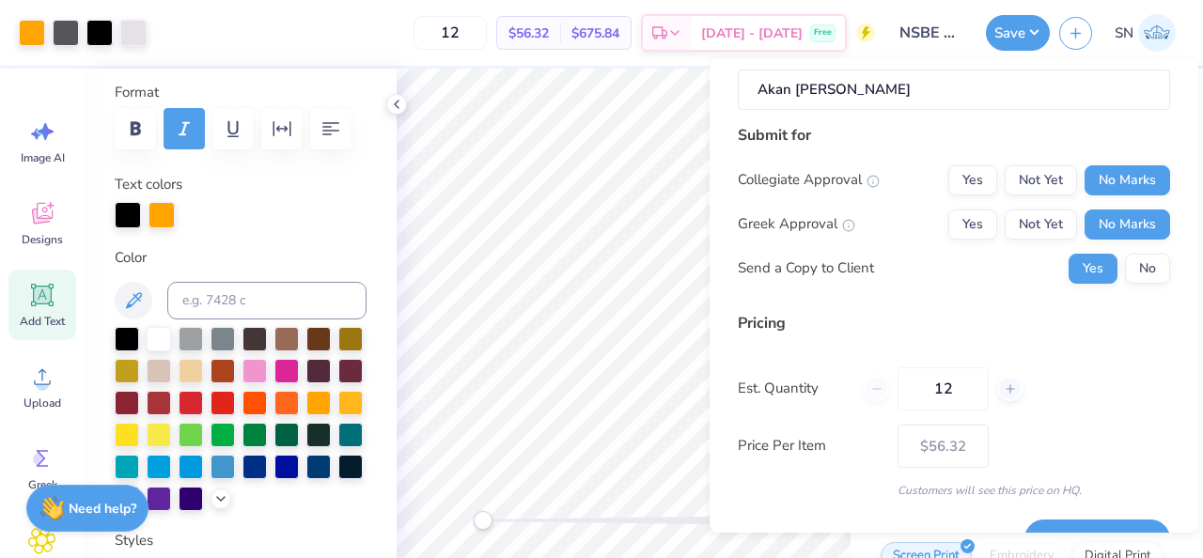
scroll to position [242, 0]
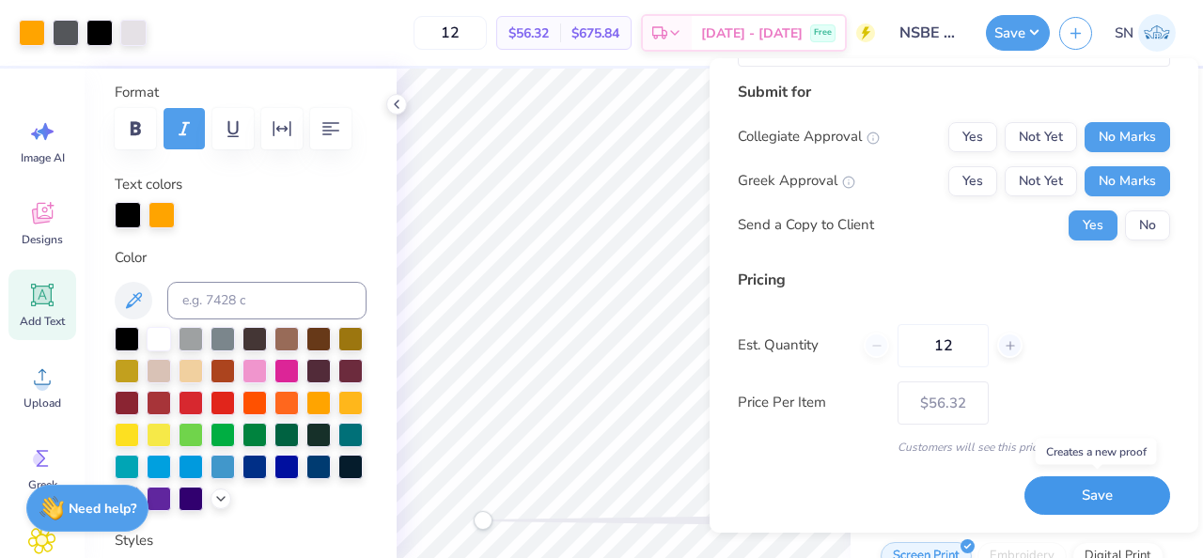
click at [1055, 489] on button "Save" at bounding box center [1098, 496] width 146 height 39
type input "$56.32"
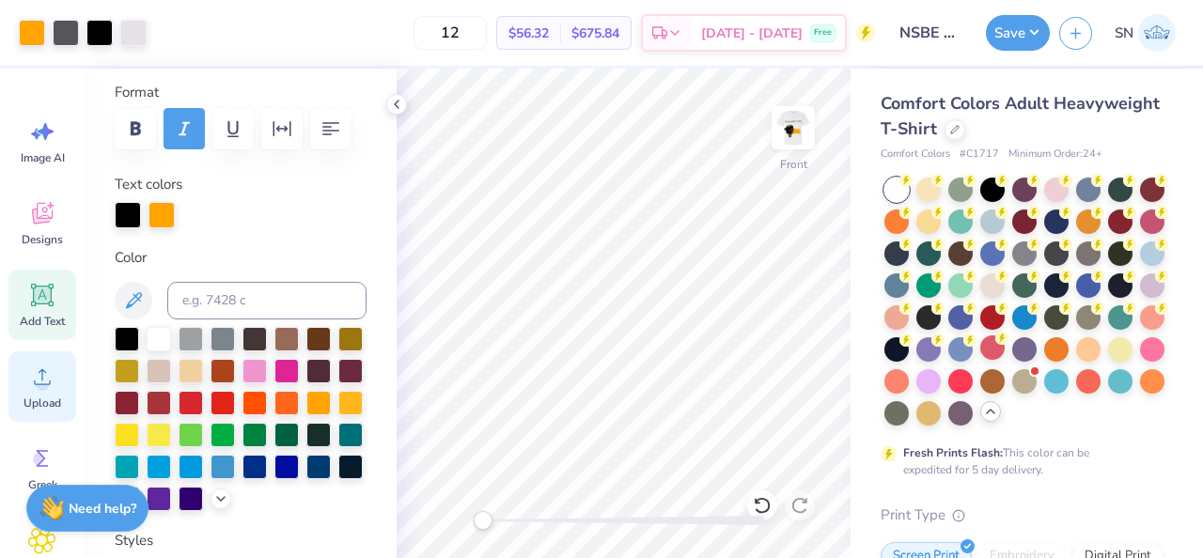
click at [46, 413] on div "Upload" at bounding box center [42, 387] width 68 height 70
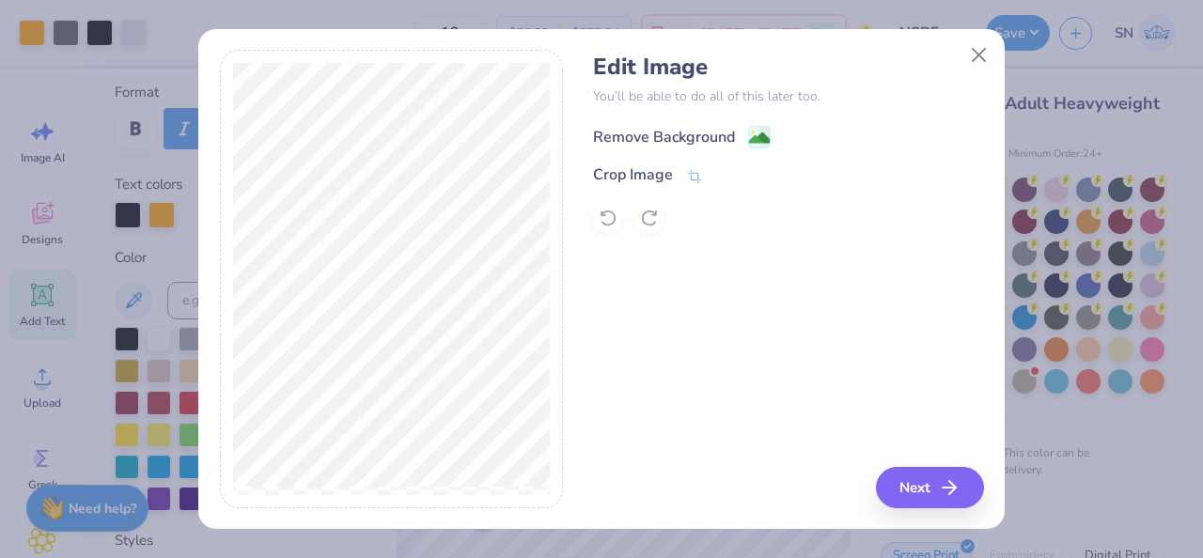
click at [766, 146] on image at bounding box center [759, 138] width 21 height 21
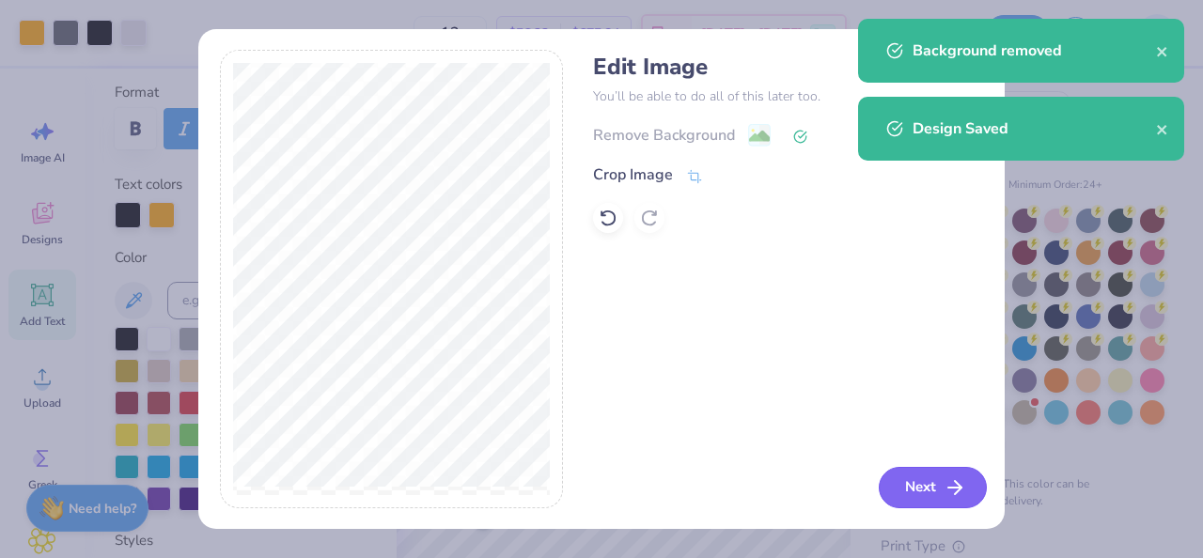
click at [896, 469] on button "Next" at bounding box center [933, 487] width 108 height 41
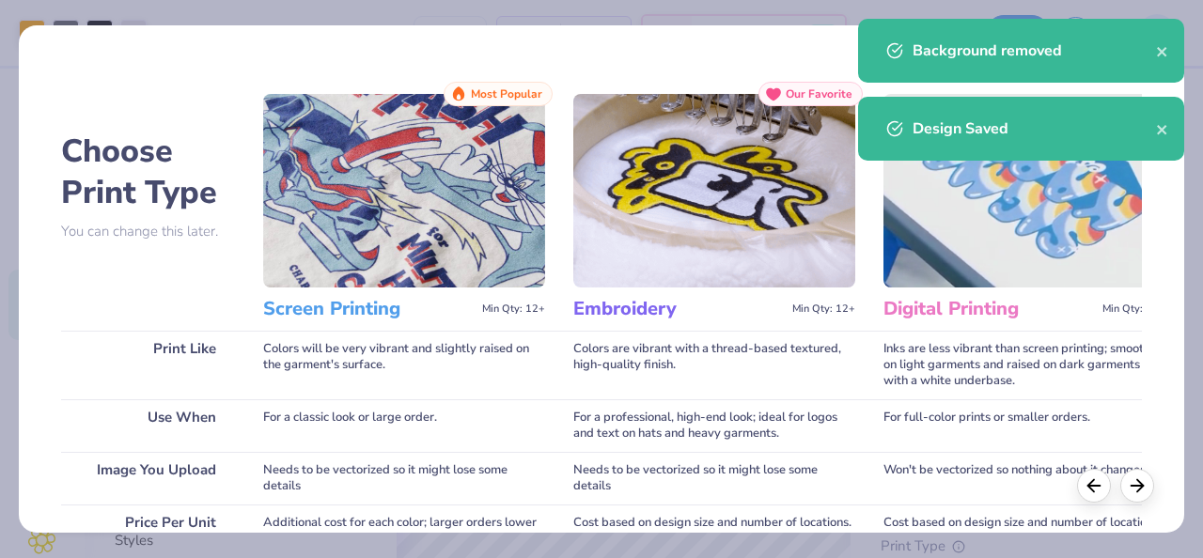
scroll to position [379, 0]
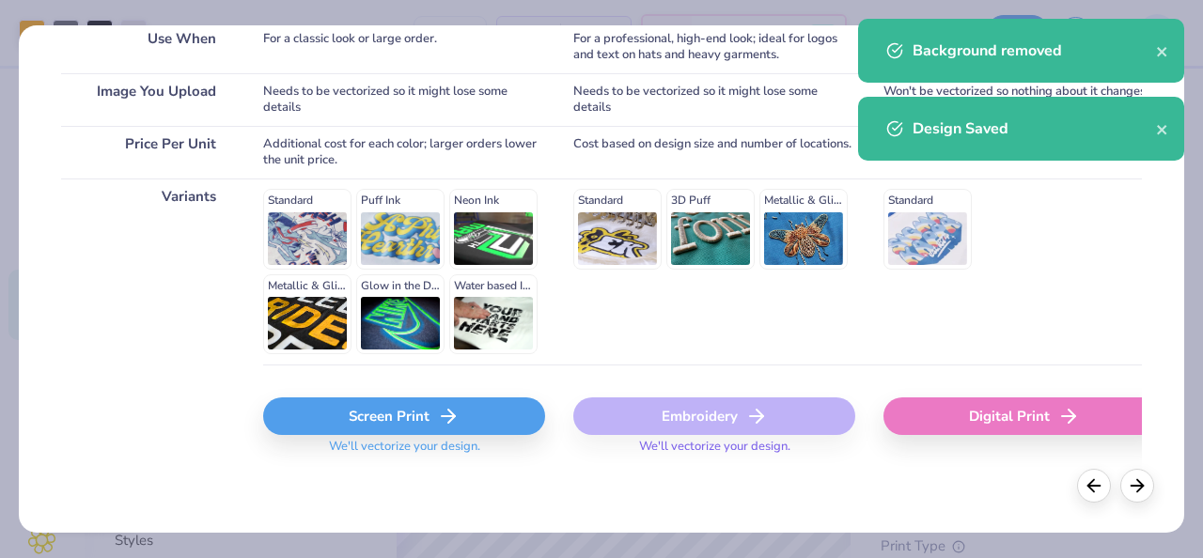
click at [352, 415] on div "Screen Print" at bounding box center [404, 417] width 282 height 38
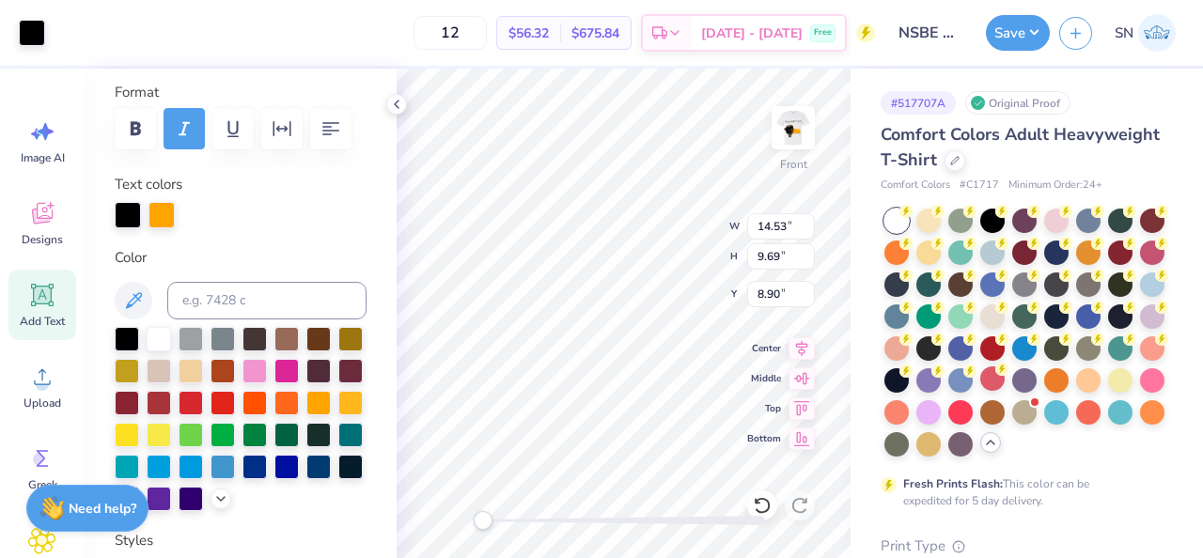
type input "13.37"
type input "1.17"
type input "7.74"
click at [761, 505] on icon at bounding box center [762, 505] width 19 height 19
type input "7.95"
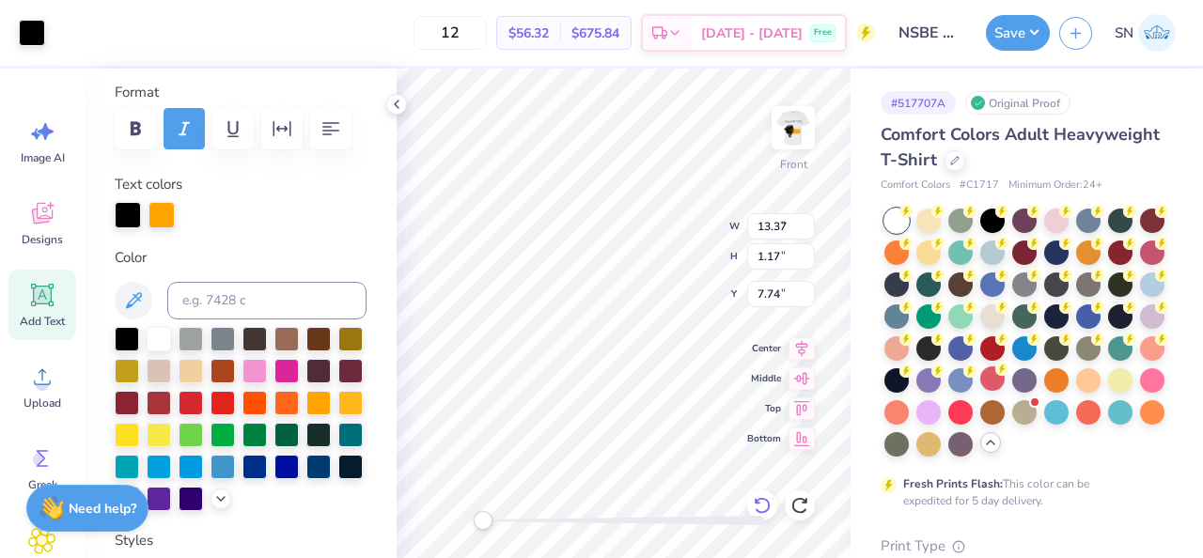
type input "5.30"
type input "8.45"
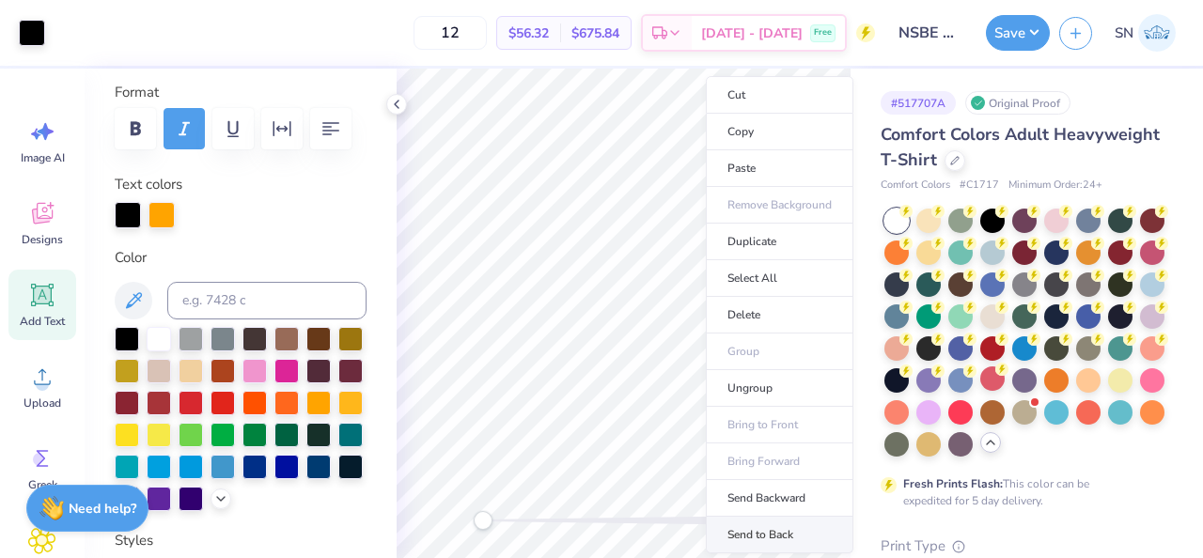
click at [773, 526] on li "Send to Back" at bounding box center [780, 535] width 148 height 37
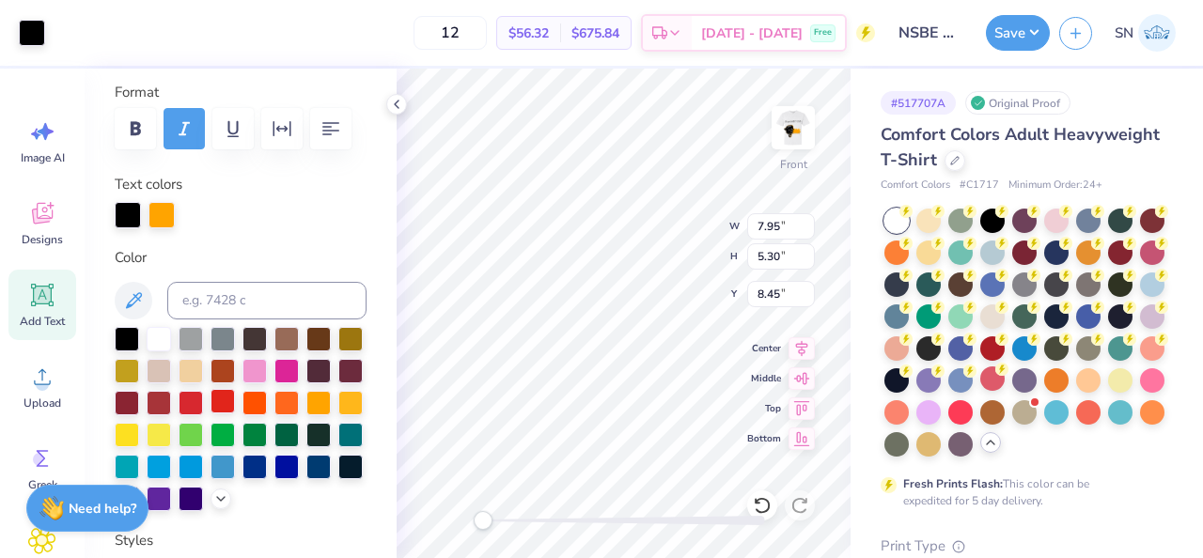
type input "1.98"
type input "1.32"
type input "7.74"
click at [131, 403] on div at bounding box center [127, 401] width 24 height 24
click at [764, 501] on icon at bounding box center [762, 505] width 19 height 19
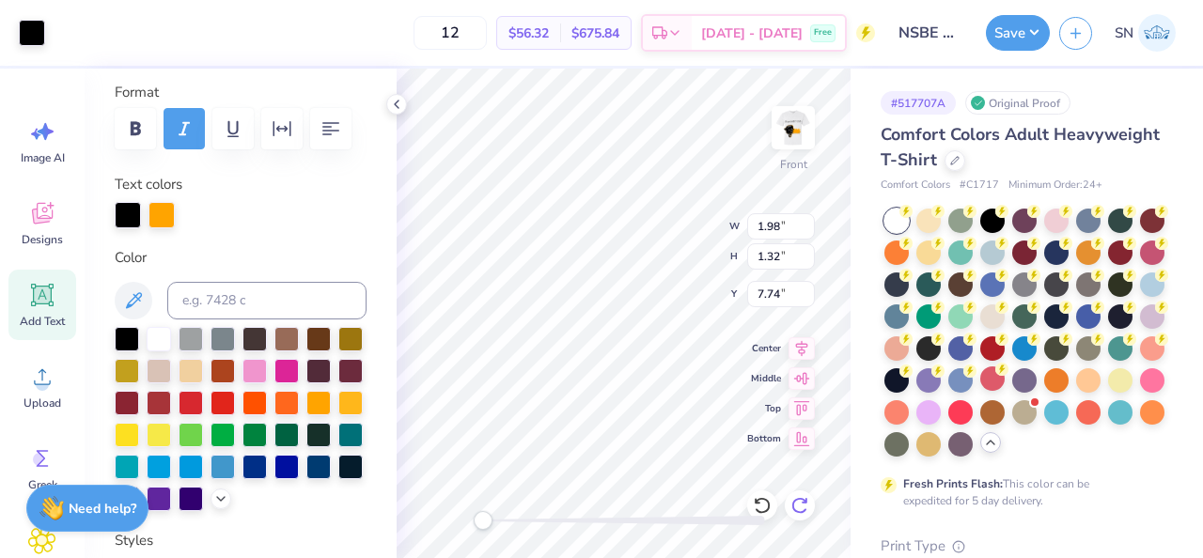
click at [804, 508] on icon at bounding box center [800, 505] width 19 height 19
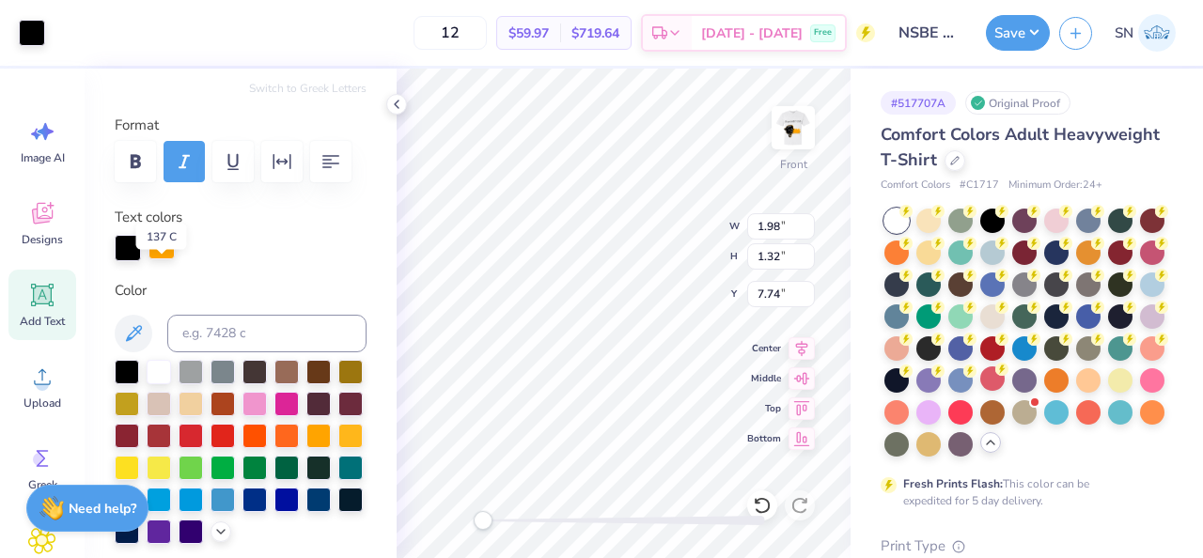
scroll to position [188, 0]
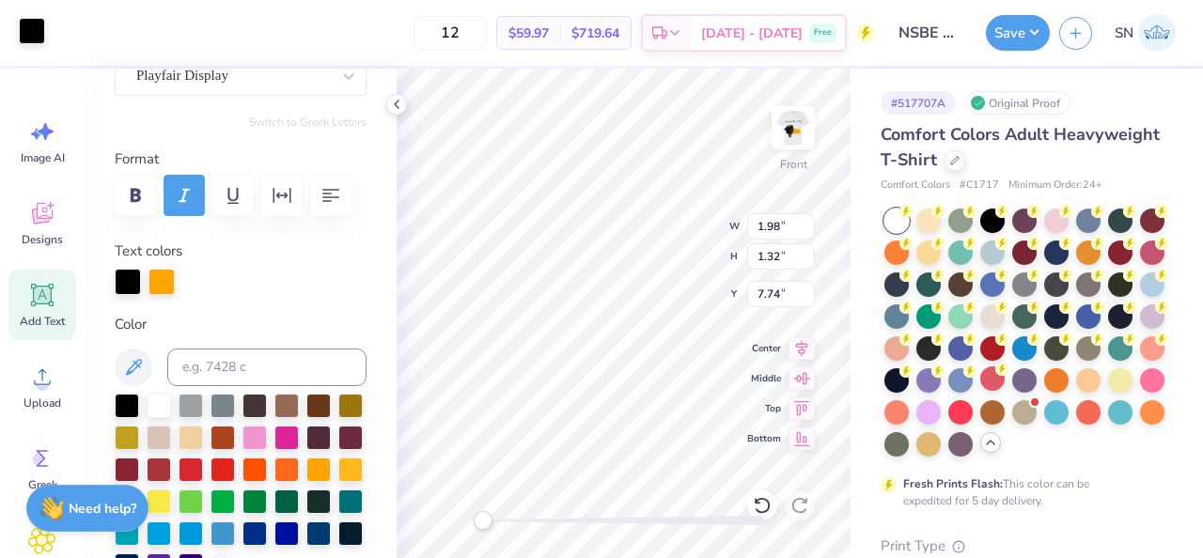
click at [39, 23] on div at bounding box center [32, 31] width 26 height 26
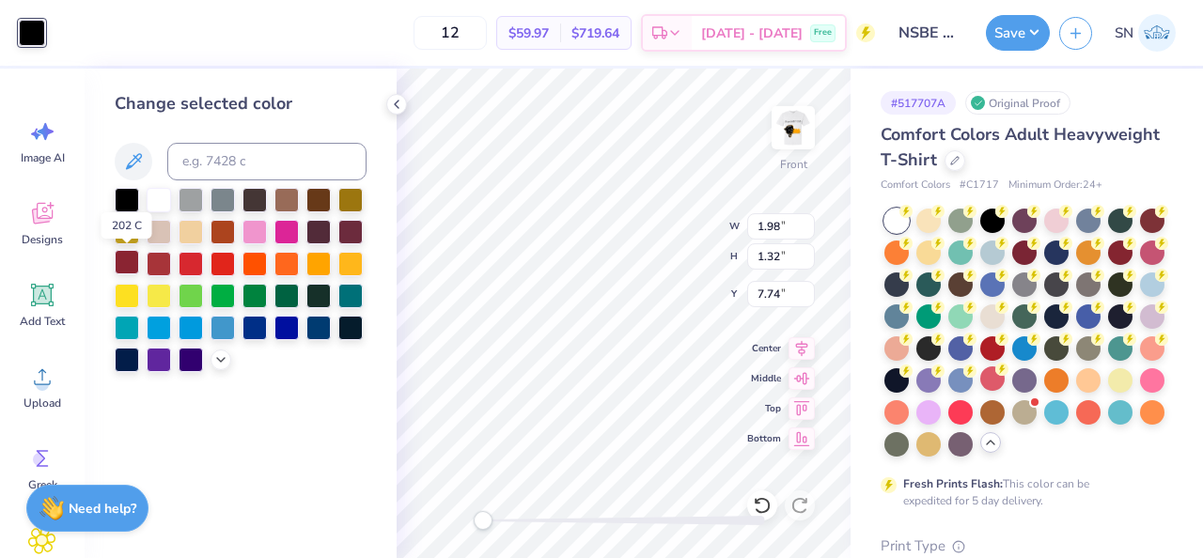
click at [131, 260] on div at bounding box center [127, 262] width 24 height 24
click at [151, 263] on div at bounding box center [159, 262] width 24 height 24
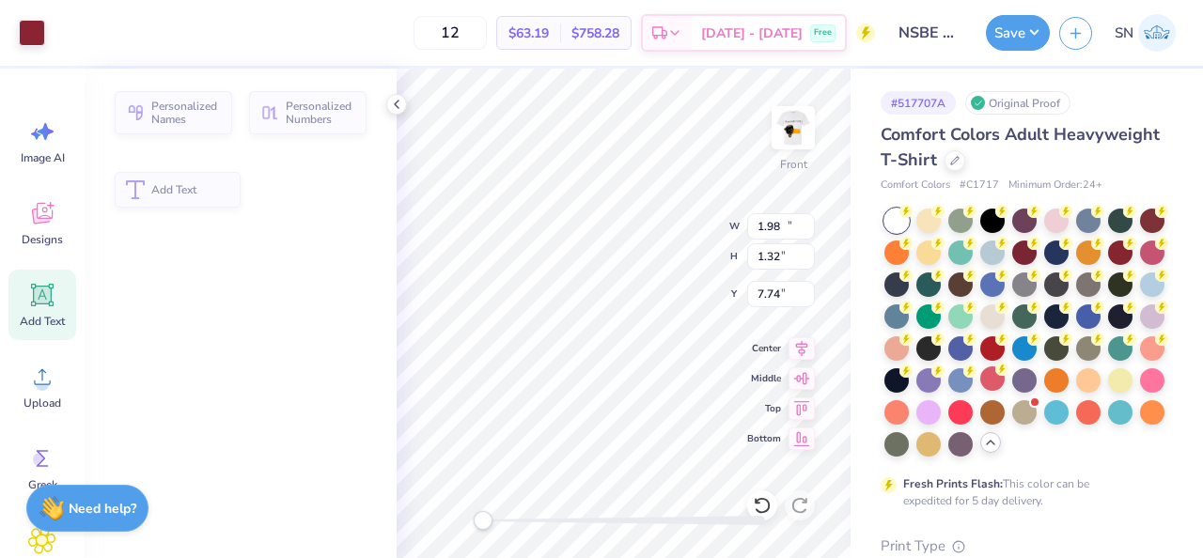
type input "13.37"
type input "1.17"
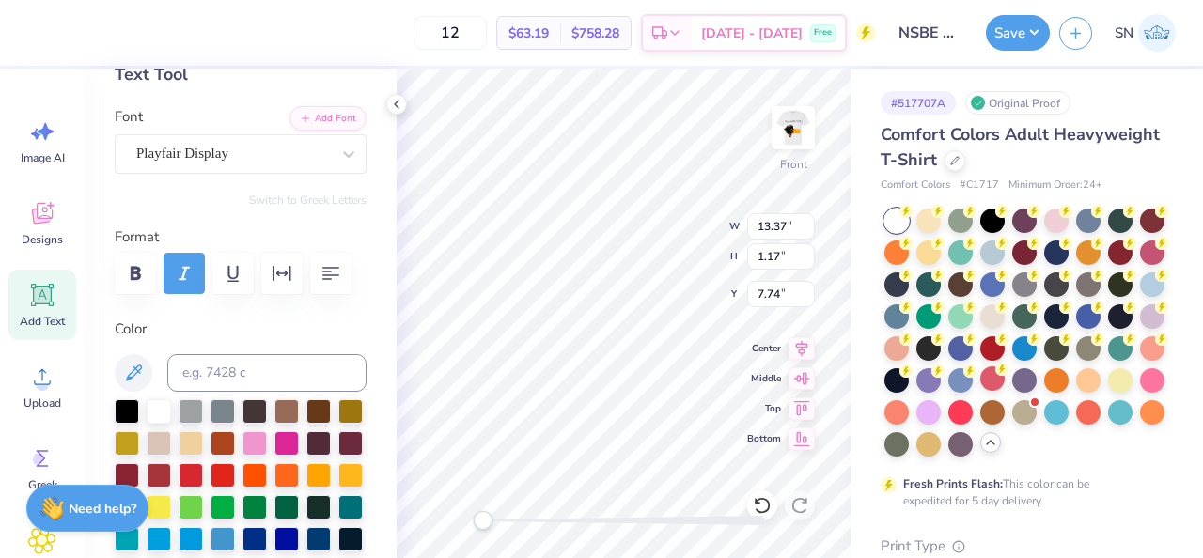
scroll to position [124, 0]
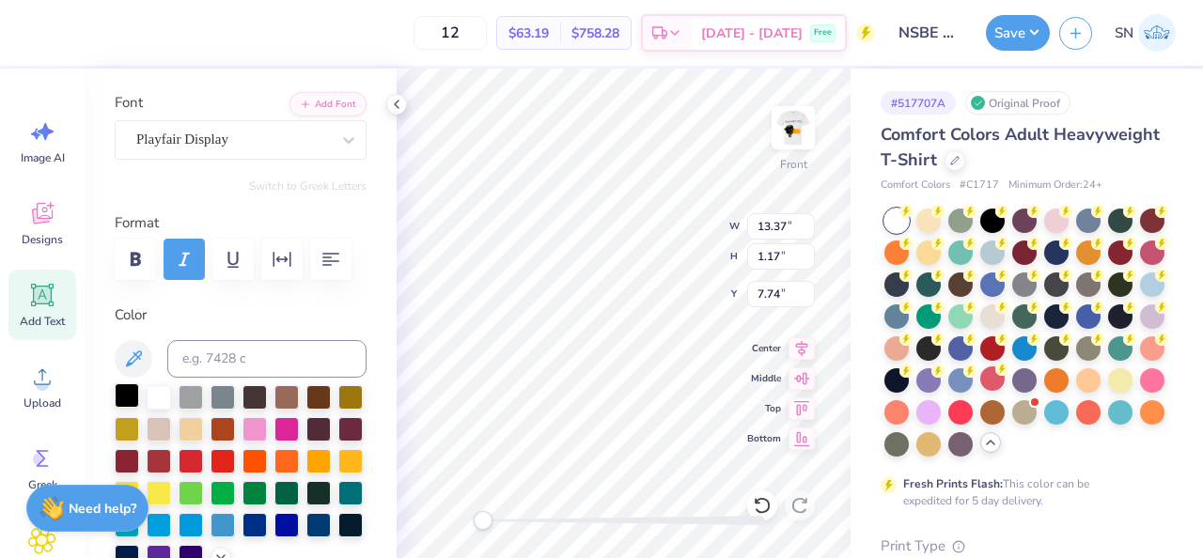
click at [133, 399] on div at bounding box center [127, 396] width 24 height 24
click at [326, 457] on div at bounding box center [318, 459] width 24 height 24
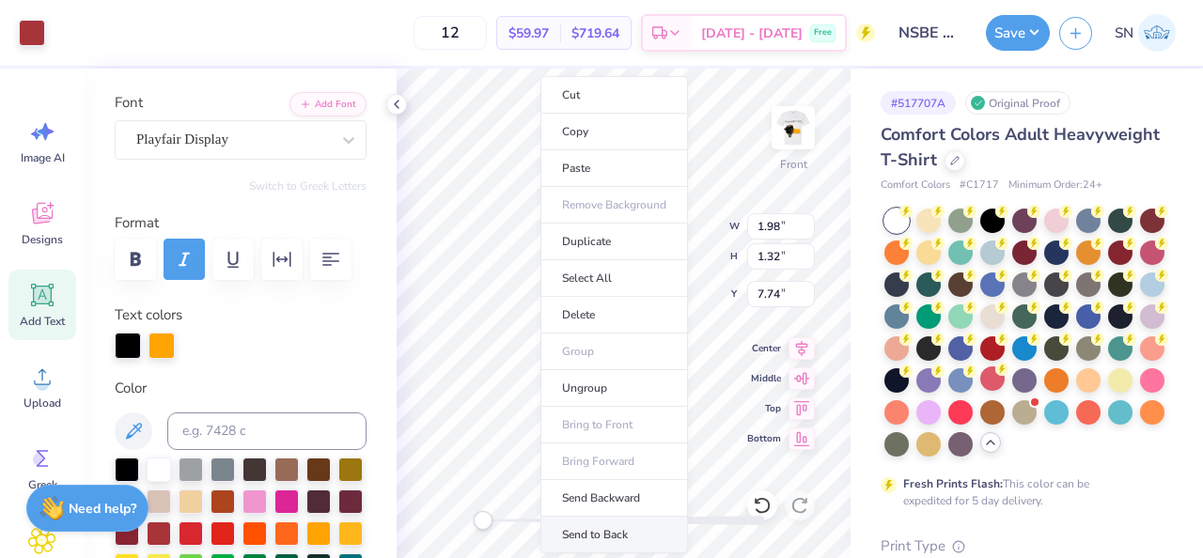
click at [628, 521] on li "Send to Back" at bounding box center [614, 535] width 148 height 37
type input "1.97"
type input "1.36"
type input "5.64"
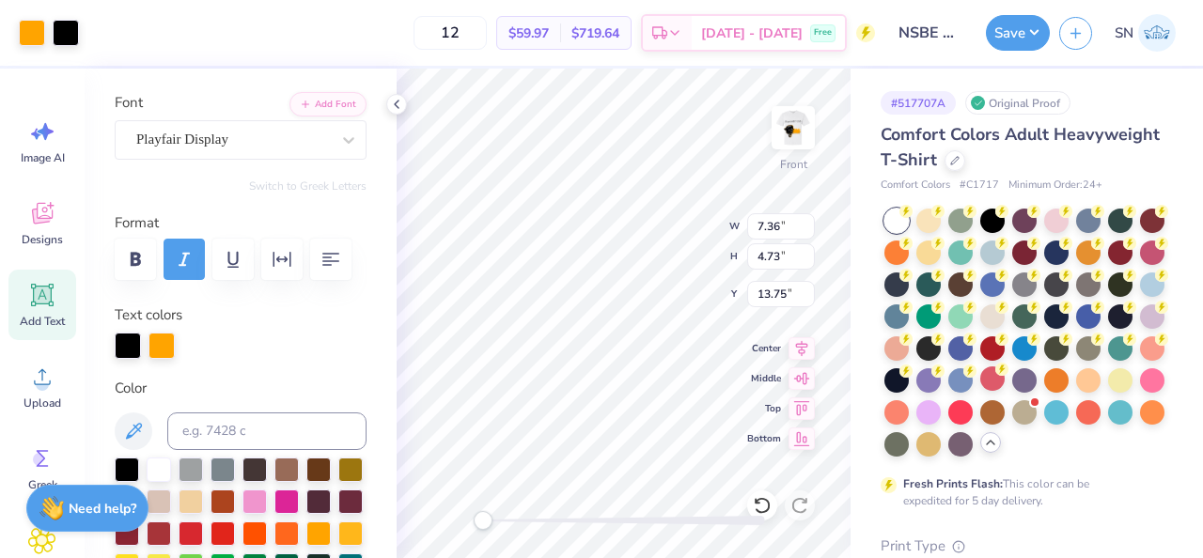
type input "7.36"
type input "4.73"
type input "13.75"
click at [228, 138] on div "Playfair Display" at bounding box center [232, 139] width 197 height 29
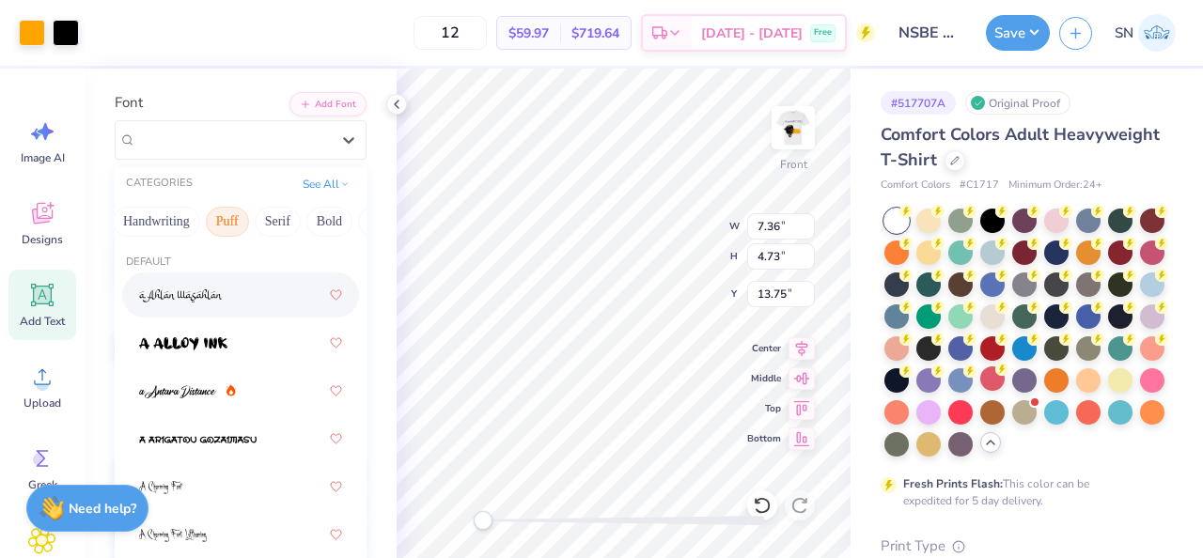
scroll to position [0, 0]
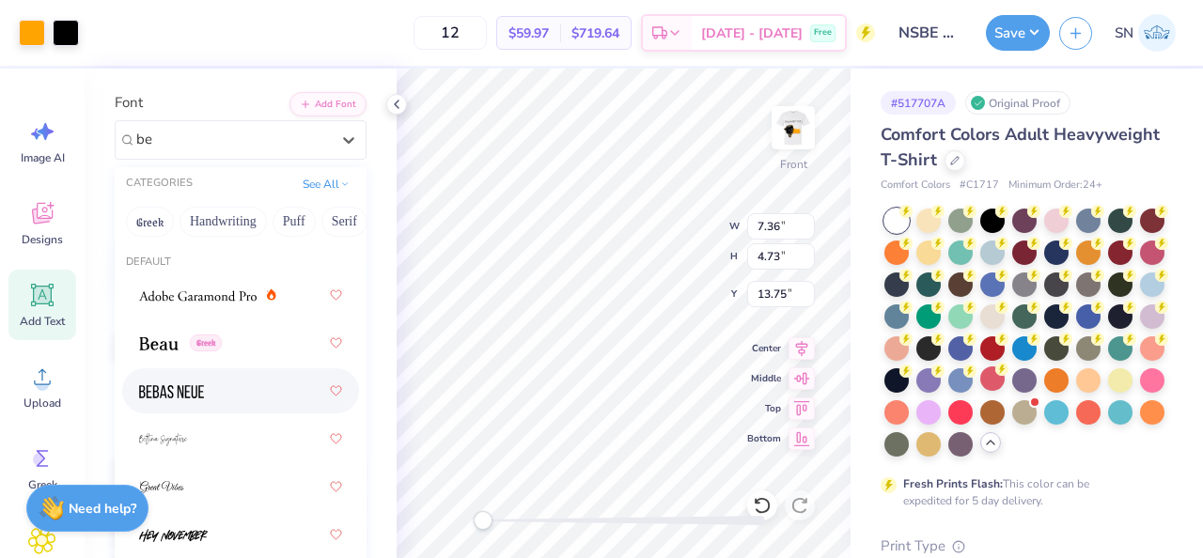
click at [212, 372] on div at bounding box center [240, 390] width 237 height 45
type input "be"
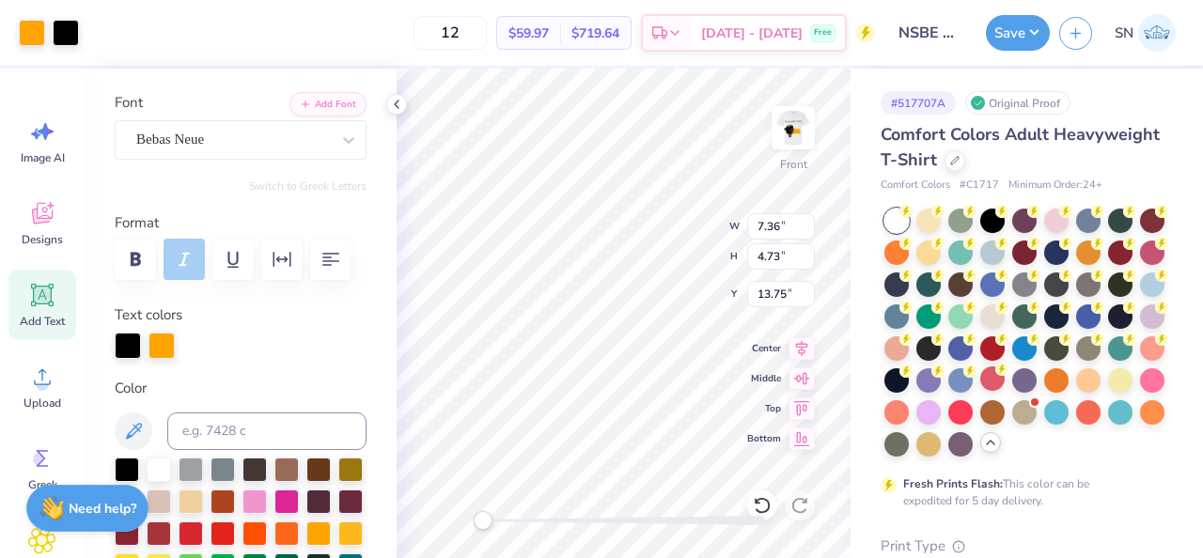
click at [343, 381] on label "Color" at bounding box center [241, 389] width 252 height 22
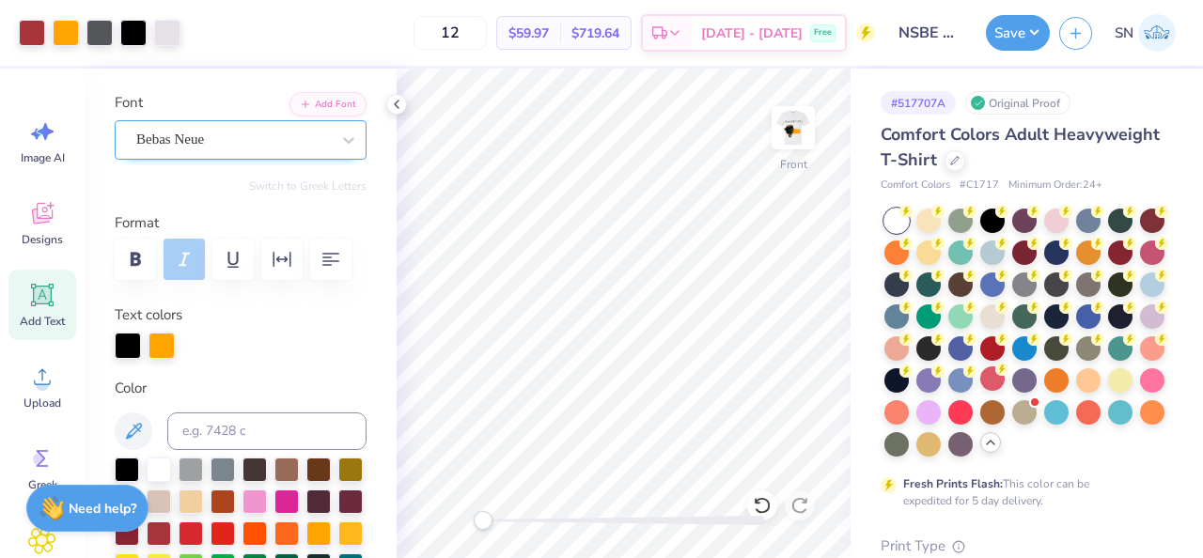
click at [272, 144] on div "Bebas Neue" at bounding box center [232, 139] width 197 height 29
click at [27, 311] on div "Add Text" at bounding box center [42, 305] width 68 height 70
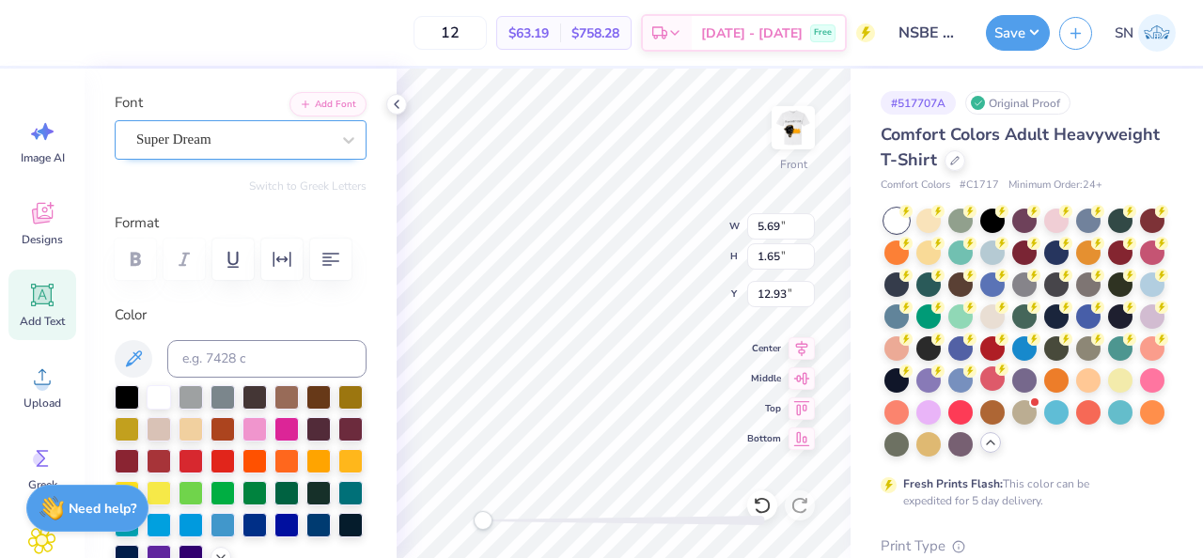
click at [276, 139] on div "Super Dream" at bounding box center [232, 139] width 197 height 29
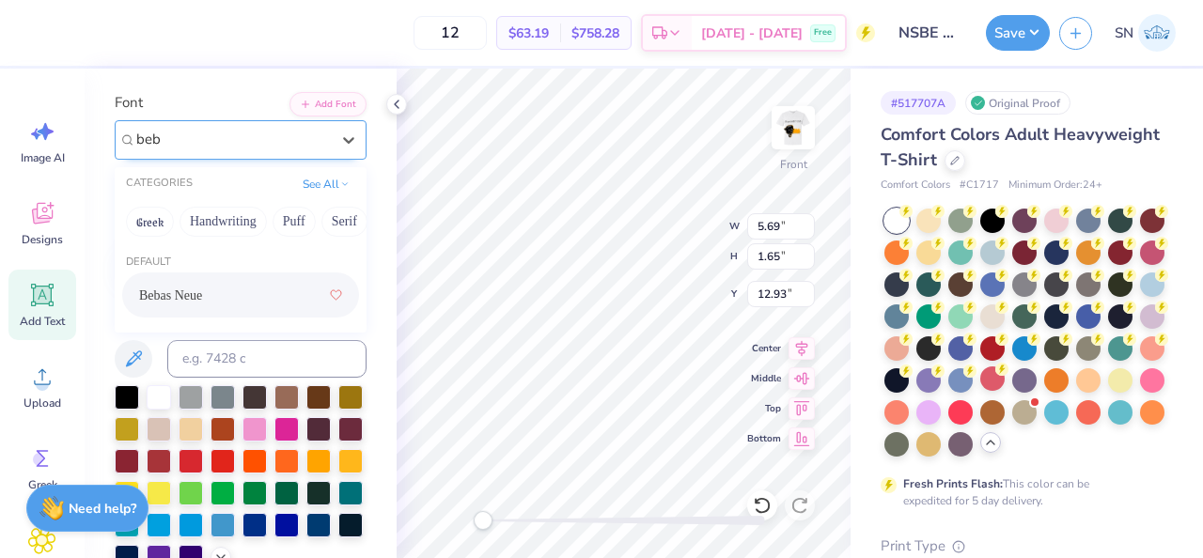
click at [241, 309] on div "Bebas Neue" at bounding box center [240, 295] width 203 height 34
type input "beb"
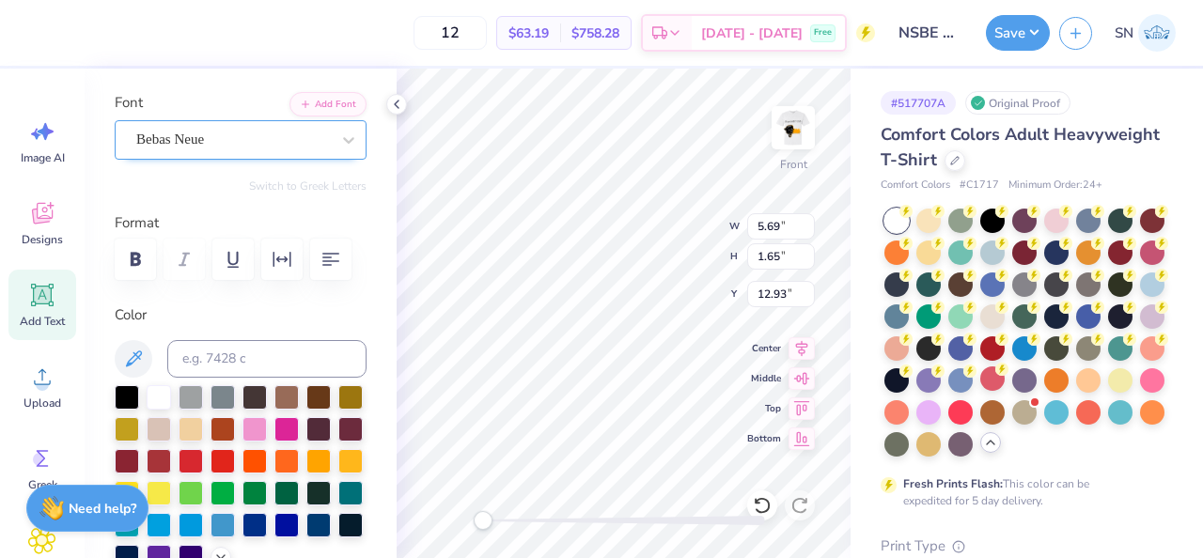
scroll to position [0, 6]
type textarea "University of Houston Chapter"
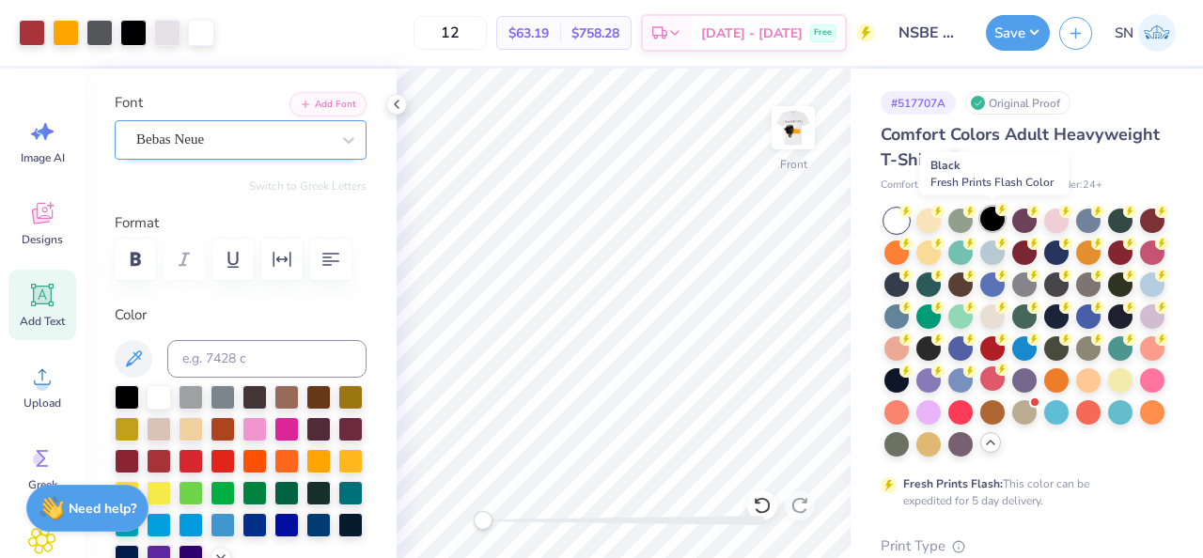
click at [983, 225] on div at bounding box center [992, 219] width 24 height 24
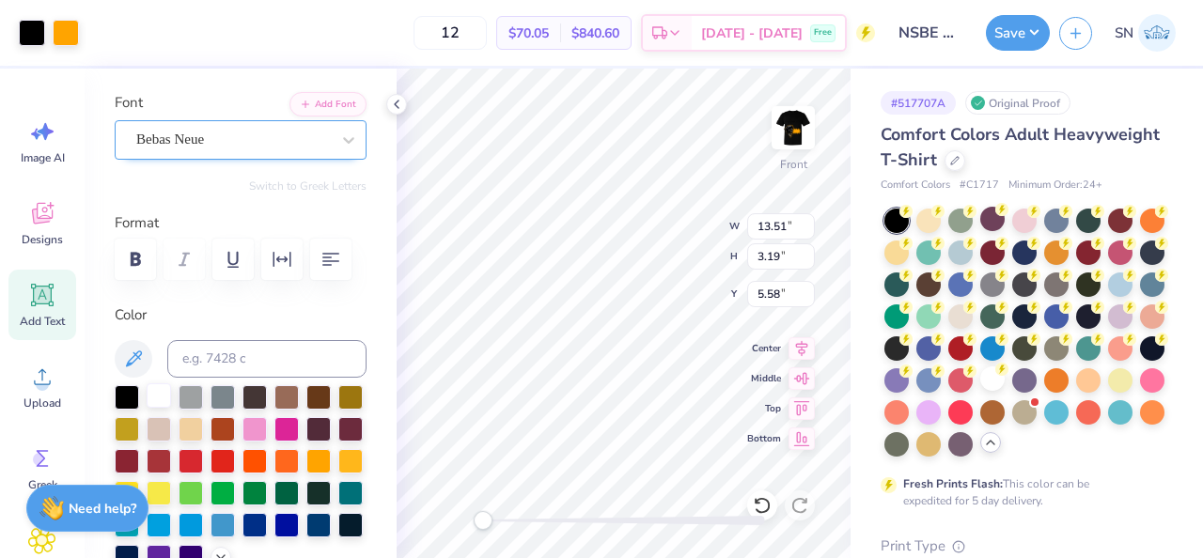
click at [157, 396] on div at bounding box center [159, 396] width 24 height 24
click at [163, 403] on div at bounding box center [159, 396] width 24 height 24
click at [159, 398] on div at bounding box center [159, 396] width 24 height 24
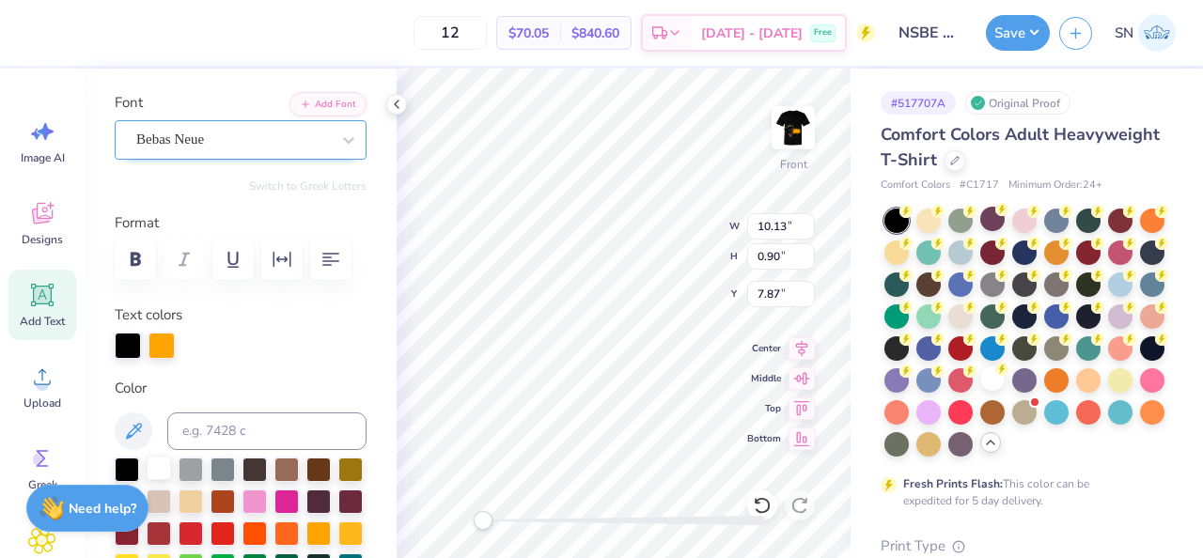
click at [164, 472] on div at bounding box center [159, 468] width 24 height 24
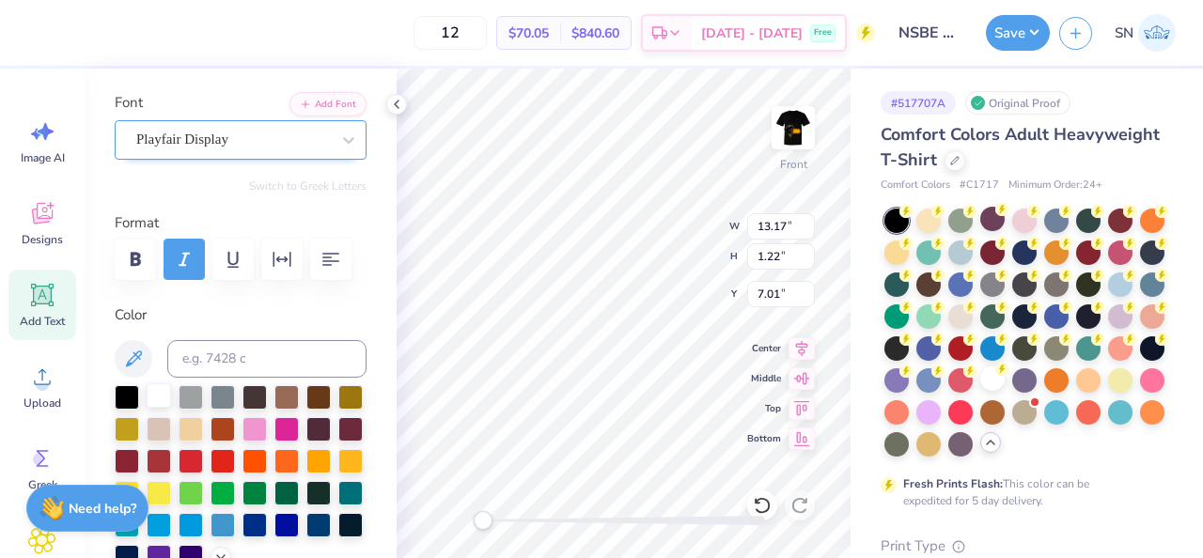
click at [159, 399] on div at bounding box center [159, 396] width 24 height 24
click at [161, 399] on div at bounding box center [159, 396] width 24 height 24
click at [382, 344] on div "Personalized Names Personalized Numbers Text Tool Add Font Font Playfair Displa…" at bounding box center [241, 314] width 312 height 490
click at [320, 140] on div "Bebas Neue" at bounding box center [232, 139] width 197 height 29
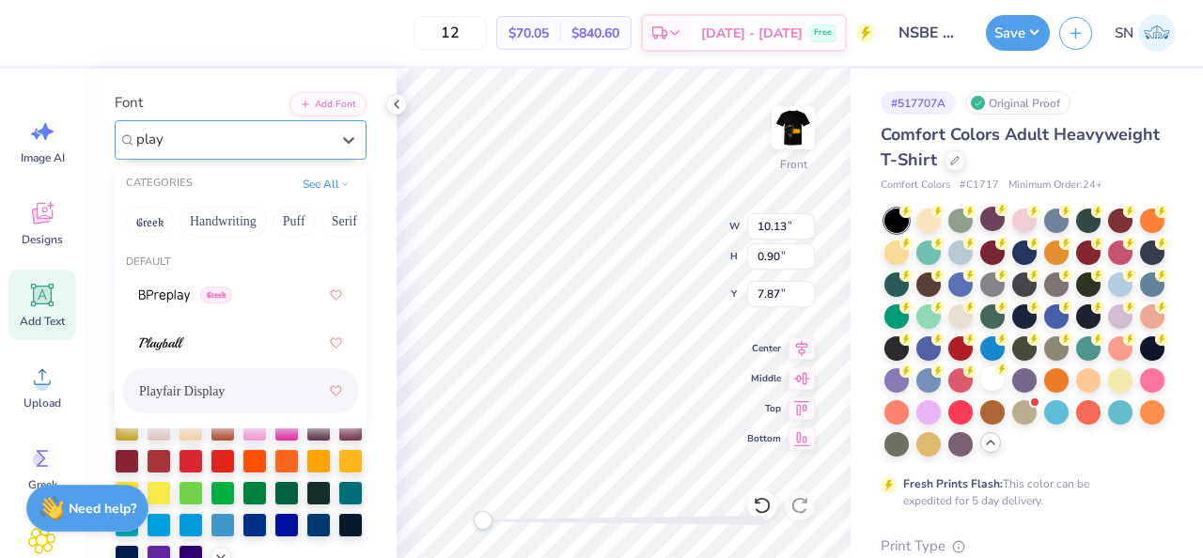
click at [217, 385] on span "Playfair Display" at bounding box center [182, 392] width 86 height 20
type input "play"
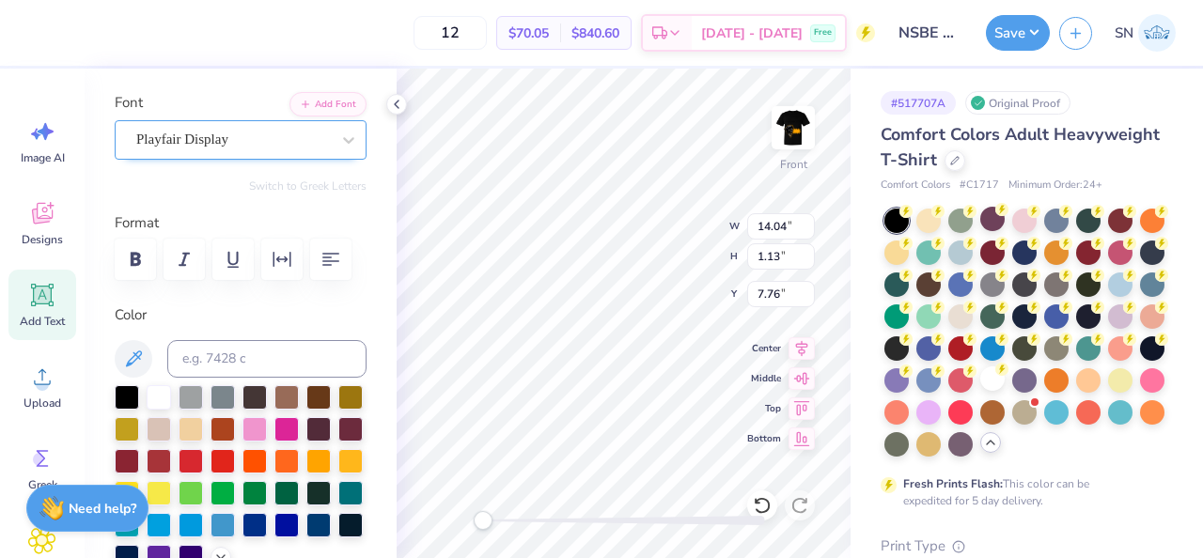
scroll to position [0, 8]
click at [317, 460] on div at bounding box center [318, 459] width 24 height 24
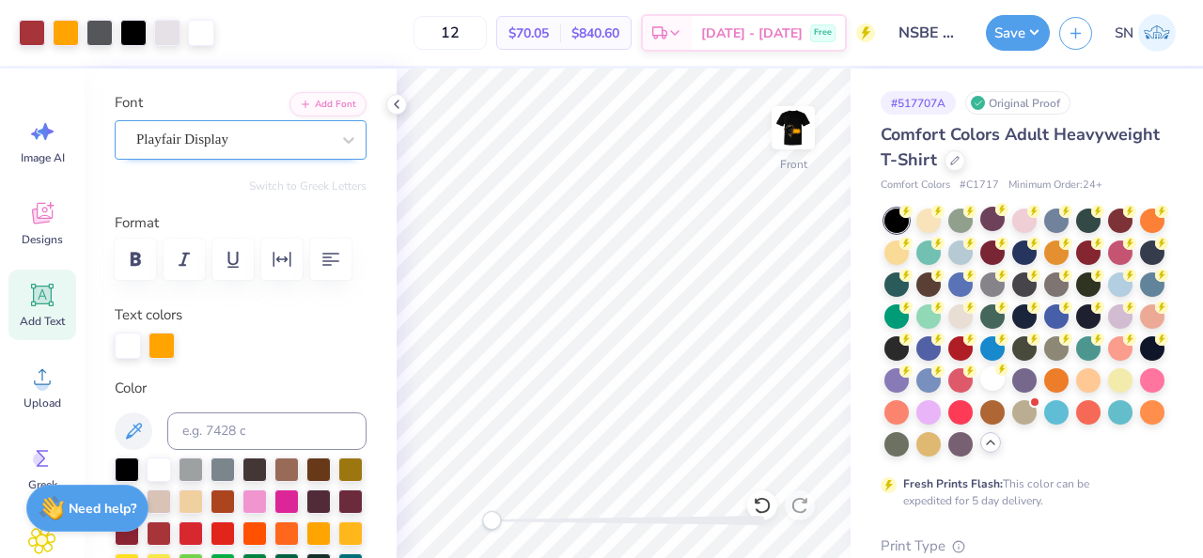
click at [493, 525] on div "Accessibility label" at bounding box center [491, 520] width 19 height 19
click at [485, 523] on div "Accessibility label" at bounding box center [485, 520] width 19 height 19
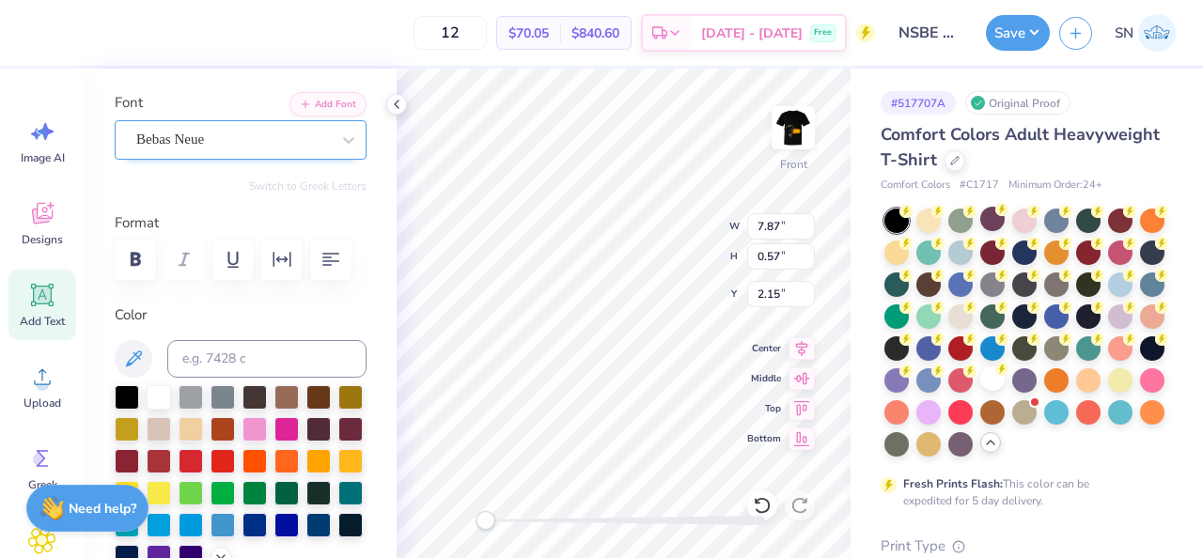
click at [254, 145] on div "Bebas Neue" at bounding box center [232, 139] width 197 height 29
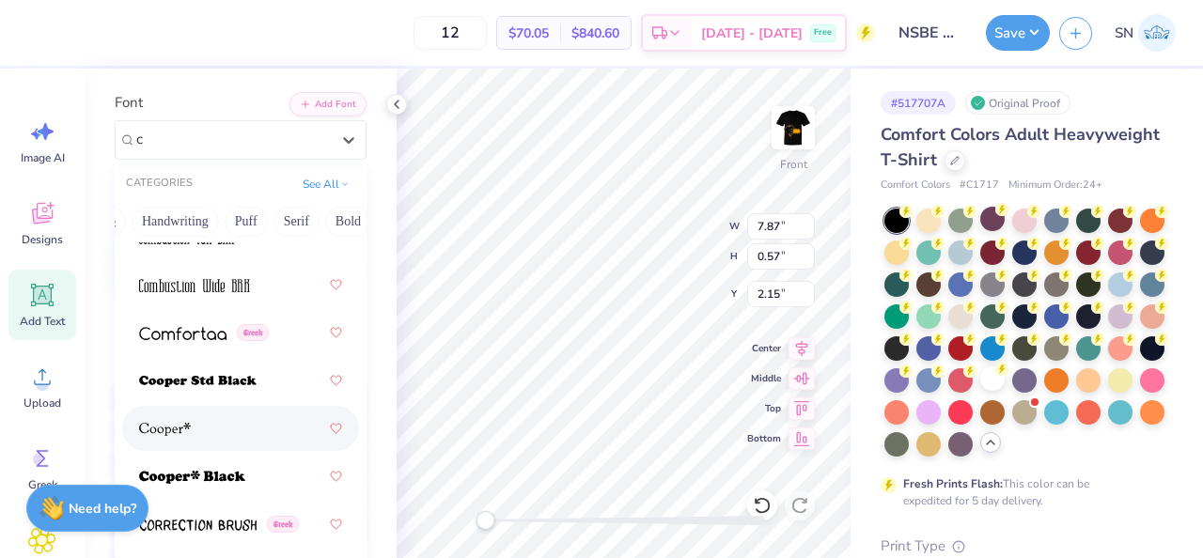
scroll to position [2038, 0]
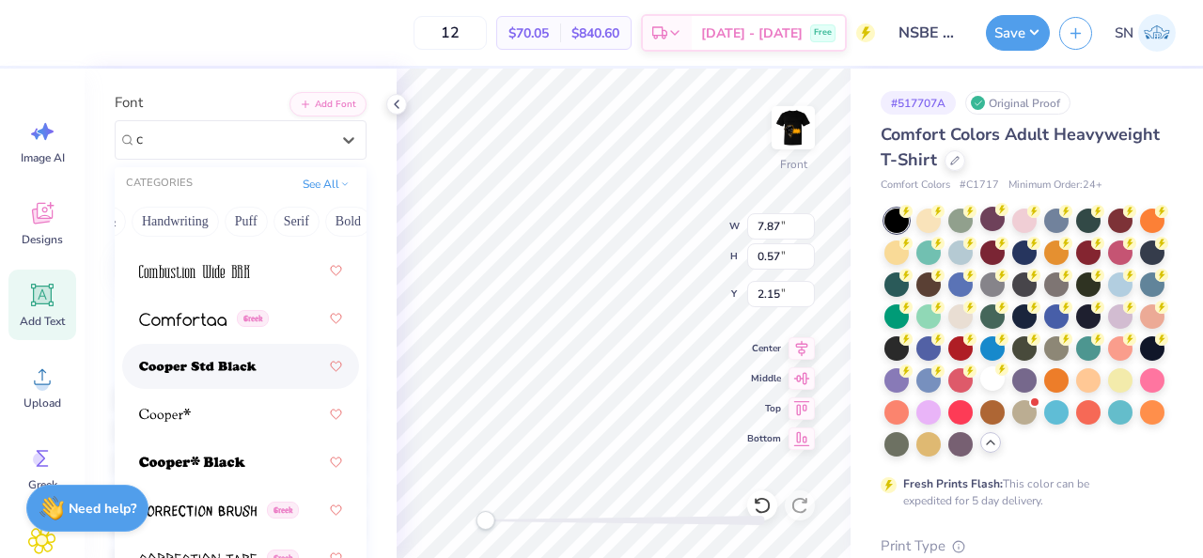
click at [249, 367] on img at bounding box center [197, 367] width 117 height 13
type input "c"
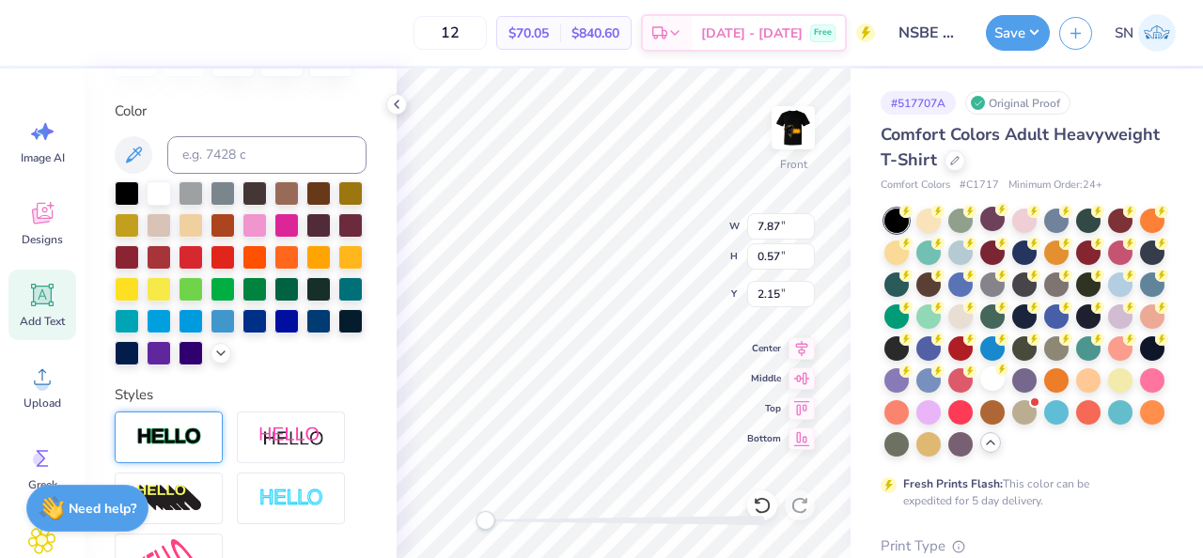
scroll to position [310, 0]
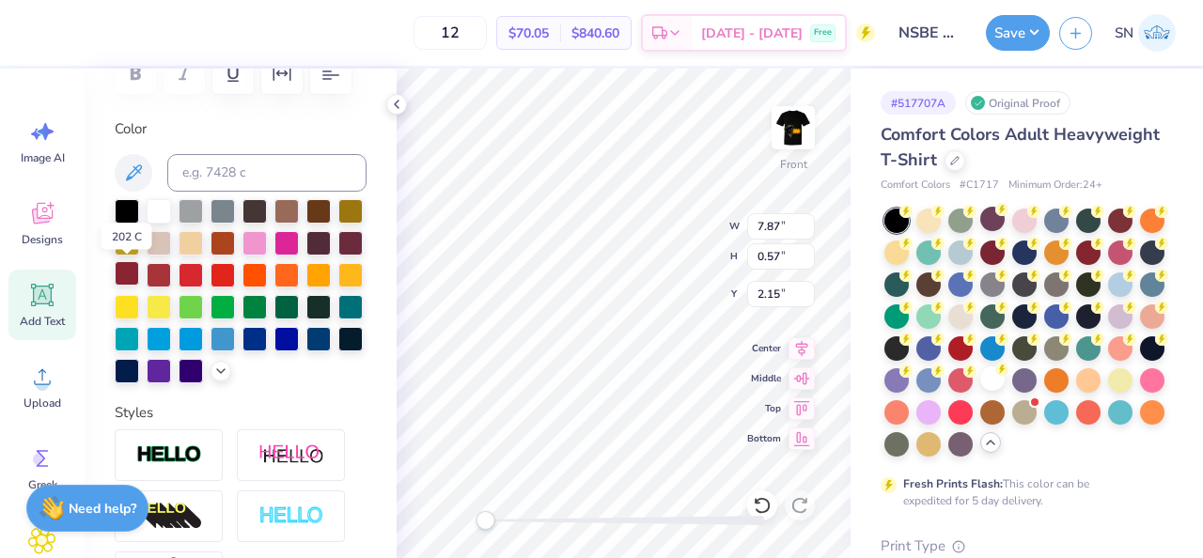
click at [136, 280] on div at bounding box center [127, 273] width 24 height 24
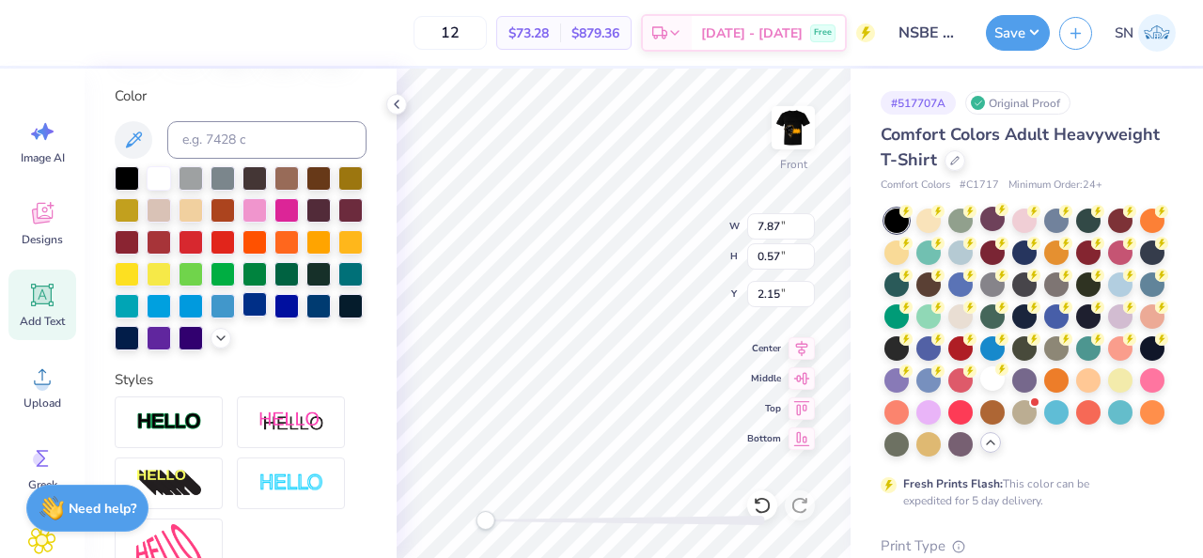
scroll to position [372, 0]
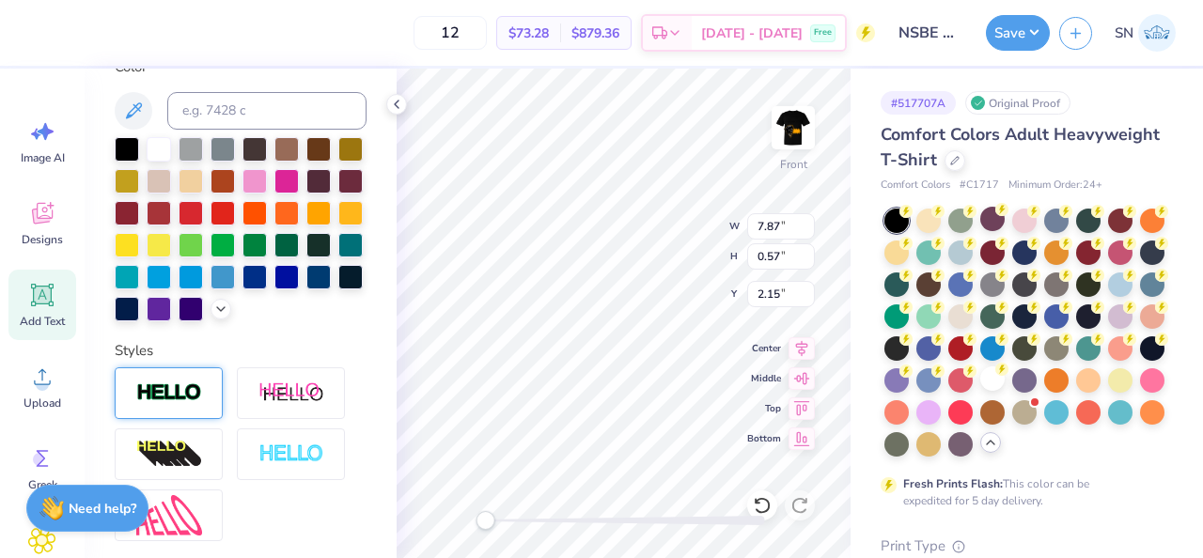
click at [180, 393] on img at bounding box center [169, 394] width 66 height 22
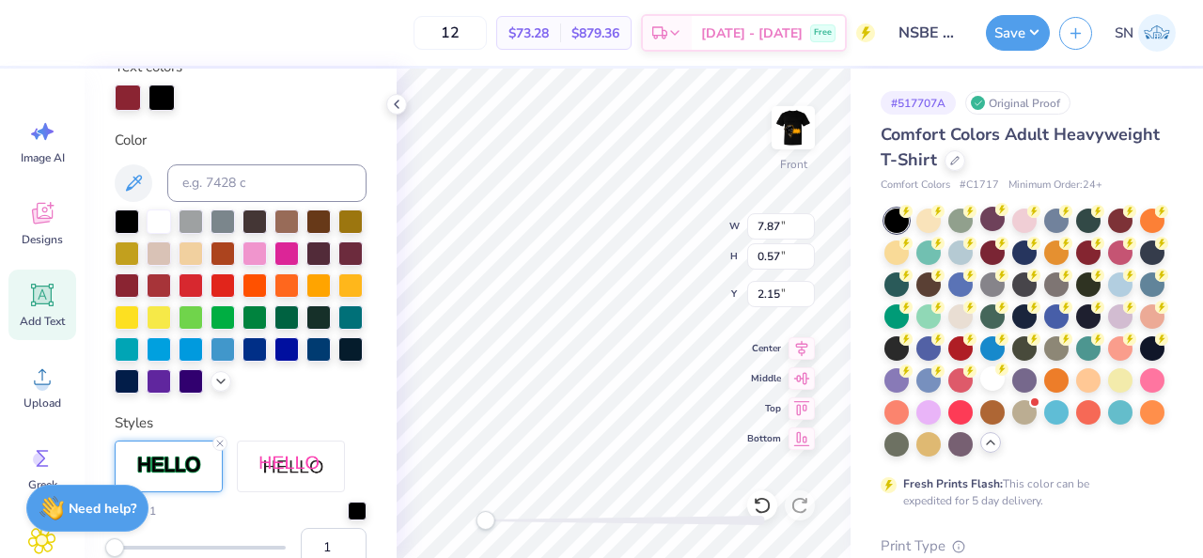
scroll to position [445, 0]
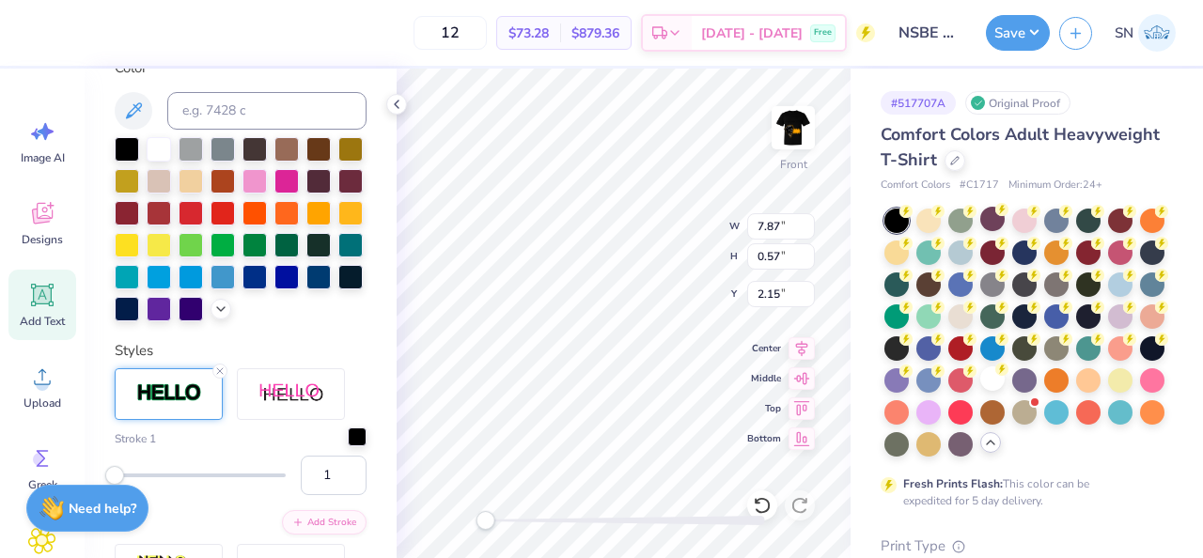
click at [357, 436] on div at bounding box center [357, 437] width 19 height 19
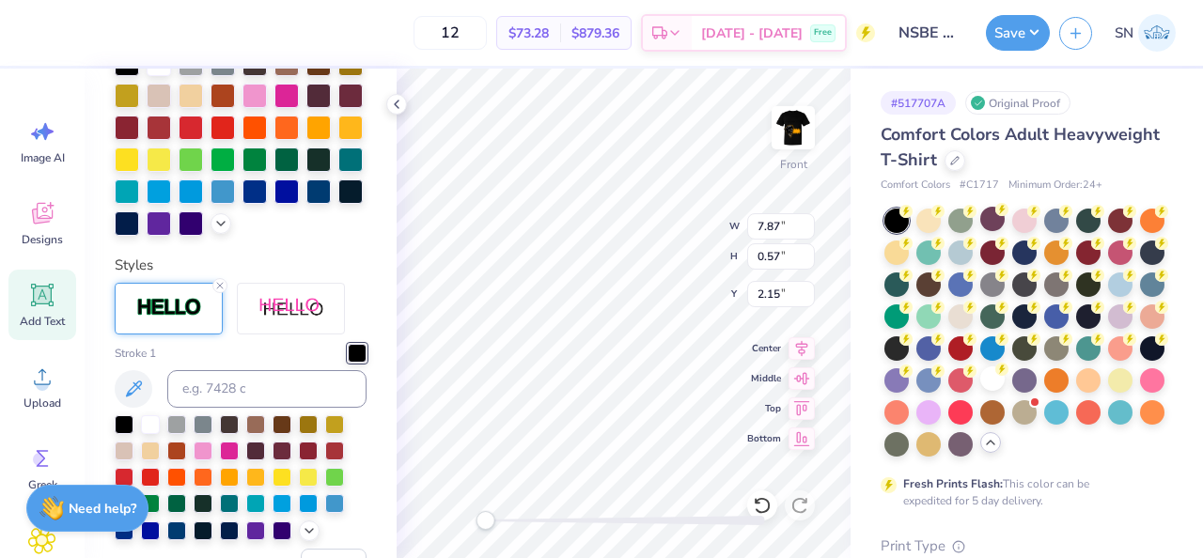
scroll to position [557, 0]
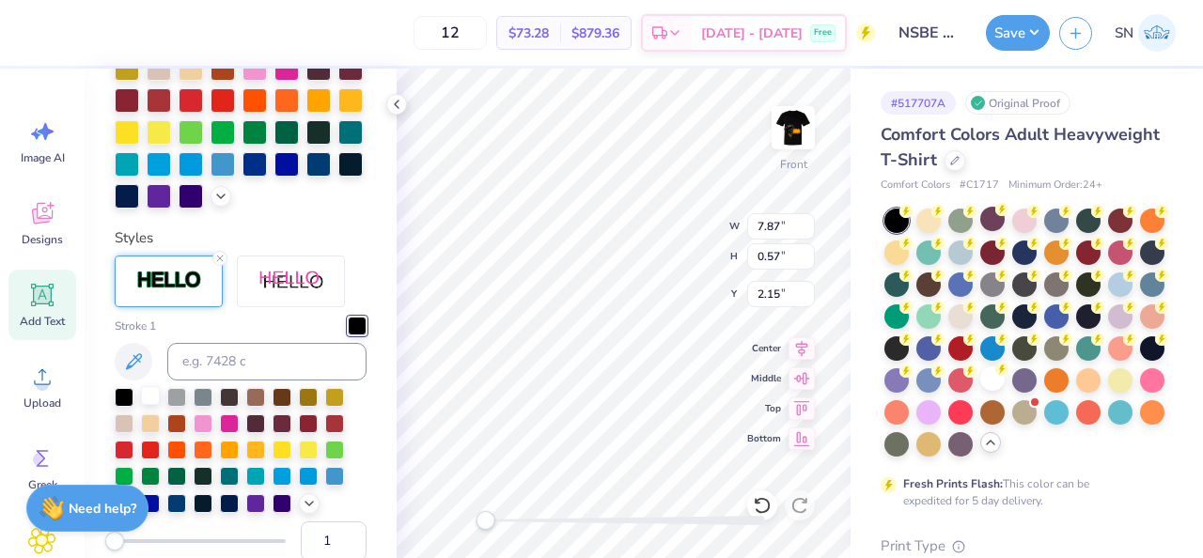
click at [152, 399] on div at bounding box center [150, 395] width 19 height 19
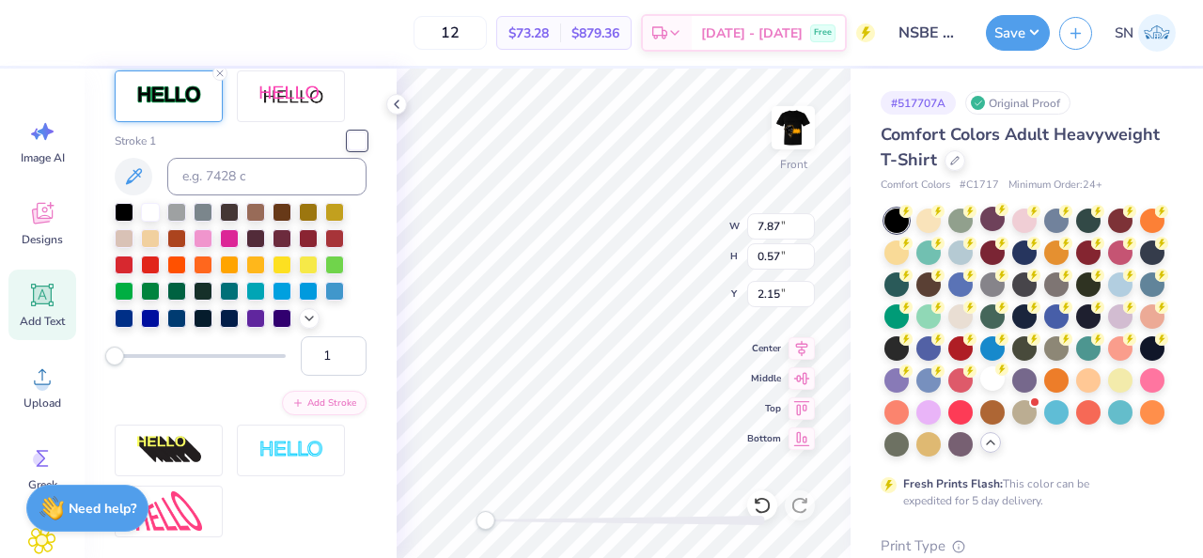
scroll to position [750, 0]
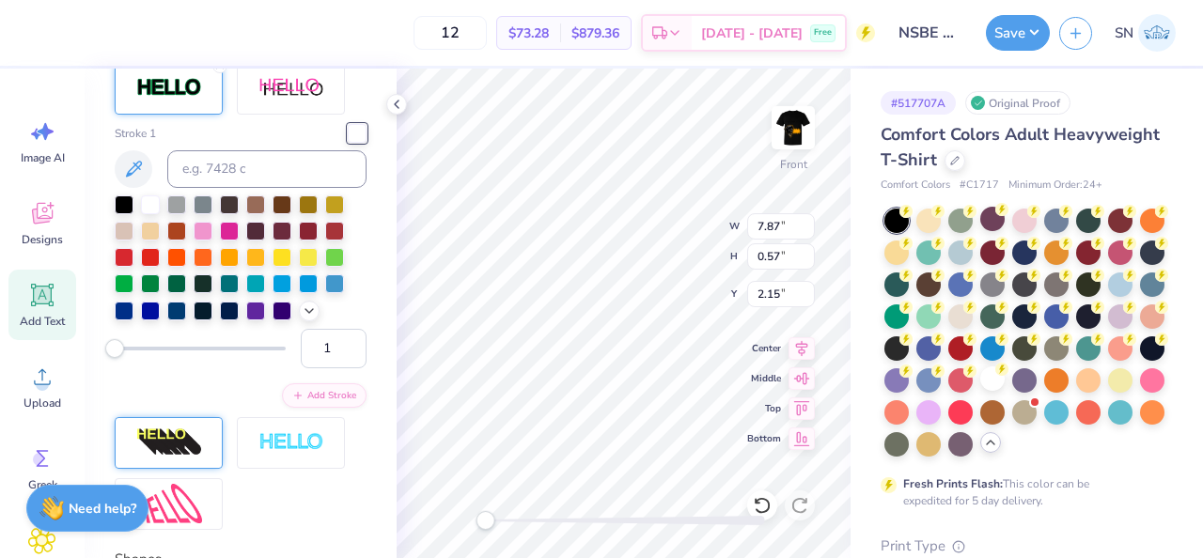
click at [191, 426] on div at bounding box center [169, 443] width 108 height 52
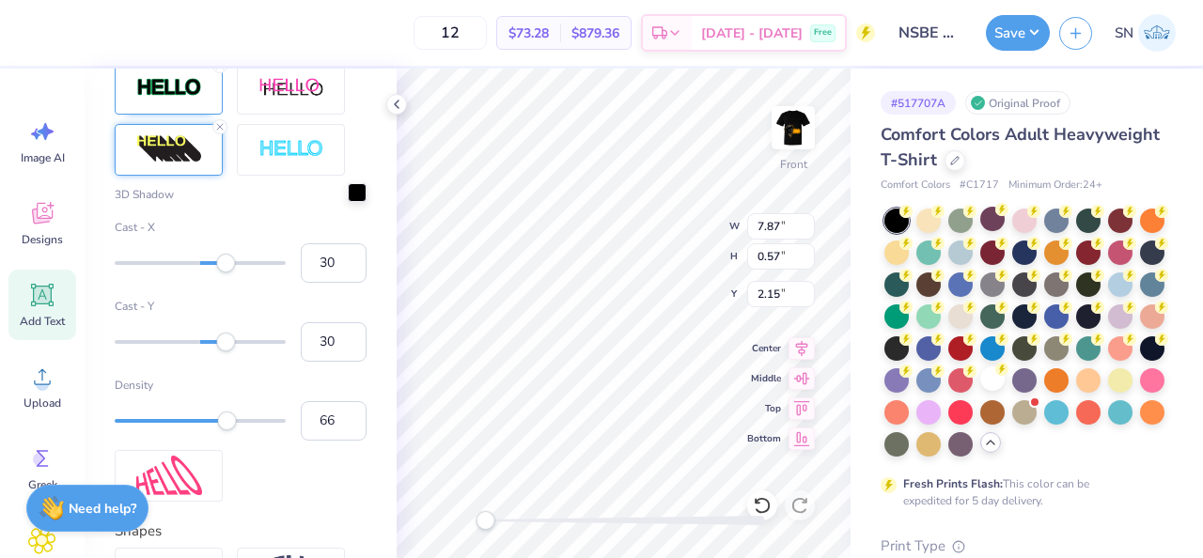
click at [349, 196] on div at bounding box center [357, 192] width 19 height 19
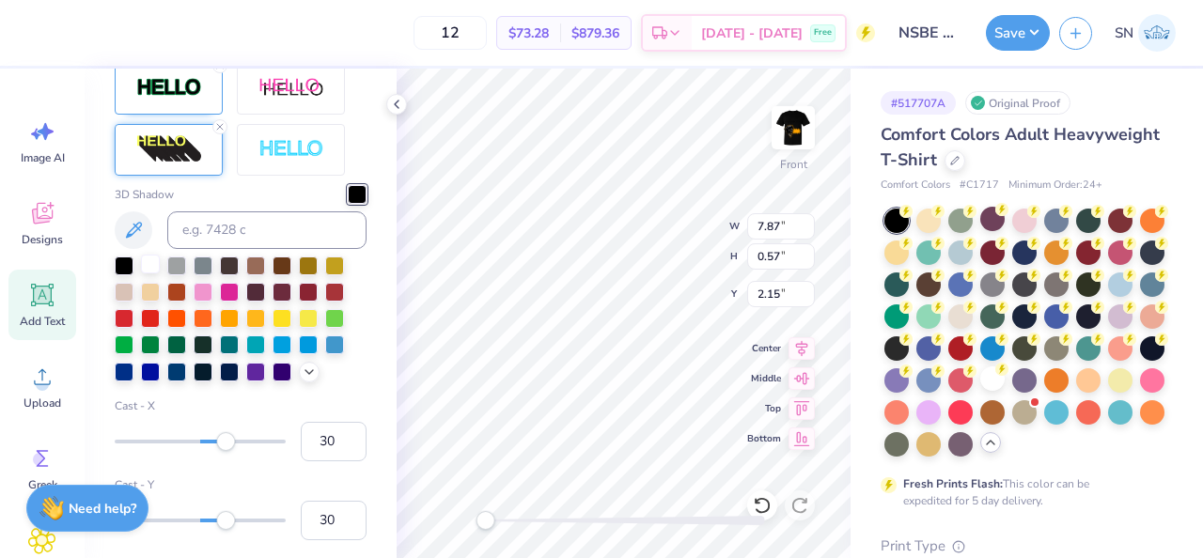
click at [148, 265] on div at bounding box center [150, 264] width 19 height 19
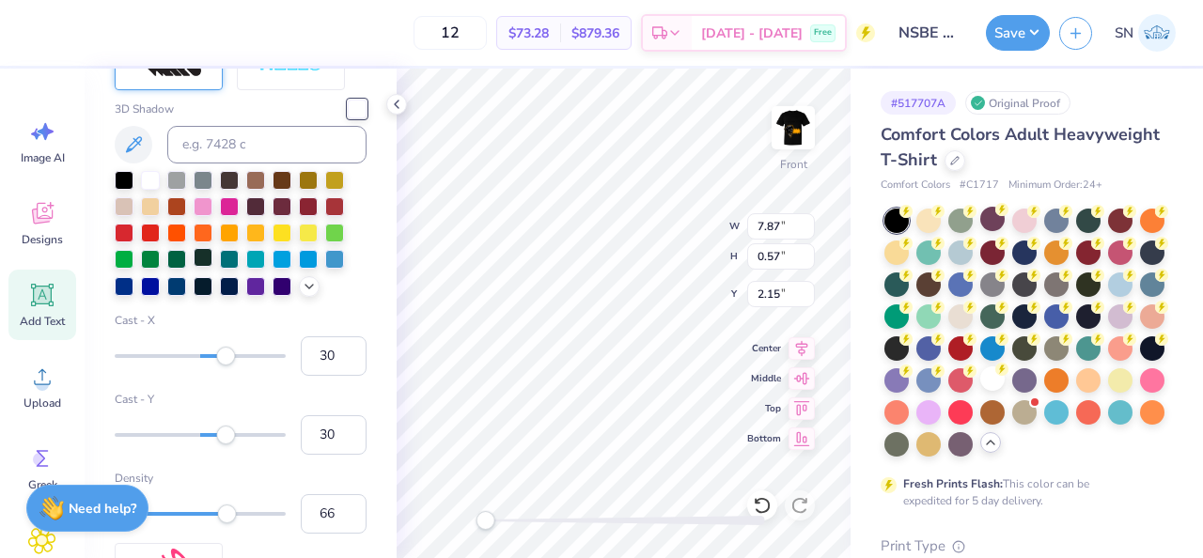
scroll to position [854, 0]
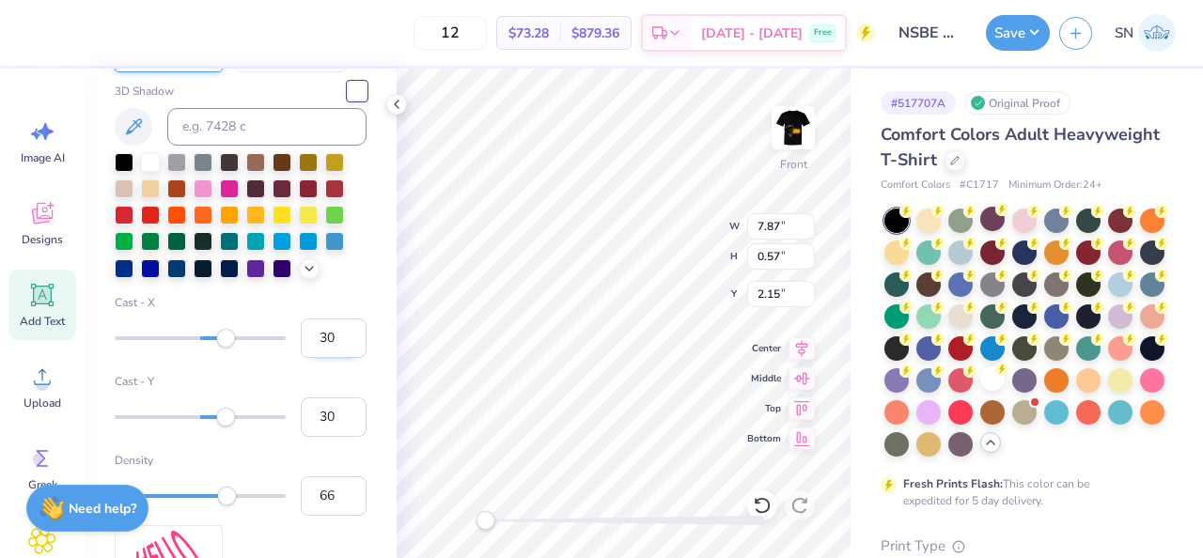
click at [330, 344] on input "30" at bounding box center [334, 338] width 66 height 39
type input "3"
click at [294, 373] on label "Cast - Y" at bounding box center [241, 381] width 252 height 17
click at [301, 398] on input "30" at bounding box center [334, 417] width 66 height 39
click at [315, 340] on input "Cast - X" at bounding box center [334, 338] width 66 height 39
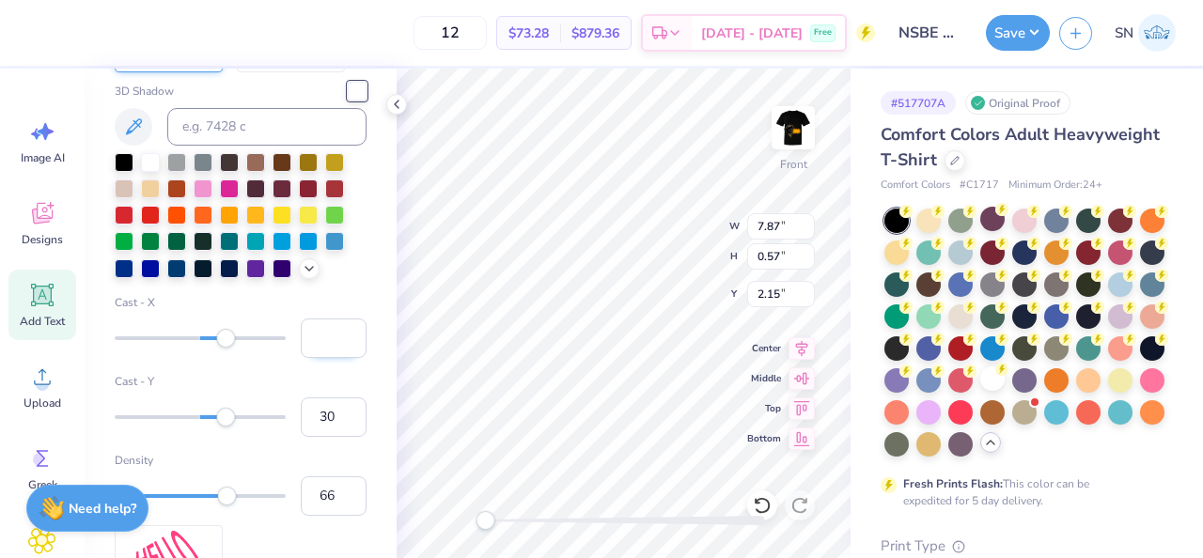
type input "0"
type input "21"
drag, startPoint x: 230, startPoint y: 417, endPoint x: 218, endPoint y: 420, distance: 12.5
click at [218, 420] on div "Accessibility label" at bounding box center [218, 417] width 19 height 19
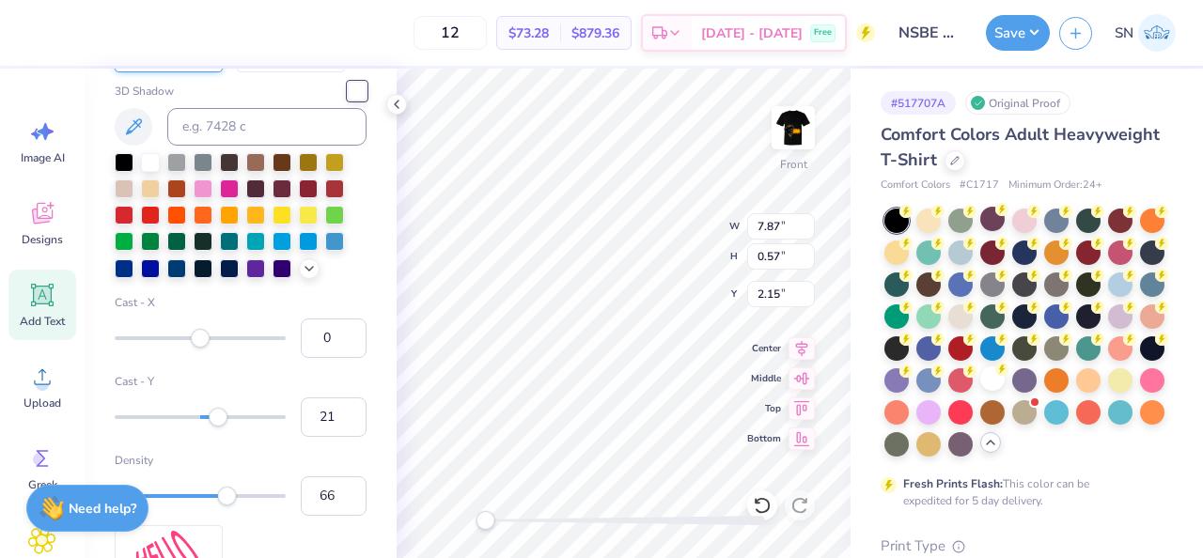
type textarea "National Society Of"
type input "10"
drag, startPoint x: 222, startPoint y: 417, endPoint x: 210, endPoint y: 419, distance: 12.4
click at [209, 420] on div "Accessibility label" at bounding box center [208, 417] width 19 height 19
type input "1"
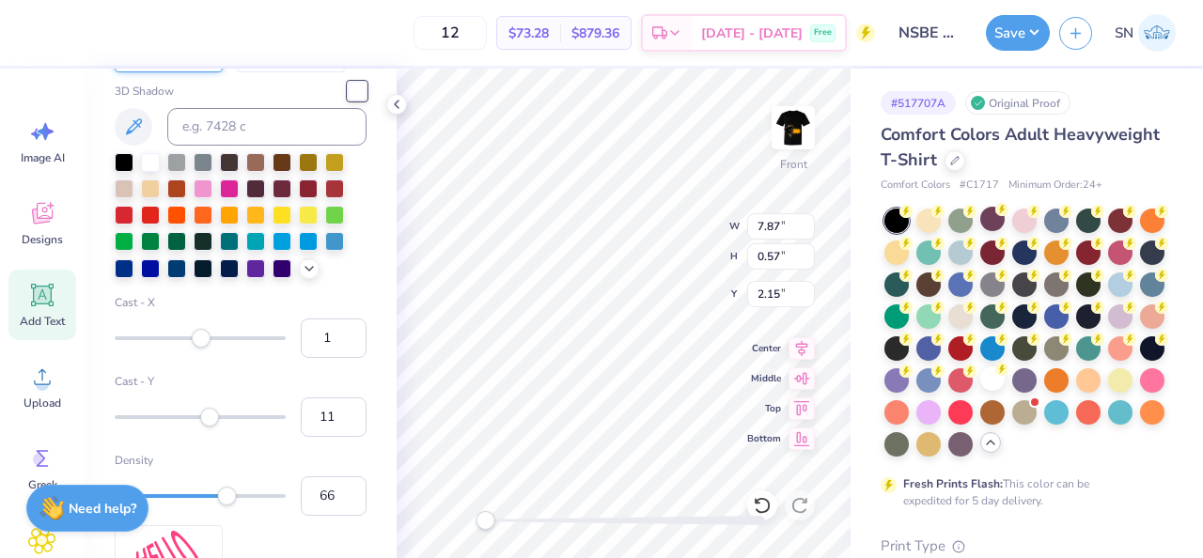
click at [201, 340] on div "Accessibility label" at bounding box center [201, 338] width 19 height 19
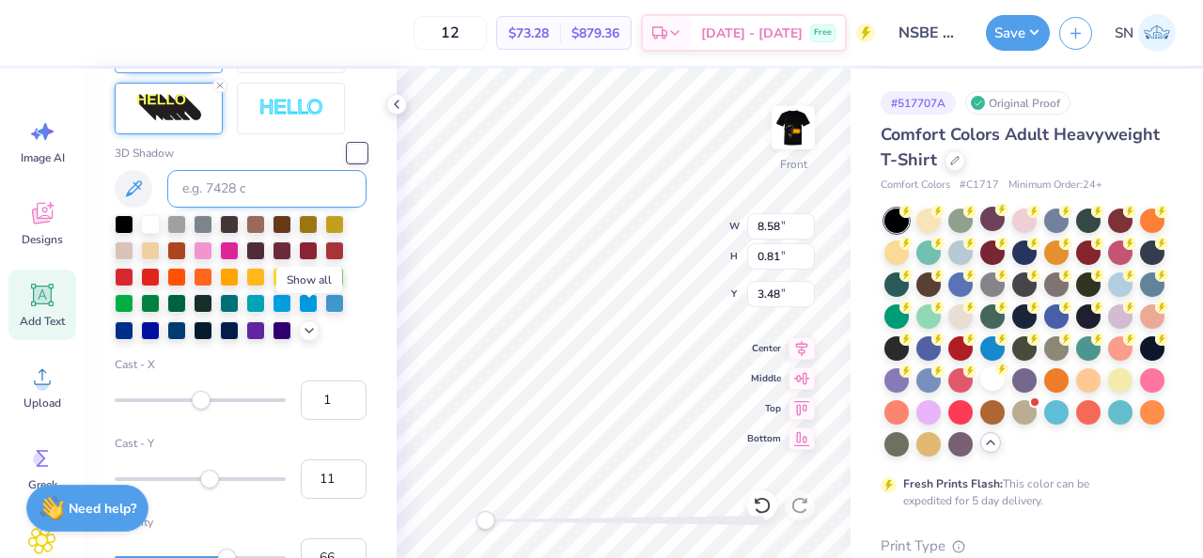
scroll to position [771, 0]
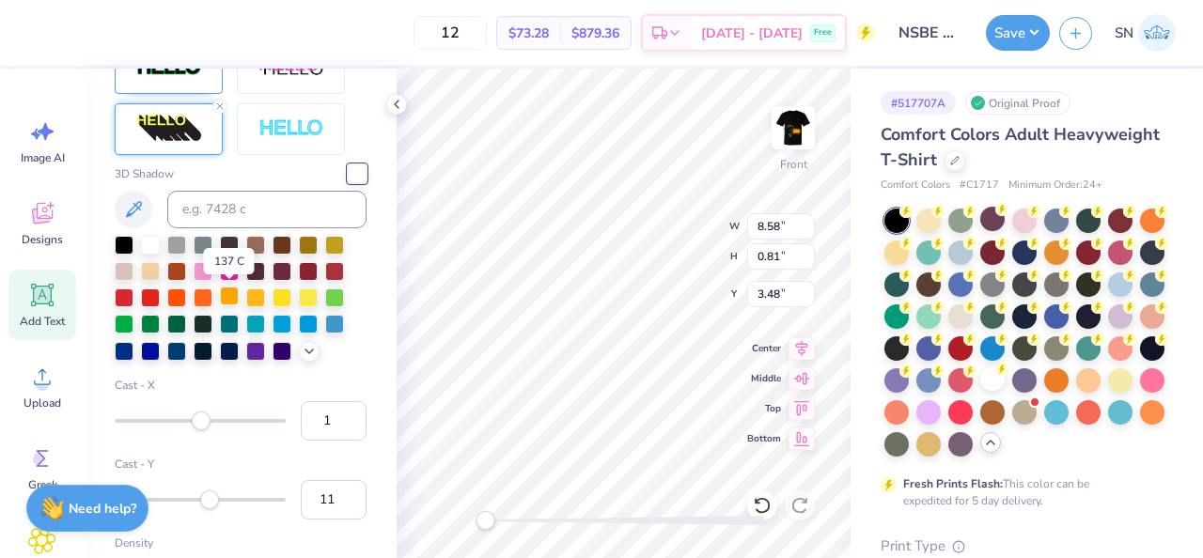
click at [229, 300] on div at bounding box center [229, 296] width 19 height 19
click at [141, 244] on div at bounding box center [150, 243] width 19 height 19
type input "13.69"
type input "1.29"
type input "3.43"
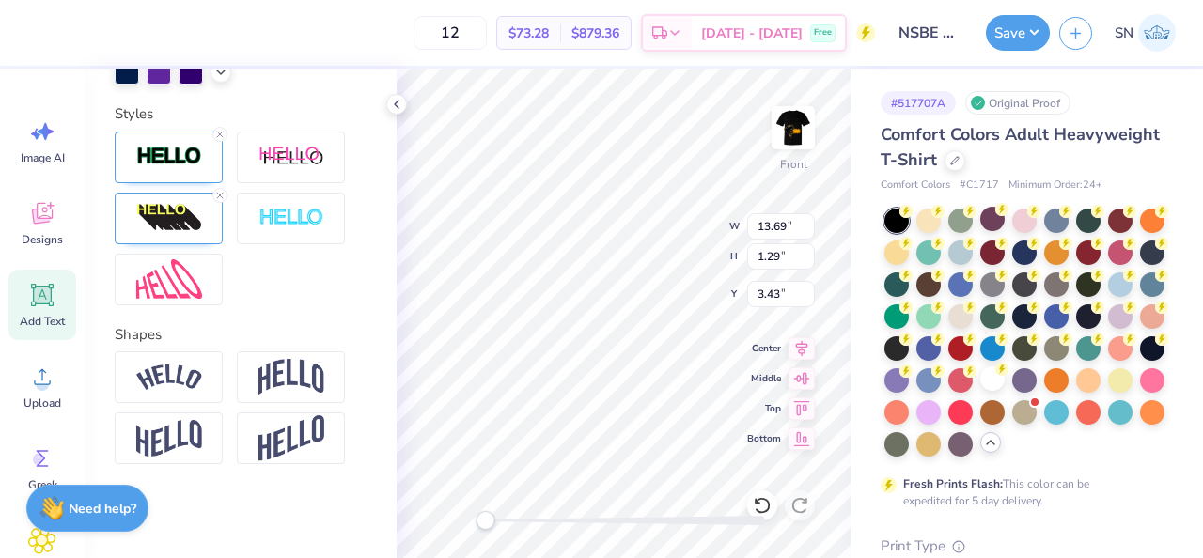
scroll to position [0, 0]
type textarea "Black Engineers"
type input "13.69"
type input "1.29"
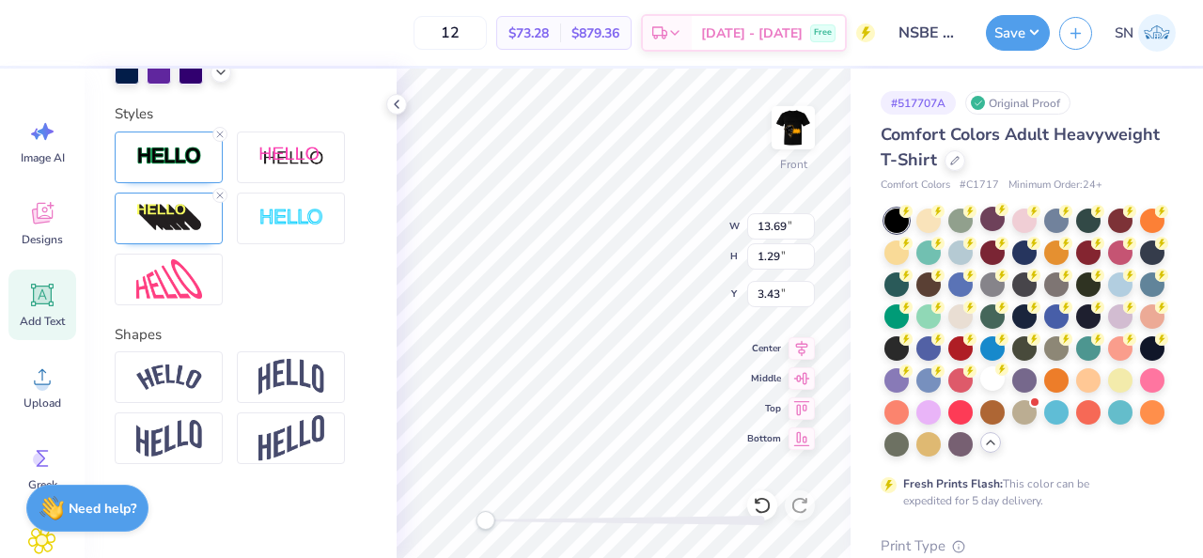
type input "3.43"
type input "7.87"
type input "0.57"
type input "2.15"
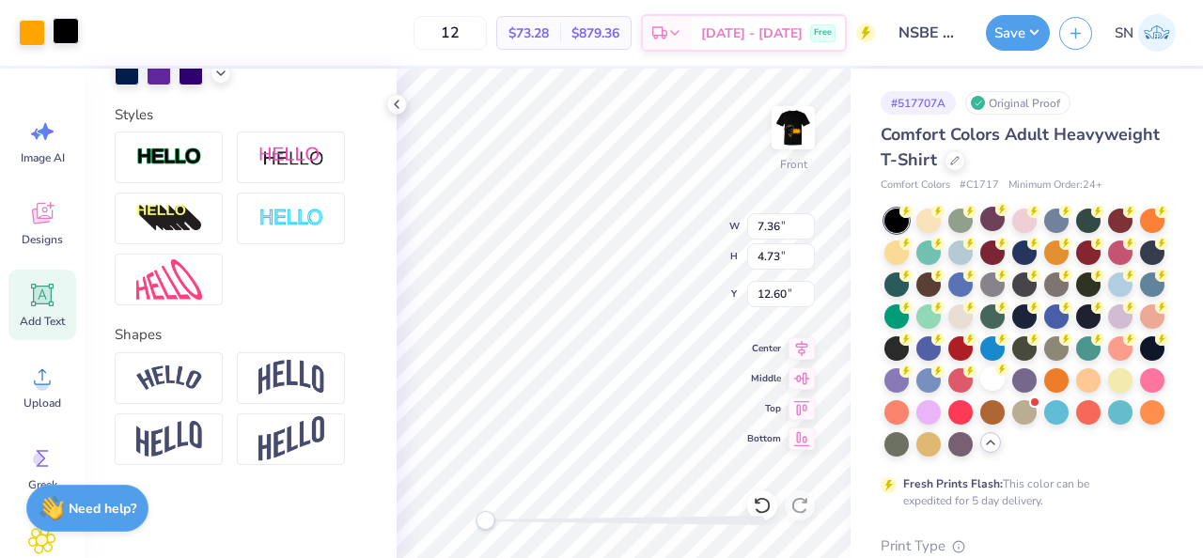
click at [73, 39] on div at bounding box center [66, 31] width 26 height 26
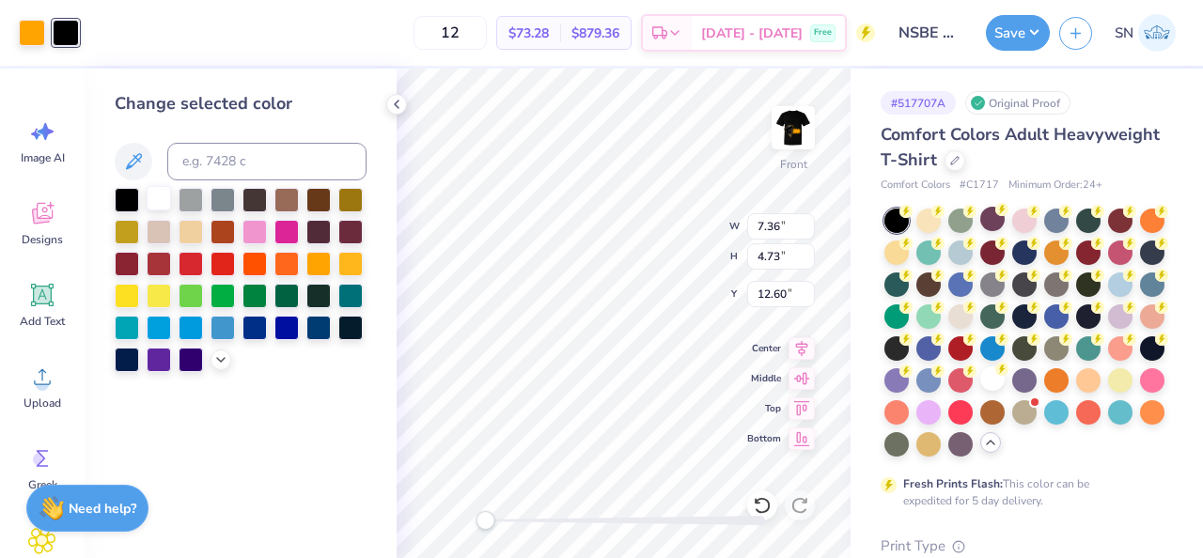
click at [162, 193] on div at bounding box center [159, 198] width 24 height 24
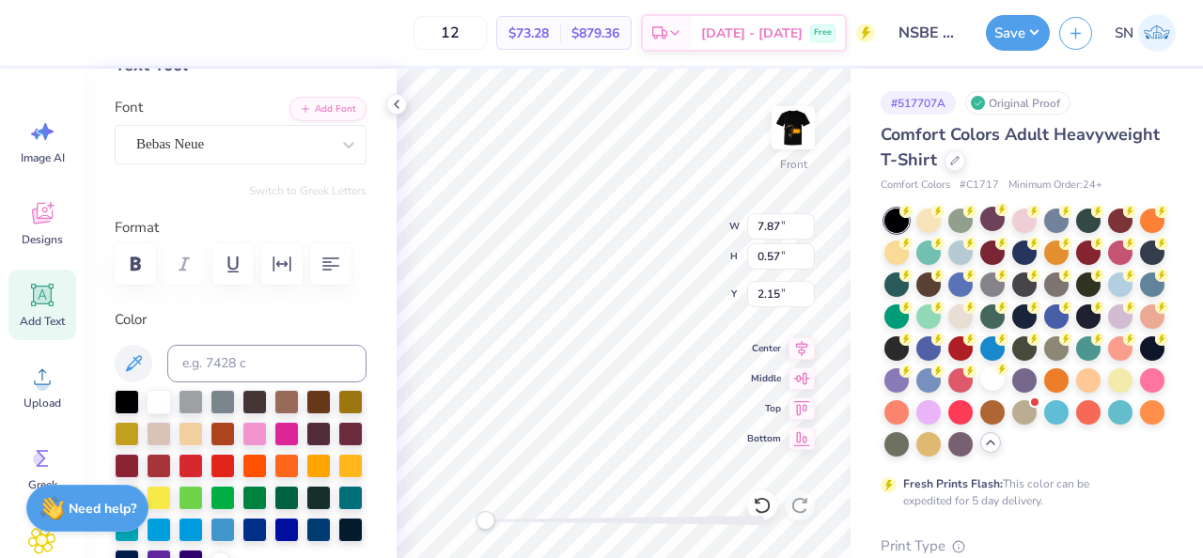
scroll to position [159, 0]
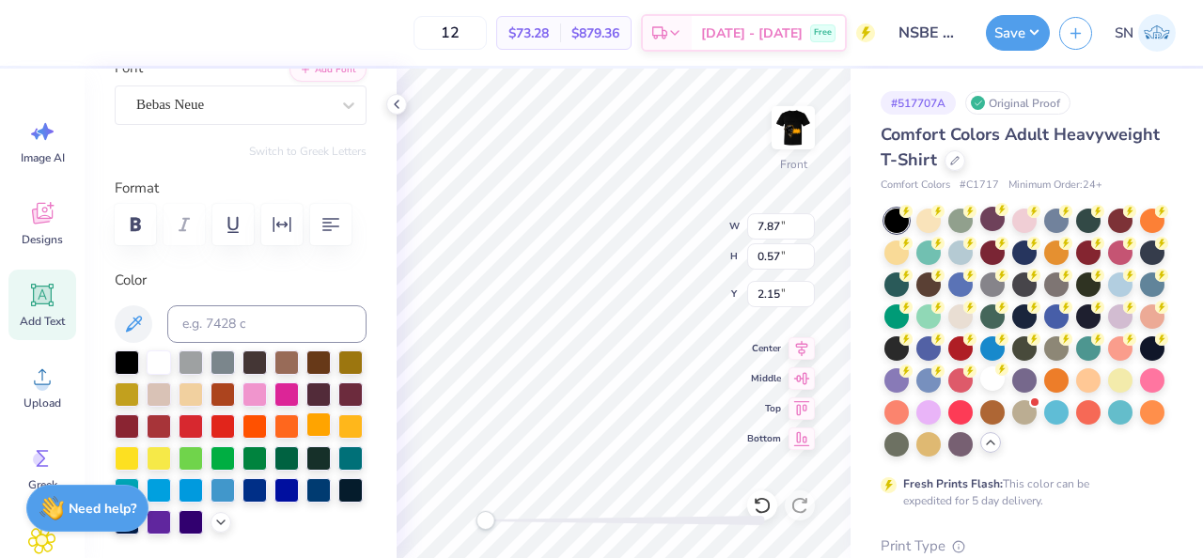
click at [326, 420] on div at bounding box center [318, 425] width 24 height 24
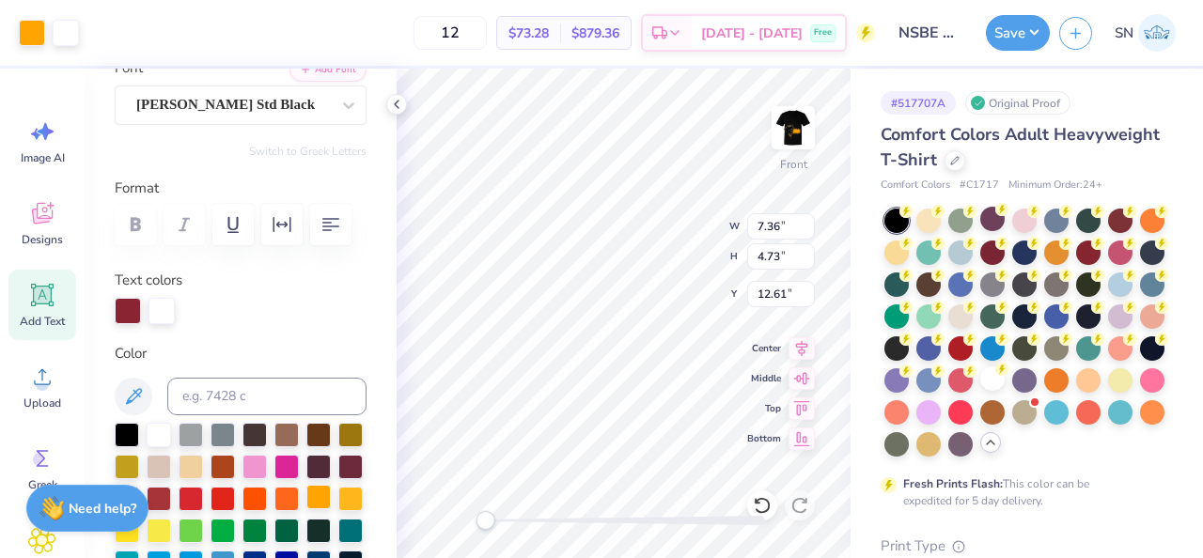
type input "7.36"
type input "4.73"
type input "12.61"
type input "11.29"
type input "1.34"
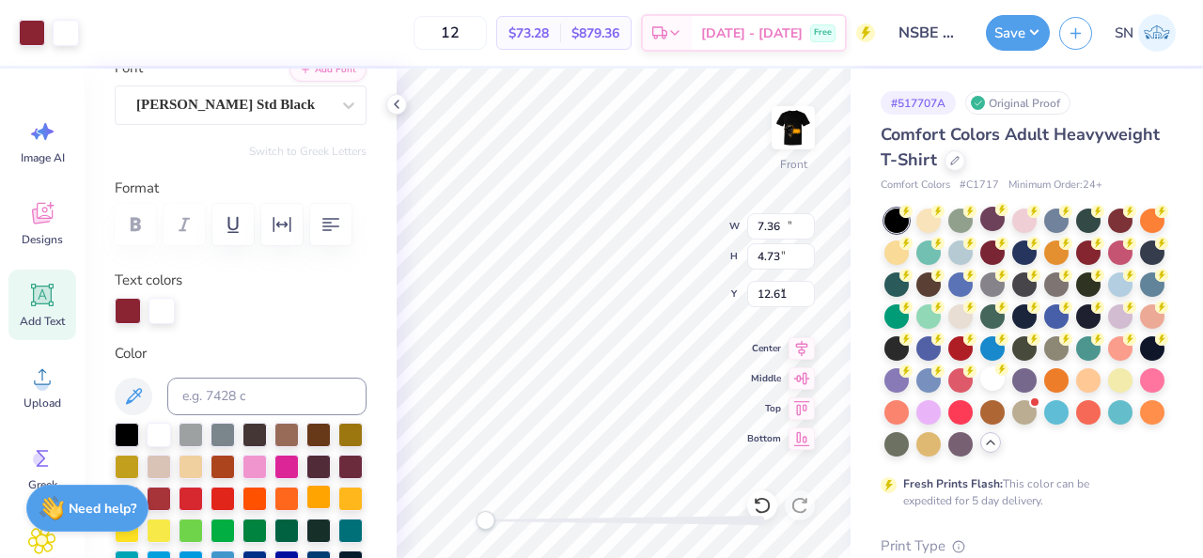
type input "4.73"
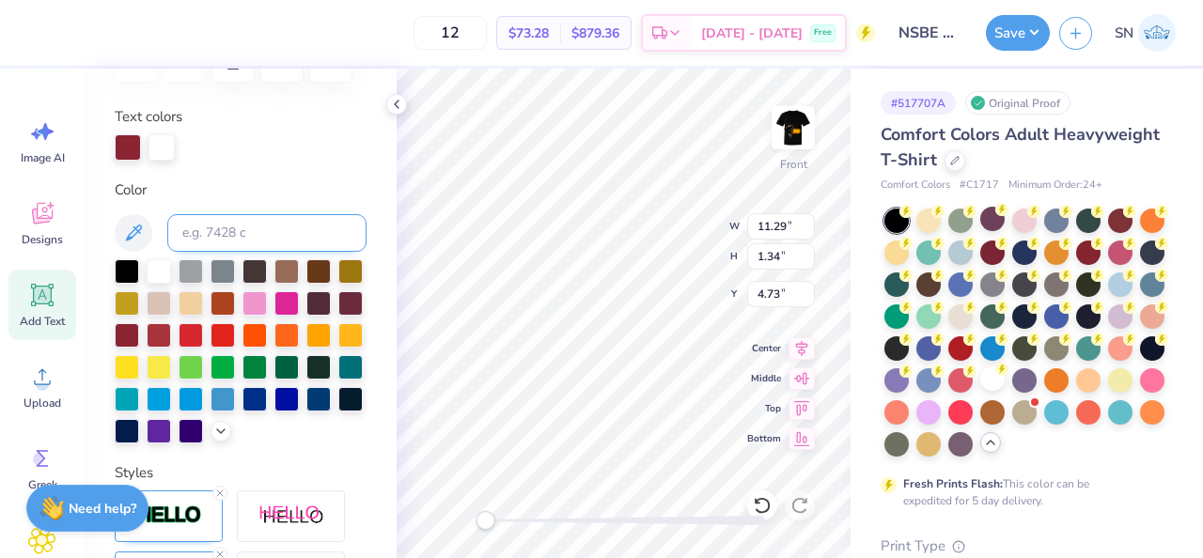
scroll to position [681, 0]
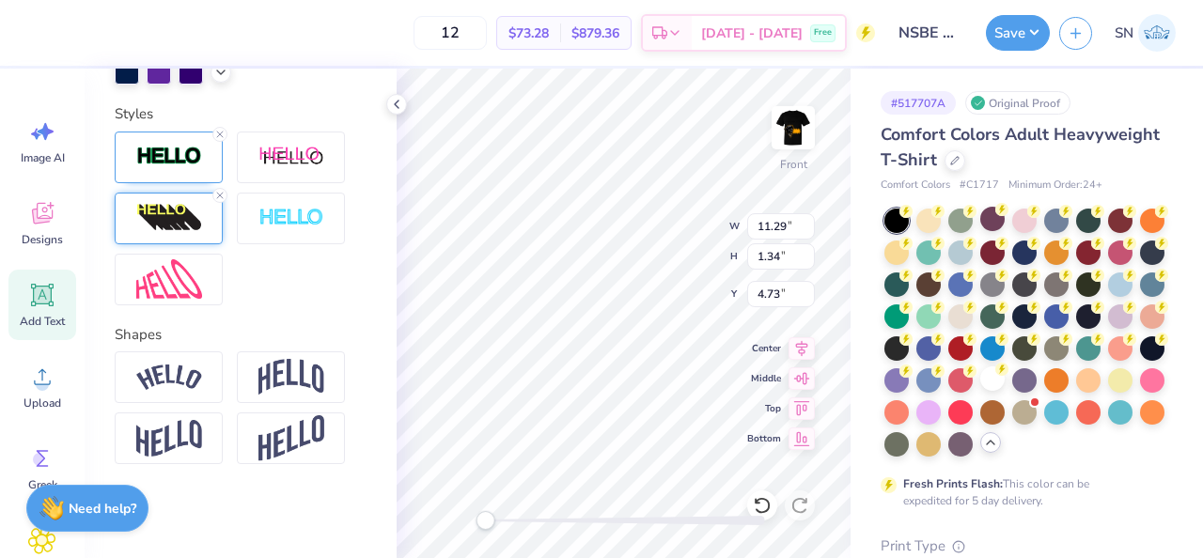
click at [184, 236] on div at bounding box center [169, 219] width 108 height 52
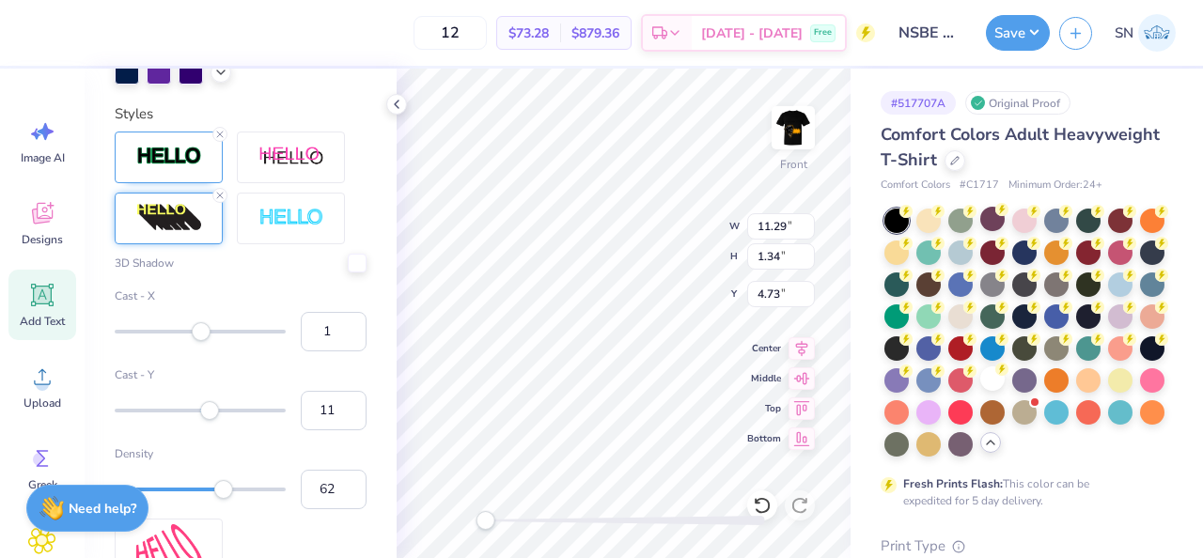
type input "61"
click at [218, 487] on div "Accessibility label" at bounding box center [218, 489] width 19 height 19
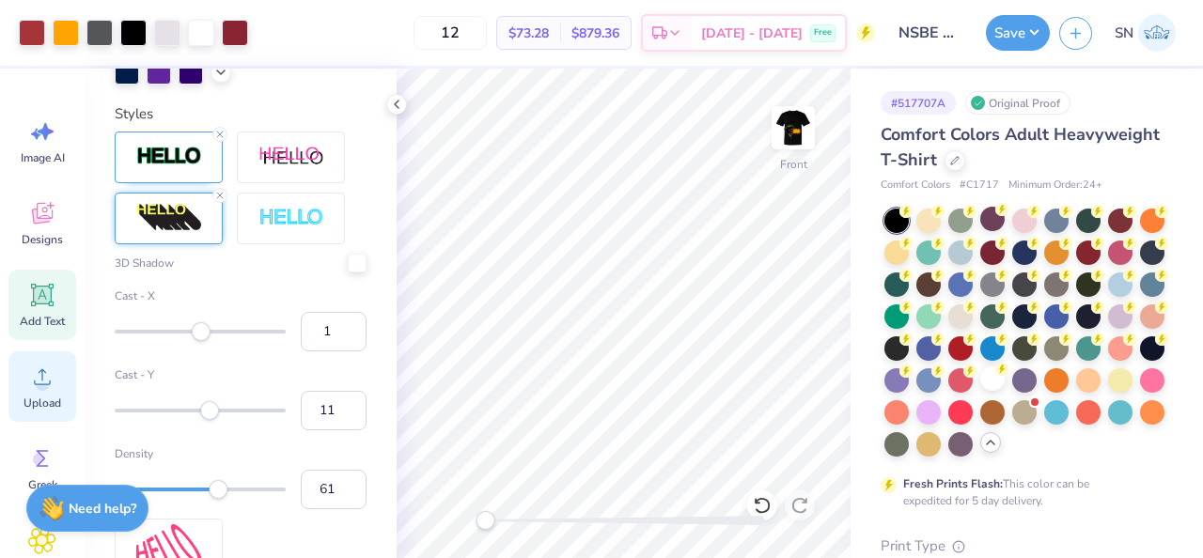
click at [34, 379] on icon at bounding box center [42, 377] width 28 height 28
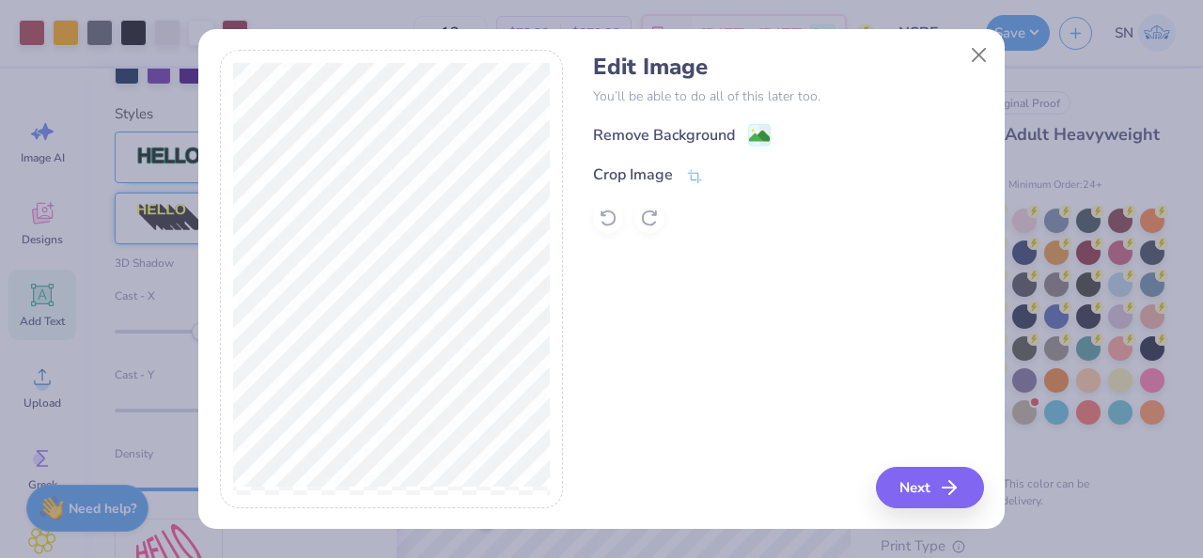
click at [736, 118] on div "Edit Image You’ll be able to do all of this later too. Remove Background Crop I…" at bounding box center [788, 144] width 390 height 180
click at [736, 128] on div "Remove Background" at bounding box center [682, 136] width 178 height 23
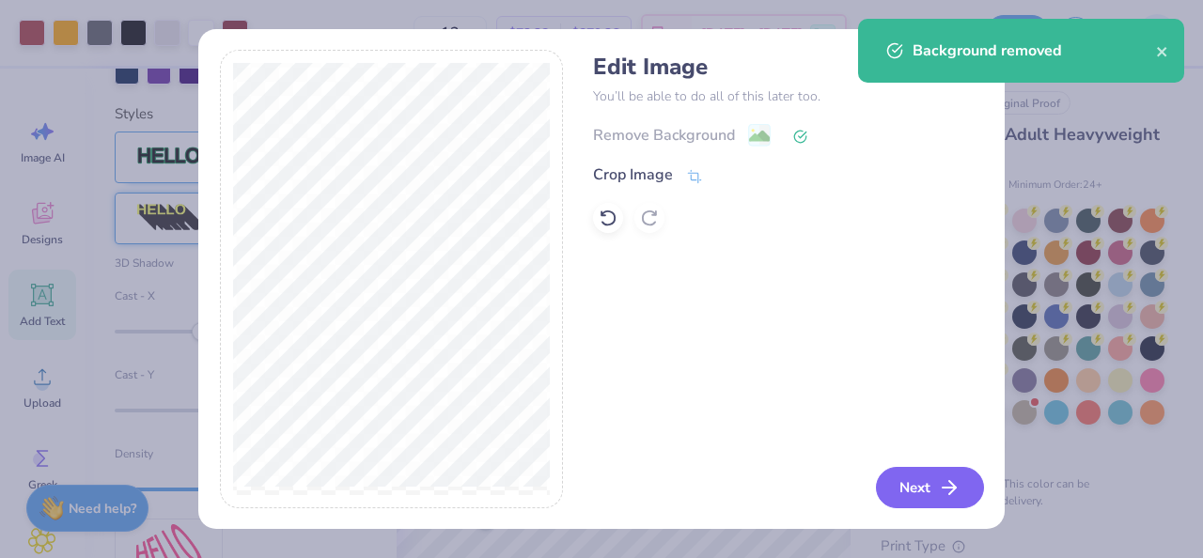
click at [916, 491] on button "Next" at bounding box center [930, 487] width 108 height 41
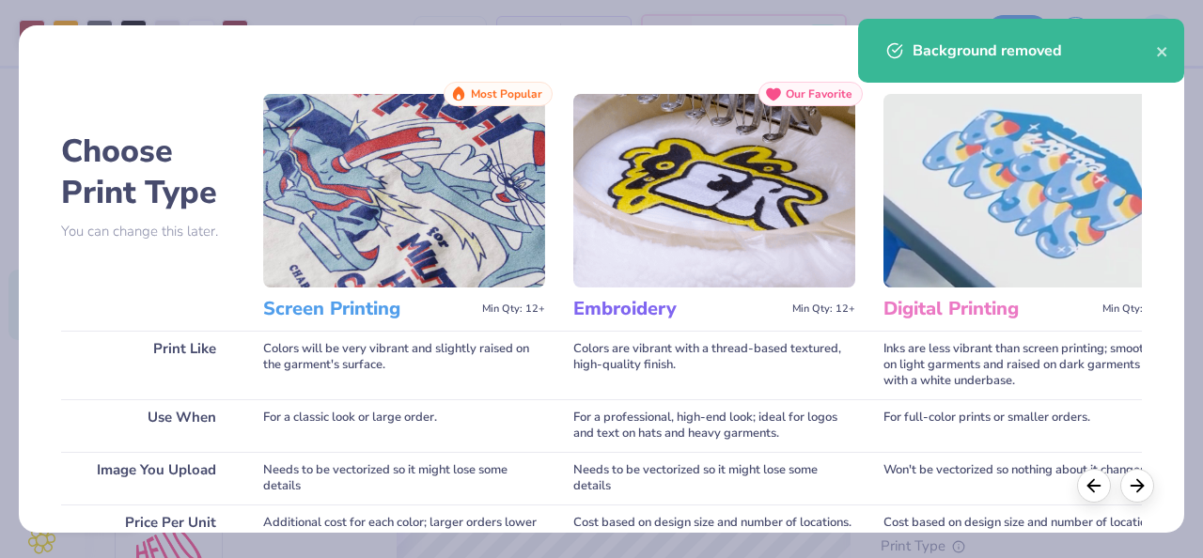
scroll to position [379, 0]
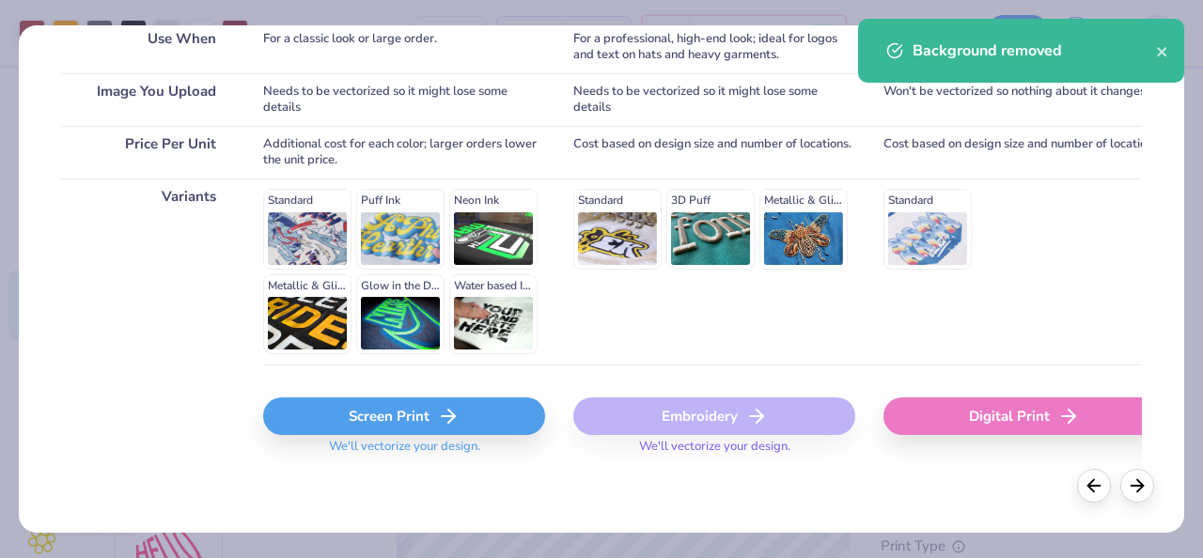
click at [448, 413] on icon at bounding box center [448, 416] width 23 height 23
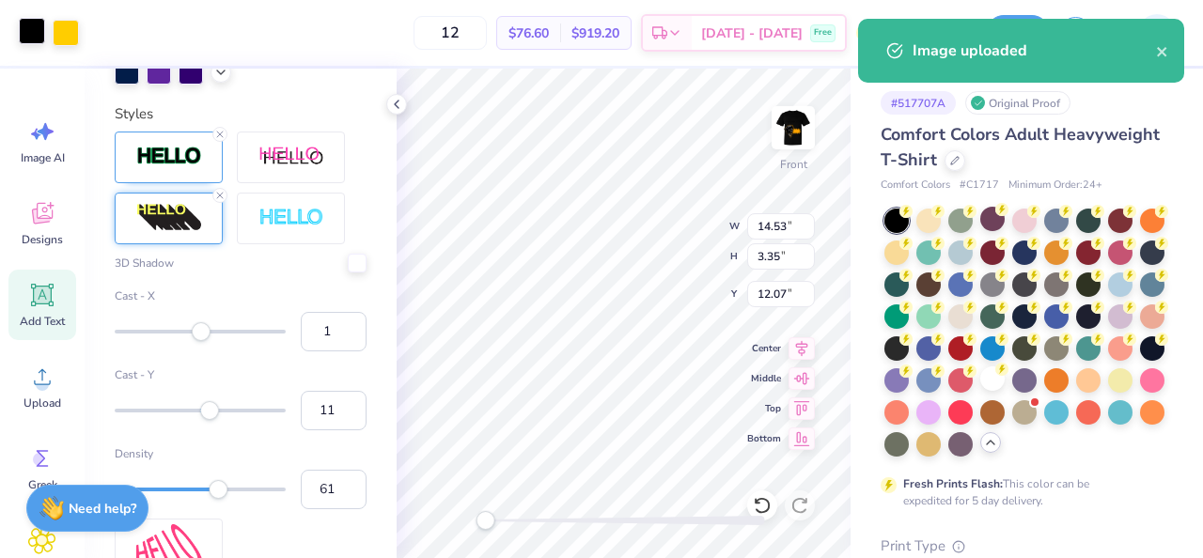
click at [39, 35] on div at bounding box center [32, 31] width 26 height 26
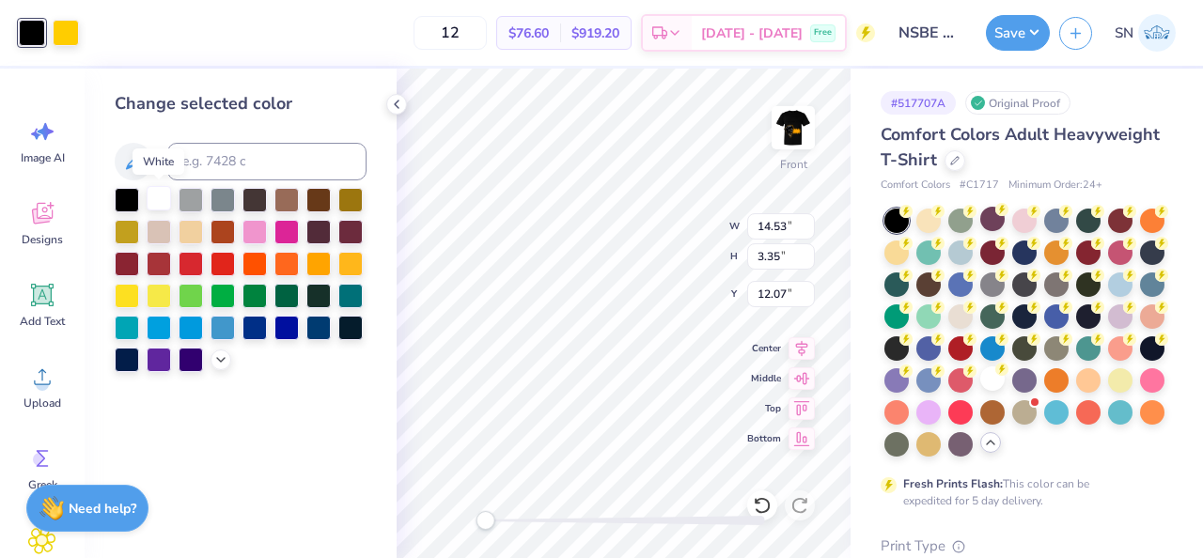
click at [162, 193] on div at bounding box center [159, 198] width 24 height 24
click at [74, 43] on div at bounding box center [66, 31] width 26 height 26
click at [318, 261] on div at bounding box center [318, 262] width 24 height 24
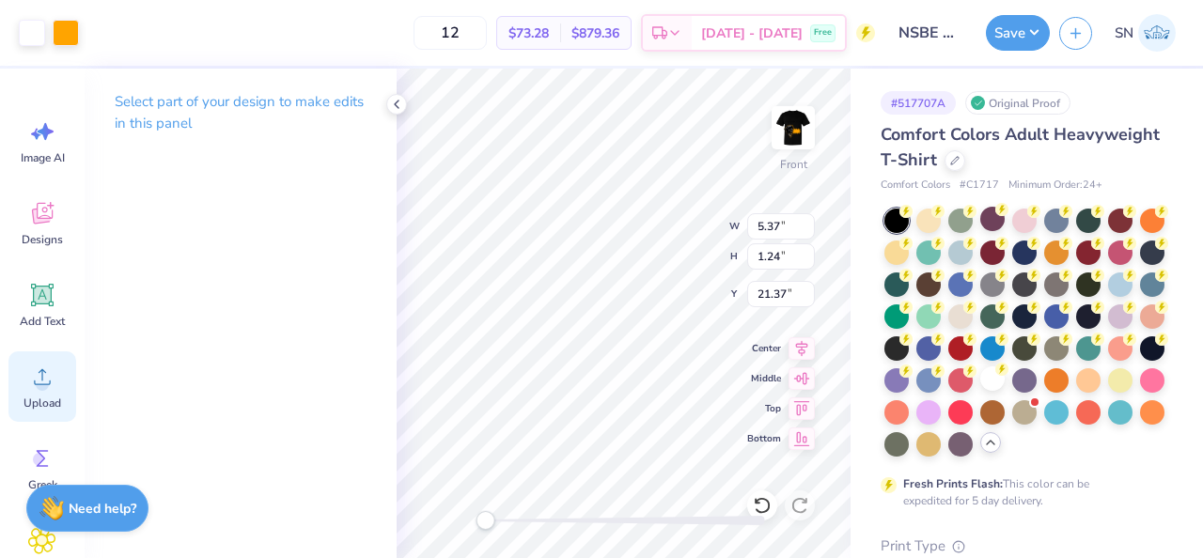
click at [66, 396] on div "Upload" at bounding box center [42, 387] width 68 height 70
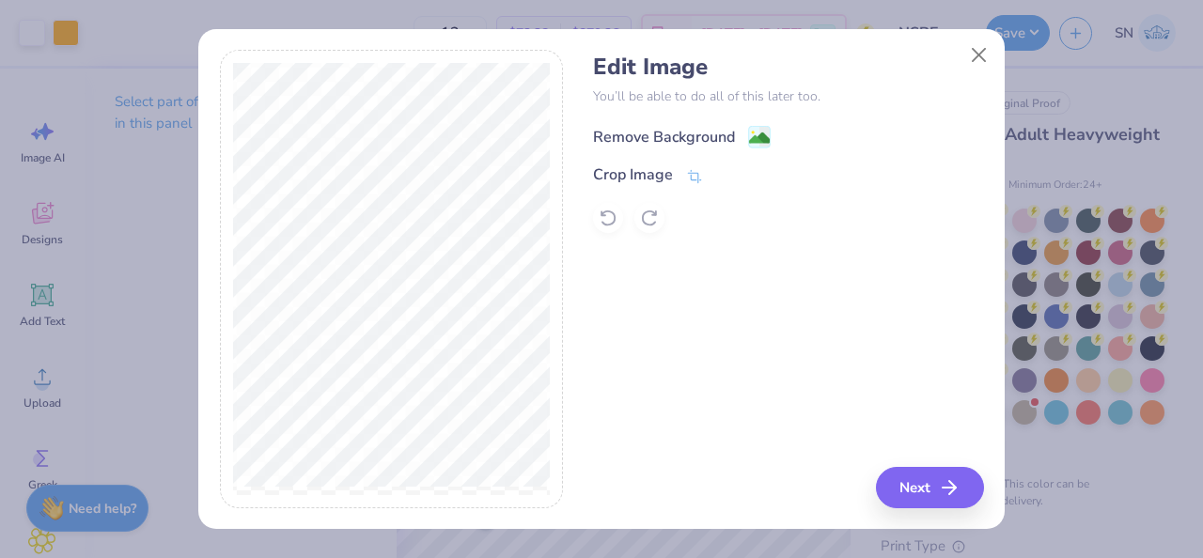
click at [758, 143] on image at bounding box center [759, 138] width 21 height 21
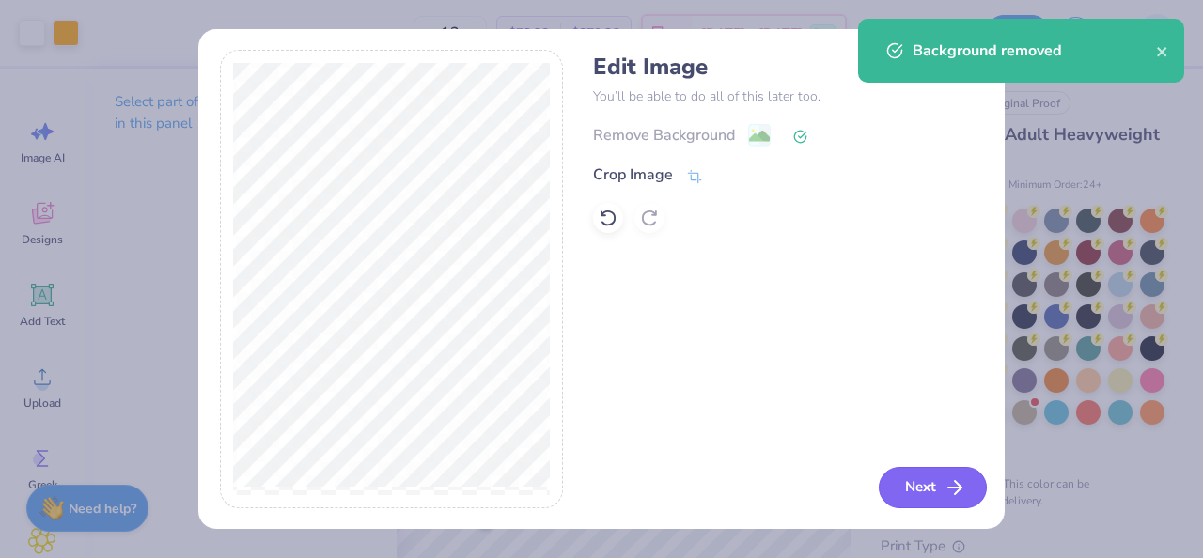
click at [916, 479] on button "Next" at bounding box center [933, 487] width 108 height 41
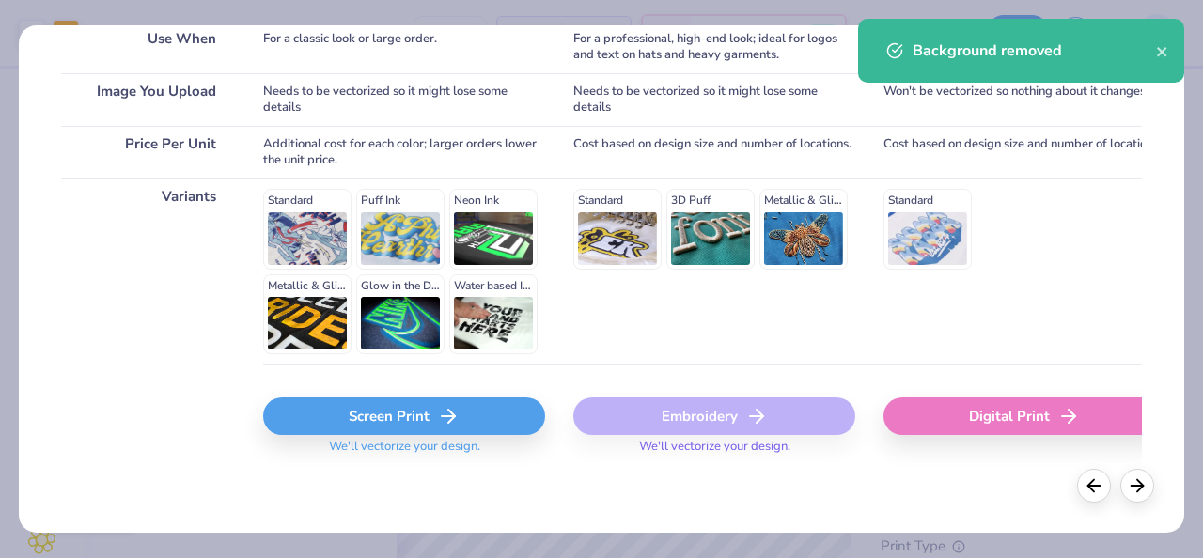
click at [416, 422] on div "Screen Print" at bounding box center [404, 417] width 282 height 38
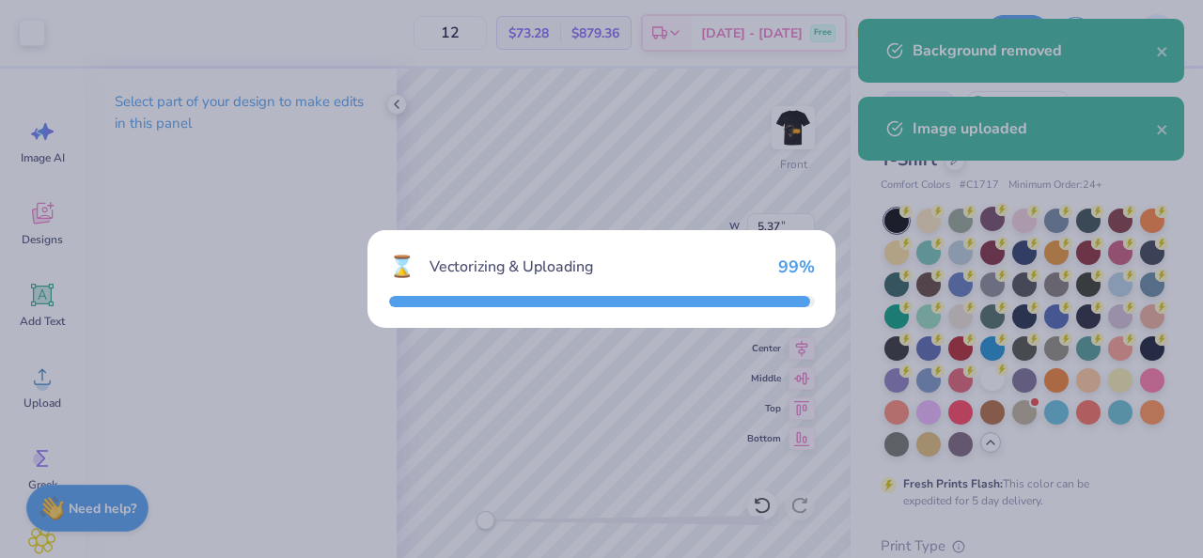
type input "5.97"
type input "1.71"
type input "12.90"
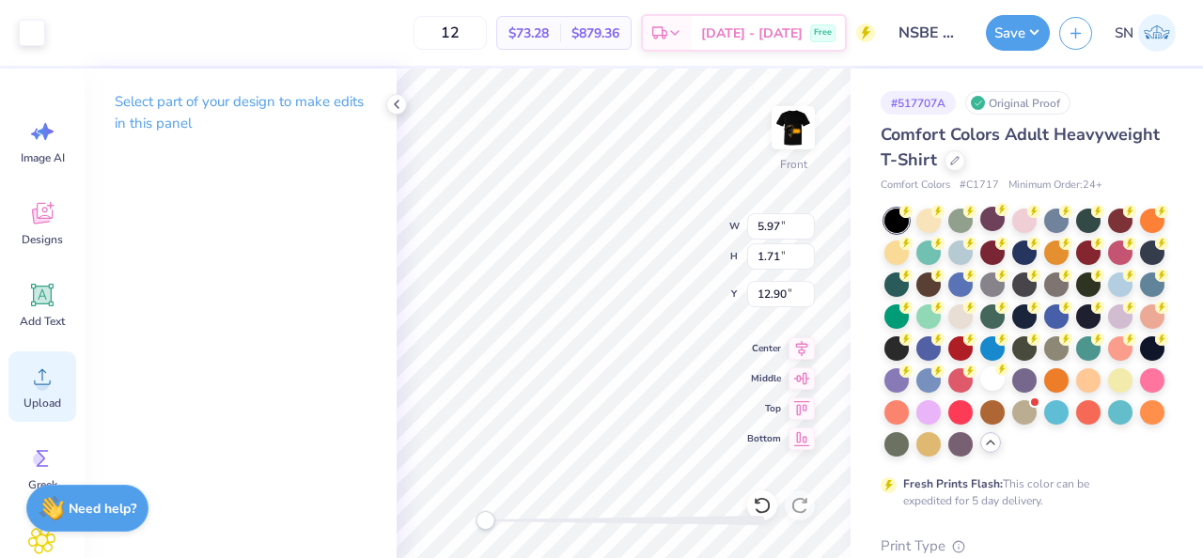
click at [53, 399] on span "Upload" at bounding box center [42, 403] width 38 height 15
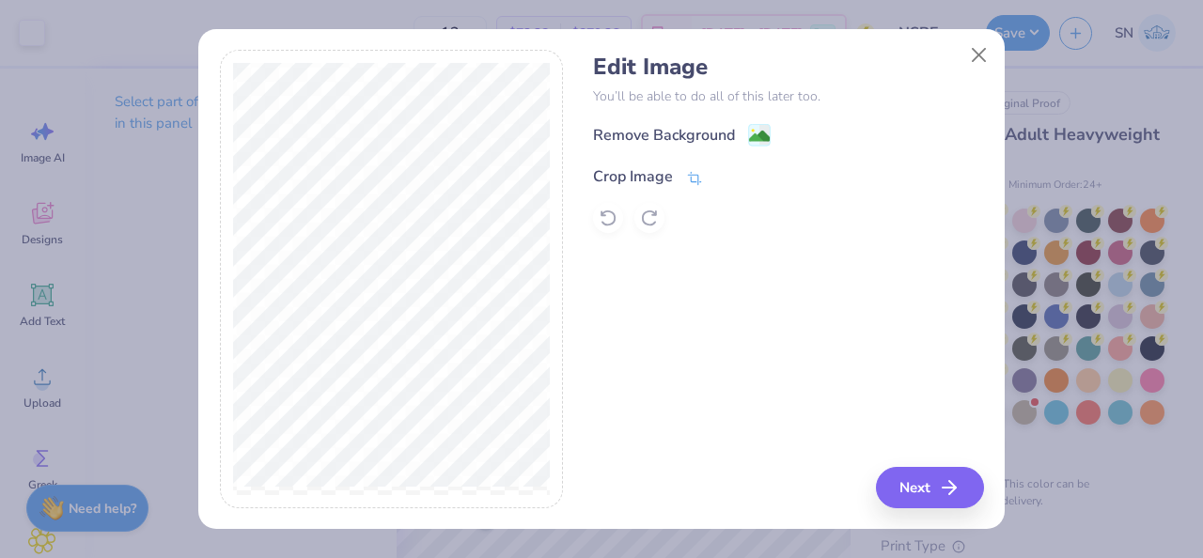
click at [690, 180] on icon at bounding box center [695, 177] width 14 height 13
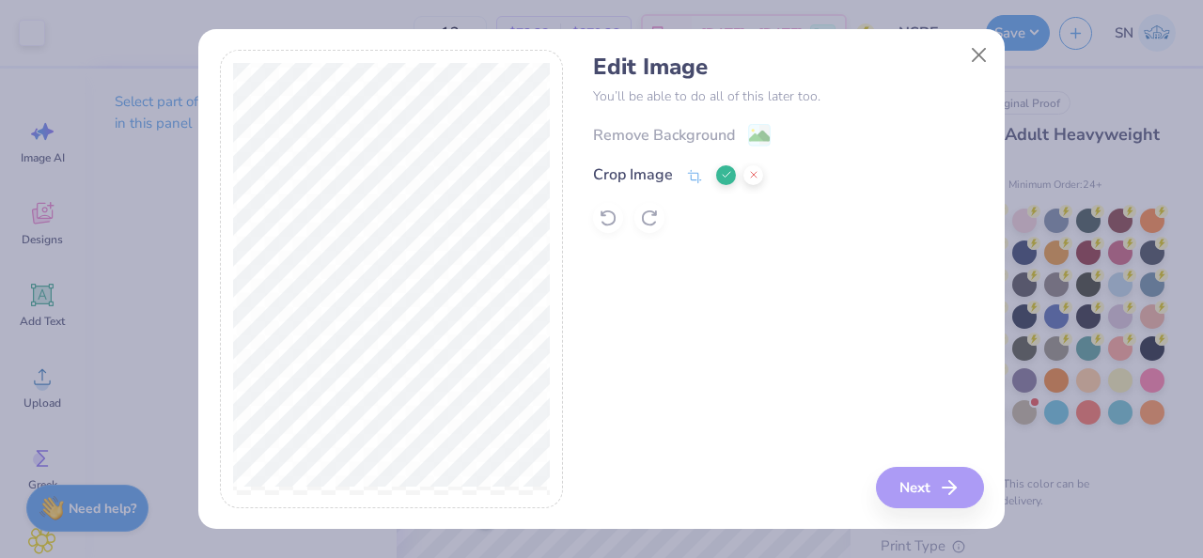
click at [725, 173] on icon at bounding box center [726, 174] width 11 height 11
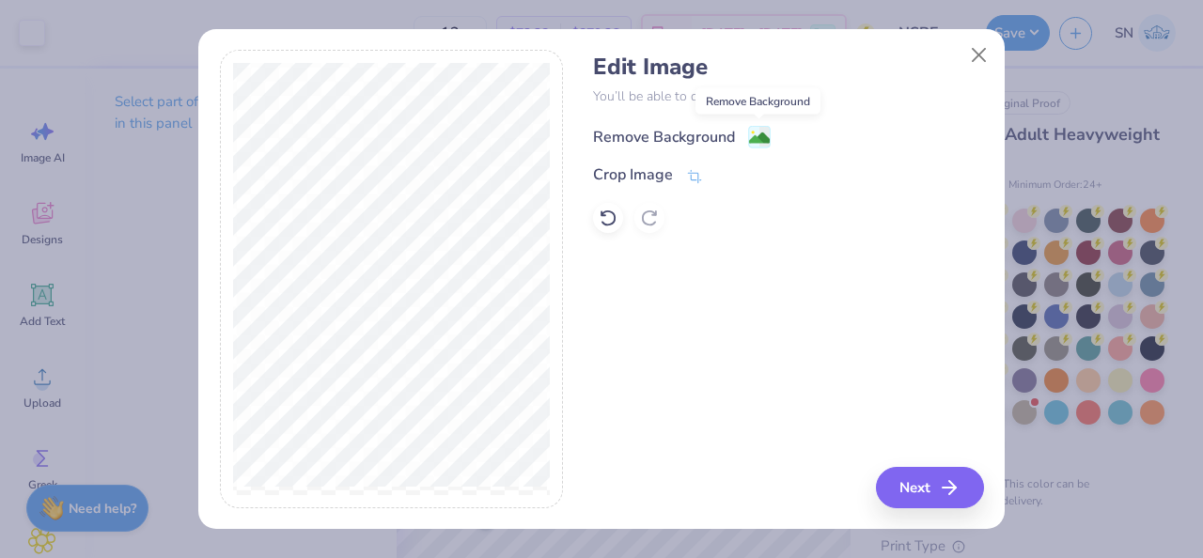
click at [759, 140] on image at bounding box center [759, 138] width 21 height 21
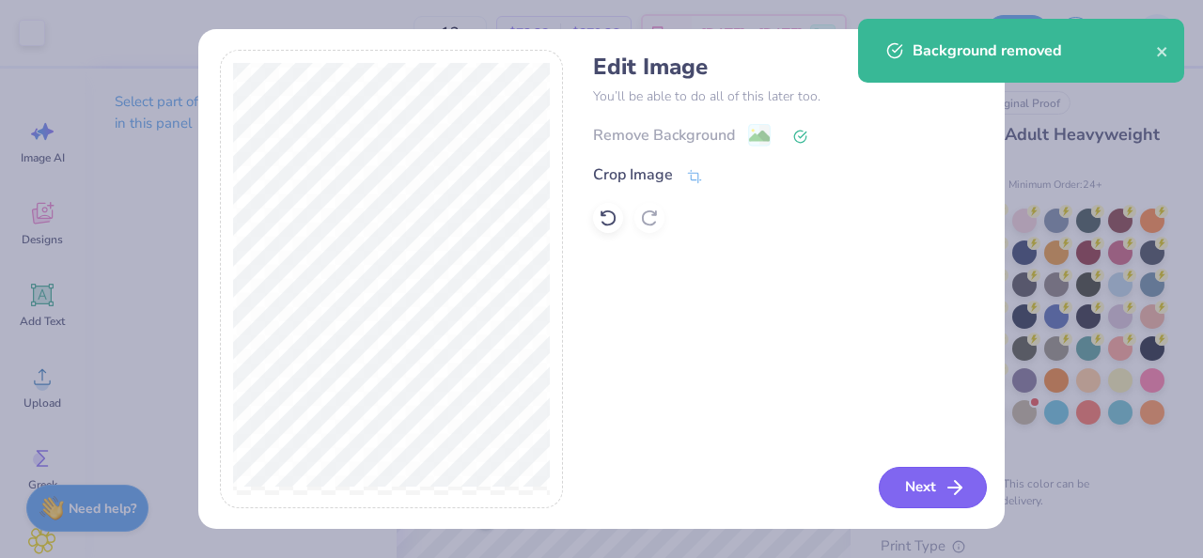
click at [893, 477] on button "Next" at bounding box center [933, 487] width 108 height 41
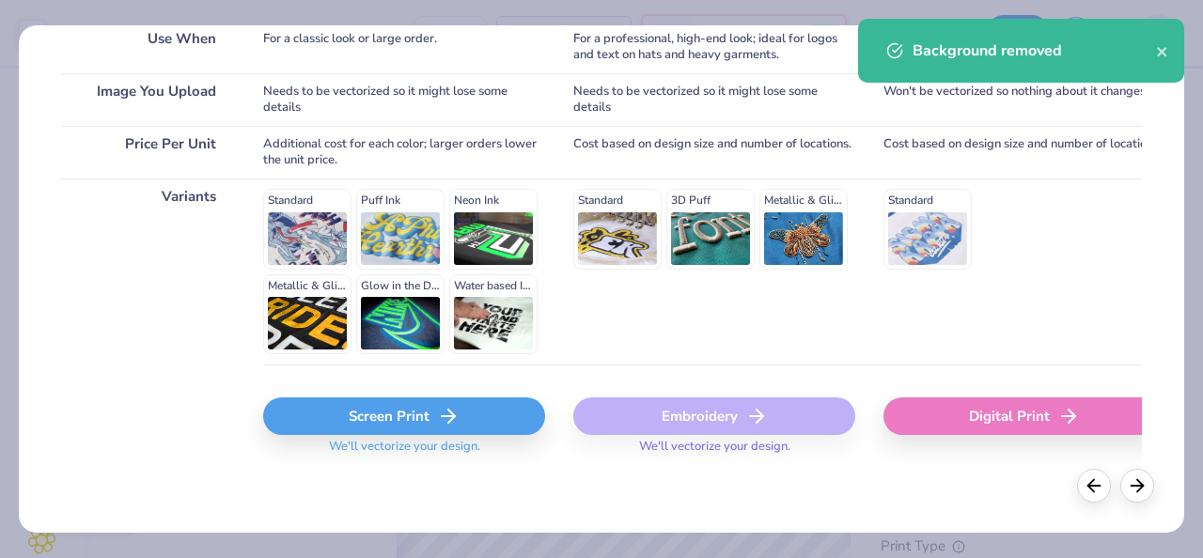
click at [391, 405] on div "Screen Print" at bounding box center [404, 417] width 282 height 38
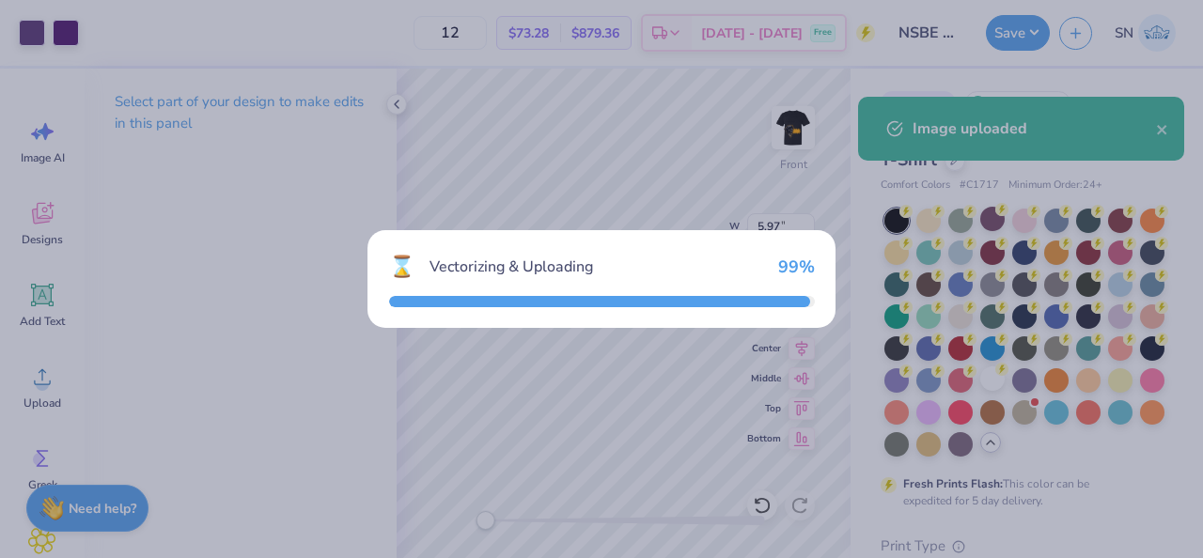
type input "7.16"
type input "0.90"
type input "13.30"
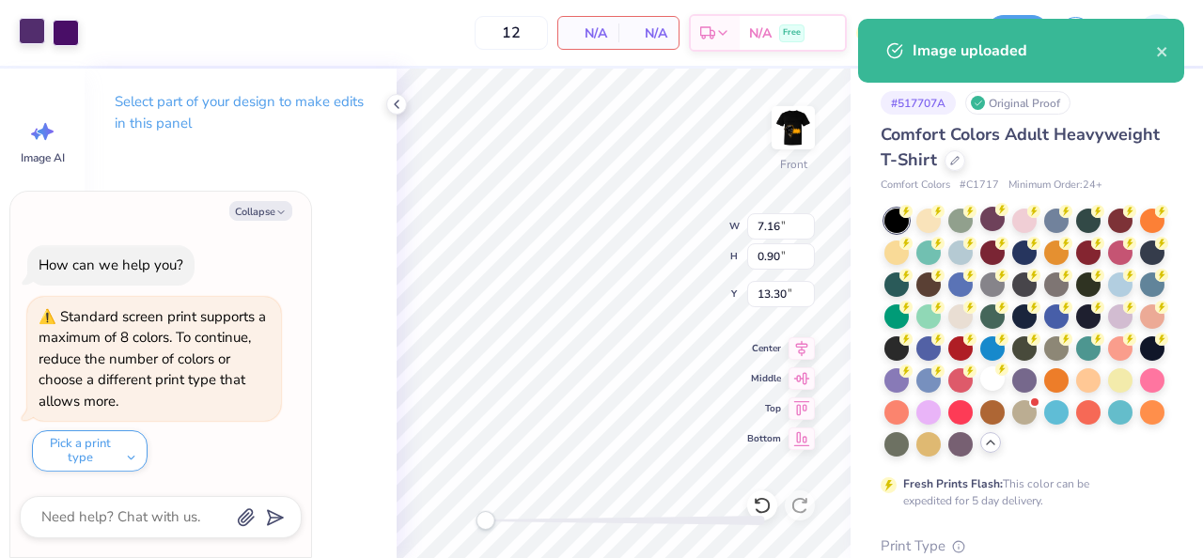
click at [39, 36] on div at bounding box center [32, 31] width 26 height 26
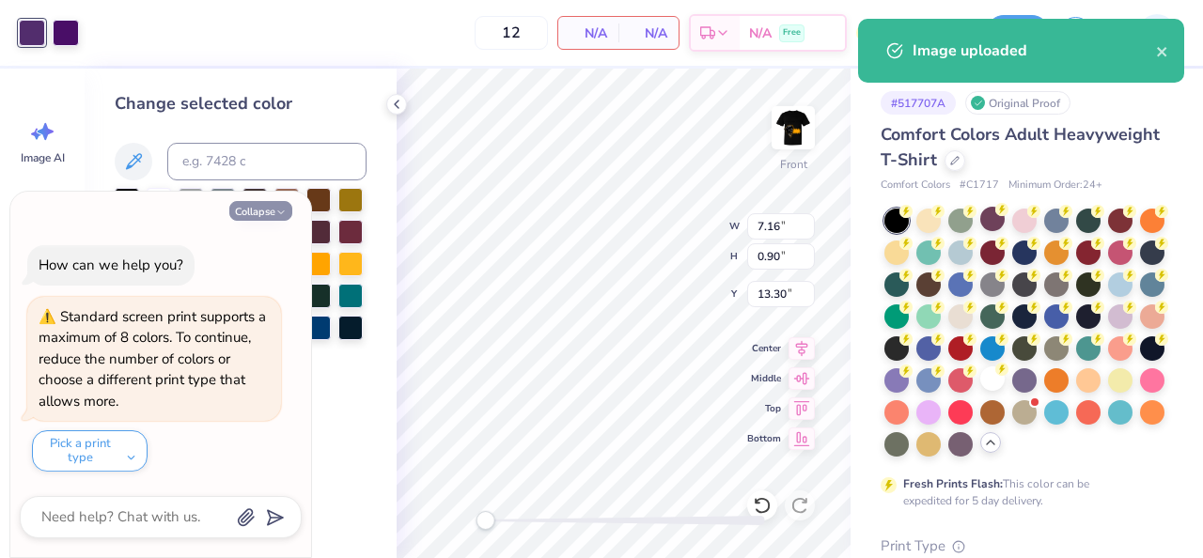
click at [266, 215] on button "Collapse" at bounding box center [260, 211] width 63 height 20
type textarea "x"
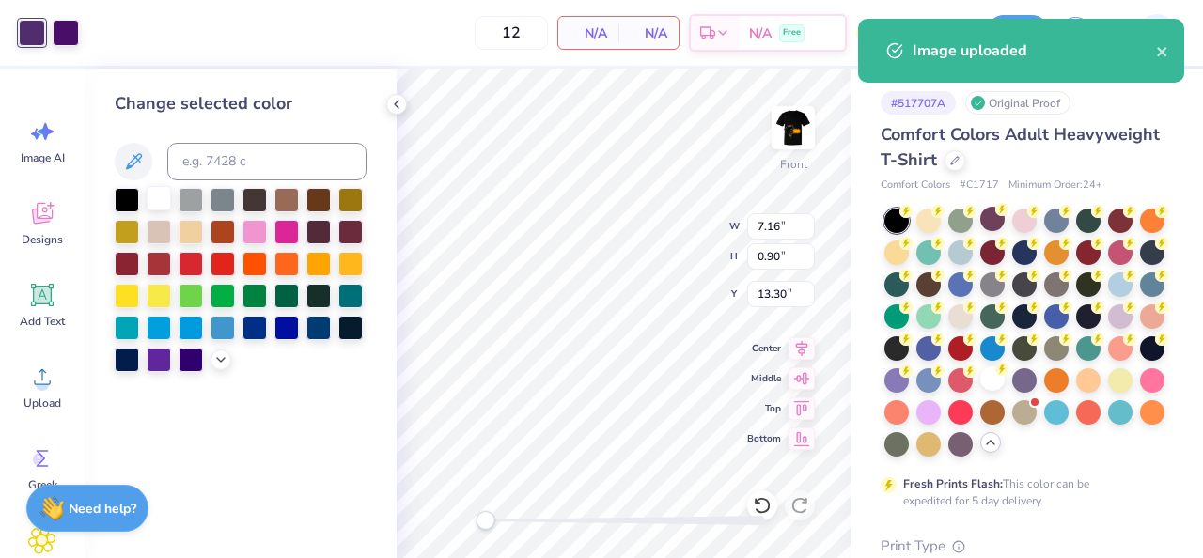
click at [164, 202] on div at bounding box center [159, 198] width 24 height 24
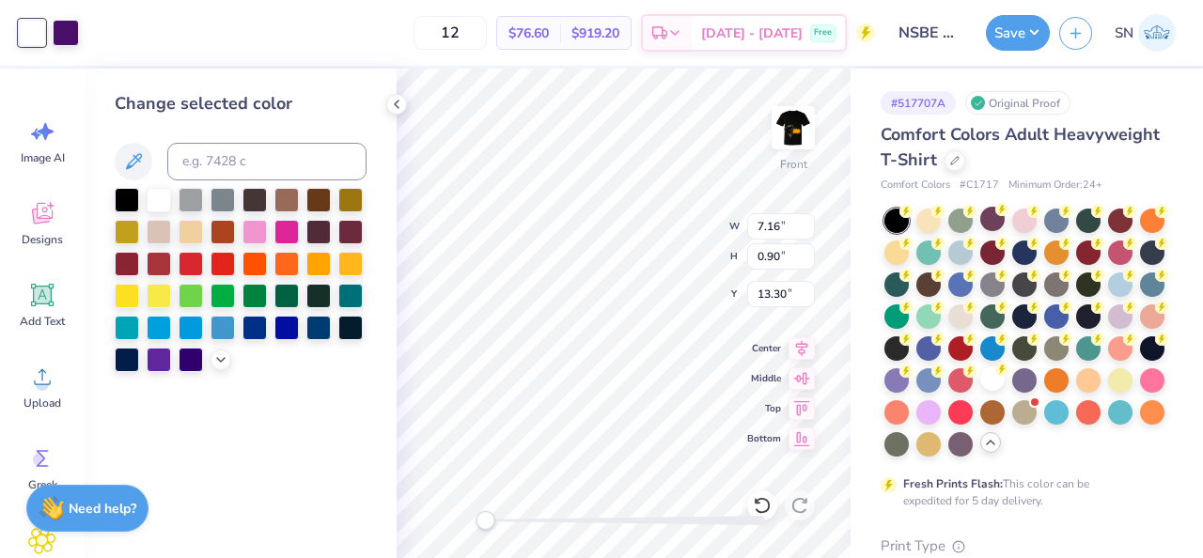
click at [81, 50] on div "Art colors 12 $76.60 Per Item $919.20 Total Est. Delivery Sep 21 - 24 Free Desi…" at bounding box center [601, 33] width 1203 height 66
click at [75, 39] on div at bounding box center [66, 31] width 26 height 26
click at [164, 200] on div at bounding box center [159, 198] width 24 height 24
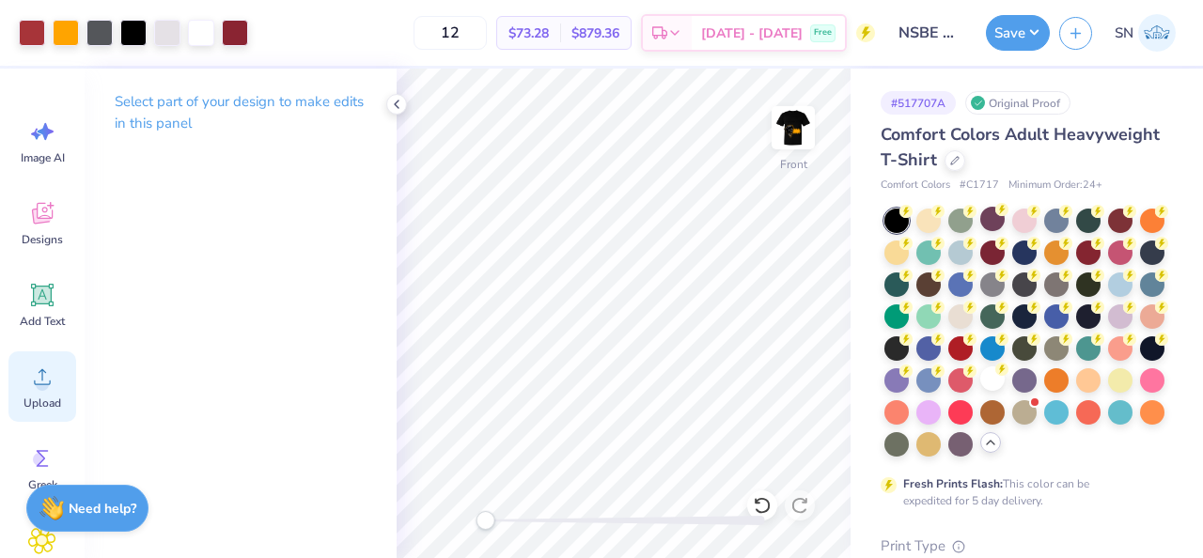
click at [39, 361] on div "Upload" at bounding box center [42, 387] width 68 height 70
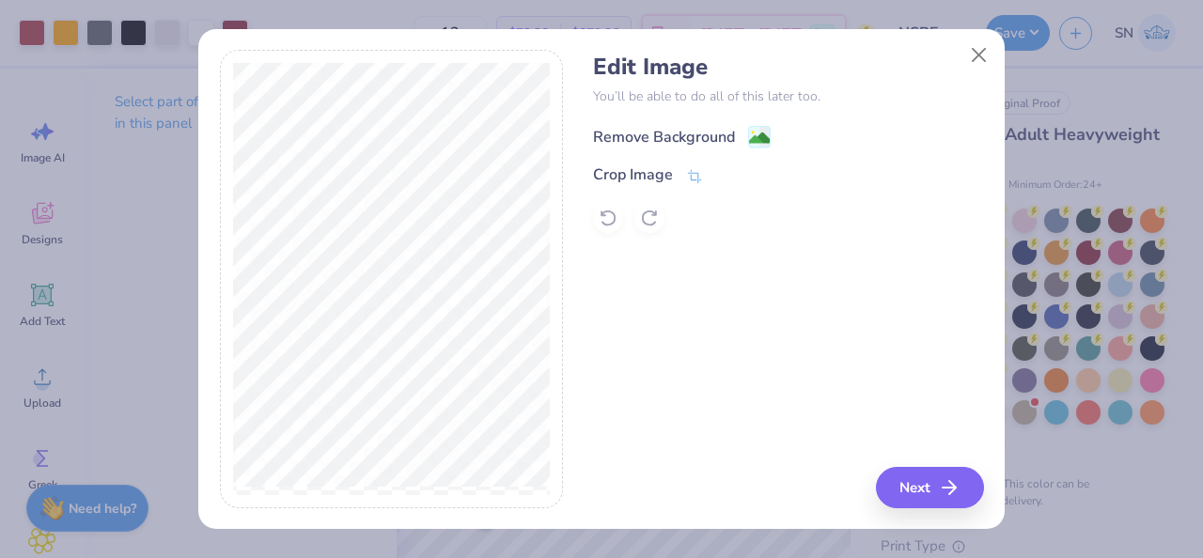
click at [741, 131] on div "Remove Background" at bounding box center [682, 136] width 178 height 23
click at [930, 497] on button "Next" at bounding box center [933, 487] width 108 height 41
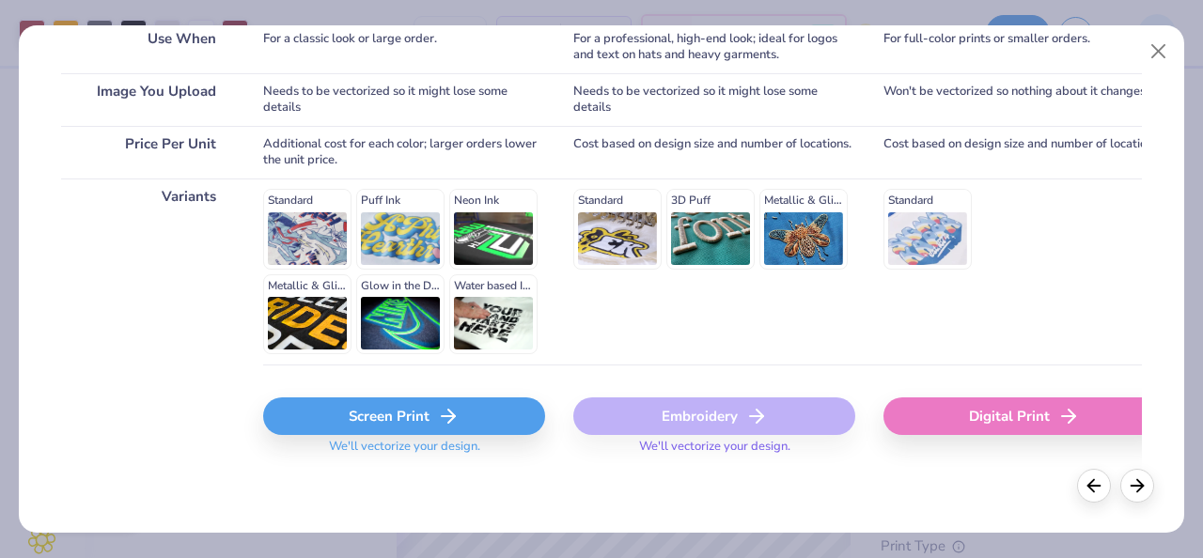
click at [436, 413] on div "Screen Print" at bounding box center [404, 417] width 282 height 38
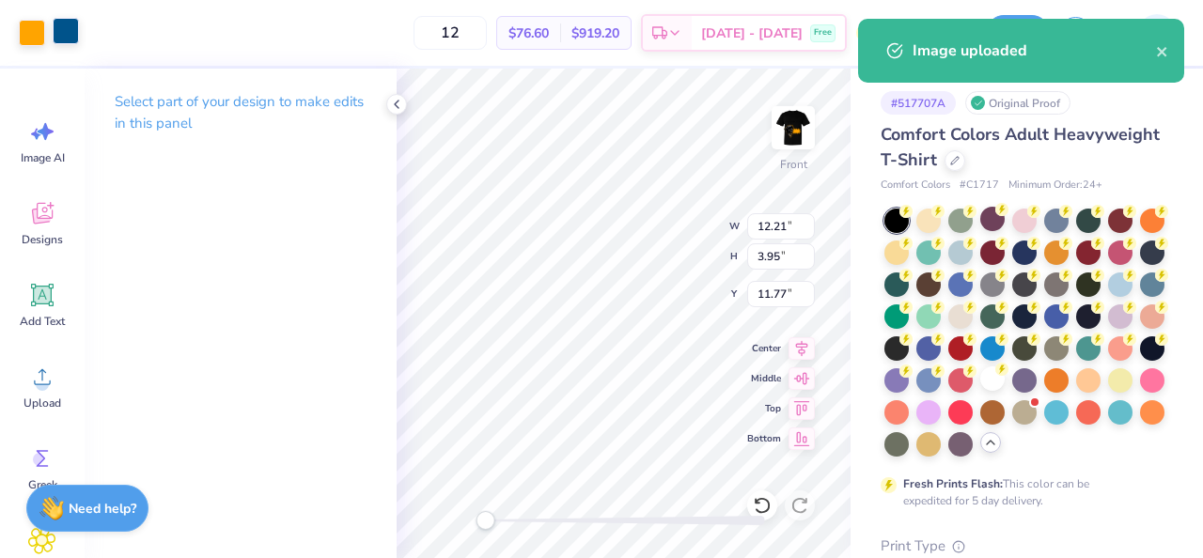
click at [73, 41] on div at bounding box center [66, 31] width 26 height 26
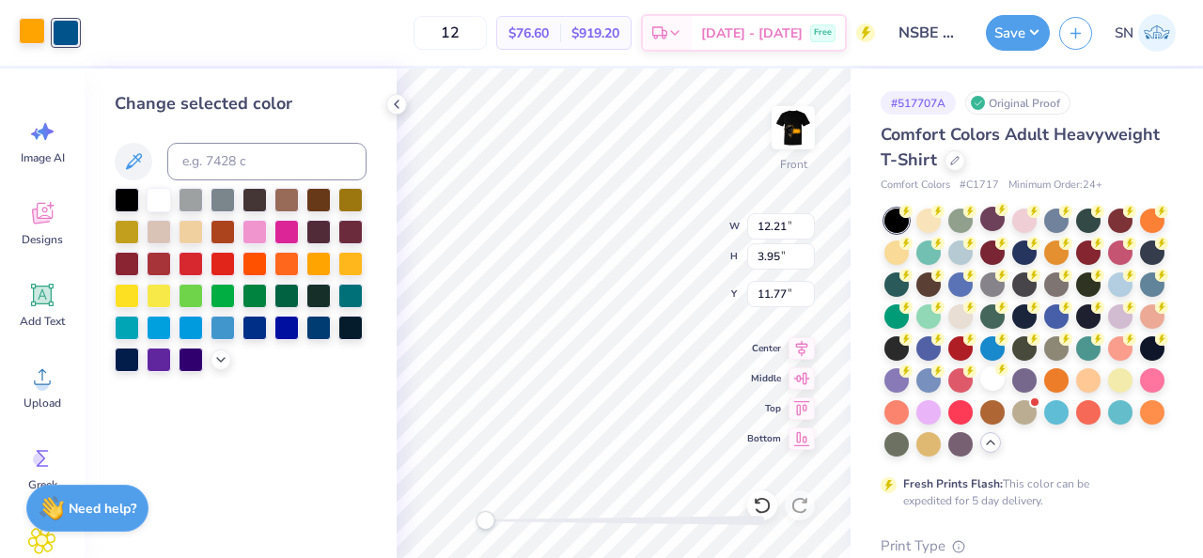
click at [163, 199] on div at bounding box center [159, 200] width 24 height 24
click at [37, 40] on div at bounding box center [32, 31] width 26 height 26
click at [317, 265] on div at bounding box center [318, 262] width 24 height 24
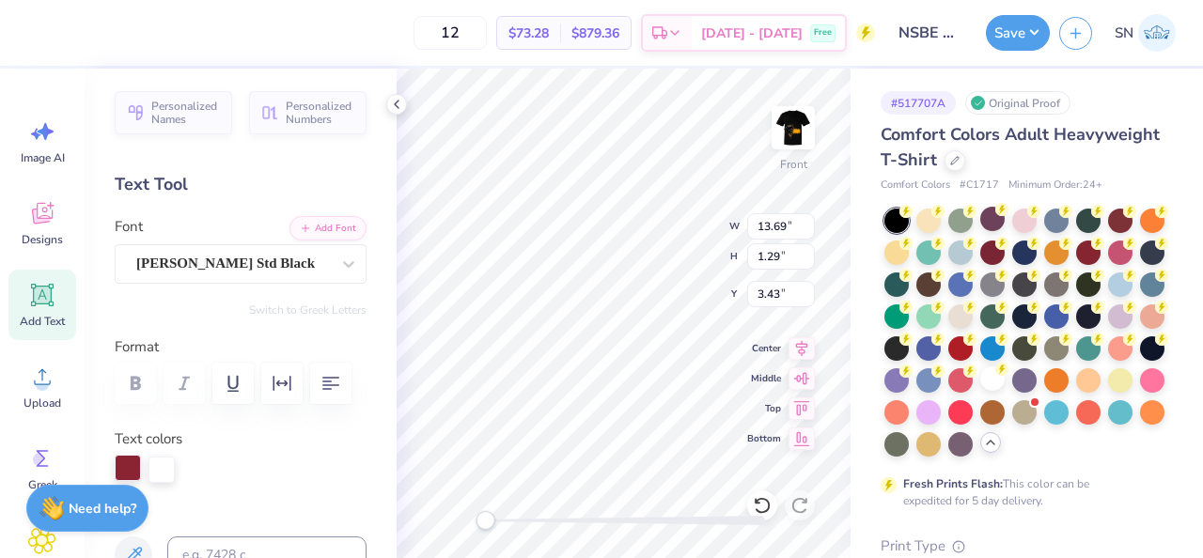
click at [135, 458] on div at bounding box center [128, 468] width 26 height 26
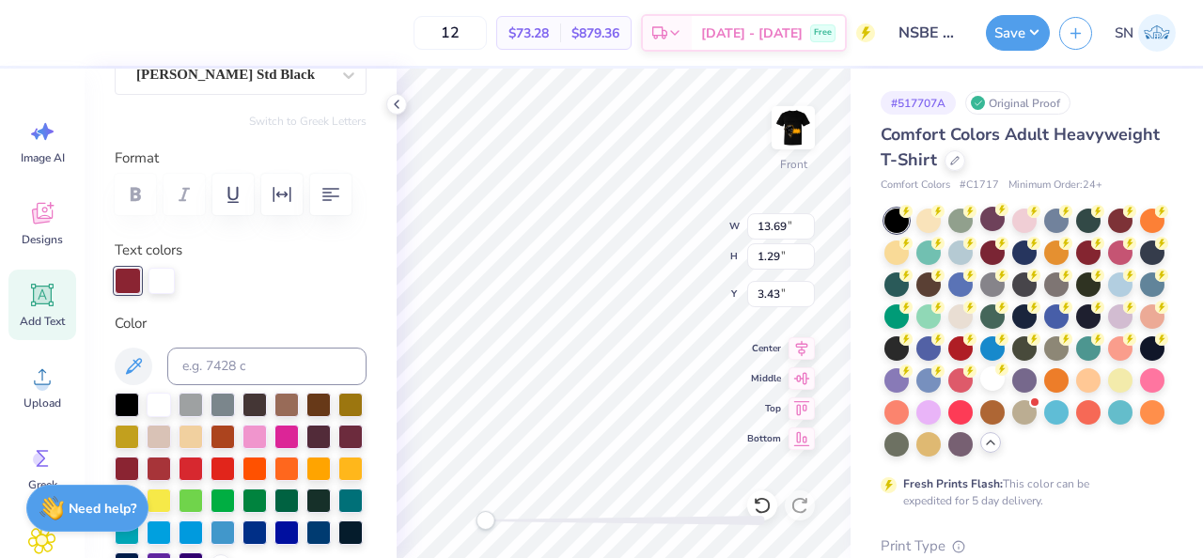
scroll to position [193, 0]
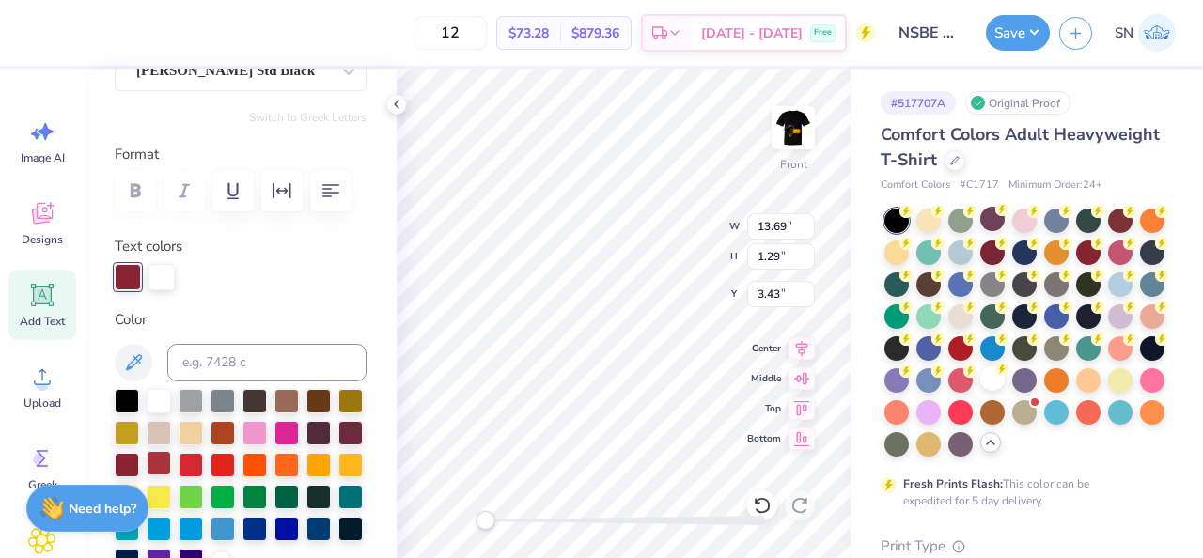
click at [163, 471] on div at bounding box center [159, 463] width 24 height 24
click at [128, 464] on div at bounding box center [127, 463] width 24 height 24
click at [164, 466] on div at bounding box center [159, 463] width 24 height 24
type input "11.29"
type input "1.34"
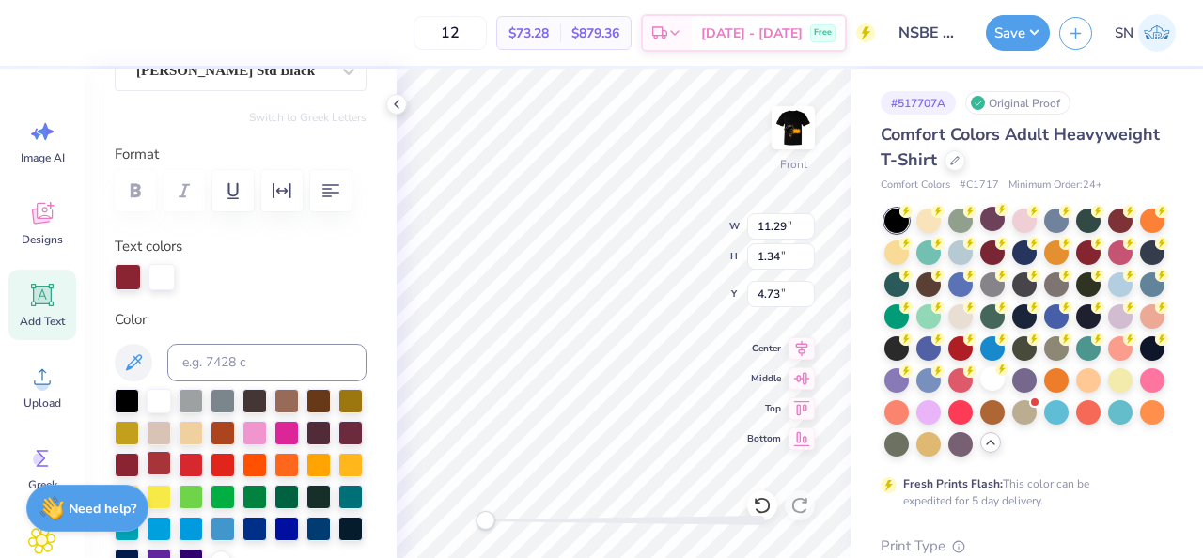
type input "4.73"
click at [164, 462] on div at bounding box center [159, 463] width 24 height 24
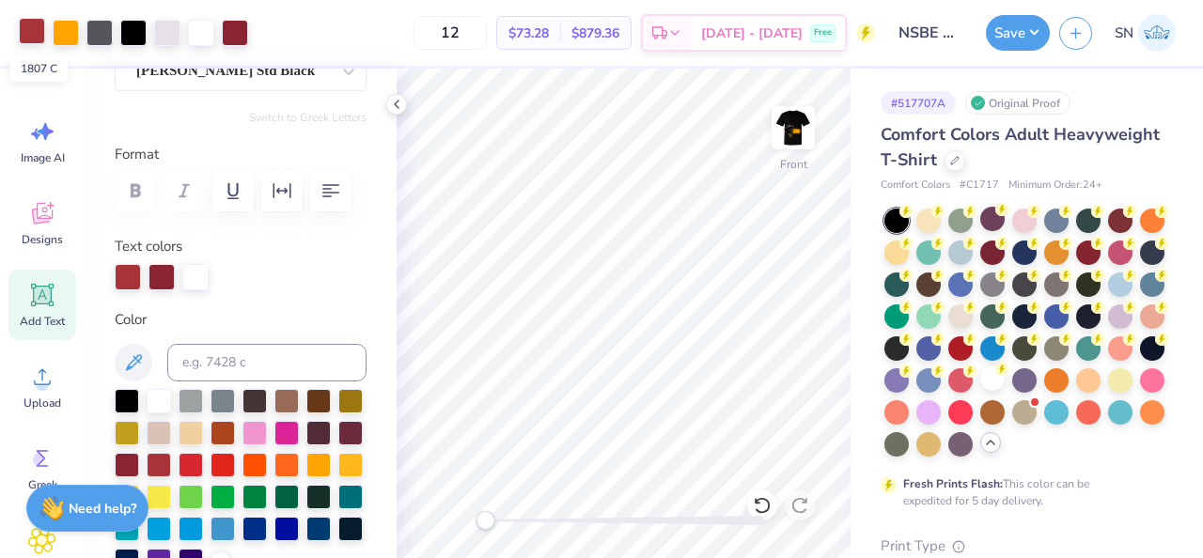
click at [23, 33] on div at bounding box center [32, 31] width 26 height 26
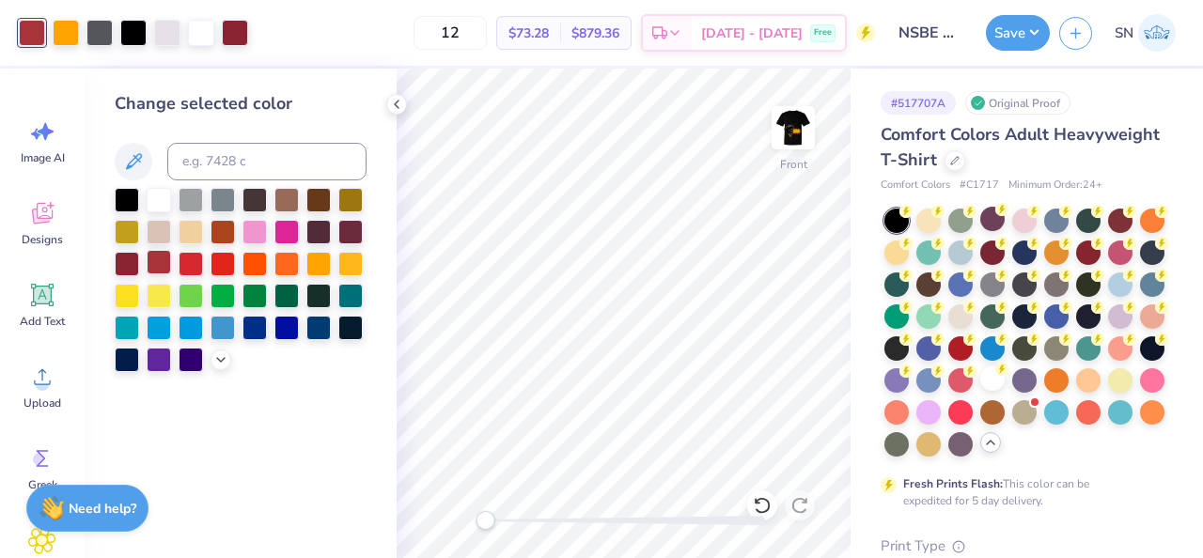
click at [161, 270] on div at bounding box center [159, 262] width 24 height 24
click at [237, 44] on div at bounding box center [235, 31] width 26 height 26
click at [241, 52] on div "Art colors" at bounding box center [124, 33] width 248 height 66
click at [241, 43] on div at bounding box center [235, 33] width 26 height 26
click at [162, 263] on div at bounding box center [159, 262] width 24 height 24
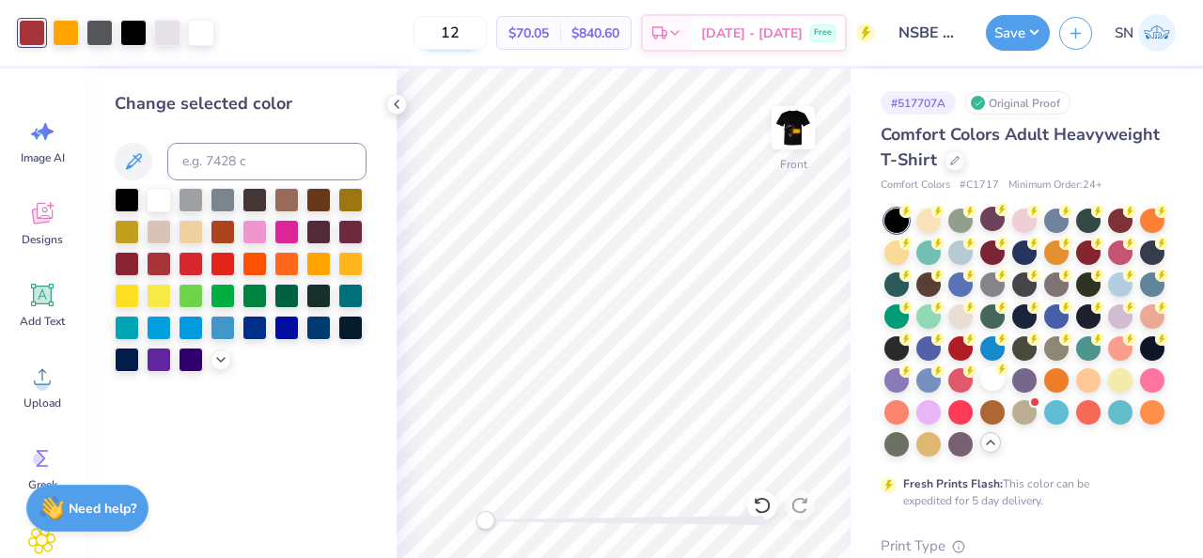
click at [487, 37] on input "12" at bounding box center [450, 33] width 73 height 34
type input "1"
type input "120"
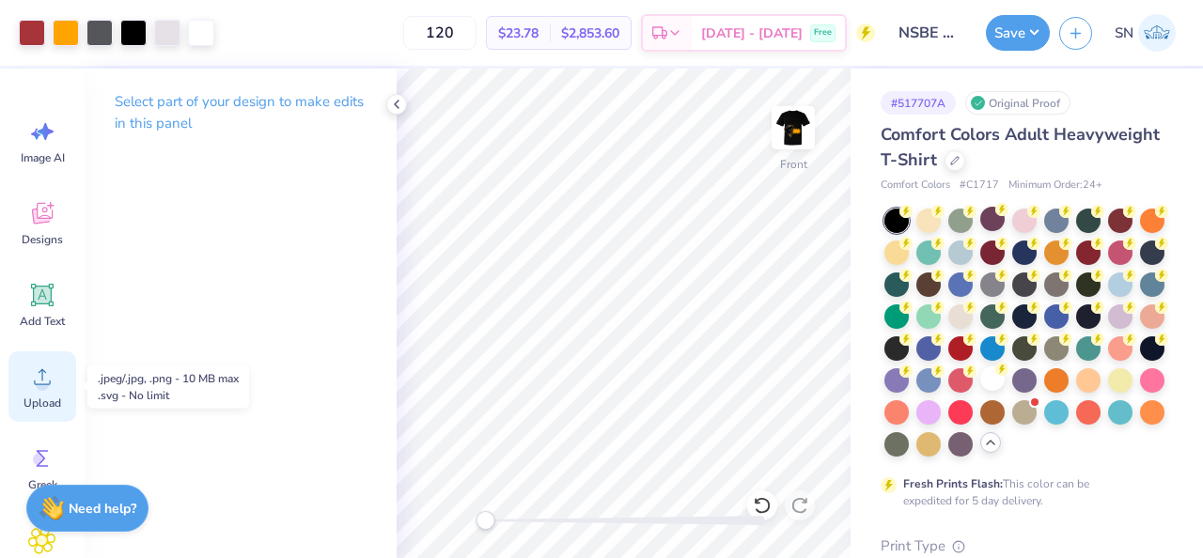
click at [70, 381] on div "Upload" at bounding box center [42, 387] width 68 height 70
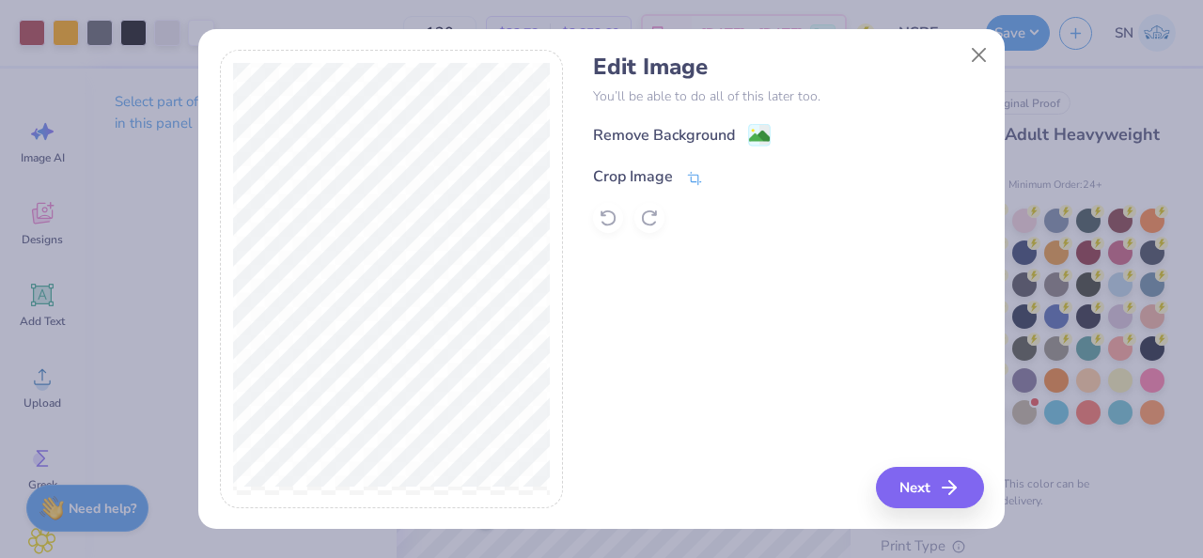
click at [685, 182] on div "Crop Image" at bounding box center [648, 176] width 110 height 23
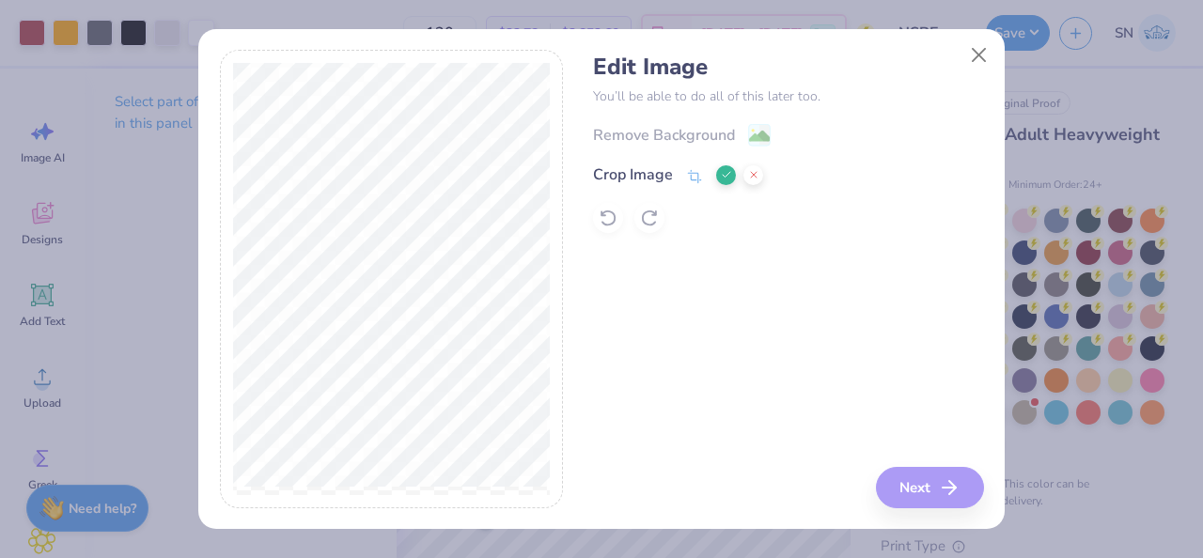
click at [713, 170] on div "Crop Image" at bounding box center [678, 175] width 170 height 23
click at [722, 170] on icon at bounding box center [726, 174] width 11 height 11
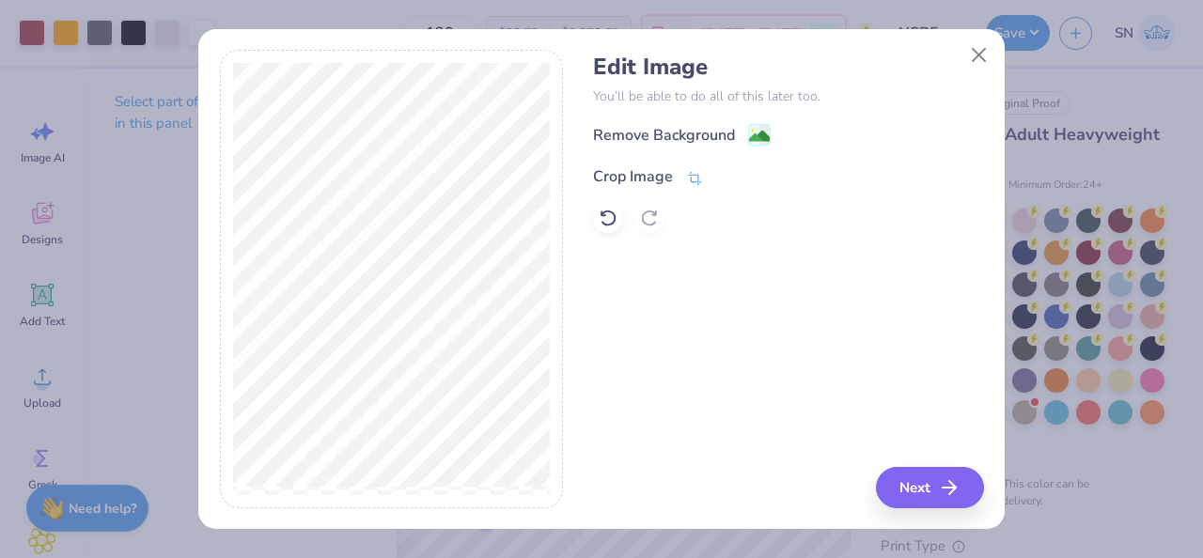
click at [690, 178] on icon at bounding box center [695, 177] width 14 height 13
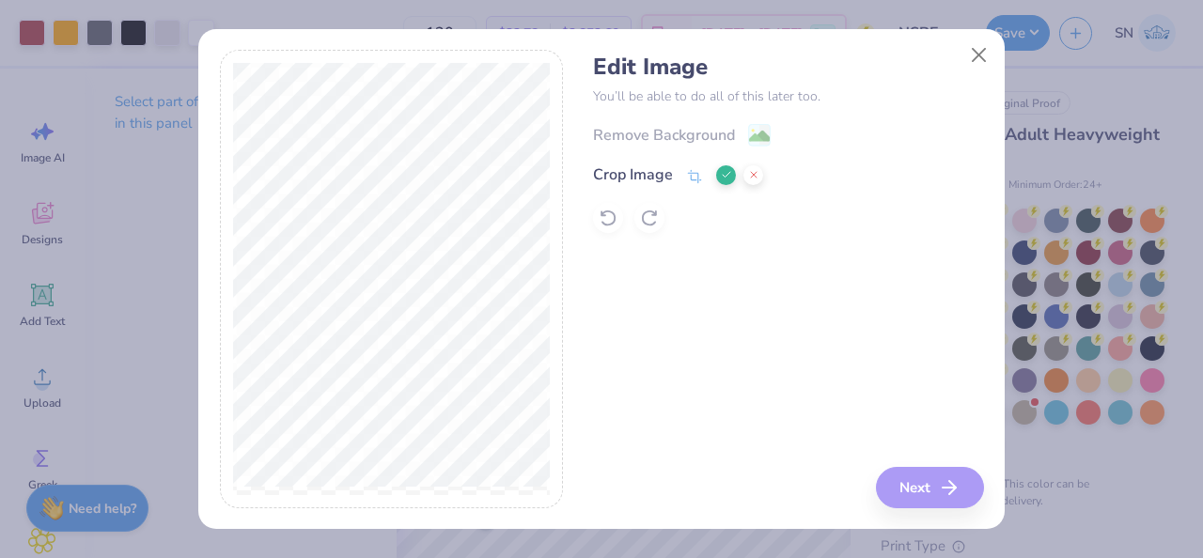
click at [728, 164] on div at bounding box center [739, 175] width 47 height 23
click at [728, 172] on icon at bounding box center [726, 174] width 11 height 11
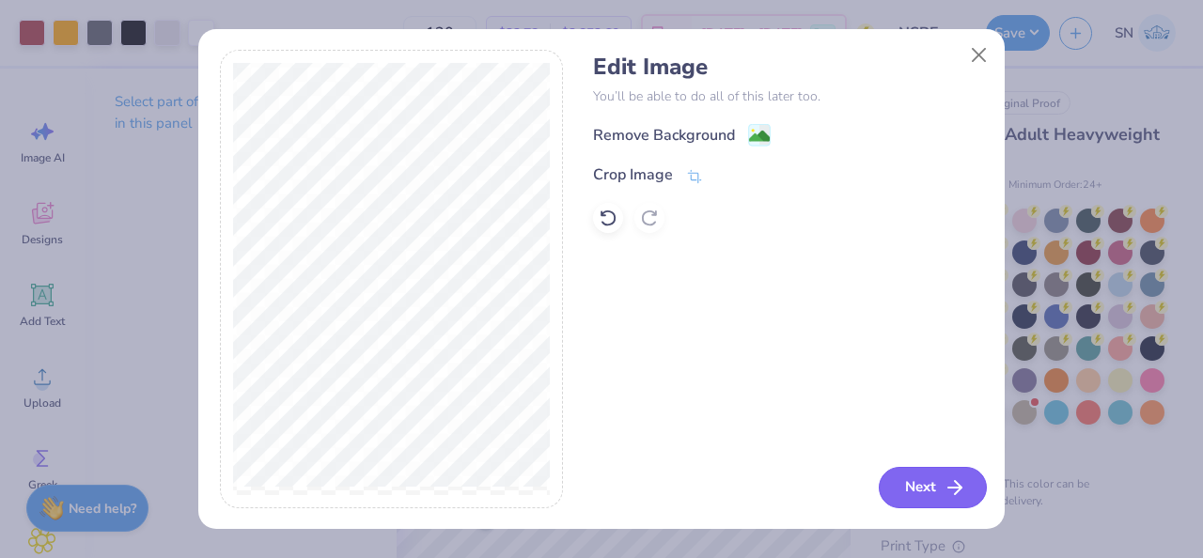
click at [903, 481] on button "Next" at bounding box center [933, 487] width 108 height 41
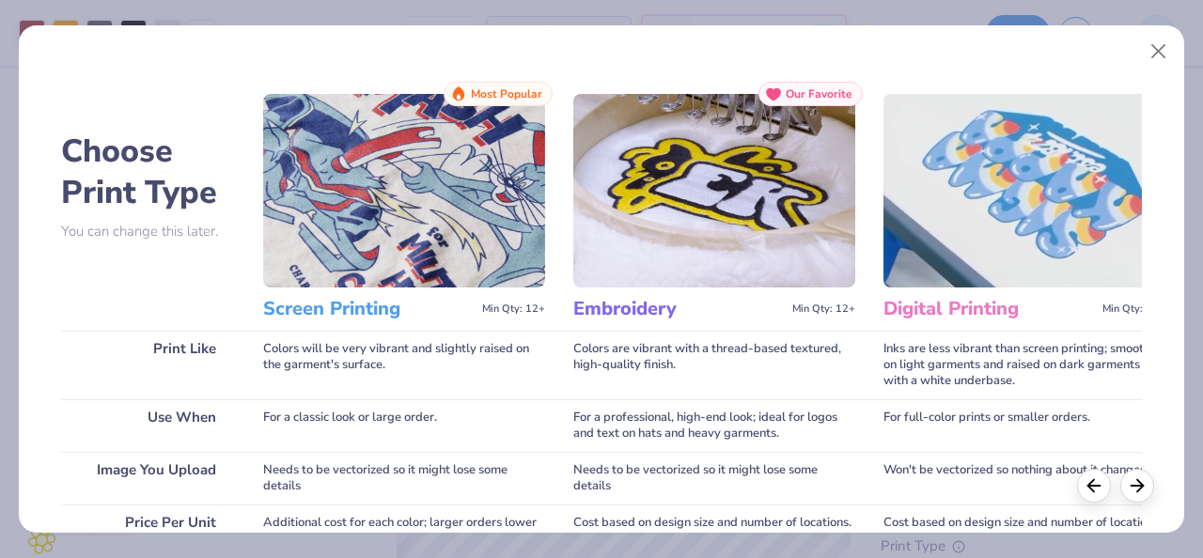
scroll to position [379, 0]
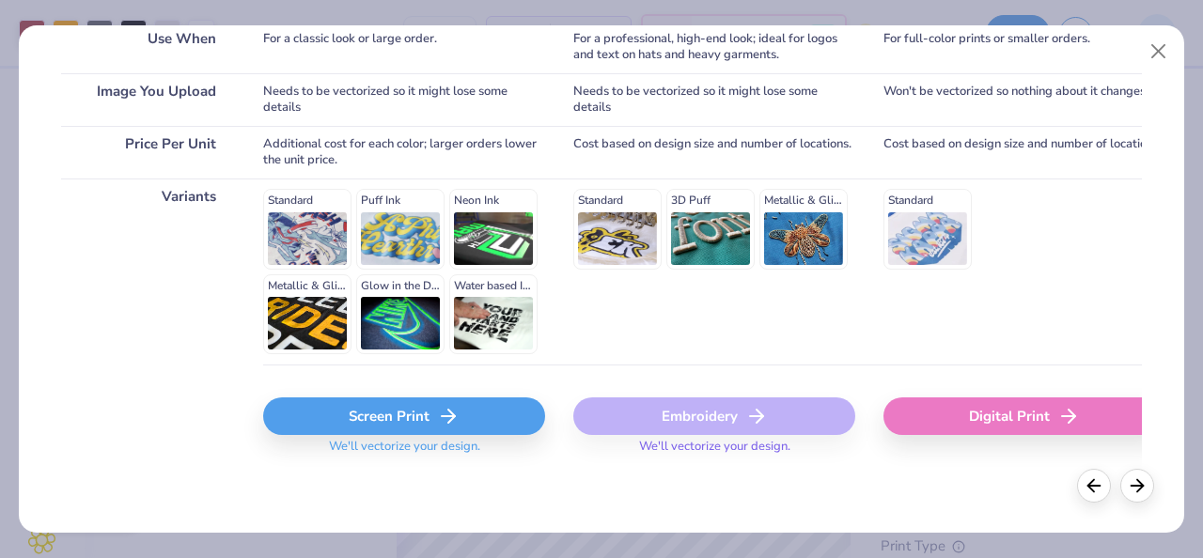
click at [414, 398] on div "Screen Print" at bounding box center [404, 417] width 282 height 38
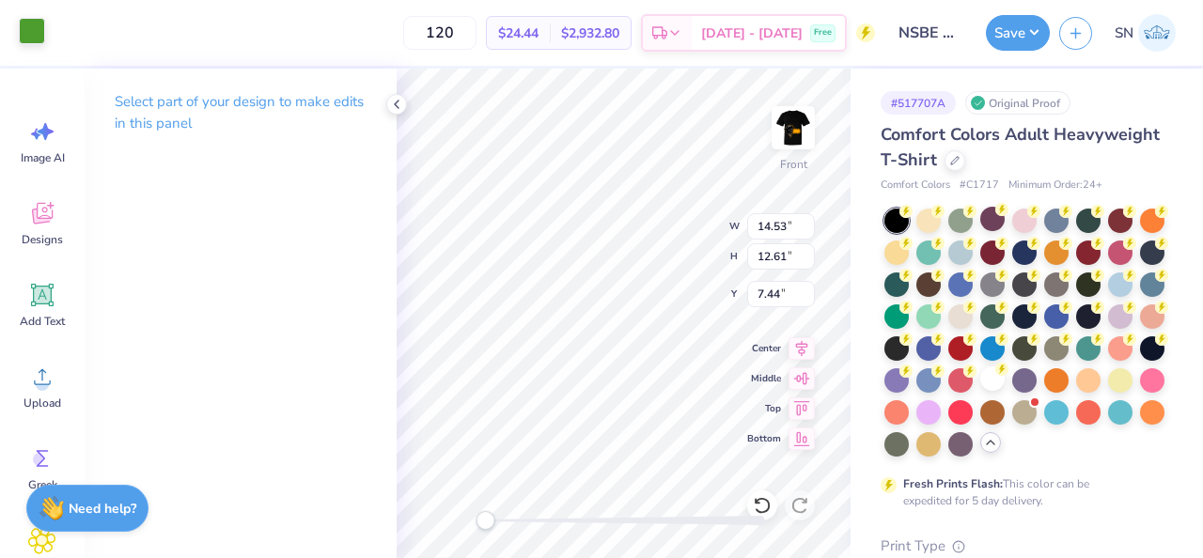
click at [24, 39] on div at bounding box center [32, 31] width 26 height 26
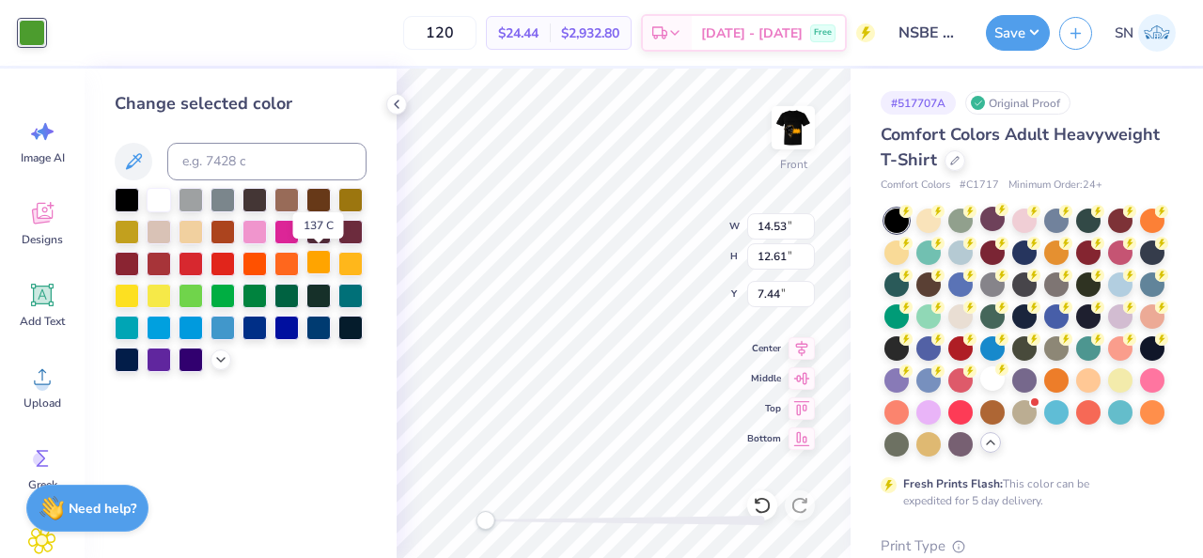
click at [320, 266] on div at bounding box center [318, 262] width 24 height 24
click at [167, 199] on div at bounding box center [159, 198] width 24 height 24
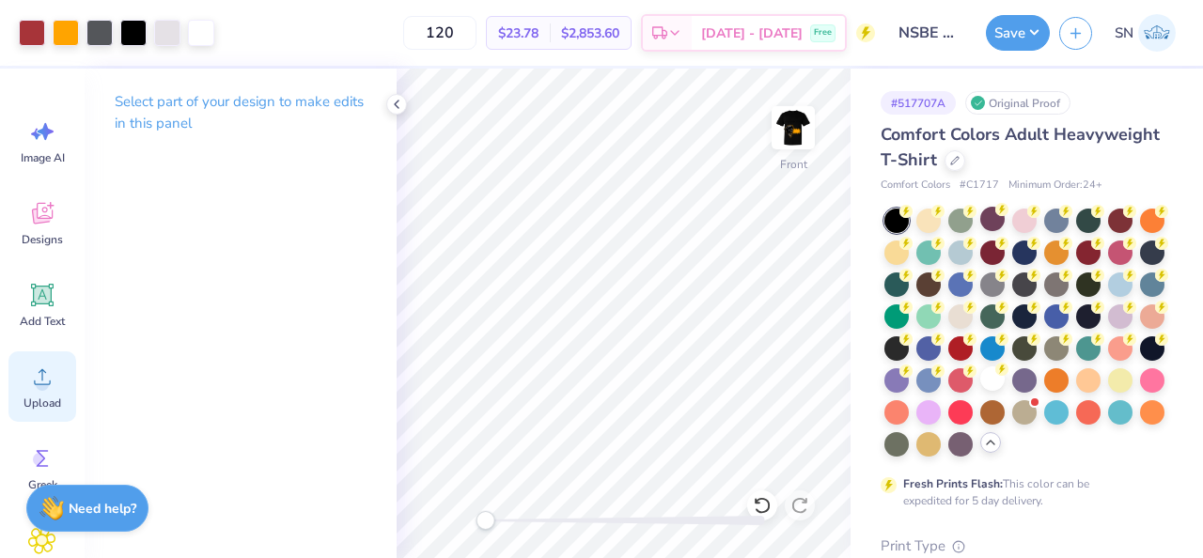
click at [44, 363] on icon at bounding box center [42, 377] width 28 height 28
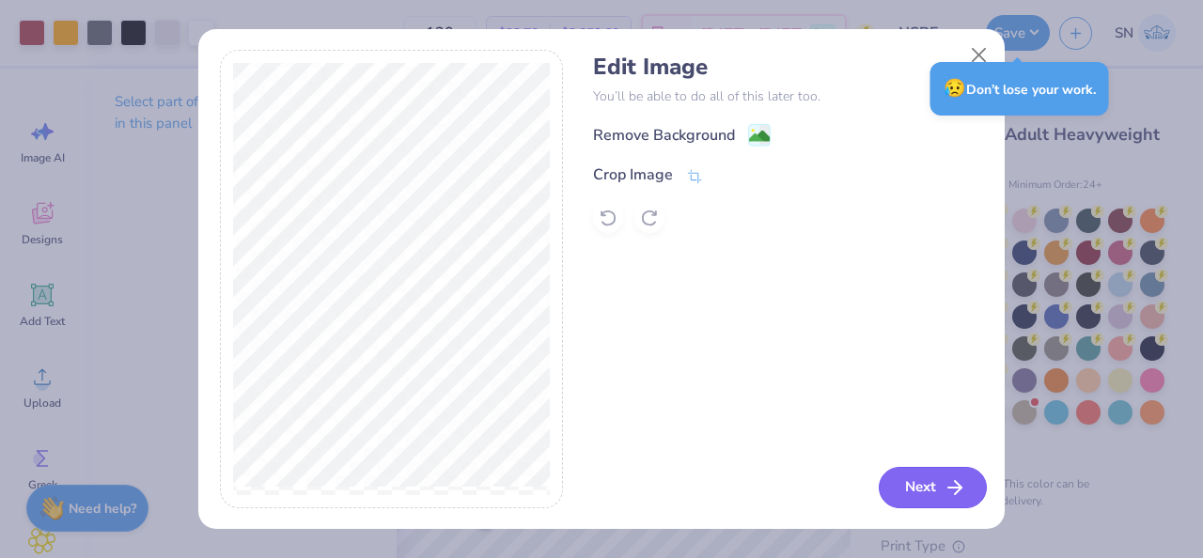
click at [952, 493] on icon "button" at bounding box center [955, 488] width 23 height 23
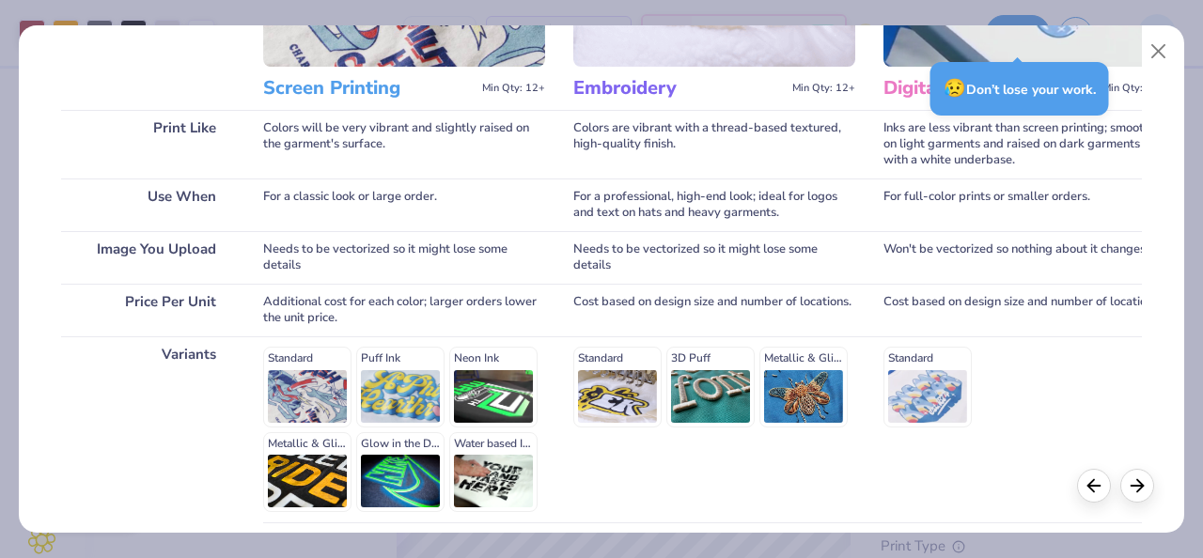
scroll to position [333, 0]
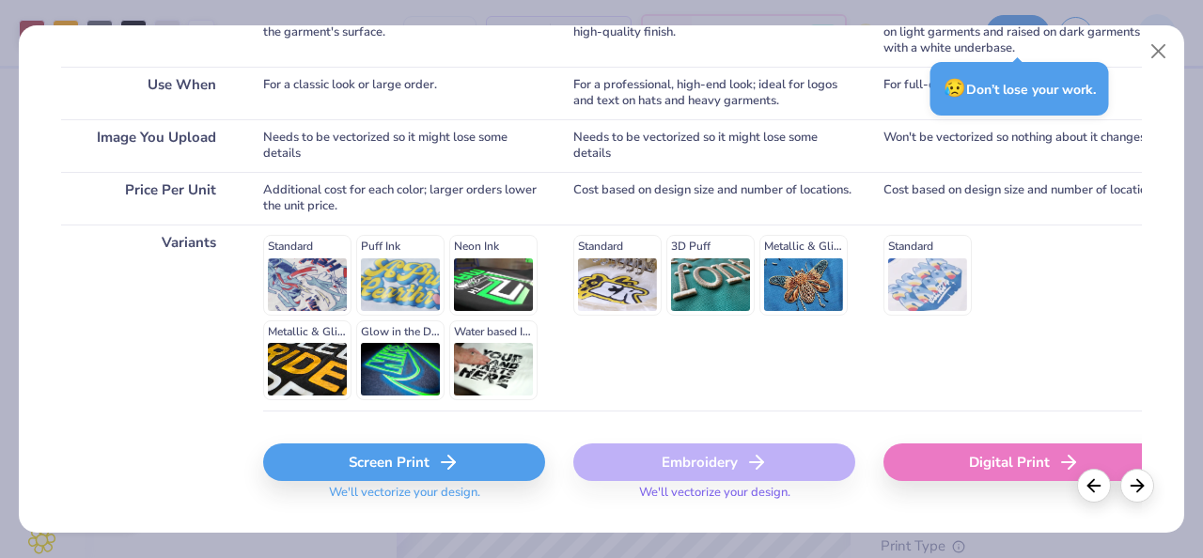
click at [448, 471] on icon at bounding box center [448, 462] width 23 height 23
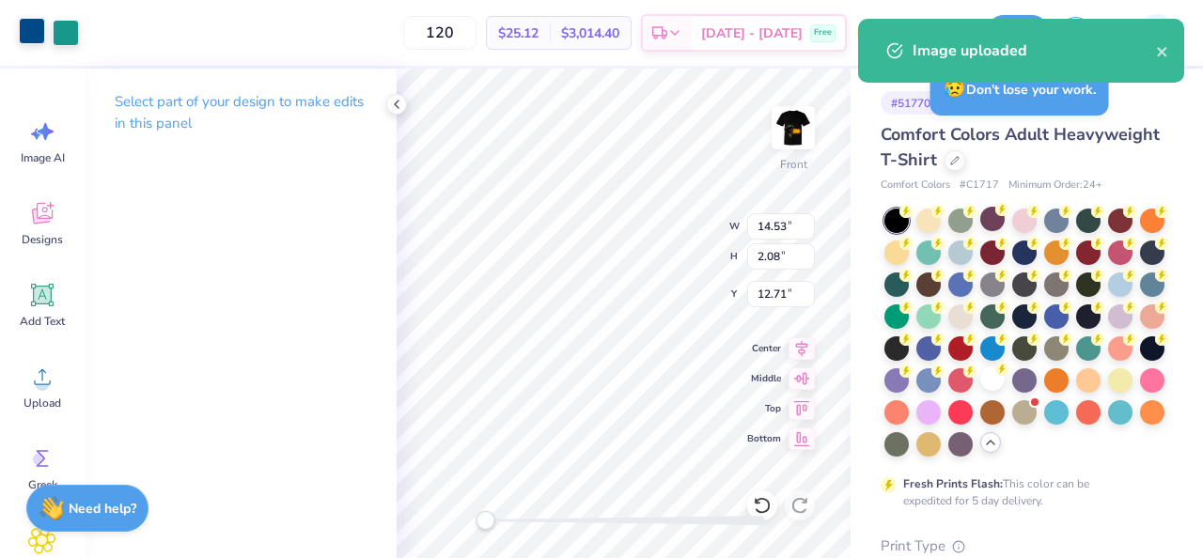
click at [34, 29] on div at bounding box center [32, 31] width 26 height 26
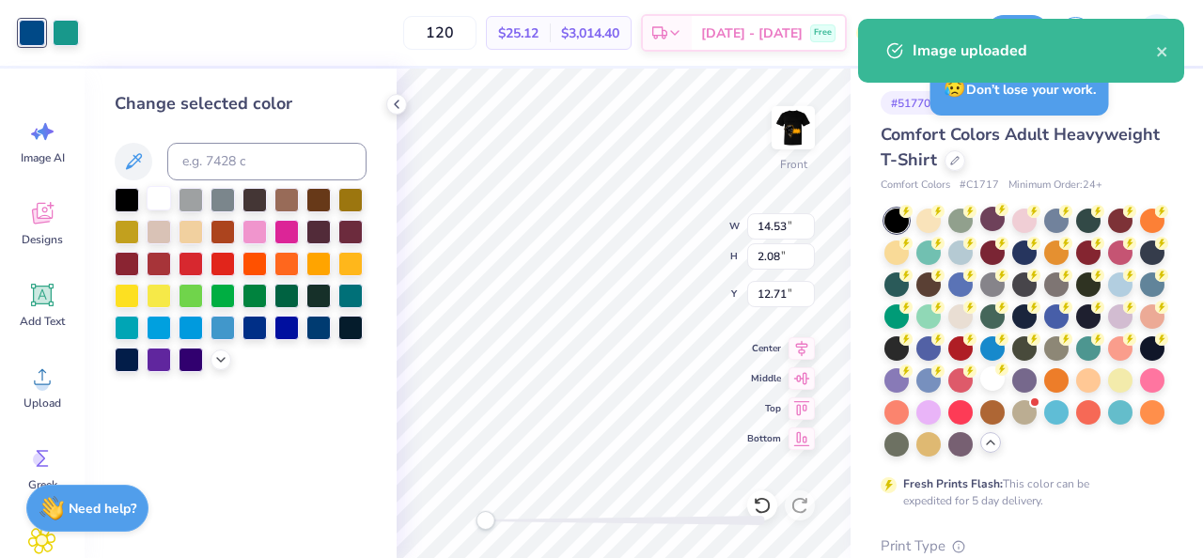
click at [164, 200] on div at bounding box center [159, 198] width 24 height 24
click at [61, 32] on div at bounding box center [66, 31] width 26 height 26
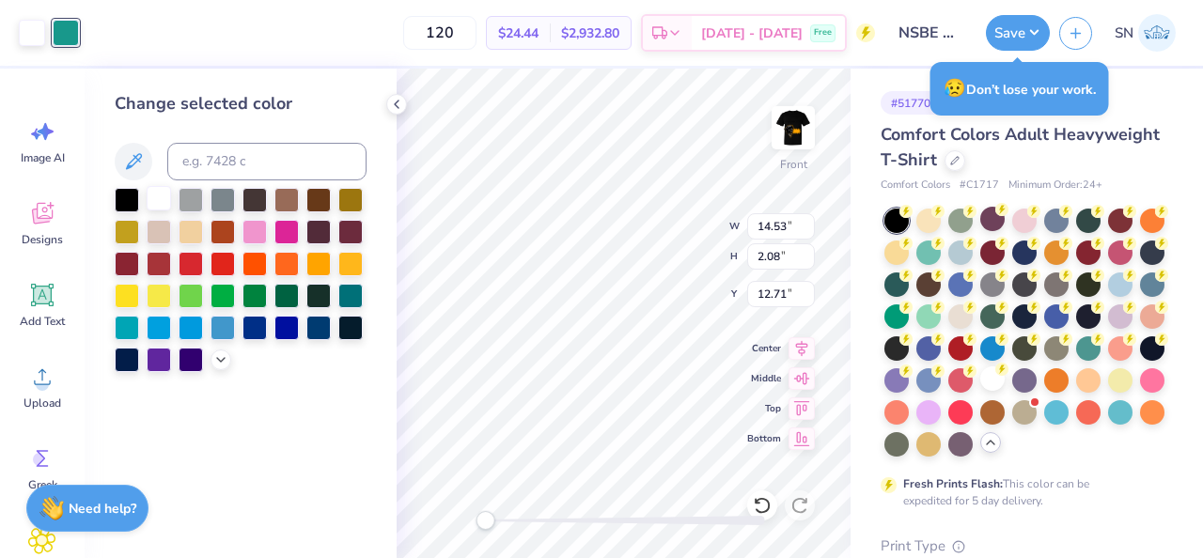
click at [162, 189] on div at bounding box center [159, 198] width 24 height 24
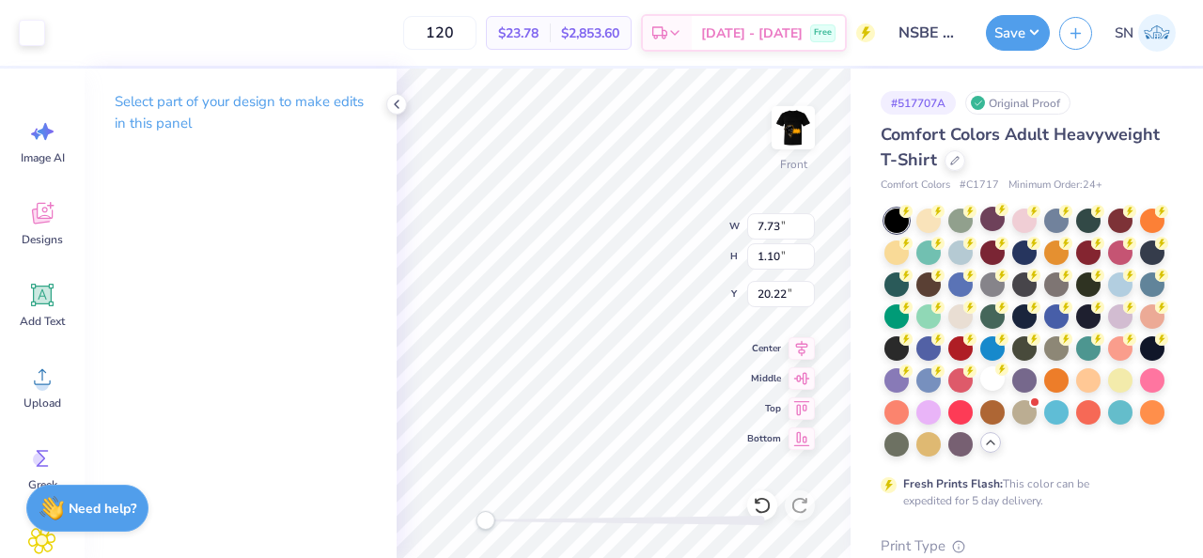
type input "7.73"
type input "1.10"
type input "20.22"
click at [25, 384] on div "Upload" at bounding box center [42, 387] width 68 height 70
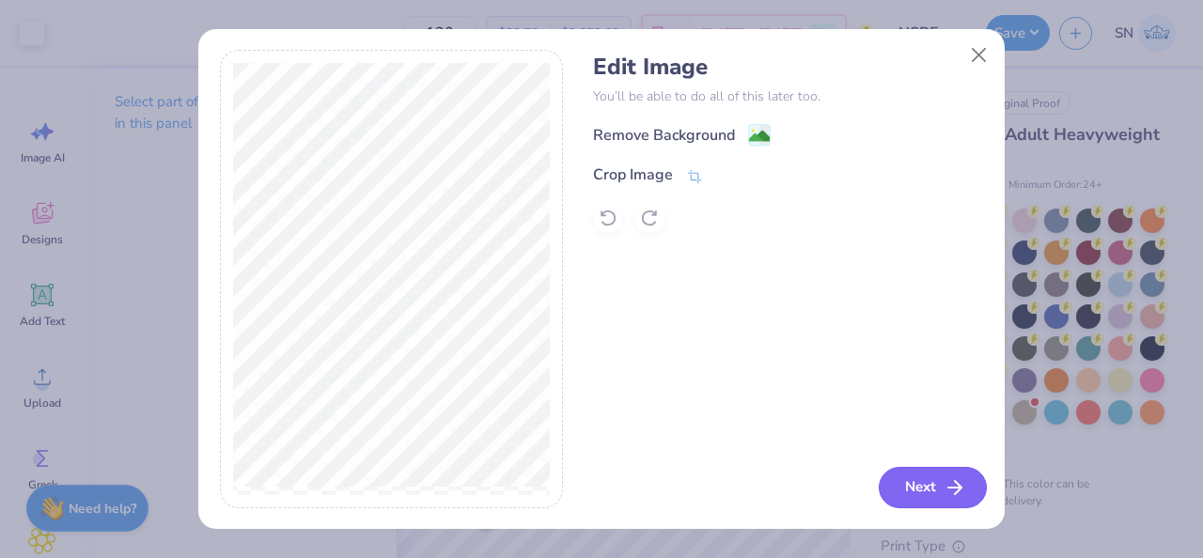
click at [918, 488] on button "Next" at bounding box center [933, 487] width 108 height 41
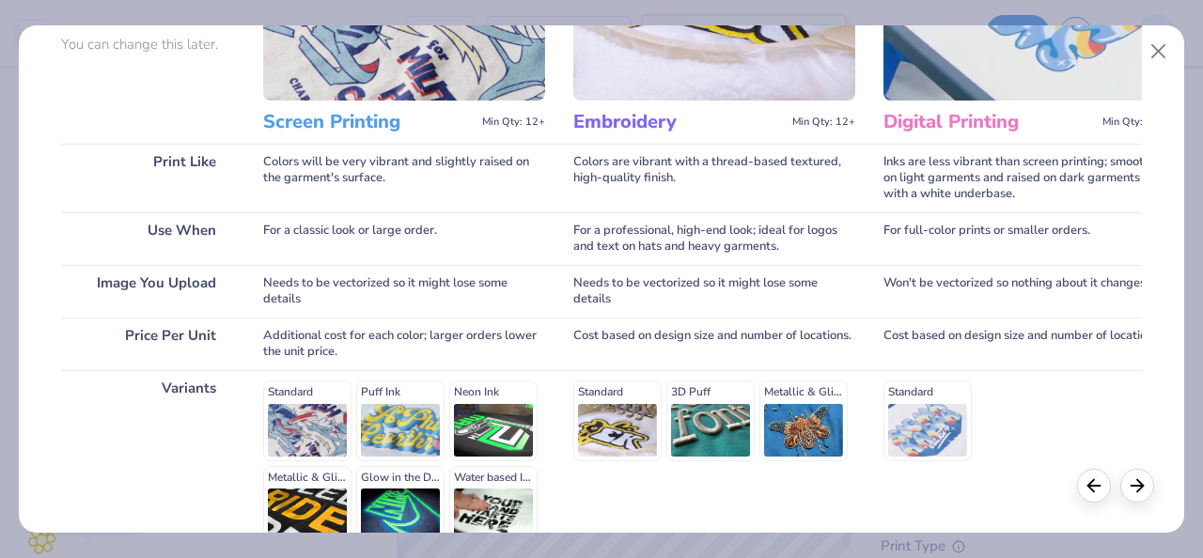
scroll to position [379, 0]
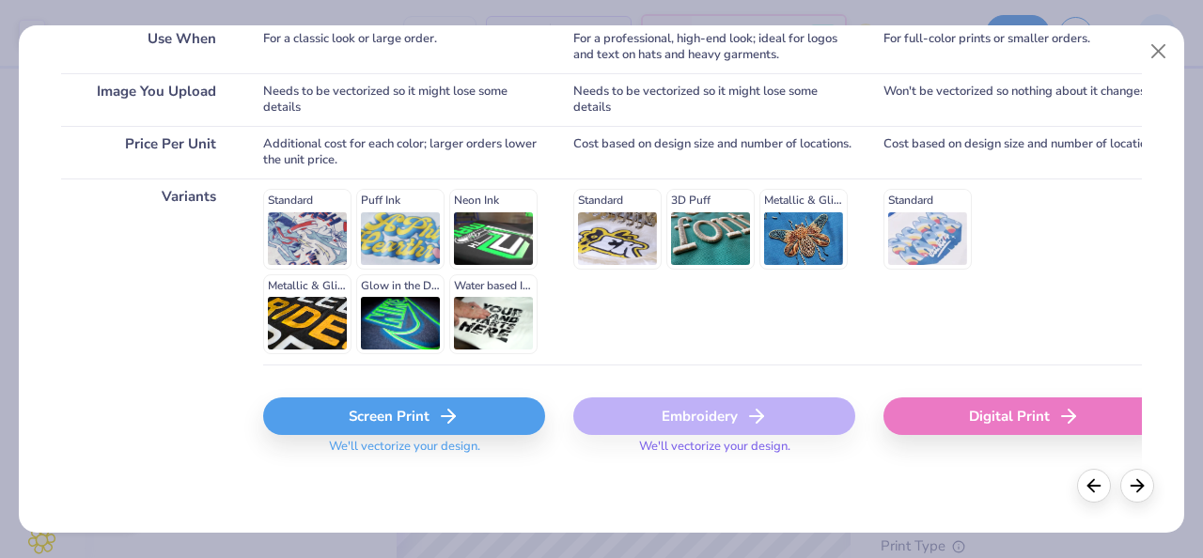
click at [473, 404] on div "Screen Print" at bounding box center [404, 417] width 282 height 38
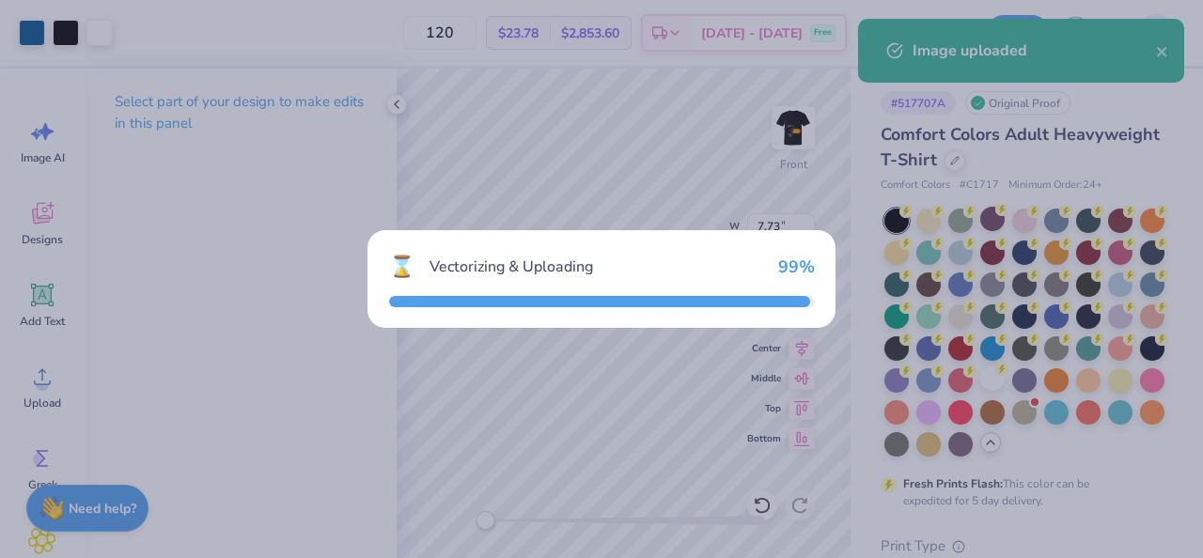
type input "14.53"
type input "4.13"
type input "11.68"
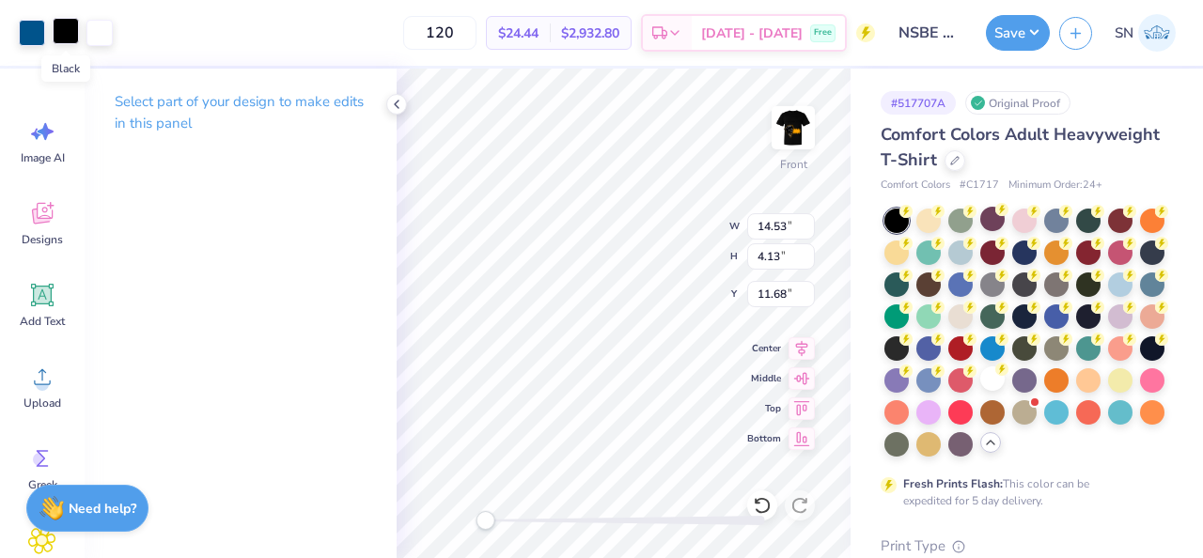
click at [66, 38] on div at bounding box center [66, 31] width 26 height 26
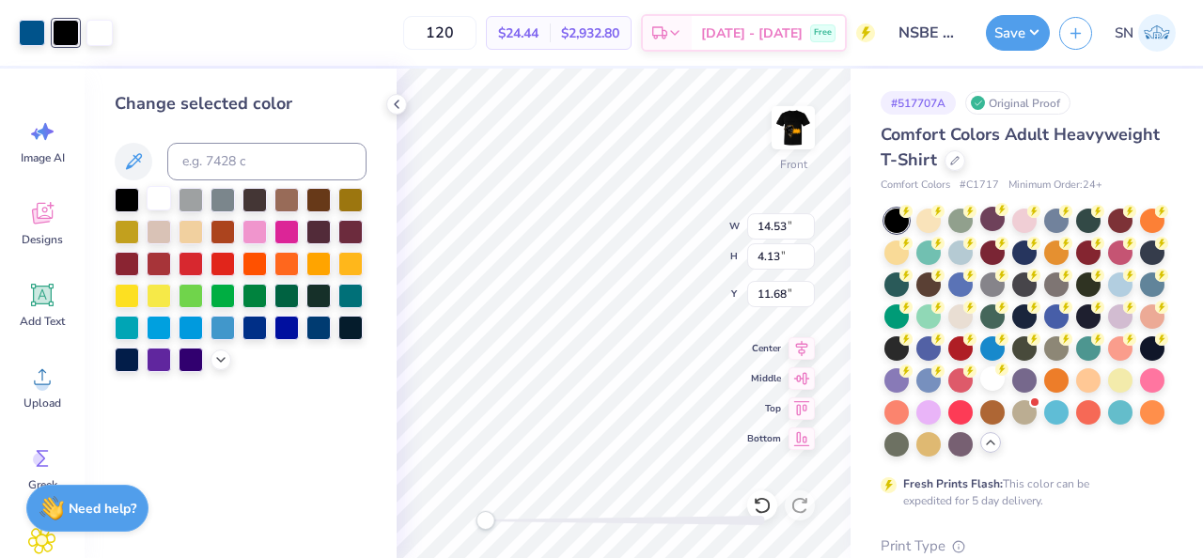
click at [157, 197] on div at bounding box center [159, 198] width 24 height 24
click at [40, 31] on div at bounding box center [32, 31] width 26 height 26
click at [131, 200] on div at bounding box center [127, 198] width 24 height 24
click at [147, 201] on div at bounding box center [159, 198] width 24 height 24
click at [131, 202] on div at bounding box center [127, 198] width 24 height 24
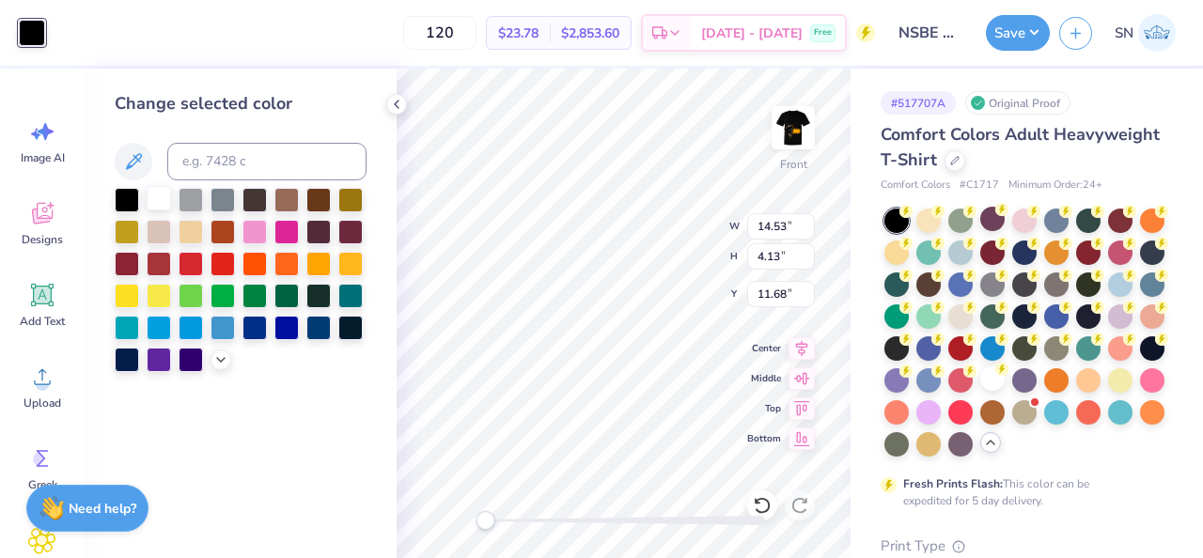
click at [160, 201] on div at bounding box center [159, 198] width 24 height 24
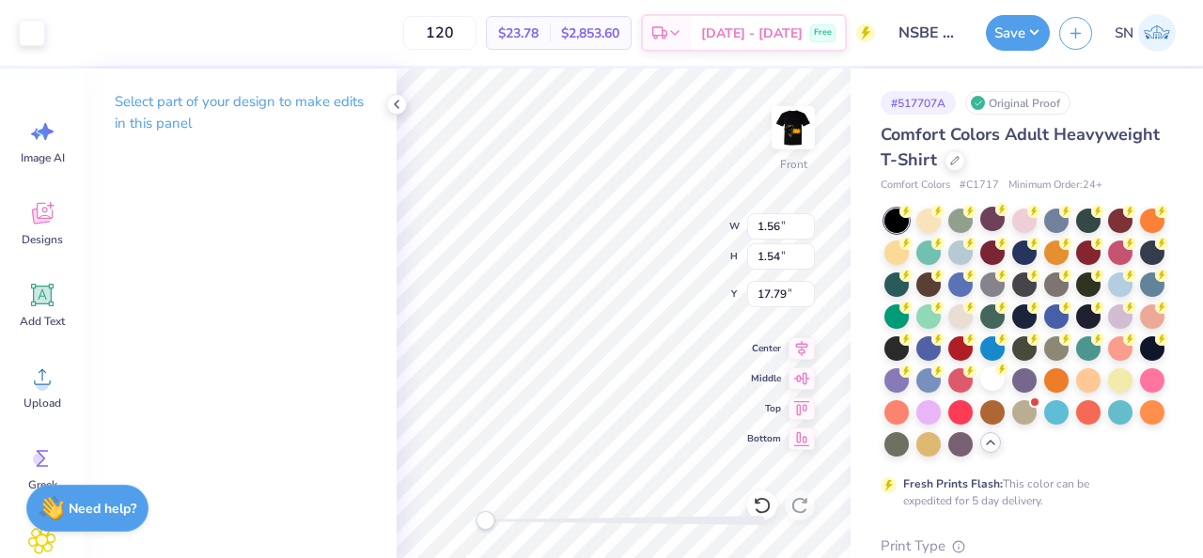
type input "1.56"
type input "1.54"
type input "17.79"
click at [761, 502] on icon at bounding box center [762, 505] width 19 height 19
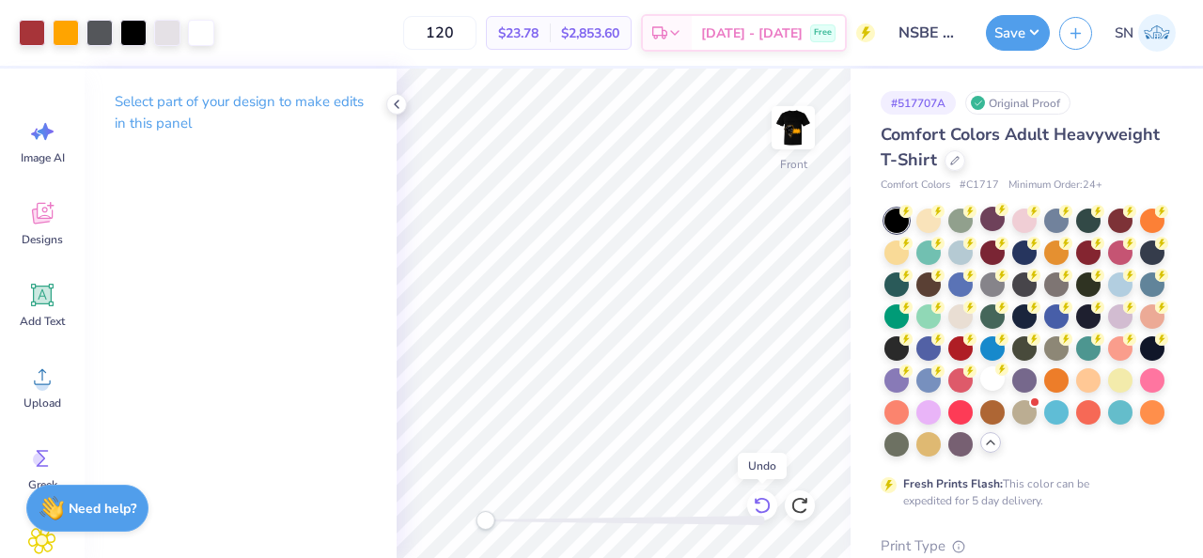
click at [761, 502] on icon at bounding box center [762, 505] width 19 height 19
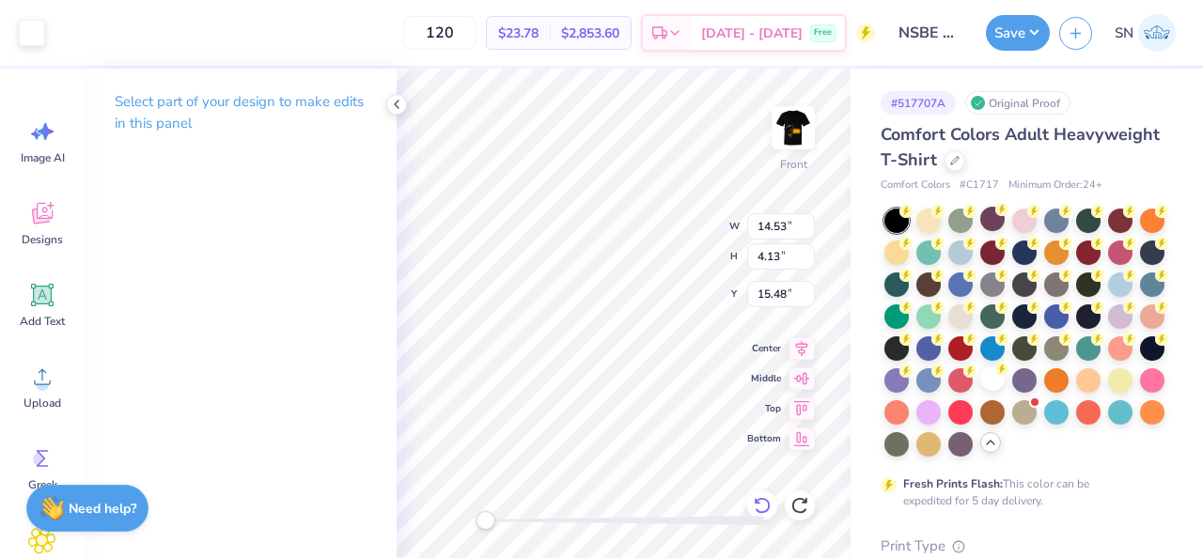
click at [766, 500] on icon at bounding box center [762, 505] width 16 height 17
type input "11.68"
click at [765, 503] on icon at bounding box center [762, 505] width 19 height 19
click at [764, 504] on icon at bounding box center [762, 505] width 19 height 19
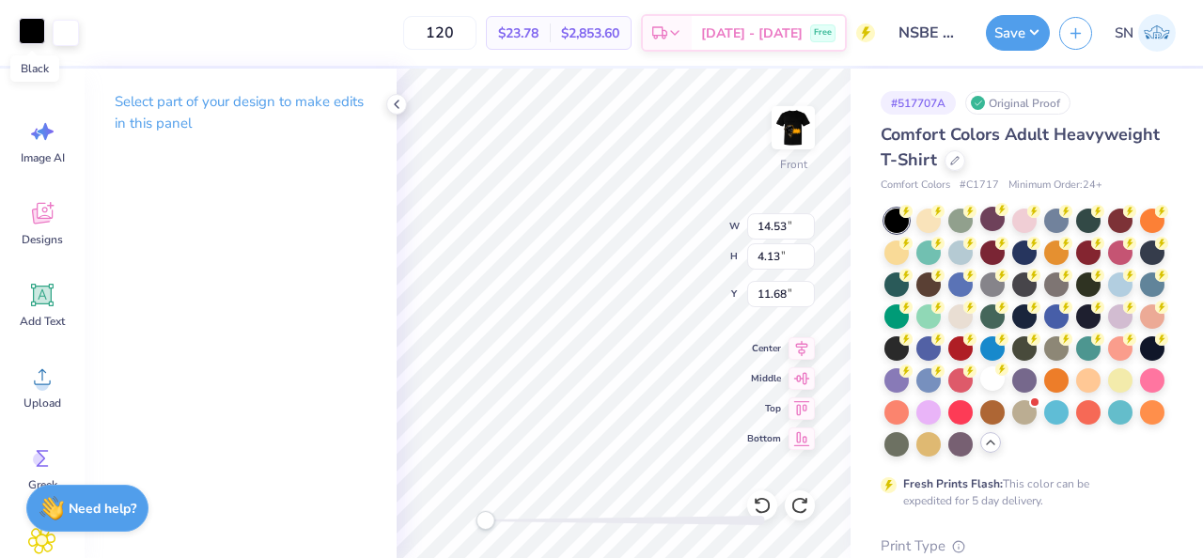
click at [30, 37] on div at bounding box center [32, 31] width 26 height 26
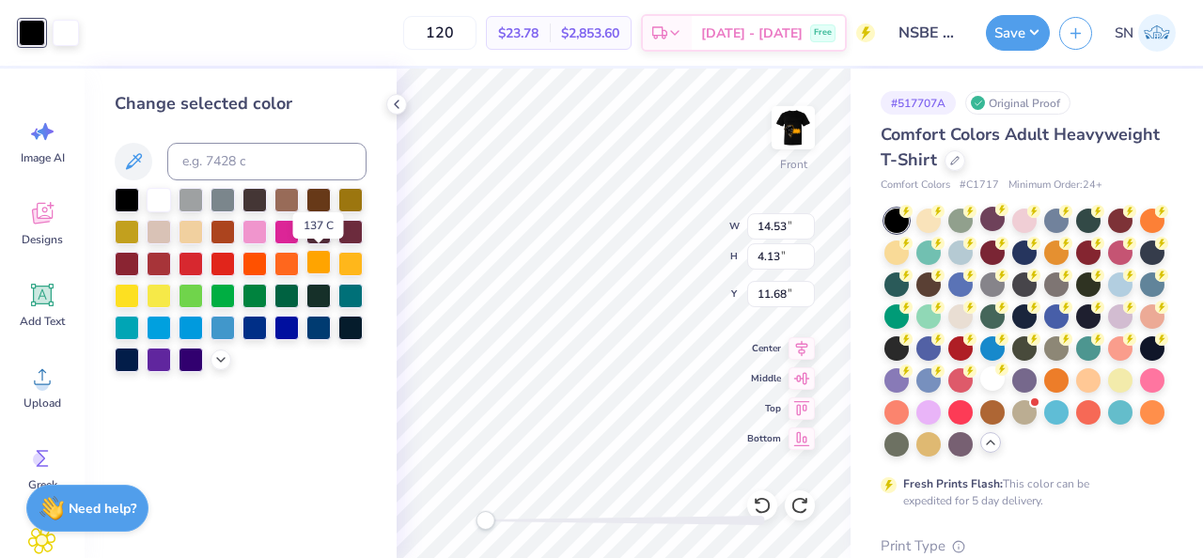
click at [310, 268] on div at bounding box center [318, 262] width 24 height 24
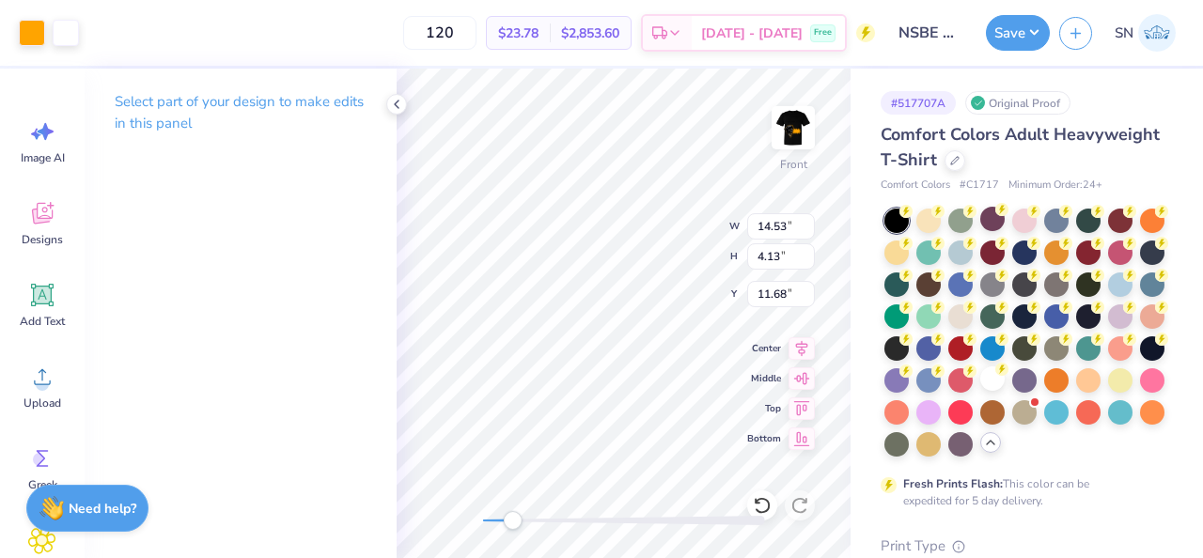
drag, startPoint x: 492, startPoint y: 522, endPoint x: 512, endPoint y: 522, distance: 20.7
click at [512, 522] on div "Accessibility label" at bounding box center [512, 520] width 19 height 19
click at [516, 523] on div "Accessibility label" at bounding box center [512, 520] width 19 height 19
type input "3.08"
type input "0.88"
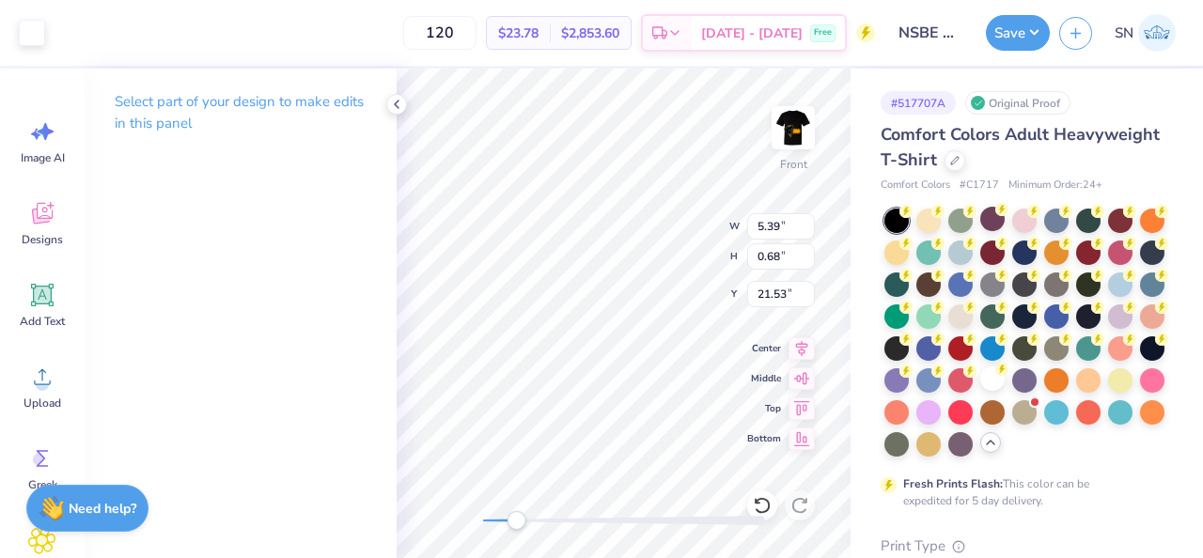
type input "21.32"
type input "5.39"
type input "0.68"
type input "21.44"
type input "2.44"
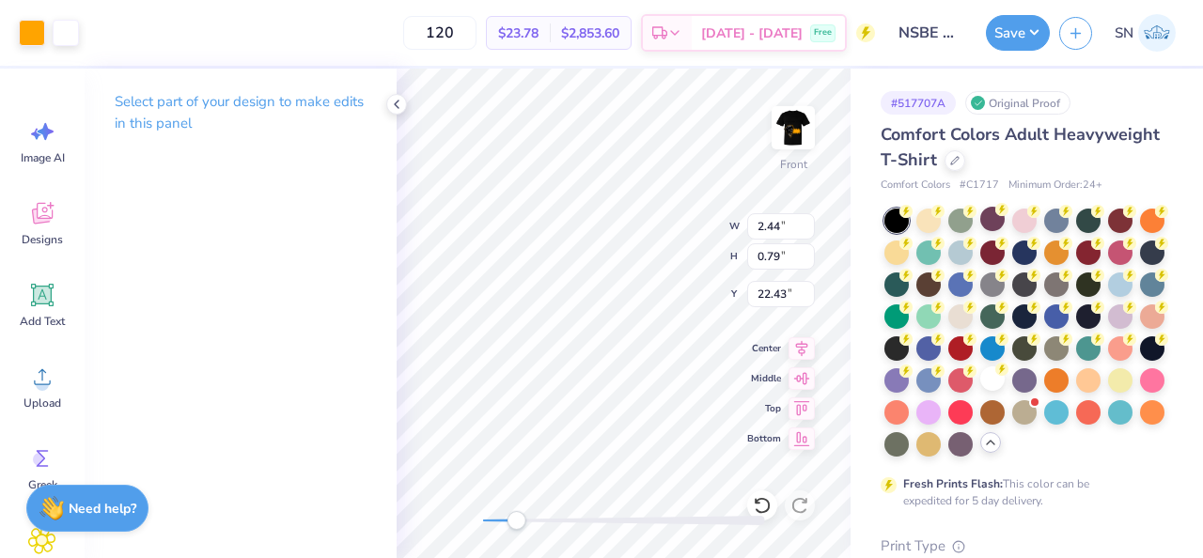
type input "0.79"
type input "22.43"
type input "1.10"
type input "0.96"
type input "5.39"
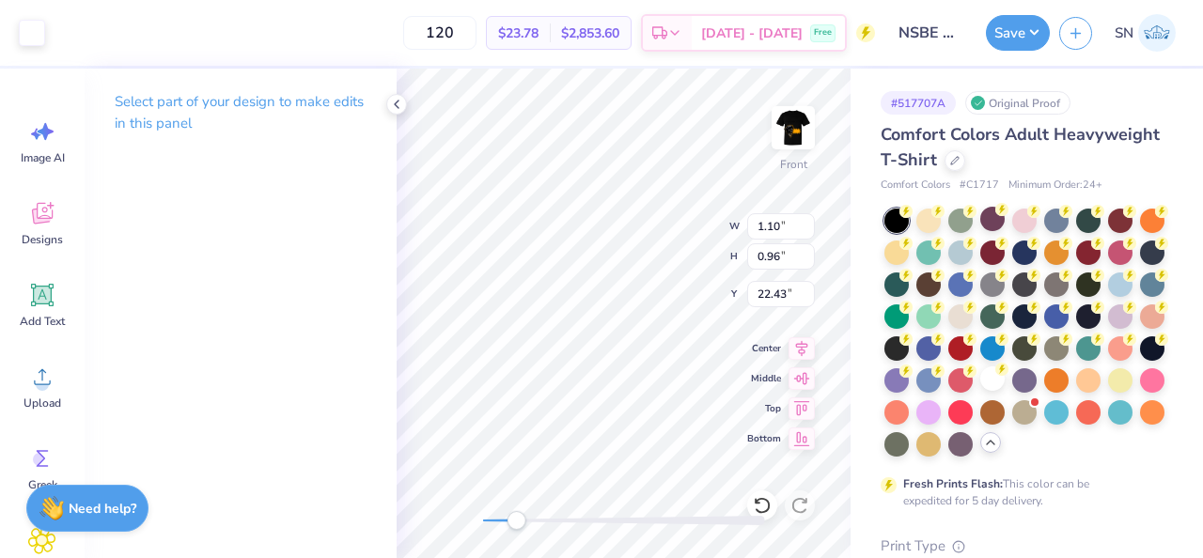
type input "0.68"
type input "21.54"
type input "4.62"
type input "1.07"
type input "22.38"
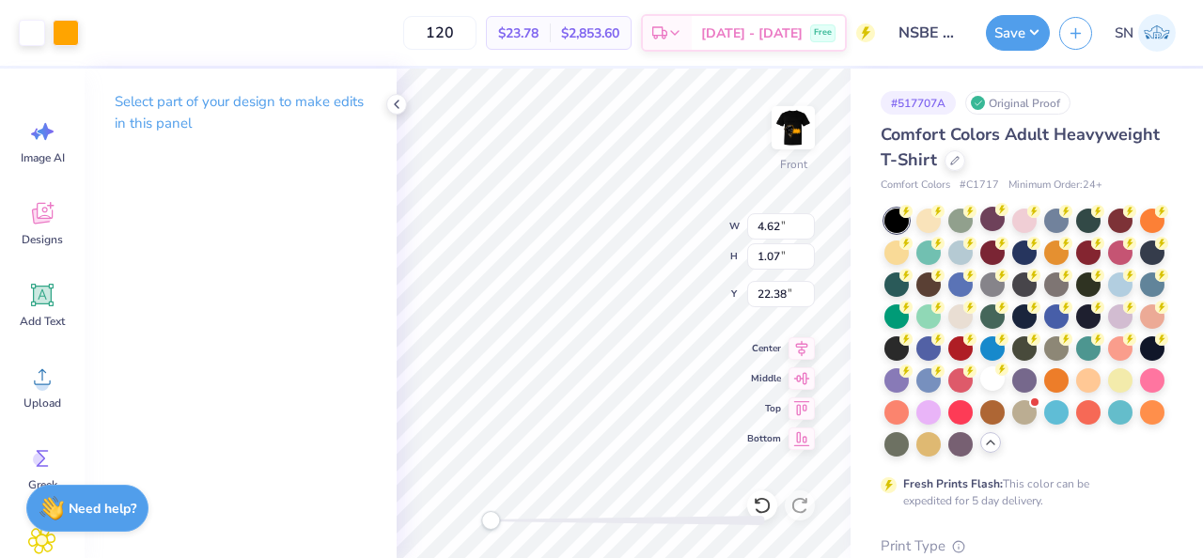
drag, startPoint x: 525, startPoint y: 516, endPoint x: 488, endPoint y: 518, distance: 37.6
click at [488, 518] on div at bounding box center [624, 520] width 282 height 9
click at [31, 36] on div at bounding box center [32, 31] width 26 height 26
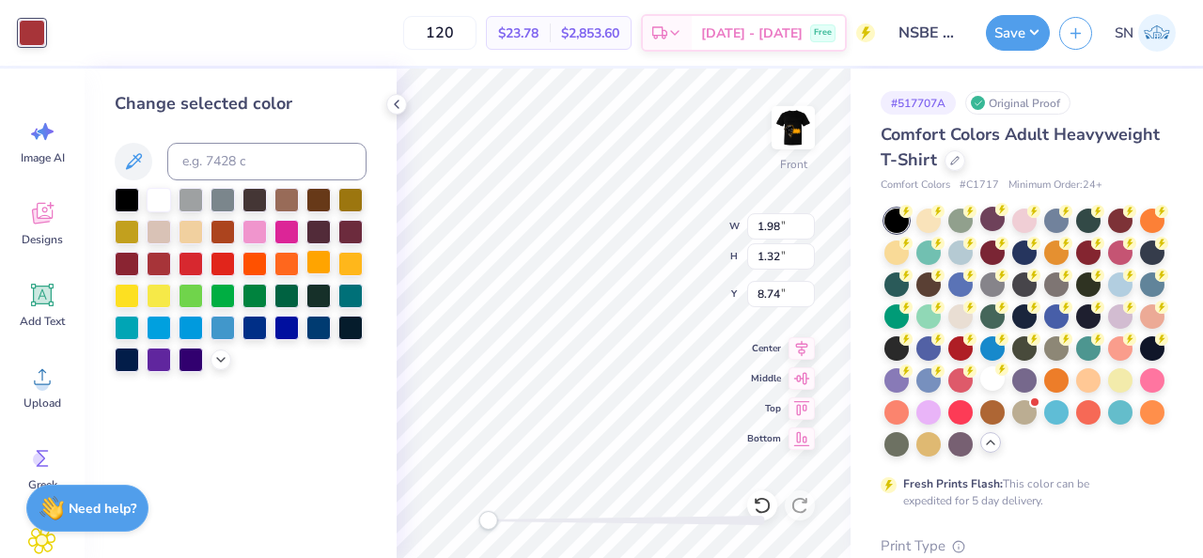
click at [321, 269] on div at bounding box center [318, 262] width 24 height 24
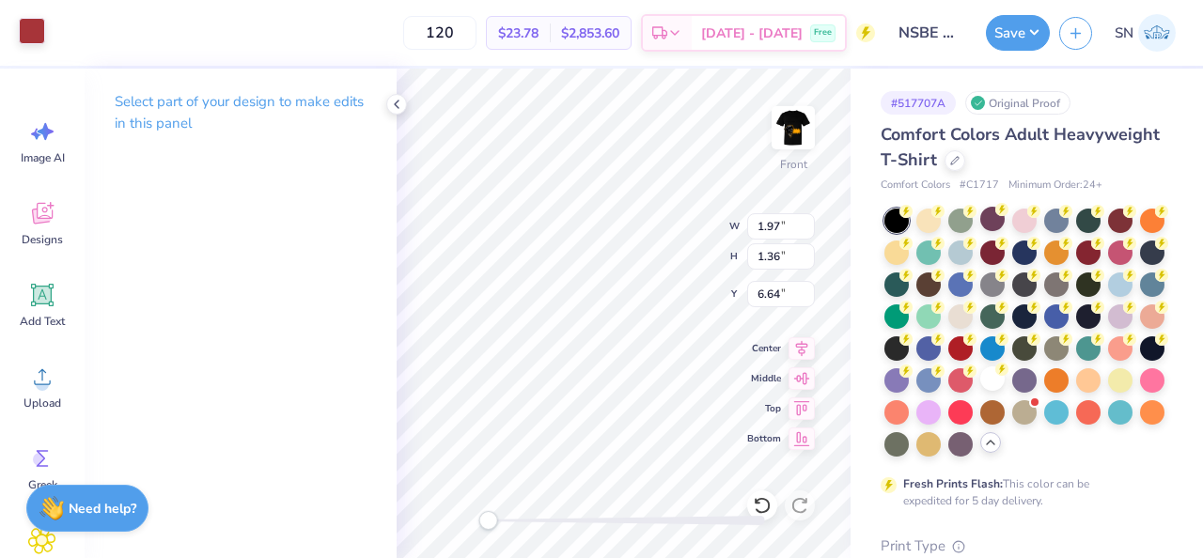
click at [45, 39] on div at bounding box center [32, 31] width 26 height 26
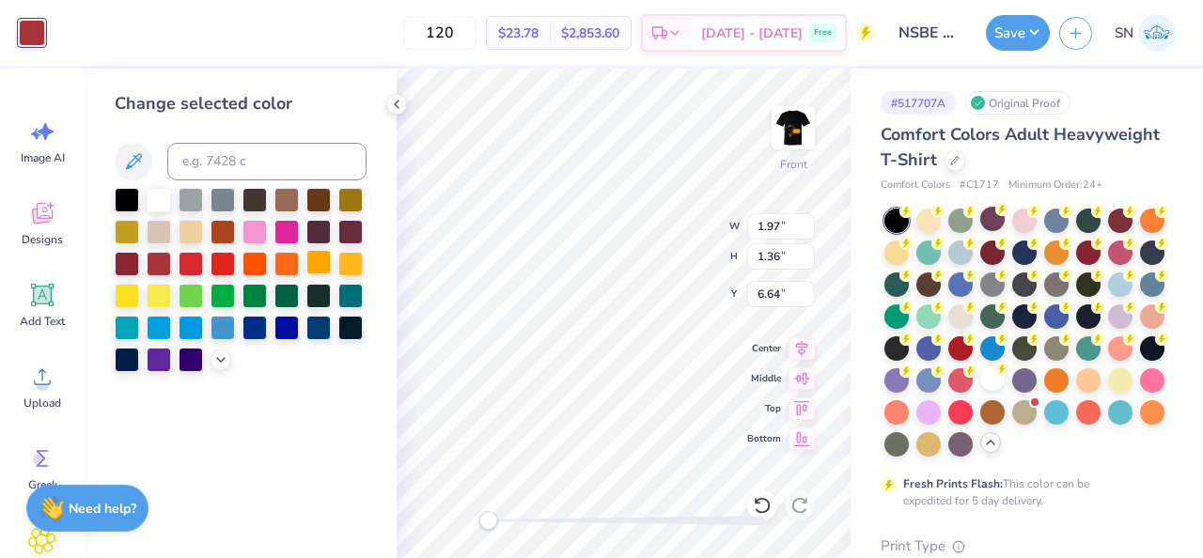
click at [326, 263] on div at bounding box center [318, 262] width 24 height 24
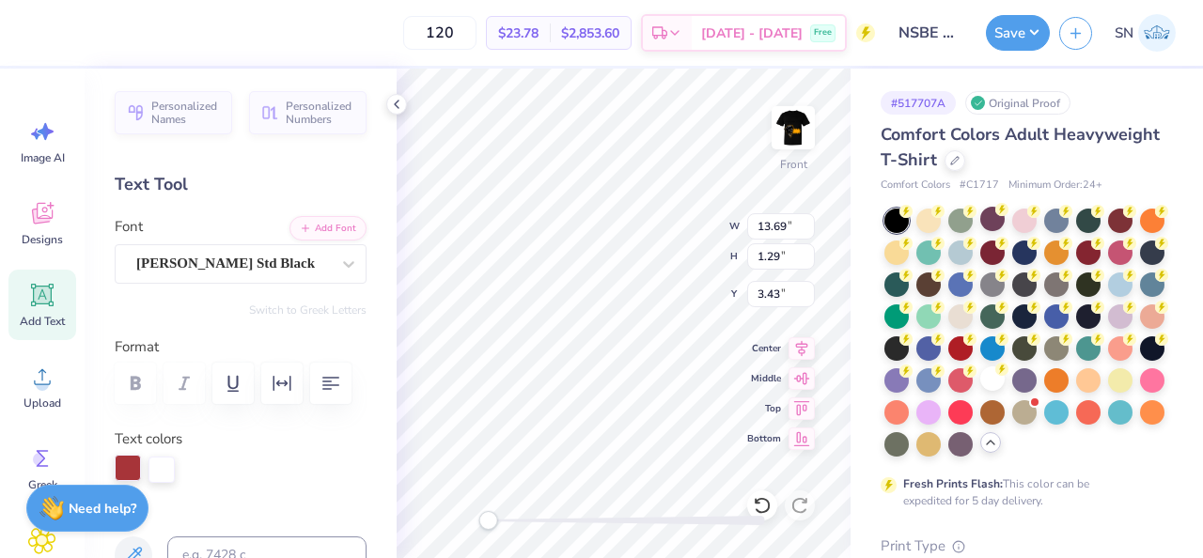
click at [125, 458] on div at bounding box center [128, 468] width 26 height 26
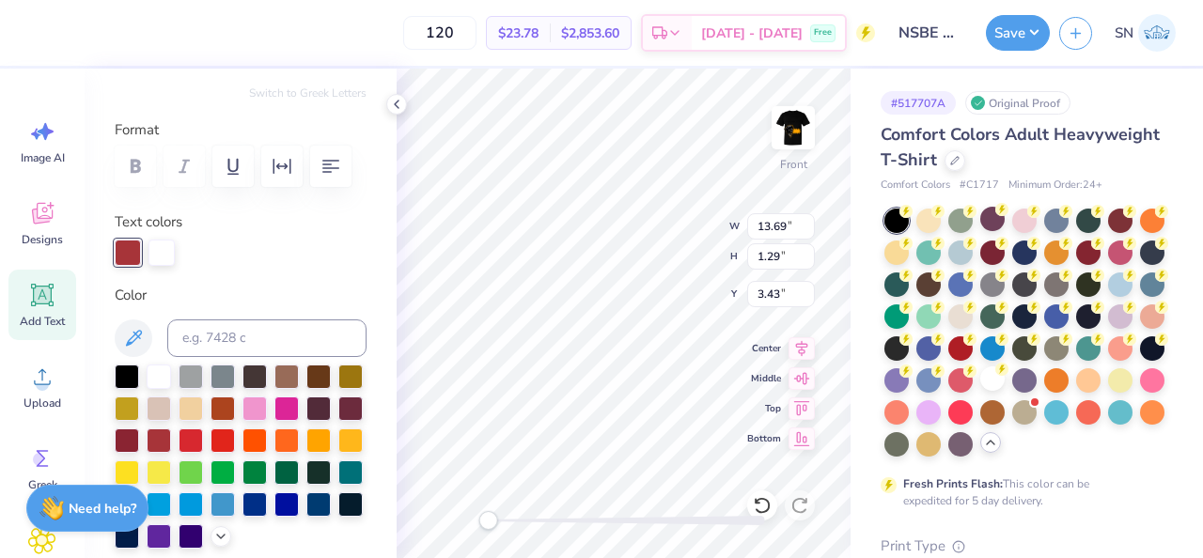
scroll to position [228, 0]
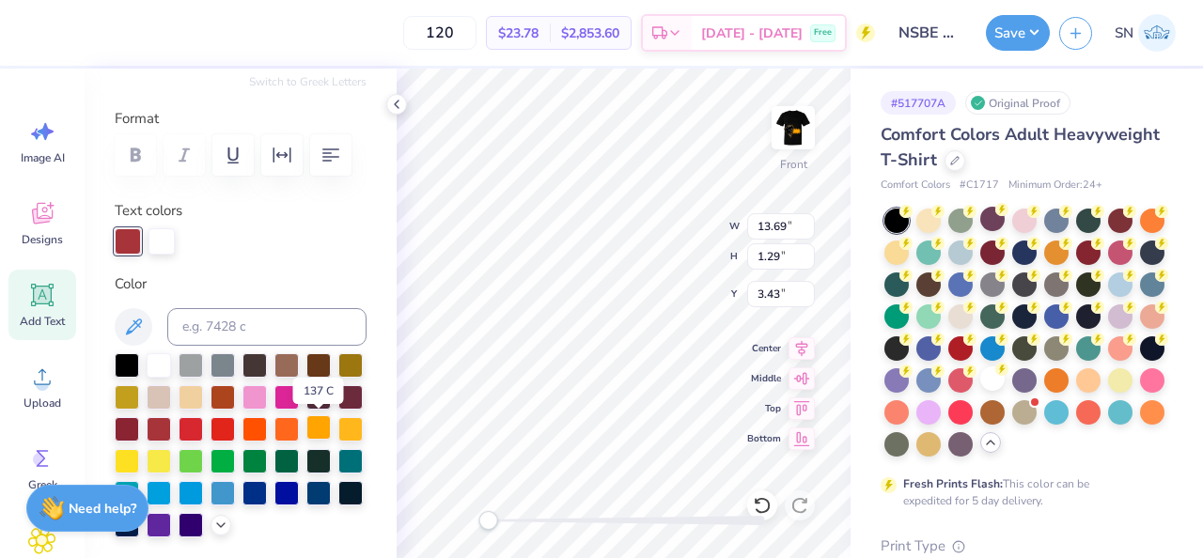
click at [323, 430] on div at bounding box center [318, 427] width 24 height 24
click at [316, 426] on div at bounding box center [318, 427] width 24 height 24
click at [386, 155] on div "Personalized Names Personalized Numbers Text Tool Add Font Font Cooper Std Blac…" at bounding box center [241, 314] width 312 height 490
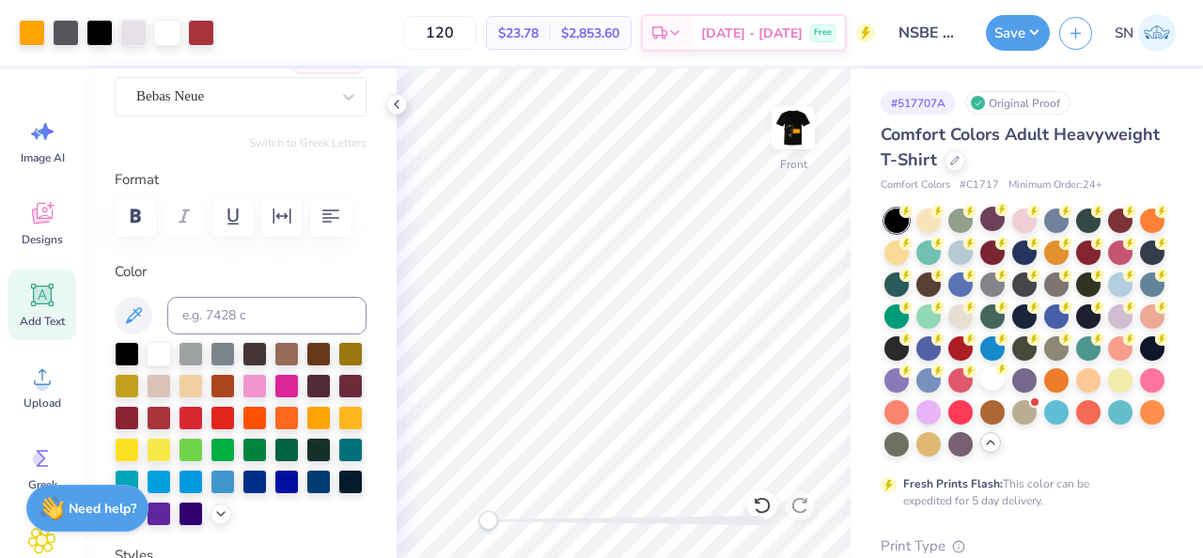
scroll to position [136, 0]
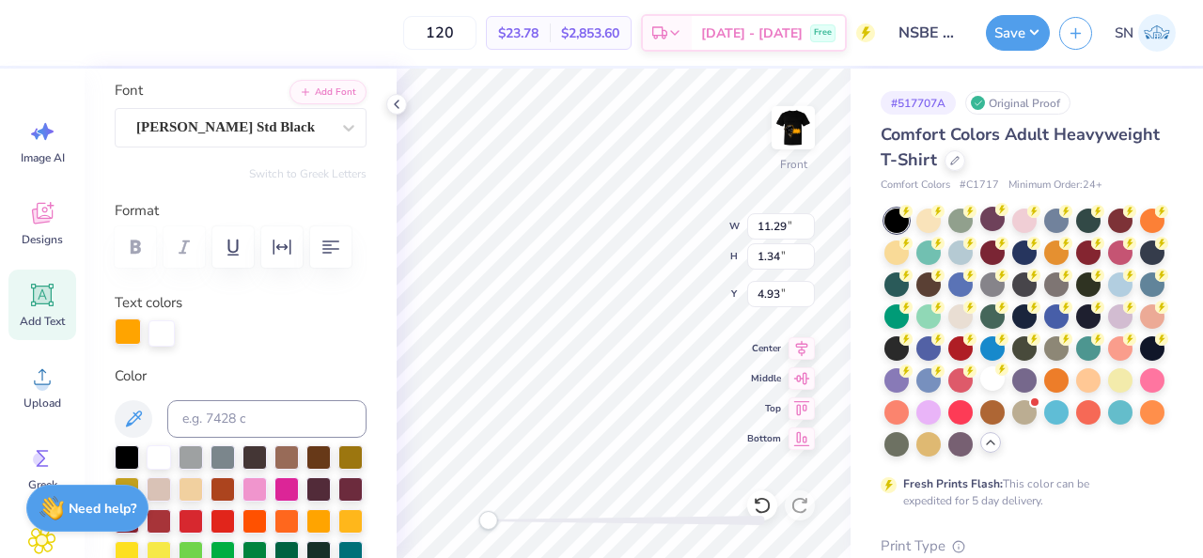
click at [133, 333] on div at bounding box center [128, 332] width 26 height 26
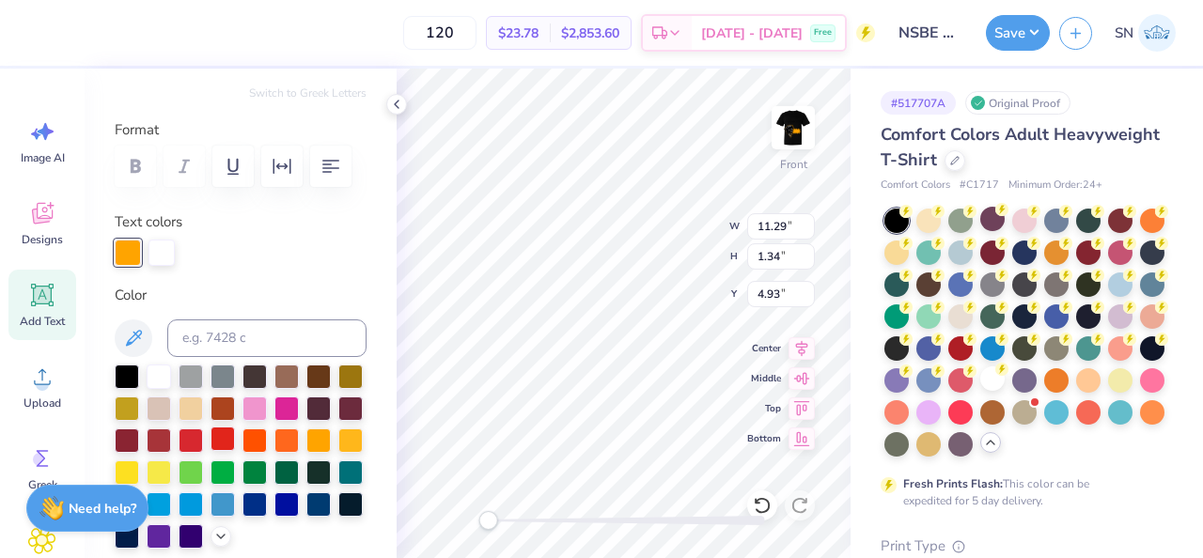
scroll to position [225, 0]
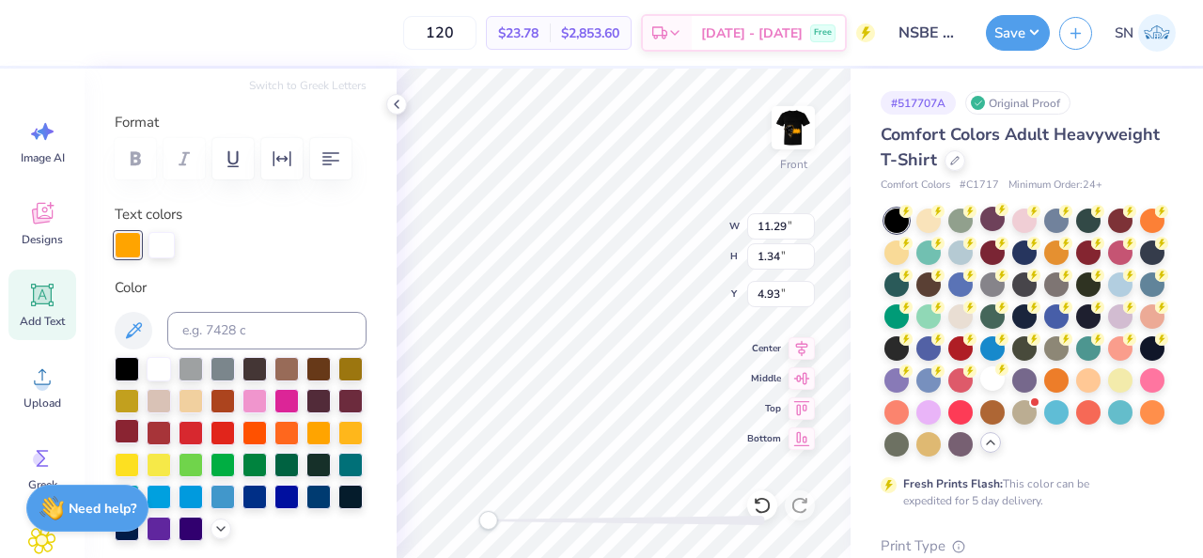
click at [132, 437] on div at bounding box center [127, 431] width 24 height 24
type textarea "H"
type textarea "O"
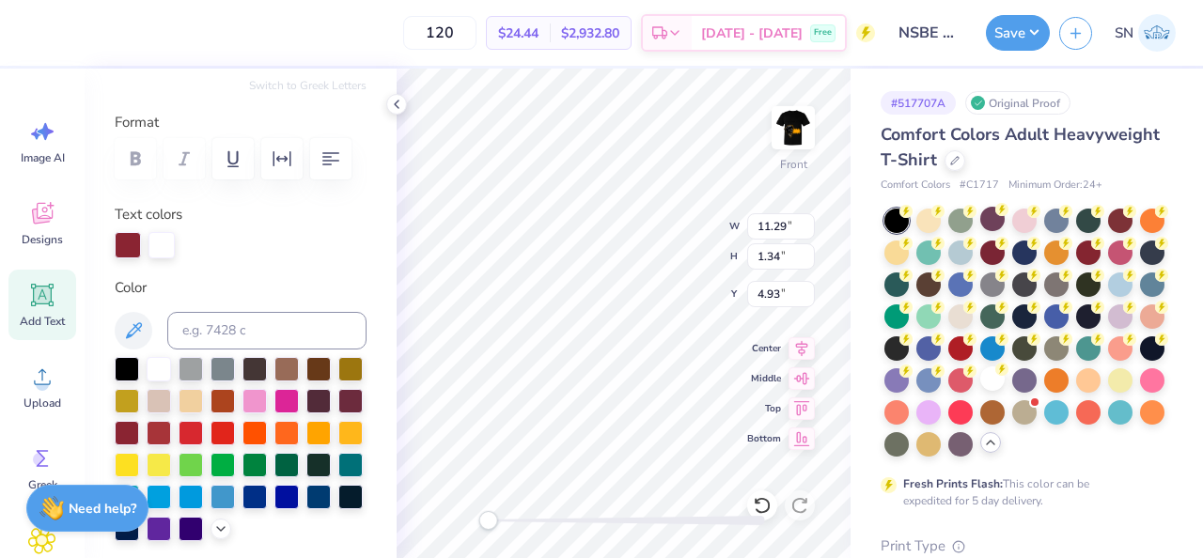
type textarea "HOW DEEP?"
type input "5.69"
type input "0.71"
type input "12.72"
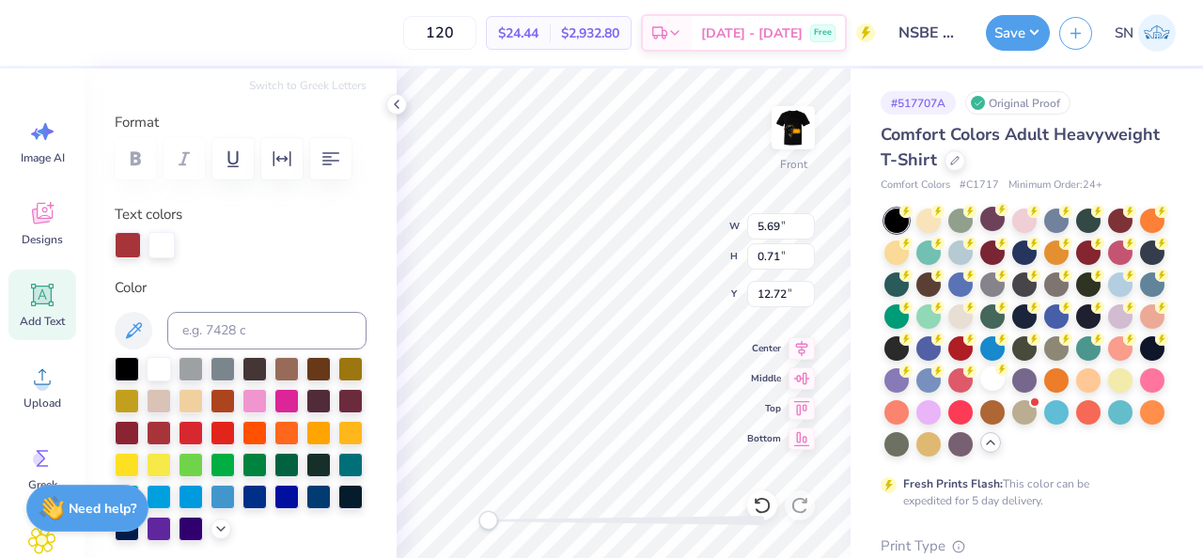
scroll to position [0, 0]
type textarea "F"
type textarea "FIVE DEEP!"
click at [130, 431] on div at bounding box center [127, 431] width 24 height 24
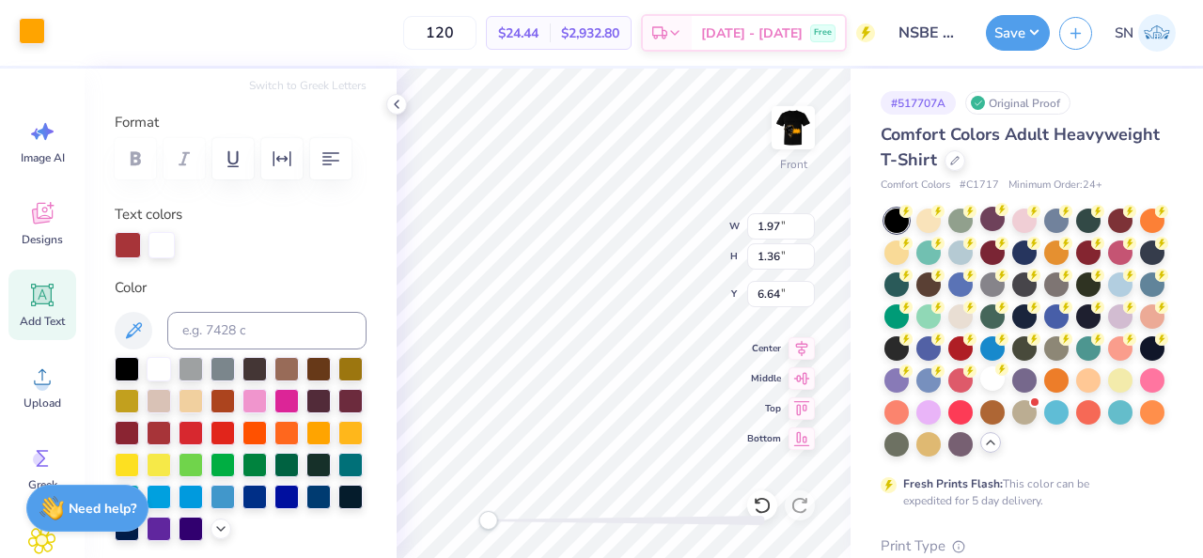
click at [29, 32] on div at bounding box center [32, 31] width 26 height 26
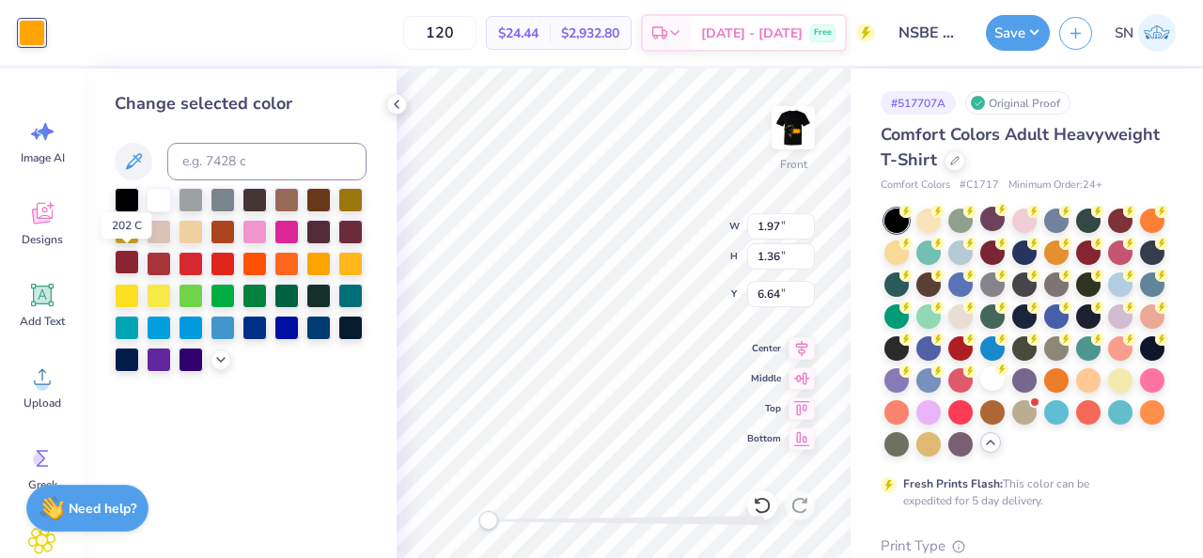
click at [131, 270] on div at bounding box center [127, 262] width 24 height 24
click at [689, 227] on div "Front W 1.97 1.97 " H 1.36 1.36 " Y 6.64 6.64 " Center Middle Top Bottom" at bounding box center [624, 314] width 454 height 490
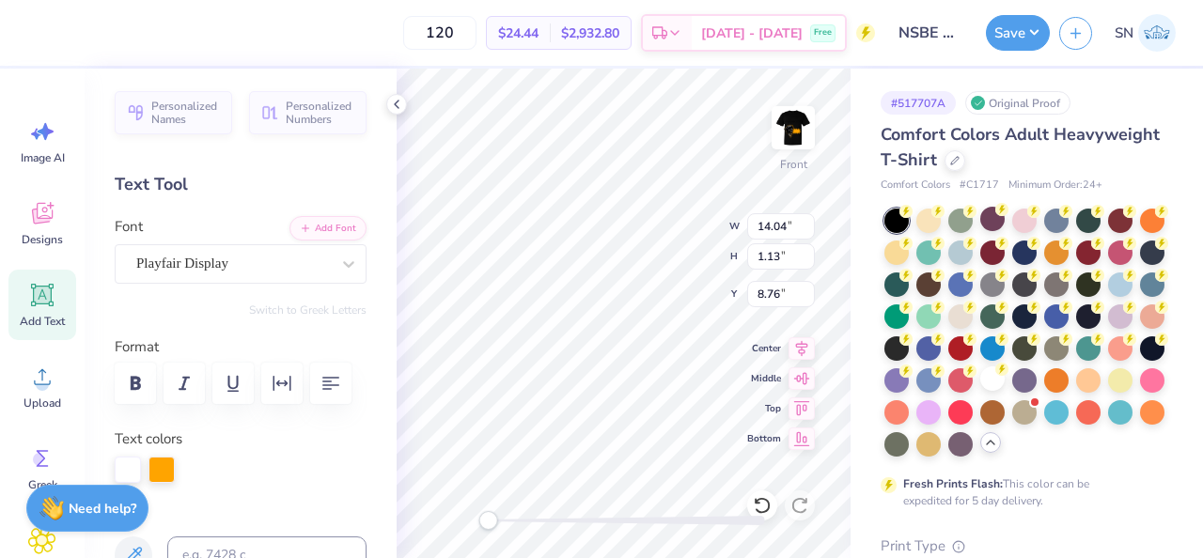
click at [697, 229] on div "Front W 14.04 14.04 " H 1.13 1.13 " Y 8.76 8.76 " Center Middle Top Bottom" at bounding box center [624, 314] width 454 height 490
click at [29, 34] on div at bounding box center [32, 31] width 26 height 26
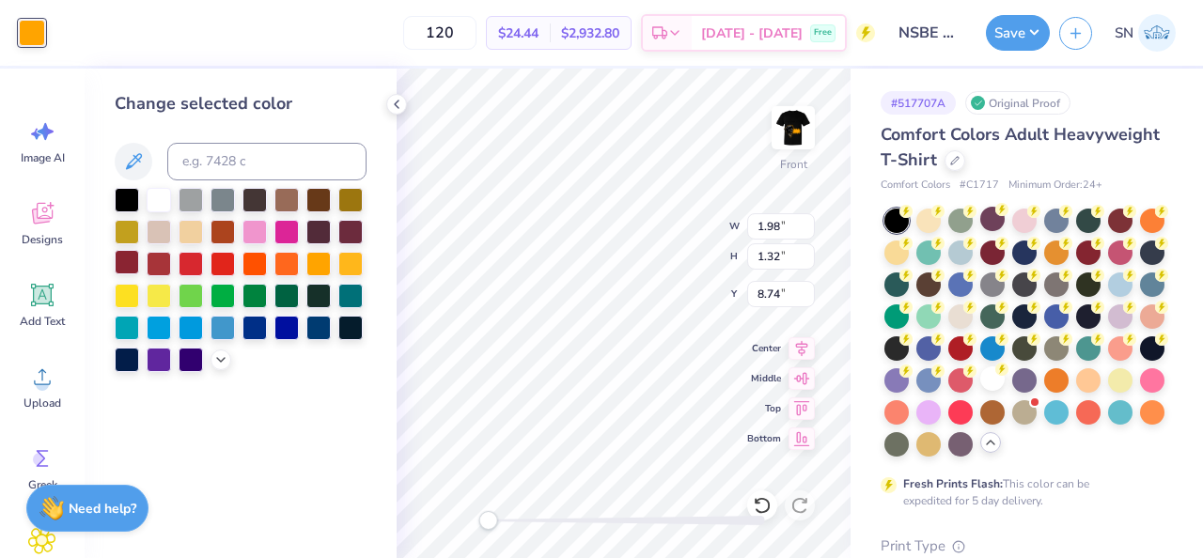
click at [130, 263] on div at bounding box center [127, 262] width 24 height 24
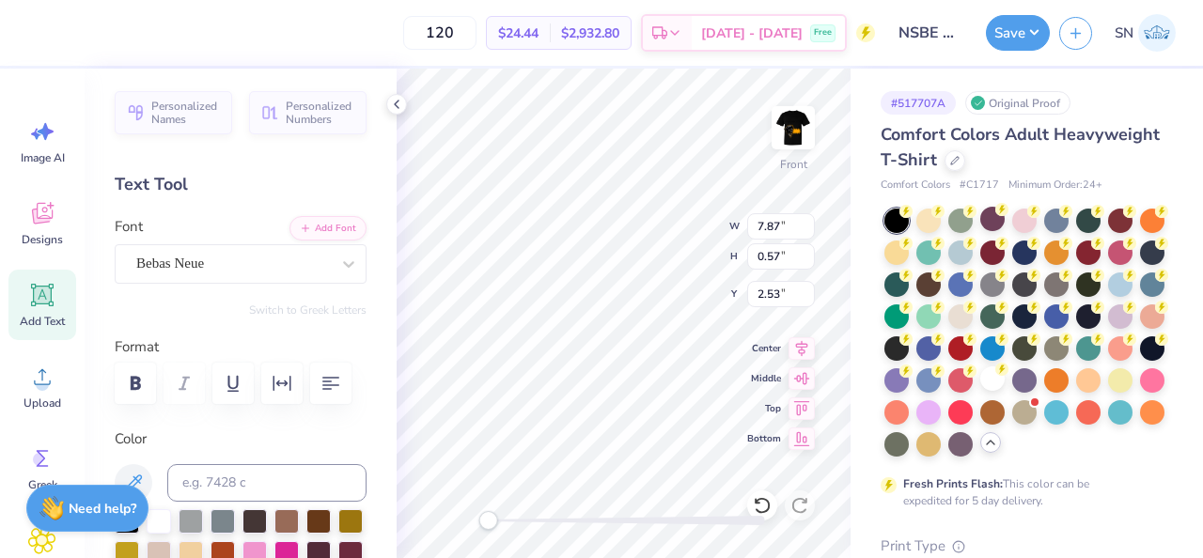
scroll to position [0, 0]
type textarea "OUr sponsors"
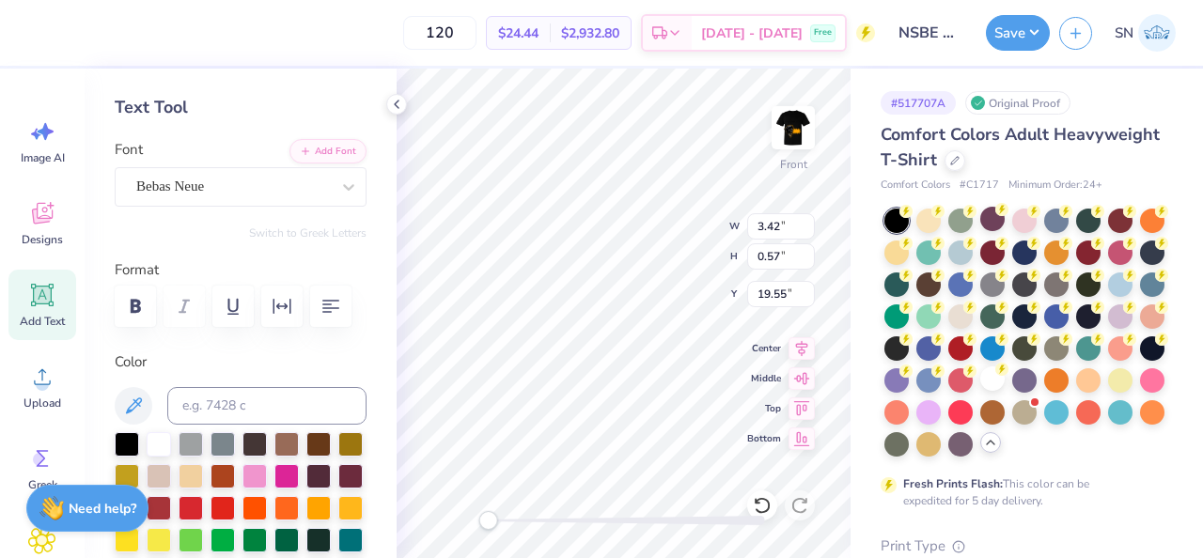
scroll to position [112, 0]
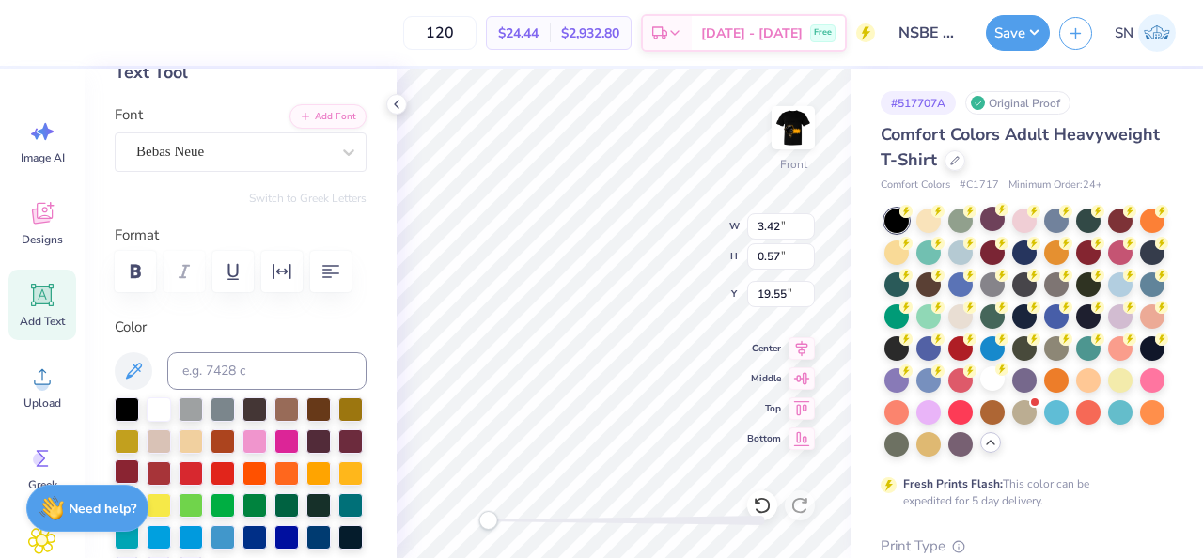
click at [127, 469] on div at bounding box center [127, 472] width 24 height 24
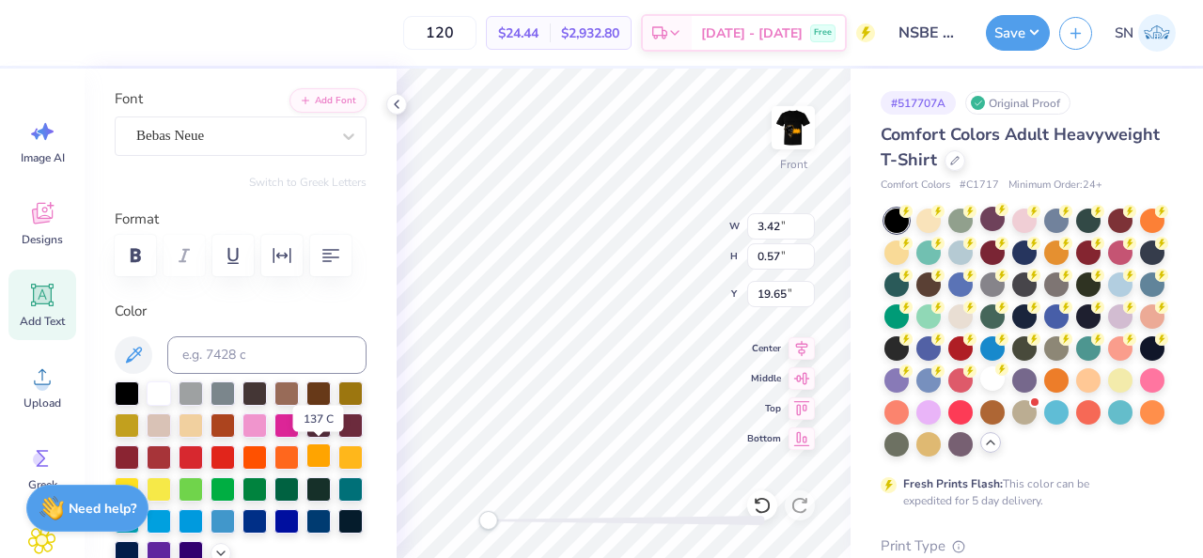
click at [325, 446] on div at bounding box center [318, 456] width 24 height 24
click at [65, 29] on div at bounding box center [66, 31] width 26 height 26
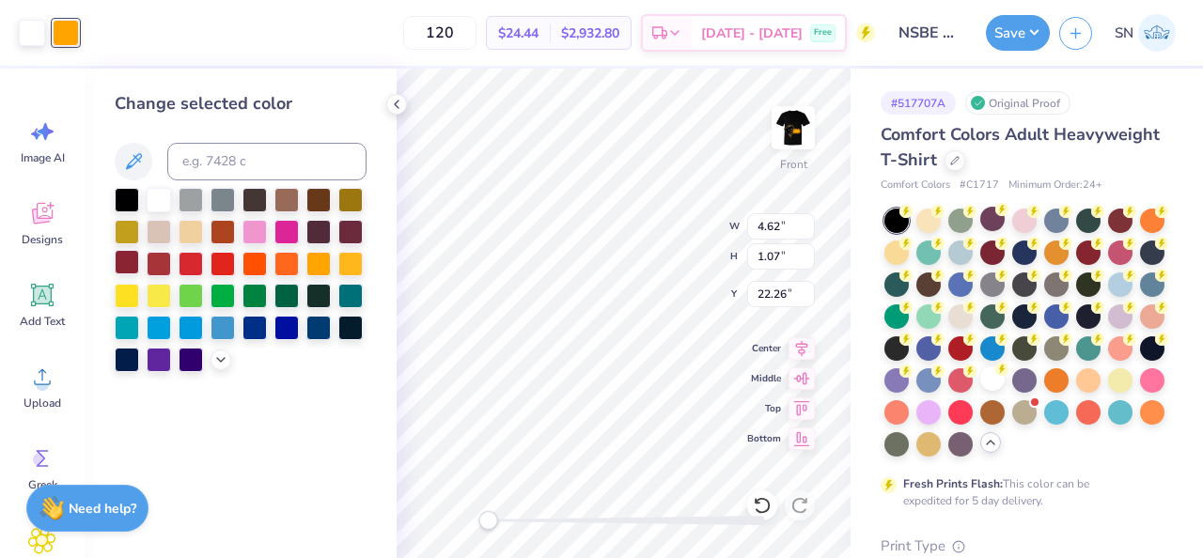
click at [133, 260] on div at bounding box center [127, 262] width 24 height 24
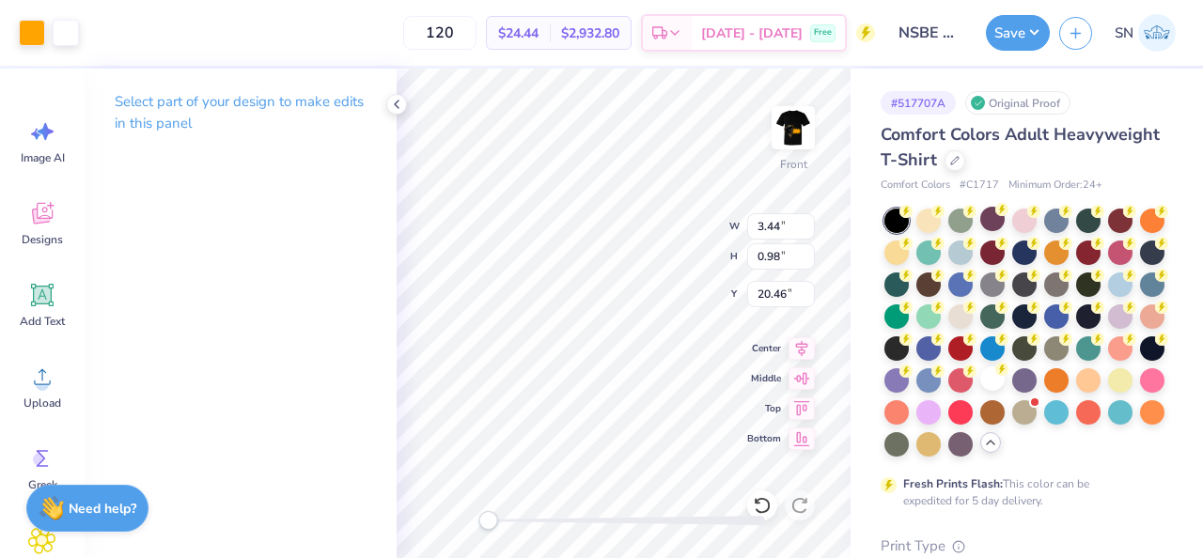
type input "3.44"
type input "0.98"
type input "20.46"
click at [33, 34] on div at bounding box center [32, 31] width 26 height 26
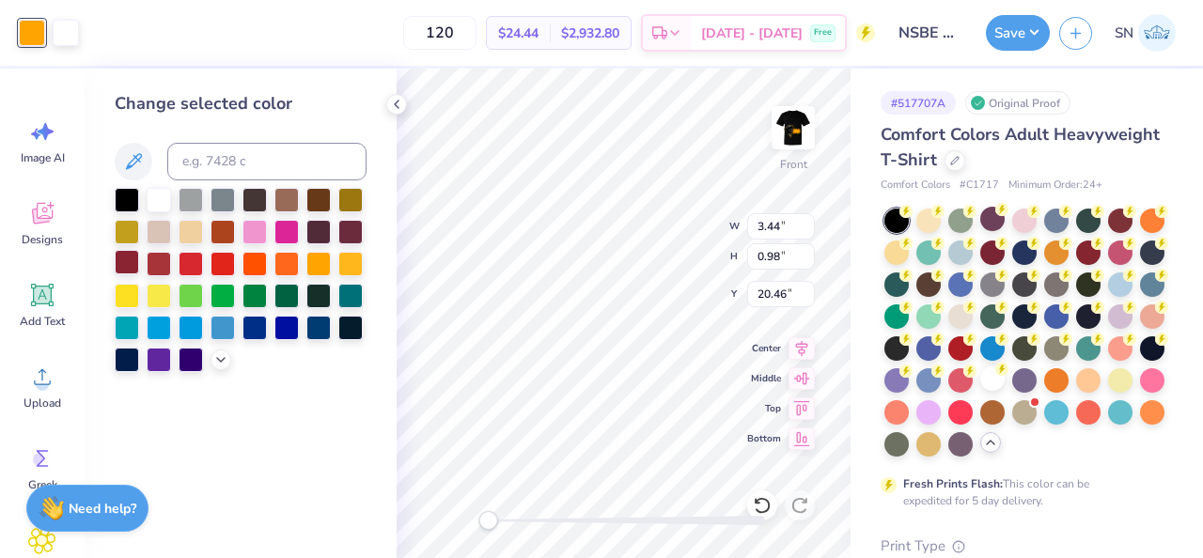
click at [119, 261] on div at bounding box center [127, 262] width 24 height 24
click at [388, 391] on div "Change selected color" at bounding box center [241, 314] width 312 height 490
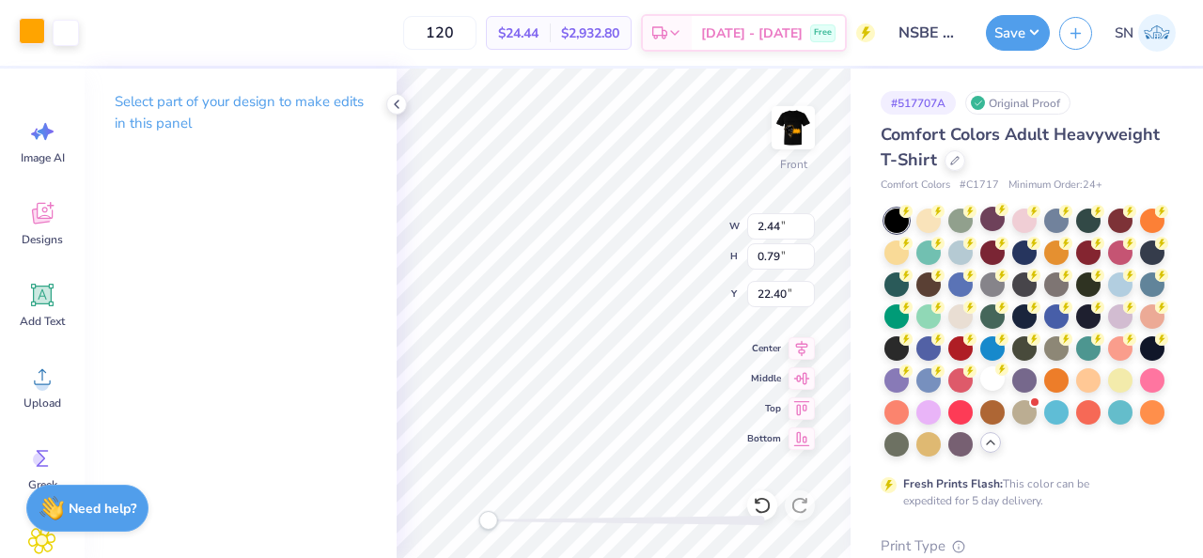
click at [28, 43] on div at bounding box center [32, 31] width 26 height 26
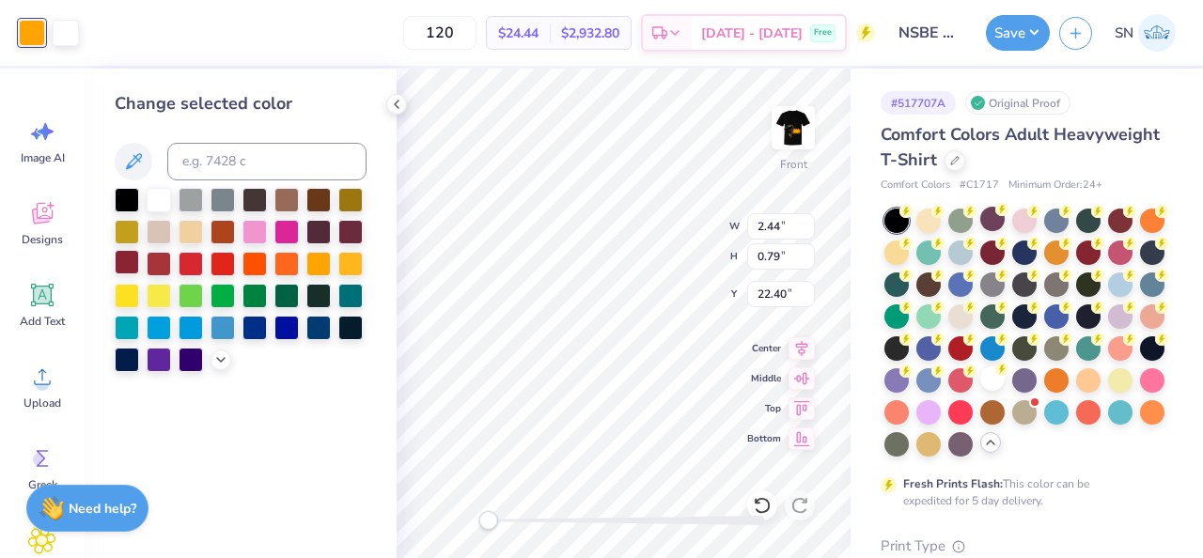
click at [132, 260] on div at bounding box center [127, 262] width 24 height 24
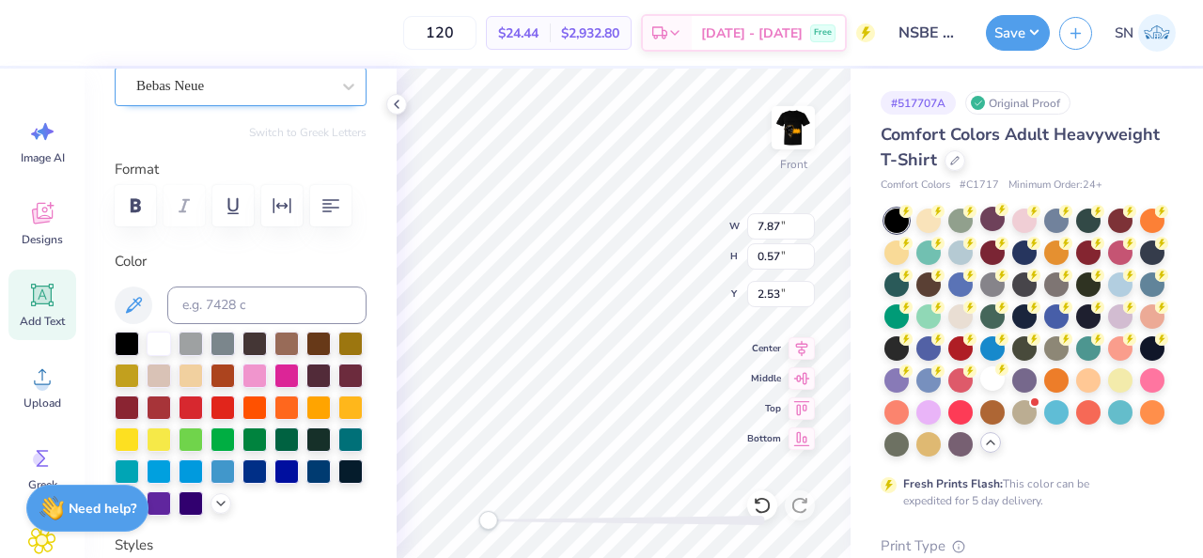
scroll to position [224, 0]
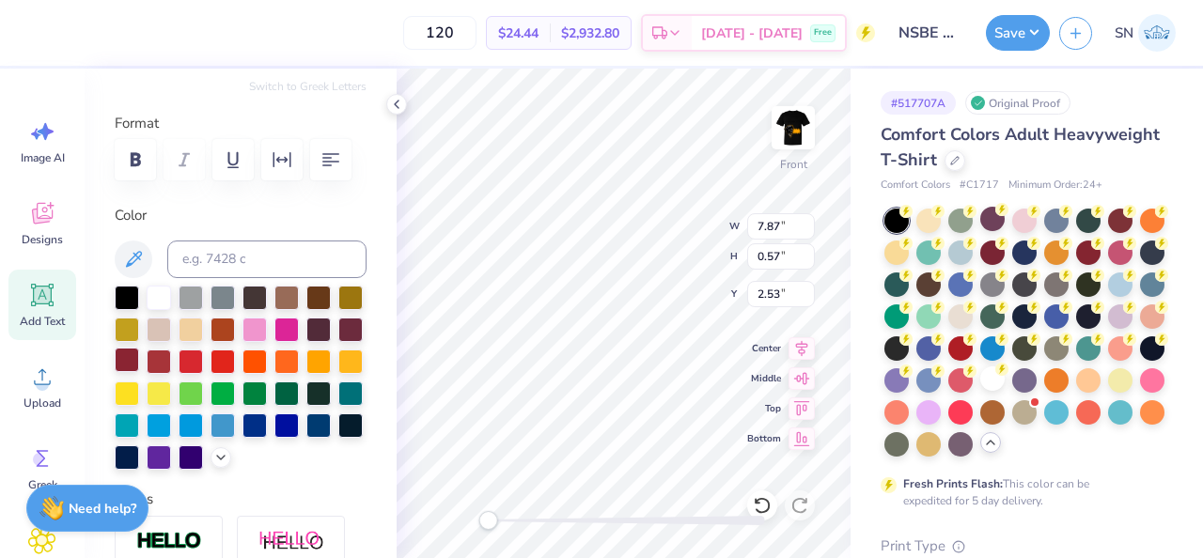
click at [129, 357] on div at bounding box center [127, 360] width 24 height 24
click at [67, 39] on div at bounding box center [66, 31] width 26 height 26
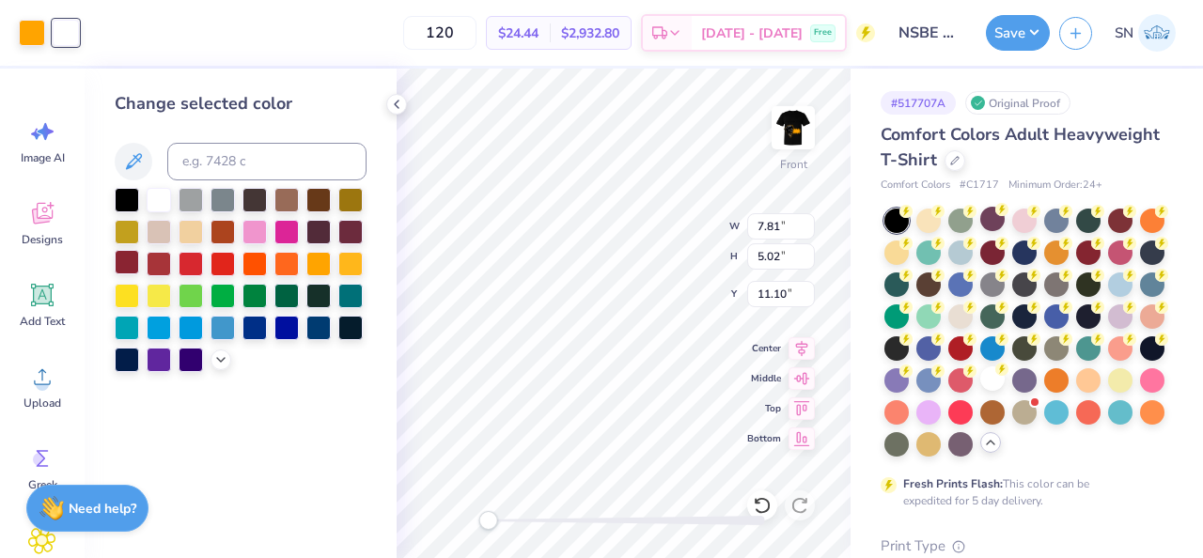
click at [126, 255] on div at bounding box center [127, 262] width 24 height 24
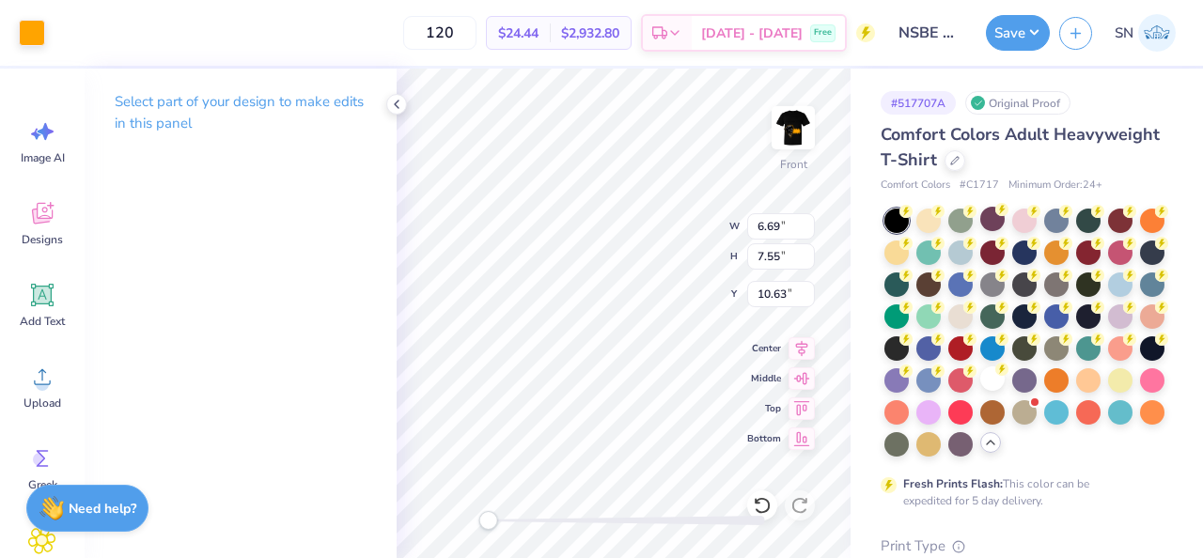
type input "6.69"
type input "7.55"
type input "10.63"
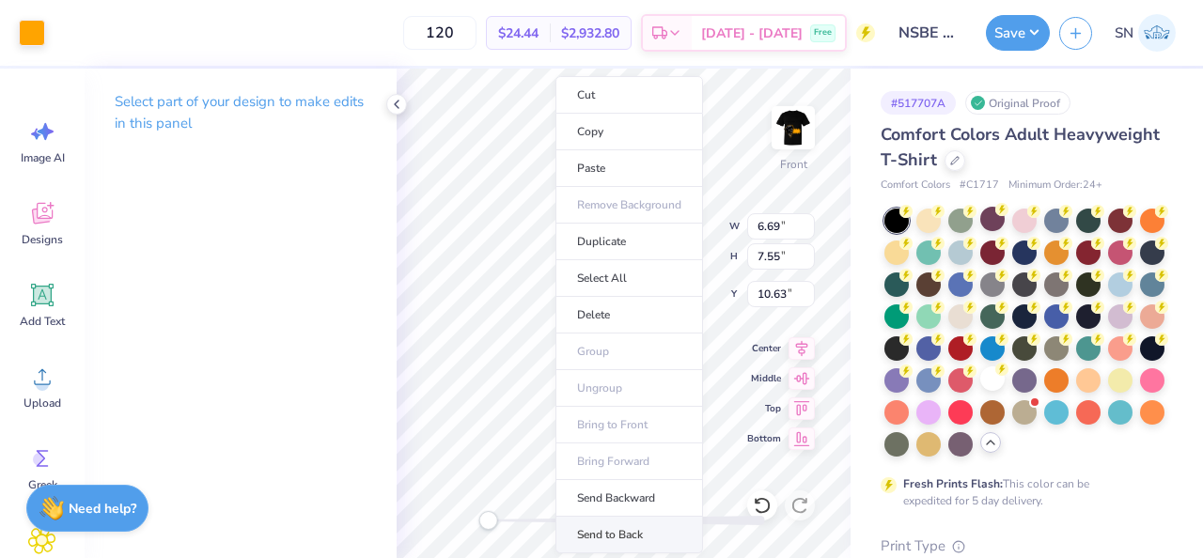
click at [634, 527] on li "Send to Back" at bounding box center [630, 535] width 148 height 37
type input "6.87"
type input "7.75"
type input "10.43"
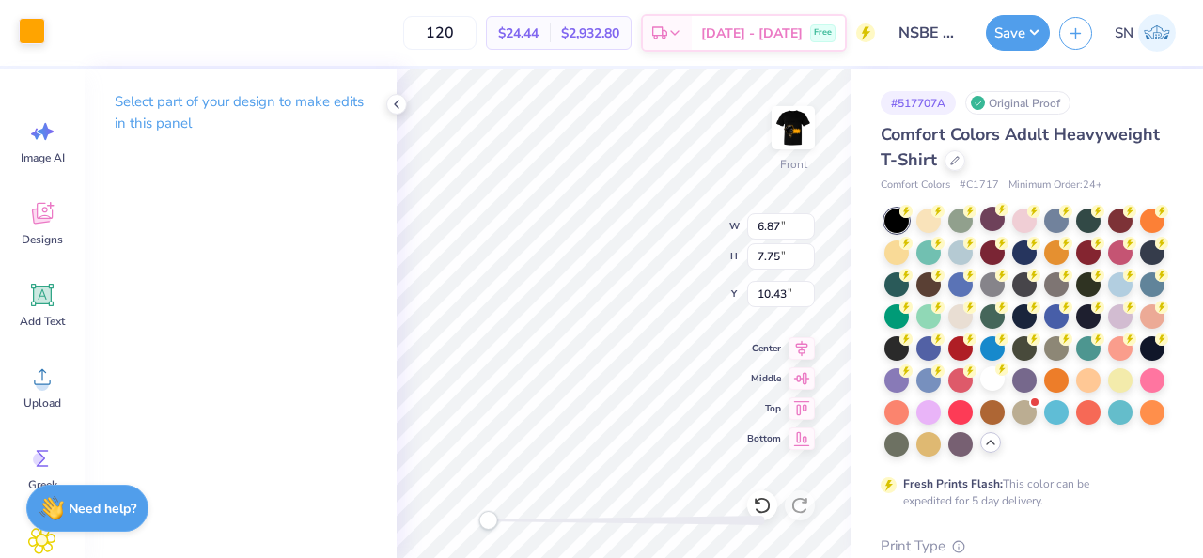
click at [35, 34] on div at bounding box center [32, 31] width 26 height 26
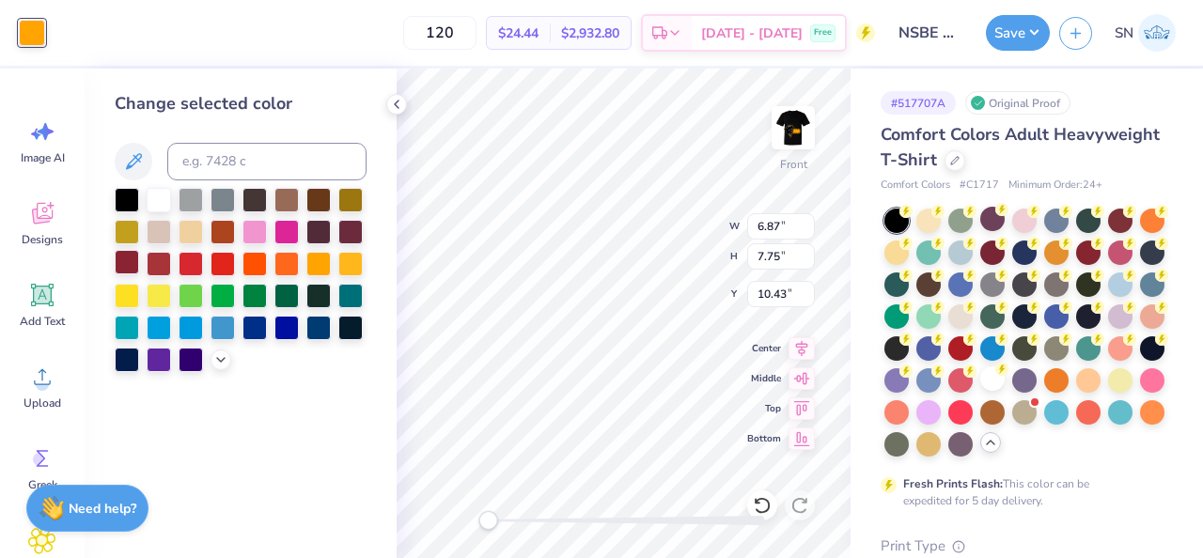
click at [127, 260] on div at bounding box center [127, 262] width 24 height 24
click at [127, 266] on div at bounding box center [127, 262] width 24 height 24
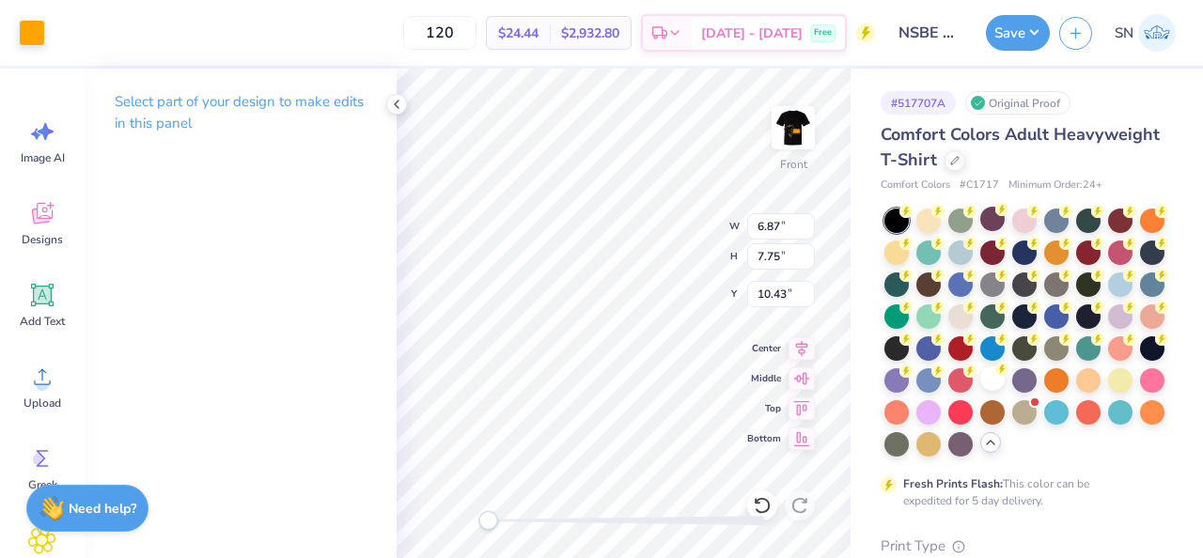
type input "6.69"
type input "7.55"
type input "10.63"
drag, startPoint x: 491, startPoint y: 521, endPoint x: 515, endPoint y: 521, distance: 24.4
click at [515, 521] on div "Accessibility label" at bounding box center [513, 520] width 19 height 19
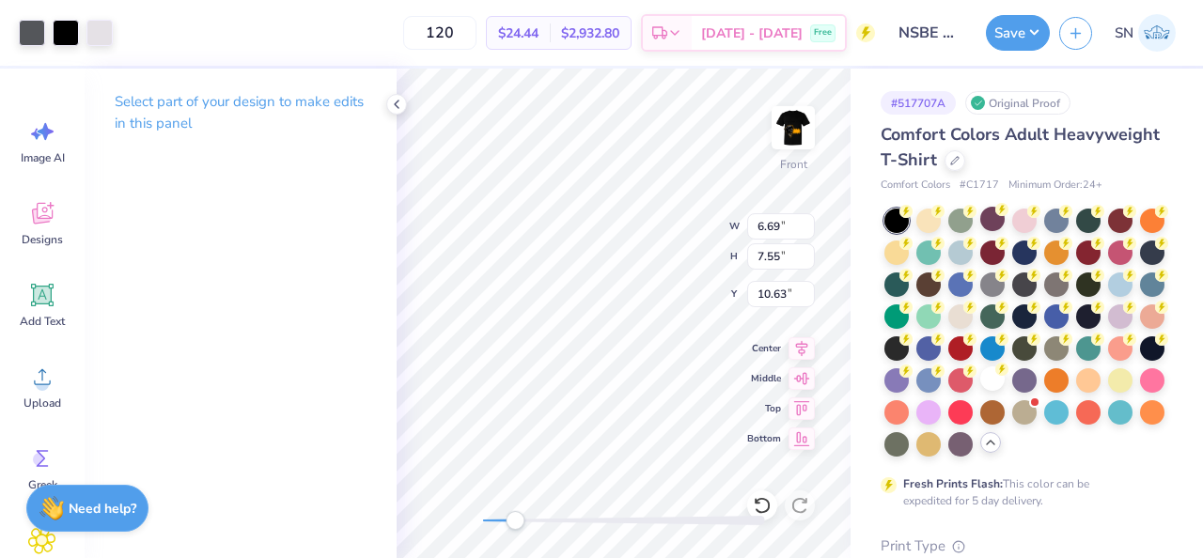
type input "6.49"
type input "7.33"
type input "12.60"
drag, startPoint x: 520, startPoint y: 515, endPoint x: 480, endPoint y: 518, distance: 39.6
click at [489, 518] on div "Accessibility label" at bounding box center [498, 520] width 19 height 19
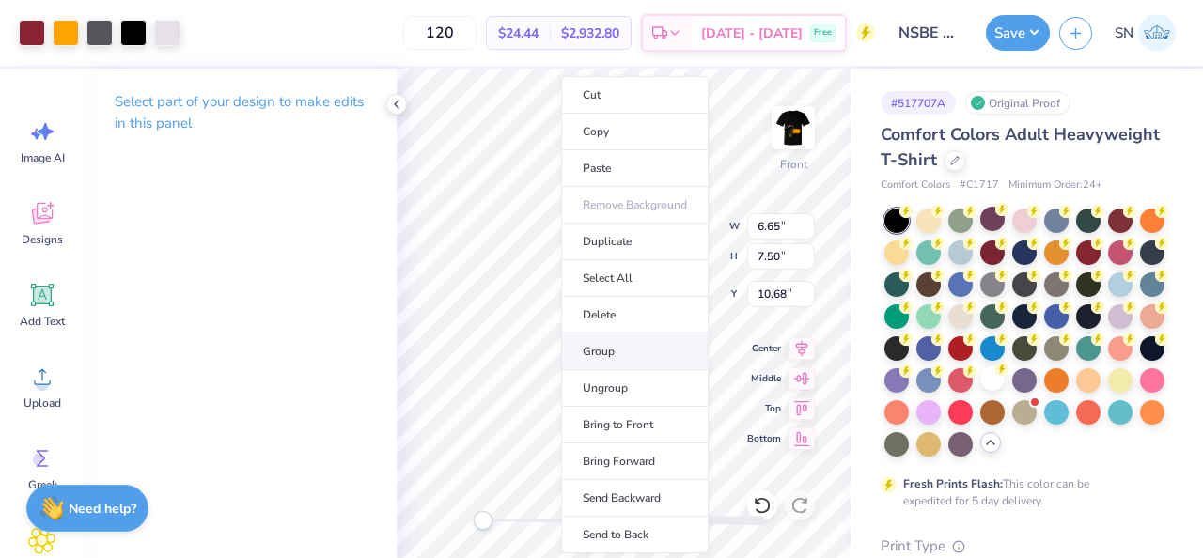
click at [622, 361] on li "Group" at bounding box center [635, 352] width 148 height 37
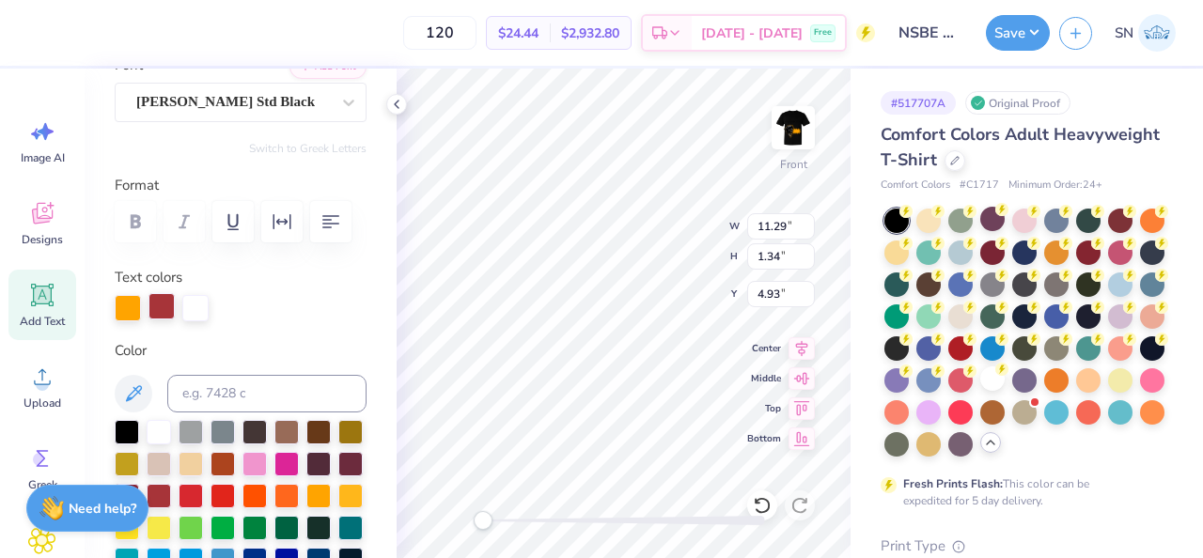
scroll to position [196, 0]
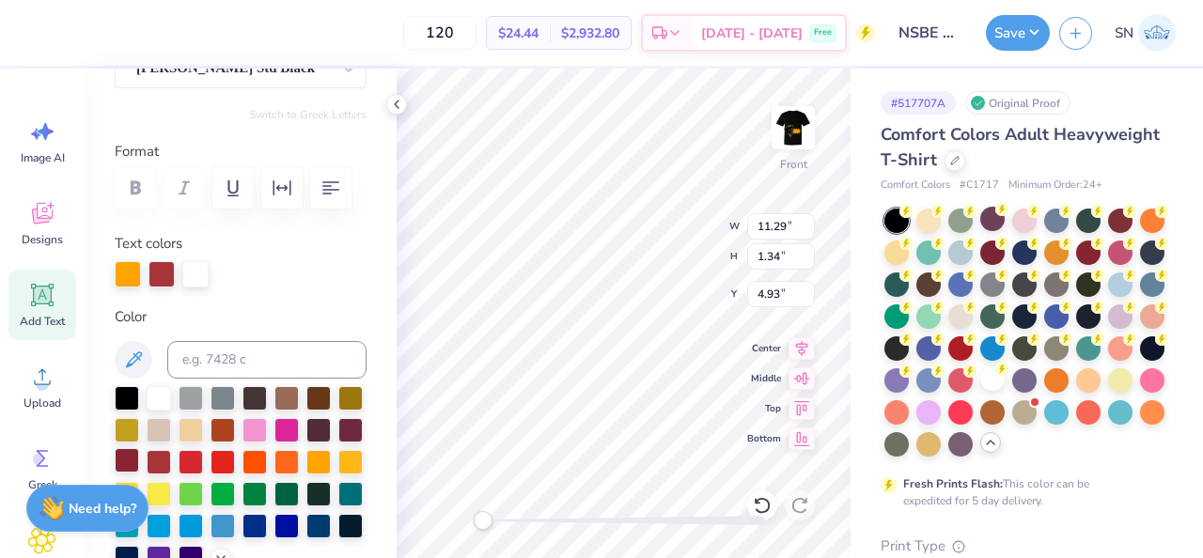
click at [132, 461] on div at bounding box center [127, 460] width 24 height 24
type input "13.69"
type input "1.29"
type input "3.63"
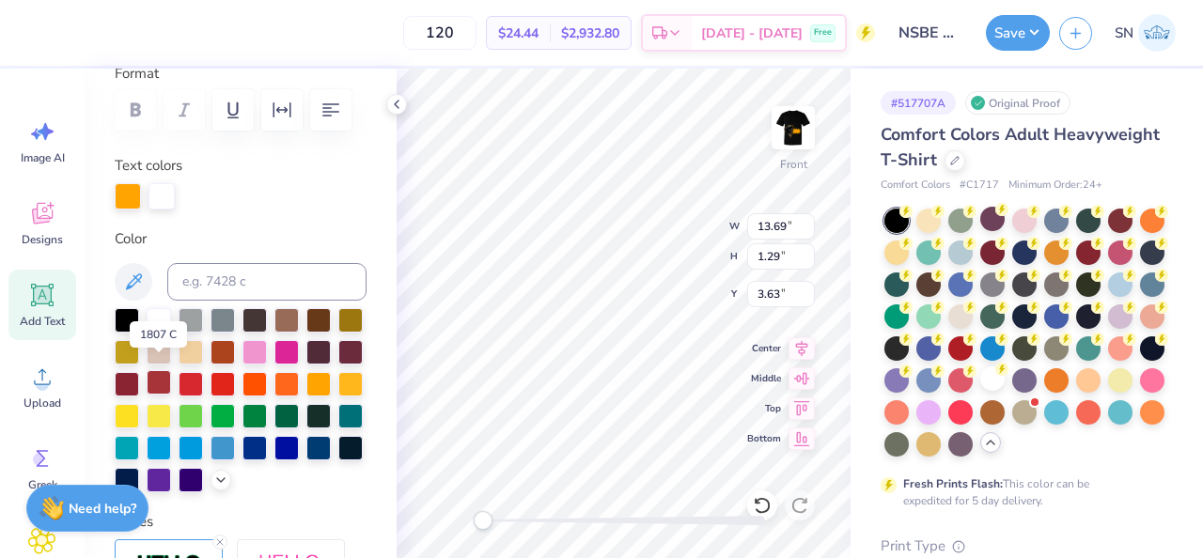
scroll to position [296, 0]
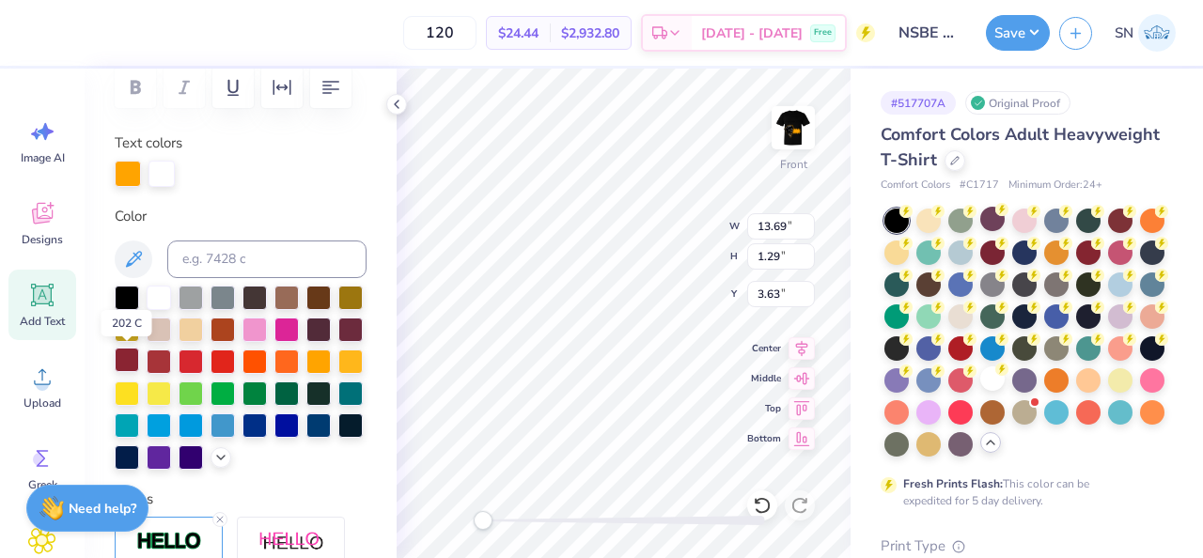
click at [126, 361] on div at bounding box center [127, 360] width 24 height 24
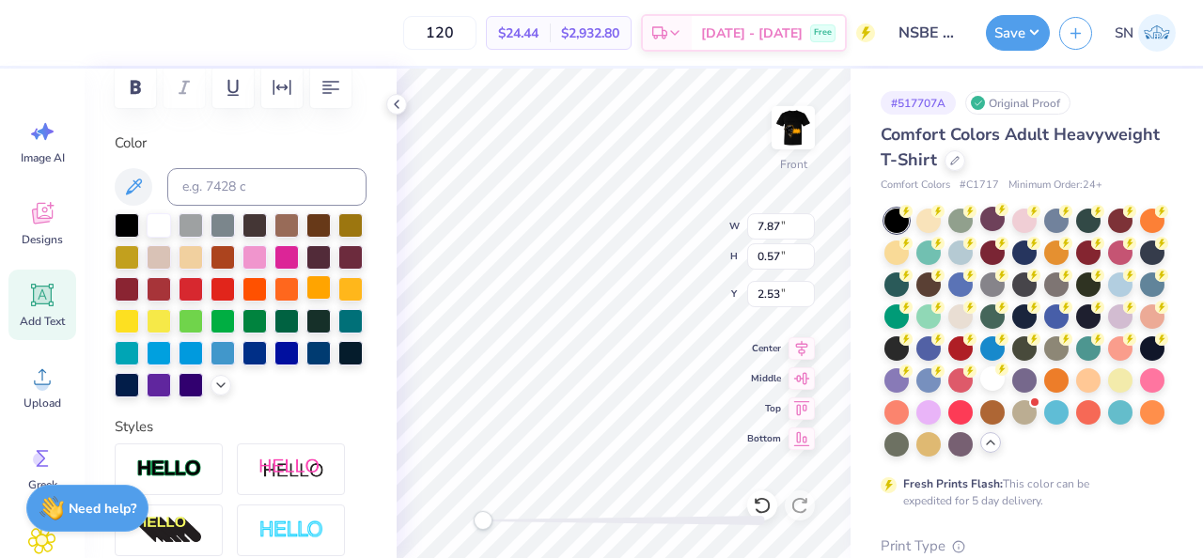
click at [318, 288] on div at bounding box center [318, 287] width 24 height 24
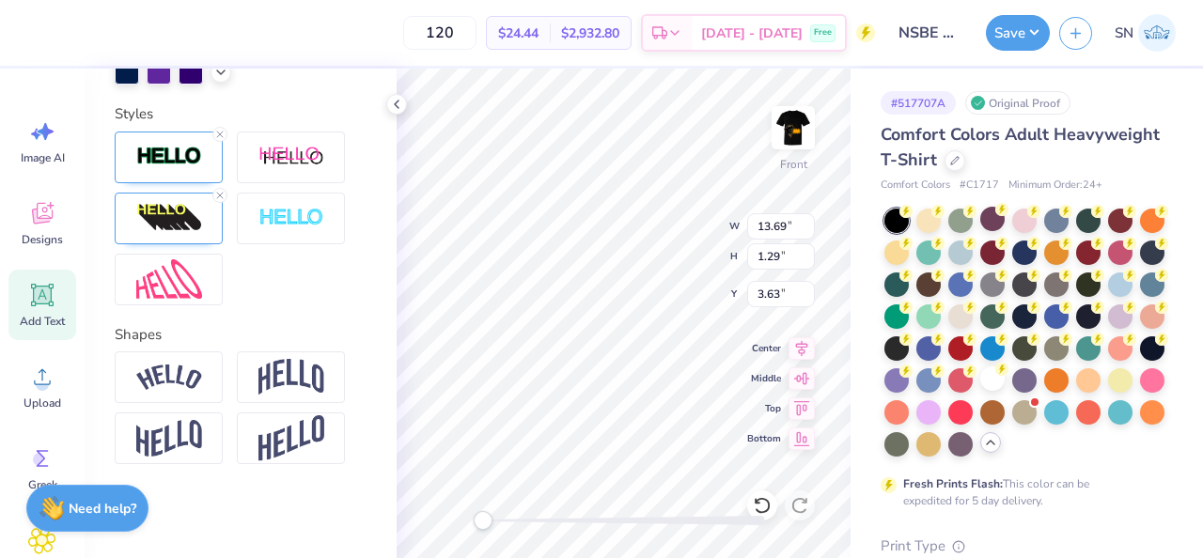
scroll to position [679, 0]
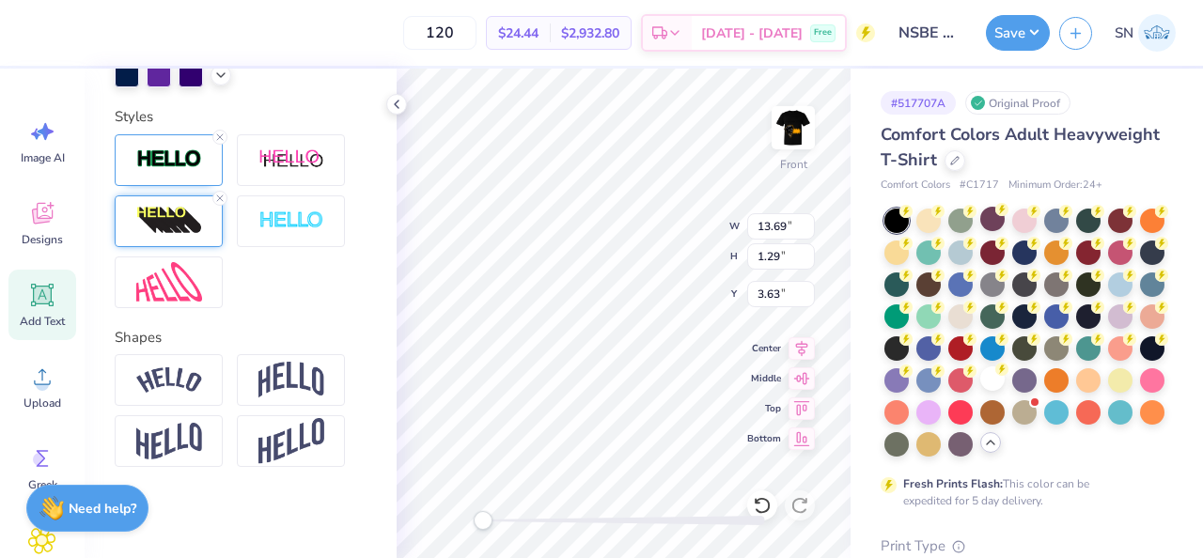
click at [185, 229] on img at bounding box center [169, 221] width 66 height 30
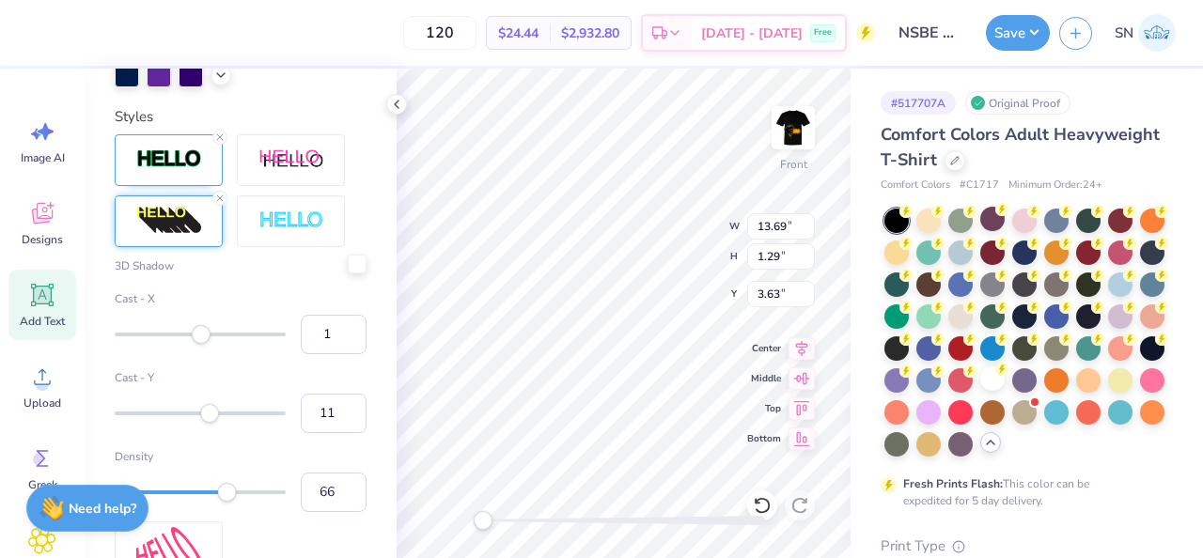
click at [359, 262] on div at bounding box center [357, 264] width 19 height 19
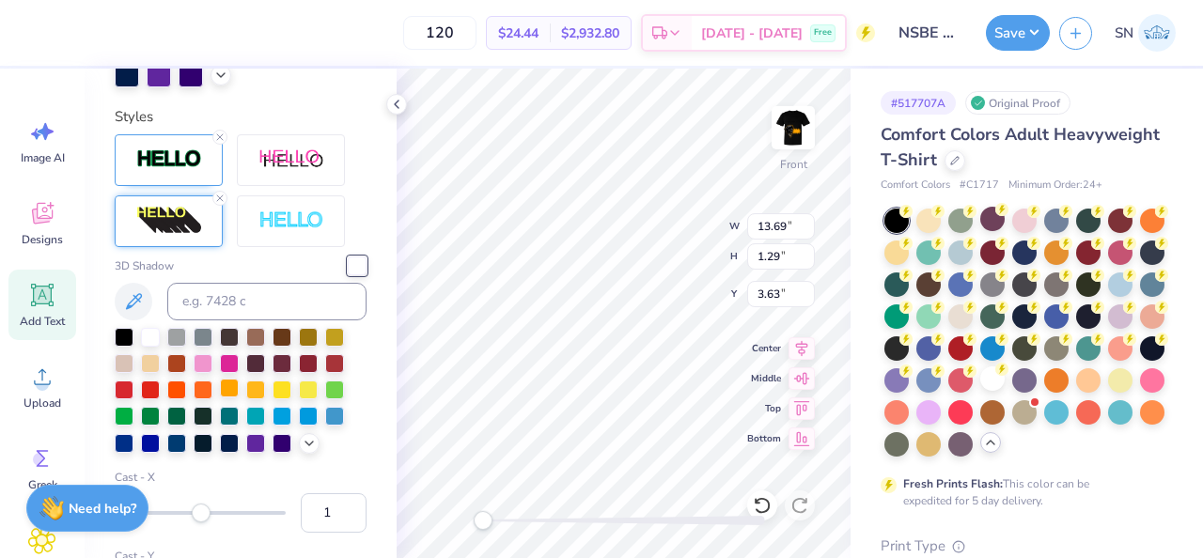
click at [231, 388] on div at bounding box center [229, 388] width 19 height 19
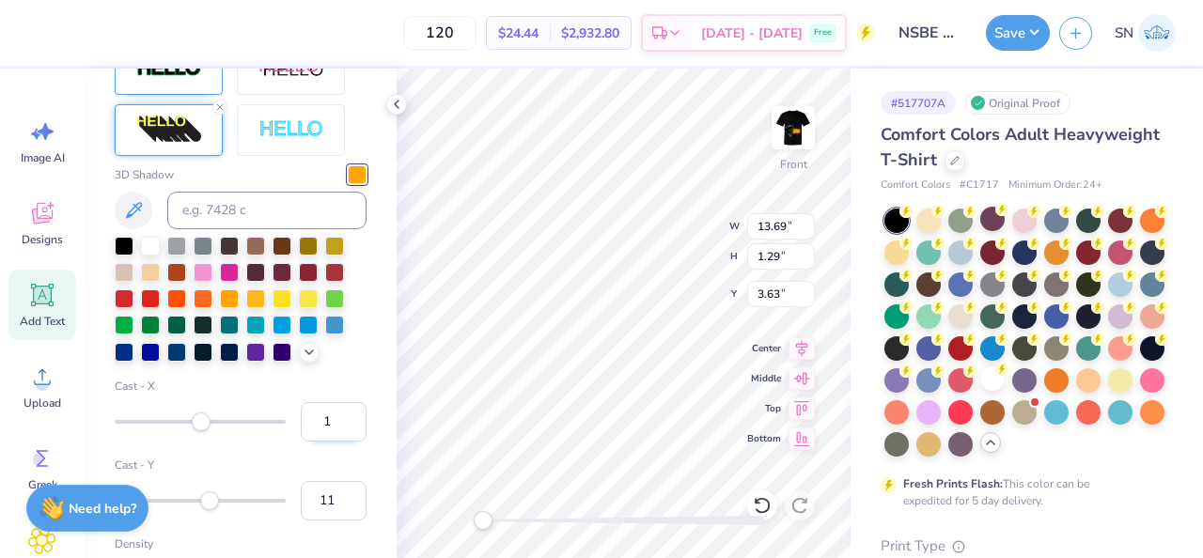
scroll to position [779, 0]
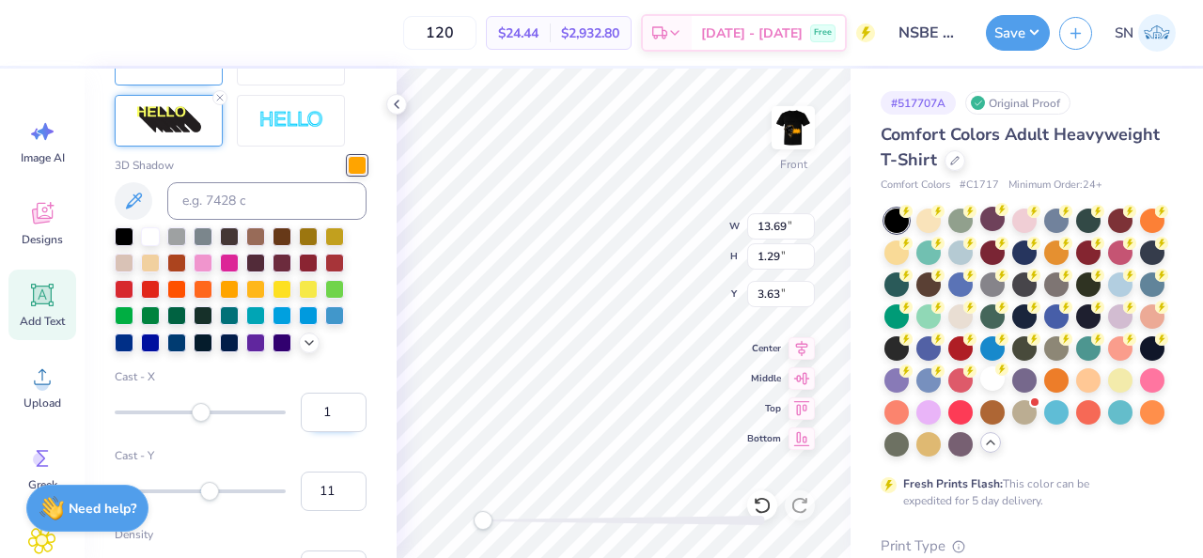
click at [334, 416] on input "1" at bounding box center [334, 412] width 66 height 39
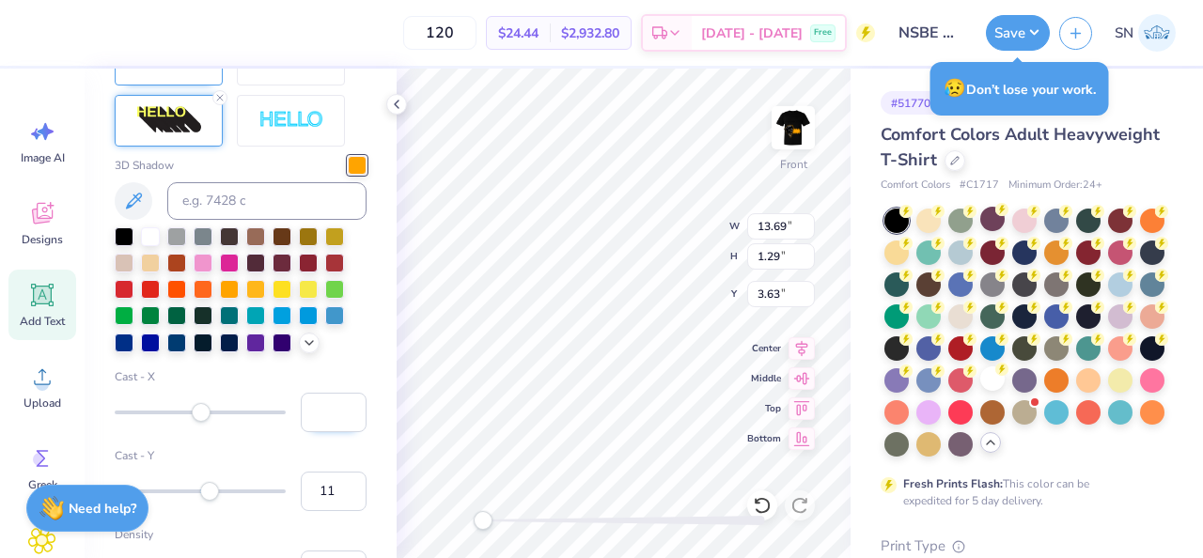
type input "0"
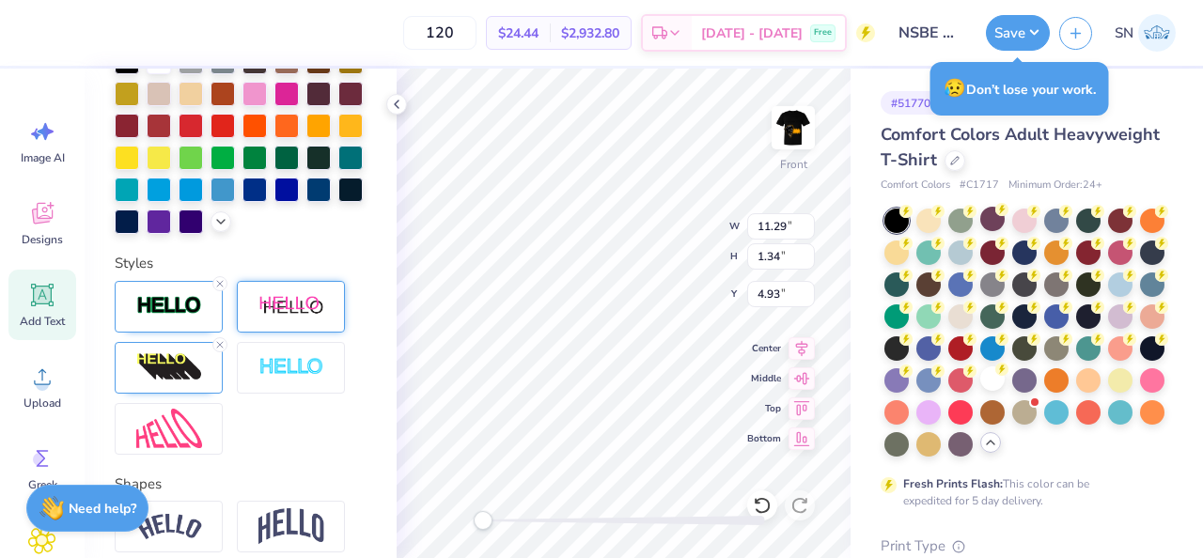
scroll to position [653, 0]
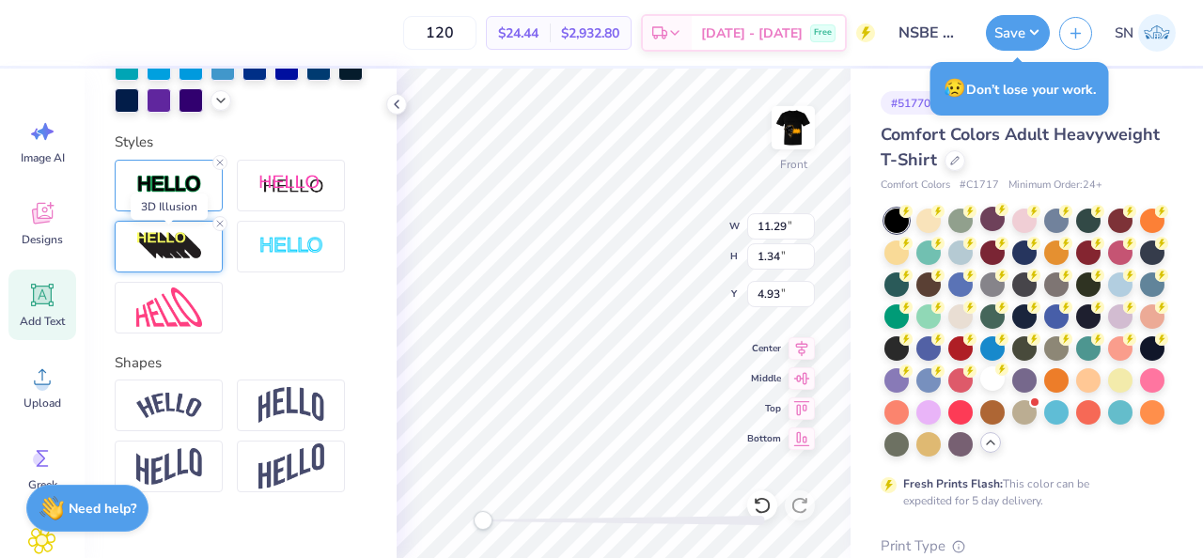
click at [173, 258] on img at bounding box center [169, 246] width 66 height 30
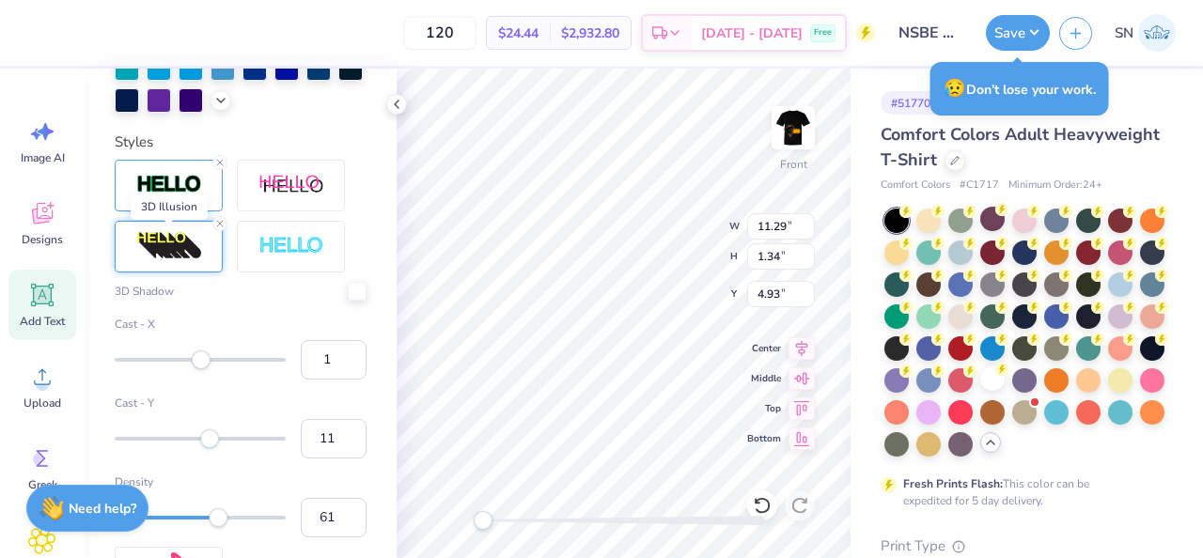
click at [173, 258] on img at bounding box center [169, 246] width 66 height 30
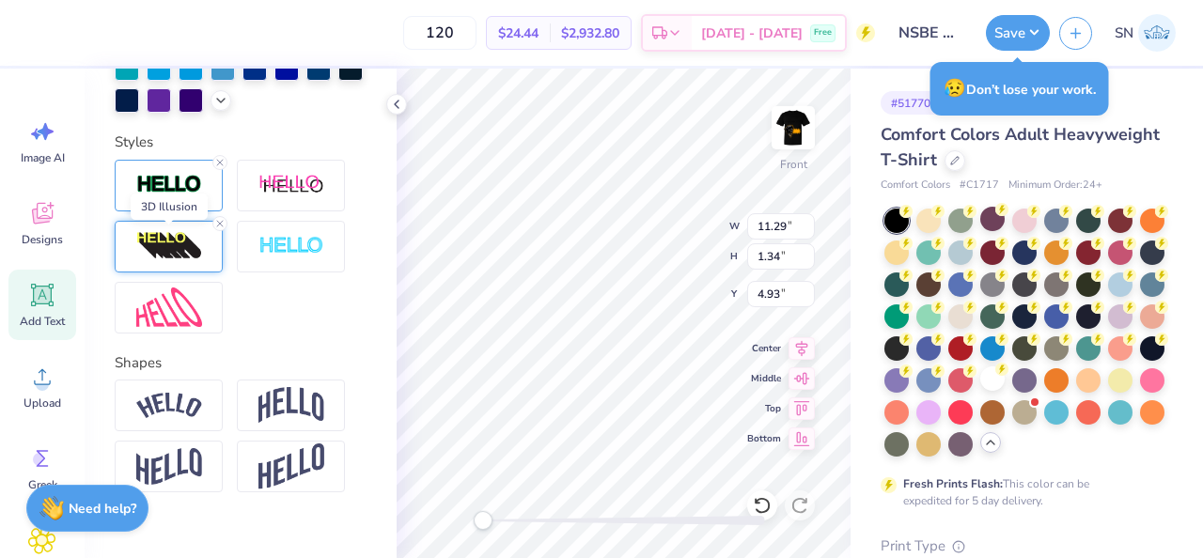
click at [173, 258] on img at bounding box center [169, 246] width 66 height 30
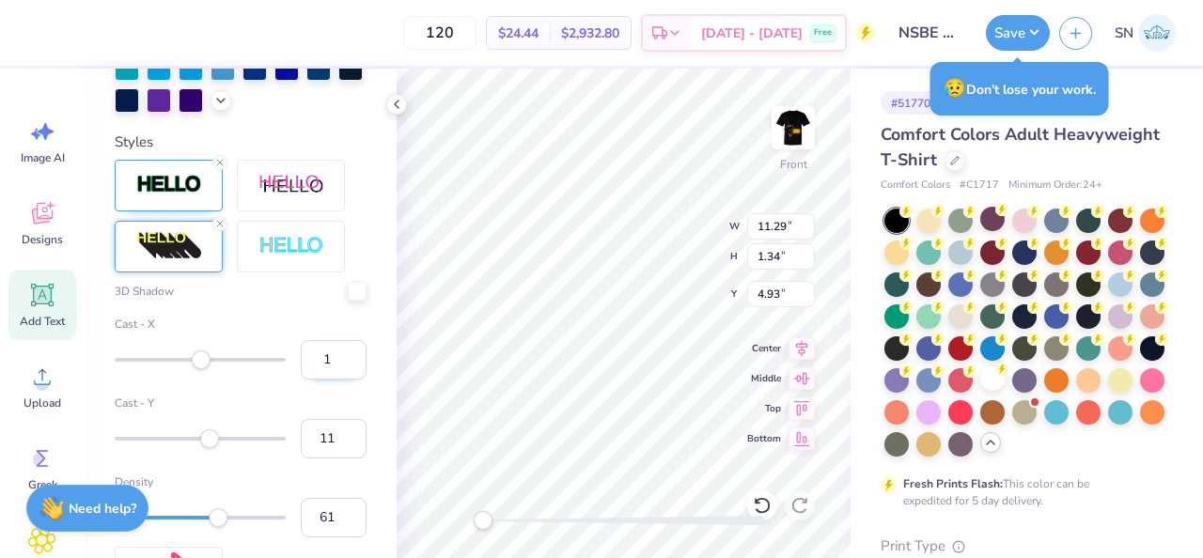
click at [337, 366] on input "1" at bounding box center [334, 359] width 66 height 39
type input "0"
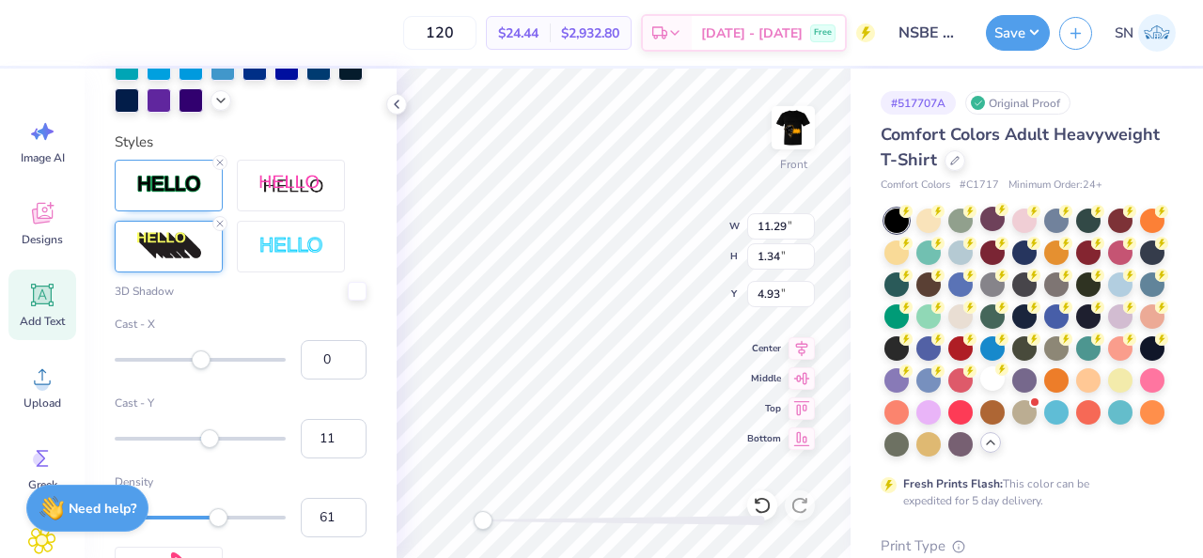
scroll to position [692, 0]
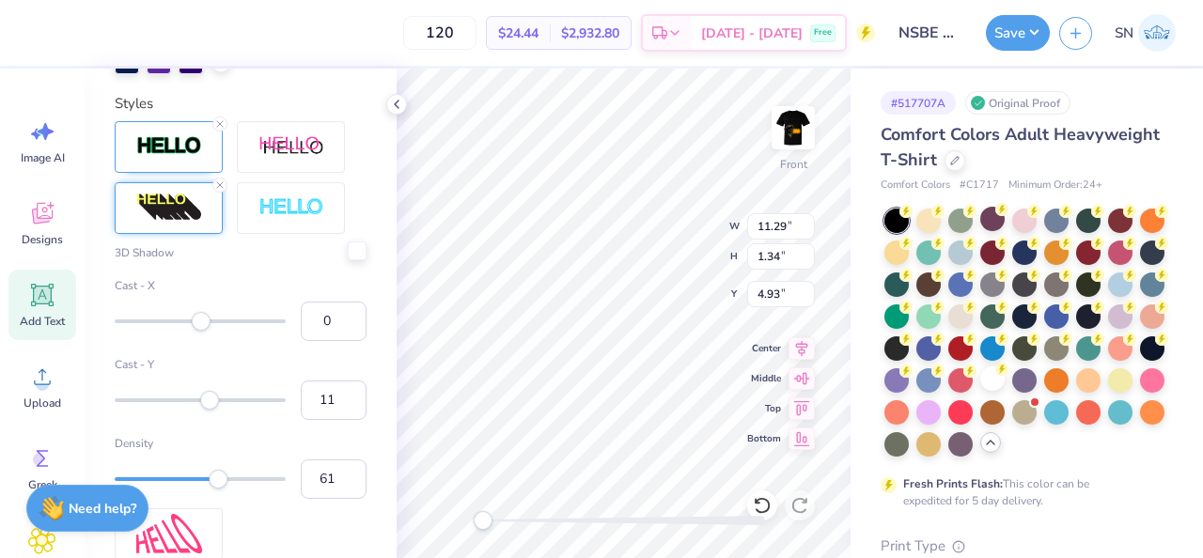
drag, startPoint x: 359, startPoint y: 252, endPoint x: 348, endPoint y: 262, distance: 15.3
click at [359, 252] on div at bounding box center [357, 251] width 19 height 19
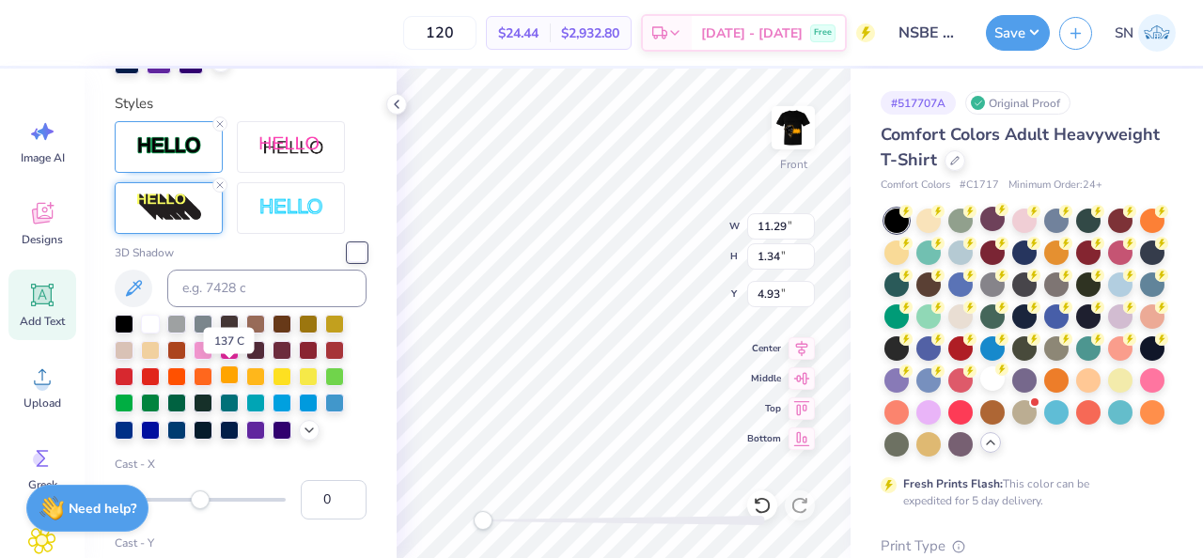
click at [231, 374] on div at bounding box center [229, 375] width 19 height 19
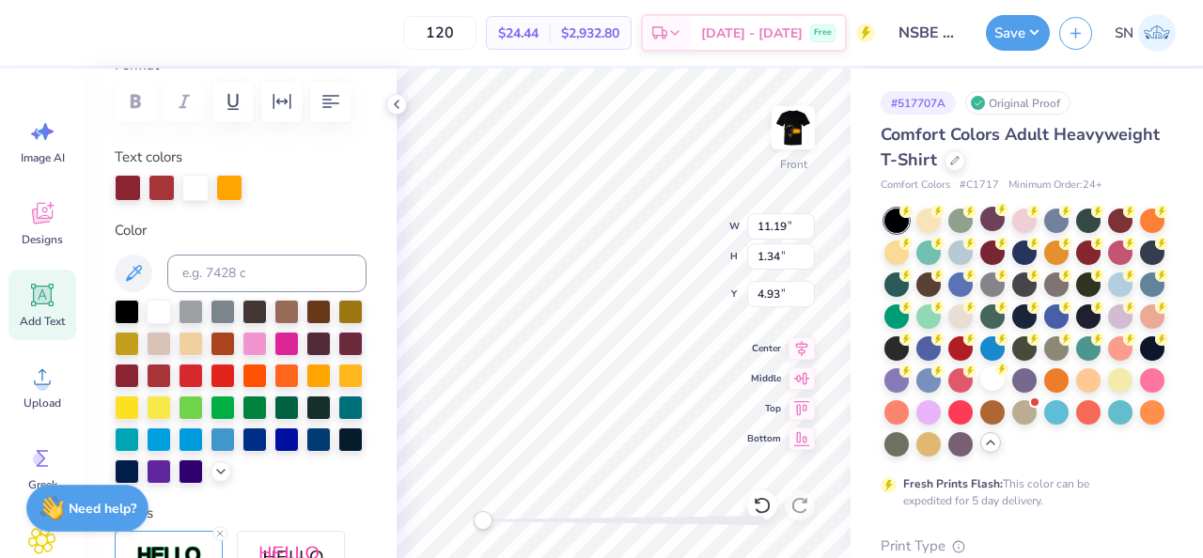
scroll to position [291, 0]
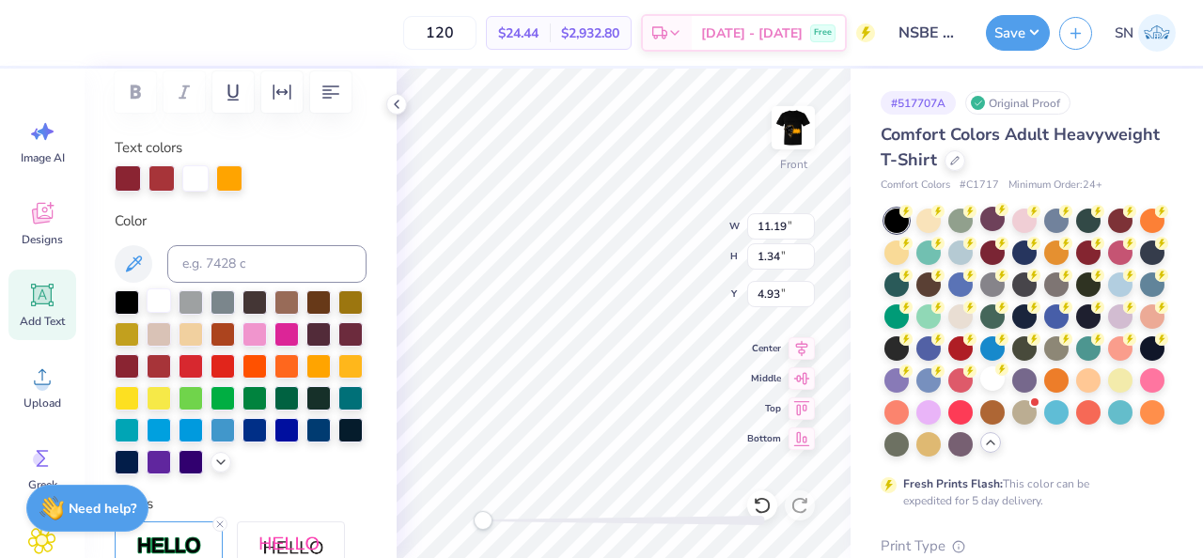
click at [160, 292] on div at bounding box center [159, 301] width 24 height 24
type input "13.56"
type input "1.29"
type input "3.63"
click at [162, 306] on div at bounding box center [159, 301] width 24 height 24
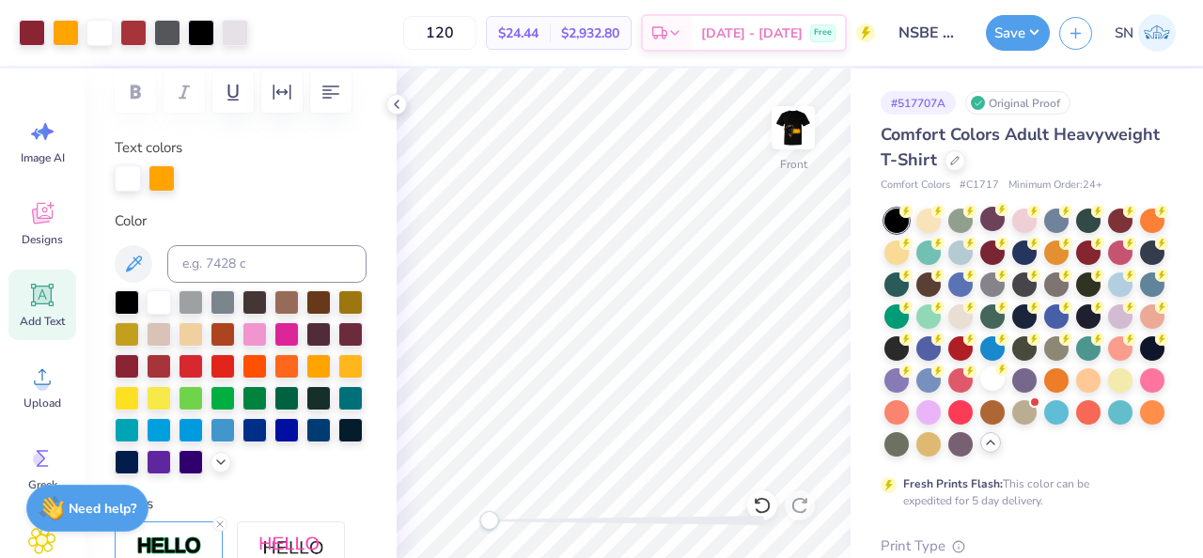
click at [489, 521] on div "Accessibility label" at bounding box center [488, 520] width 19 height 19
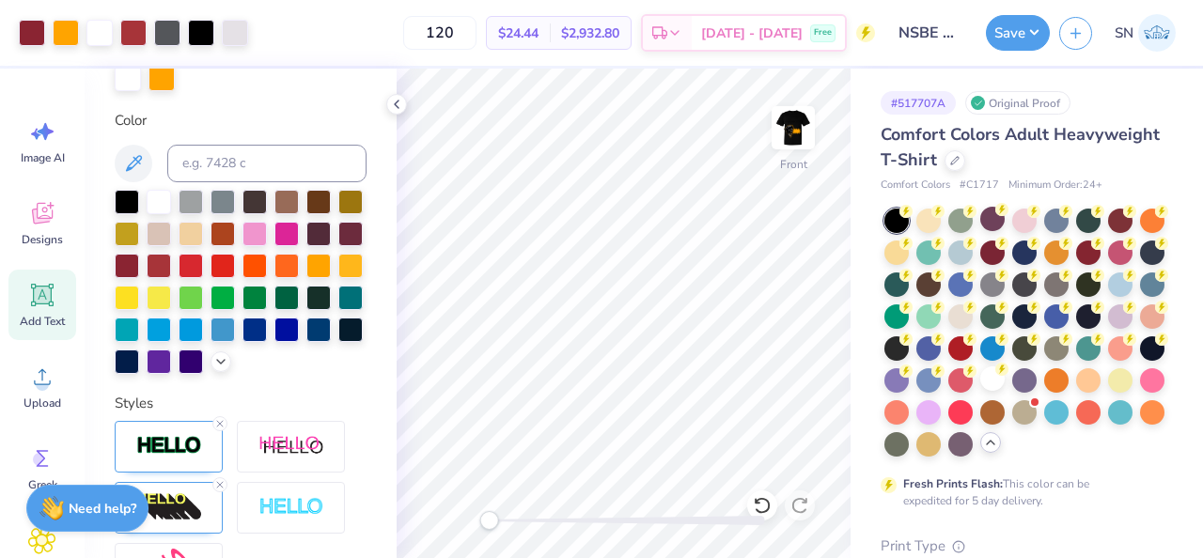
scroll to position [399, 0]
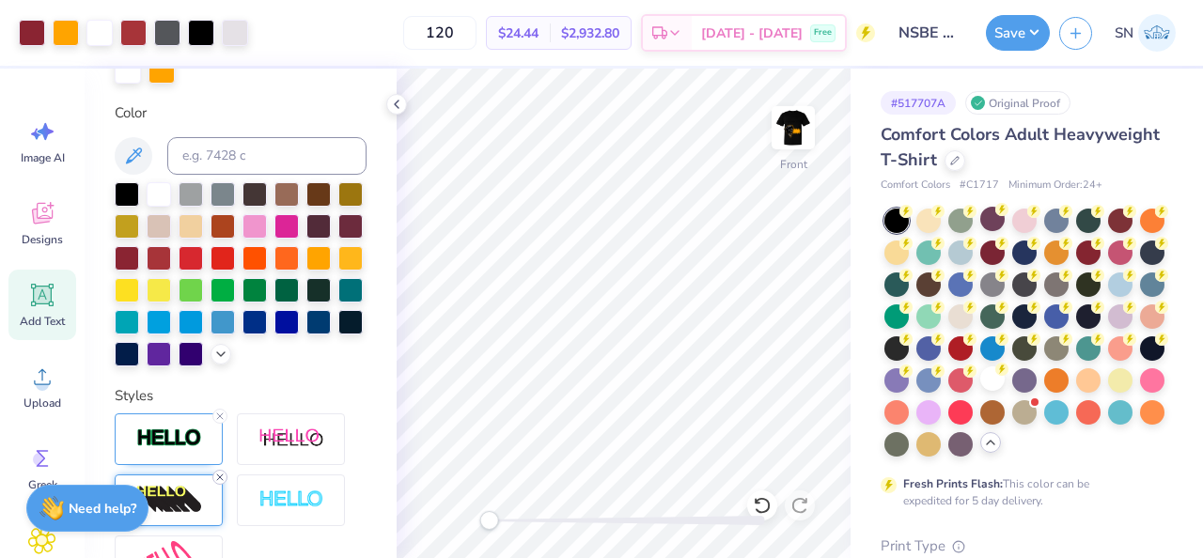
click at [218, 476] on line at bounding box center [220, 478] width 6 height 6
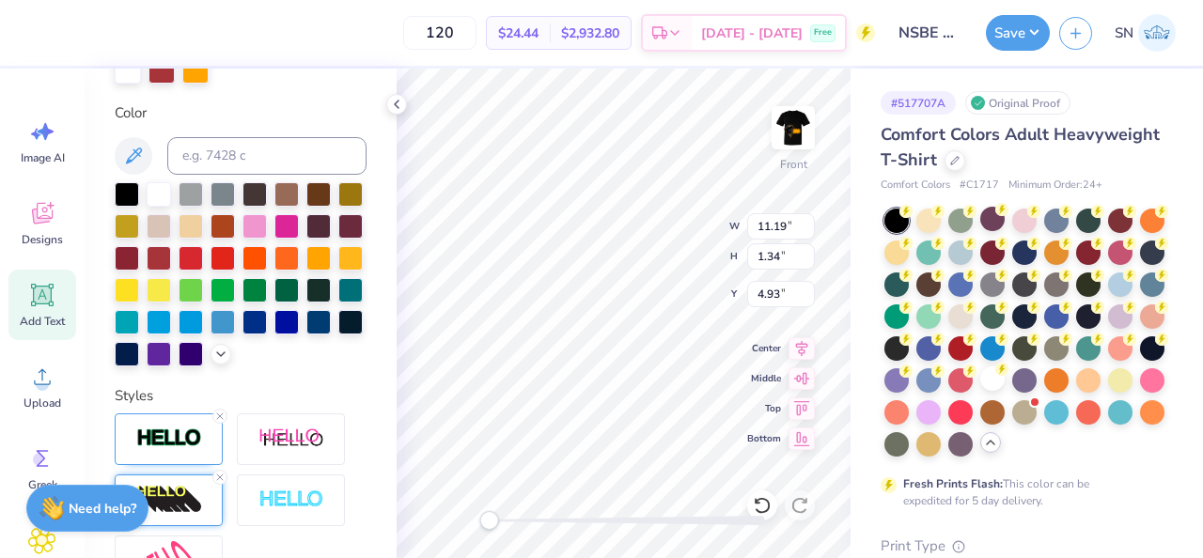
click at [230, 480] on div at bounding box center [241, 501] width 252 height 174
click at [224, 478] on icon at bounding box center [219, 477] width 11 height 11
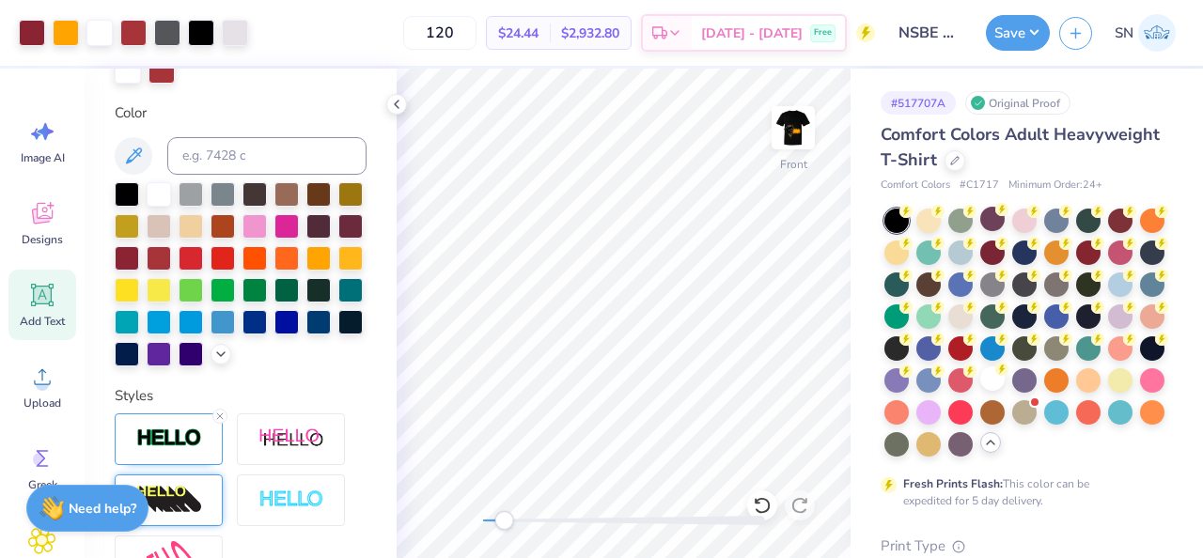
drag, startPoint x: 493, startPoint y: 526, endPoint x: 504, endPoint y: 526, distance: 10.3
click at [504, 526] on div "Accessibility label" at bounding box center [503, 520] width 19 height 19
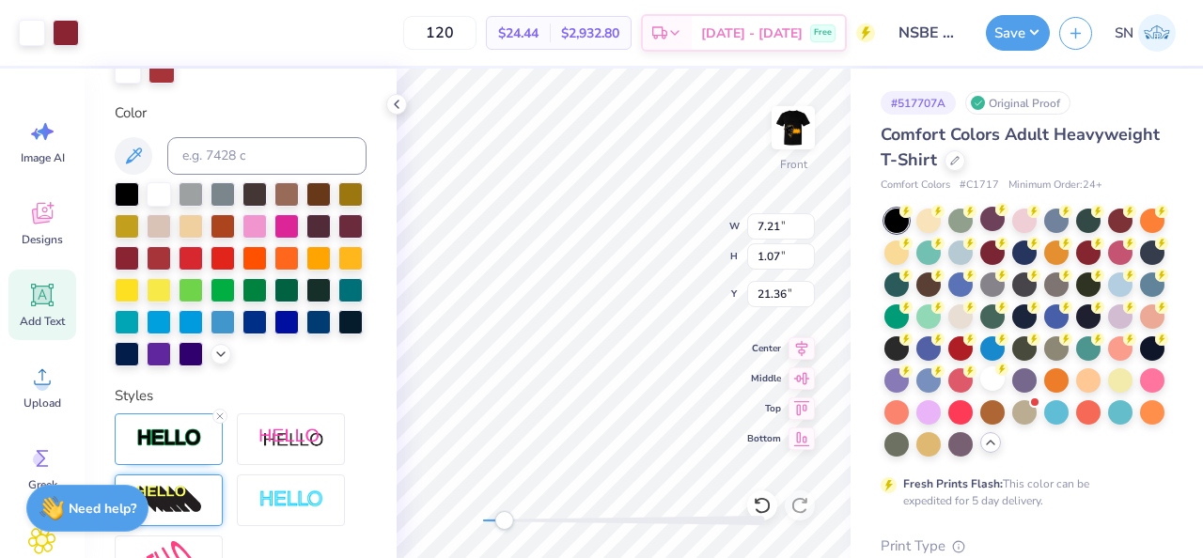
type input "17.11"
type input "7.21"
type input "1.07"
type input "19.31"
type input "6.65"
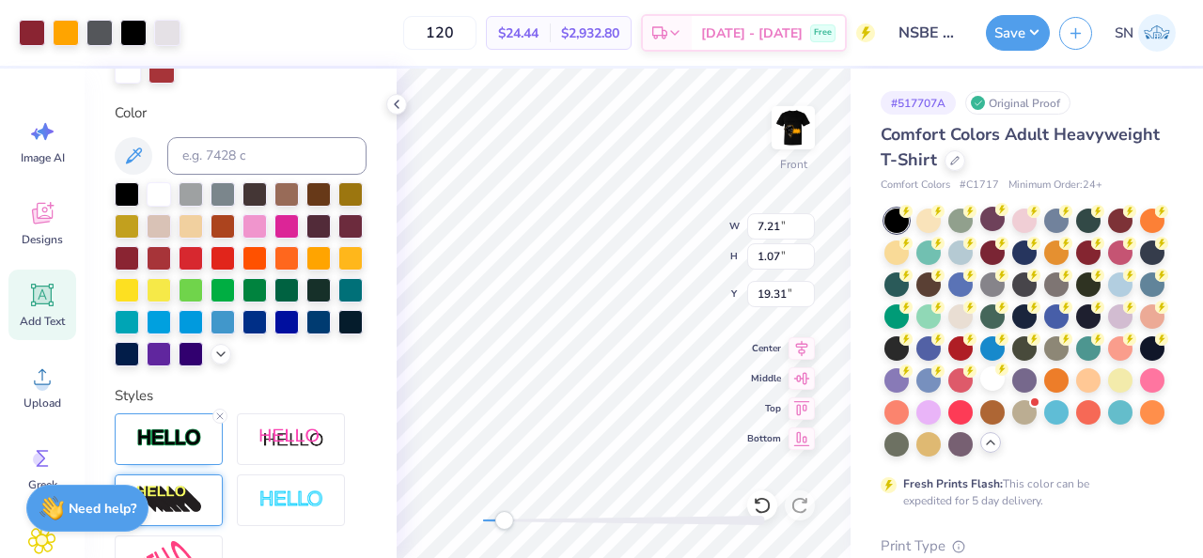
type input "7.50"
type input "10.68"
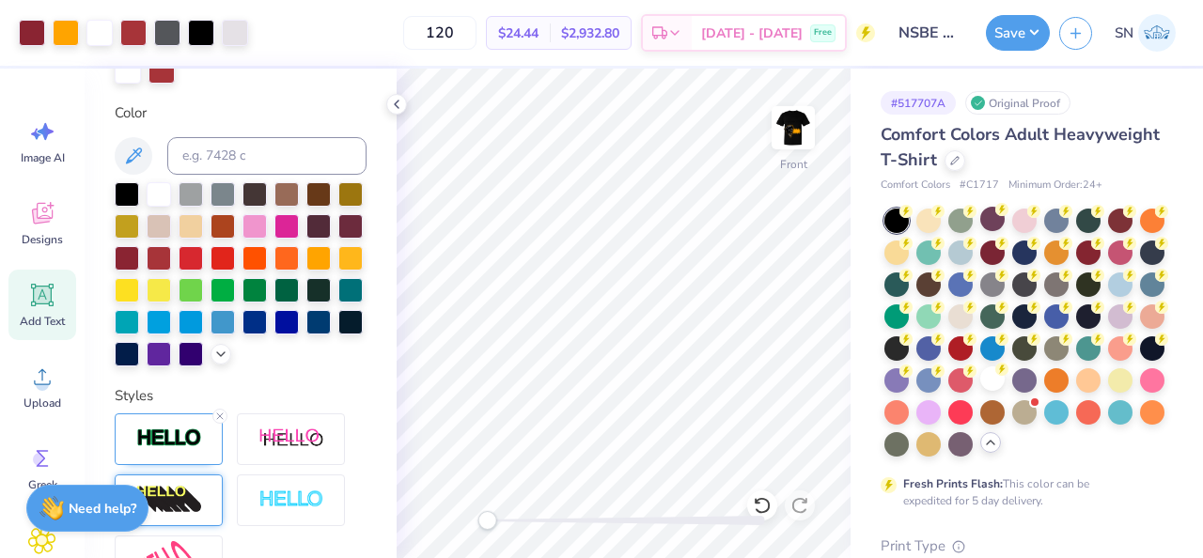
drag, startPoint x: 510, startPoint y: 520, endPoint x: 488, endPoint y: 519, distance: 22.6
click at [488, 520] on div "Accessibility label" at bounding box center [487, 520] width 19 height 19
click at [396, 102] on polyline at bounding box center [397, 105] width 4 height 8
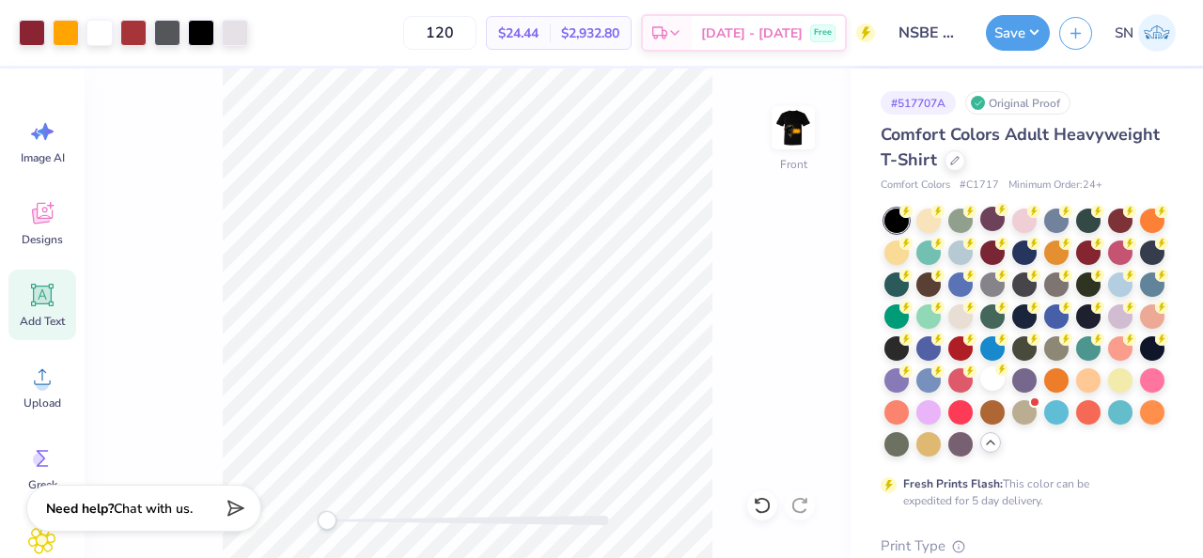
click at [313, 521] on div "Front" at bounding box center [468, 314] width 766 height 490
click at [1034, 25] on button "Save" at bounding box center [1018, 30] width 64 height 36
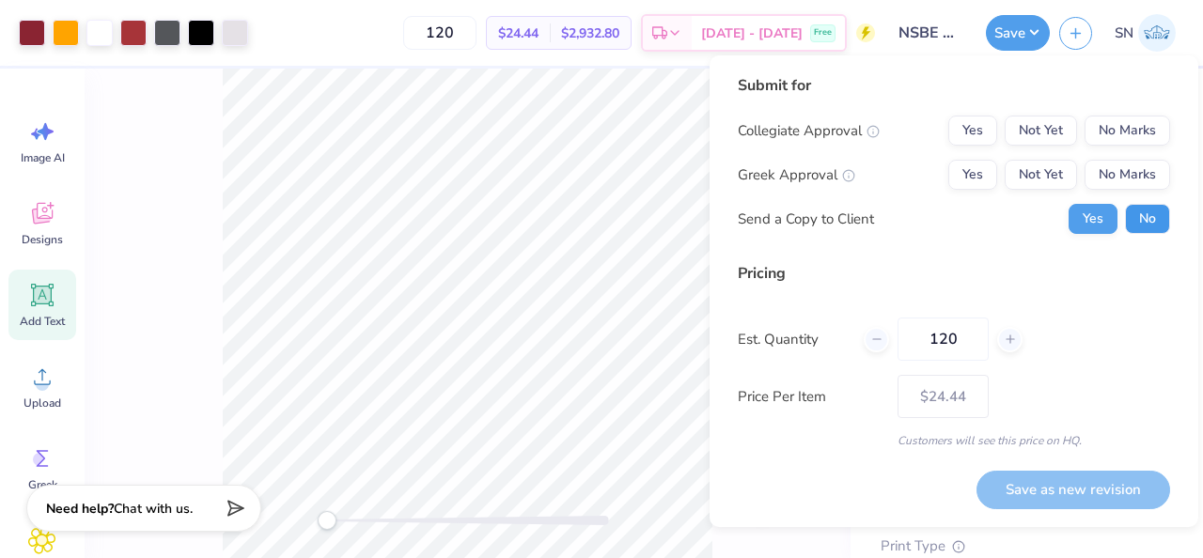
click at [1147, 232] on button "No" at bounding box center [1147, 219] width 45 height 30
click at [1116, 170] on button "No Marks" at bounding box center [1128, 175] width 86 height 30
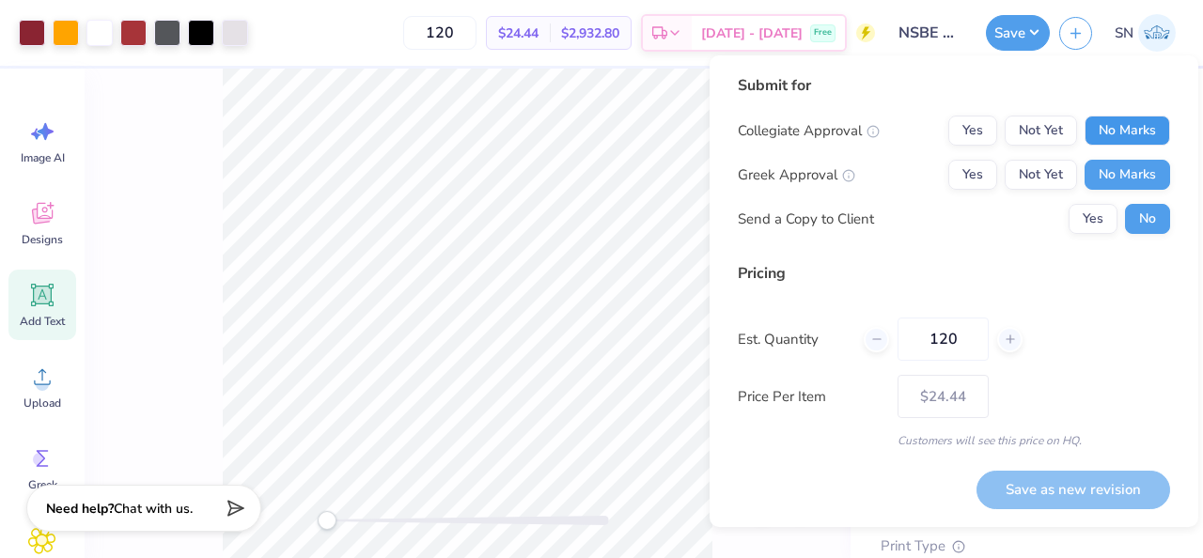
click at [1118, 129] on button "No Marks" at bounding box center [1128, 131] width 86 height 30
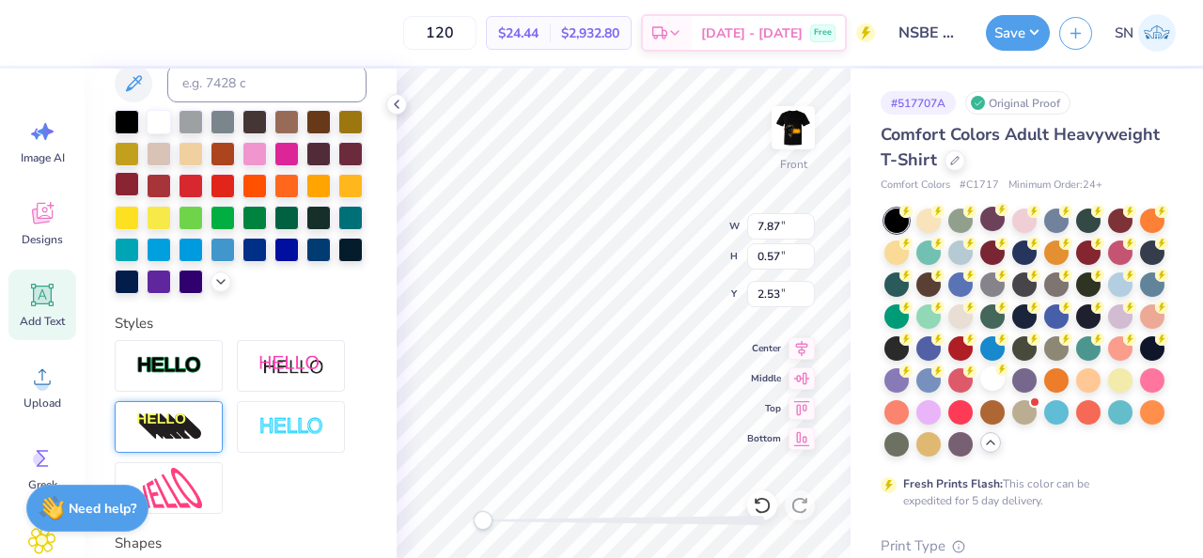
click at [129, 186] on div at bounding box center [127, 184] width 24 height 24
click at [313, 187] on div at bounding box center [318, 184] width 24 height 24
type input "7.80"
type input "5.38"
type input "10.80"
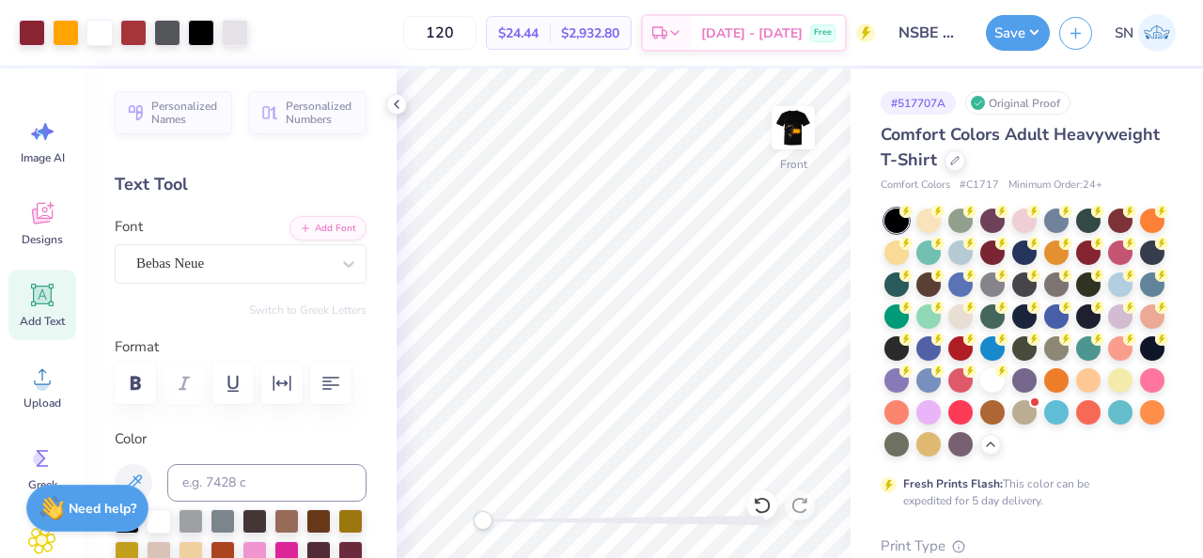
scroll to position [399, 0]
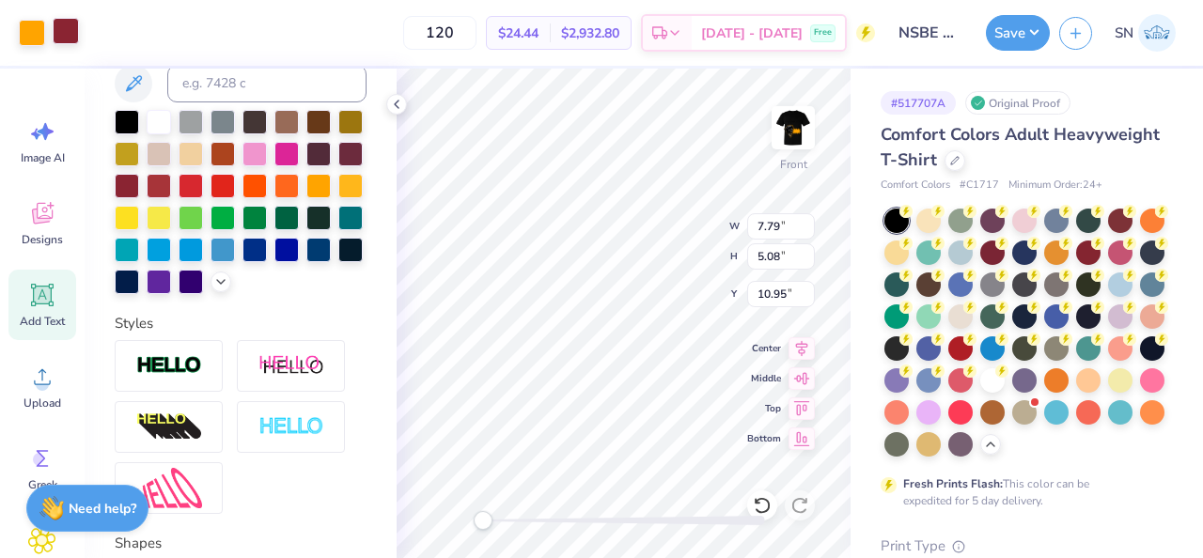
click at [58, 31] on div at bounding box center [66, 31] width 26 height 26
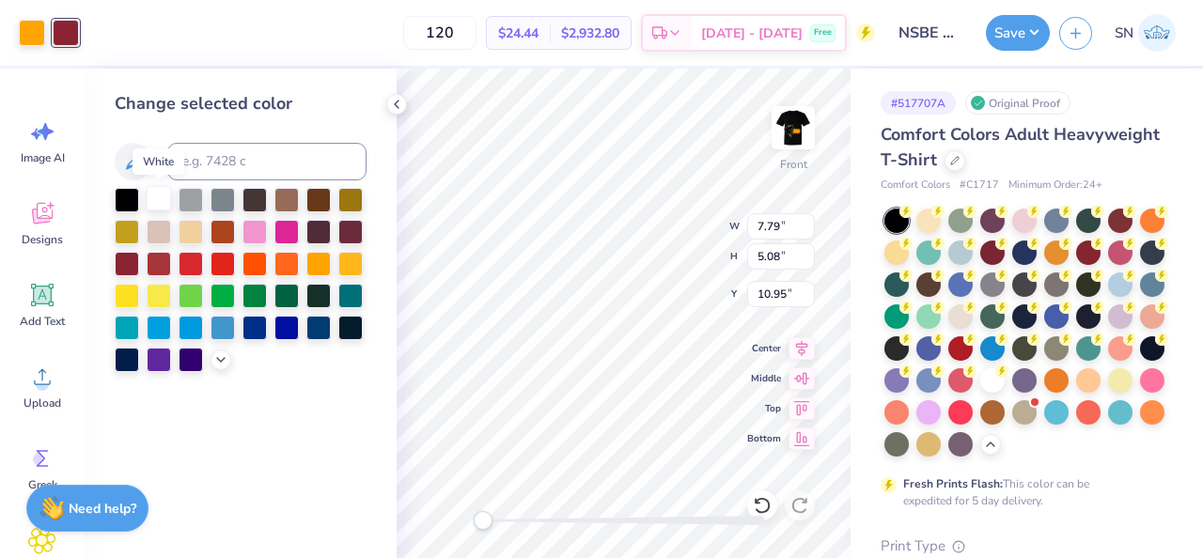
click at [152, 198] on div at bounding box center [159, 198] width 24 height 24
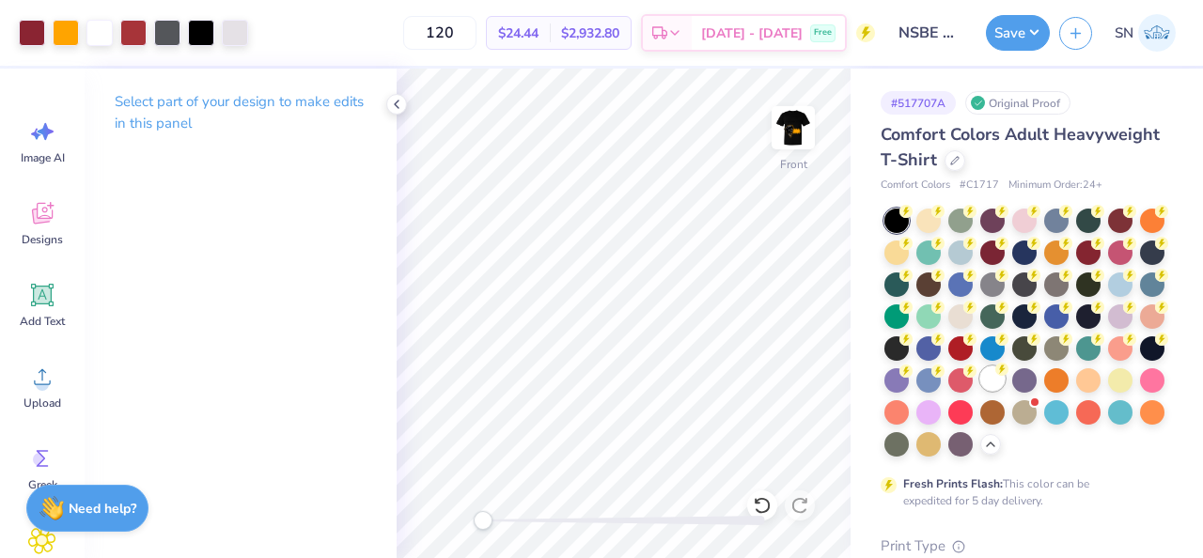
click at [981, 384] on div at bounding box center [992, 379] width 24 height 24
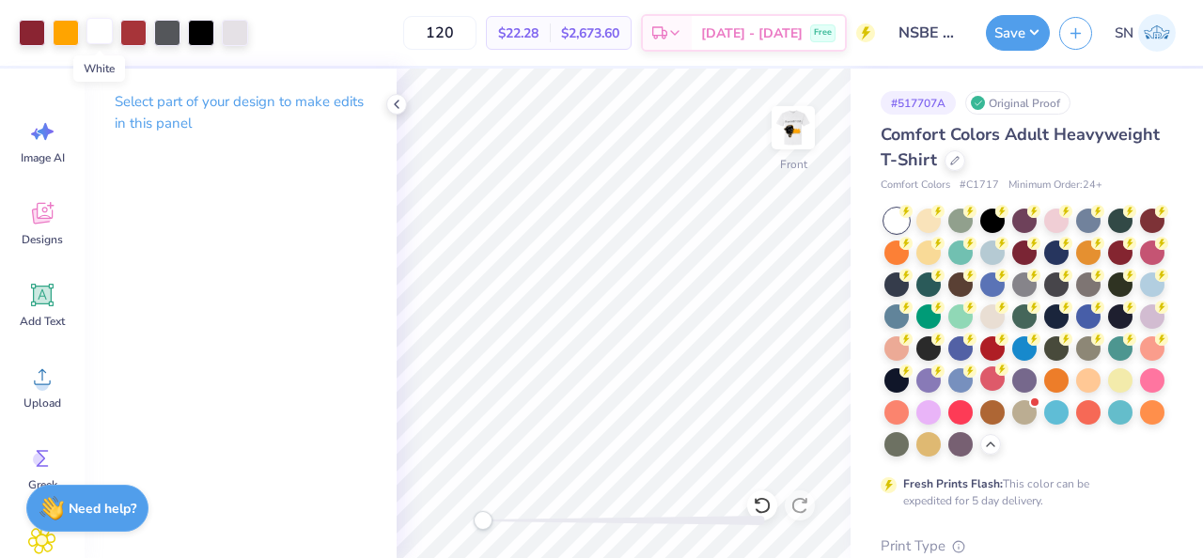
click at [104, 37] on div at bounding box center [99, 31] width 26 height 26
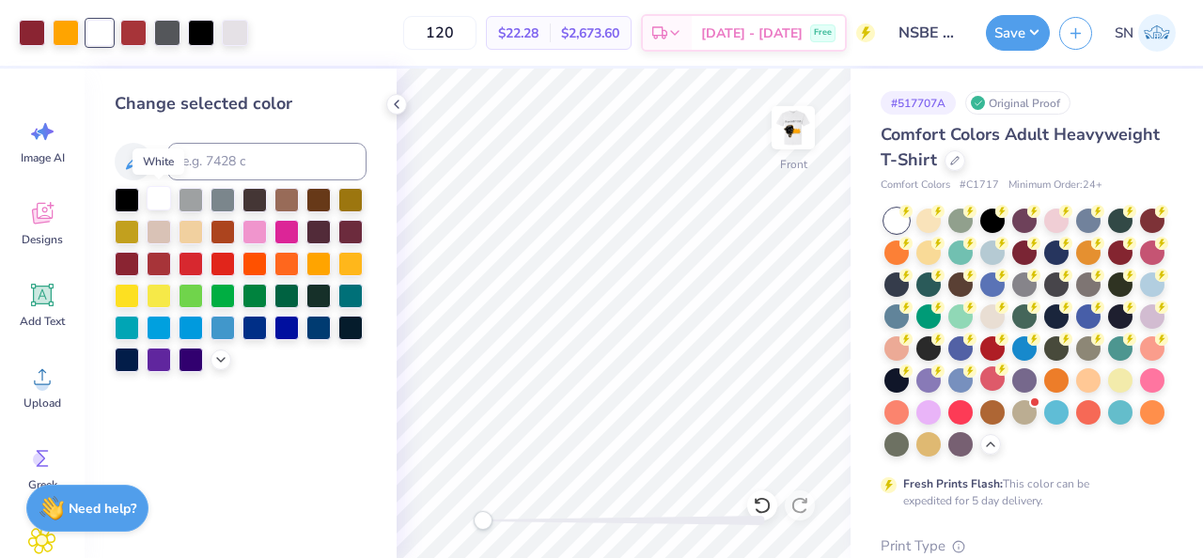
click at [151, 197] on div at bounding box center [159, 198] width 24 height 24
click at [133, 199] on div at bounding box center [127, 198] width 24 height 24
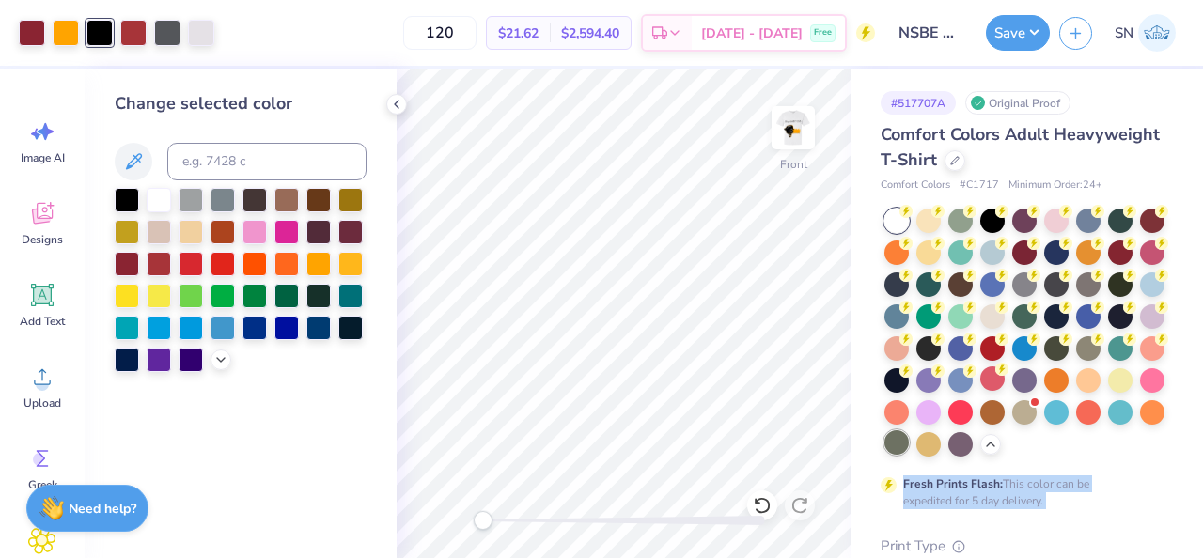
drag, startPoint x: 1047, startPoint y: 528, endPoint x: 890, endPoint y: 443, distance: 178.8
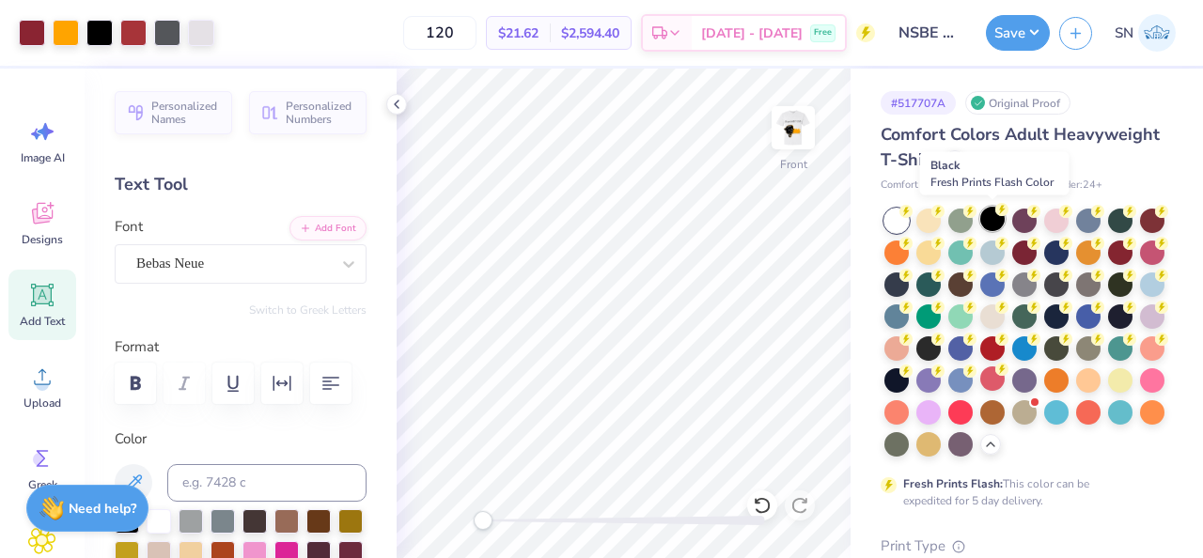
click at [996, 230] on div at bounding box center [992, 219] width 24 height 24
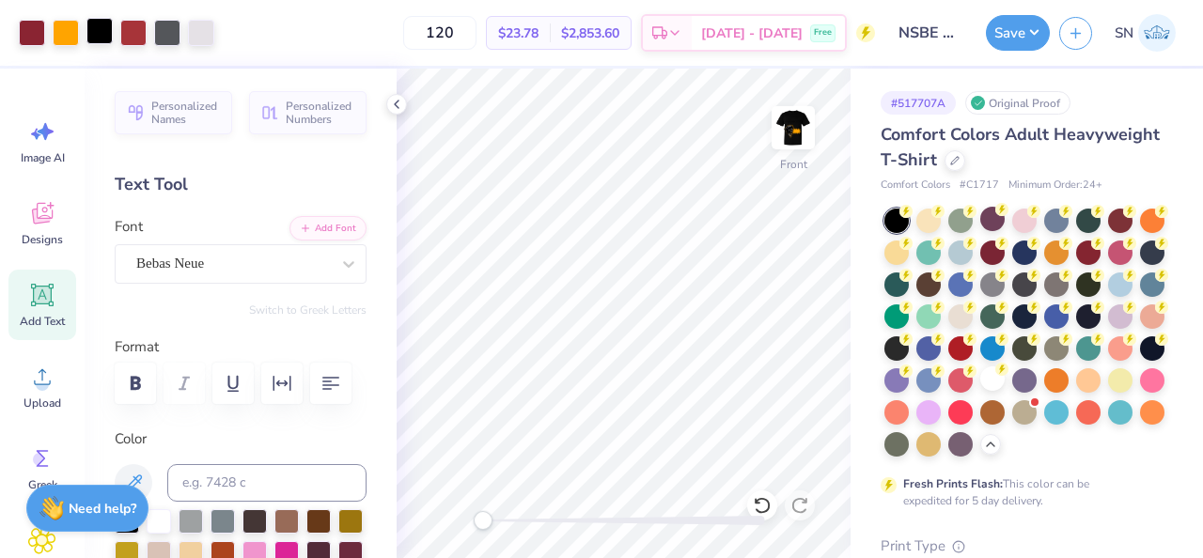
click at [106, 35] on div at bounding box center [99, 31] width 26 height 26
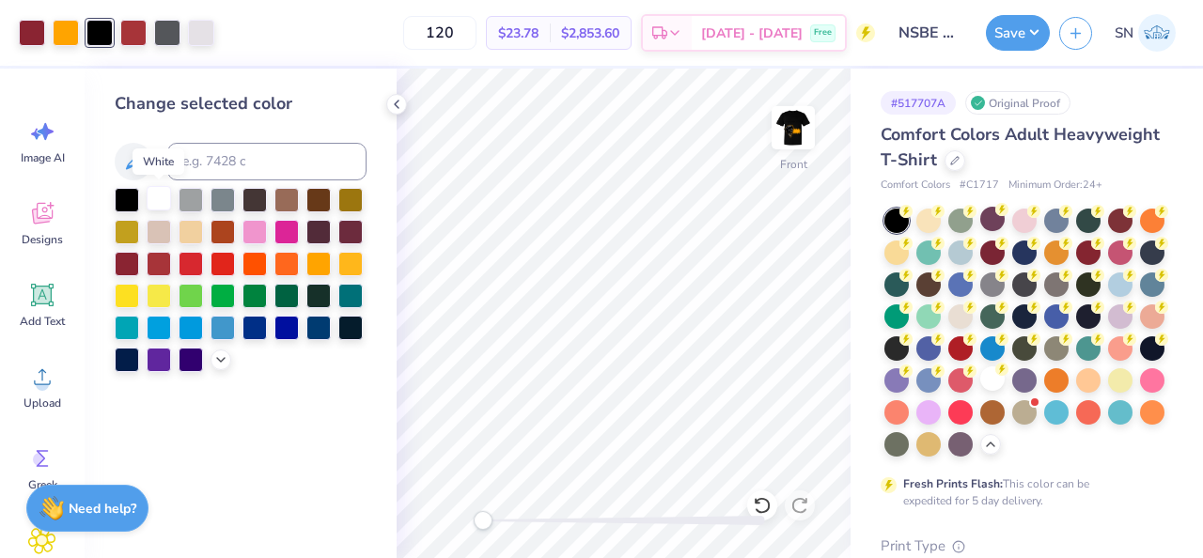
click at [164, 197] on div at bounding box center [159, 198] width 24 height 24
click at [760, 498] on icon at bounding box center [762, 505] width 19 height 19
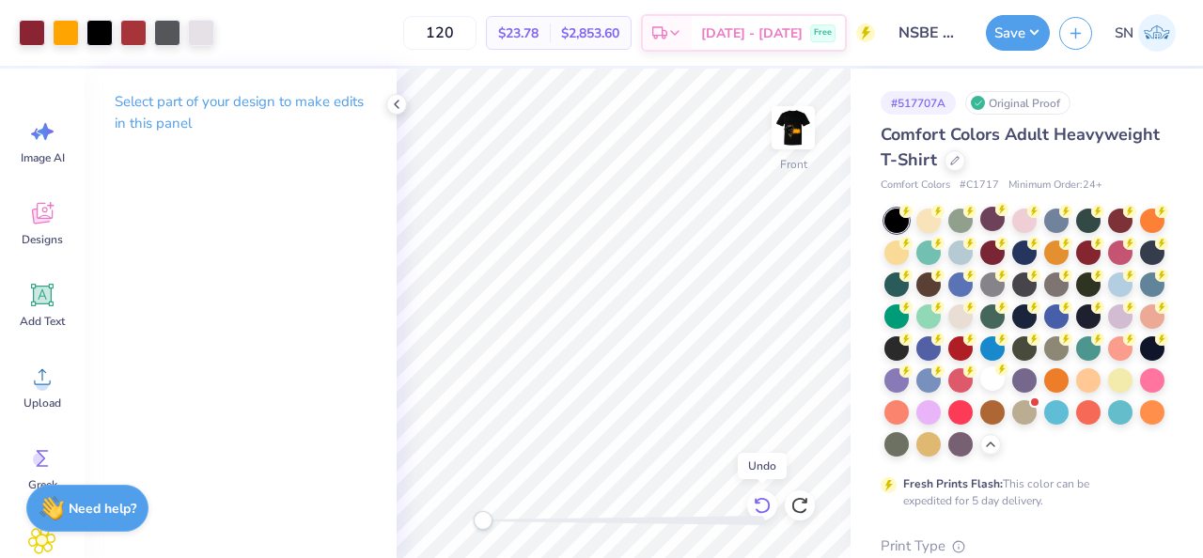
click at [757, 499] on icon at bounding box center [762, 505] width 19 height 19
click at [766, 506] on icon at bounding box center [762, 505] width 19 height 19
click at [760, 493] on div at bounding box center [762, 506] width 30 height 30
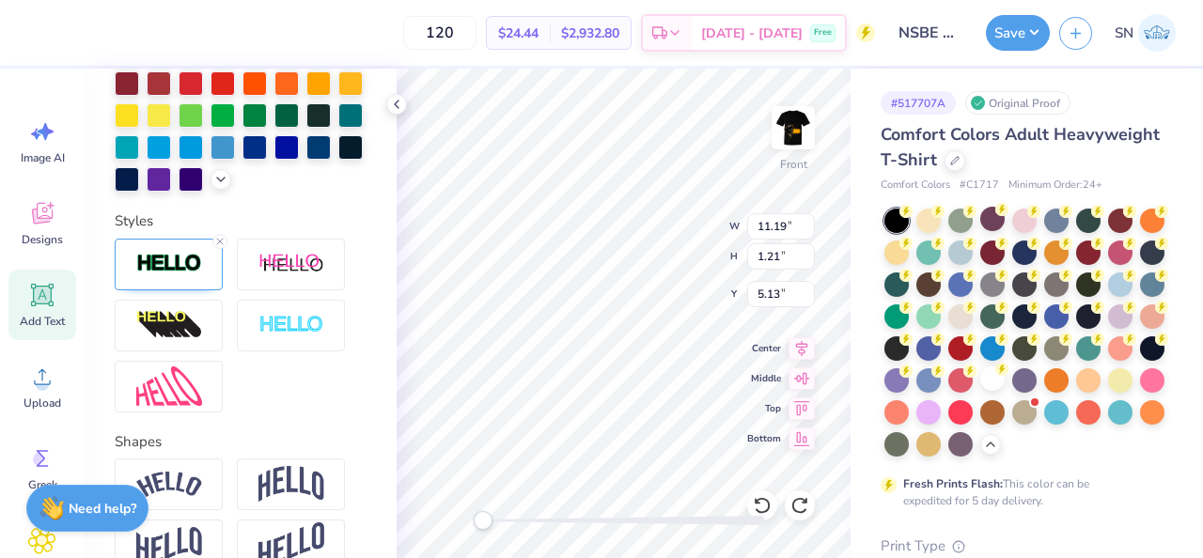
scroll to position [681, 0]
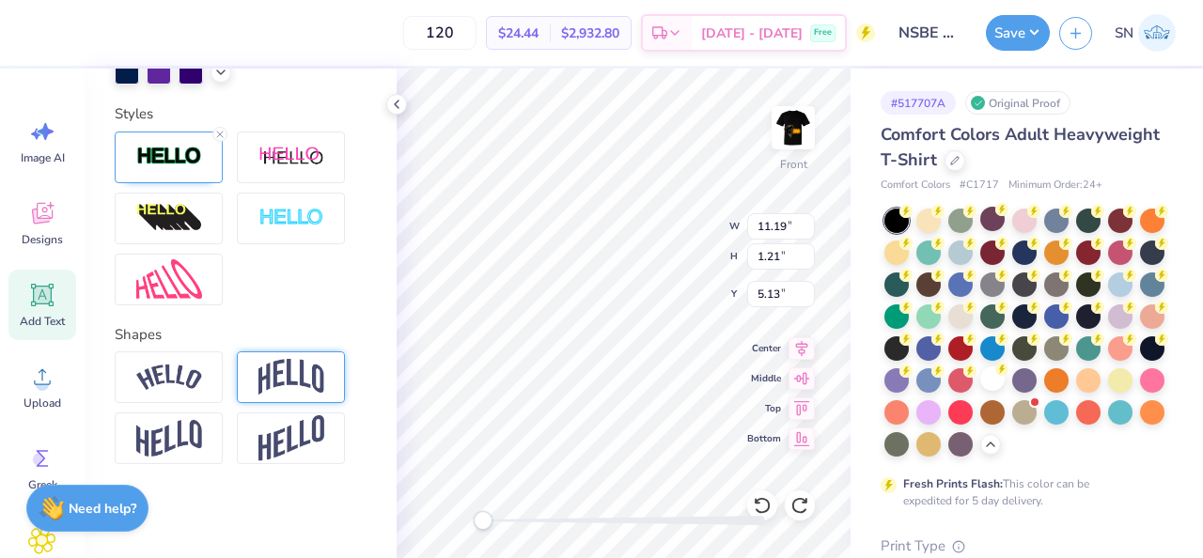
click at [290, 395] on img at bounding box center [291, 377] width 66 height 36
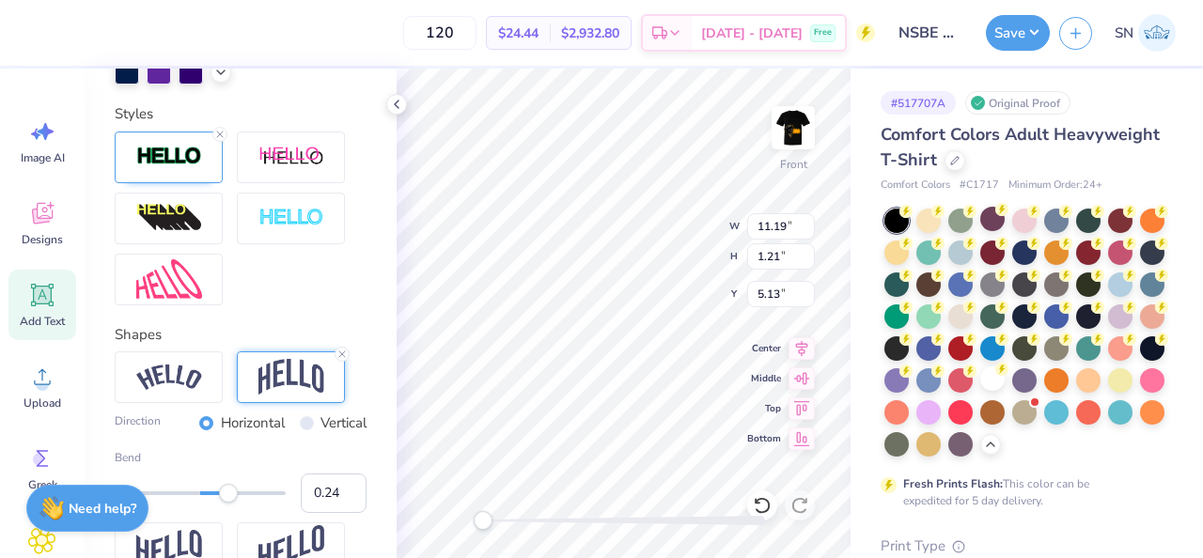
type input "0.23"
drag, startPoint x: 244, startPoint y: 491, endPoint x: 220, endPoint y: 491, distance: 24.4
click at [220, 491] on div "Accessibility label" at bounding box center [220, 493] width 19 height 19
click at [763, 501] on icon at bounding box center [762, 505] width 19 height 19
type input "3.21"
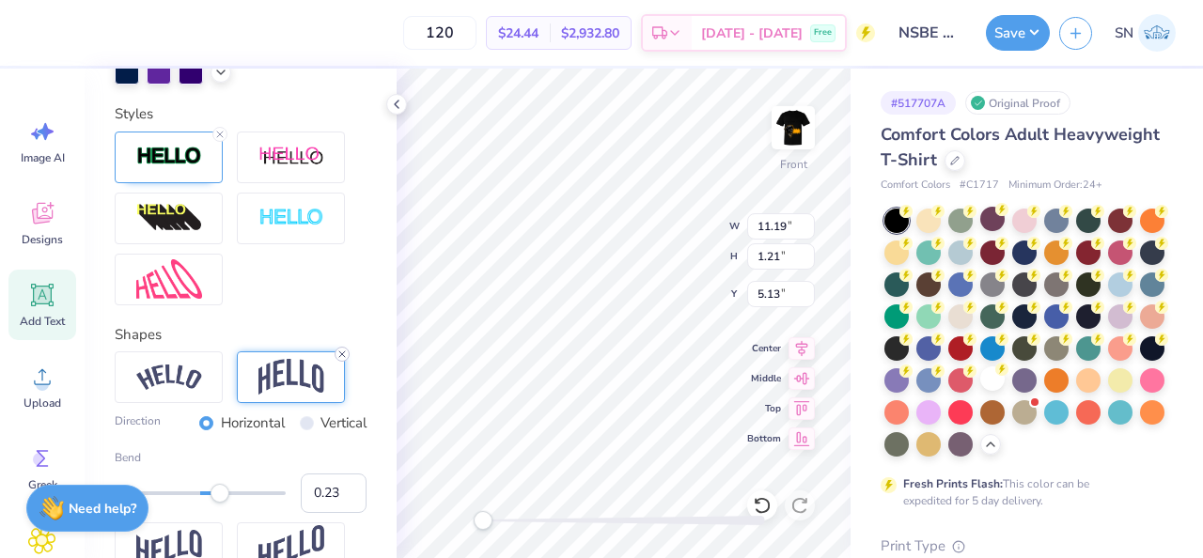
type input "4.13"
type input "0.50"
click at [343, 355] on line at bounding box center [342, 355] width 6 height 6
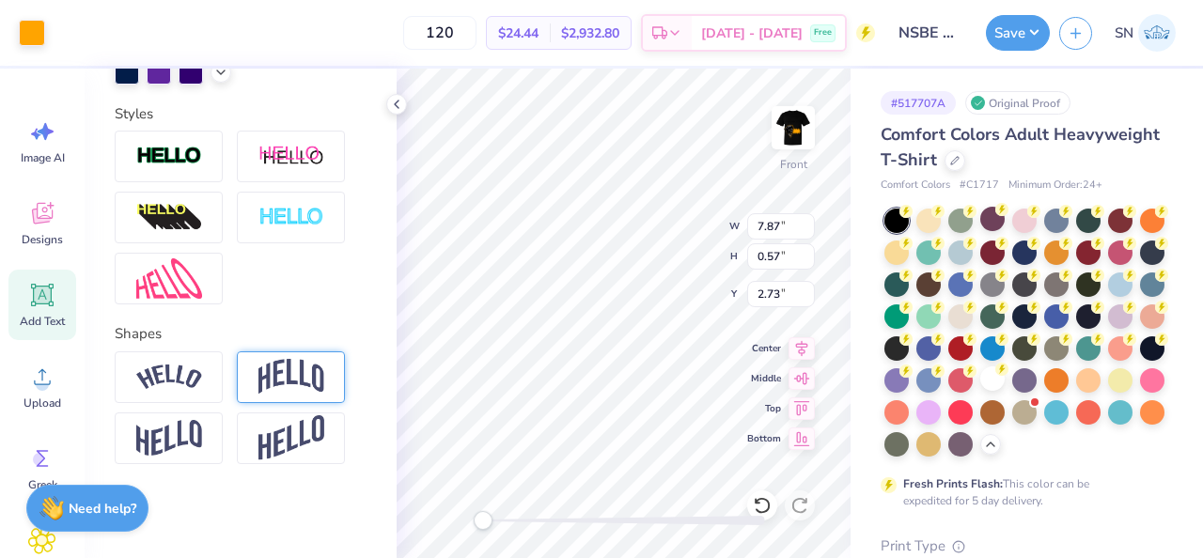
scroll to position [608, 0]
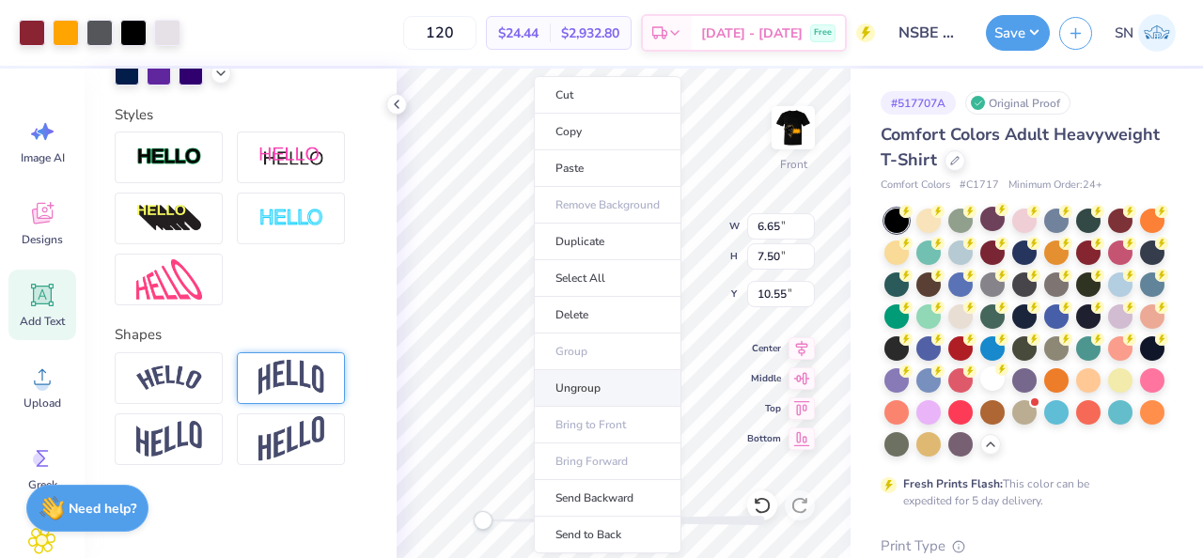
click at [607, 396] on li "Ungroup" at bounding box center [608, 388] width 148 height 37
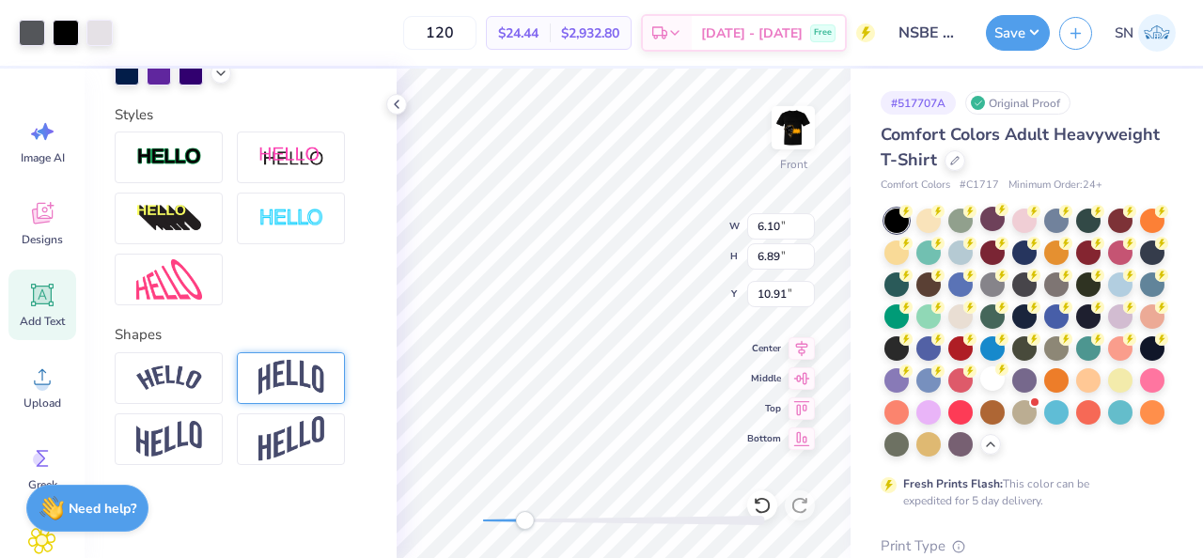
click at [525, 530] on div "Front W 6.10 6.10 " H 6.89 6.89 " Y 10.91 10.91 " Center [GEOGRAPHIC_DATA]" at bounding box center [624, 314] width 454 height 490
type input "6.65"
type input "7.50"
type input "10.55"
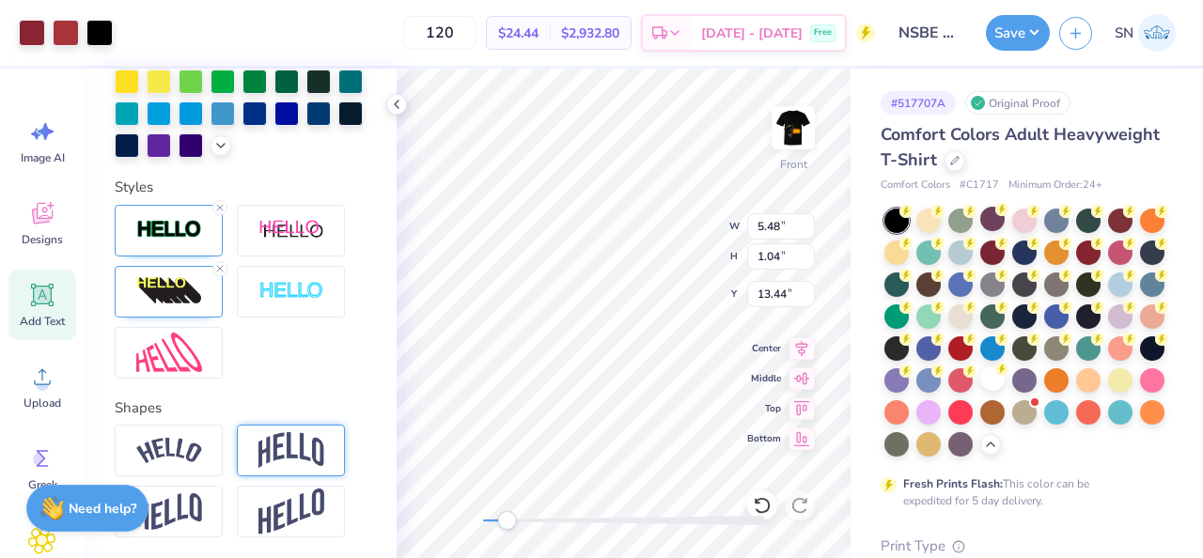
scroll to position [681, 0]
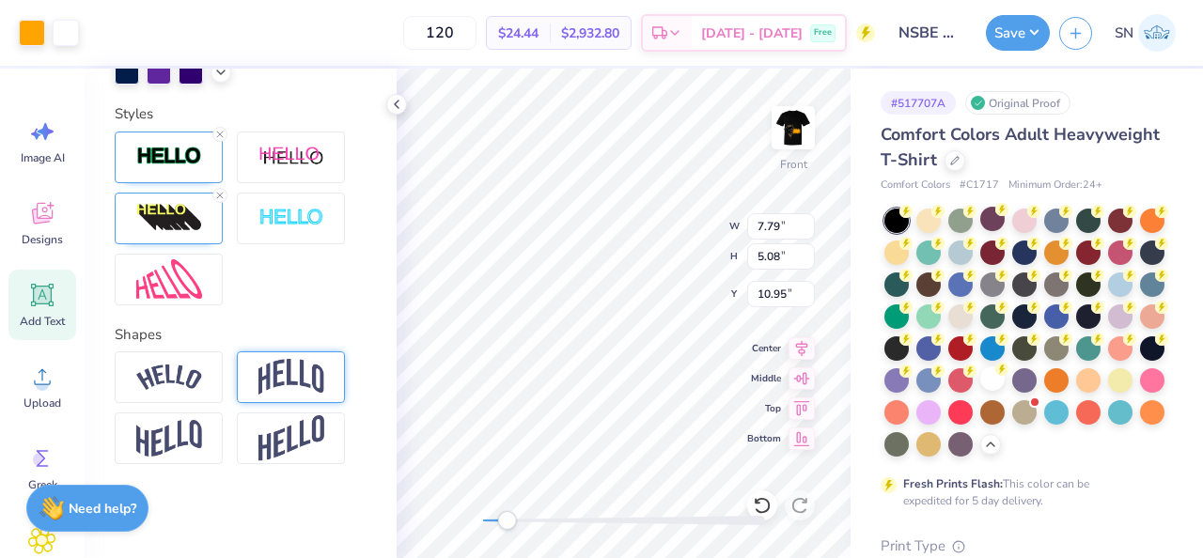
type input "7.79"
type input "5.08"
type input "10.95"
type input "6.10"
type input "6.89"
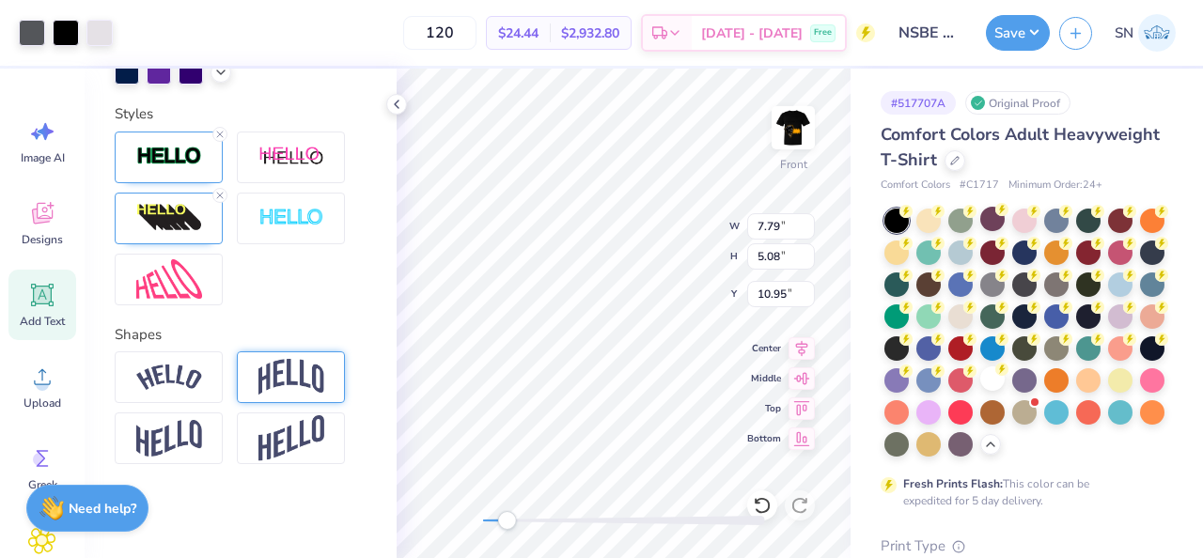
type input "10.91"
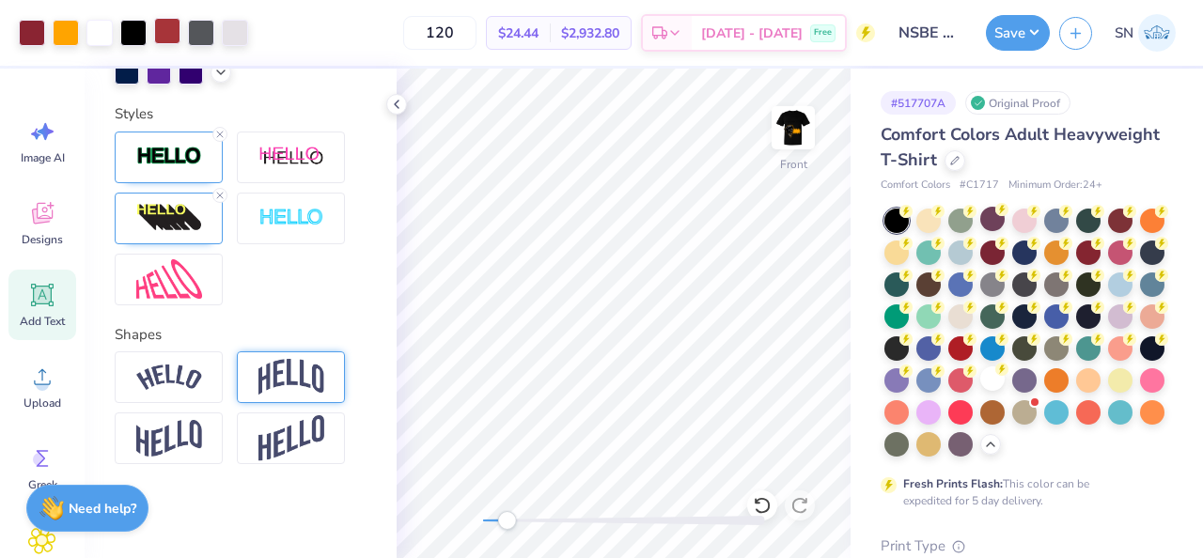
click at [167, 24] on div at bounding box center [167, 31] width 26 height 26
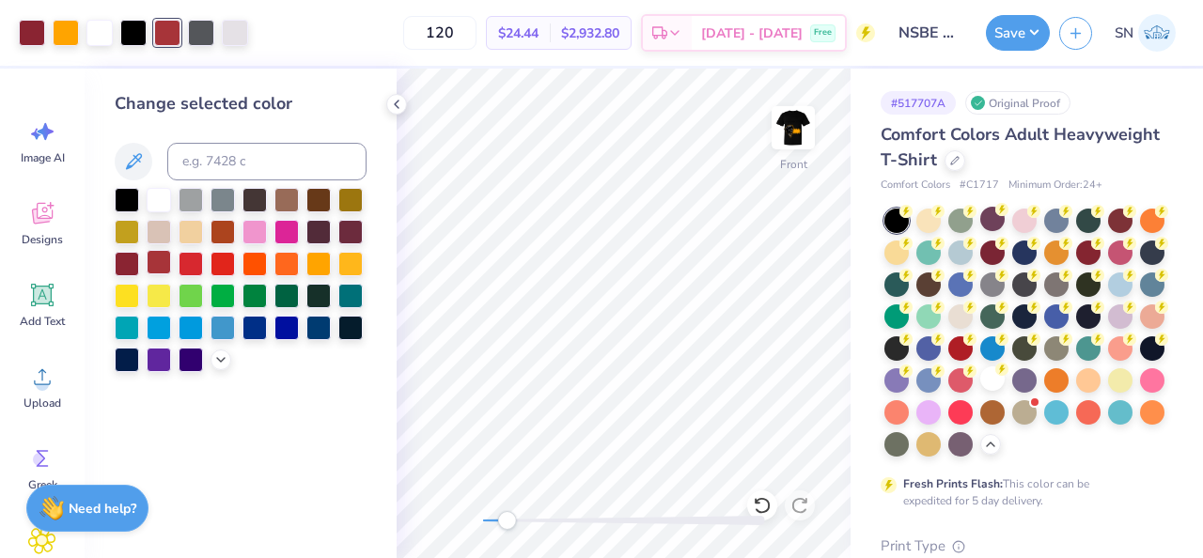
click at [159, 264] on div at bounding box center [159, 262] width 24 height 24
click at [131, 265] on div at bounding box center [127, 262] width 24 height 24
click at [167, 264] on div at bounding box center [159, 262] width 24 height 24
click at [192, 267] on div at bounding box center [191, 262] width 24 height 24
drag, startPoint x: 506, startPoint y: 528, endPoint x: 491, endPoint y: 529, distance: 15.1
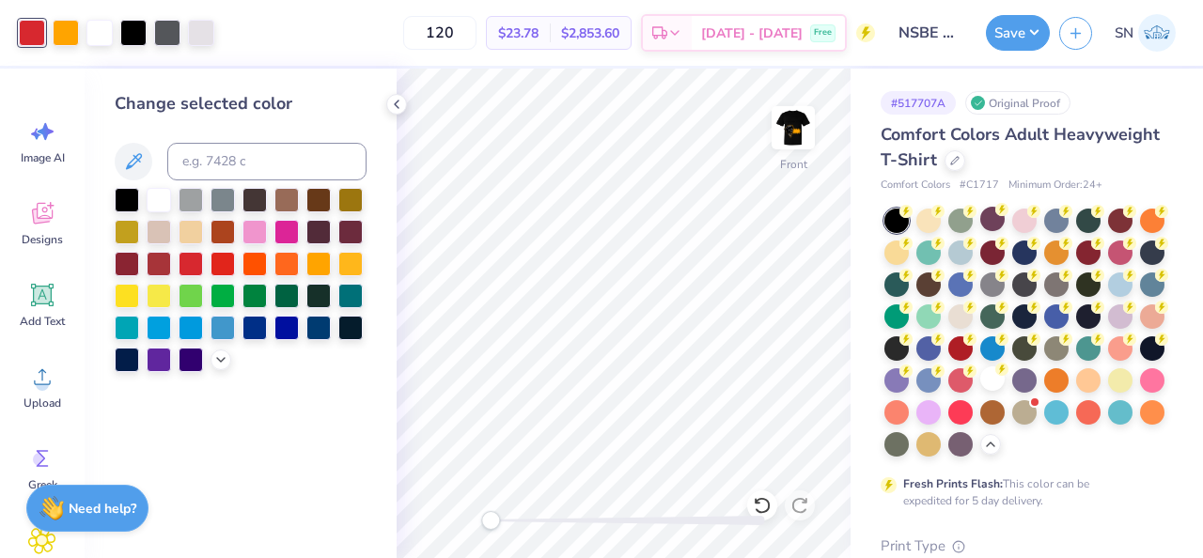
click at [491, 529] on div "Accessibility label" at bounding box center [490, 520] width 19 height 19
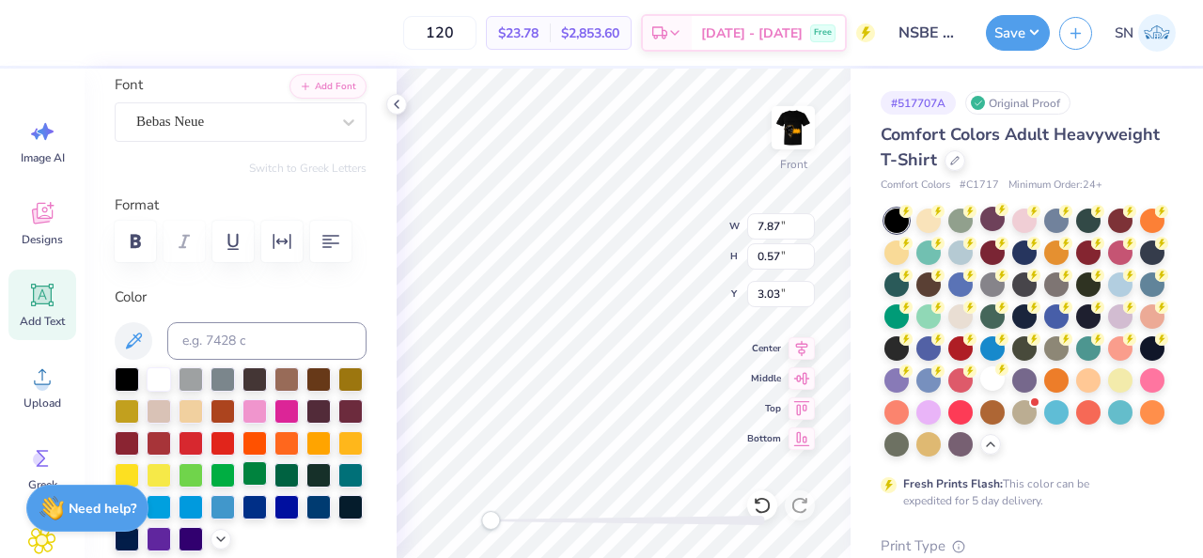
scroll to position [175, 0]
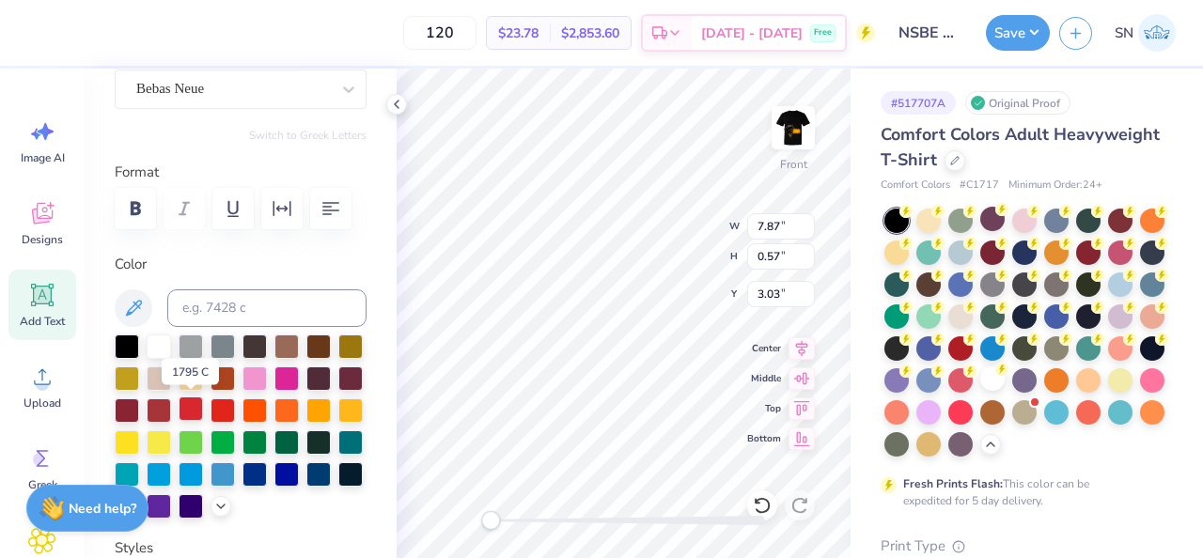
click at [196, 414] on div at bounding box center [191, 409] width 24 height 24
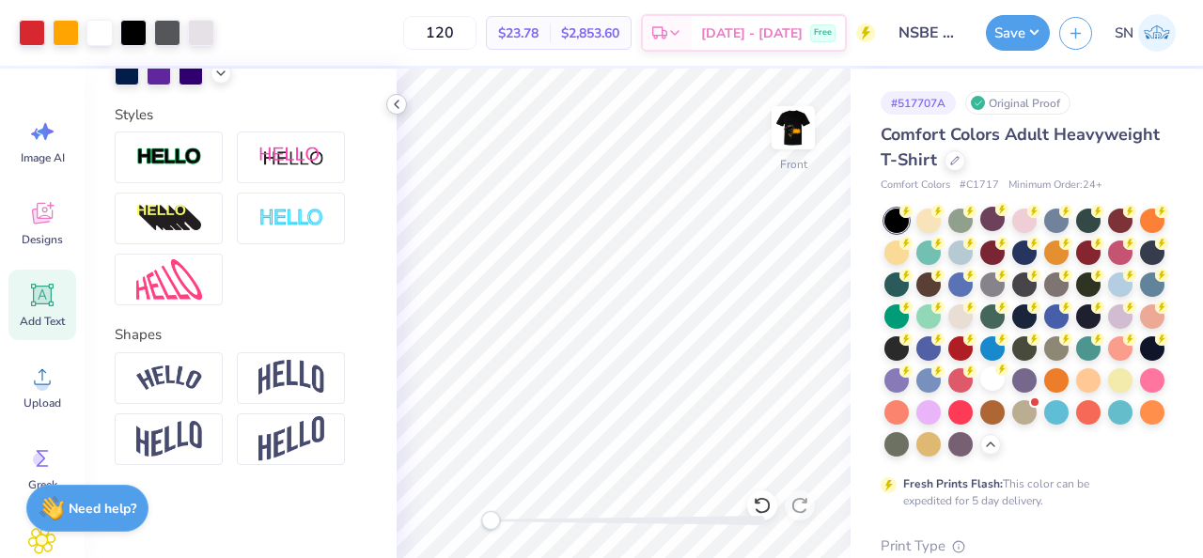
click at [399, 110] on icon at bounding box center [396, 104] width 15 height 15
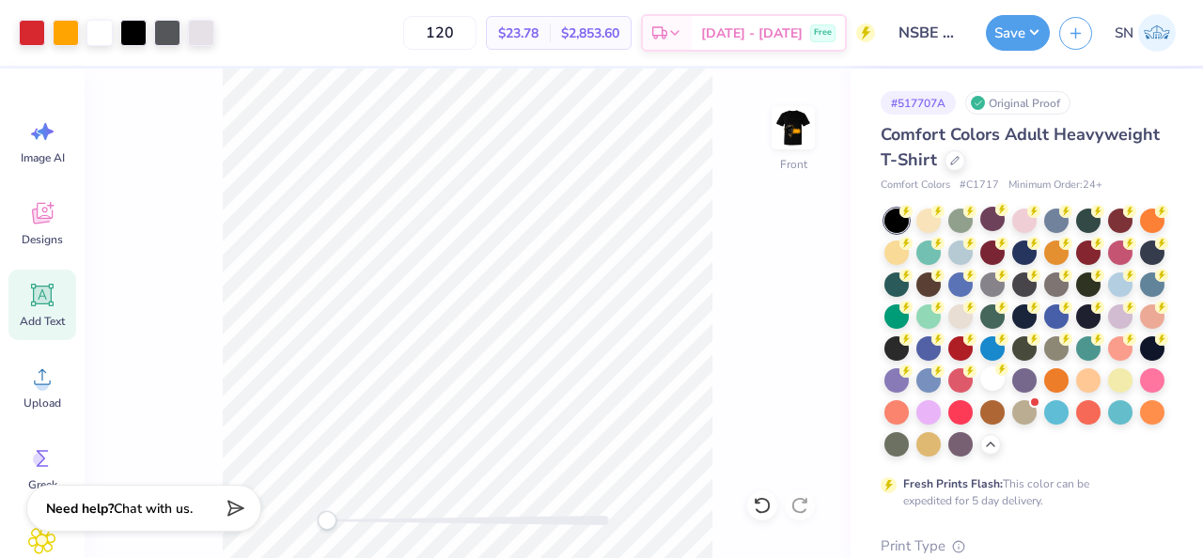
click at [302, 525] on div "Front" at bounding box center [468, 314] width 766 height 490
click at [796, 139] on img at bounding box center [793, 127] width 75 height 75
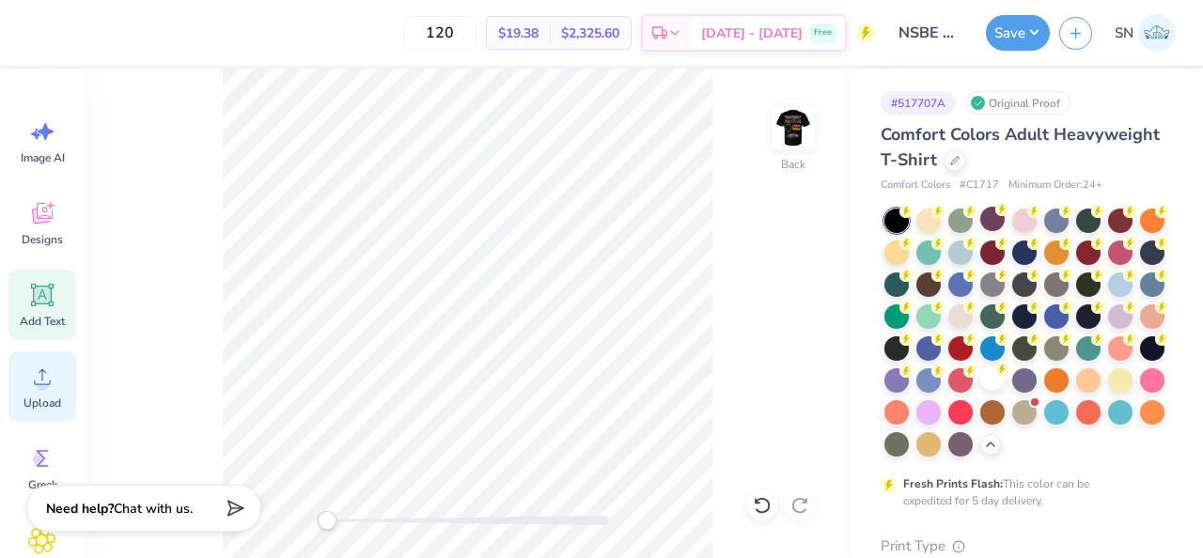
click at [54, 376] on icon at bounding box center [42, 377] width 28 height 28
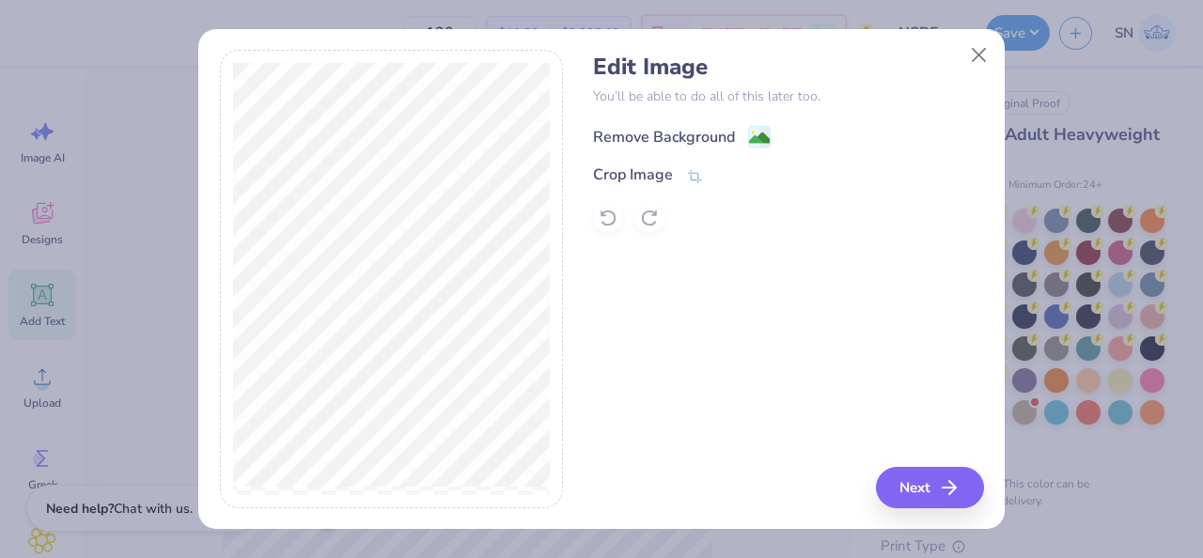
click at [699, 140] on div "Remove Background" at bounding box center [664, 137] width 142 height 23
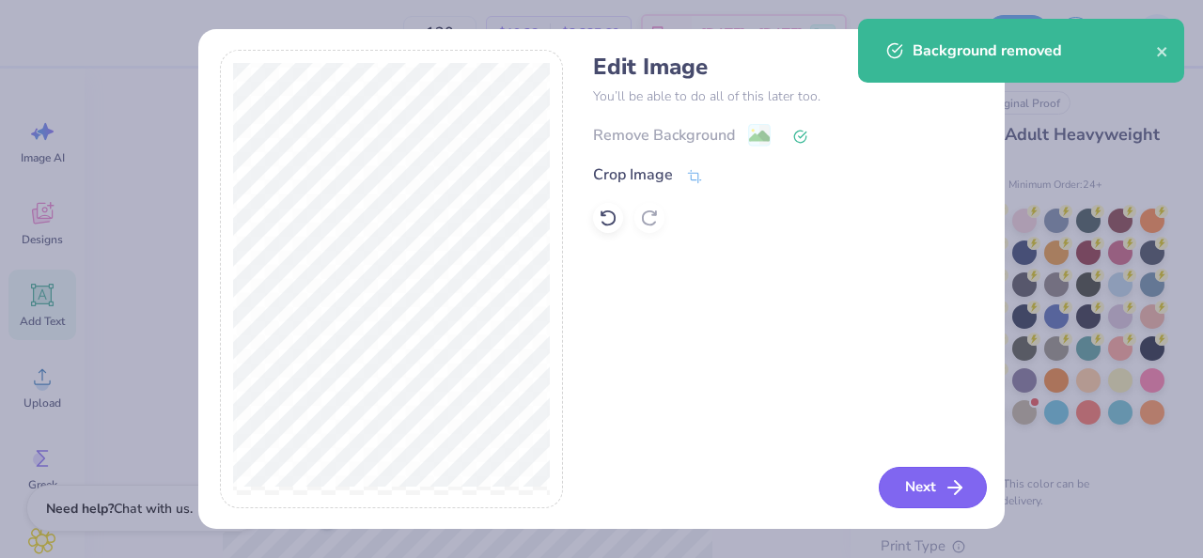
click at [919, 474] on button "Next" at bounding box center [933, 487] width 108 height 41
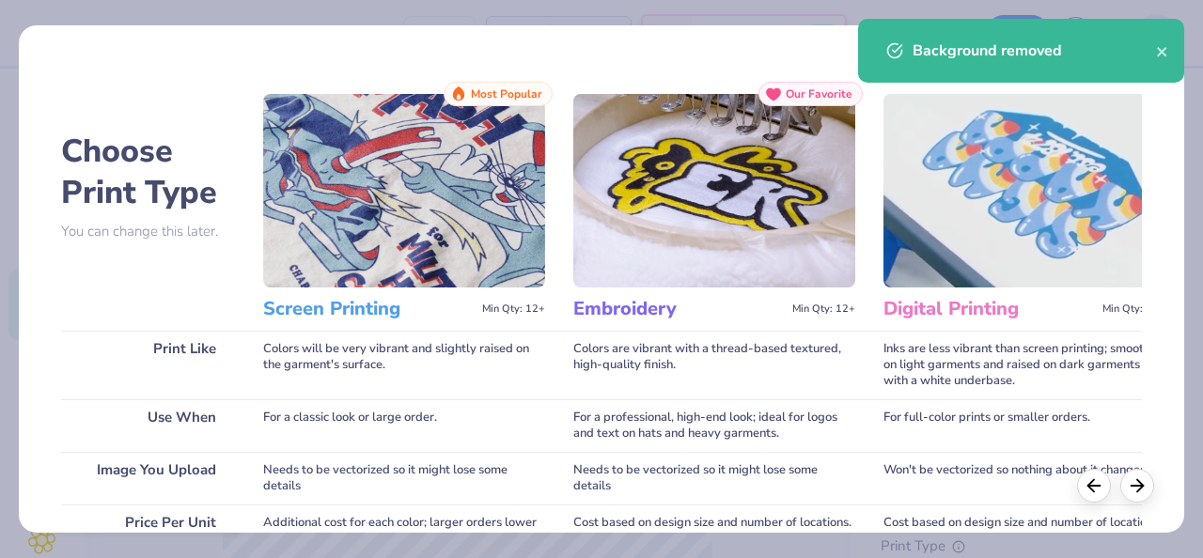
scroll to position [369, 0]
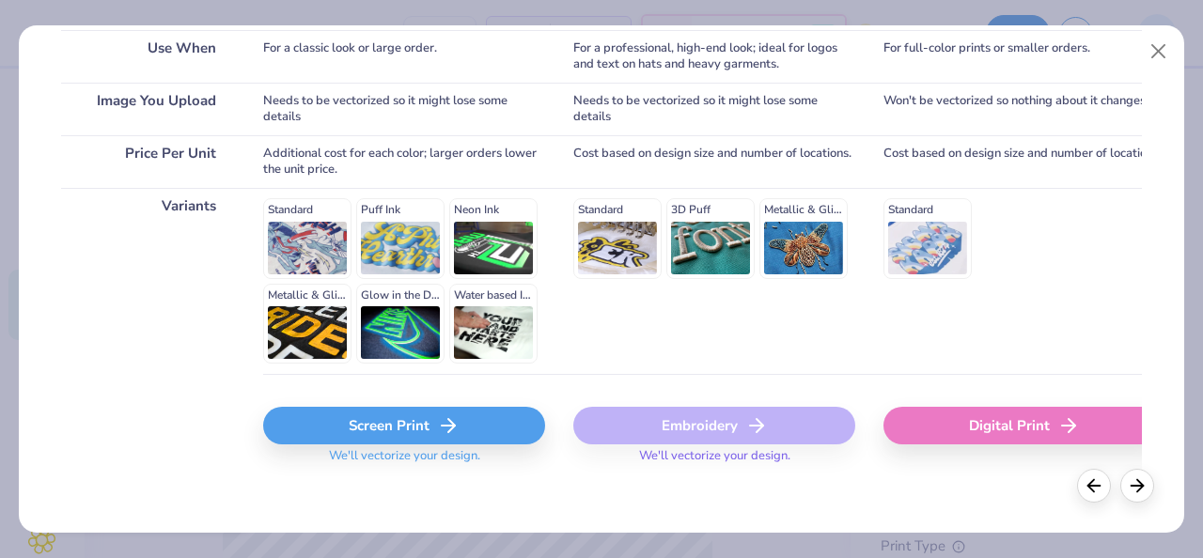
click at [396, 421] on div "Screen Print" at bounding box center [404, 426] width 282 height 38
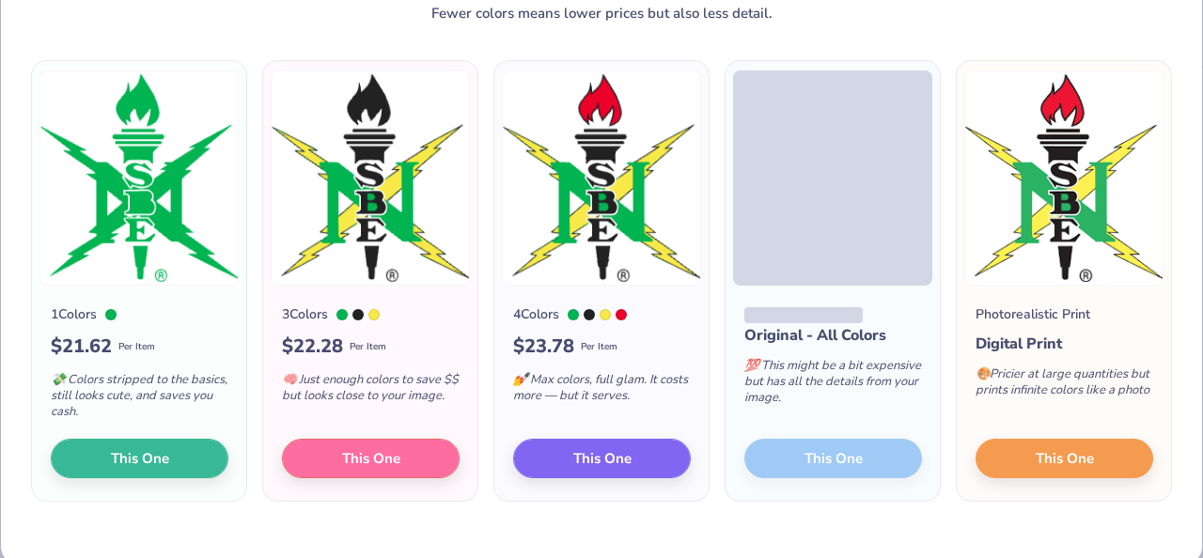
scroll to position [128, 0]
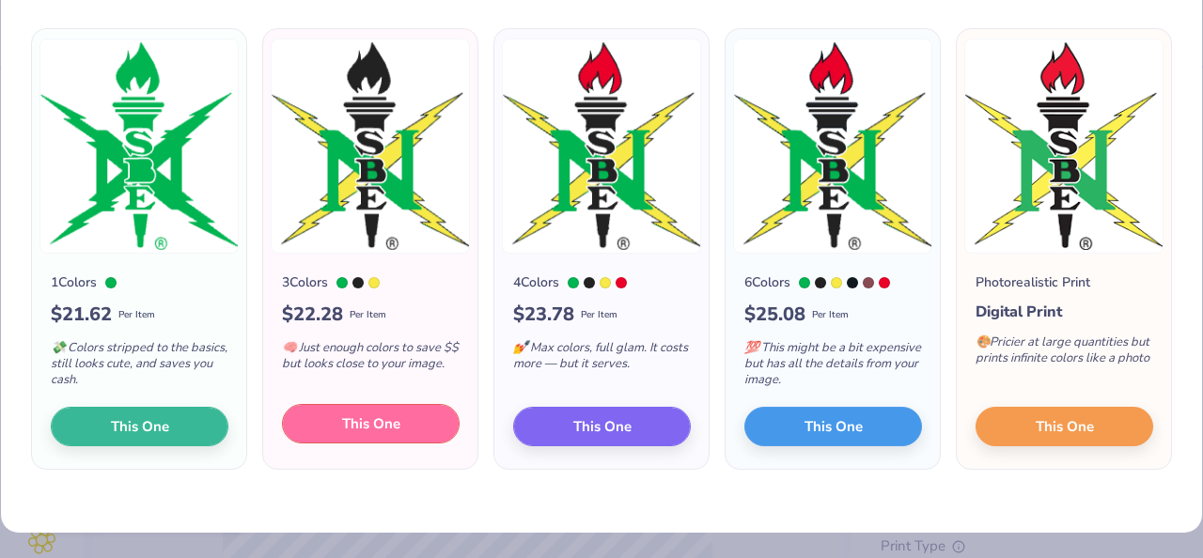
click at [395, 419] on span "This One" at bounding box center [371, 425] width 58 height 22
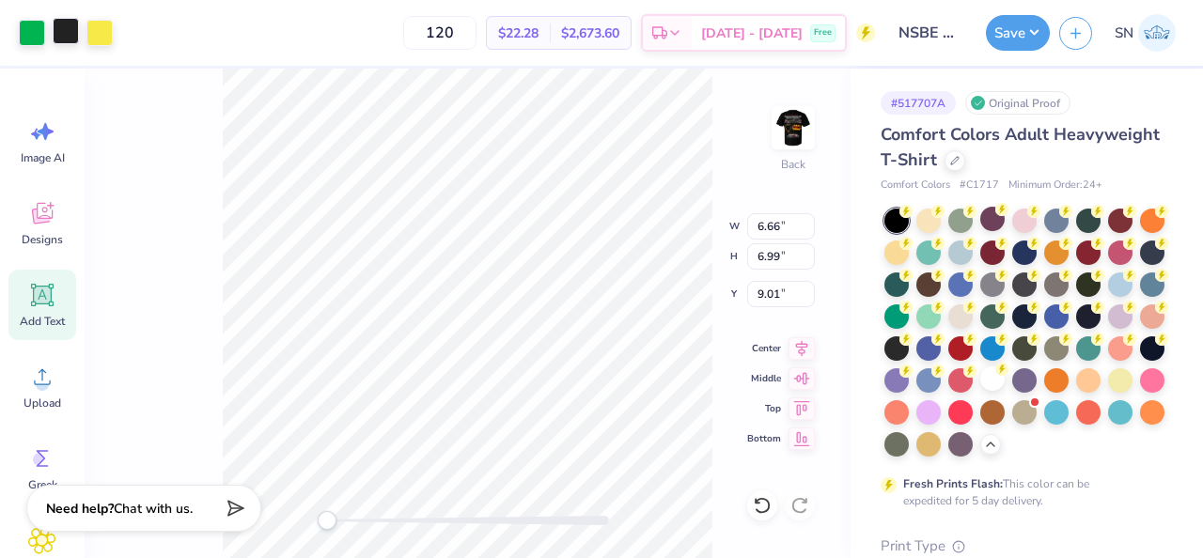
click at [69, 34] on div at bounding box center [66, 31] width 26 height 26
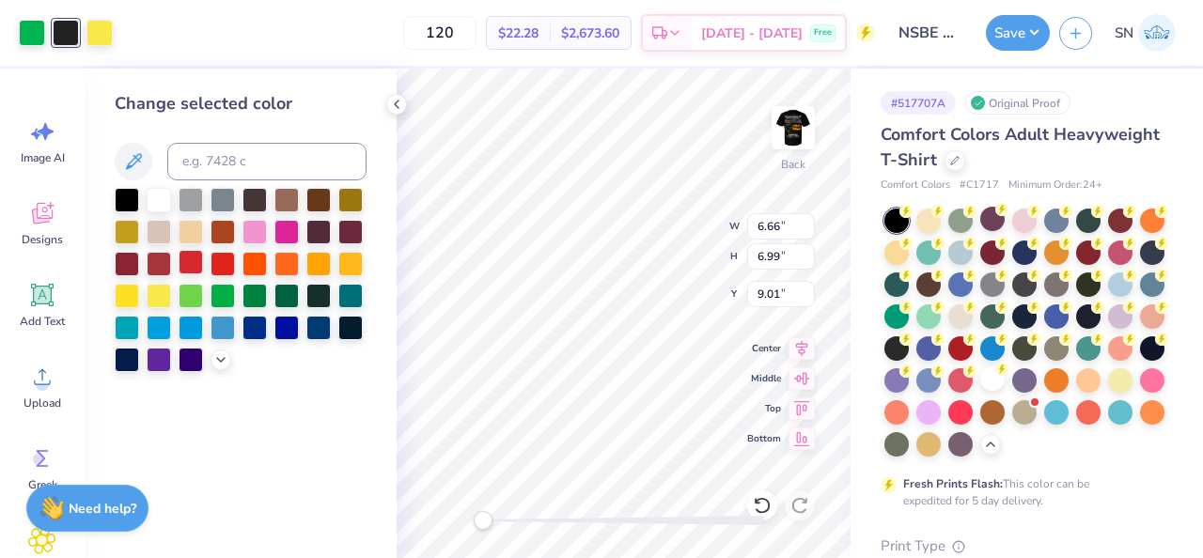
click at [193, 258] on div at bounding box center [191, 262] width 24 height 24
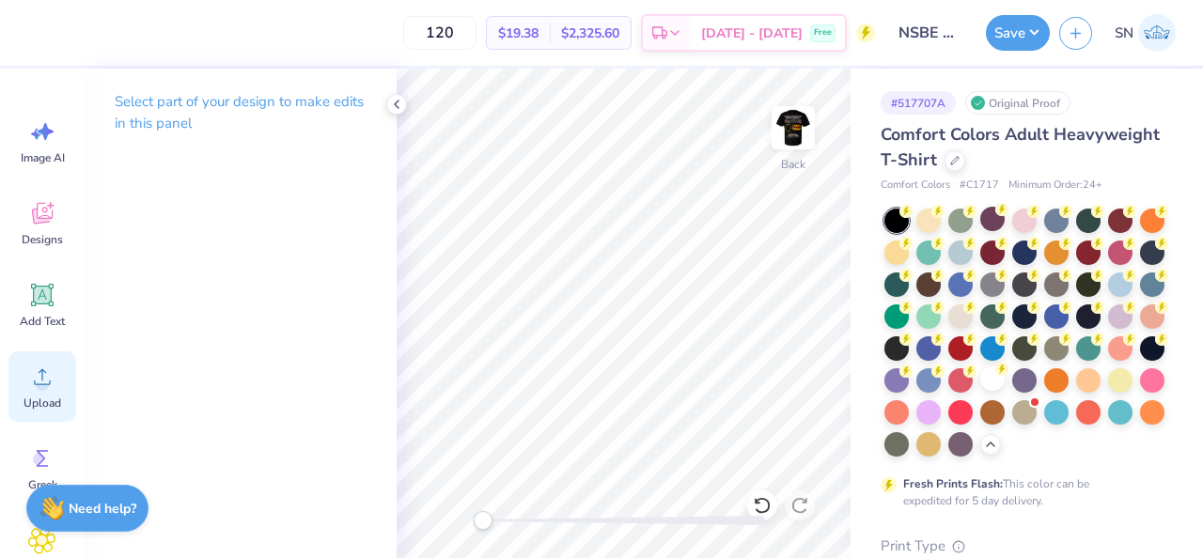
click at [62, 378] on div "Upload" at bounding box center [42, 387] width 68 height 70
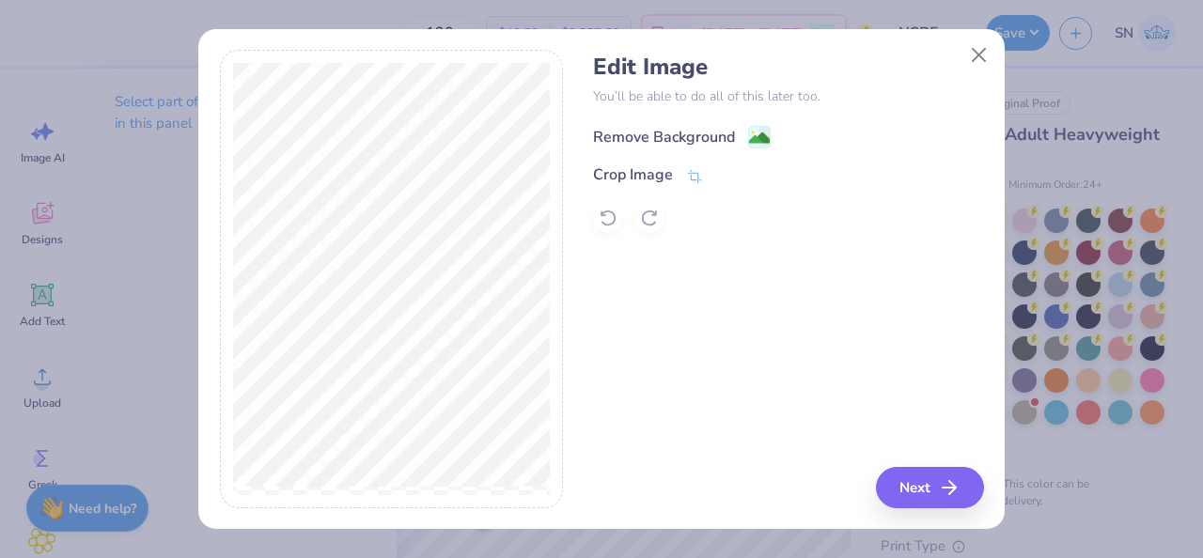
click at [724, 133] on div "Remove Background" at bounding box center [664, 137] width 142 height 23
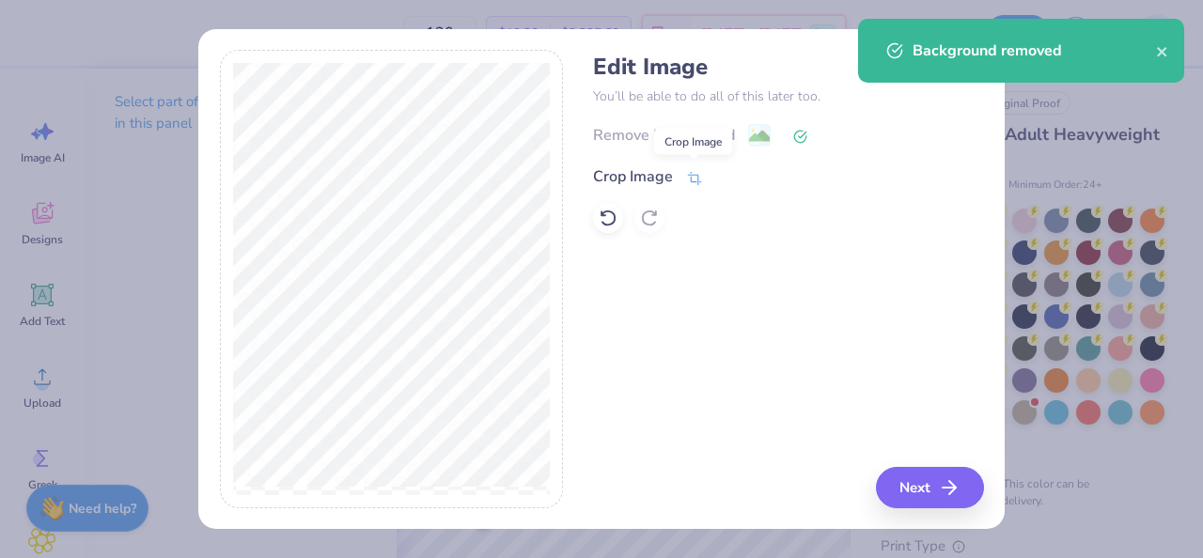
click at [688, 174] on icon at bounding box center [695, 177] width 14 height 13
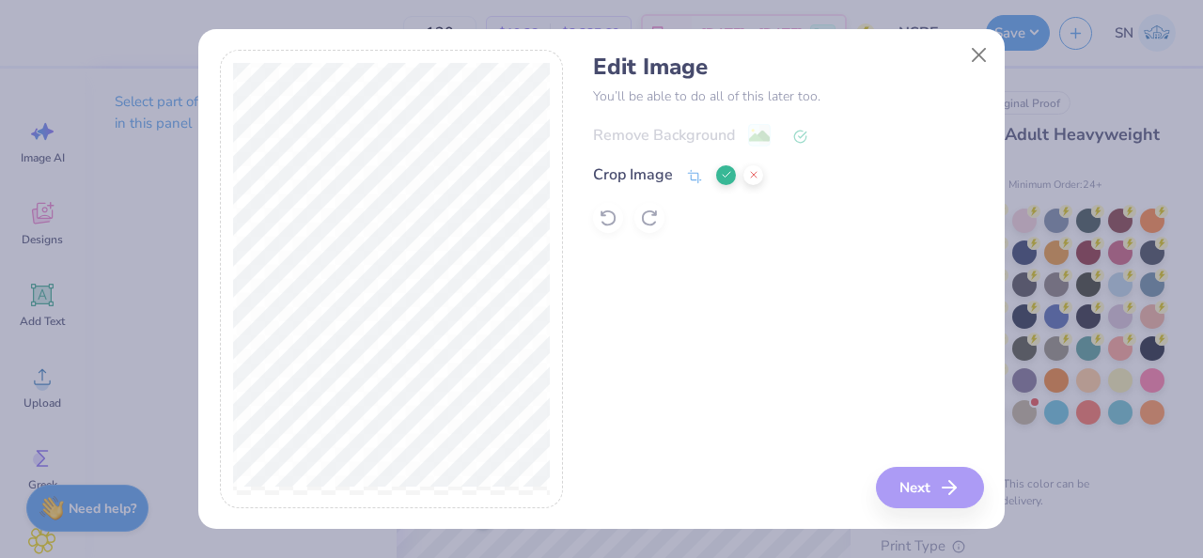
click at [716, 173] on button at bounding box center [726, 175] width 20 height 20
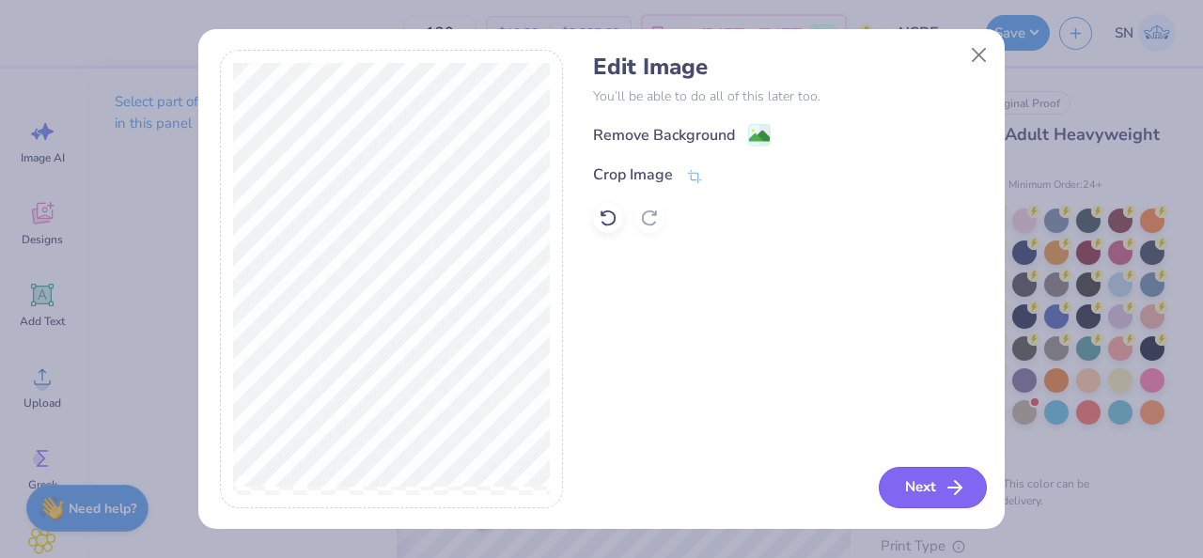
click at [900, 476] on button "Next" at bounding box center [933, 487] width 108 height 41
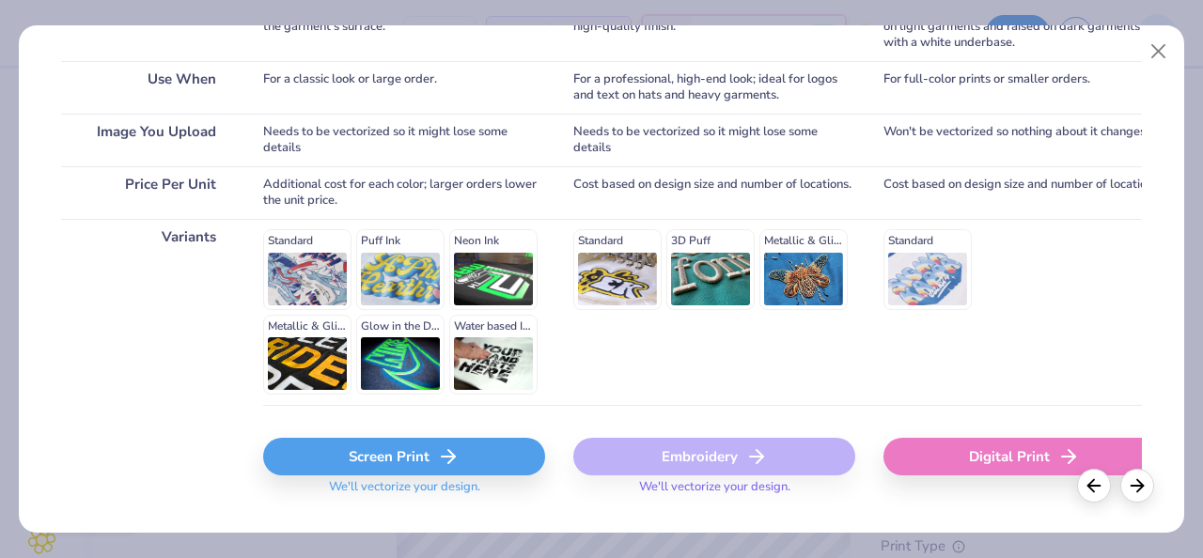
scroll to position [379, 0]
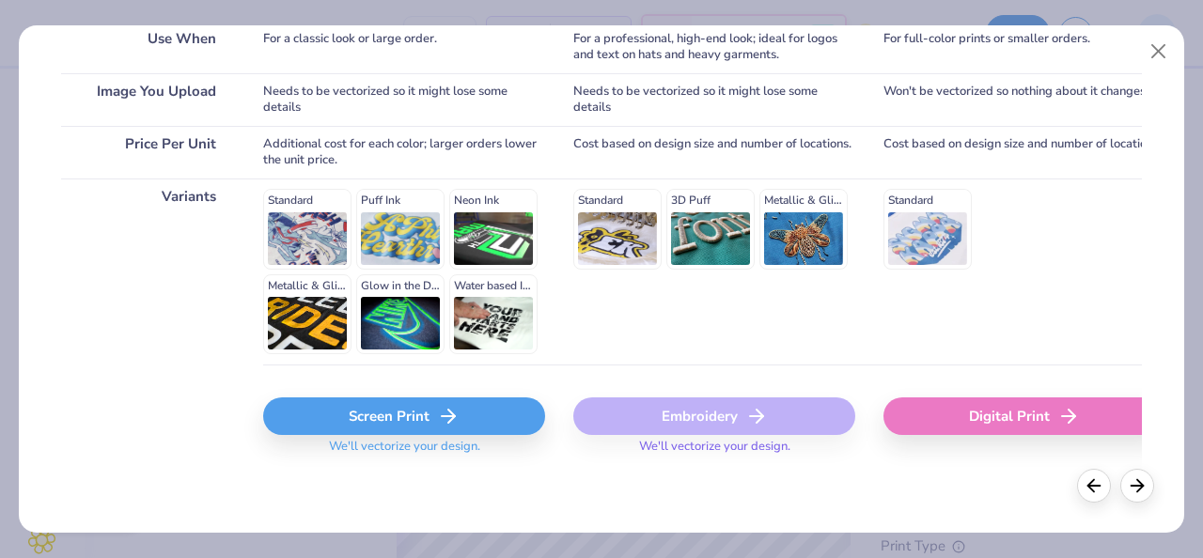
click at [446, 414] on icon at bounding box center [448, 416] width 23 height 23
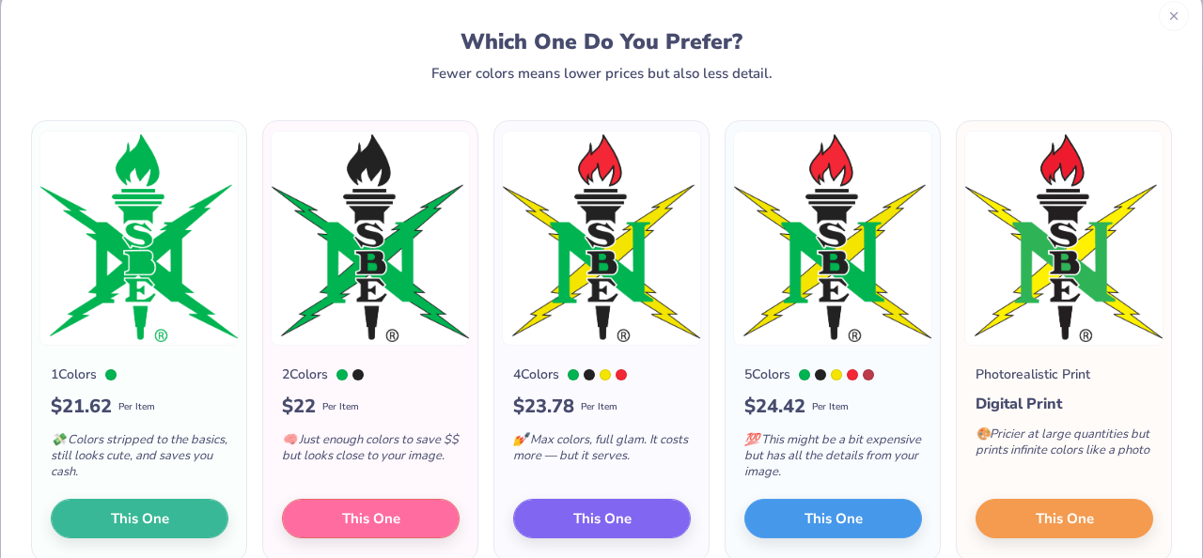
scroll to position [43, 0]
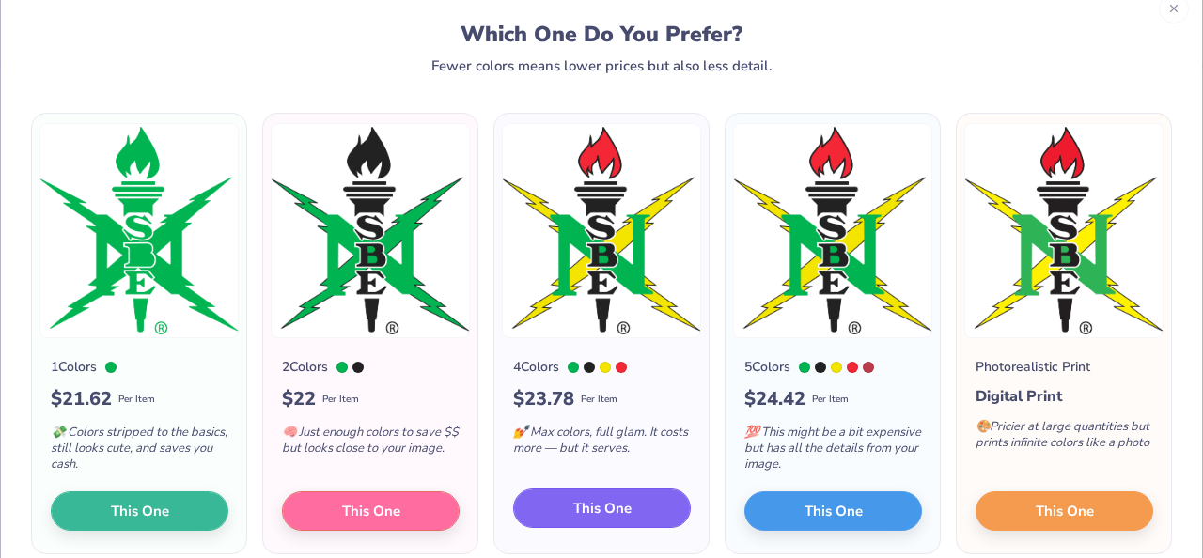
click at [653, 510] on button "This One" at bounding box center [602, 508] width 178 height 39
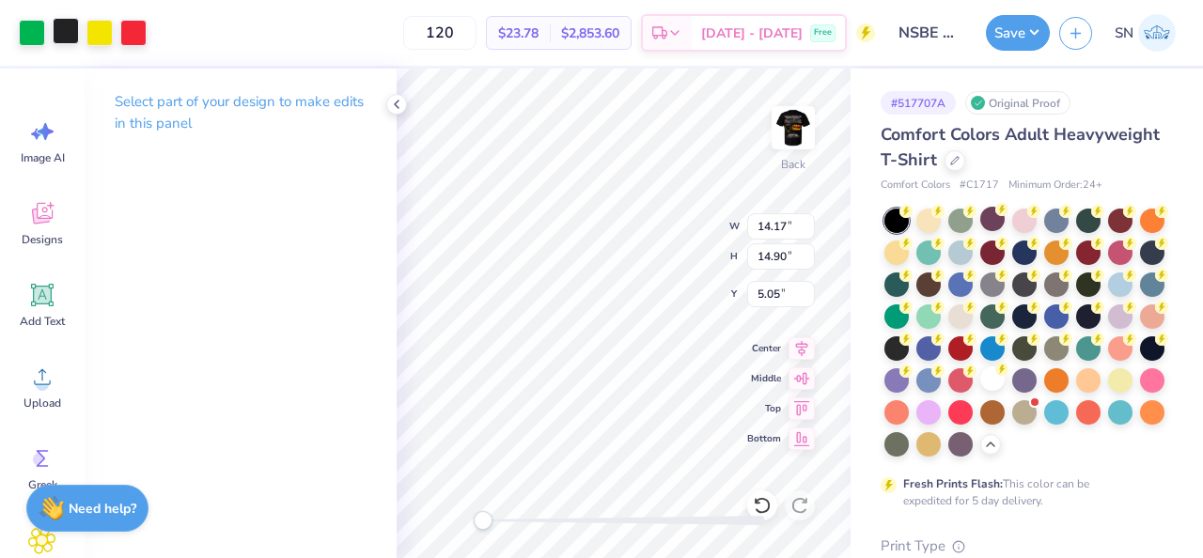
click at [74, 33] on div at bounding box center [66, 31] width 26 height 26
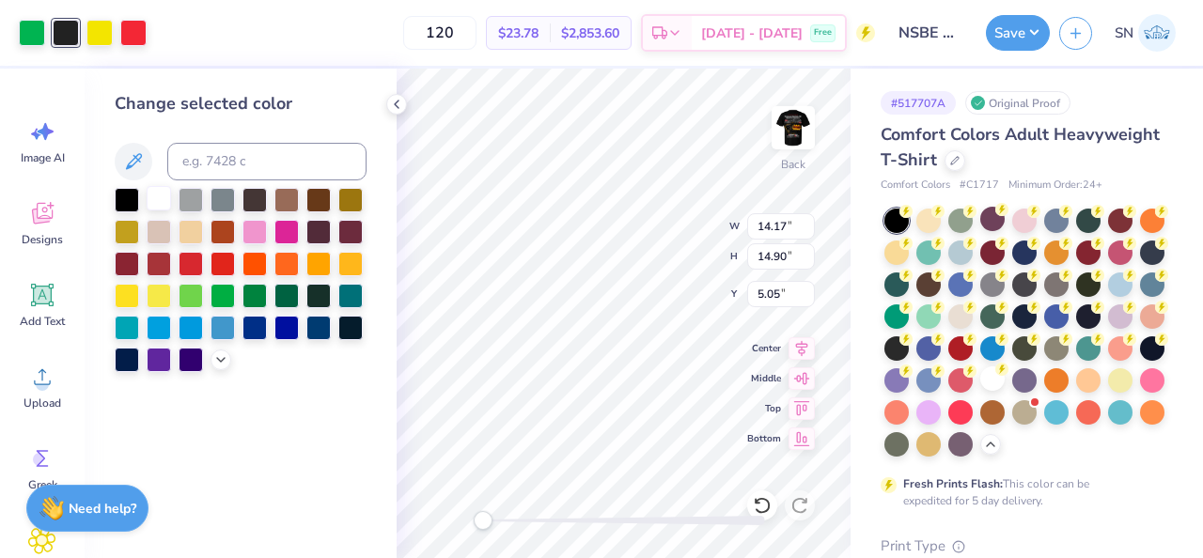
click at [161, 199] on div at bounding box center [159, 198] width 24 height 24
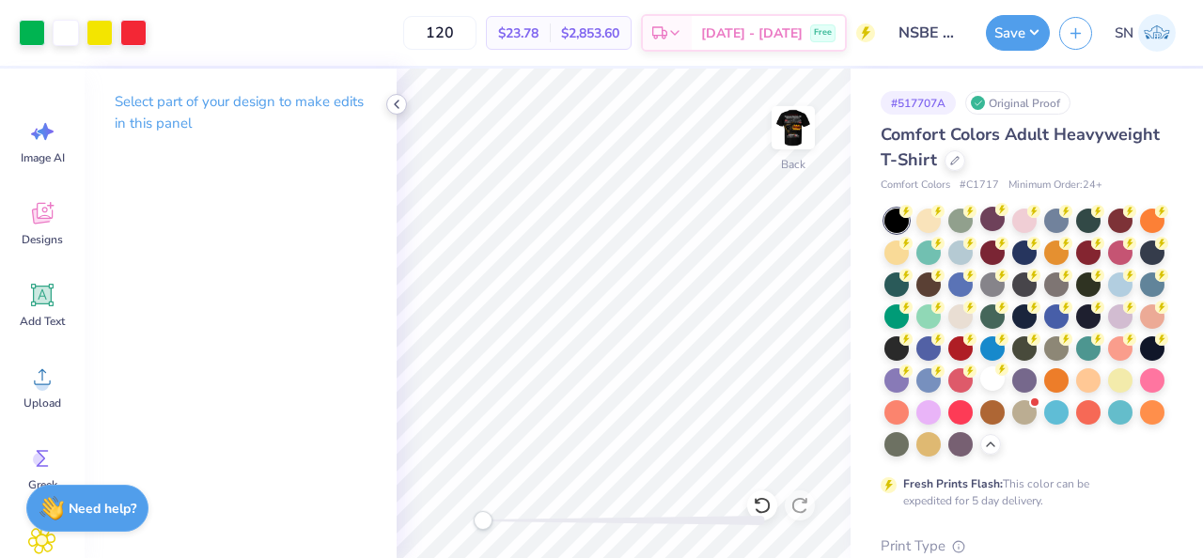
click at [399, 104] on icon at bounding box center [396, 104] width 15 height 15
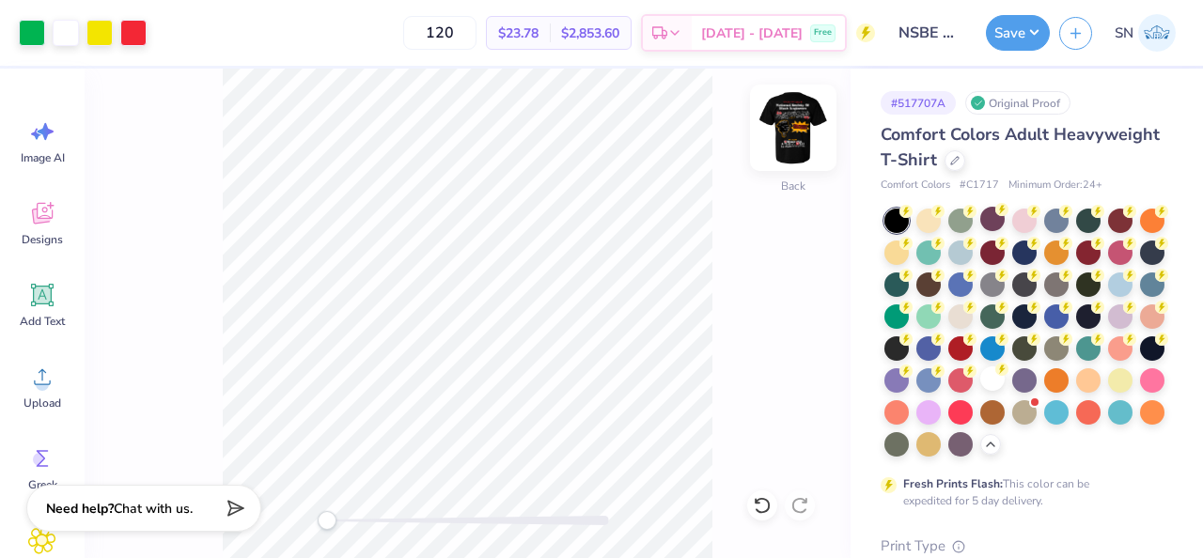
click at [796, 124] on img at bounding box center [793, 127] width 75 height 75
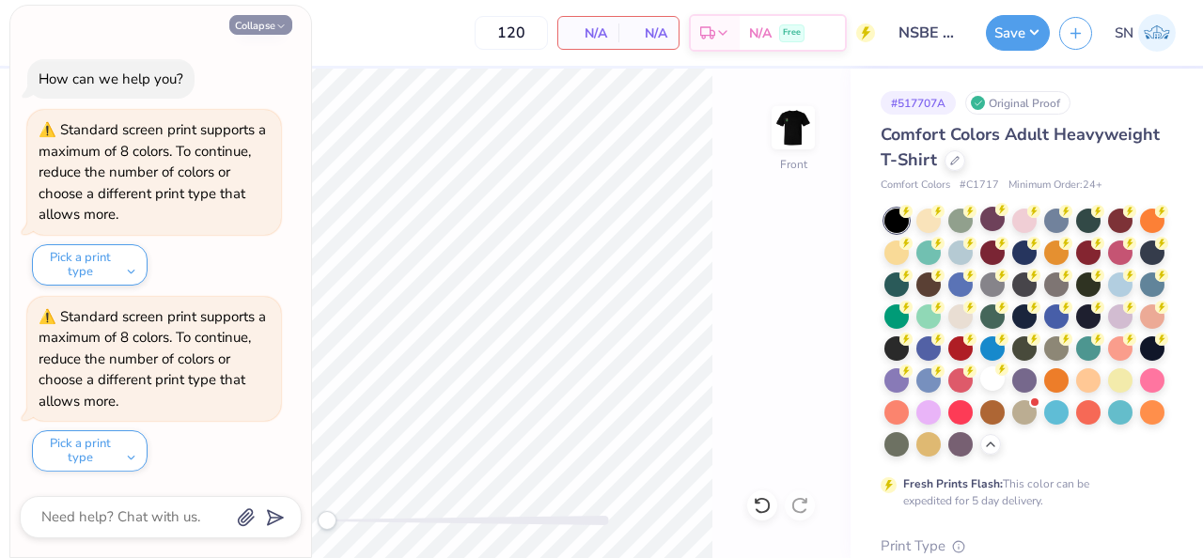
click at [273, 24] on button "Collapse" at bounding box center [260, 25] width 63 height 20
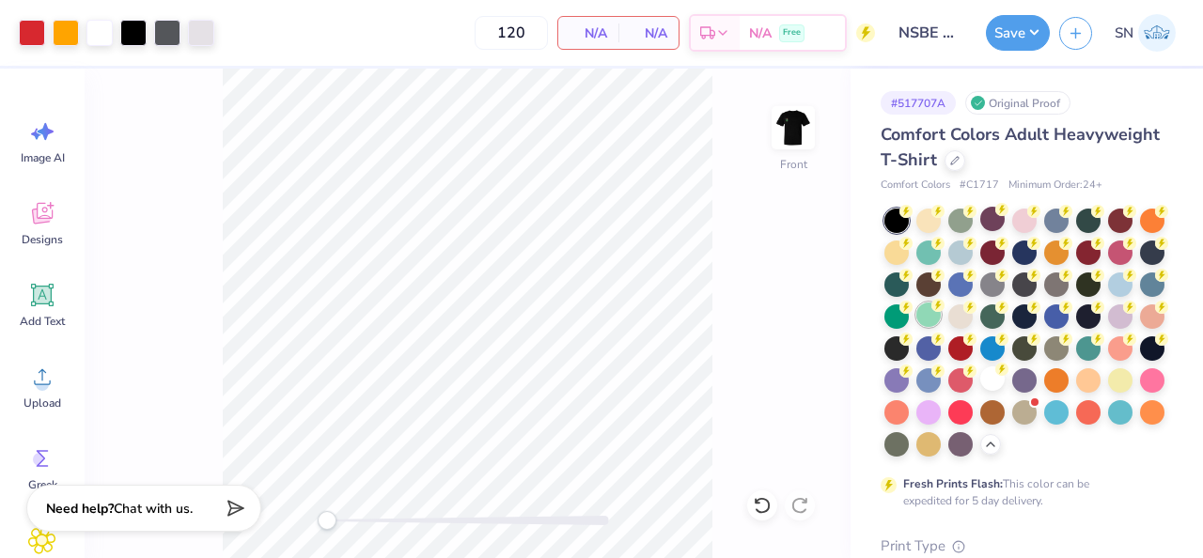
drag, startPoint x: 779, startPoint y: 139, endPoint x: 935, endPoint y: 319, distance: 237.9
click at [780, 140] on img at bounding box center [794, 128] width 38 height 38
click at [989, 378] on div at bounding box center [992, 379] width 24 height 24
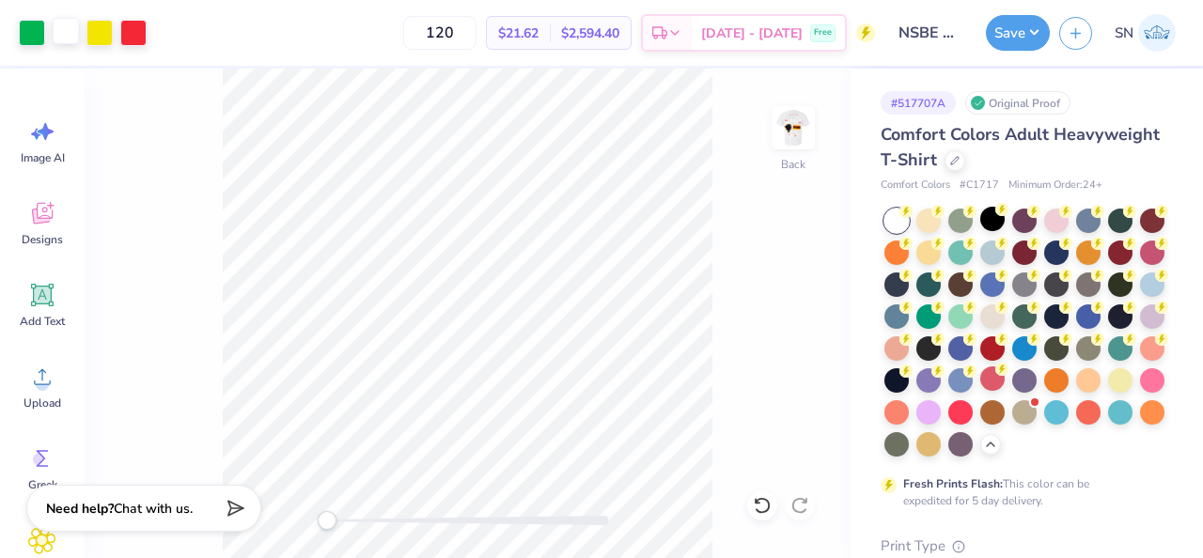
click at [69, 34] on div at bounding box center [66, 31] width 26 height 26
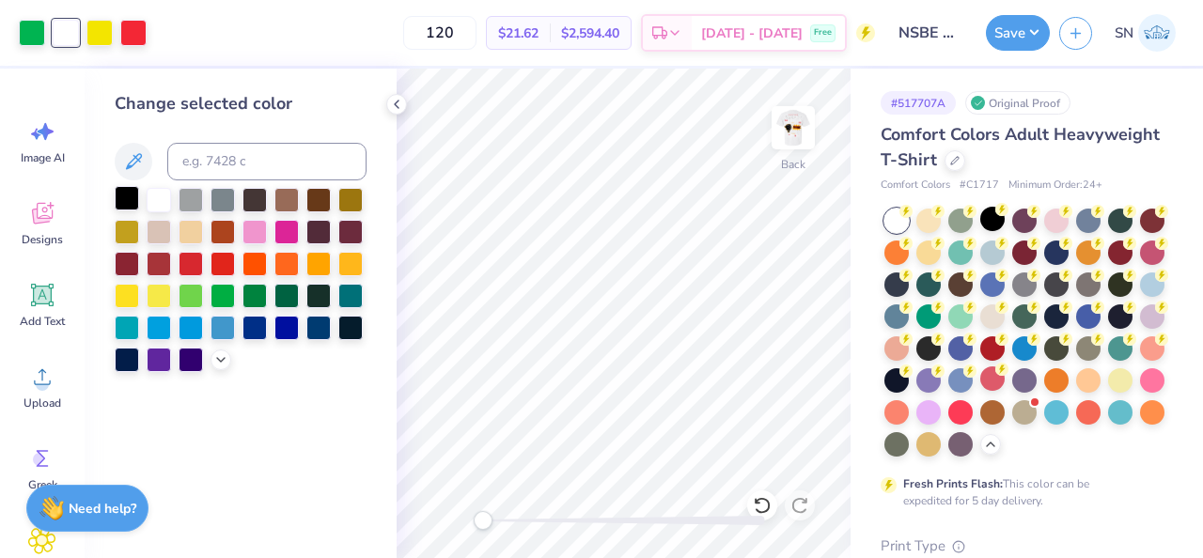
click at [135, 198] on div at bounding box center [127, 198] width 24 height 24
click at [396, 104] on polyline at bounding box center [397, 105] width 4 height 8
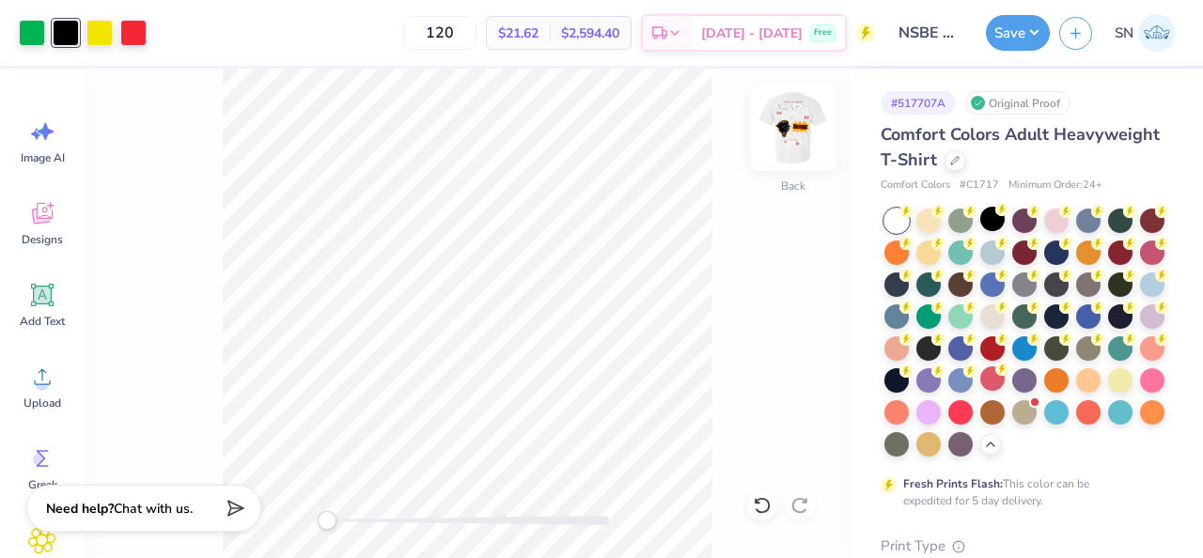
click at [798, 149] on img at bounding box center [793, 127] width 75 height 75
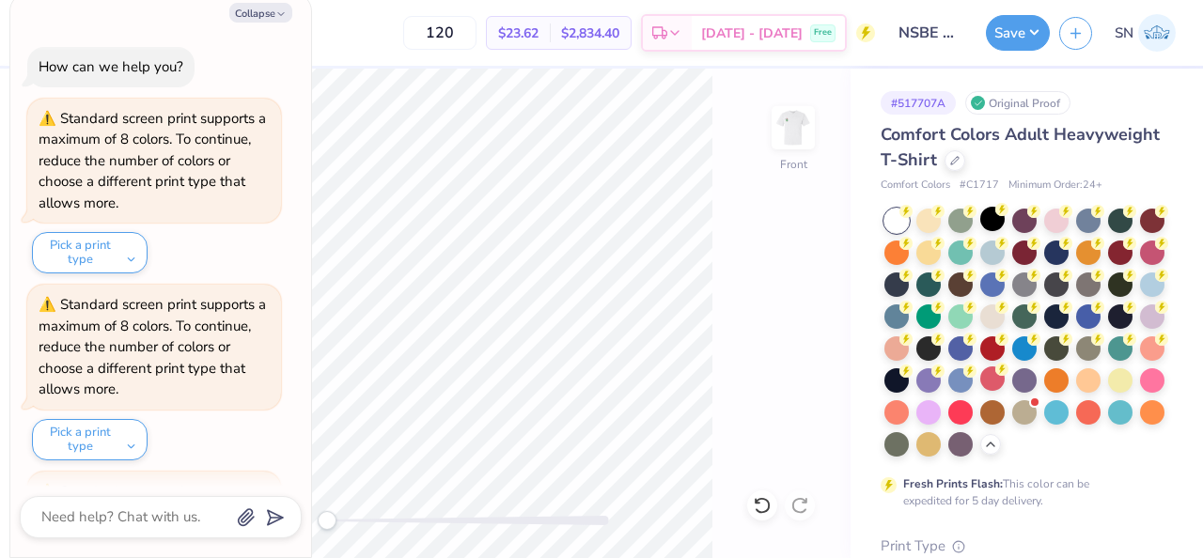
scroll to position [175, 0]
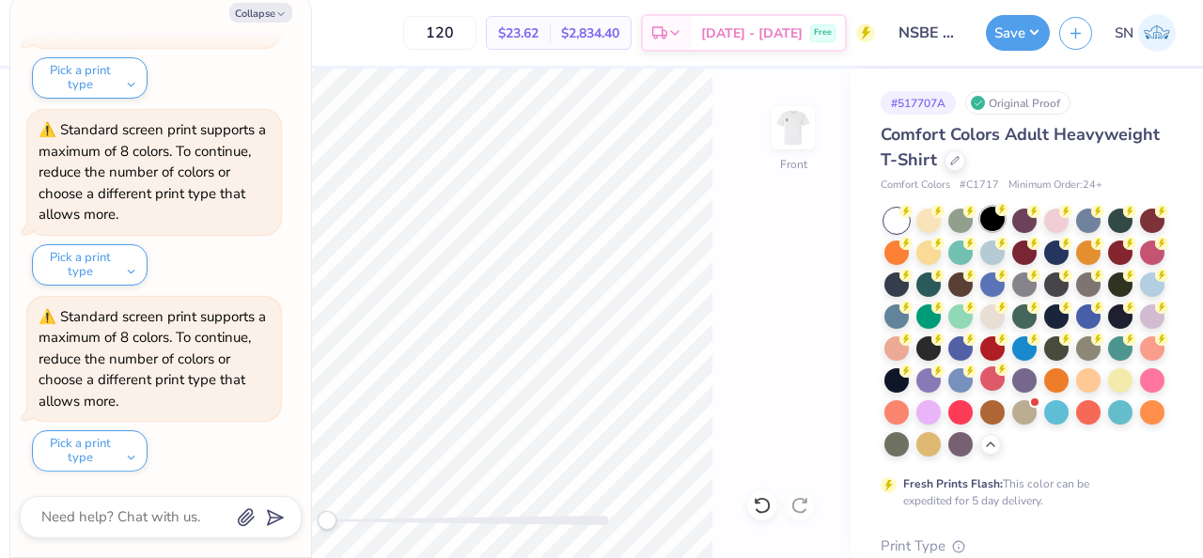
click at [987, 220] on div at bounding box center [992, 219] width 24 height 24
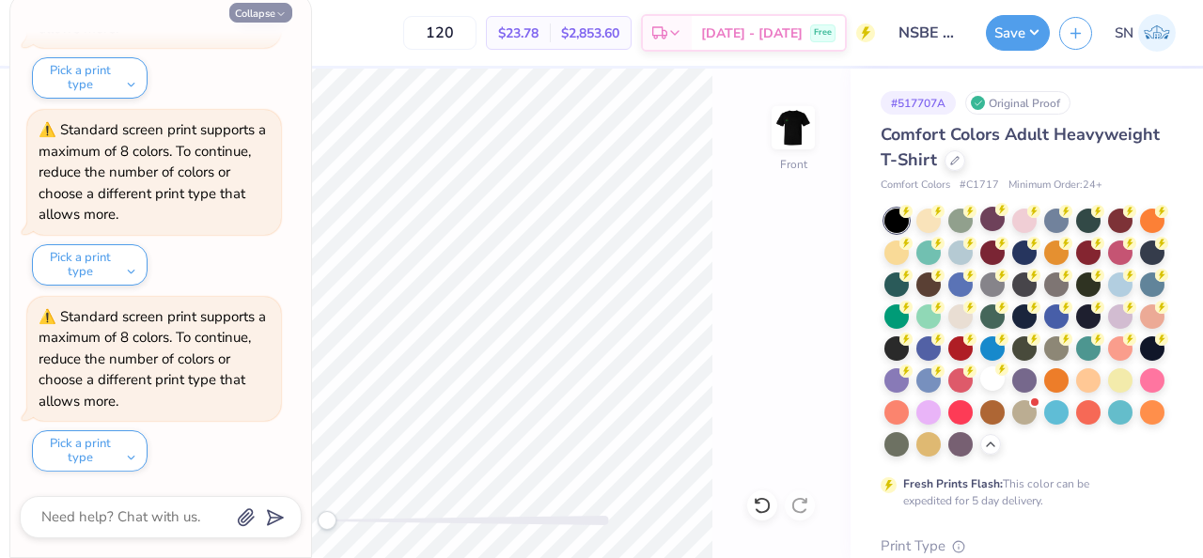
click at [272, 12] on button "Collapse" at bounding box center [260, 13] width 63 height 20
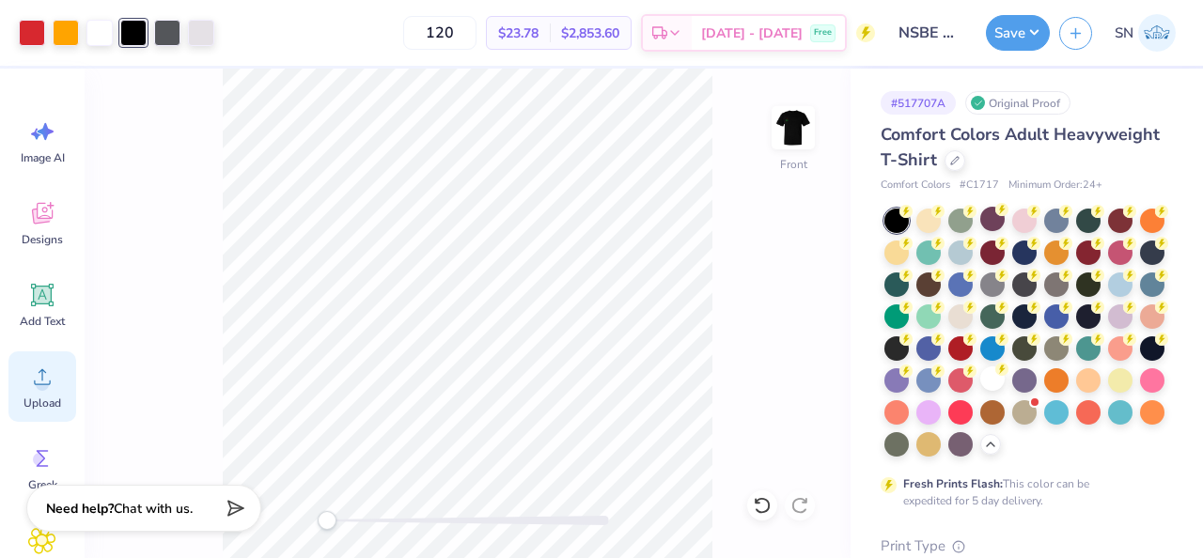
click at [48, 384] on icon at bounding box center [42, 377] width 17 height 16
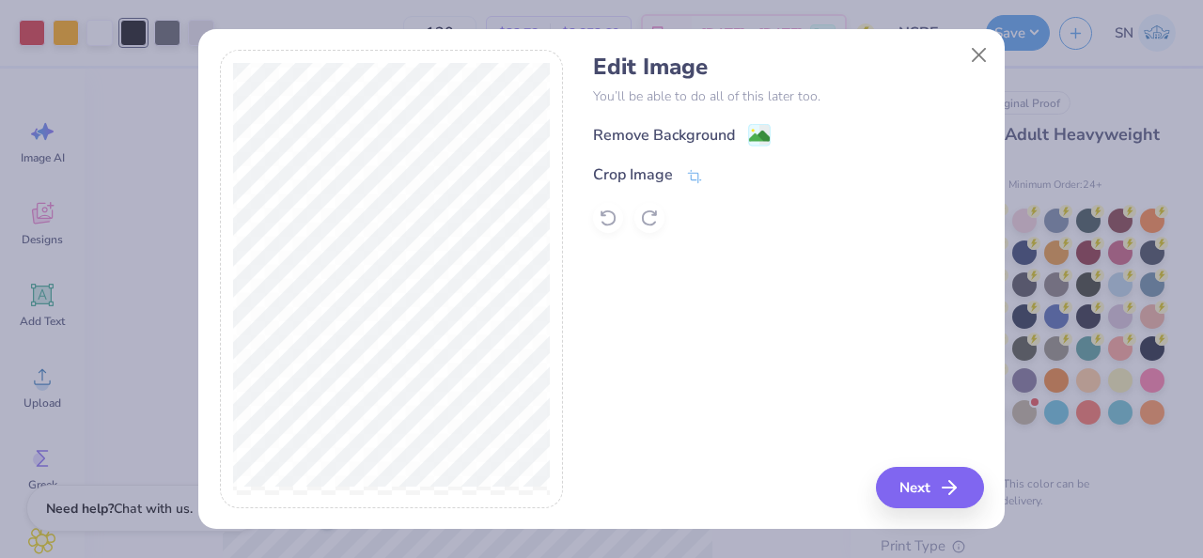
click at [894, 466] on div "Edit Image You’ll be able to do all of this later too. Remove Background Crop I…" at bounding box center [788, 279] width 390 height 459
click at [899, 481] on button "Next" at bounding box center [933, 487] width 108 height 41
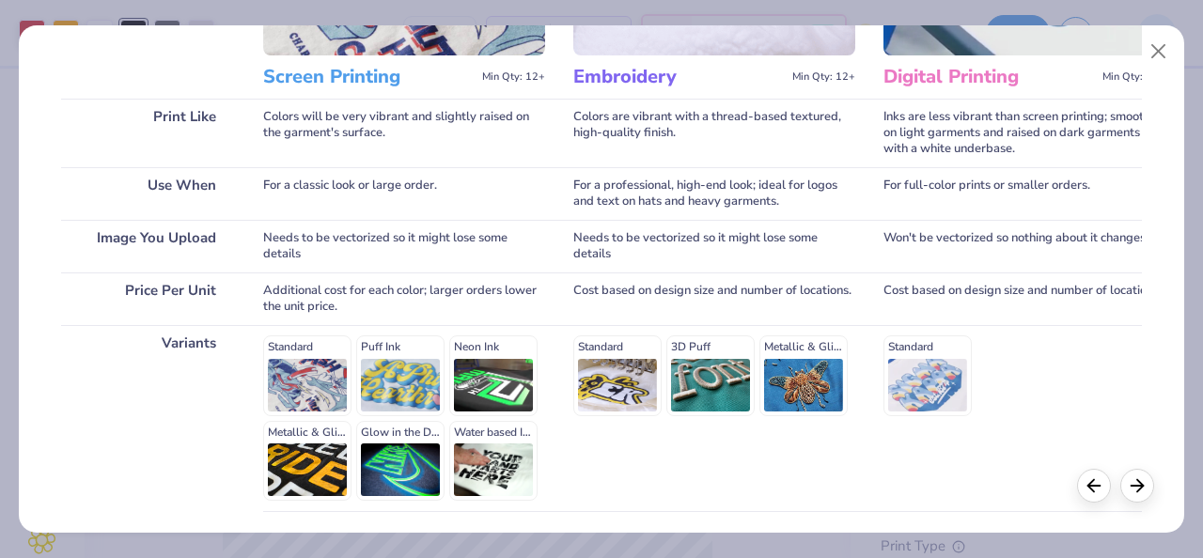
scroll to position [379, 0]
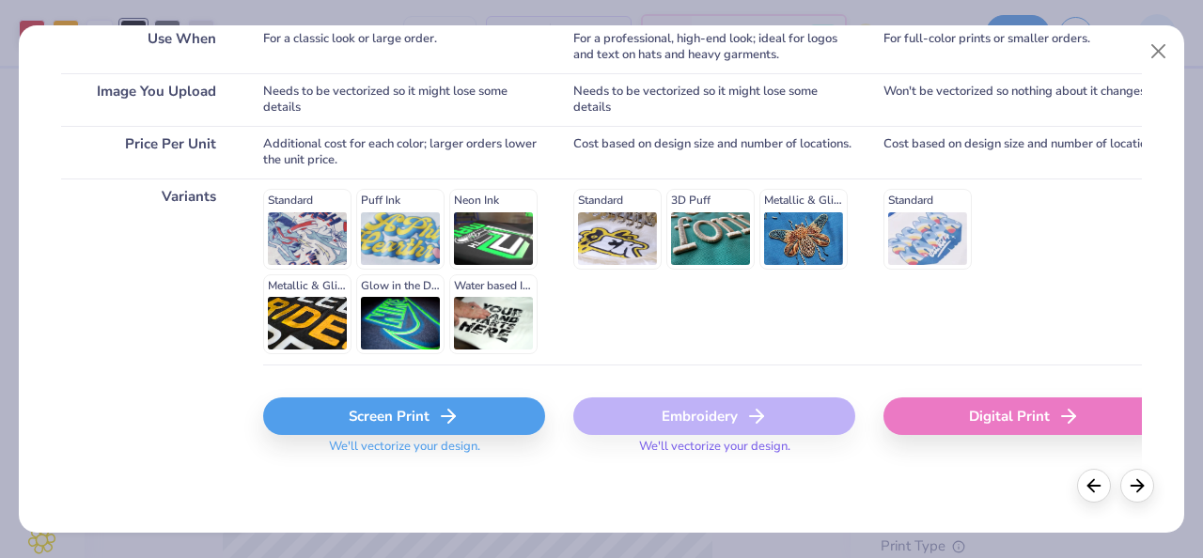
click at [366, 415] on div "Screen Print" at bounding box center [404, 417] width 282 height 38
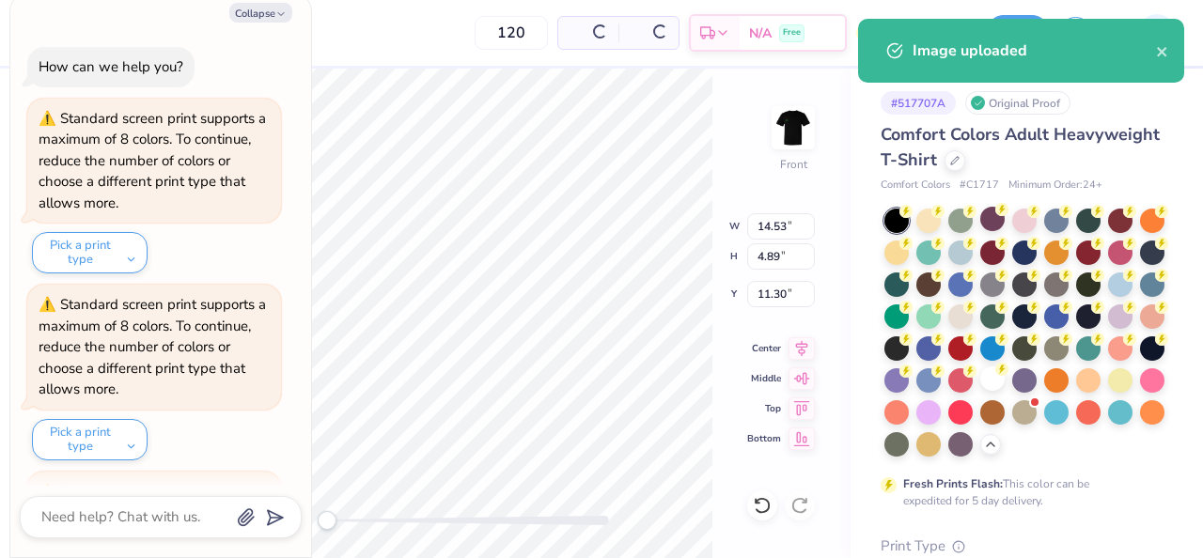
scroll to position [361, 0]
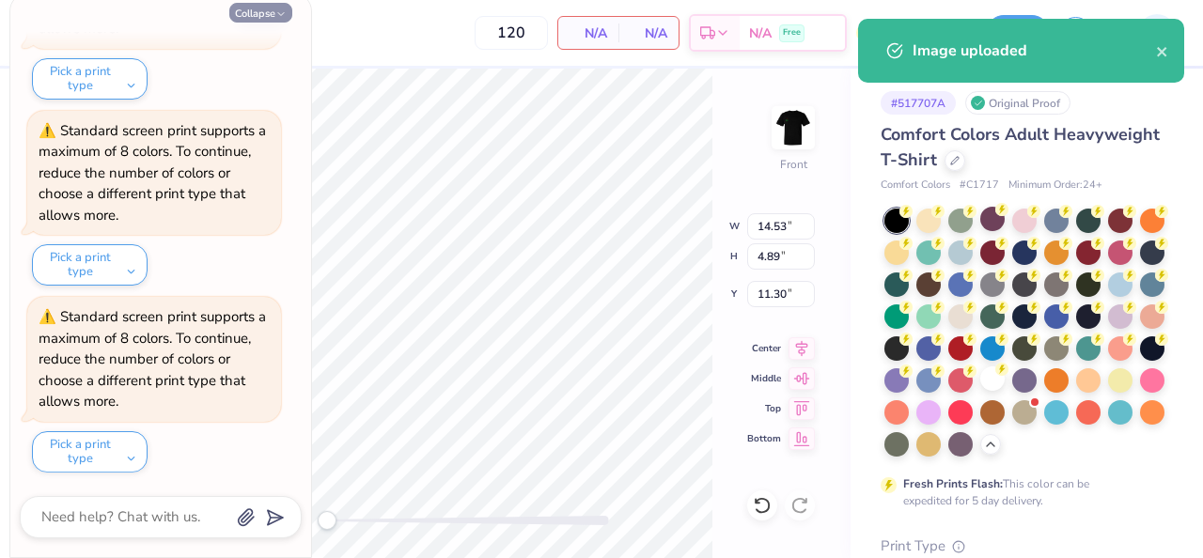
click at [271, 15] on button "Collapse" at bounding box center [260, 13] width 63 height 20
type textarea "x"
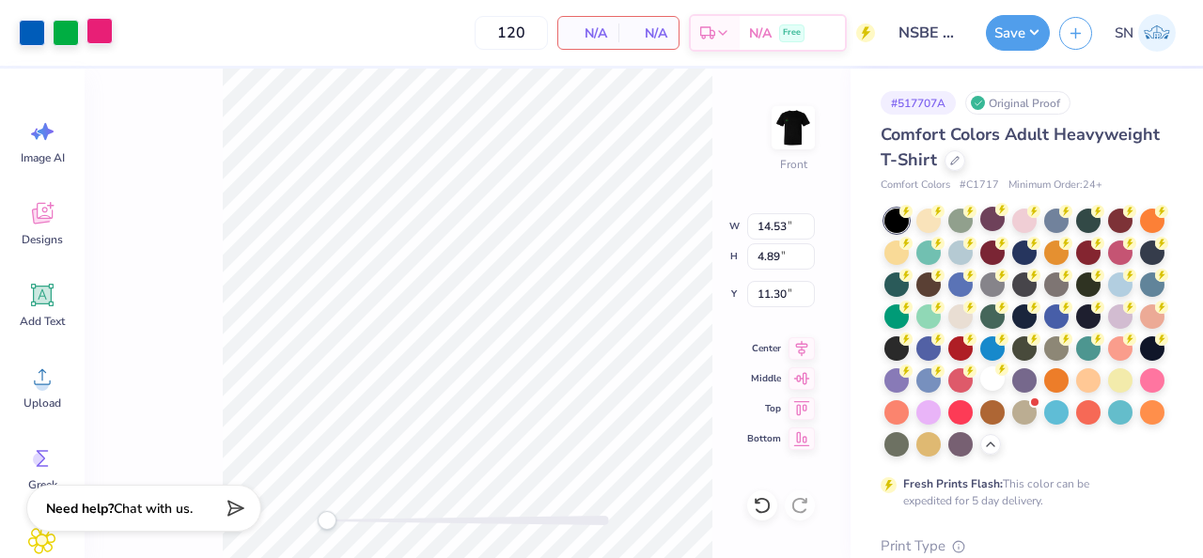
click at [97, 37] on div at bounding box center [99, 31] width 26 height 26
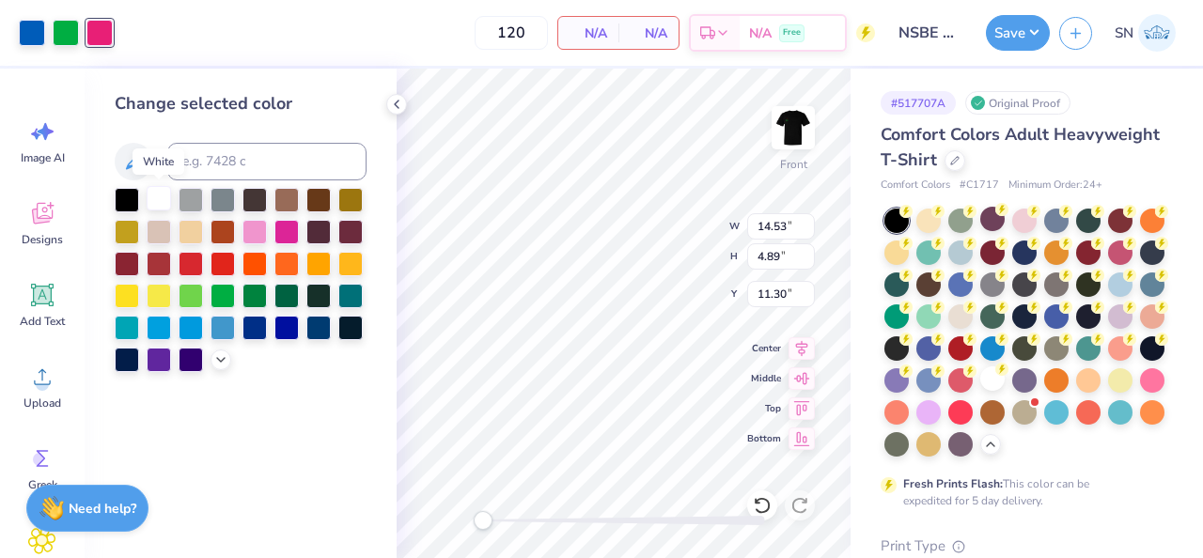
click at [155, 202] on div at bounding box center [159, 198] width 24 height 24
click at [70, 28] on div at bounding box center [66, 31] width 26 height 26
click at [149, 202] on div at bounding box center [159, 198] width 24 height 24
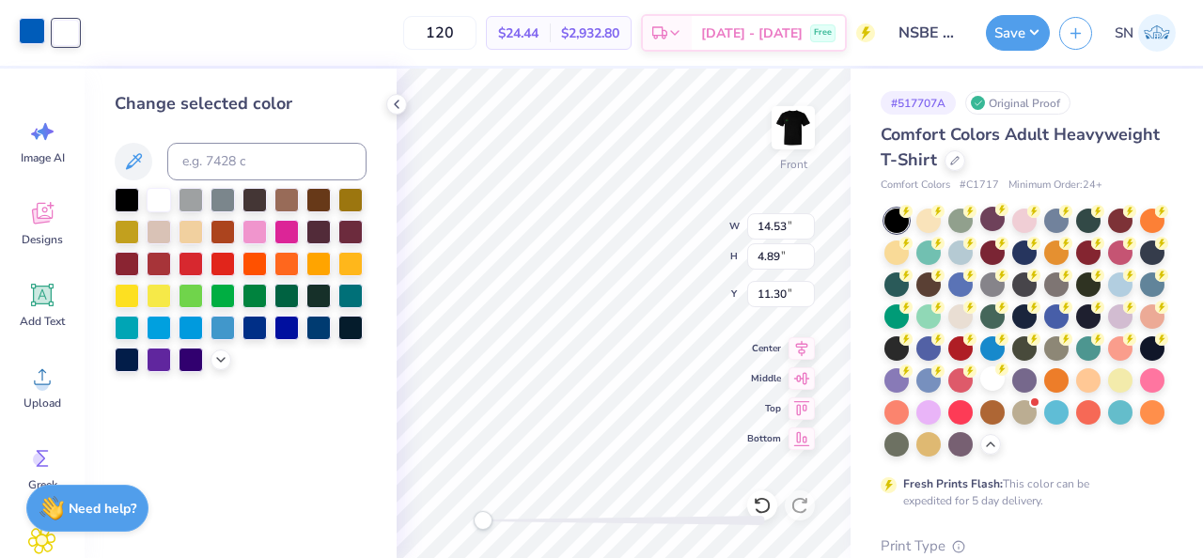
click at [30, 42] on div at bounding box center [32, 31] width 26 height 26
click at [35, 35] on div at bounding box center [32, 33] width 26 height 26
click at [165, 197] on div at bounding box center [159, 198] width 24 height 24
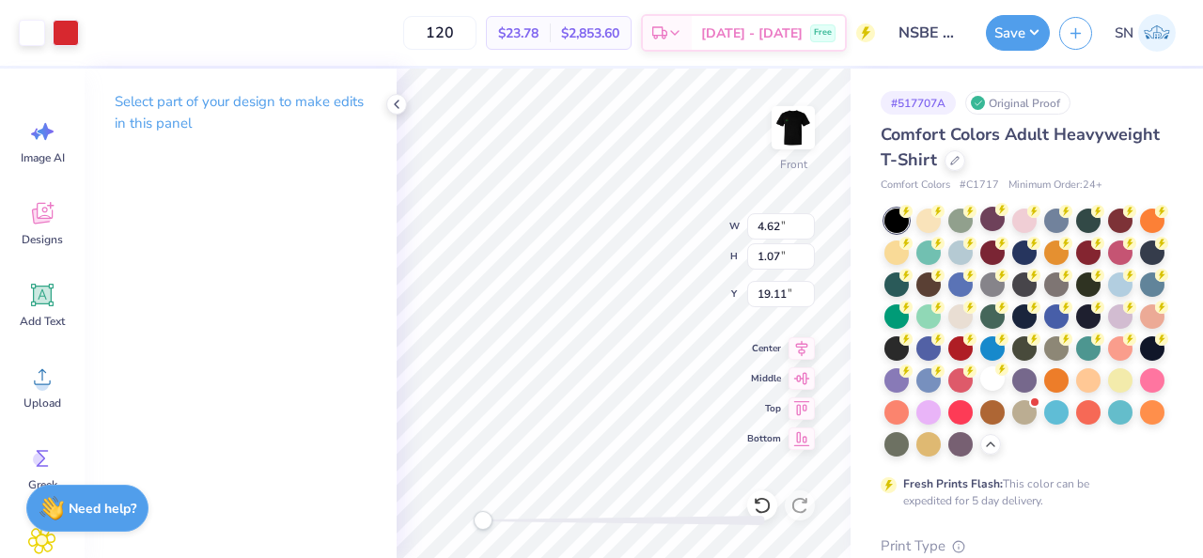
type input "4.62"
type input "1.07"
type input "19.11"
drag, startPoint x: 484, startPoint y: 525, endPoint x: 516, endPoint y: 522, distance: 32.2
click at [515, 522] on div "Accessibility label" at bounding box center [524, 520] width 19 height 19
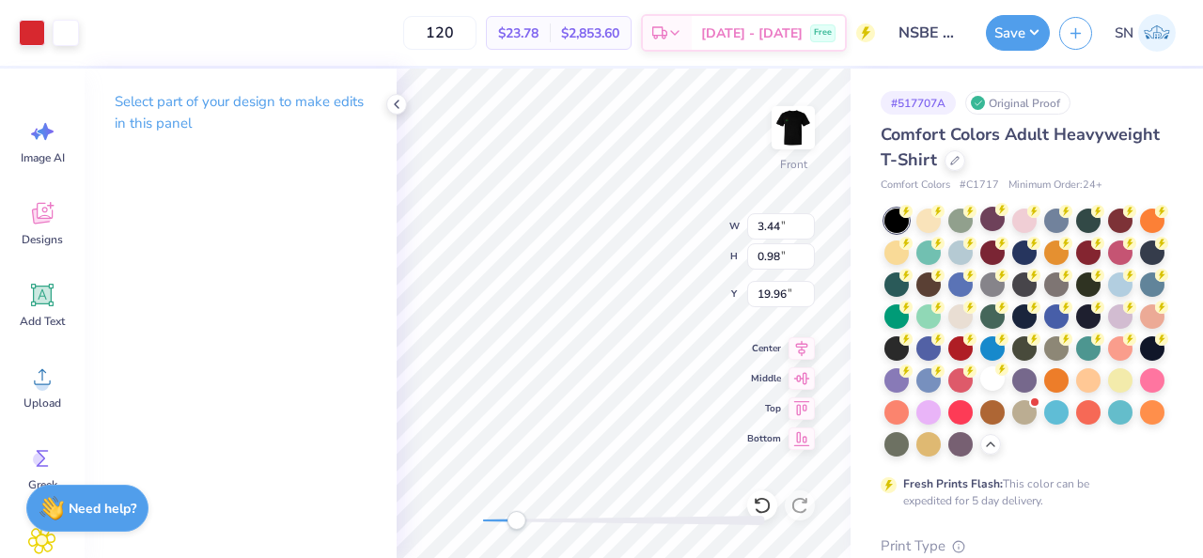
type input "3.44"
type input "0.98"
type input "19.96"
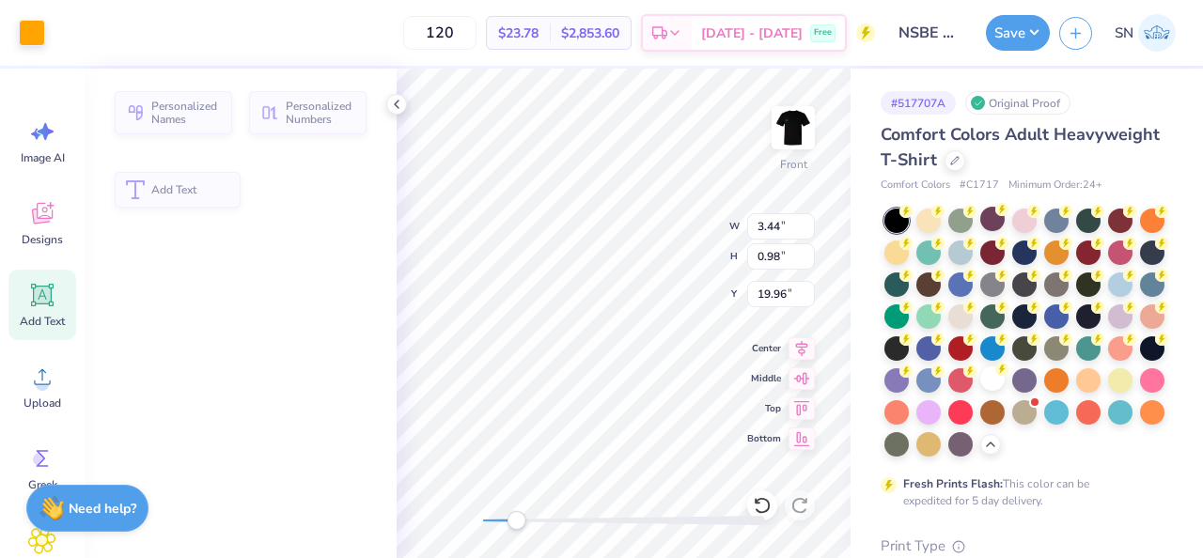
type input "3.42"
type input "0.57"
type input "18.55"
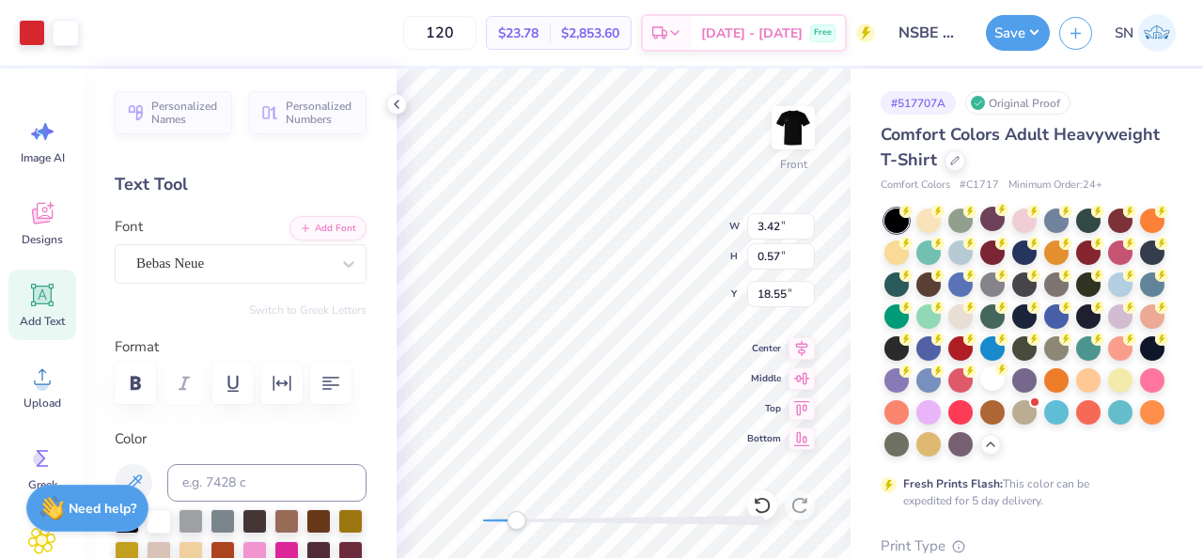
type input "2.44"
type input "0.79"
type input "19.25"
type input "4.81"
type input "1.62"
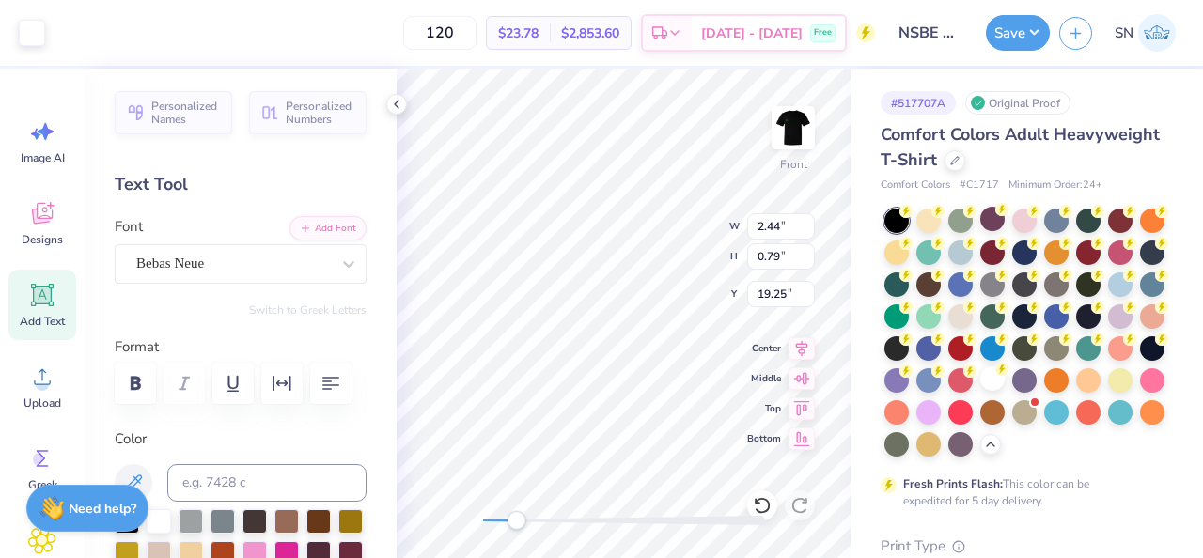
type input "17.92"
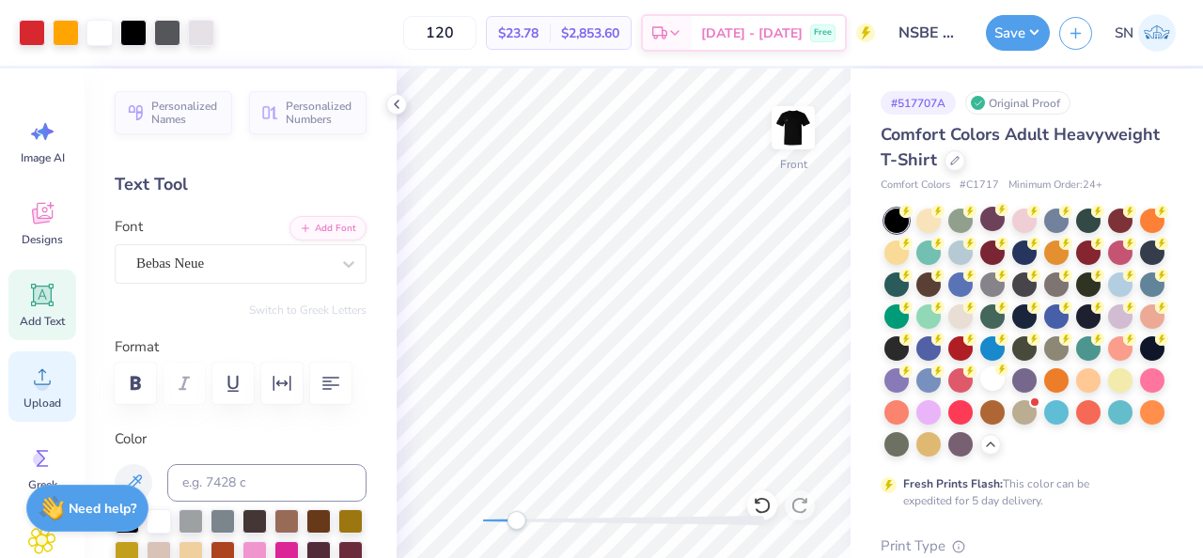
click at [58, 371] on div "Upload" at bounding box center [42, 387] width 68 height 70
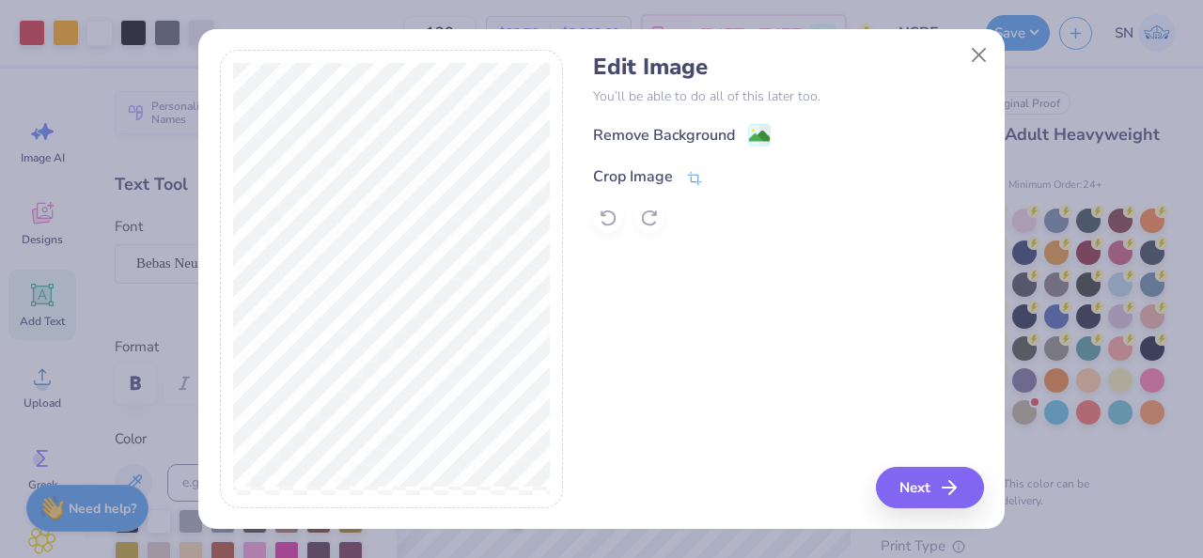
click at [675, 181] on div "Crop Image" at bounding box center [648, 176] width 110 height 23
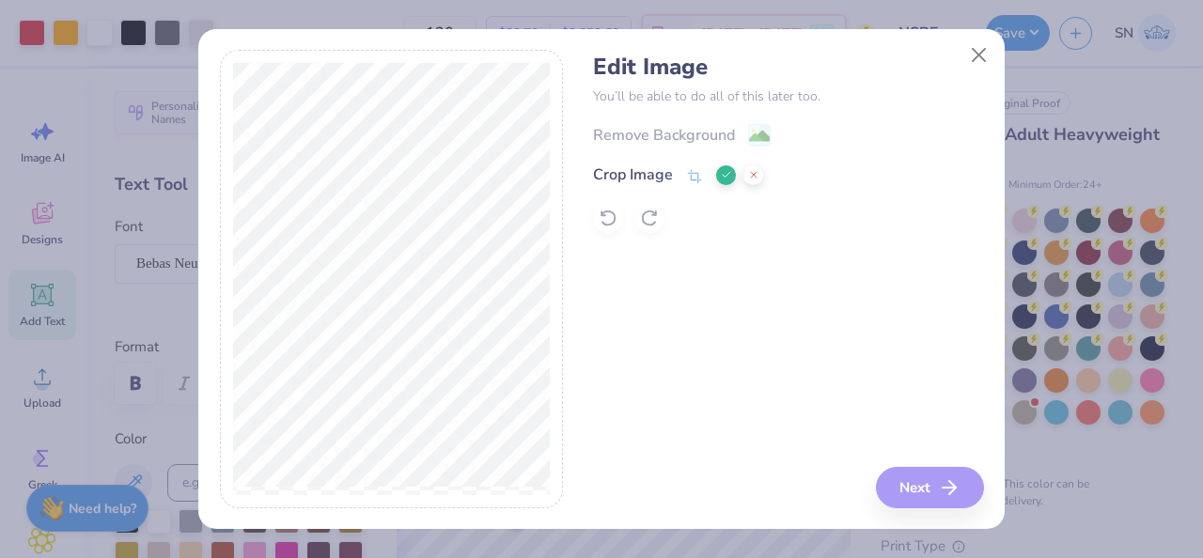
click at [718, 172] on button at bounding box center [726, 175] width 20 height 20
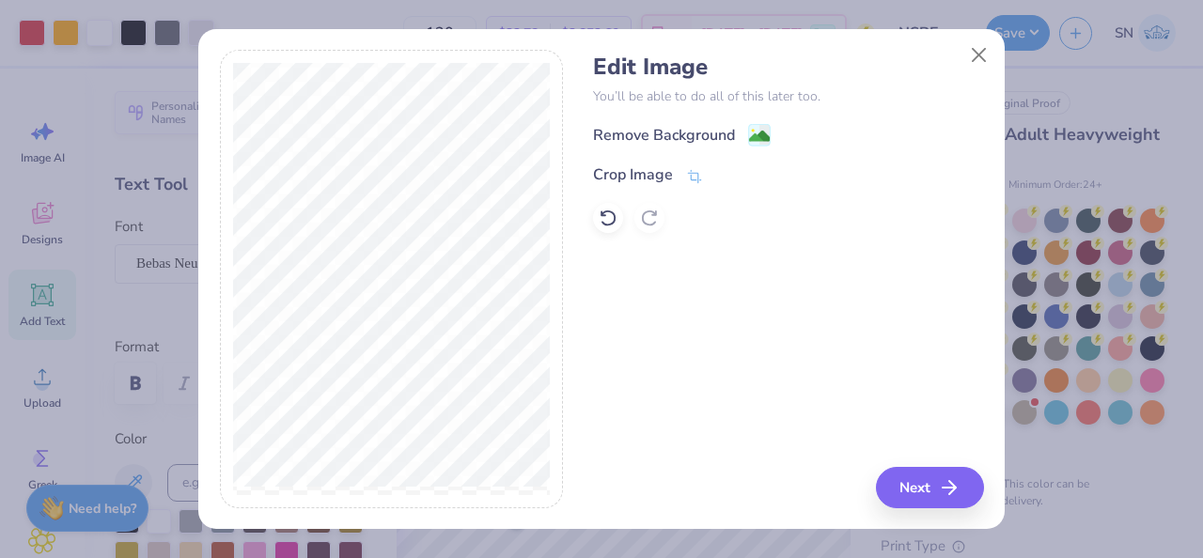
click at [972, 535] on div "Edit Image You’ll be able to do all of this later too. Remove Background Crop I…" at bounding box center [601, 279] width 1203 height 558
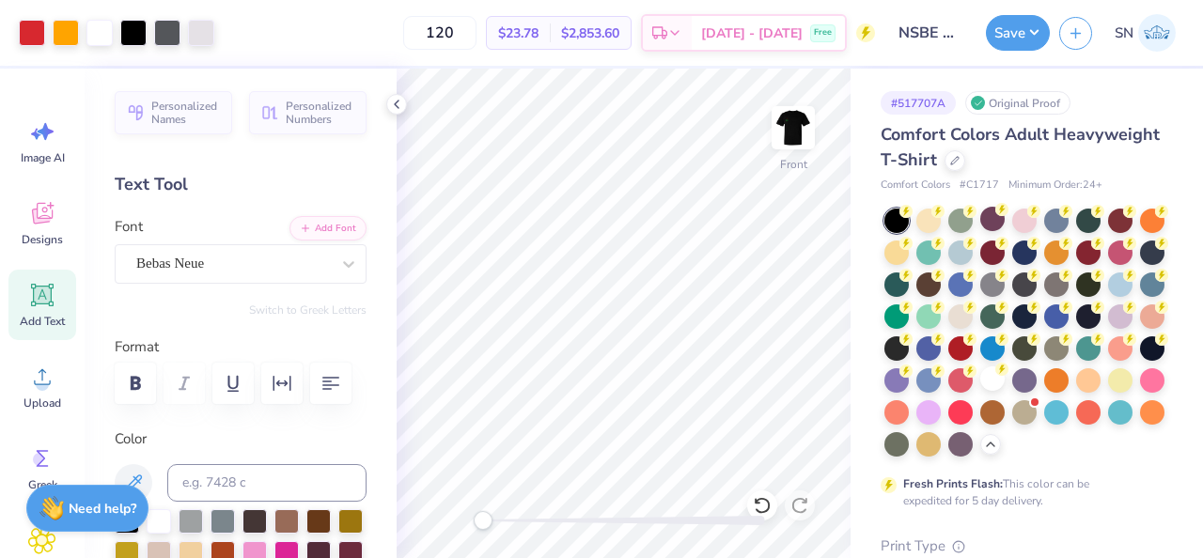
click at [462, 523] on div "Front" at bounding box center [624, 314] width 454 height 490
click at [63, 390] on div "Upload" at bounding box center [42, 387] width 68 height 70
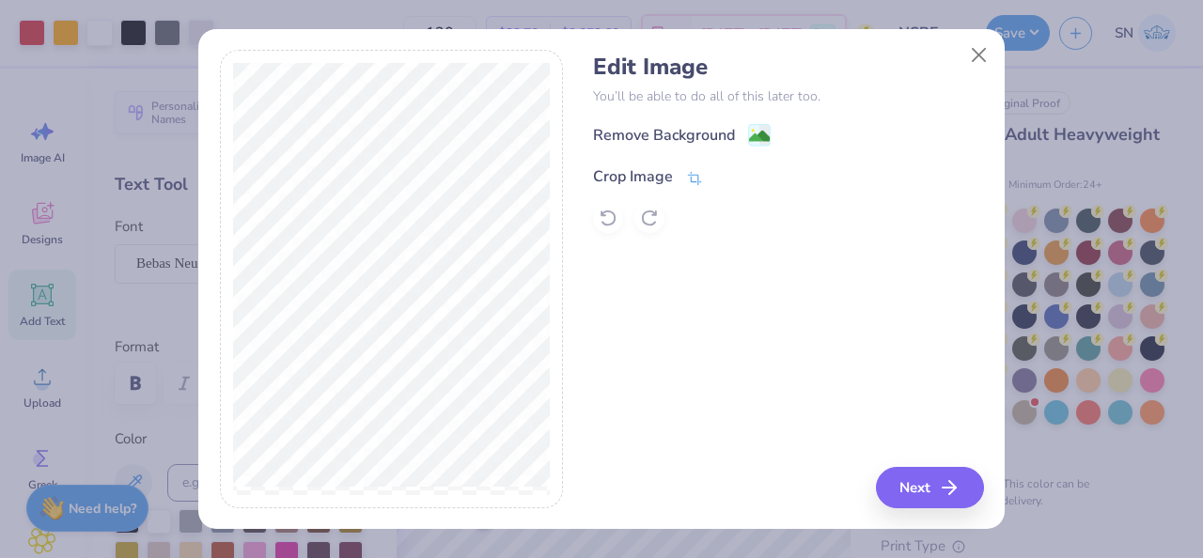
click at [688, 184] on span at bounding box center [694, 176] width 17 height 23
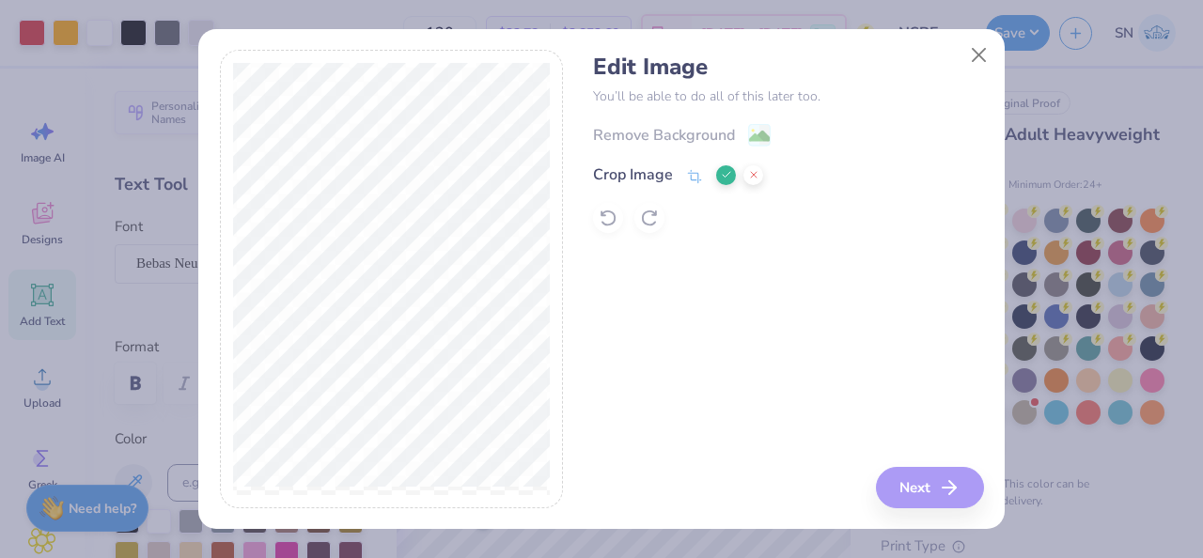
click at [716, 170] on div at bounding box center [739, 175] width 47 height 23
click at [723, 173] on icon at bounding box center [726, 174] width 11 height 11
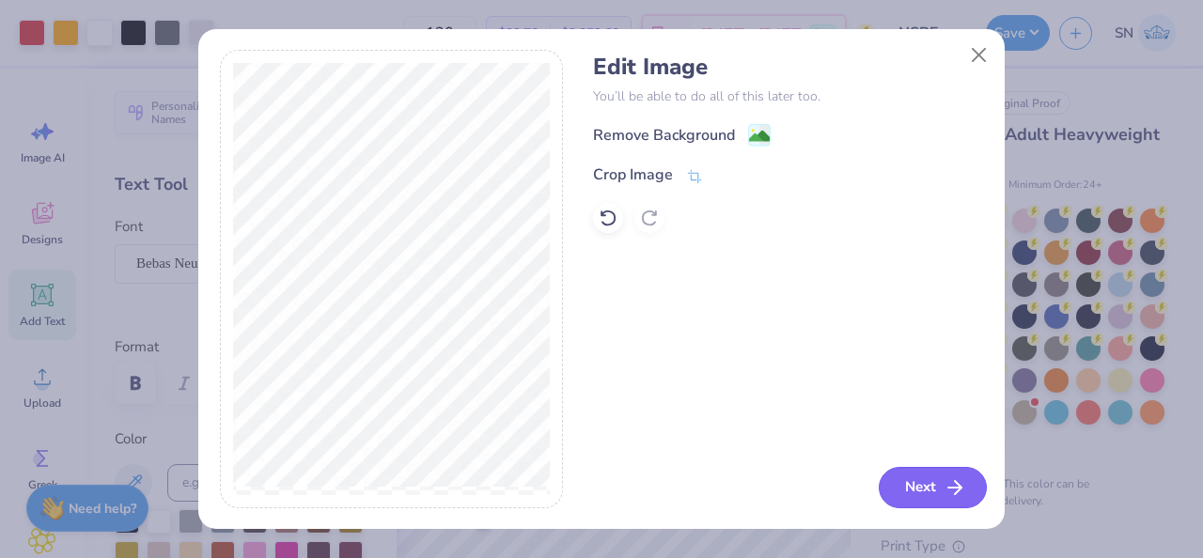
click at [930, 485] on button "Next" at bounding box center [933, 487] width 108 height 41
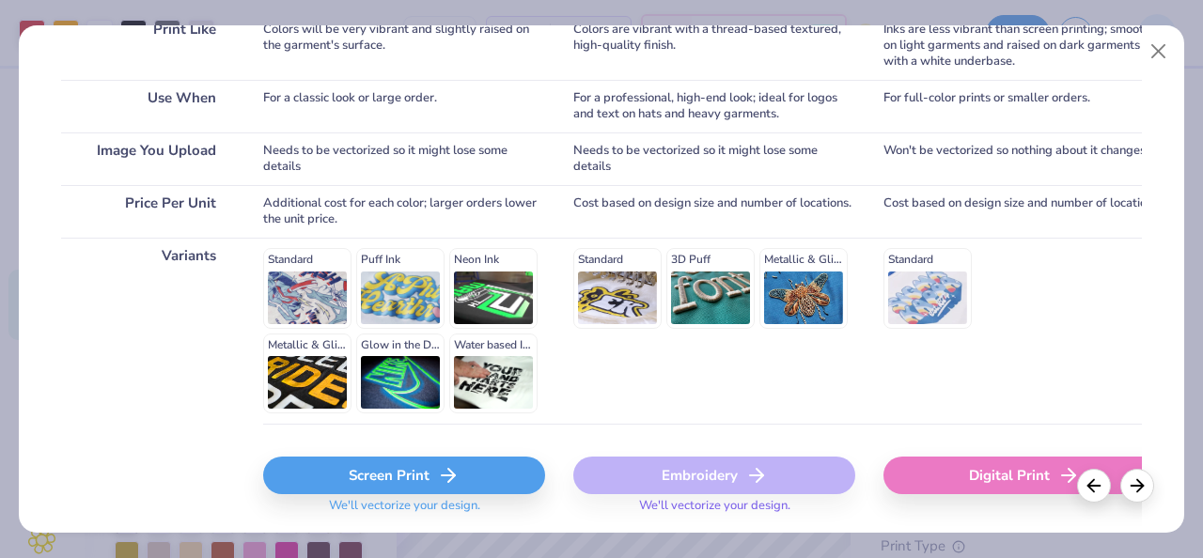
scroll to position [359, 0]
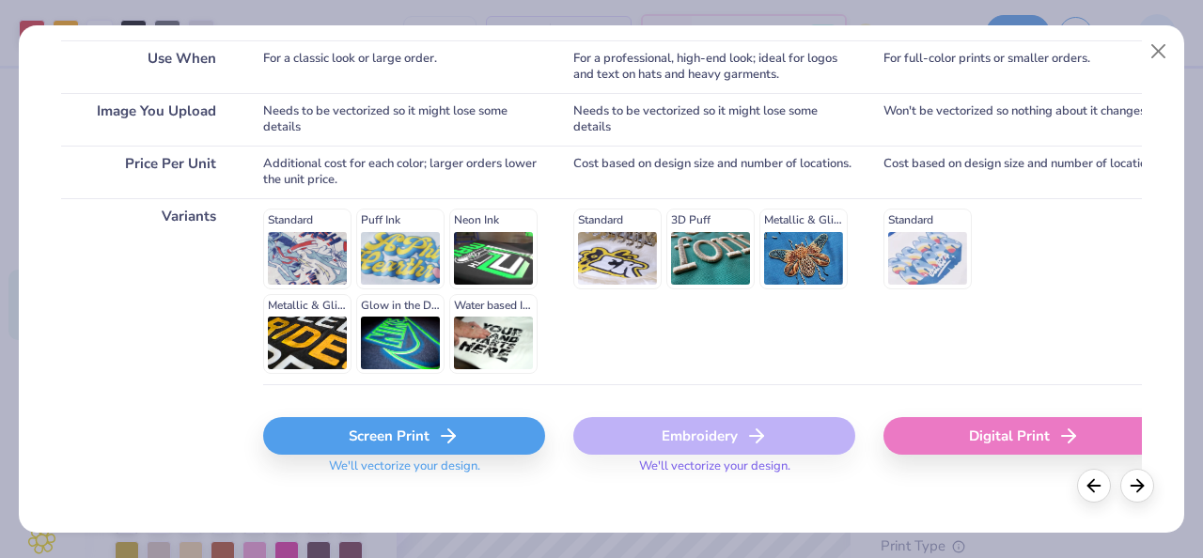
click at [453, 416] on div "Screen Print We'll vectorize your design." at bounding box center [404, 440] width 282 height 112
click at [449, 432] on icon at bounding box center [448, 436] width 23 height 23
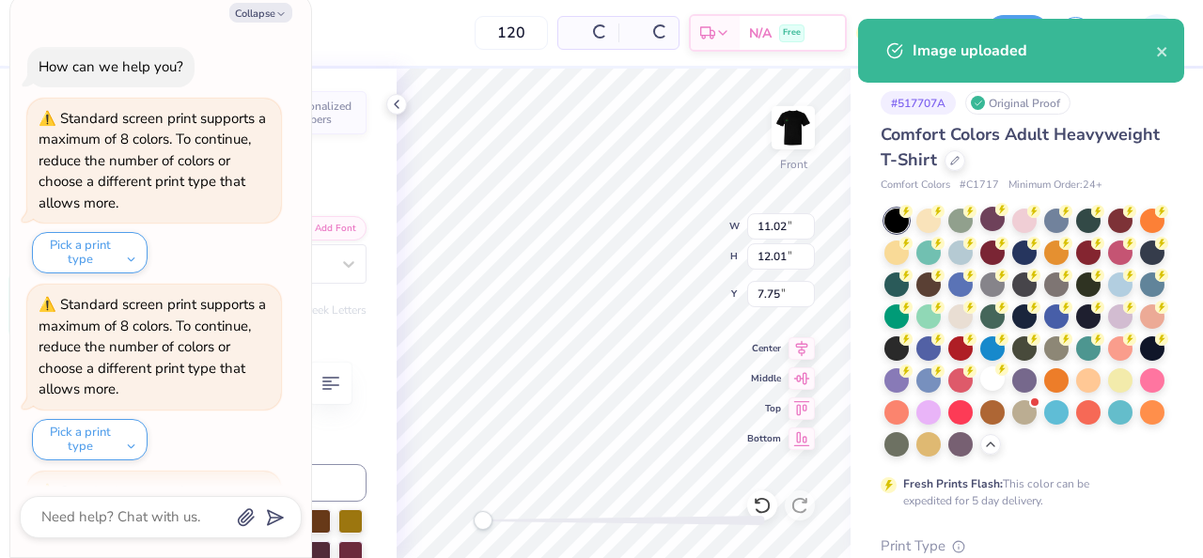
scroll to position [548, 0]
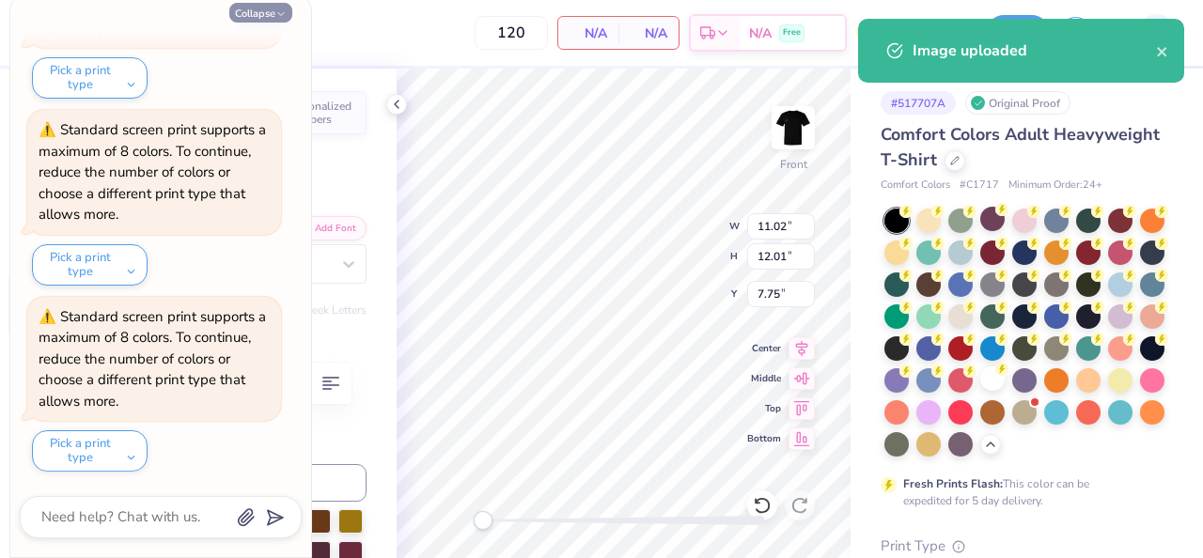
click at [283, 17] on icon "button" at bounding box center [280, 13] width 11 height 11
type textarea "x"
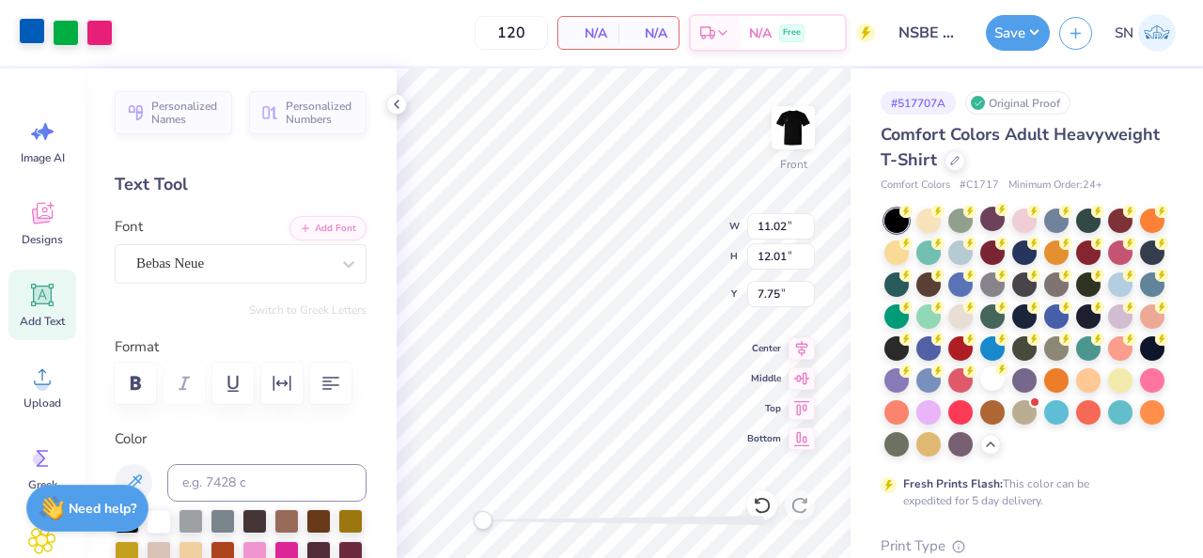
click at [39, 38] on div at bounding box center [32, 31] width 26 height 26
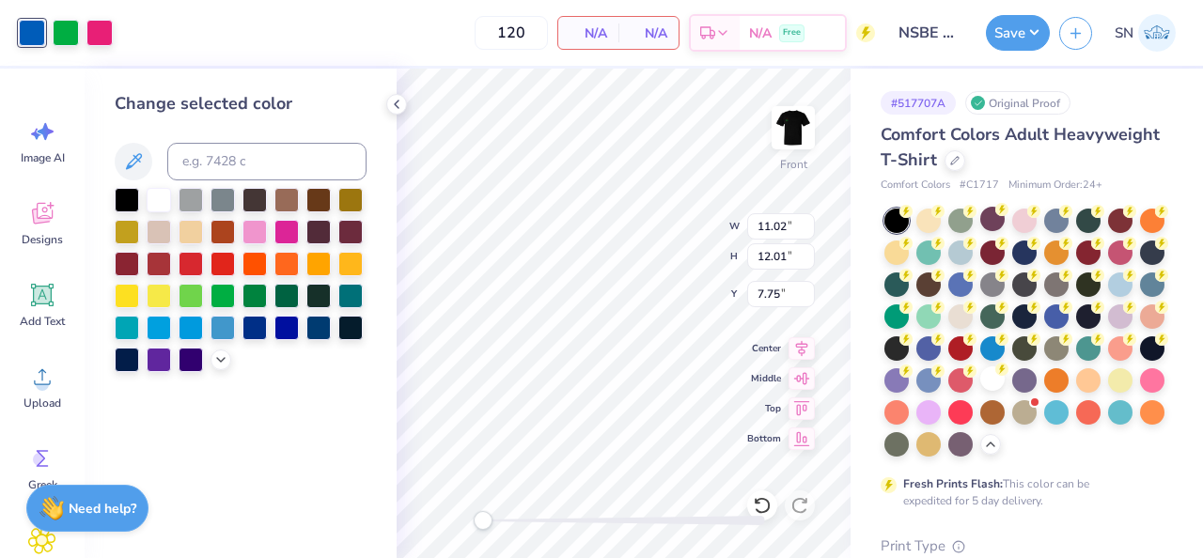
click at [159, 202] on div at bounding box center [159, 200] width 24 height 24
click at [79, 37] on div at bounding box center [66, 31] width 26 height 26
click at [157, 202] on div at bounding box center [159, 198] width 24 height 24
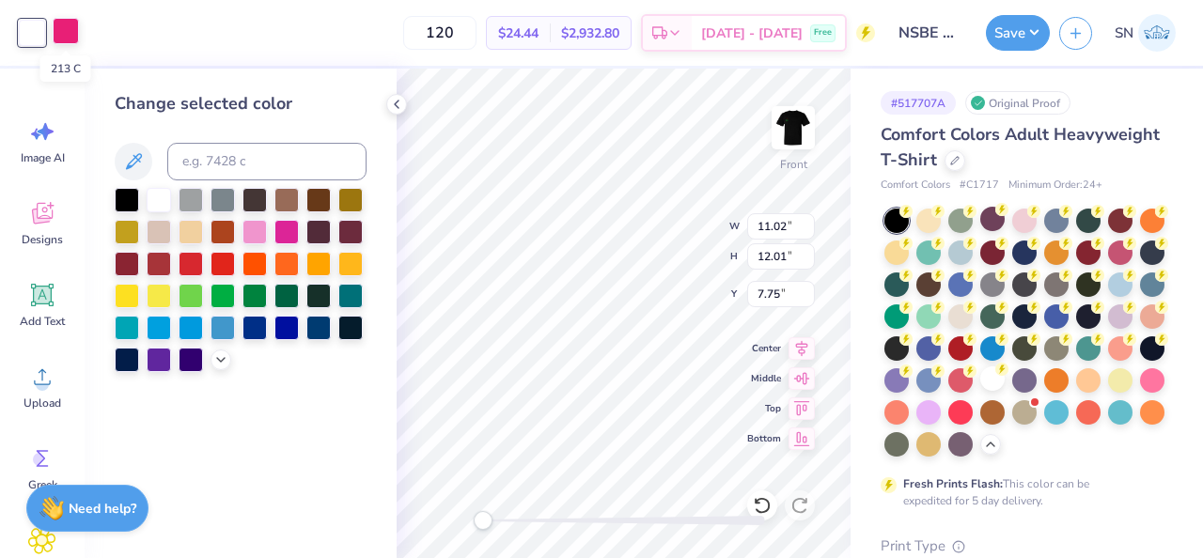
click at [70, 34] on div at bounding box center [66, 31] width 26 height 26
click at [159, 198] on div at bounding box center [159, 198] width 24 height 24
drag, startPoint x: 492, startPoint y: 523, endPoint x: 514, endPoint y: 522, distance: 22.6
click at [514, 522] on div "Accessibility label" at bounding box center [514, 520] width 19 height 19
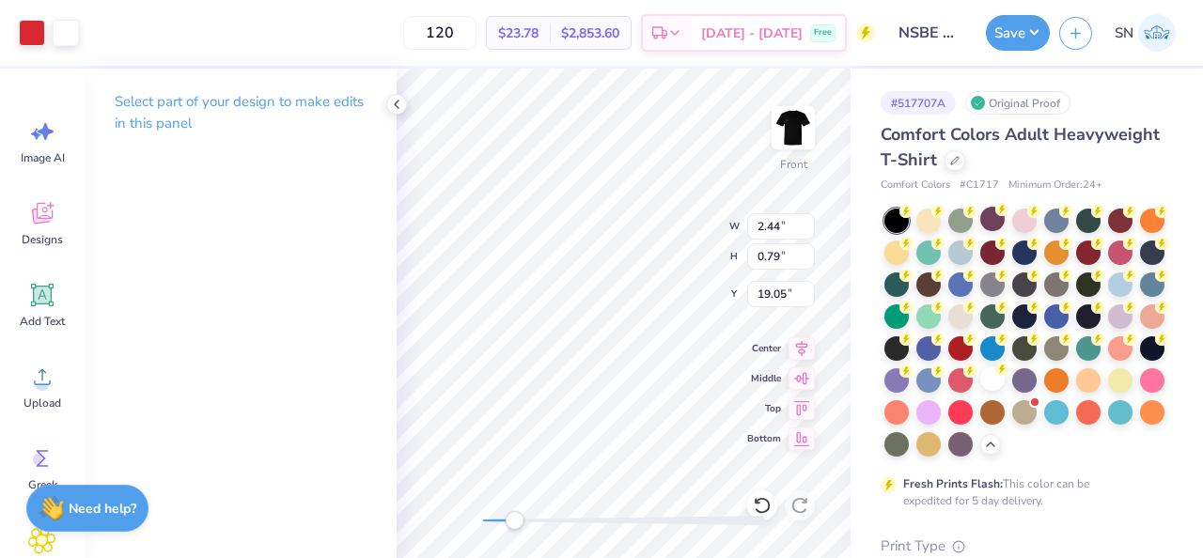
type input "2.44"
type input "0.79"
type input "19.05"
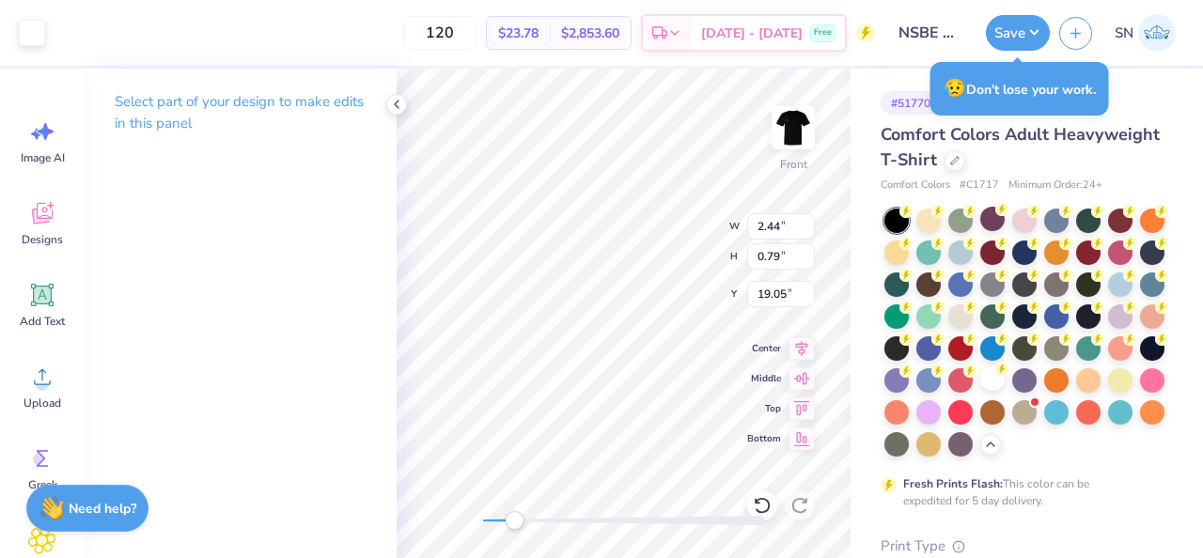
type input "0.97"
type input "1.06"
type input "18.91"
type input "2.44"
type input "0.79"
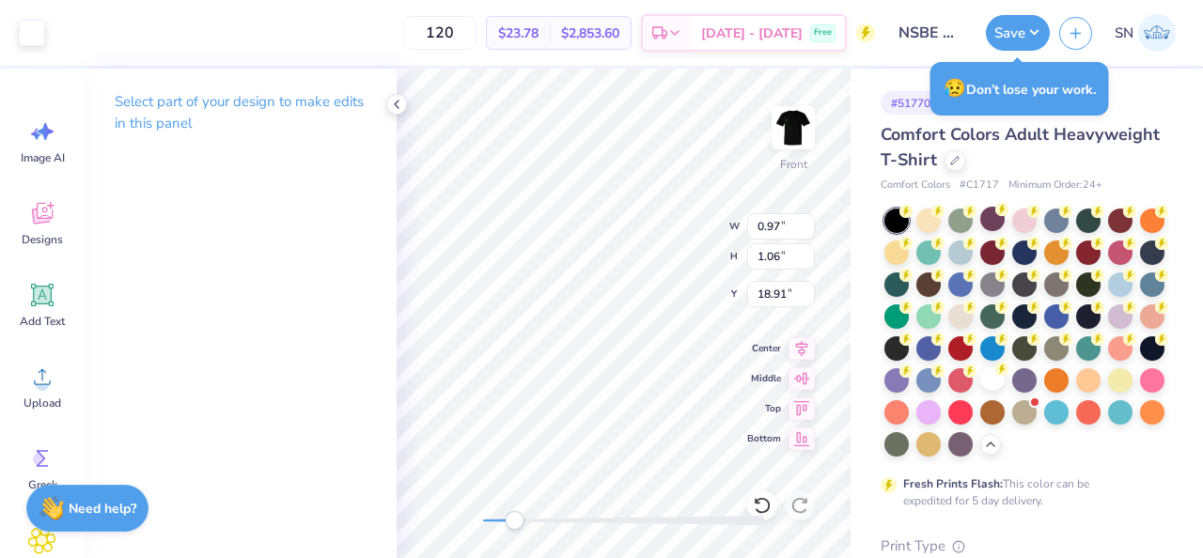
type input "19.18"
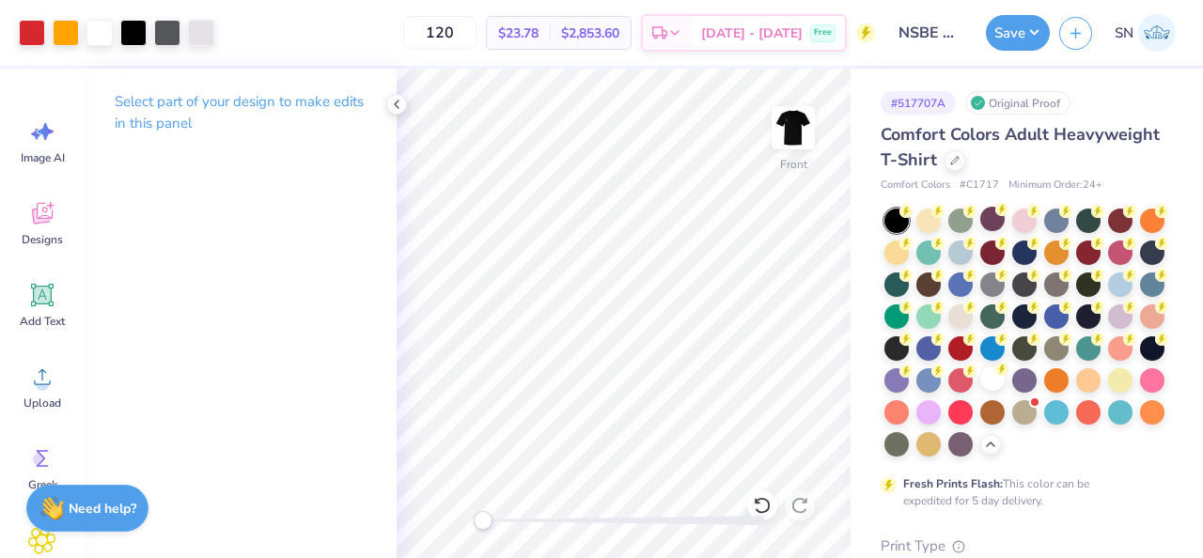
drag, startPoint x: 523, startPoint y: 519, endPoint x: 478, endPoint y: 524, distance: 44.4
click at [478, 524] on div "Accessibility label" at bounding box center [483, 520] width 19 height 19
click at [1006, 33] on button "Save" at bounding box center [1018, 30] width 64 height 36
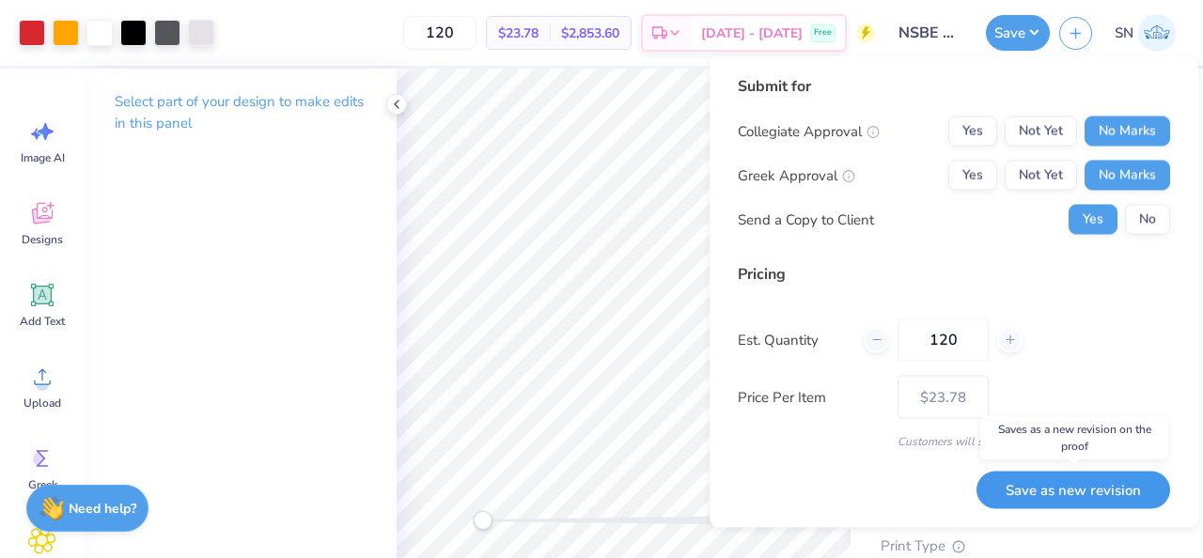
click at [1081, 482] on button "Save as new revision" at bounding box center [1074, 490] width 194 height 39
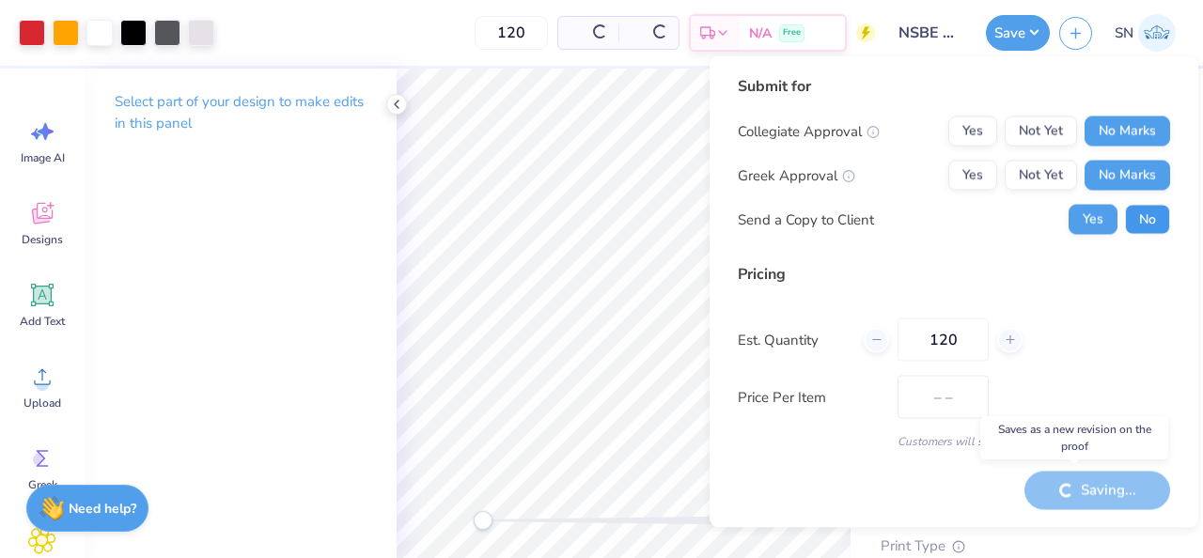
click at [1132, 224] on button "No" at bounding box center [1147, 220] width 45 height 30
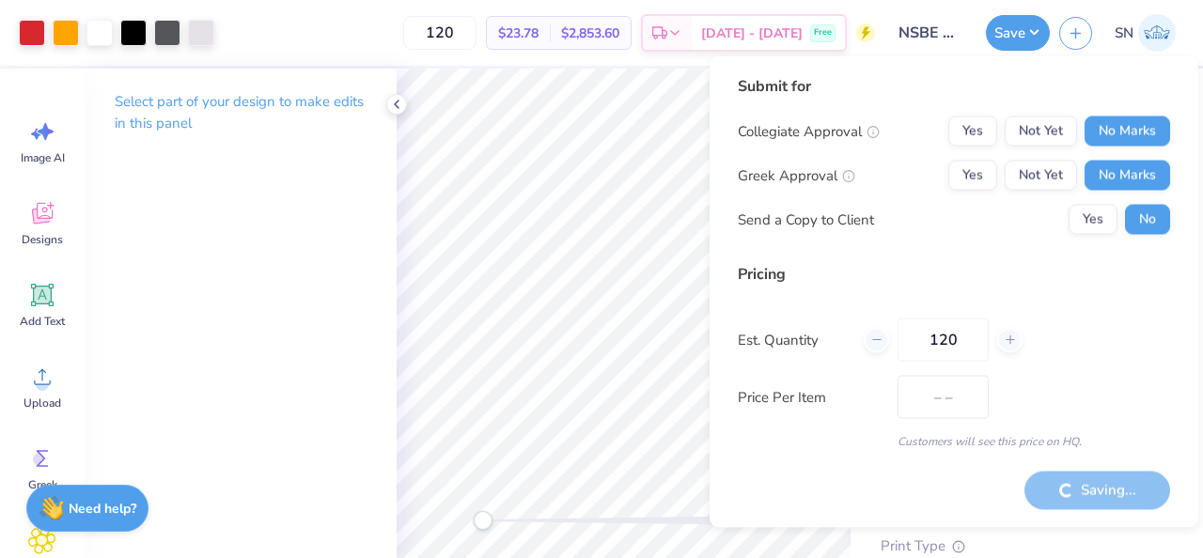
type input "$23.78"
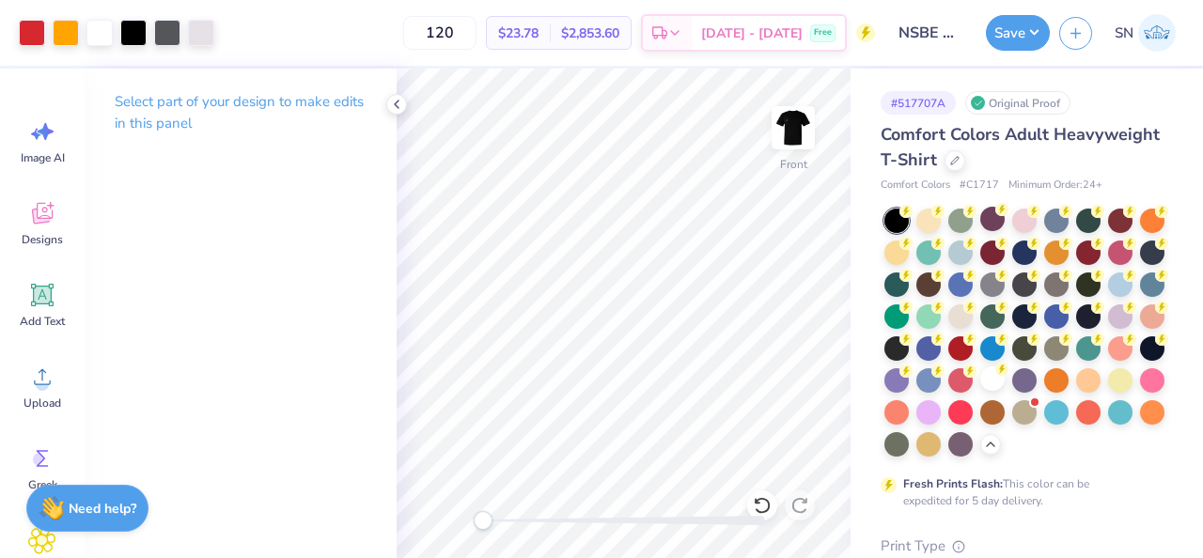
click at [400, 107] on icon at bounding box center [396, 104] width 15 height 15
